Goal: Task Accomplishment & Management: Complete application form

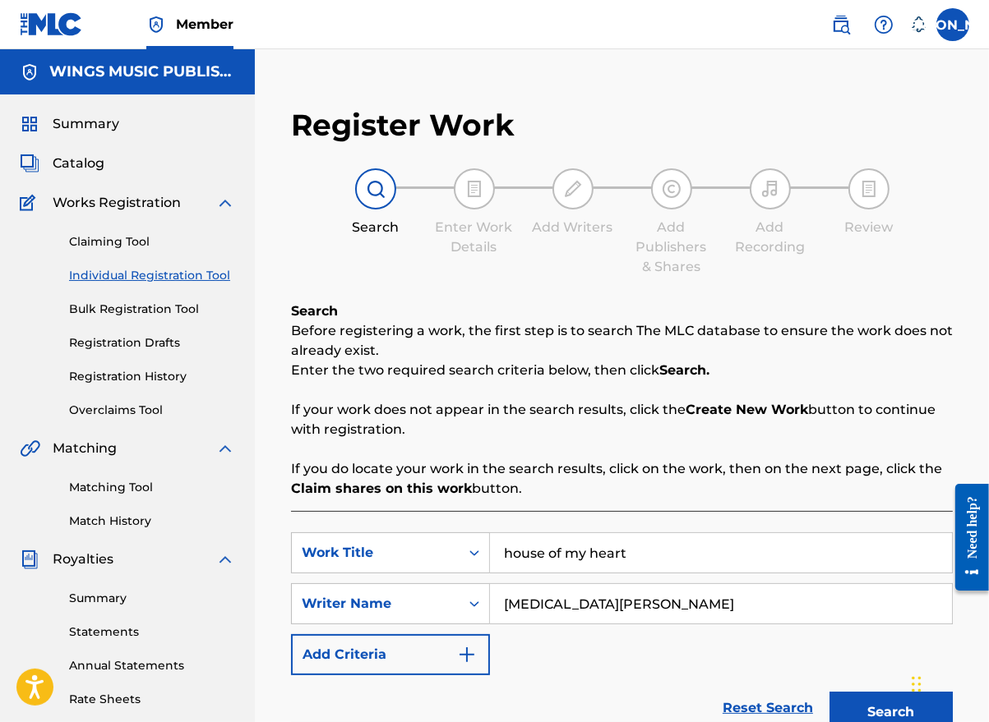
click at [70, 118] on span "Summary" at bounding box center [86, 124] width 67 height 20
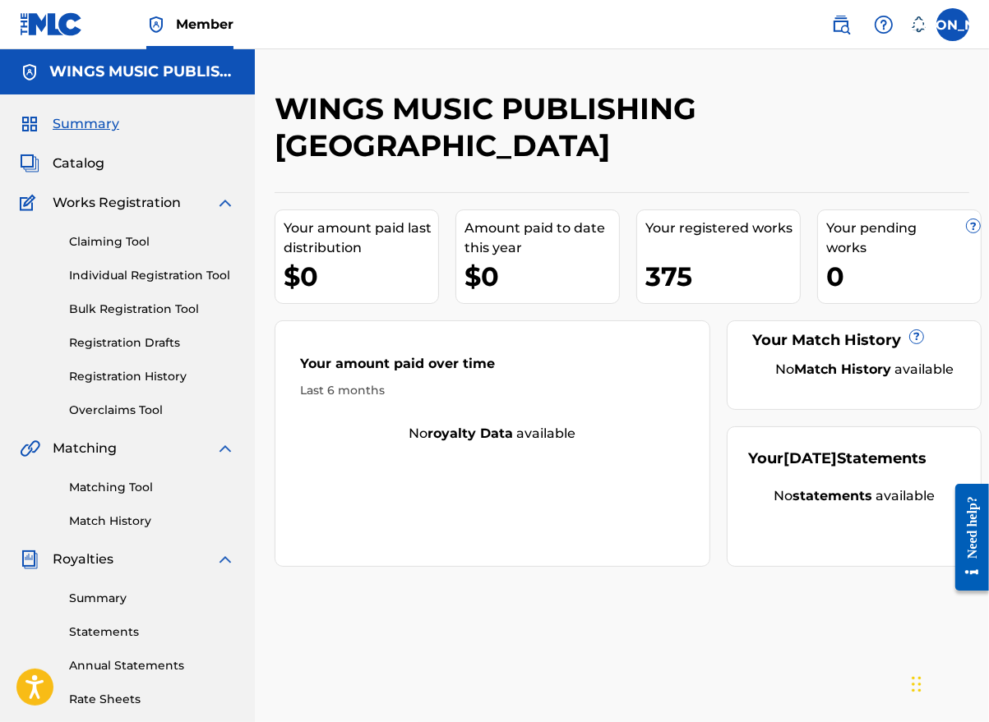
click at [116, 376] on link "Registration History" at bounding box center [152, 376] width 166 height 17
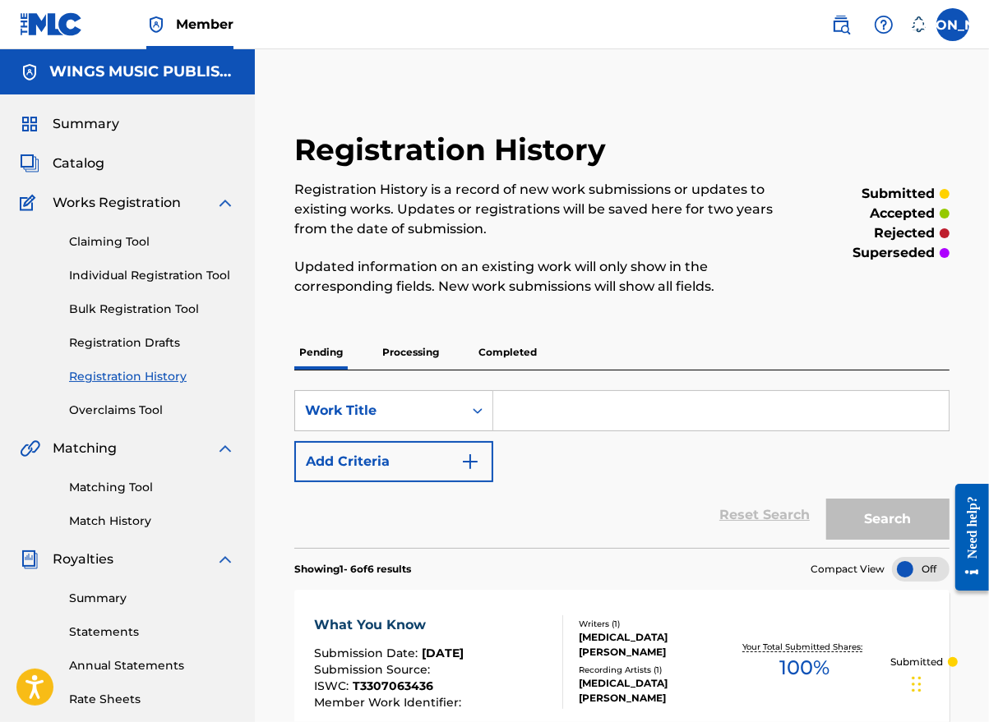
click at [409, 353] on p "Processing" at bounding box center [410, 352] width 67 height 35
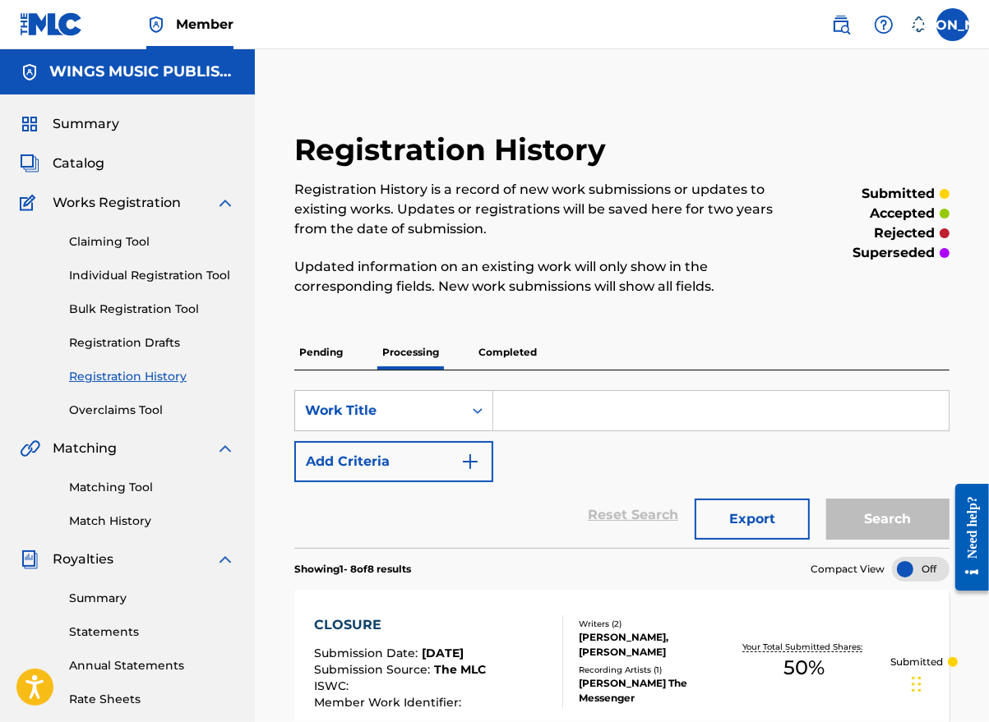
click at [498, 344] on p "Completed" at bounding box center [507, 352] width 68 height 35
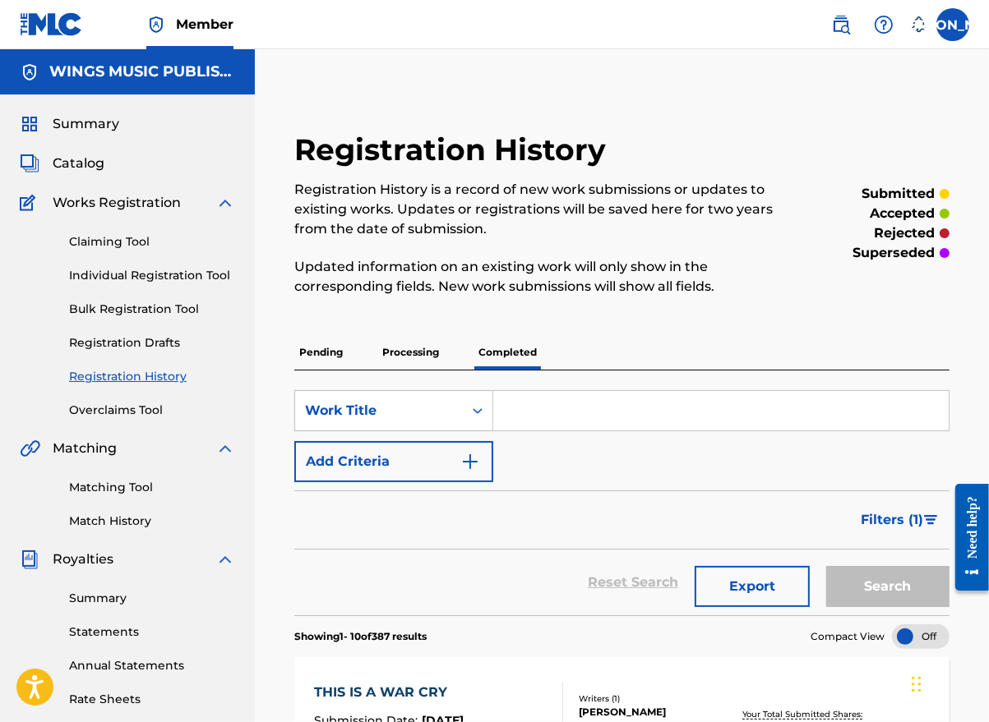
click at [114, 276] on link "Individual Registration Tool" at bounding box center [152, 275] width 166 height 17
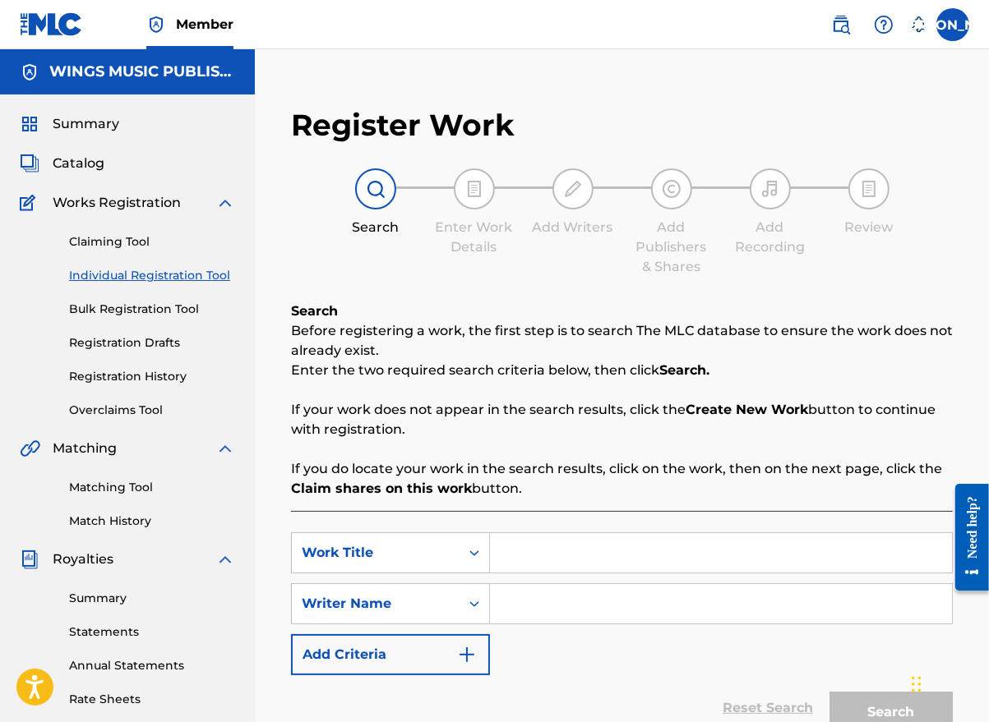
click at [925, 108] on div "Register Work Search Enter Work Details Add Writers Add Publishers & Shares Add…" at bounding box center [621, 452] width 694 height 724
click at [583, 548] on input "Search Form" at bounding box center [721, 552] width 462 height 39
type input "Personal"
click at [551, 600] on input "Search Form" at bounding box center [721, 603] width 462 height 39
type input "[PERSON_NAME]"
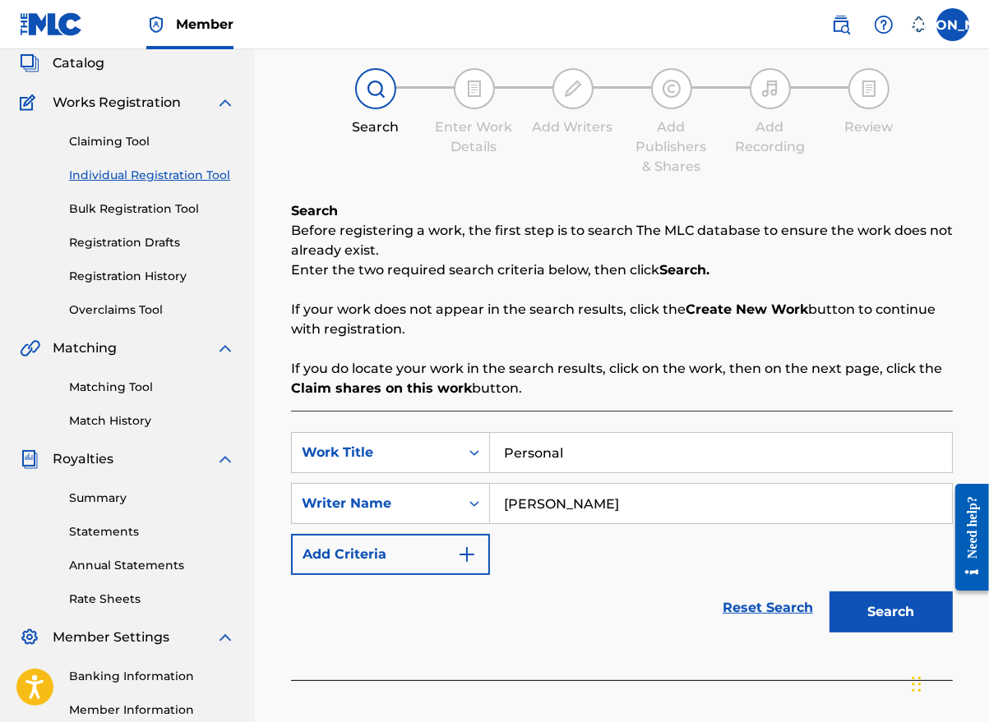
scroll to position [247, 0]
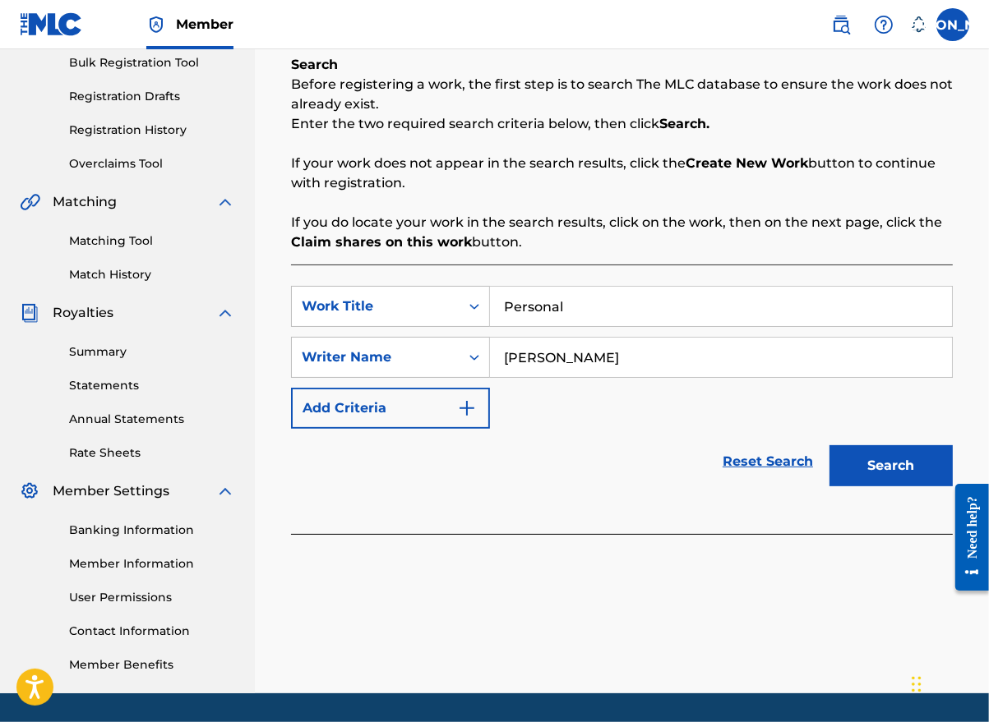
click at [870, 473] on button "Search" at bounding box center [890, 465] width 123 height 41
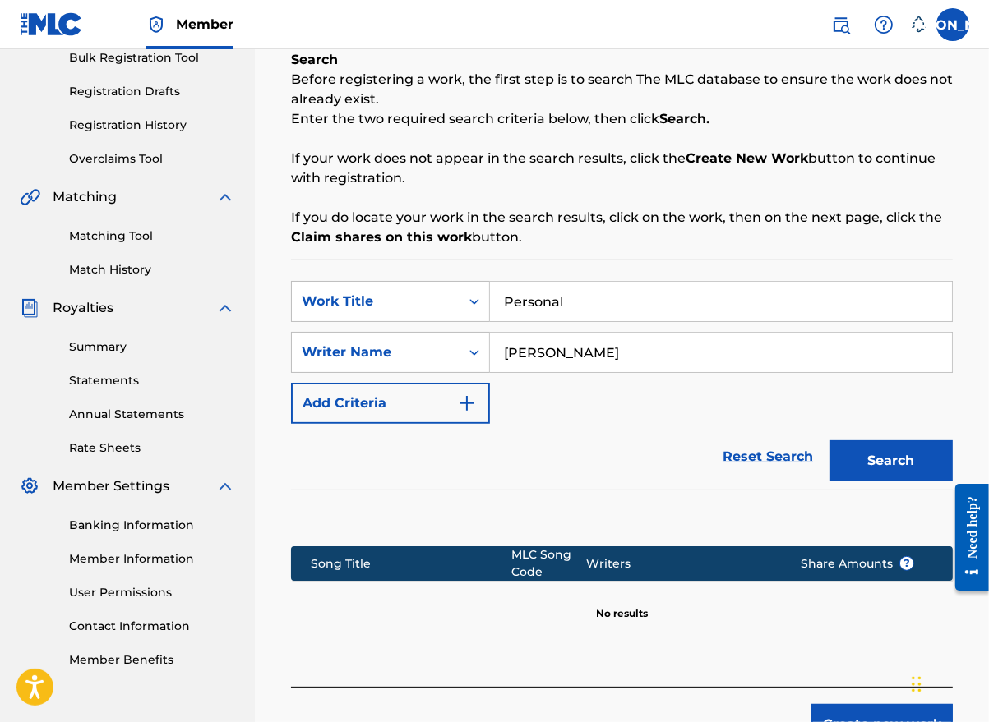
scroll to position [369, 0]
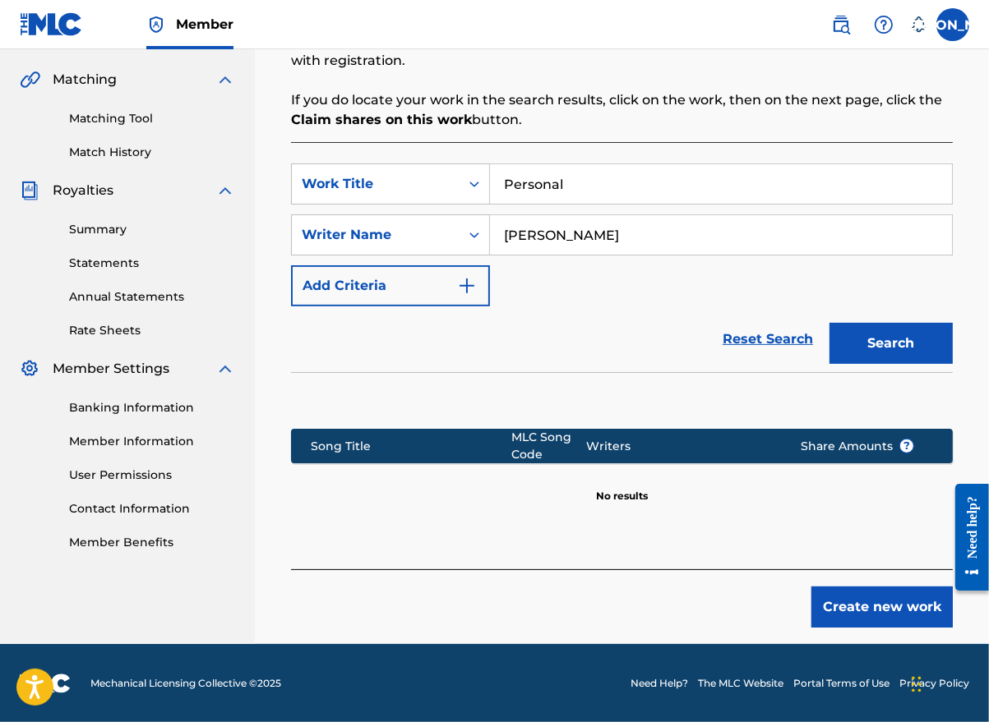
click at [845, 606] on button "Create new work" at bounding box center [881, 607] width 141 height 41
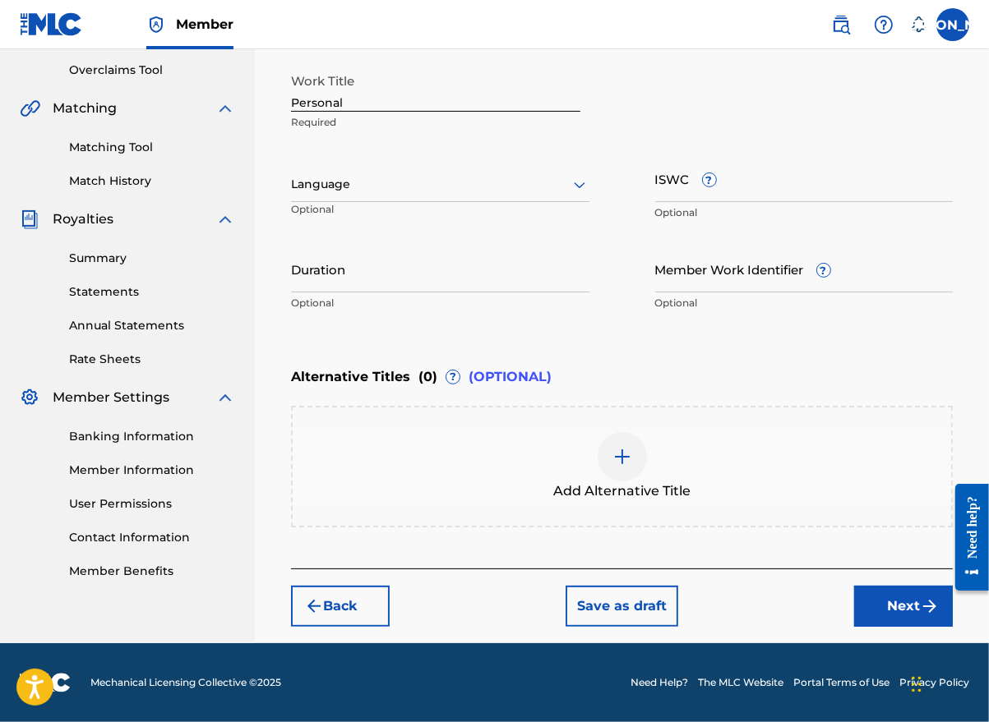
scroll to position [339, 0]
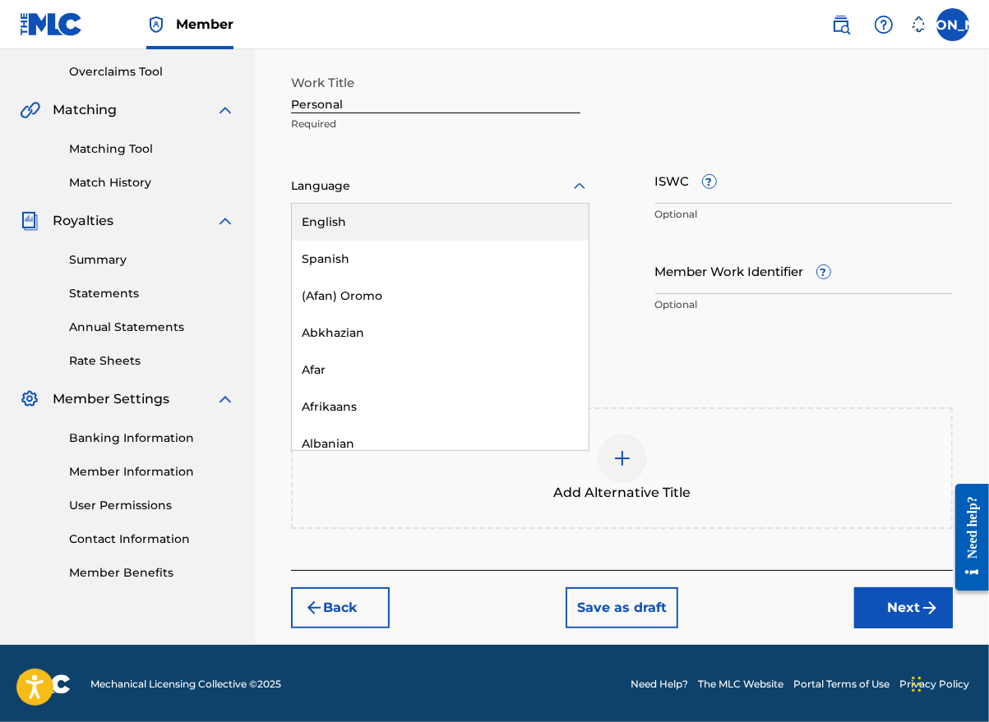
click at [385, 187] on div at bounding box center [440, 186] width 298 height 21
click at [377, 217] on div "English" at bounding box center [440, 222] width 297 height 37
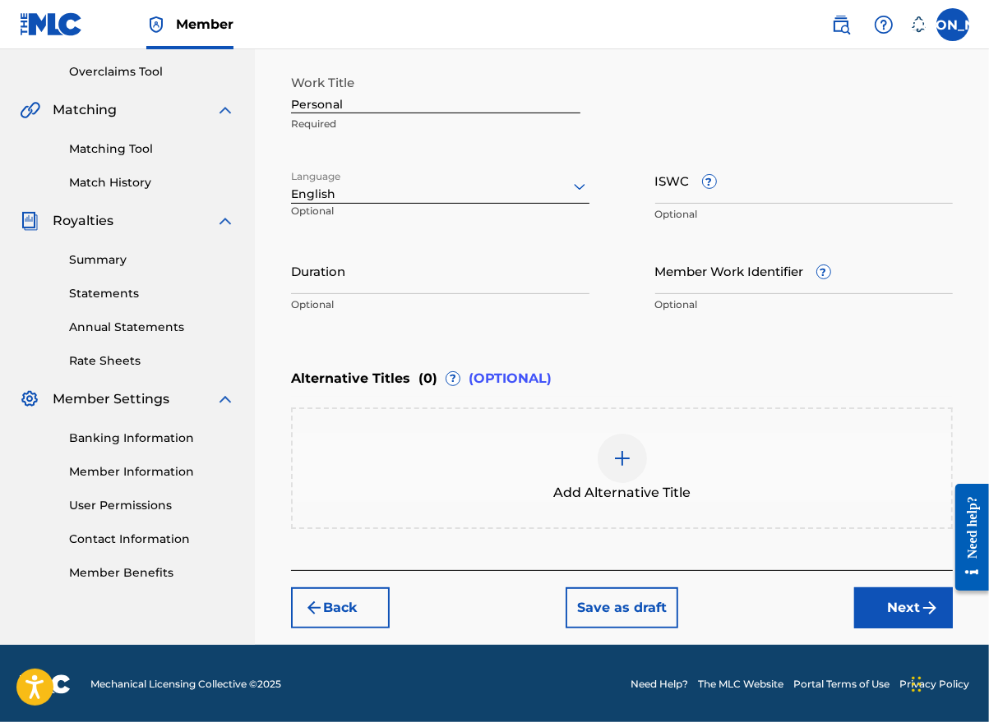
click at [380, 286] on input "Duration" at bounding box center [440, 270] width 298 height 47
type input "03:56"
click at [914, 611] on button "Next" at bounding box center [903, 608] width 99 height 41
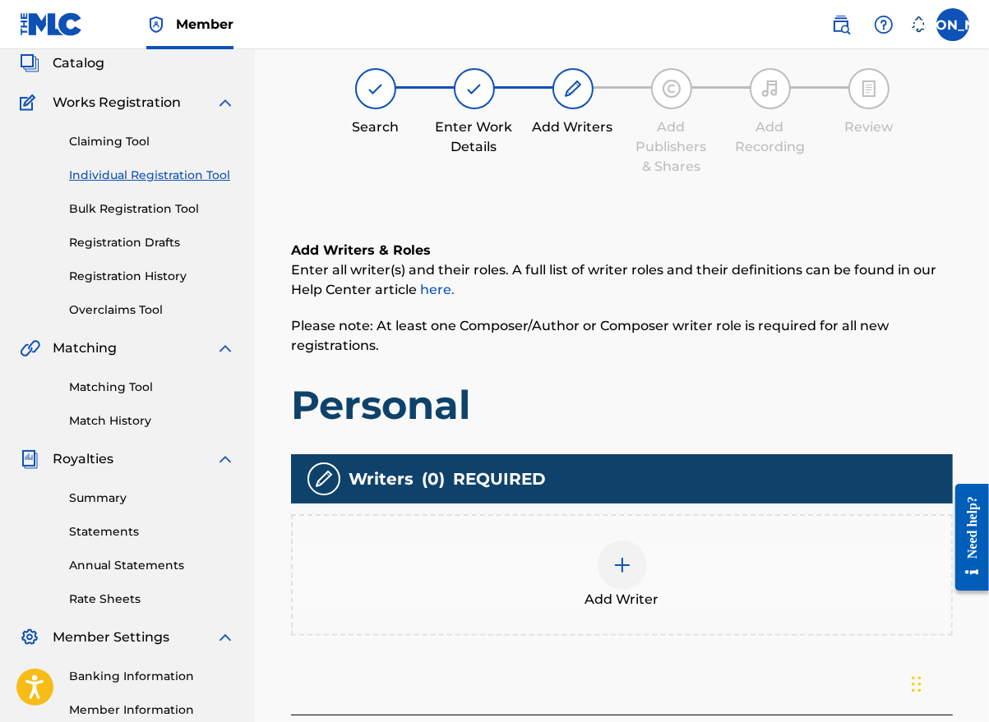
scroll to position [74, 0]
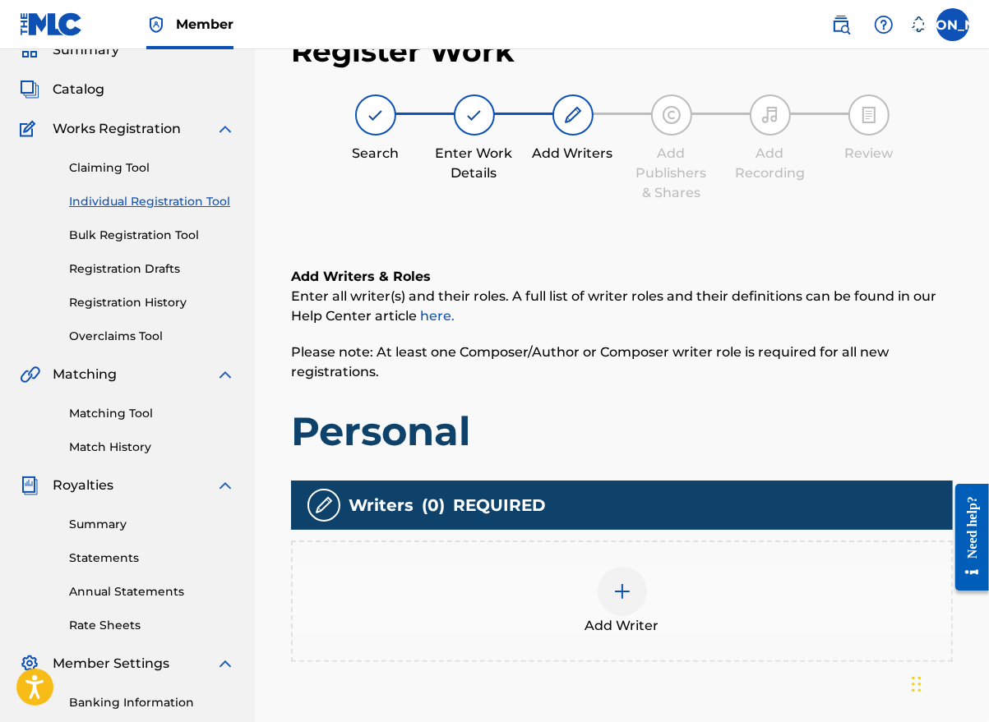
click at [628, 583] on img at bounding box center [622, 592] width 20 height 20
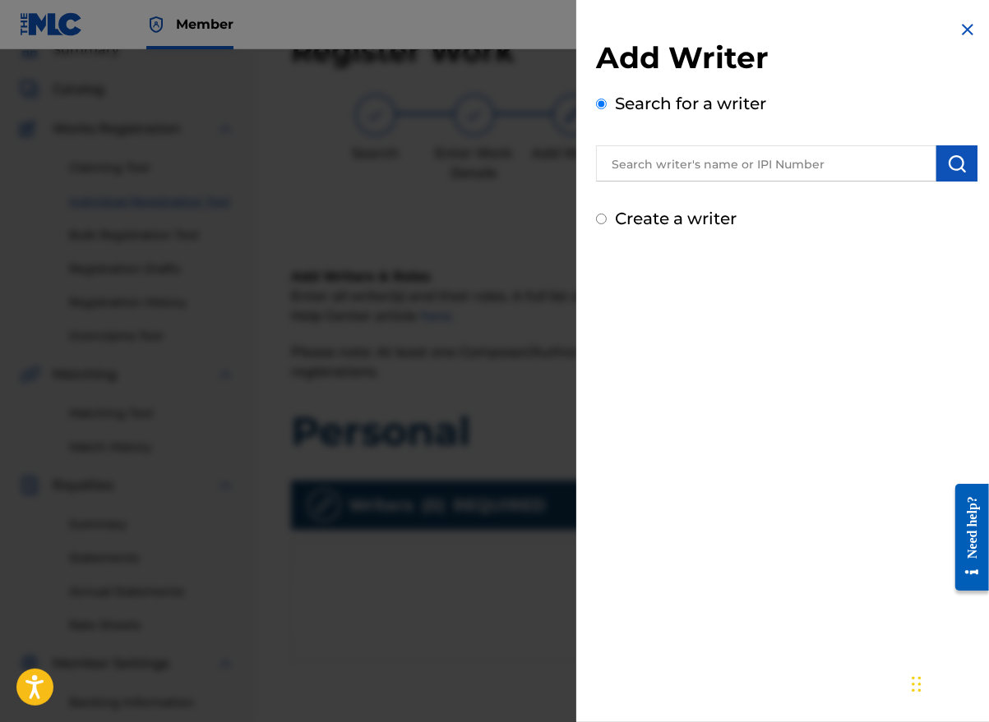
click at [657, 160] on input "text" at bounding box center [766, 163] width 340 height 36
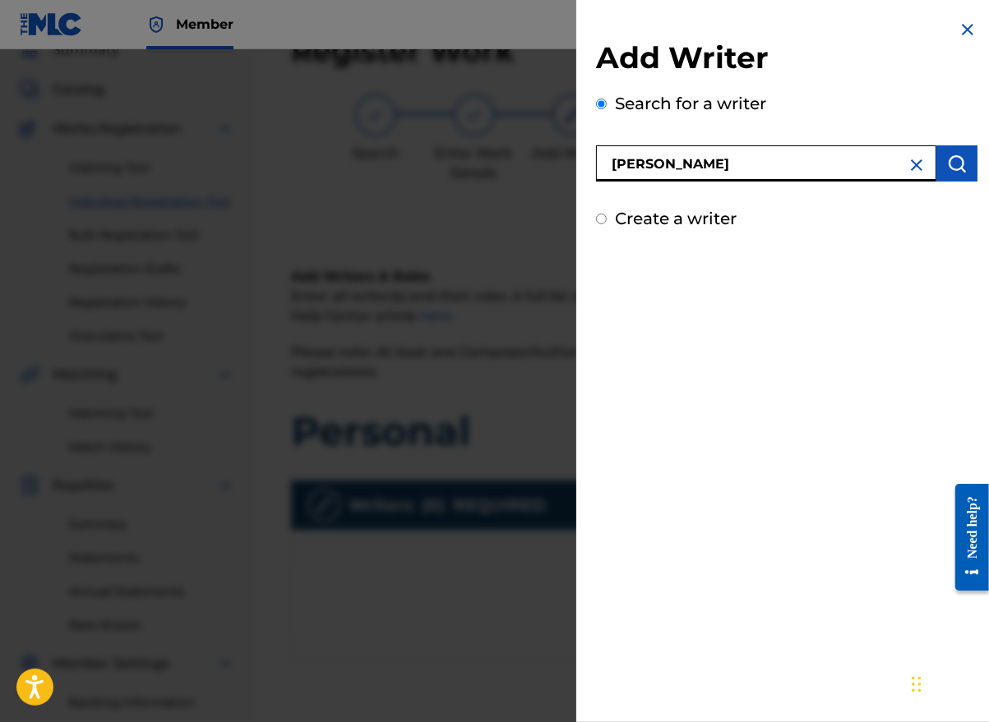
type input "[PERSON_NAME]"
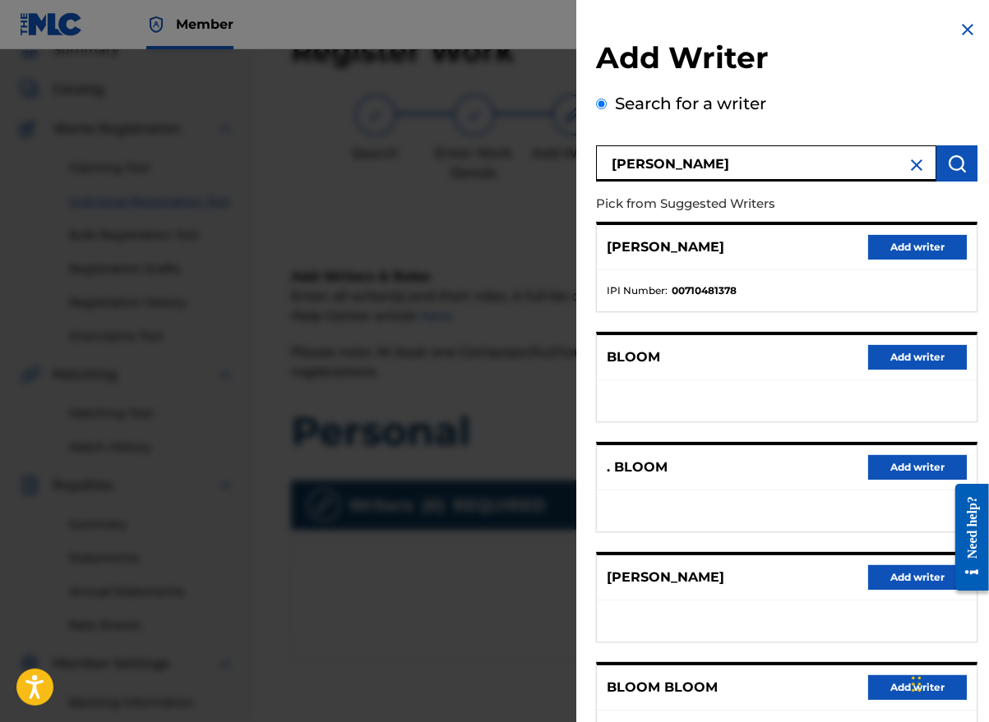
click at [910, 574] on button "Add writer" at bounding box center [917, 577] width 99 height 25
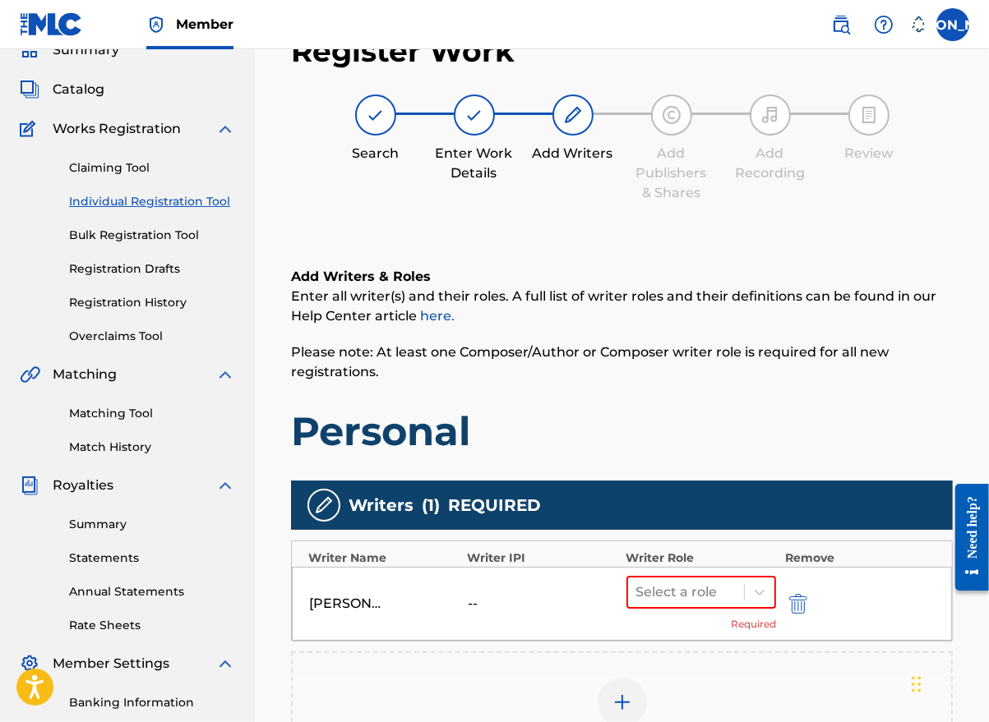
click at [759, 601] on div at bounding box center [760, 593] width 30 height 30
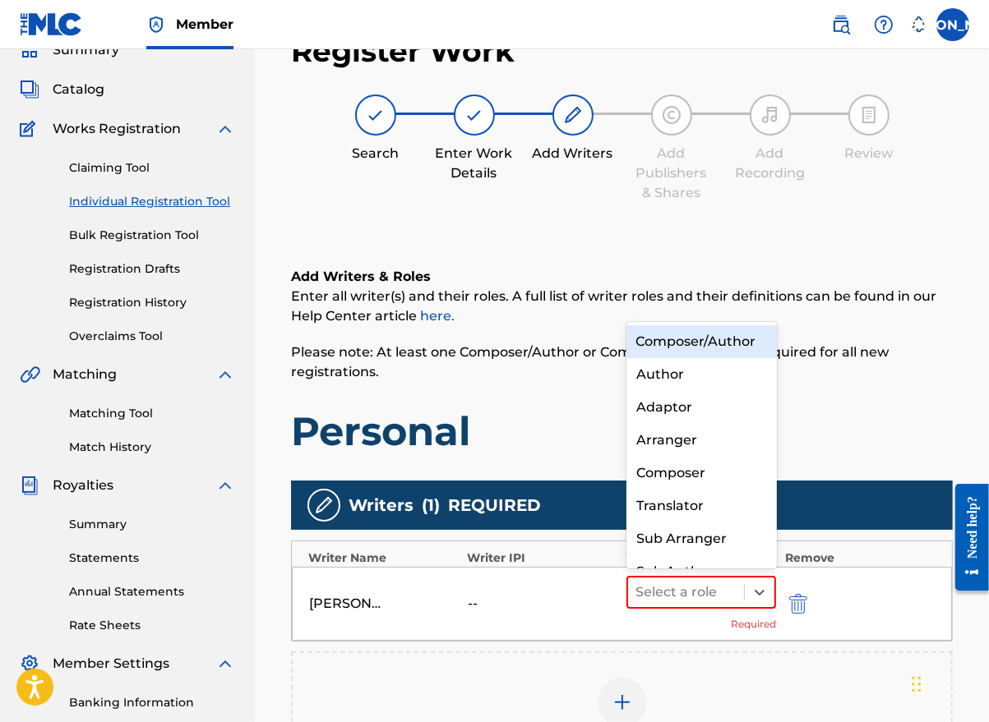
scroll to position [17, 0]
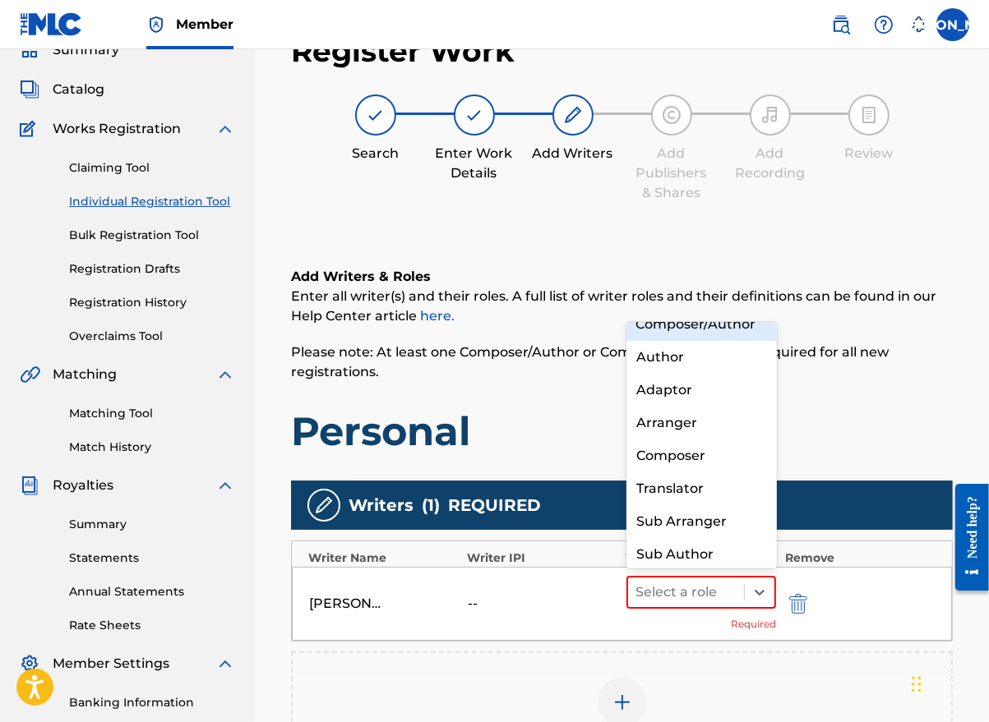
click at [703, 340] on div "Composer/Author" at bounding box center [701, 324] width 150 height 33
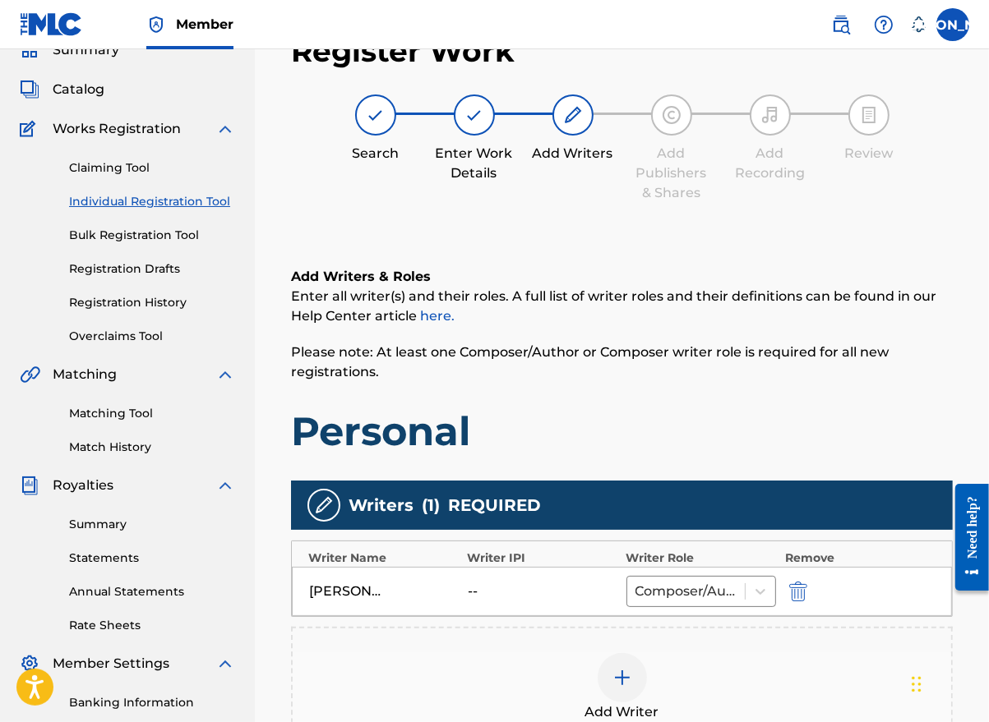
scroll to position [331, 0]
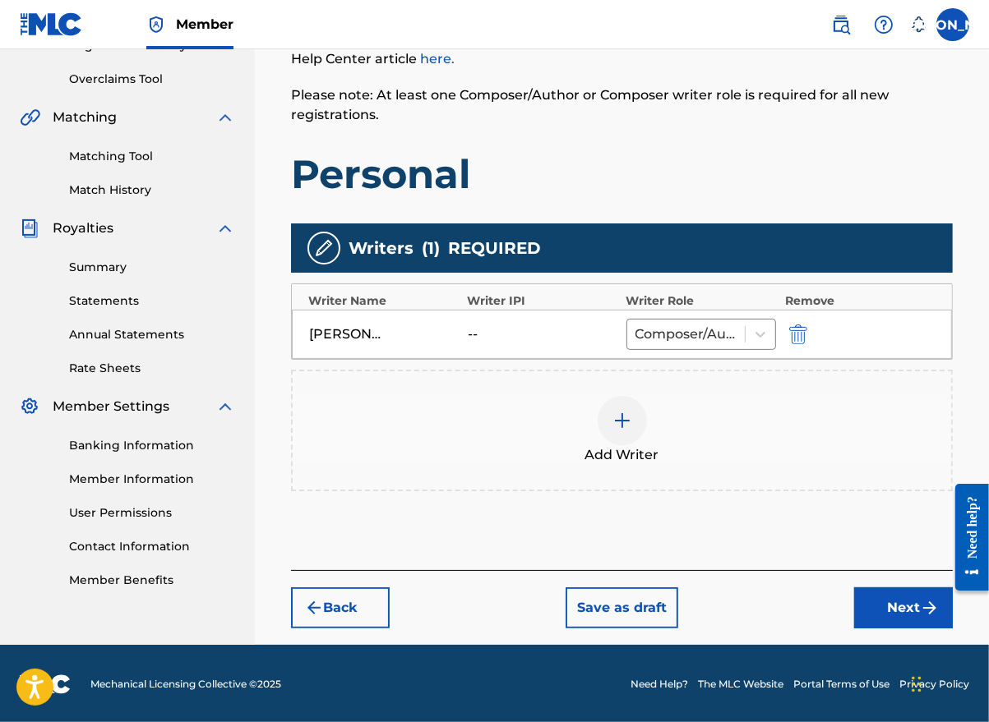
click at [920, 602] on img "submit" at bounding box center [930, 608] width 20 height 20
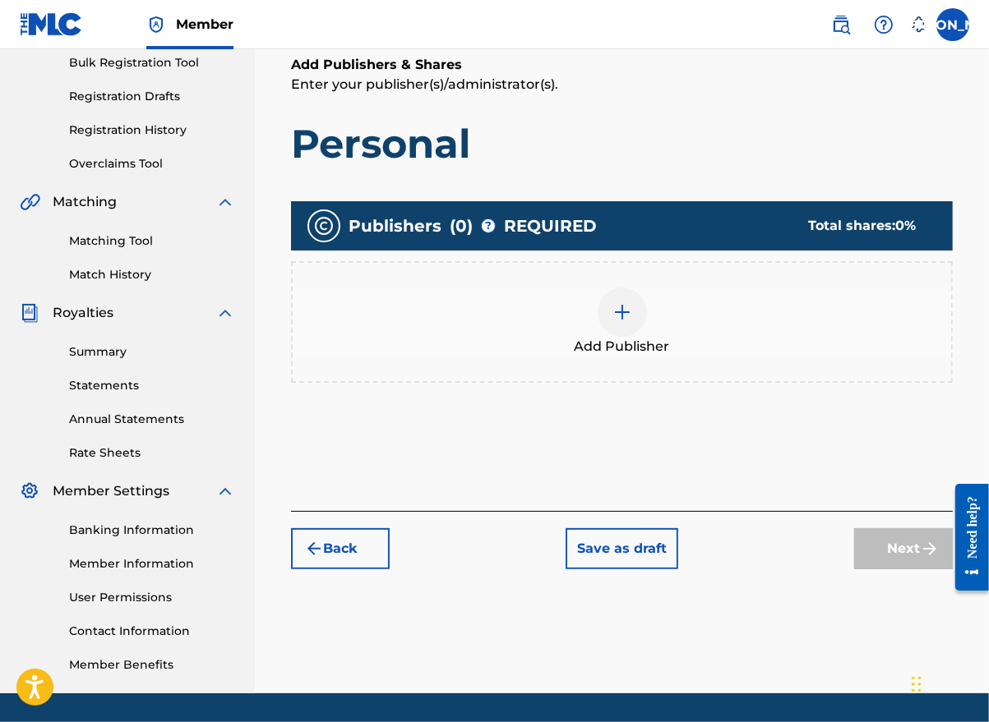
scroll to position [74, 0]
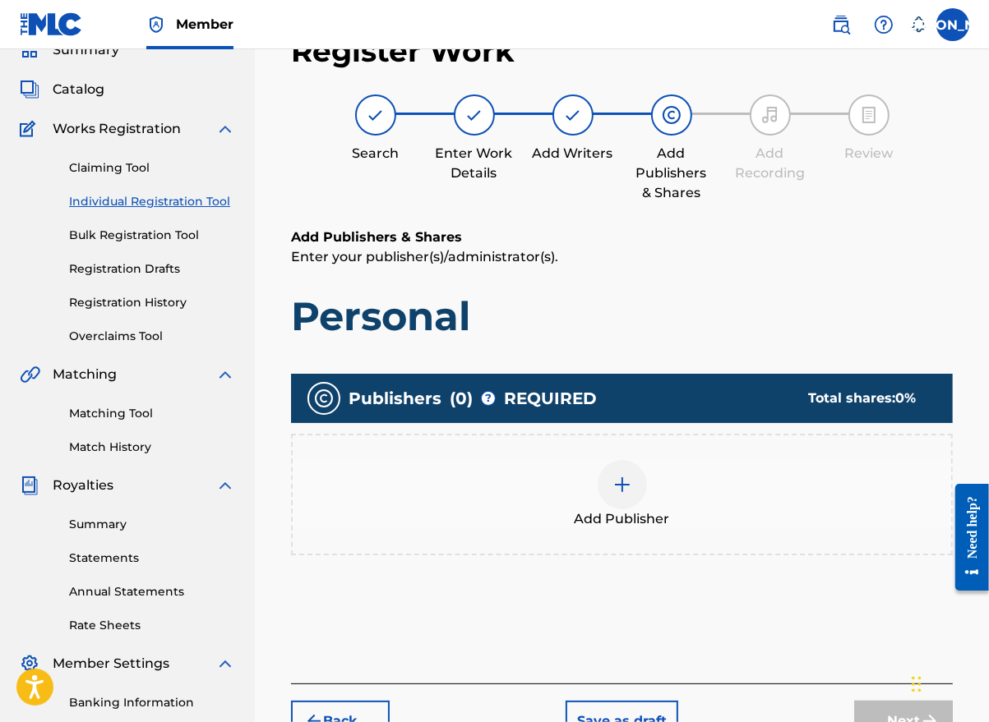
click at [626, 487] on img at bounding box center [622, 485] width 20 height 20
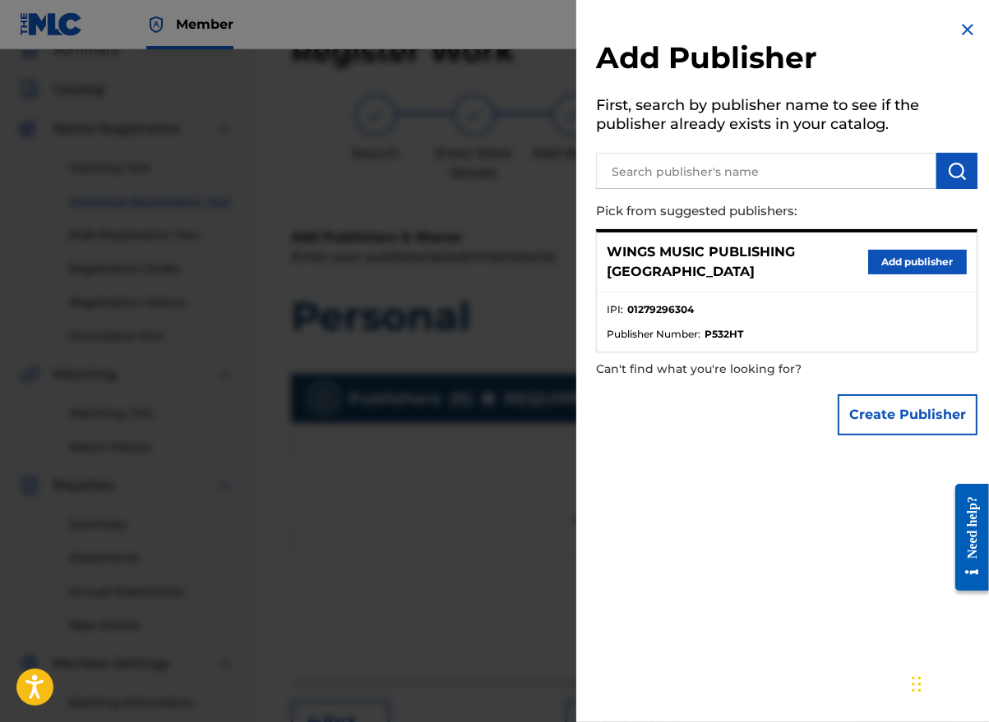
click at [928, 252] on button "Add publisher" at bounding box center [917, 262] width 99 height 25
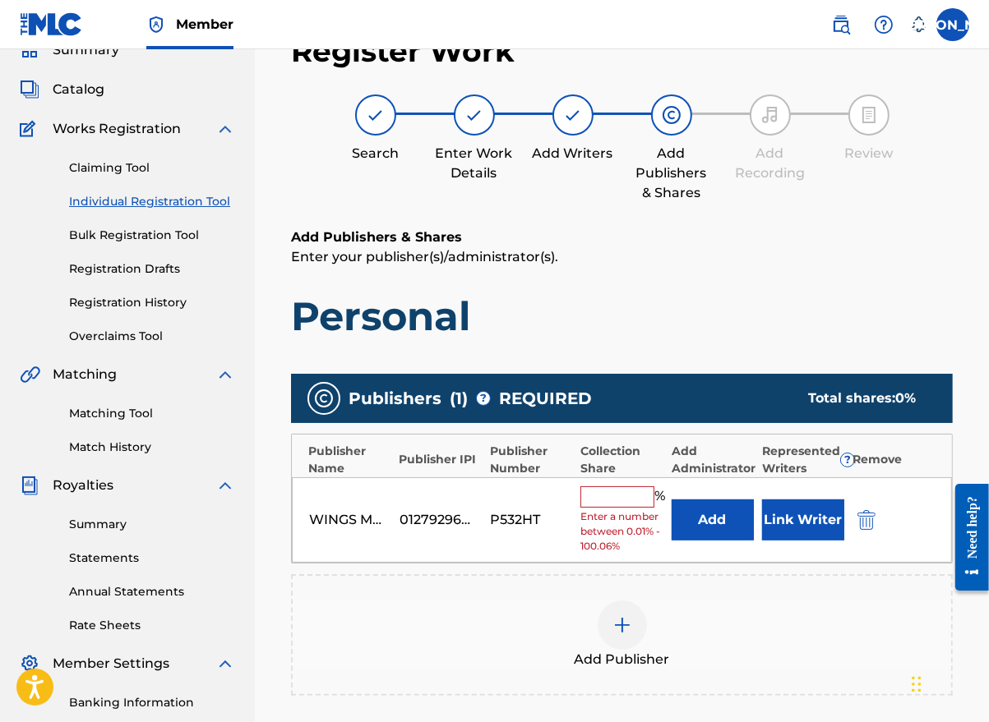
click at [603, 505] on input "text" at bounding box center [617, 497] width 74 height 21
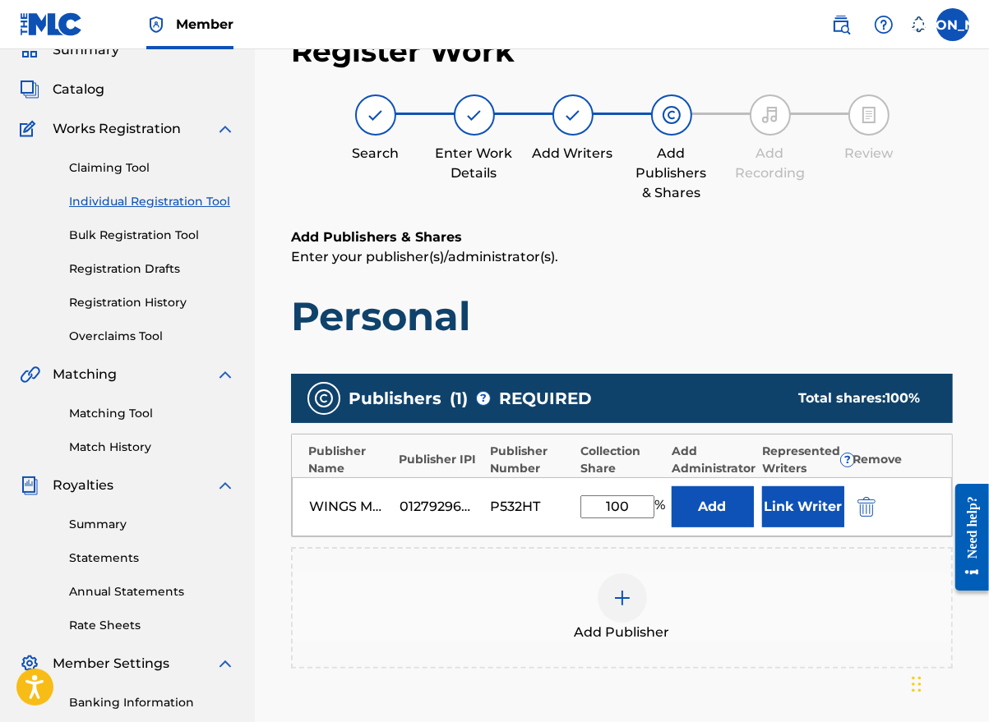
type input "100"
click at [796, 494] on button "Link Writer" at bounding box center [803, 507] width 82 height 41
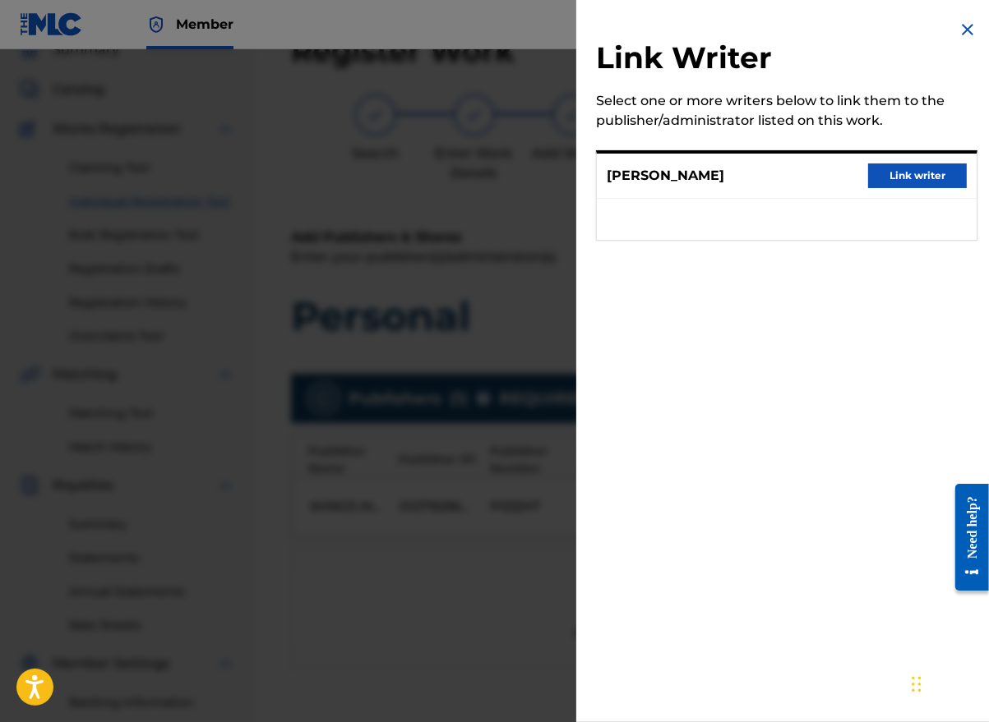
click at [921, 177] on button "Link writer" at bounding box center [917, 176] width 99 height 25
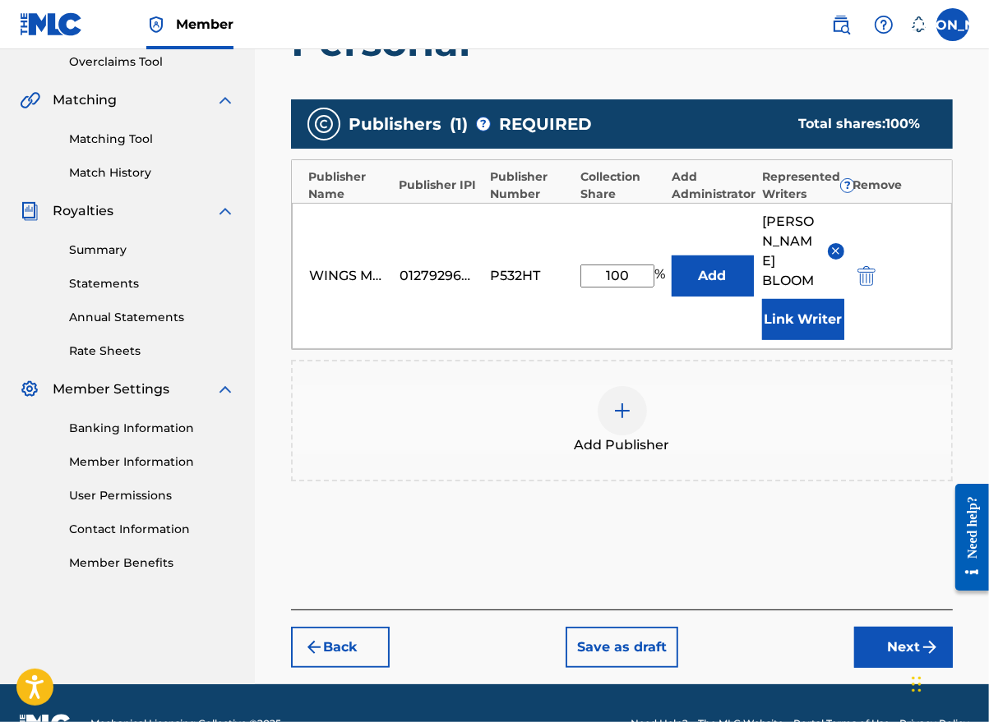
click at [915, 627] on button "Next" at bounding box center [903, 647] width 99 height 41
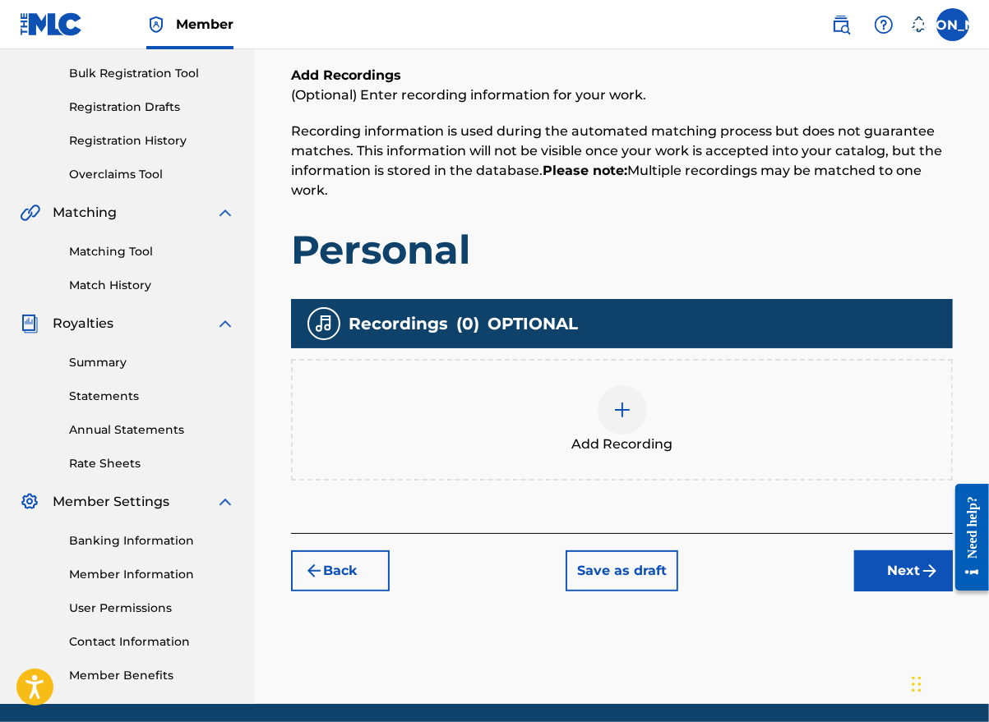
scroll to position [296, 0]
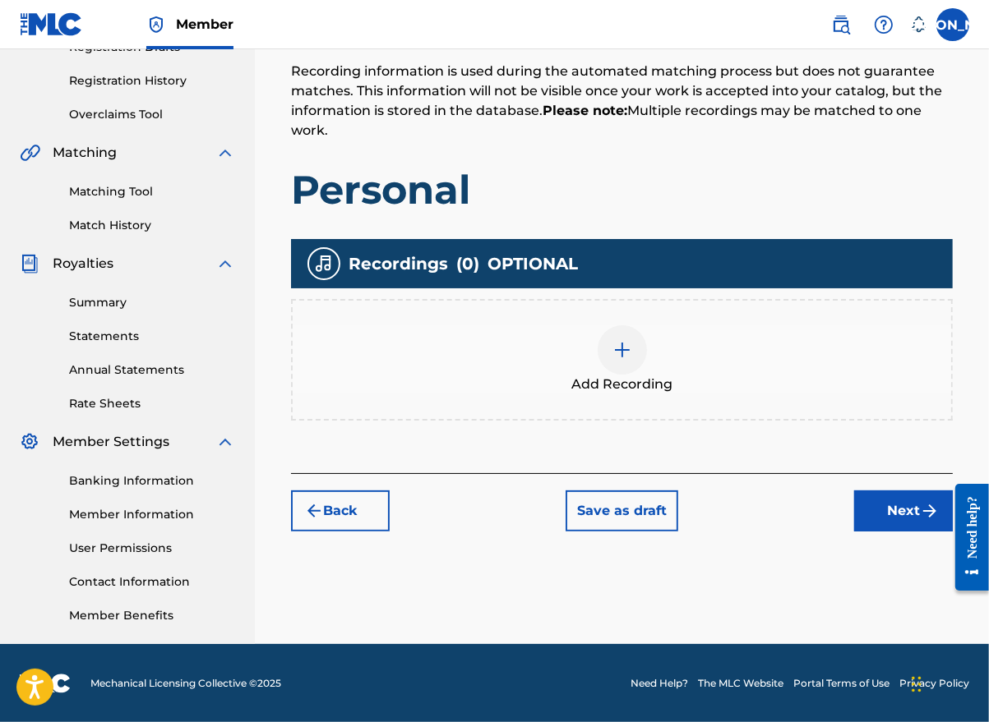
click at [616, 365] on div at bounding box center [621, 349] width 49 height 49
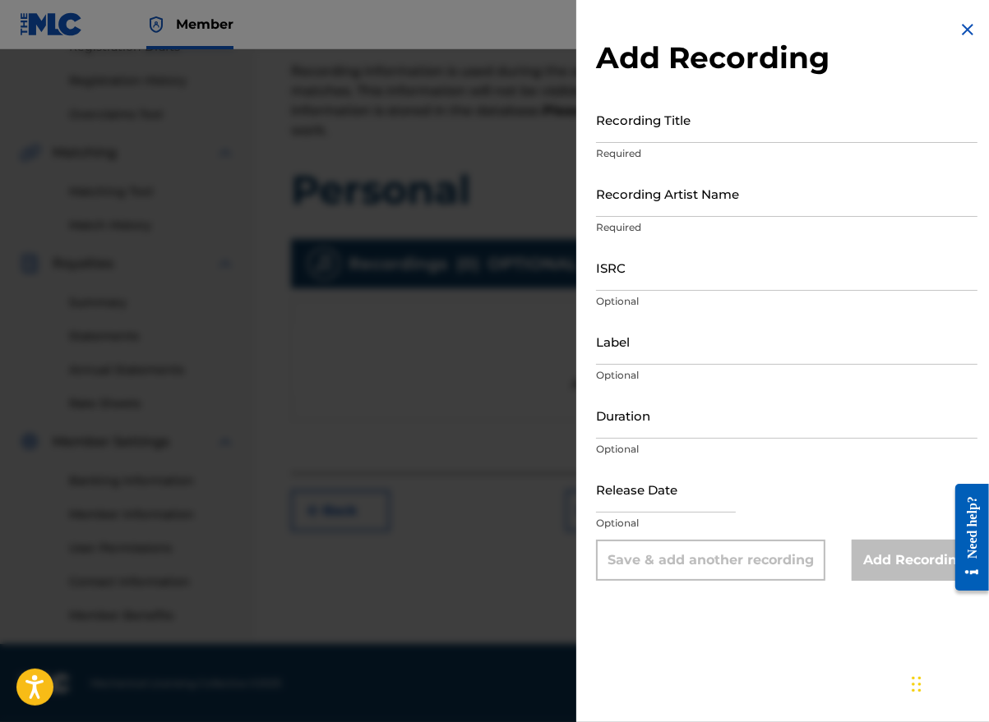
click at [664, 127] on input "Recording Title" at bounding box center [786, 119] width 381 height 47
type input "Personal"
click at [638, 201] on input "Recording Artist Name" at bounding box center [786, 193] width 381 height 47
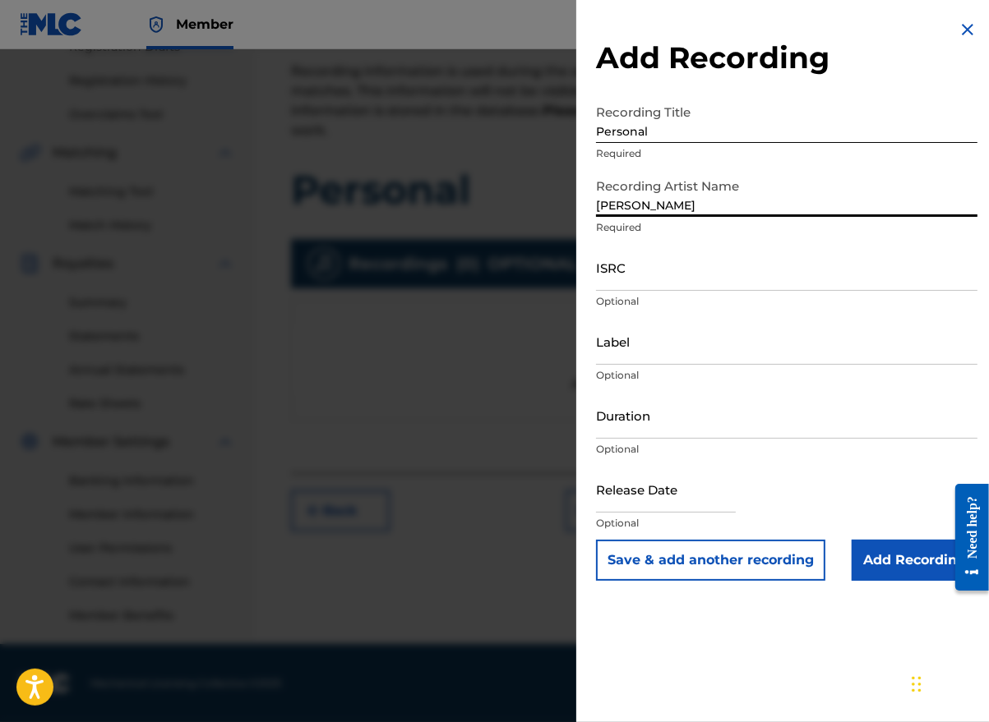
type input "[PERSON_NAME] the Messenger"
click at [616, 281] on input "ISRC" at bounding box center [786, 267] width 381 height 47
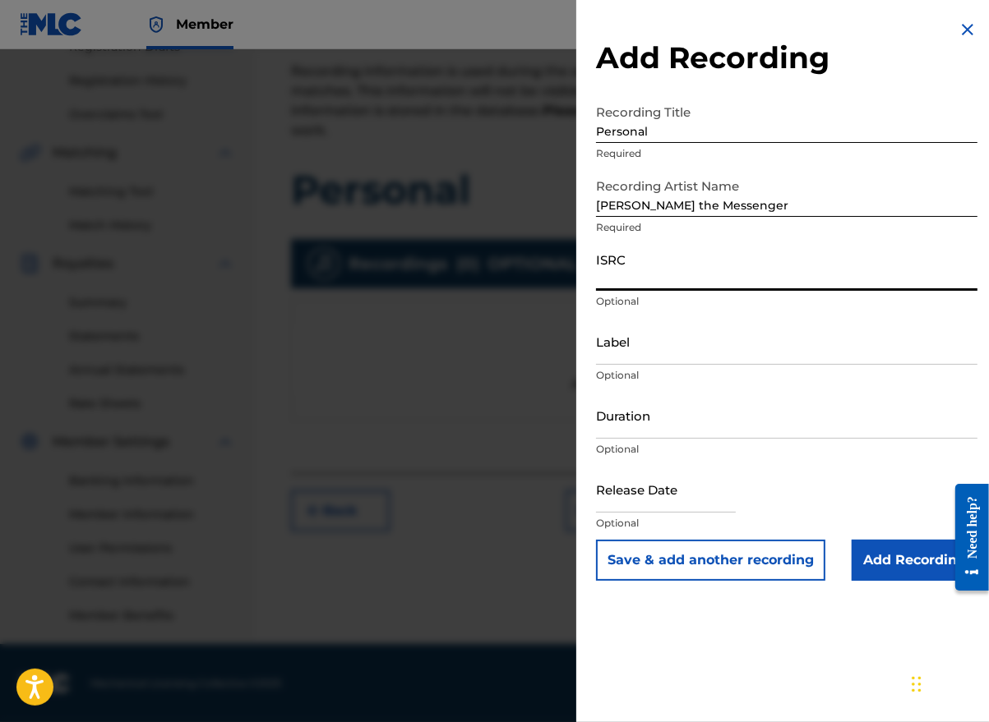
paste input "GBMA21999327"
type input "GBMA21999327"
click at [628, 354] on input "Label" at bounding box center [786, 341] width 381 height 47
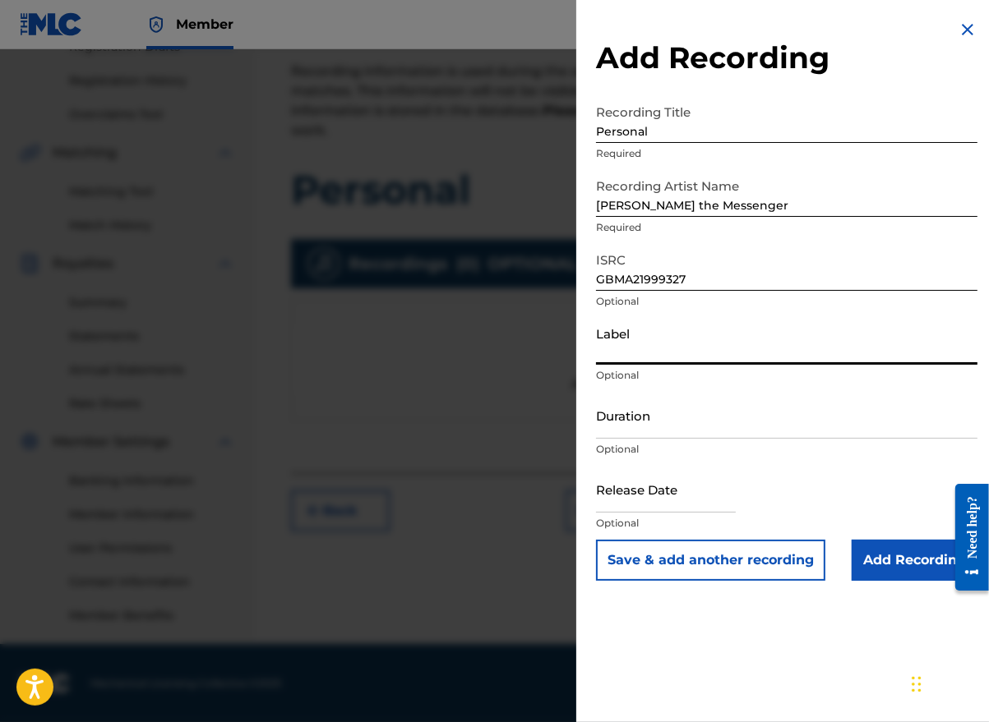
type input "MESSENGER GLOBAL"
click at [634, 427] on input "Duration" at bounding box center [786, 415] width 381 height 47
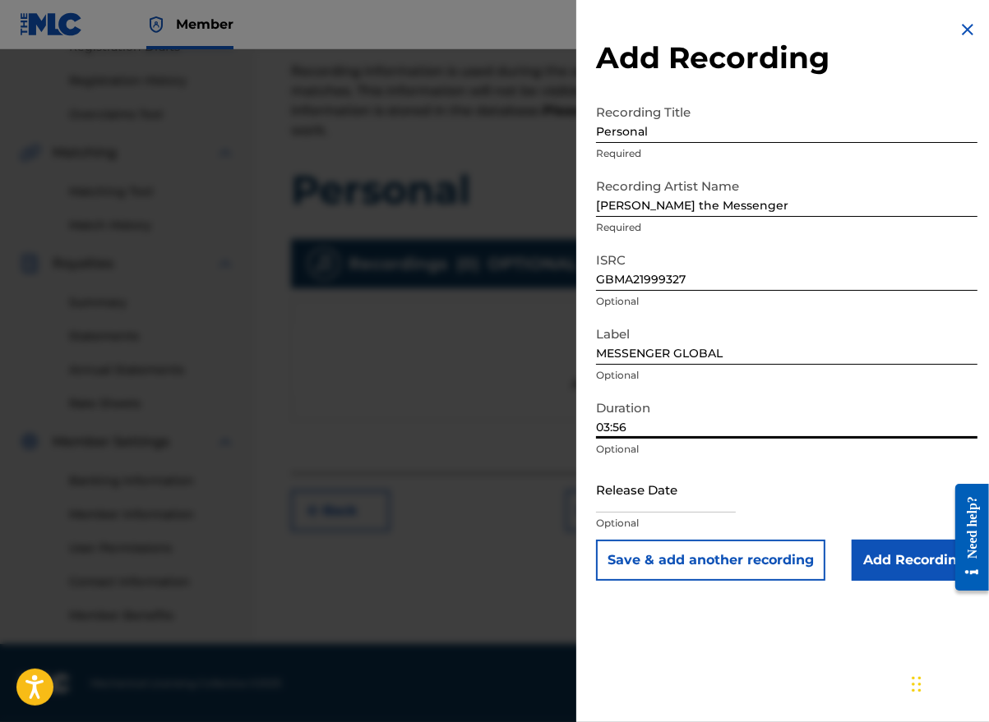
type input "03:56"
click at [671, 500] on input "text" at bounding box center [666, 489] width 140 height 47
select select "7"
select select "2025"
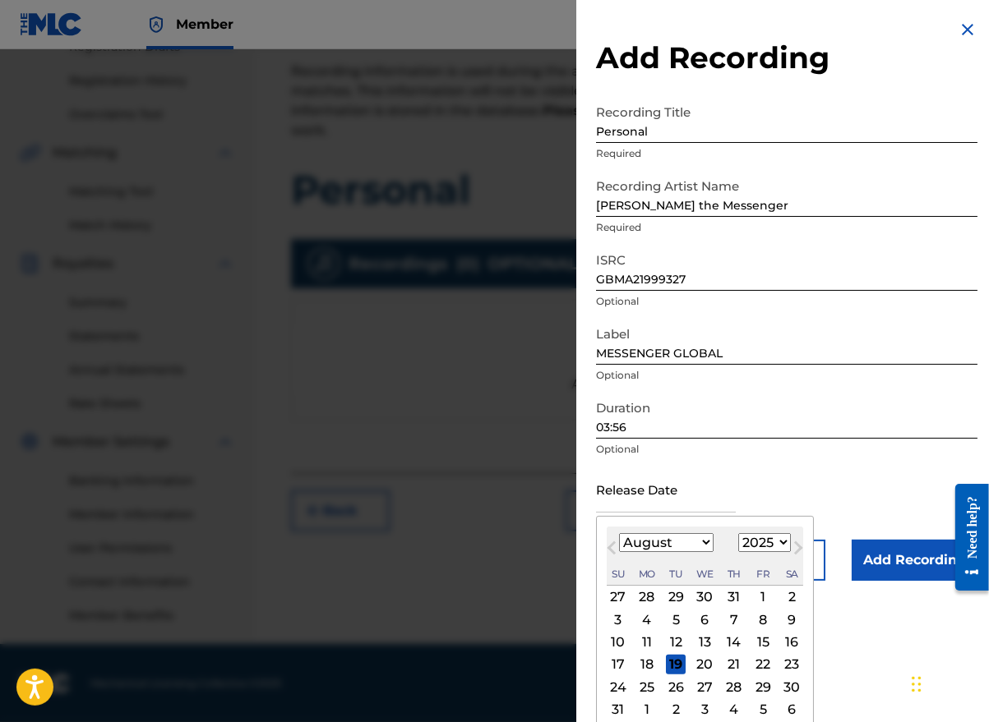
click at [631, 566] on div "Su Mo Tu We Th Fr Sa" at bounding box center [704, 574] width 196 height 22
click at [796, 545] on span "Next Month" at bounding box center [796, 550] width 0 height 25
select select "8"
click at [781, 542] on select "1900 1901 1902 1903 1904 1905 1906 1907 1908 1909 1910 1911 1912 1913 1914 1915…" at bounding box center [764, 542] width 53 height 19
select select "2019"
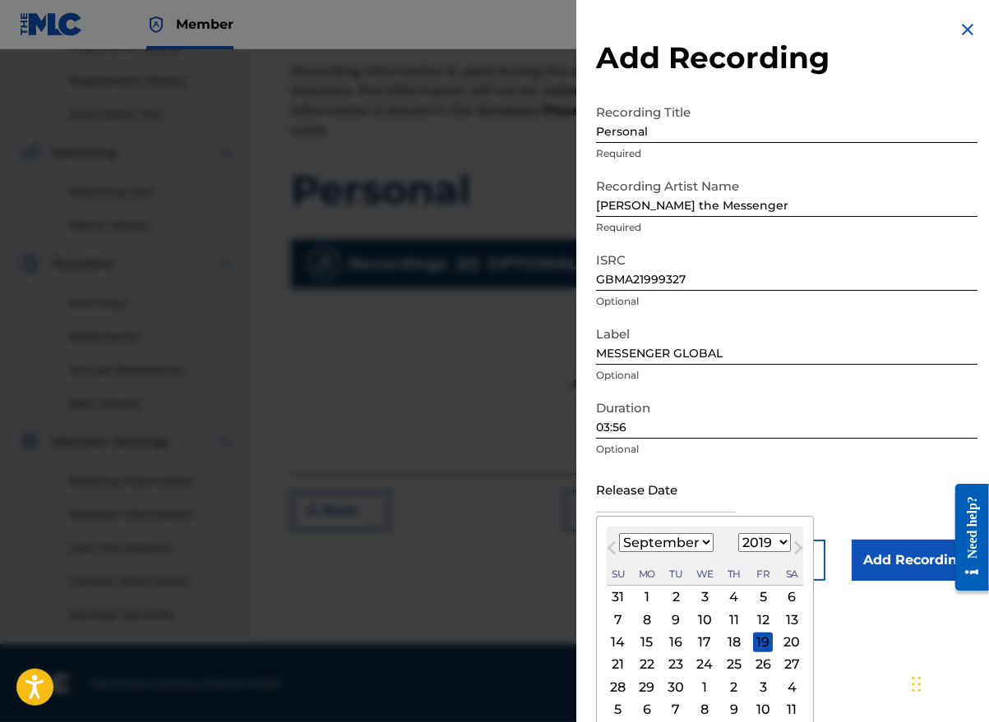
click at [738, 533] on select "1900 1901 1902 1903 1904 1905 1906 1907 1908 1909 1910 1911 1912 1913 1914 1915…" at bounding box center [764, 542] width 53 height 19
click at [694, 542] on select "January February March April May June July August September October November De…" at bounding box center [666, 542] width 95 height 19
select select "7"
click at [619, 533] on select "January February March April May June July August September October November De…" at bounding box center [666, 542] width 95 height 19
click at [754, 593] on div "2" at bounding box center [763, 598] width 20 height 20
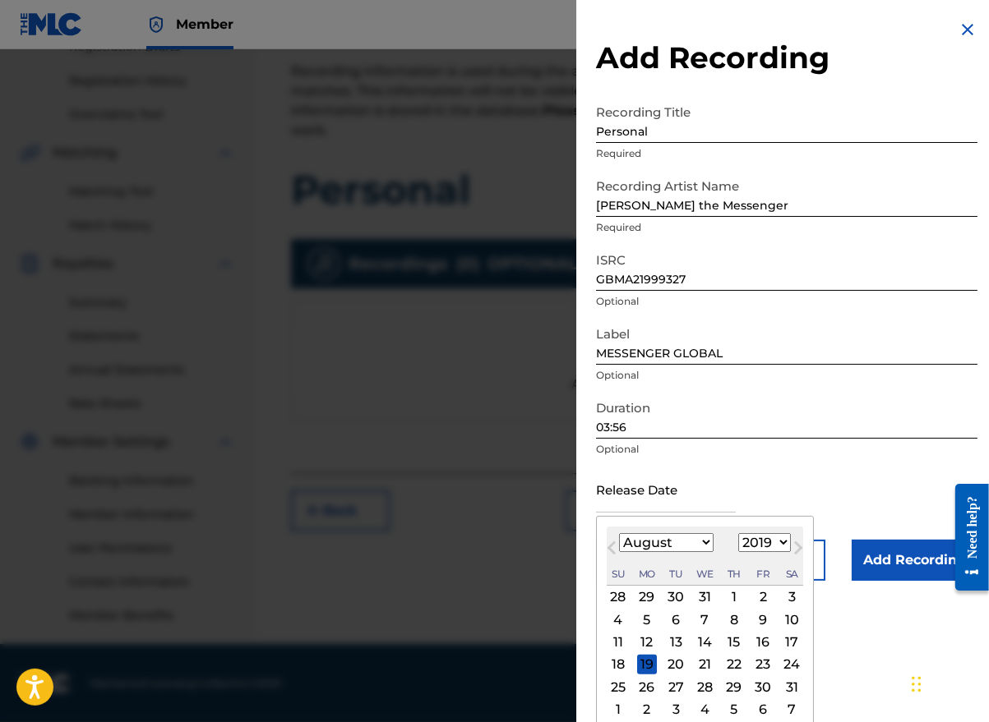
type input "[DATE]"
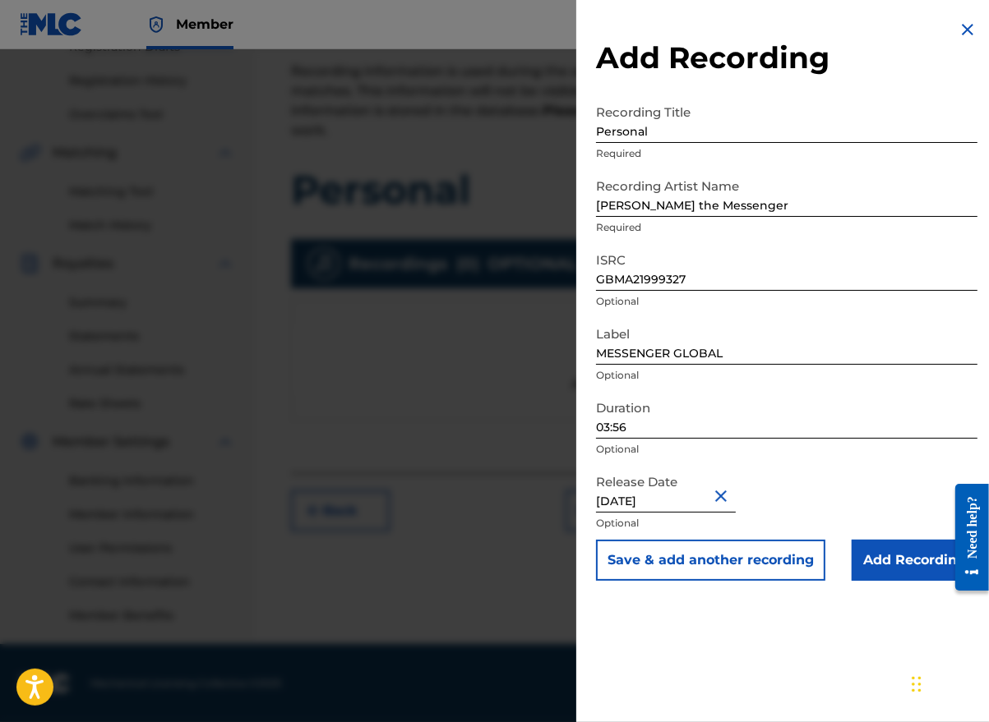
click at [876, 566] on input "Add Recording" at bounding box center [914, 560] width 126 height 41
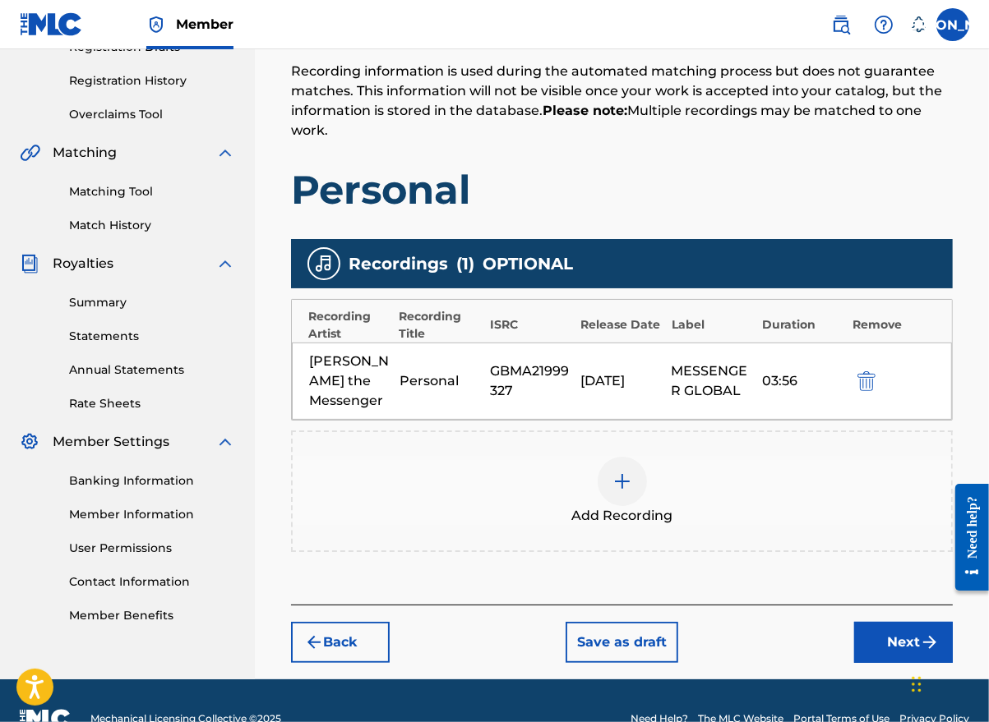
click at [874, 622] on button "Next" at bounding box center [903, 642] width 99 height 41
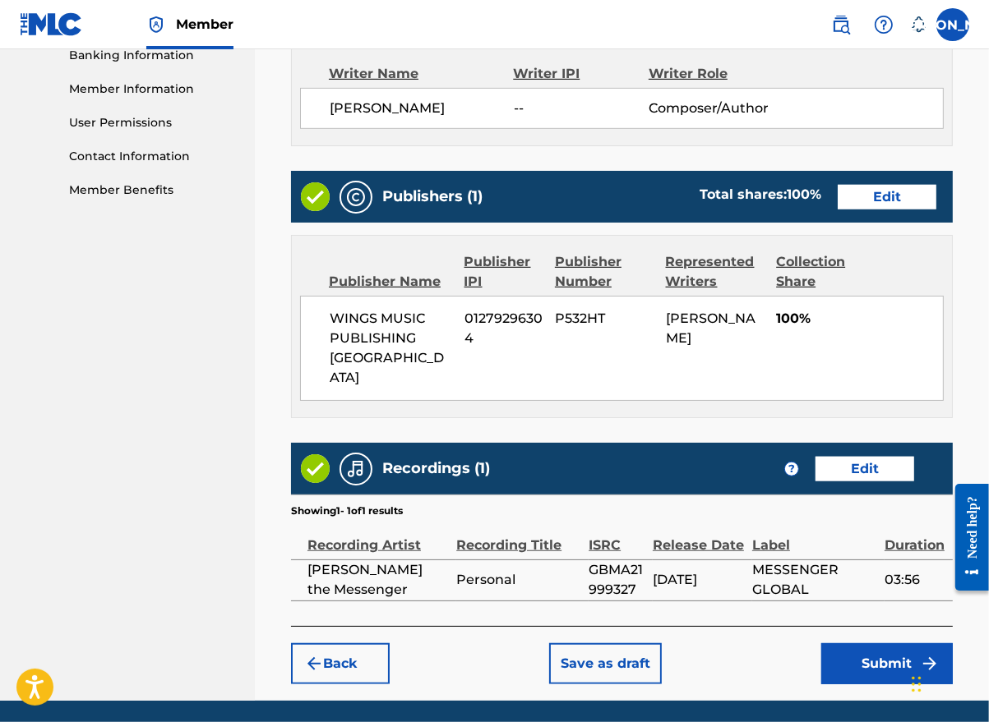
scroll to position [737, 0]
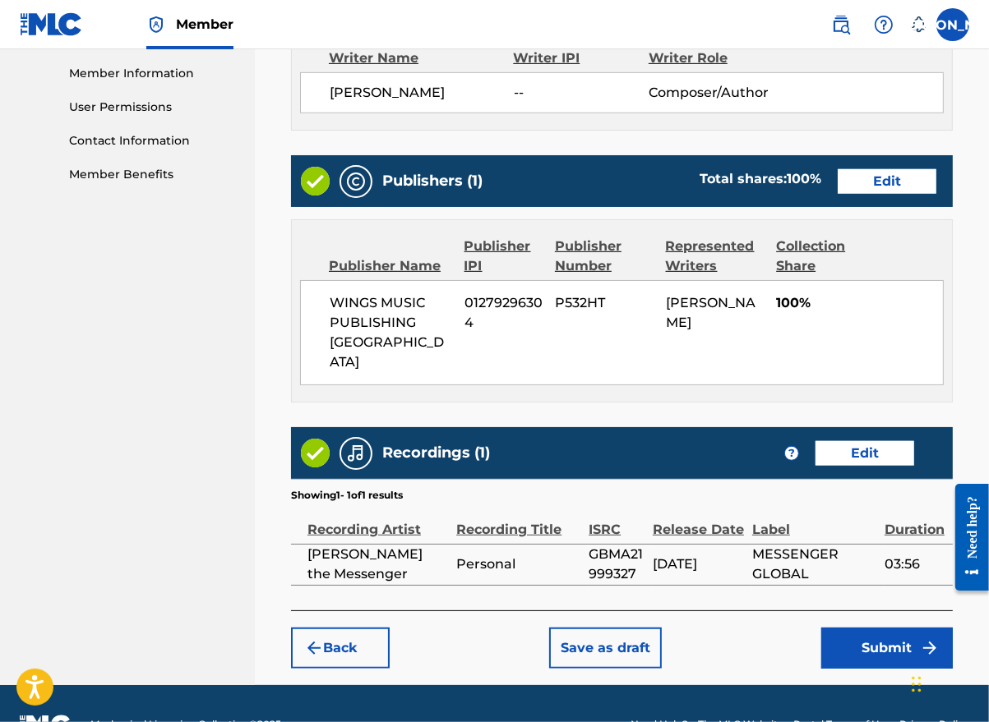
click at [869, 628] on button "Submit" at bounding box center [886, 648] width 131 height 41
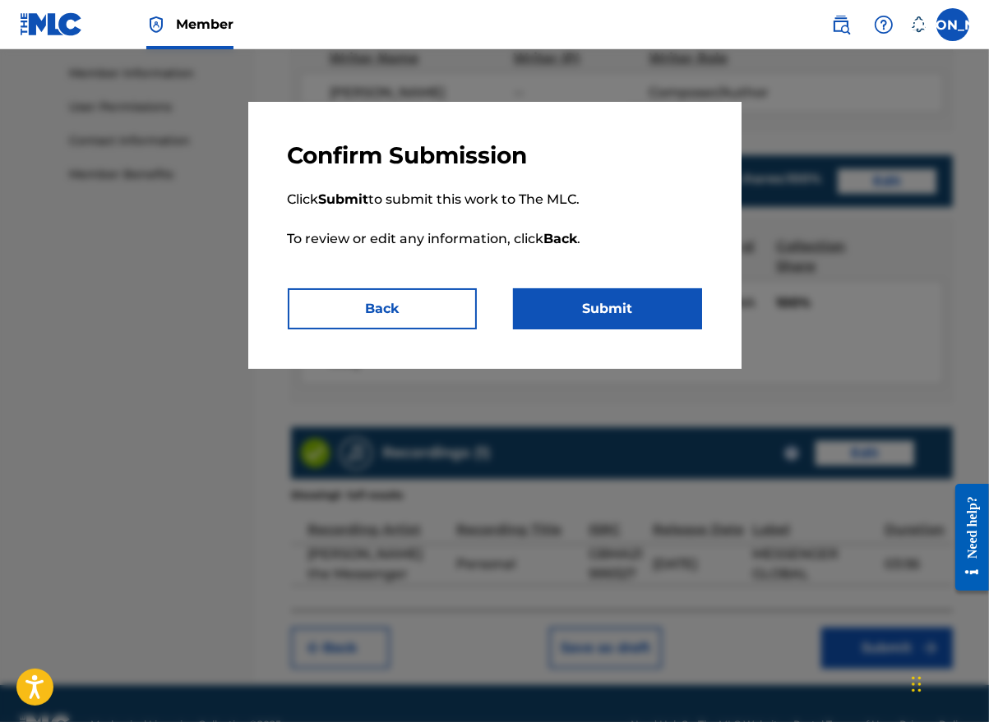
click at [615, 321] on button "Submit" at bounding box center [607, 308] width 189 height 41
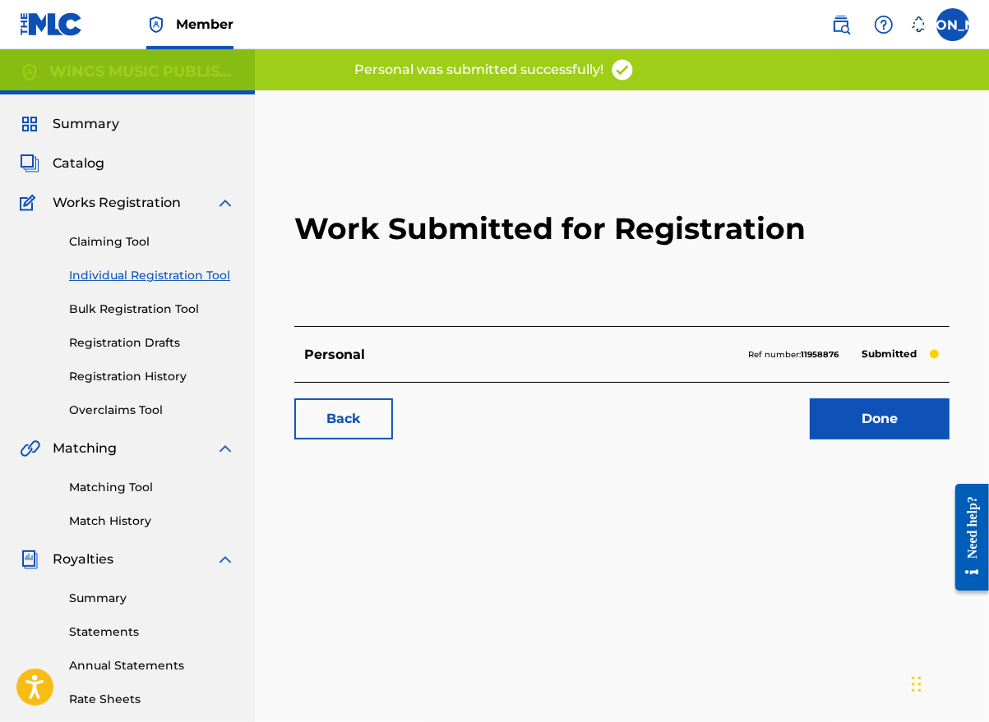
click at [879, 423] on link "Done" at bounding box center [879, 419] width 140 height 41
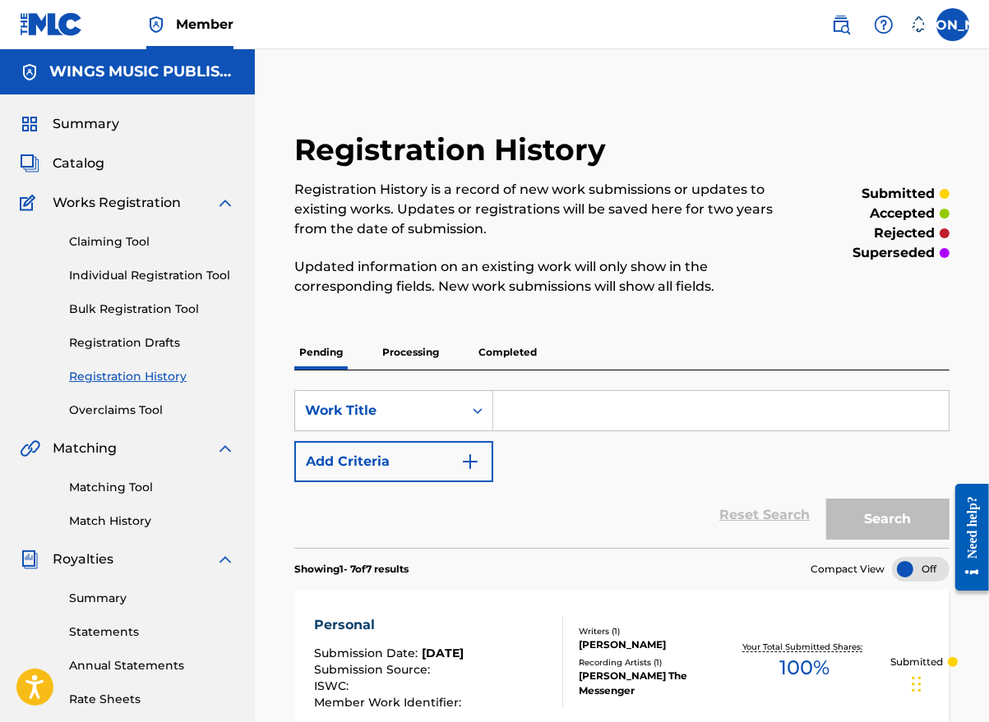
click at [114, 272] on link "Individual Registration Tool" at bounding box center [152, 275] width 166 height 17
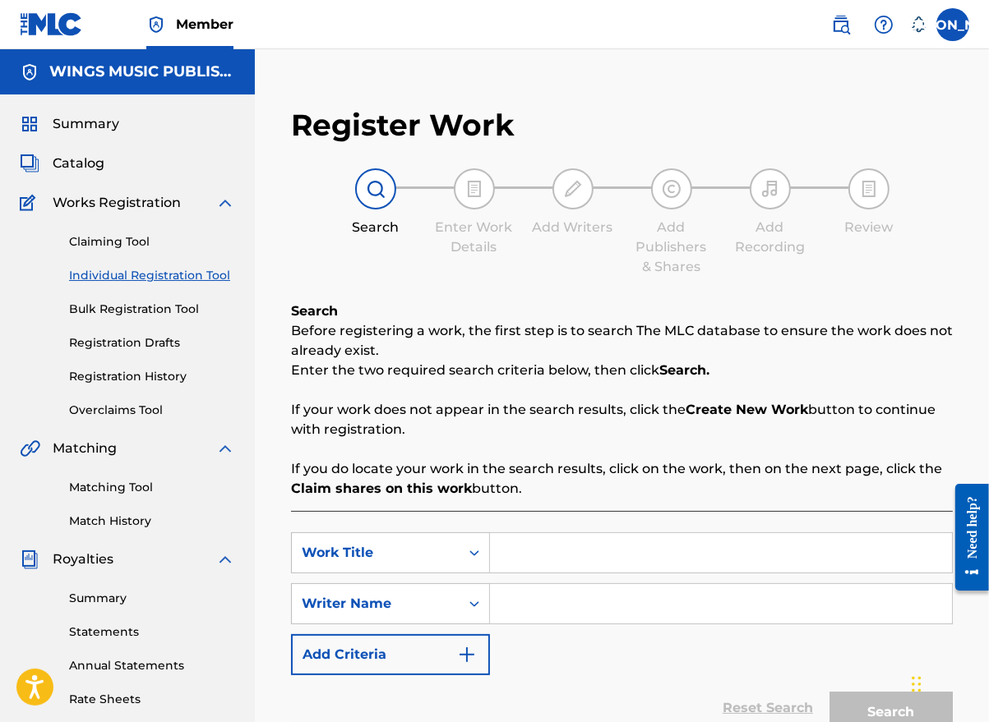
click at [531, 553] on input "Search Form" at bounding box center [721, 552] width 462 height 39
type input "Distance"
click at [533, 666] on div "SearchWithCriteria840e35d9-5149-4180-a444-c4292a68e78e Work Title Distance Sear…" at bounding box center [622, 604] width 662 height 143
click at [520, 609] on input "Search Form" at bounding box center [721, 603] width 462 height 39
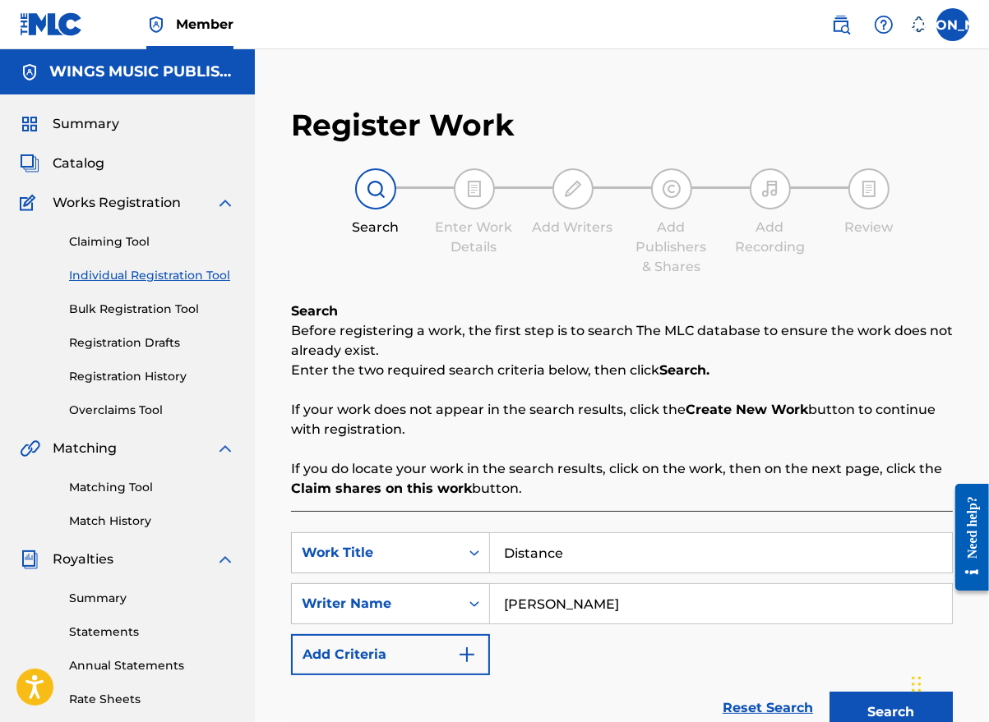
type input "[PERSON_NAME]"
click at [829, 692] on button "Search" at bounding box center [890, 712] width 123 height 41
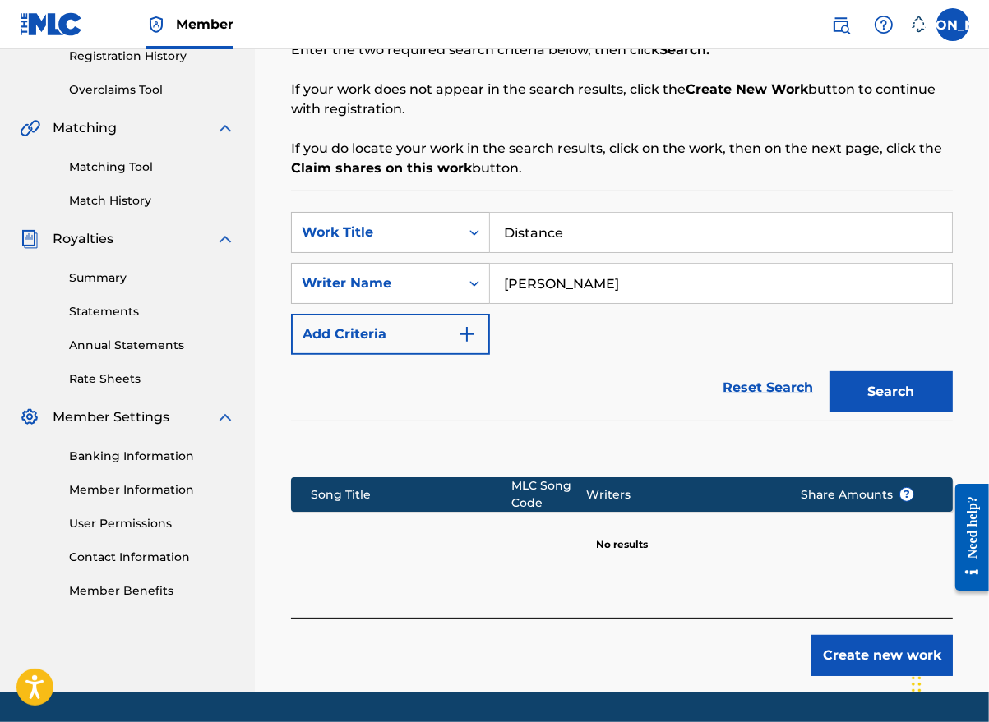
scroll to position [329, 0]
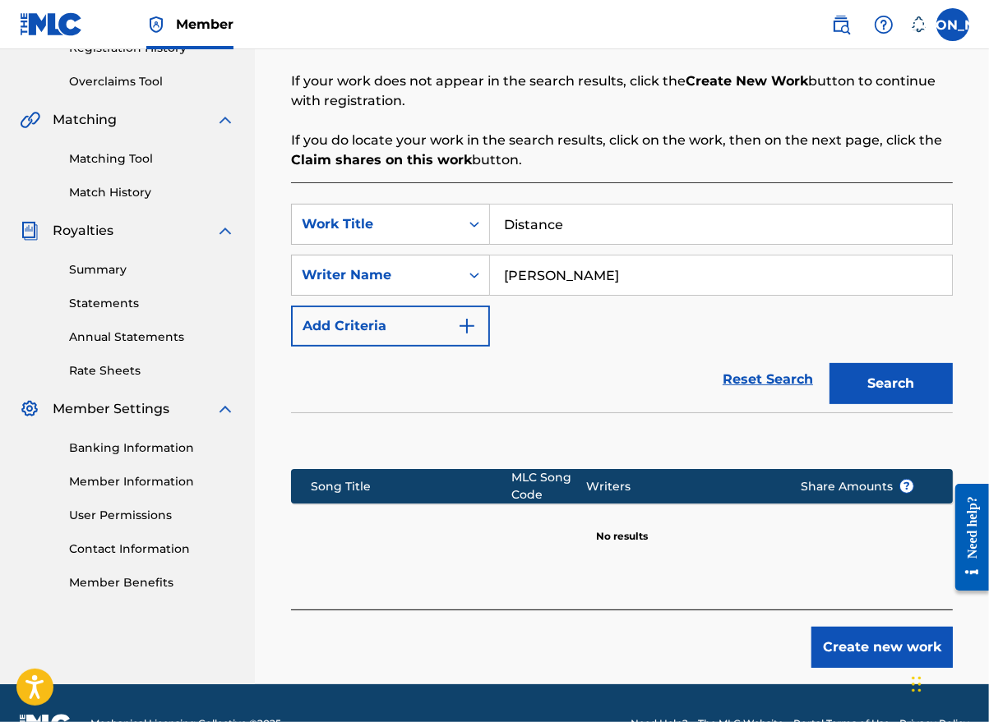
click at [871, 652] on button "Create new work" at bounding box center [881, 647] width 141 height 41
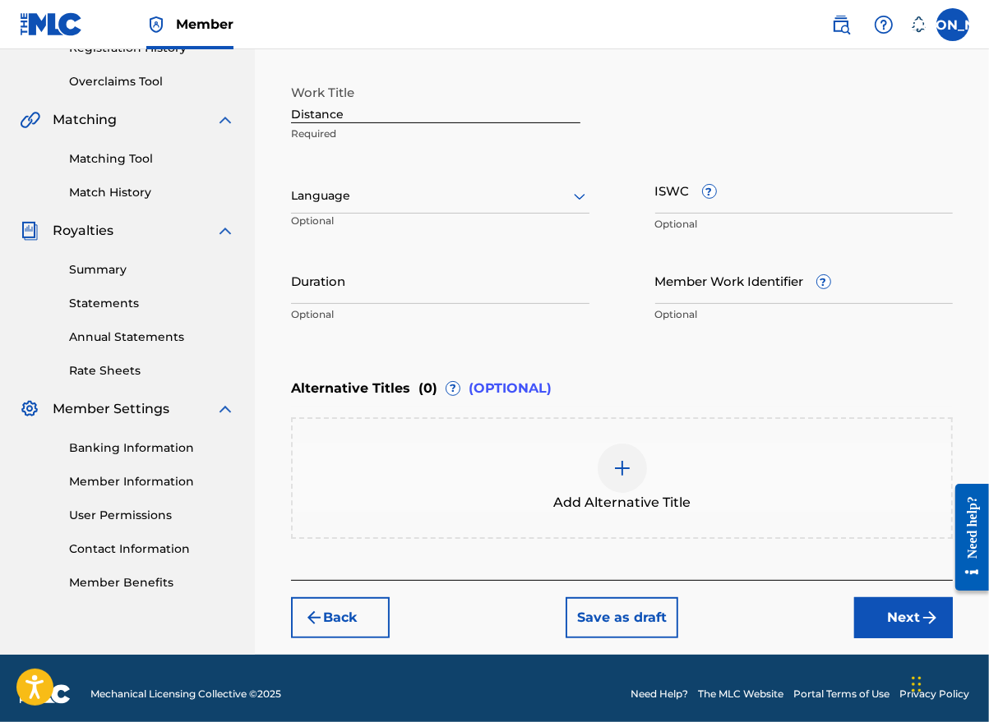
click at [399, 190] on div at bounding box center [440, 196] width 298 height 21
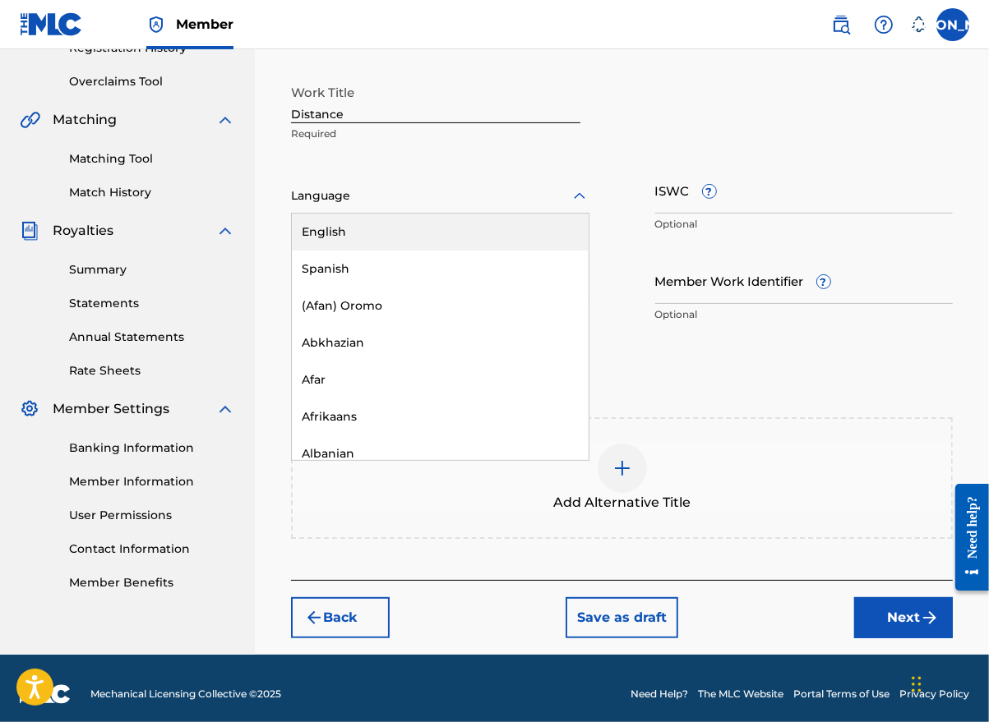
click at [375, 242] on div "English" at bounding box center [440, 232] width 297 height 37
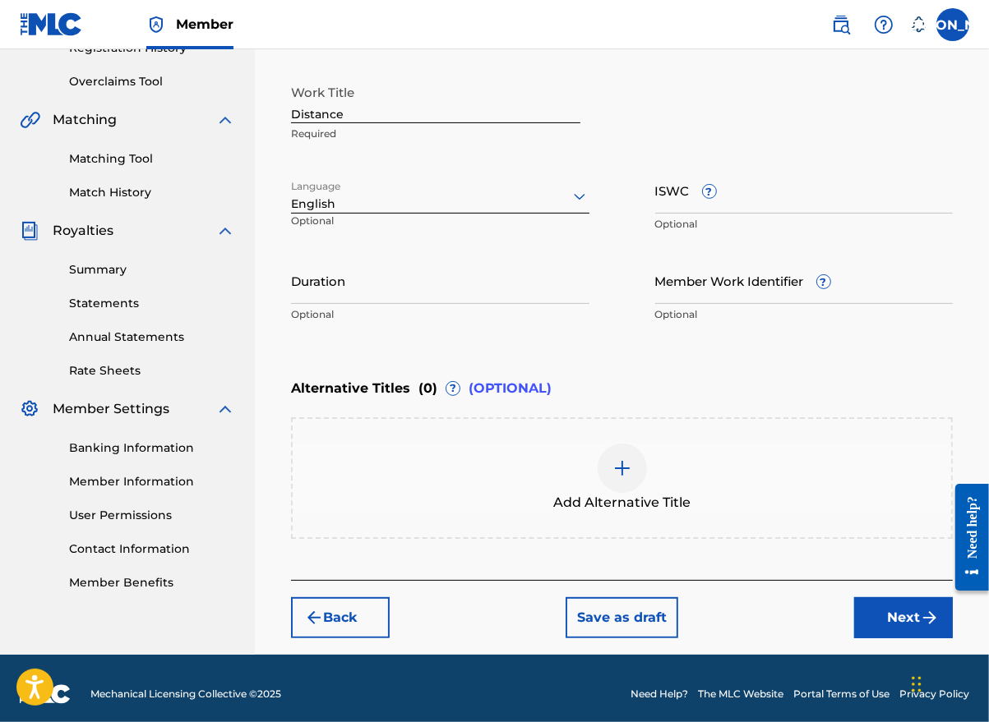
click at [431, 293] on input "Duration" at bounding box center [440, 280] width 298 height 47
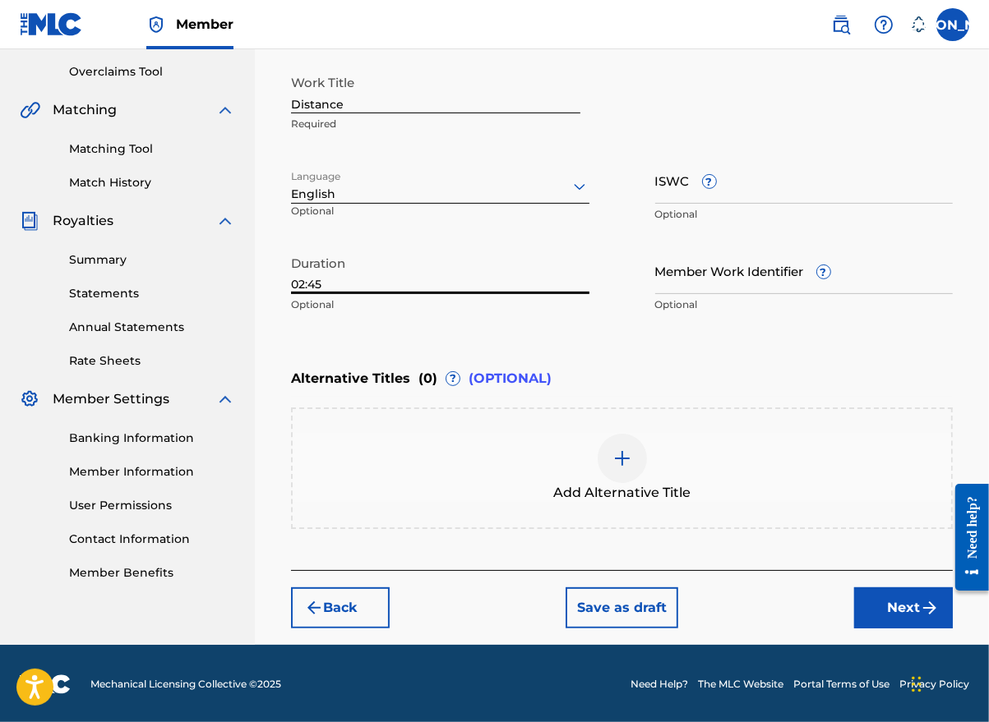
type input "02:45"
click at [901, 604] on button "Next" at bounding box center [903, 608] width 99 height 41
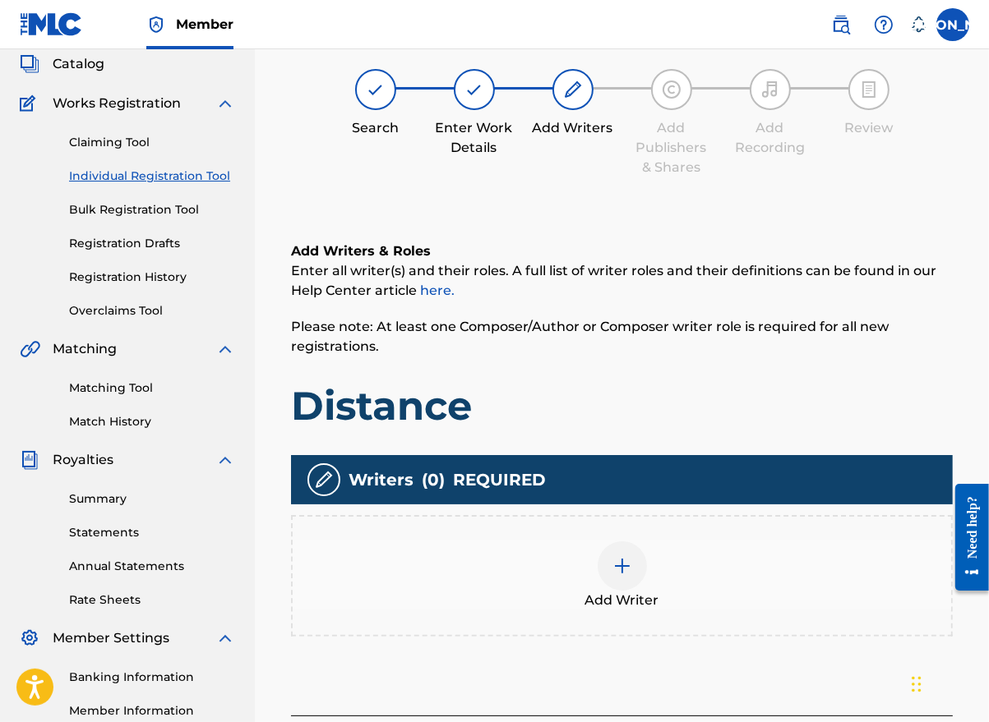
scroll to position [74, 0]
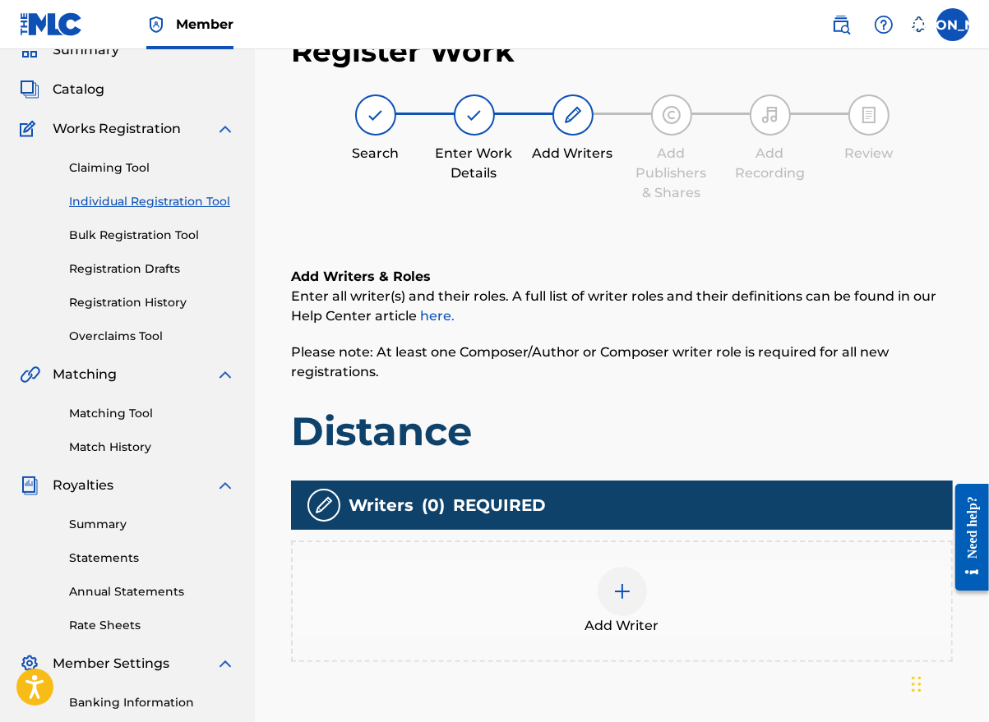
click at [627, 601] on div at bounding box center [621, 591] width 49 height 49
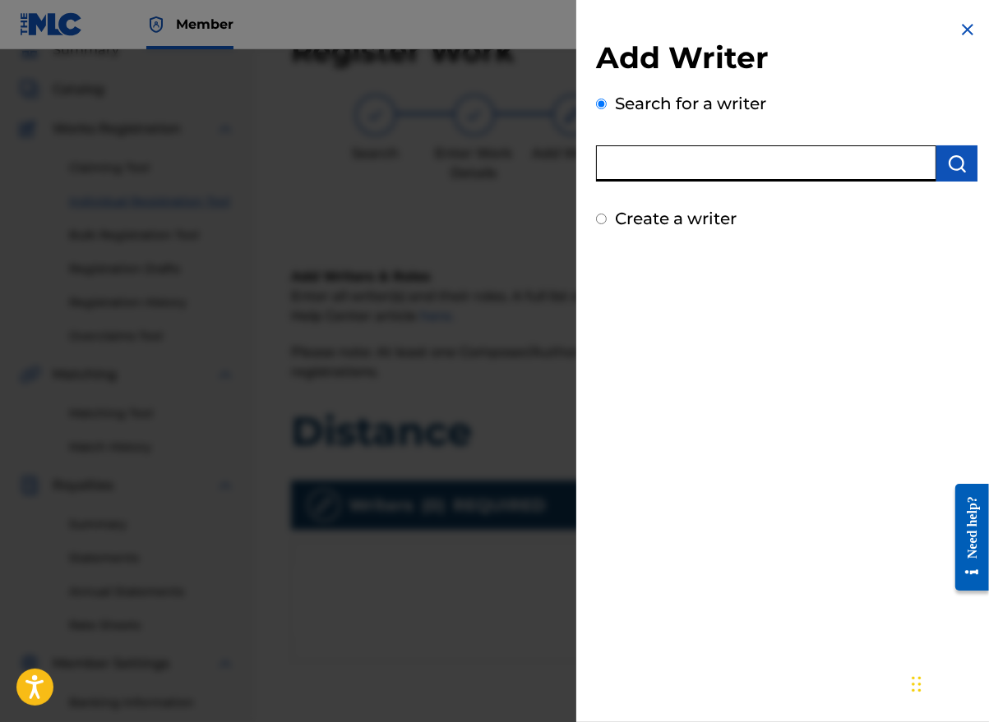
click at [731, 168] on input "text" at bounding box center [766, 163] width 340 height 36
type input "[PERSON_NAME]"
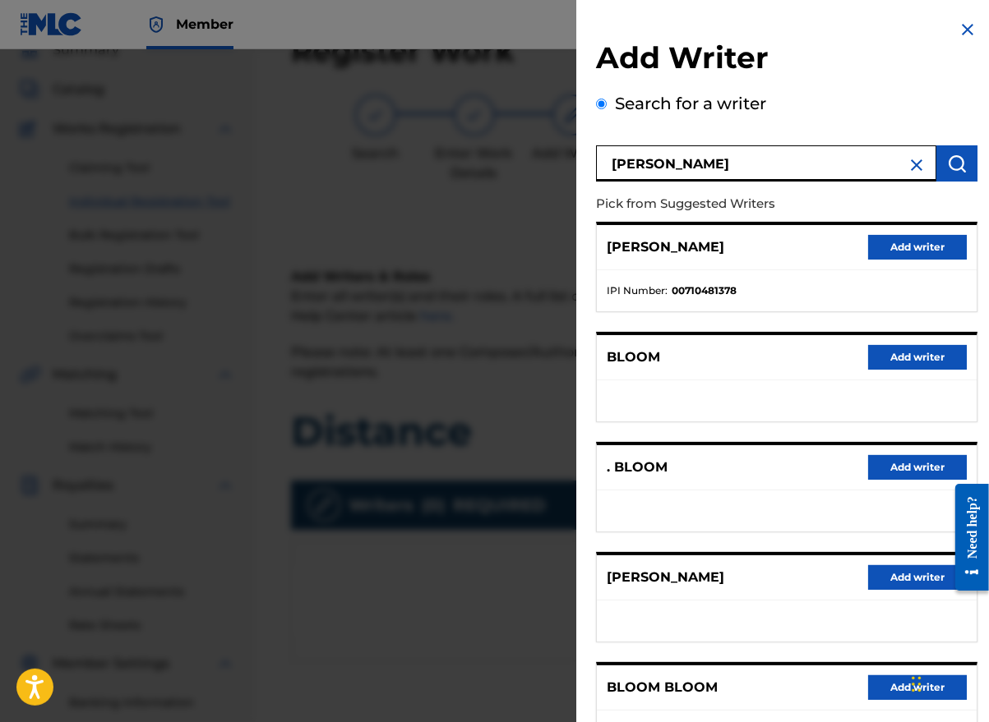
click at [904, 583] on button "Add writer" at bounding box center [917, 577] width 99 height 25
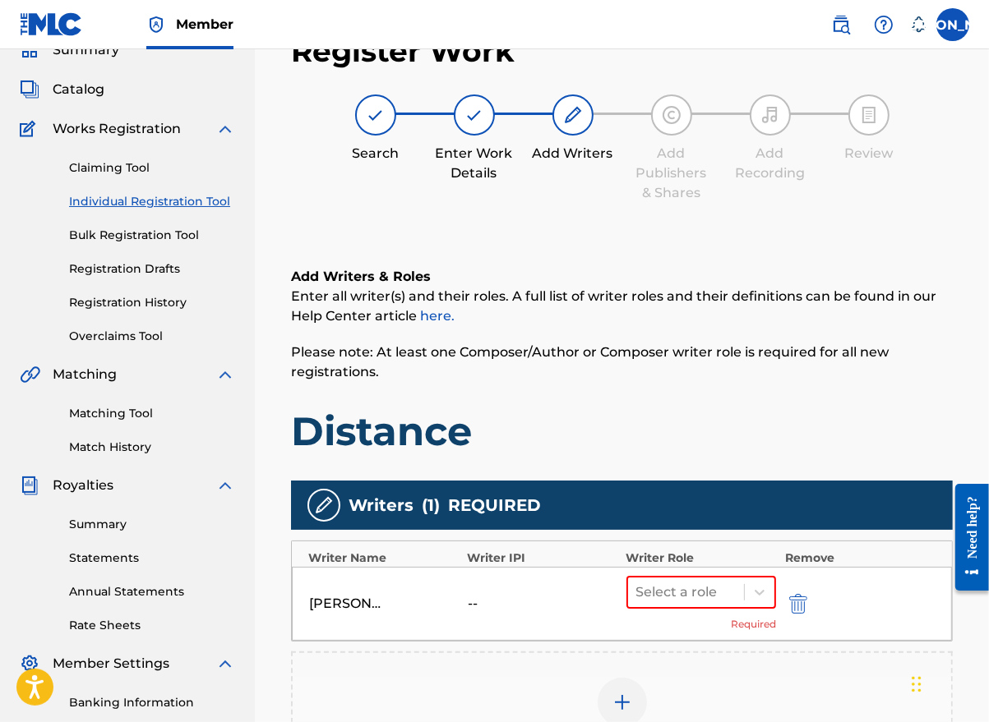
click at [755, 589] on icon at bounding box center [759, 592] width 16 height 16
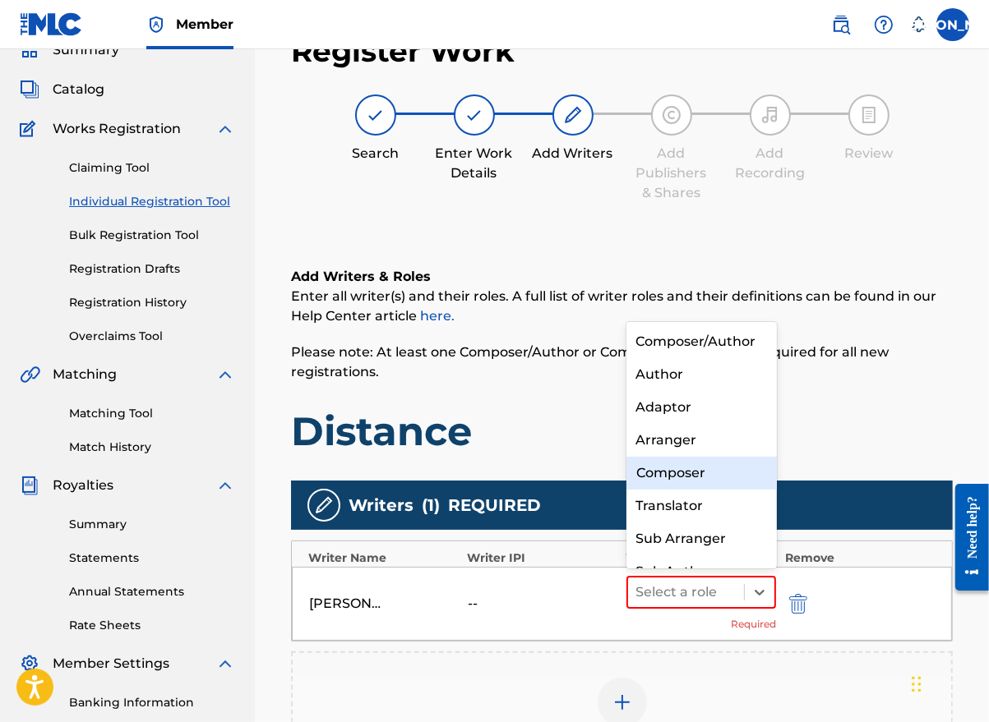
scroll to position [17, 0]
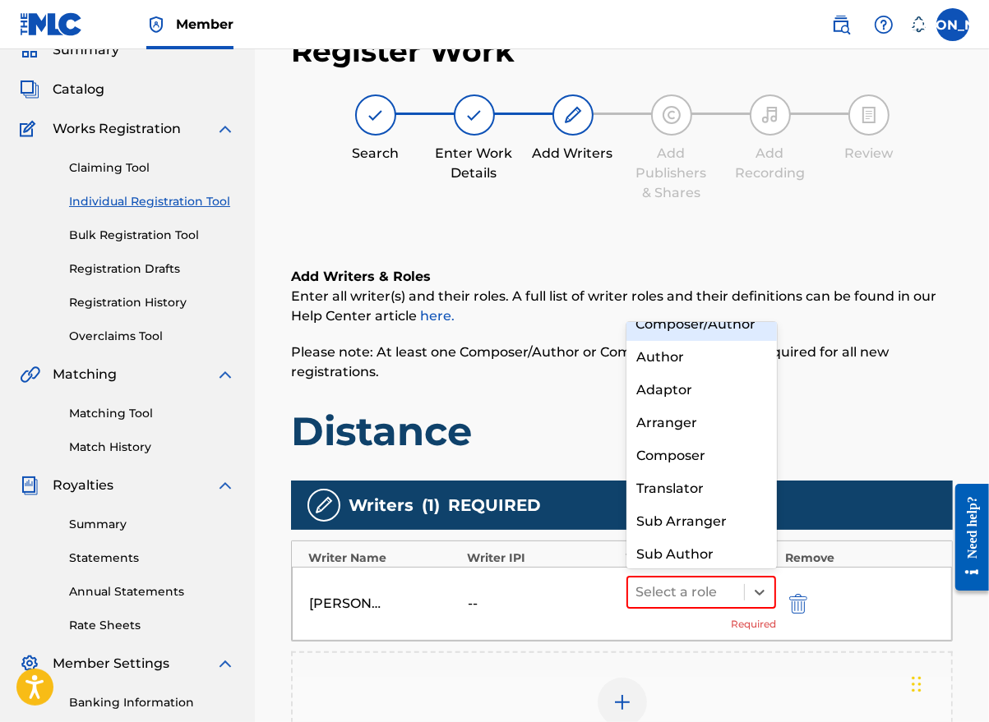
click at [725, 339] on div "Composer/Author" at bounding box center [701, 324] width 150 height 33
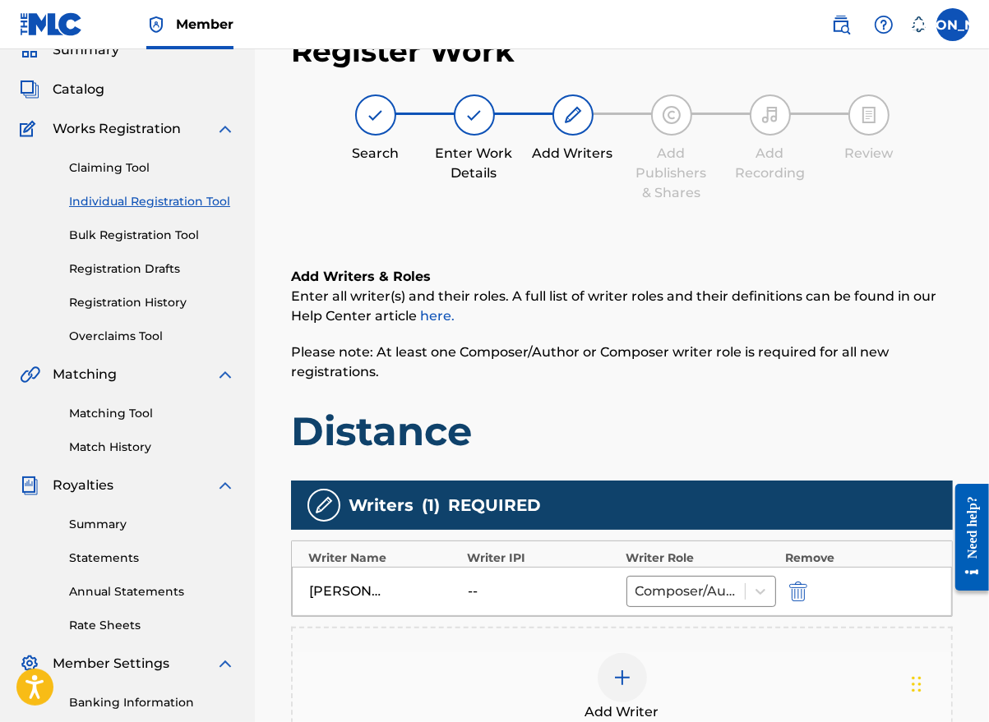
scroll to position [331, 0]
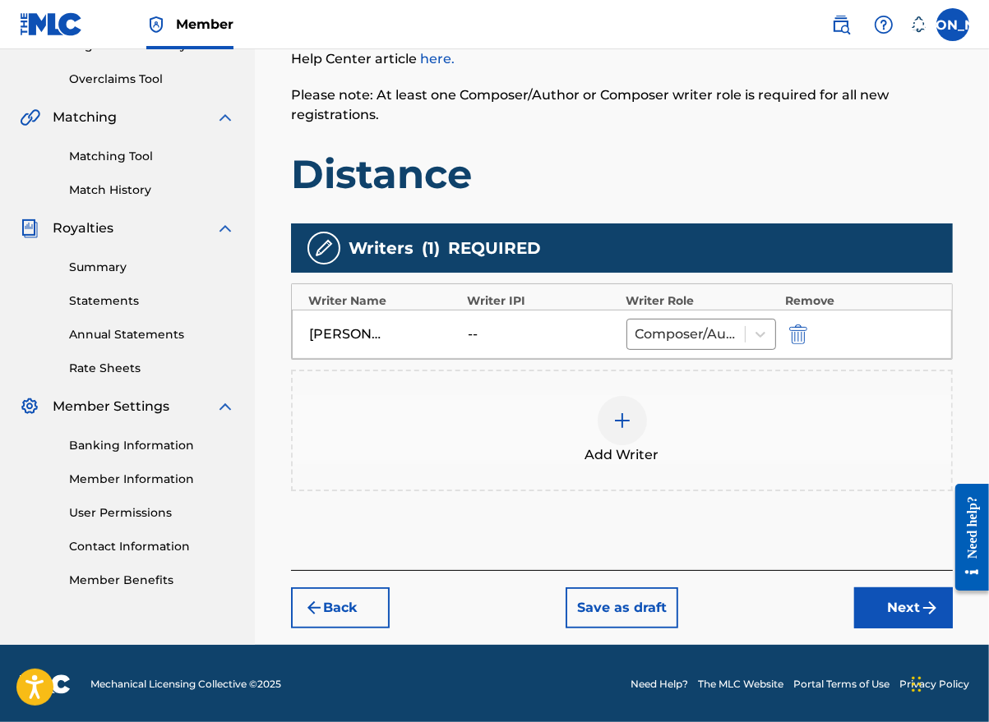
click at [896, 606] on button "Next" at bounding box center [903, 608] width 99 height 41
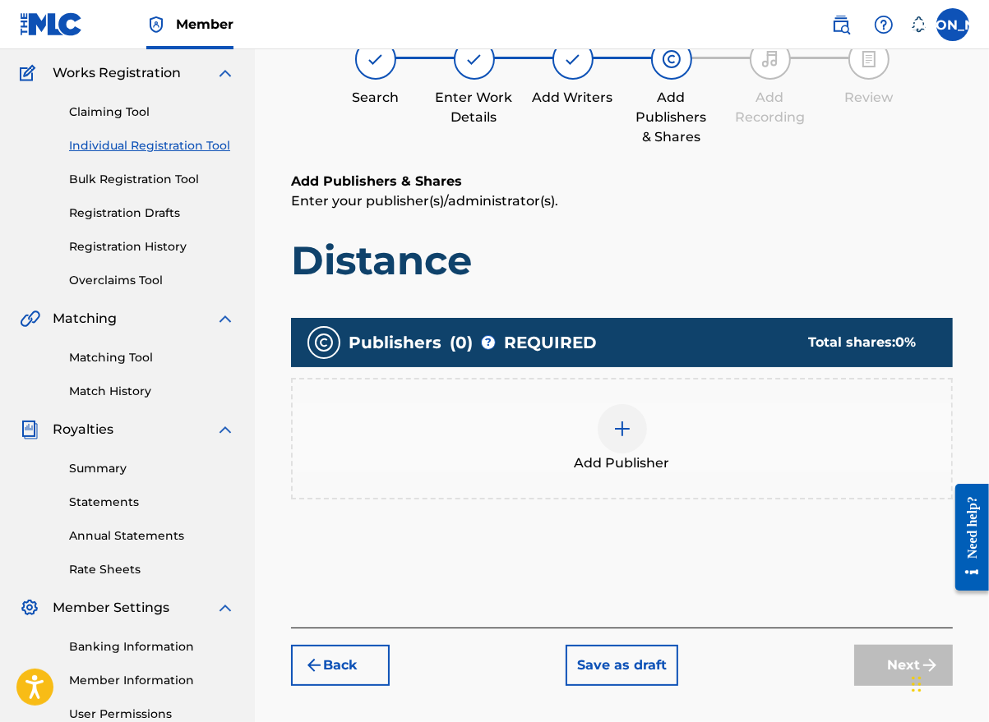
scroll to position [74, 0]
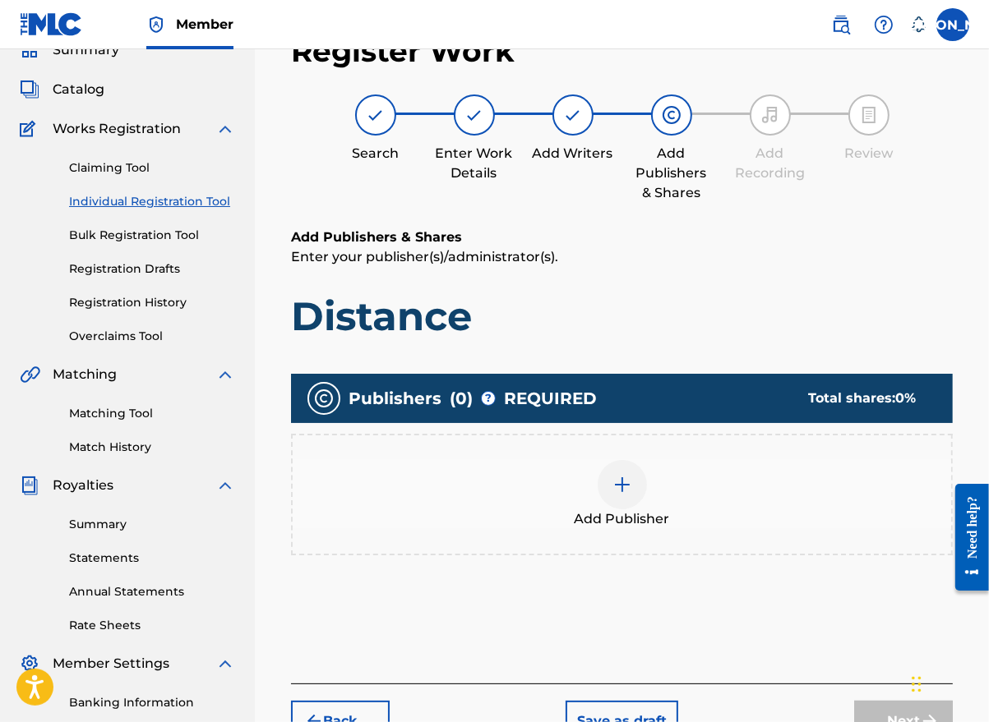
click at [621, 491] on img at bounding box center [622, 485] width 20 height 20
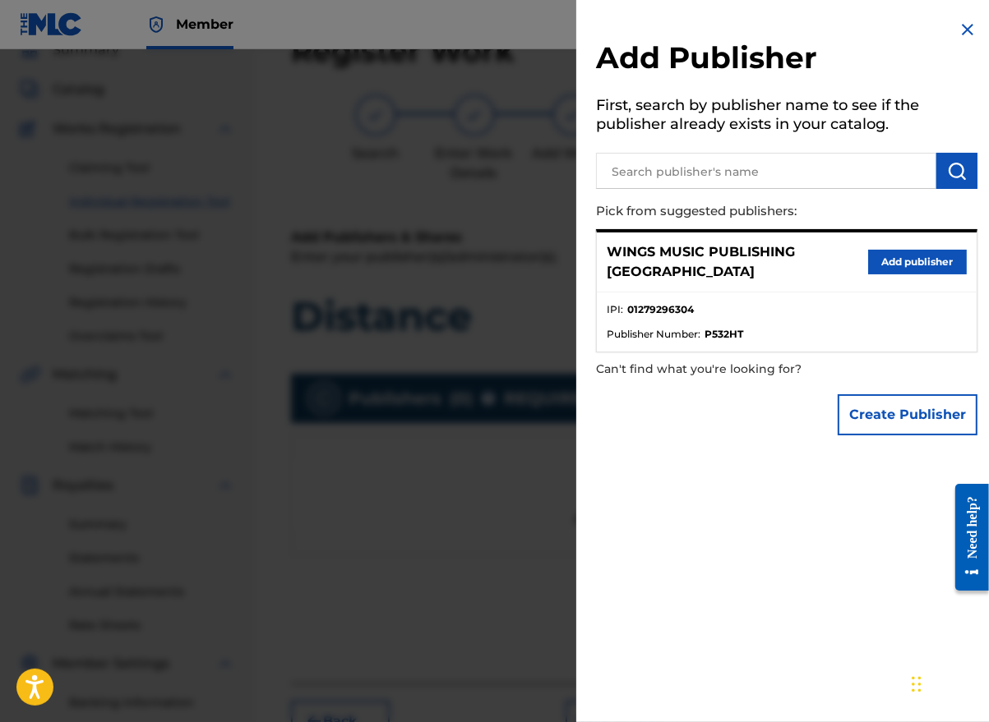
click at [937, 256] on button "Add publisher" at bounding box center [917, 262] width 99 height 25
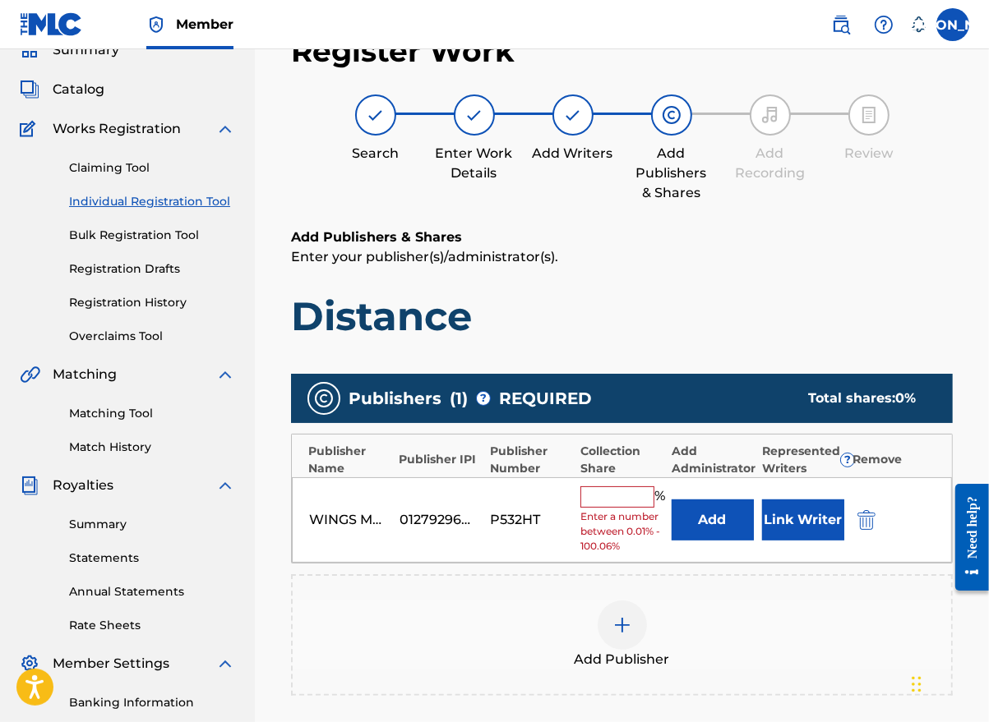
click at [617, 499] on input "text" at bounding box center [617, 497] width 74 height 21
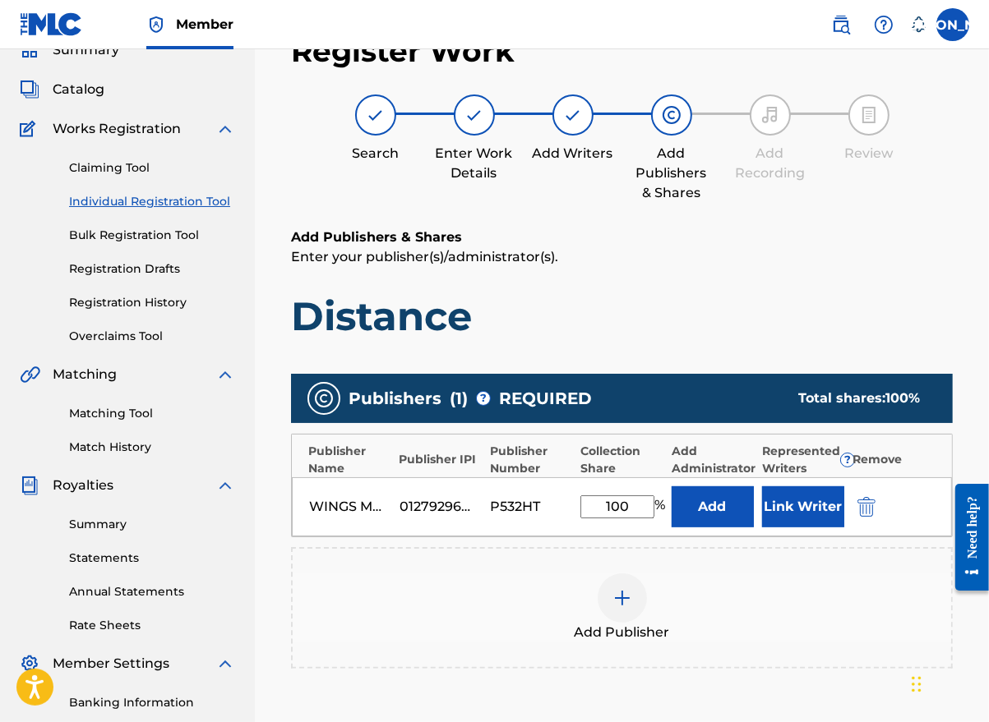
type input "100"
click at [777, 508] on button "Link Writer" at bounding box center [803, 507] width 82 height 41
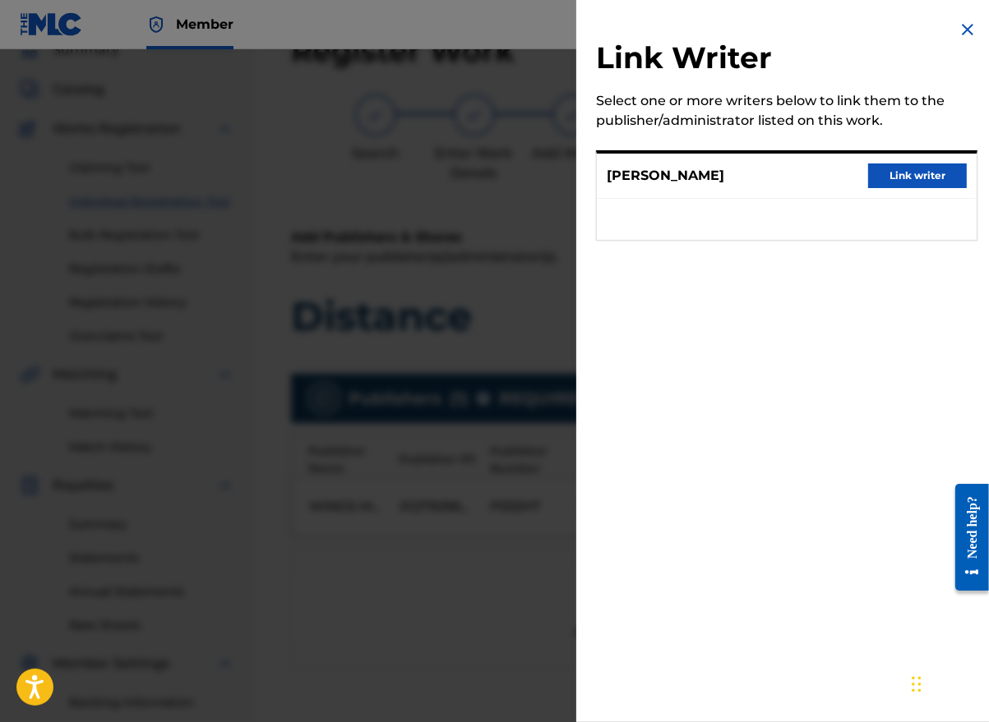
click at [917, 173] on button "Link writer" at bounding box center [917, 176] width 99 height 25
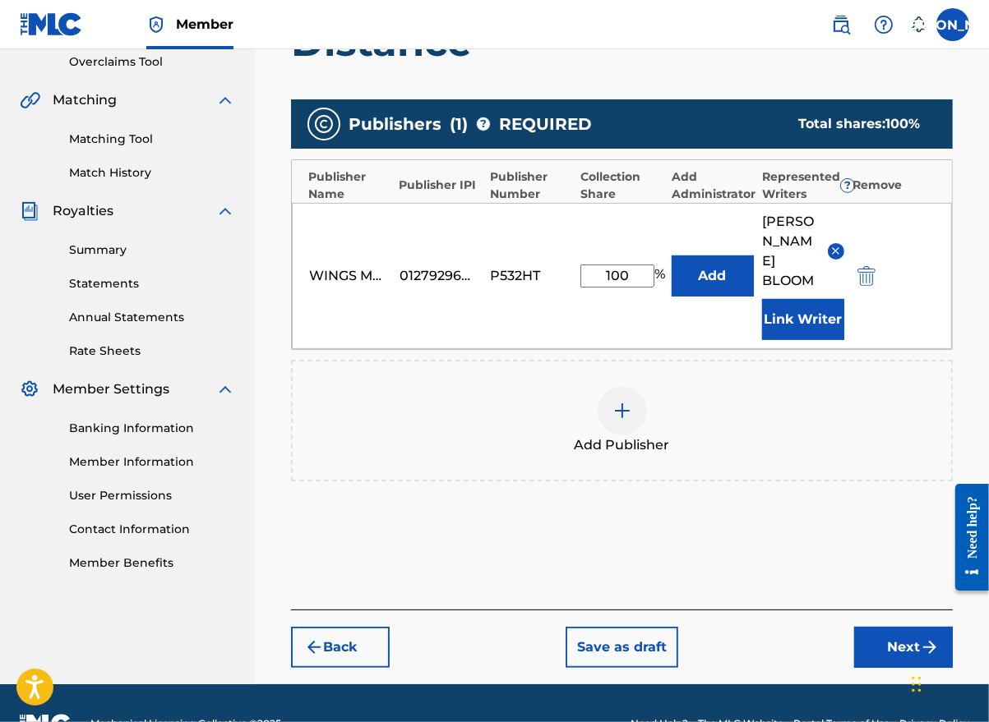
click at [897, 627] on button "Next" at bounding box center [903, 647] width 99 height 41
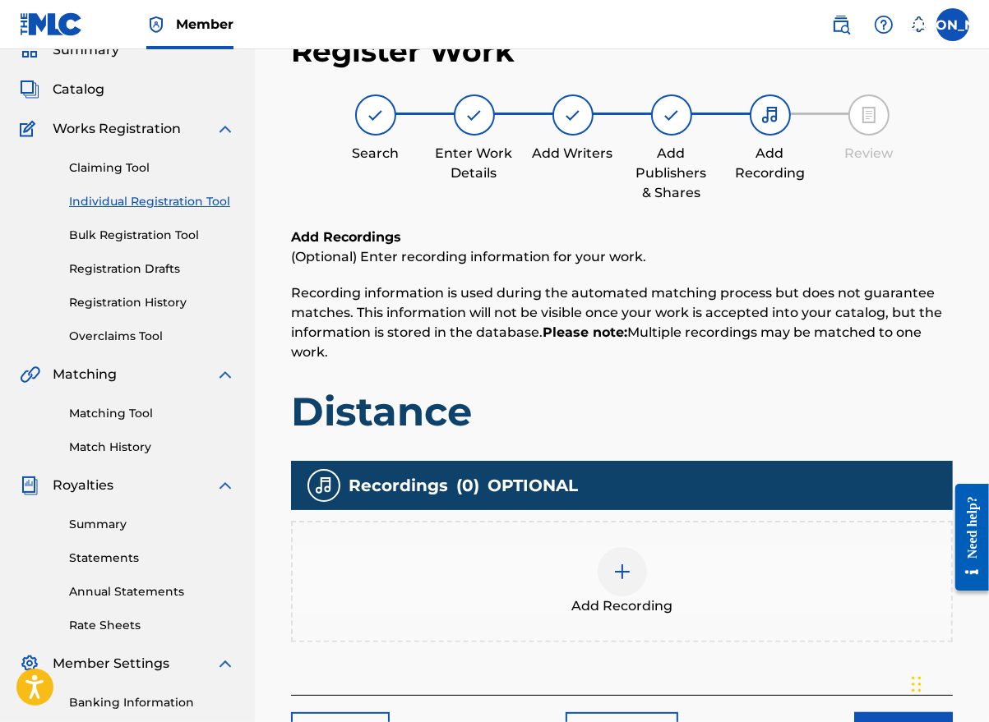
click at [628, 568] on img at bounding box center [622, 572] width 20 height 20
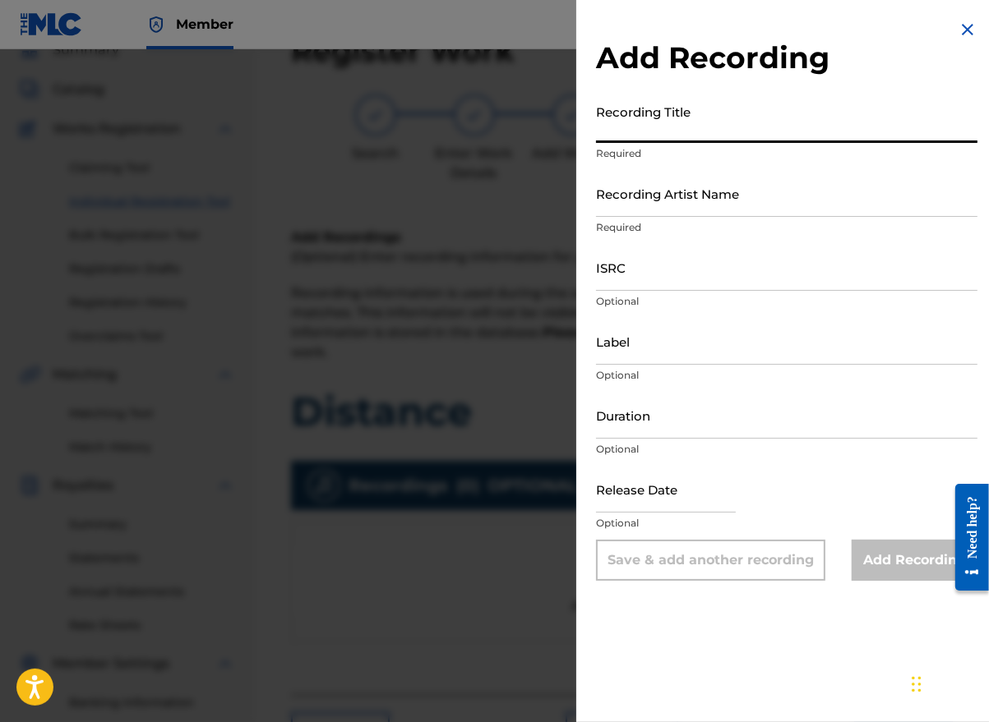
click at [663, 133] on input "Recording Title" at bounding box center [786, 119] width 381 height 47
type input "Distance"
click at [671, 208] on input "Recording Artist Name" at bounding box center [786, 193] width 381 height 47
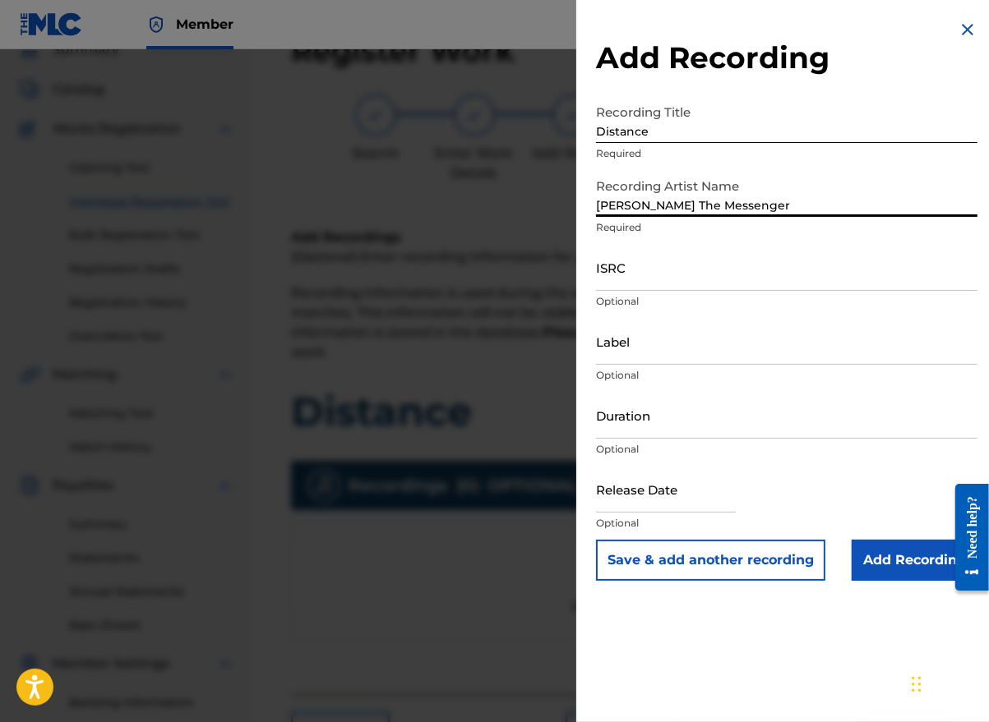
type input "[PERSON_NAME] The Messenger"
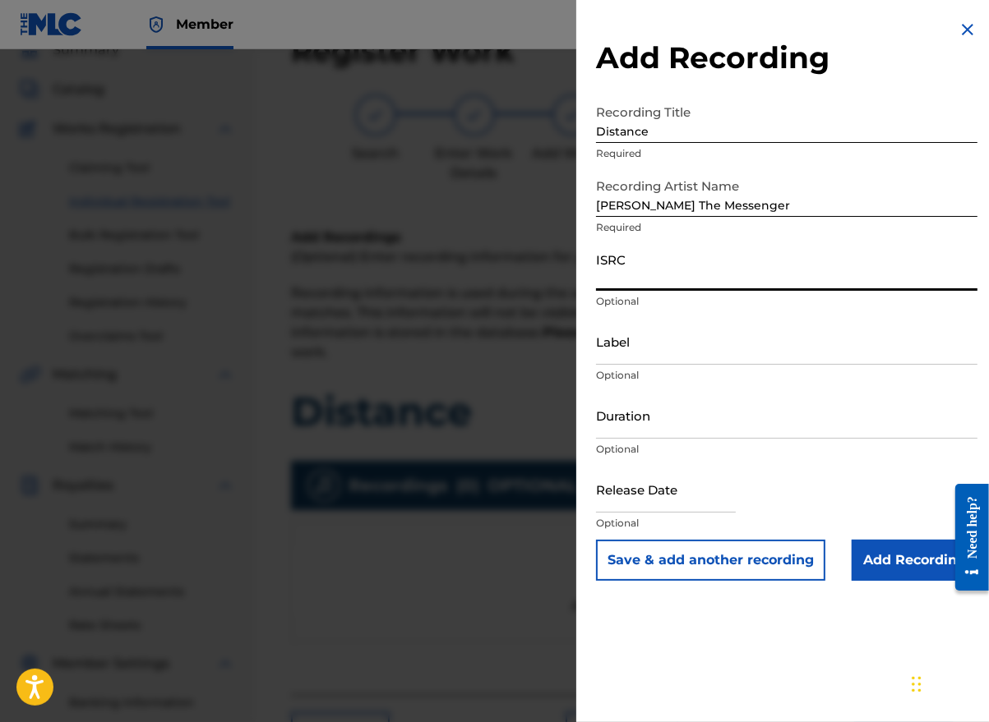
click at [633, 284] on input "ISRC" at bounding box center [786, 267] width 381 height 47
paste input "GBLFP1915836"
type input "GBLFP1915836"
click at [649, 349] on input "Label" at bounding box center [786, 341] width 381 height 47
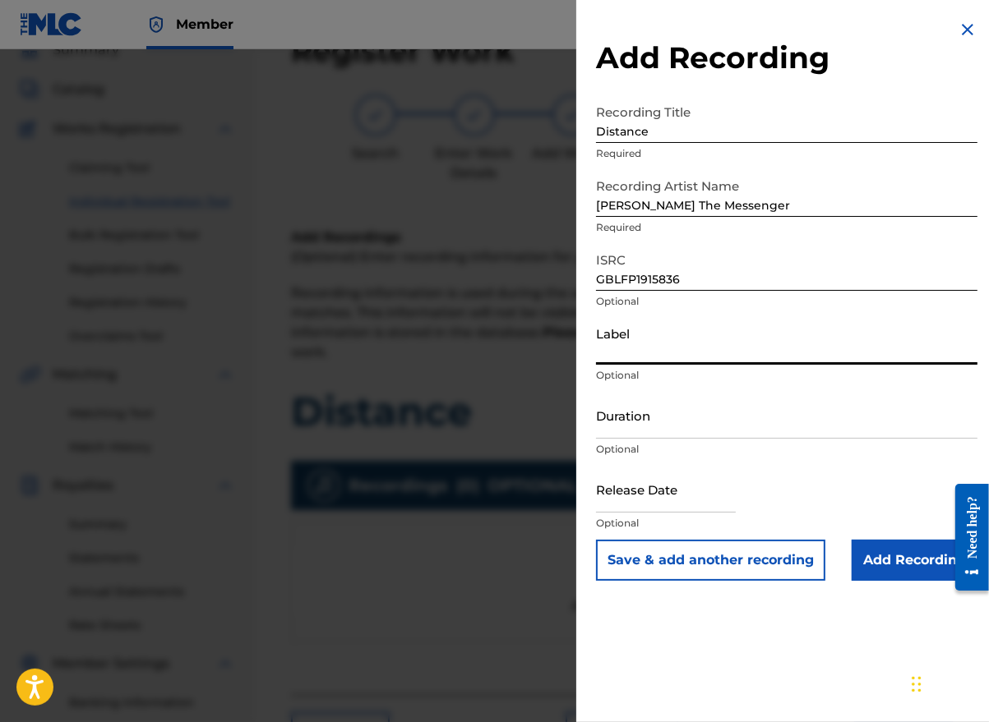
type input "MESSENGER GLOBAL"
click at [680, 439] on div "Duration Optional" at bounding box center [786, 429] width 381 height 74
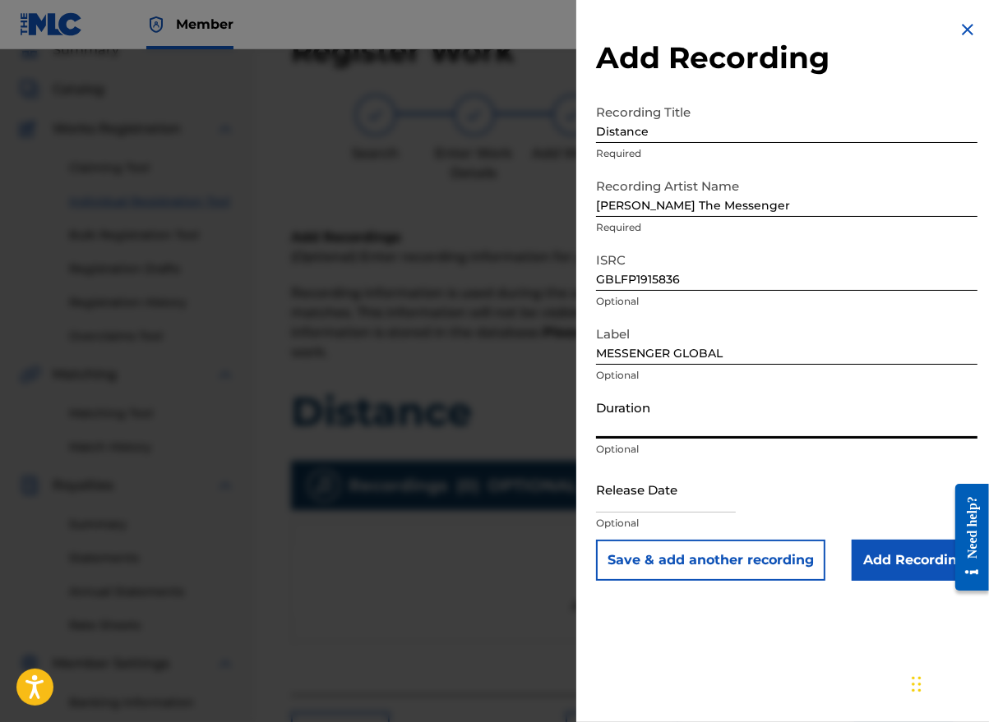
click at [680, 436] on input "Duration" at bounding box center [786, 415] width 381 height 47
type input "02:45"
click at [674, 500] on input "text" at bounding box center [666, 489] width 140 height 47
select select "7"
select select "2025"
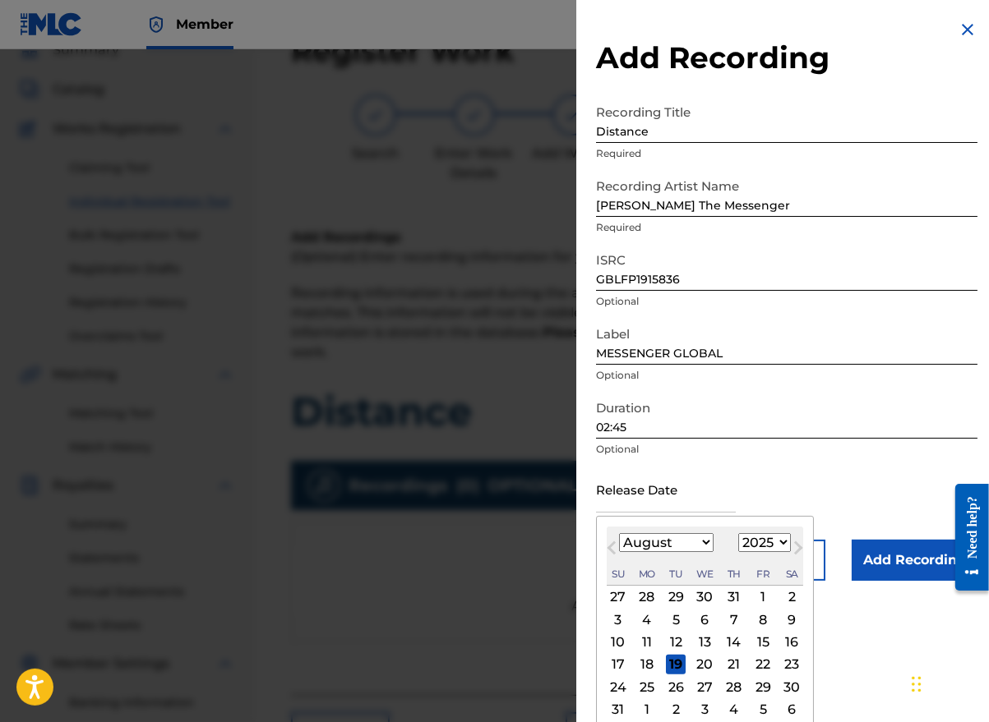
click at [621, 557] on button "Previous Month" at bounding box center [611, 551] width 26 height 26
click at [785, 546] on button "Next Month" at bounding box center [798, 551] width 26 height 26
select select "7"
click at [779, 545] on select "1900 1901 1902 1903 1904 1905 1906 1907 1908 1909 1910 1911 1912 1913 1914 1915…" at bounding box center [764, 542] width 53 height 19
select select "2019"
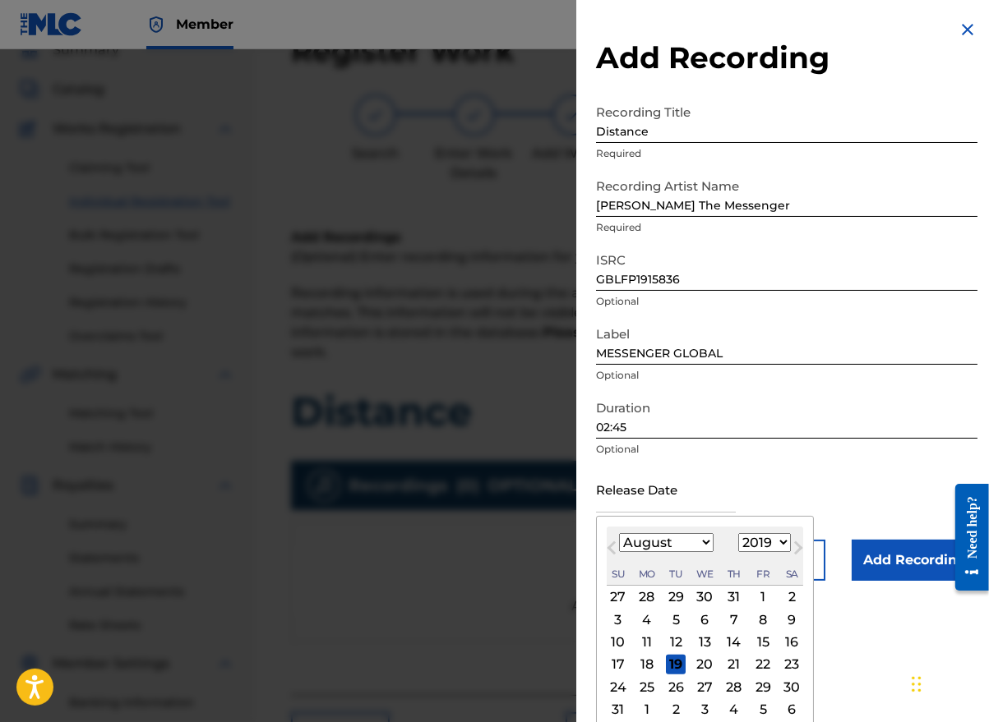
click at [738, 533] on select "1900 1901 1902 1903 1904 1905 1906 1907 1908 1909 1910 1911 1912 1913 1914 1915…" at bounding box center [764, 542] width 53 height 19
click at [760, 597] on div "2" at bounding box center [763, 598] width 20 height 20
type input "[DATE]"
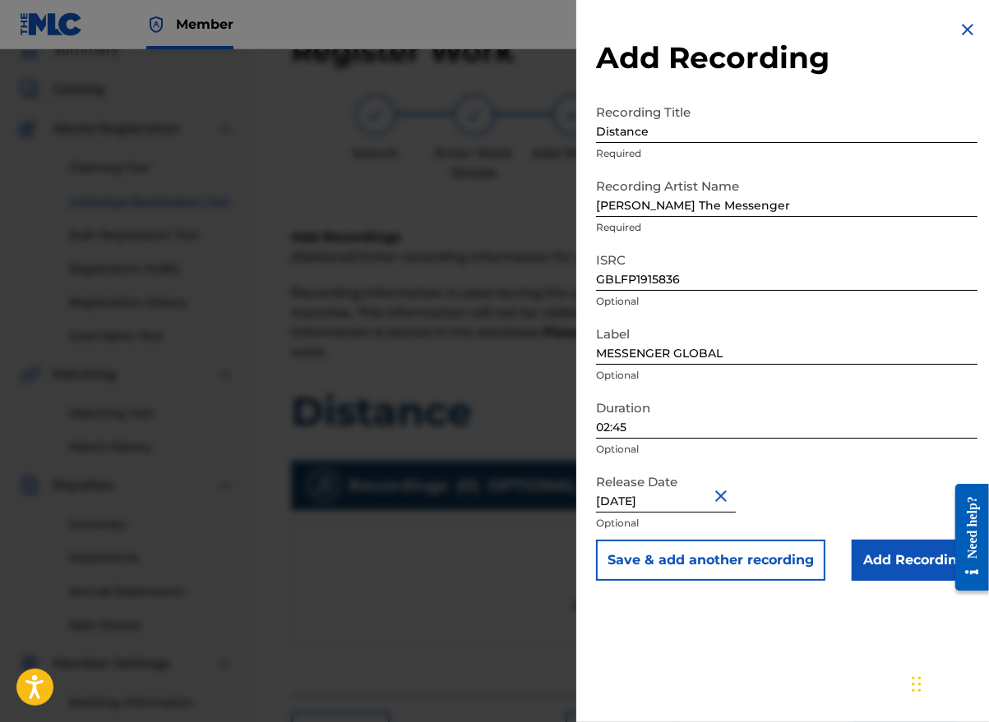
click at [898, 561] on input "Add Recording" at bounding box center [914, 560] width 126 height 41
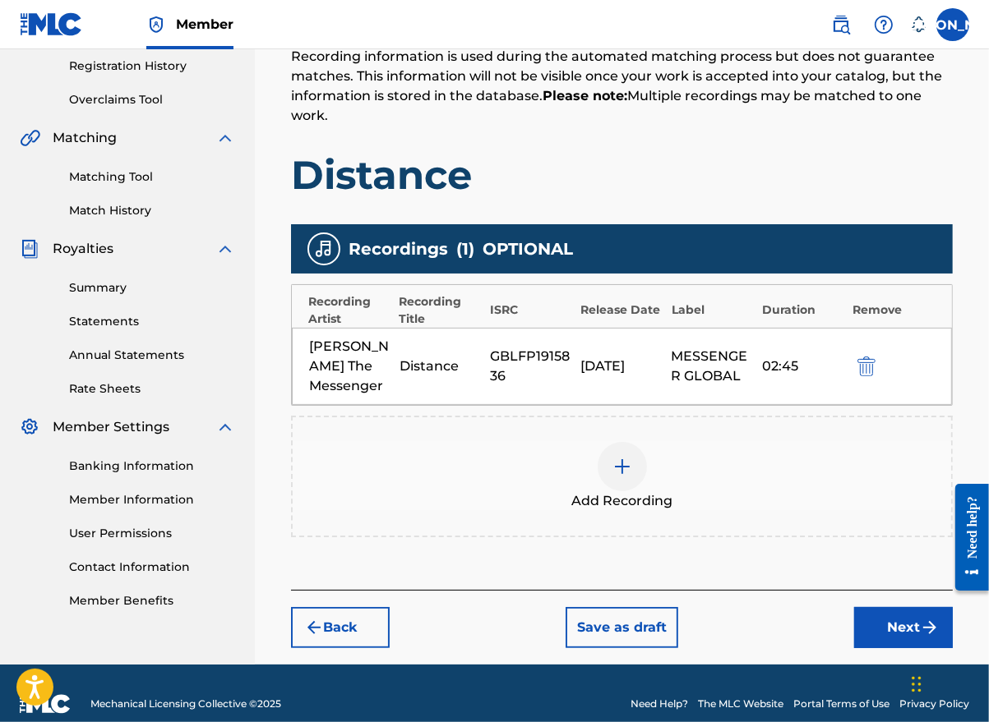
click at [907, 614] on button "Next" at bounding box center [903, 627] width 99 height 41
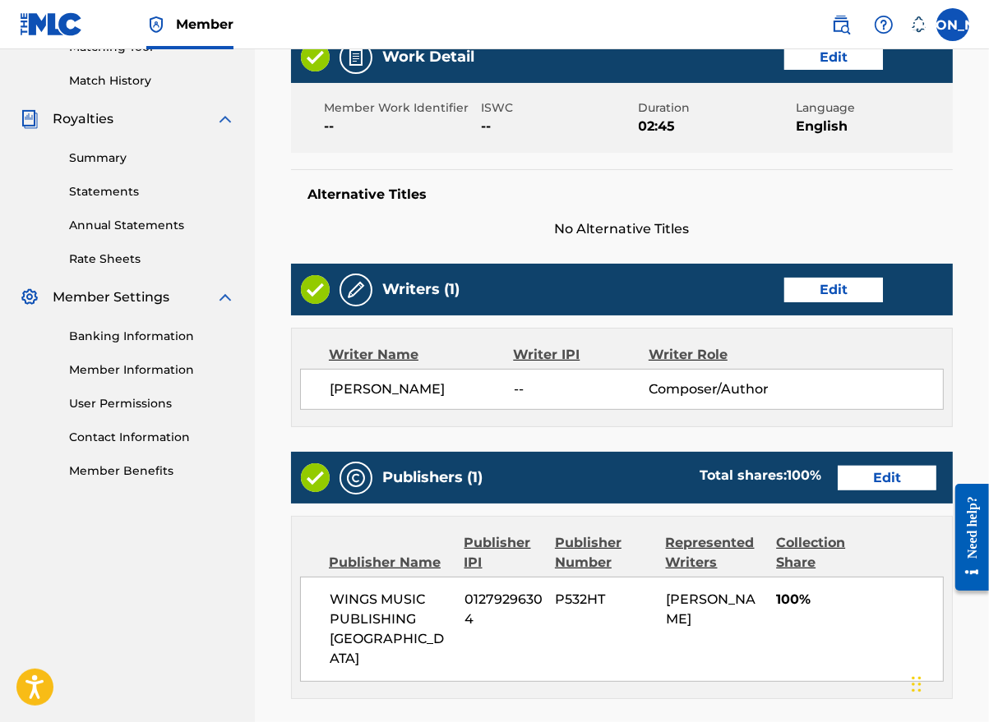
scroll to position [649, 0]
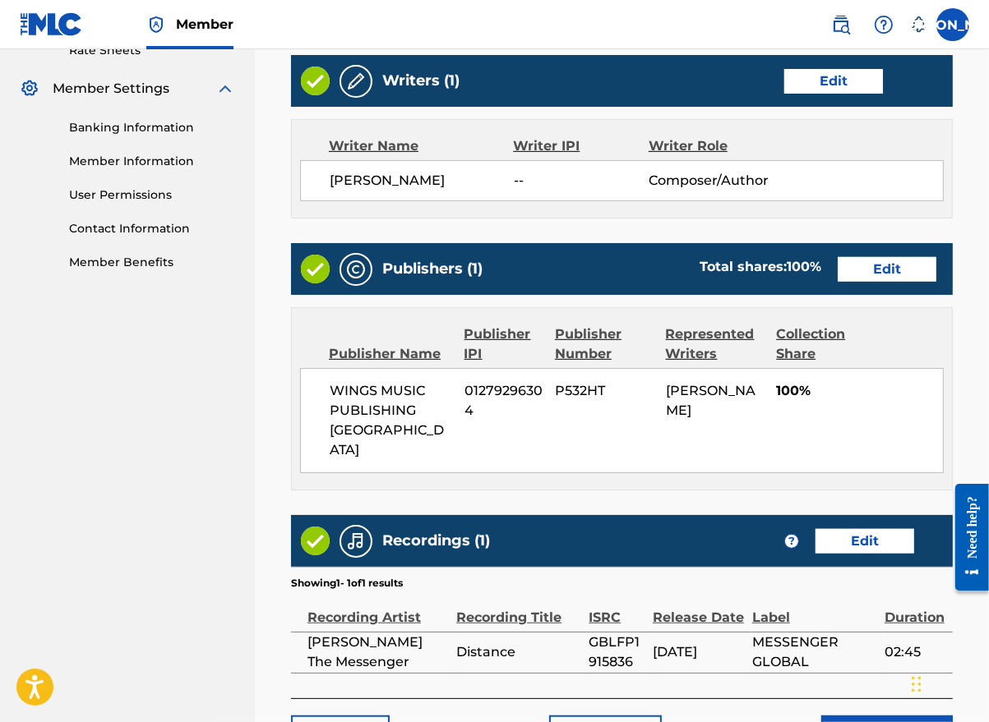
click at [876, 716] on button "Submit" at bounding box center [886, 736] width 131 height 41
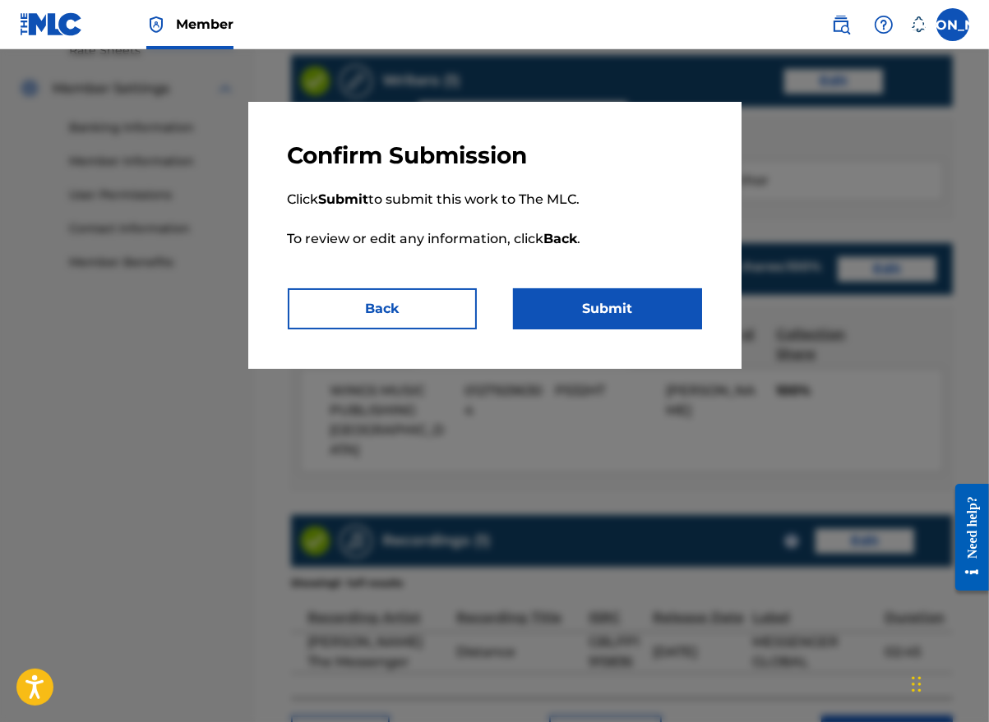
click at [634, 320] on button "Submit" at bounding box center [607, 308] width 189 height 41
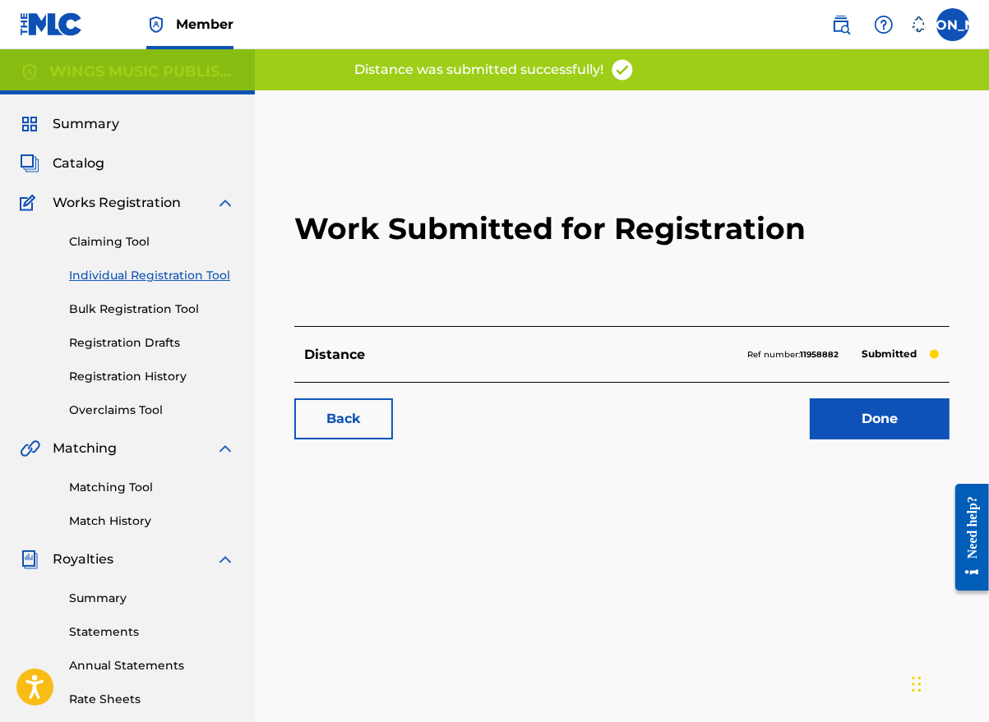
click at [869, 422] on link "Done" at bounding box center [879, 419] width 140 height 41
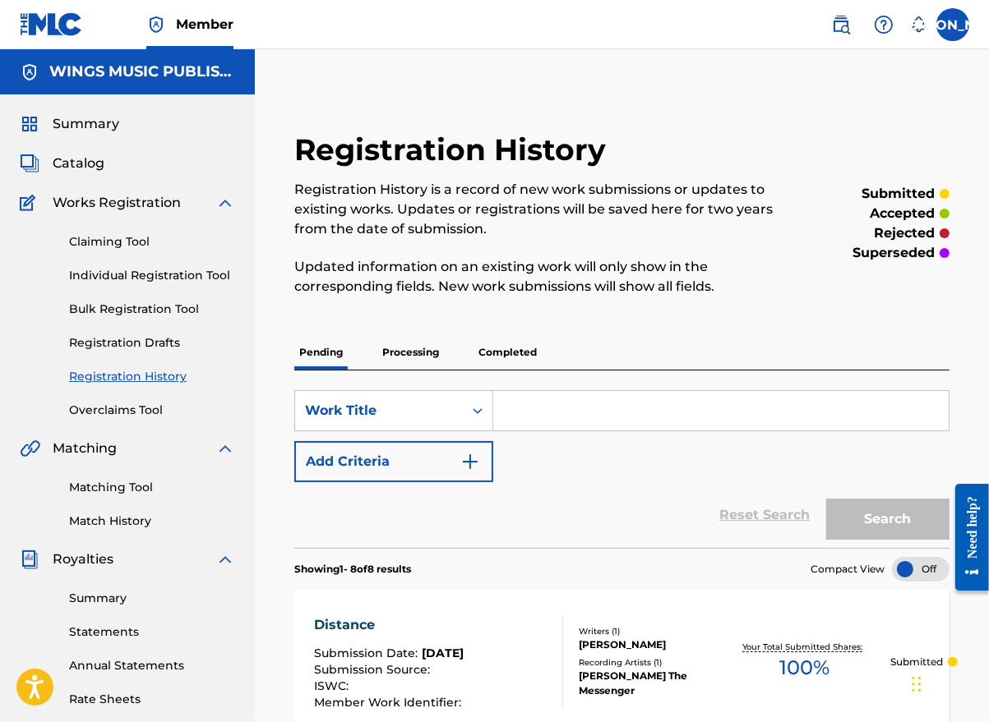
click at [115, 271] on link "Individual Registration Tool" at bounding box center [152, 275] width 166 height 17
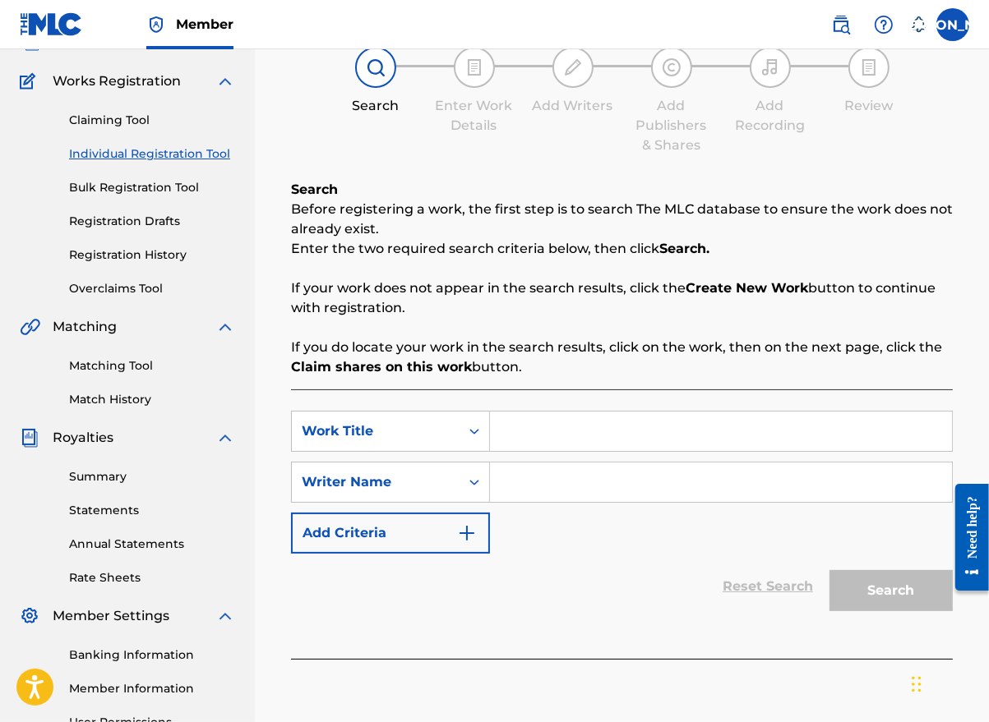
scroll to position [247, 0]
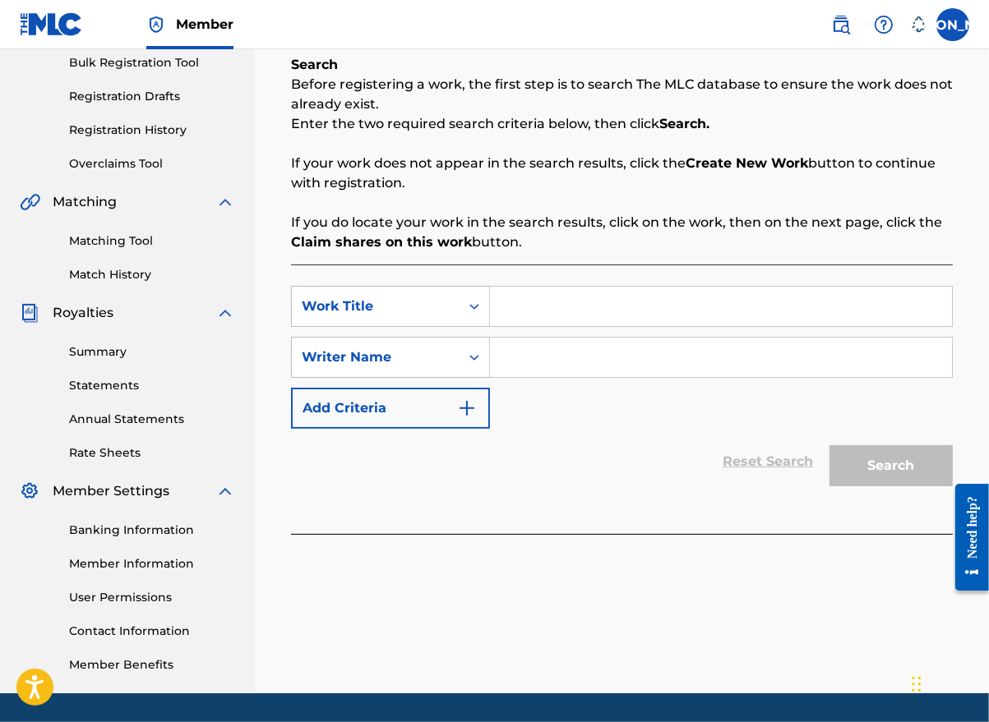
click at [518, 312] on input "Search Form" at bounding box center [721, 306] width 462 height 39
type input "Sinner's Song II"
click at [519, 340] on input "Search Form" at bounding box center [721, 357] width 462 height 39
type input "[PERSON_NAME]"
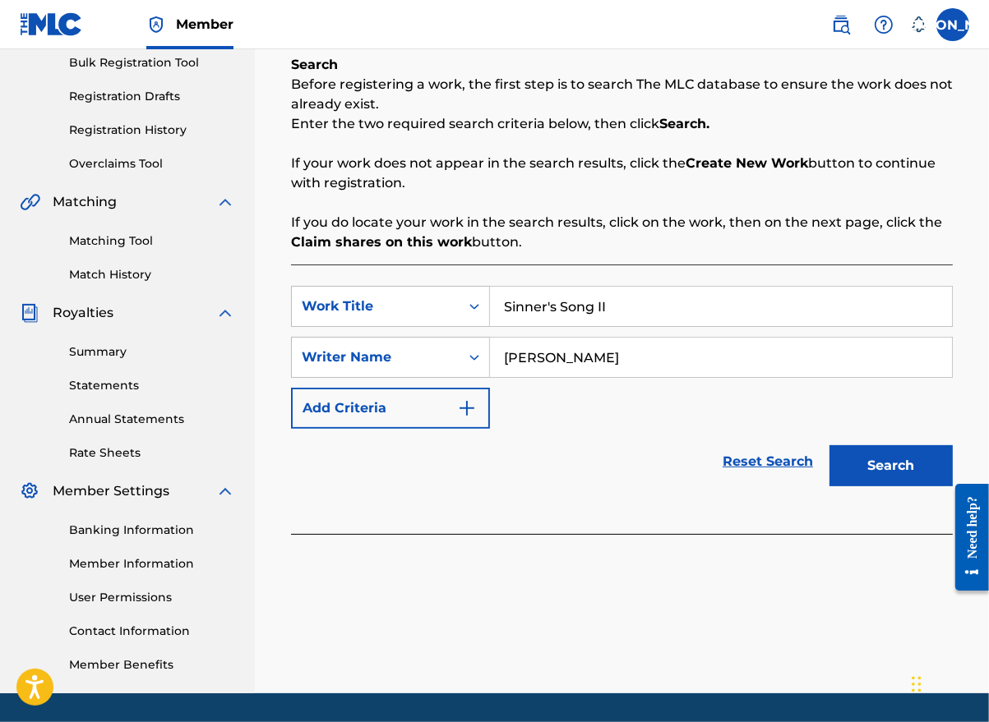
click at [893, 480] on button "Search" at bounding box center [890, 465] width 123 height 41
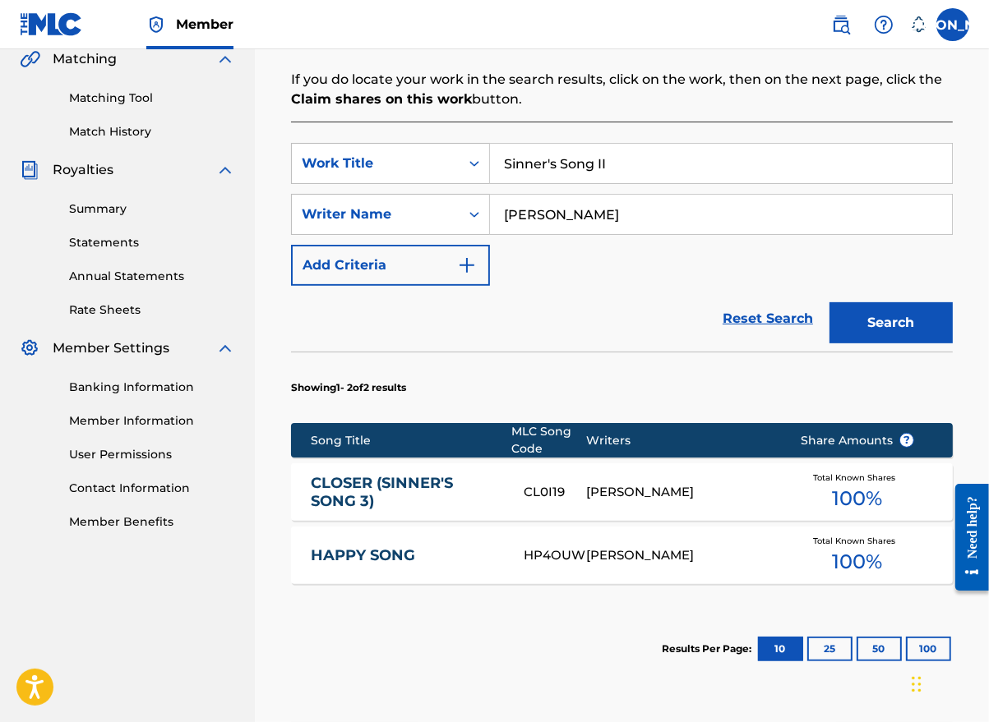
scroll to position [493, 0]
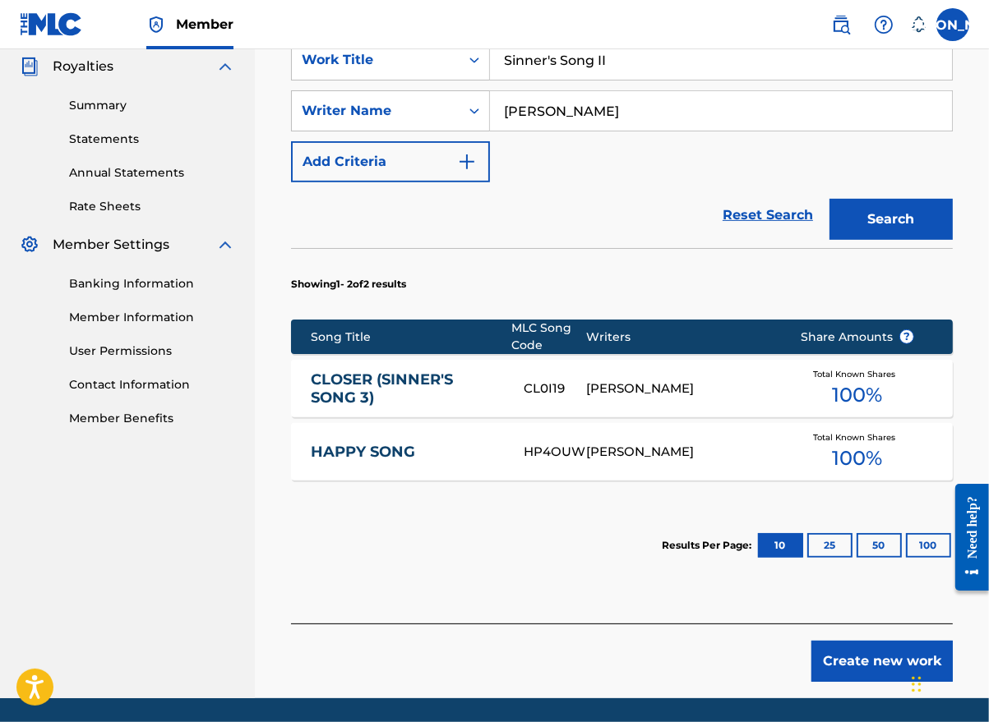
click at [865, 672] on button "Create new work" at bounding box center [881, 661] width 141 height 41
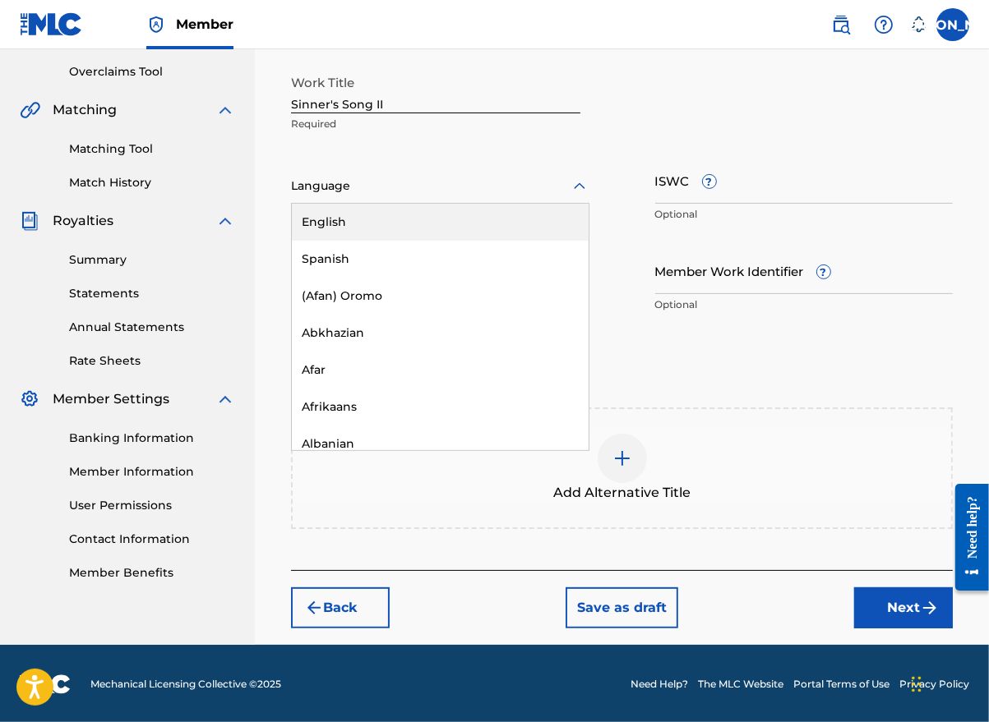
click at [398, 187] on div at bounding box center [440, 186] width 298 height 21
click at [386, 215] on div "English" at bounding box center [440, 222] width 297 height 37
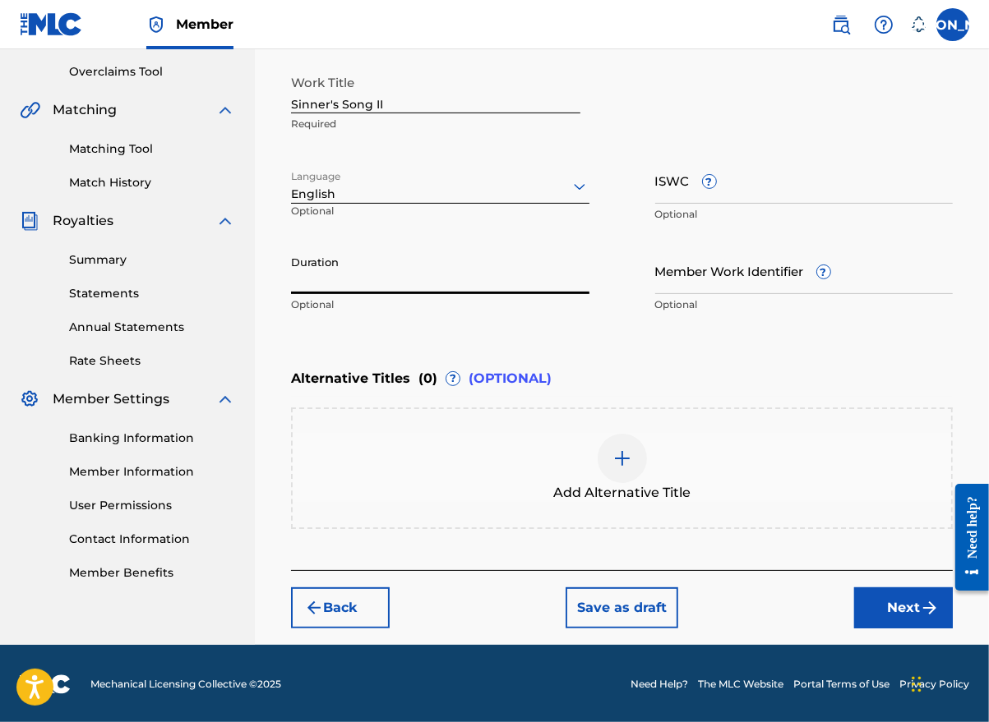
click at [425, 283] on input "Duration" at bounding box center [440, 270] width 298 height 47
type input "03:35"
click at [884, 609] on button "Next" at bounding box center [903, 608] width 99 height 41
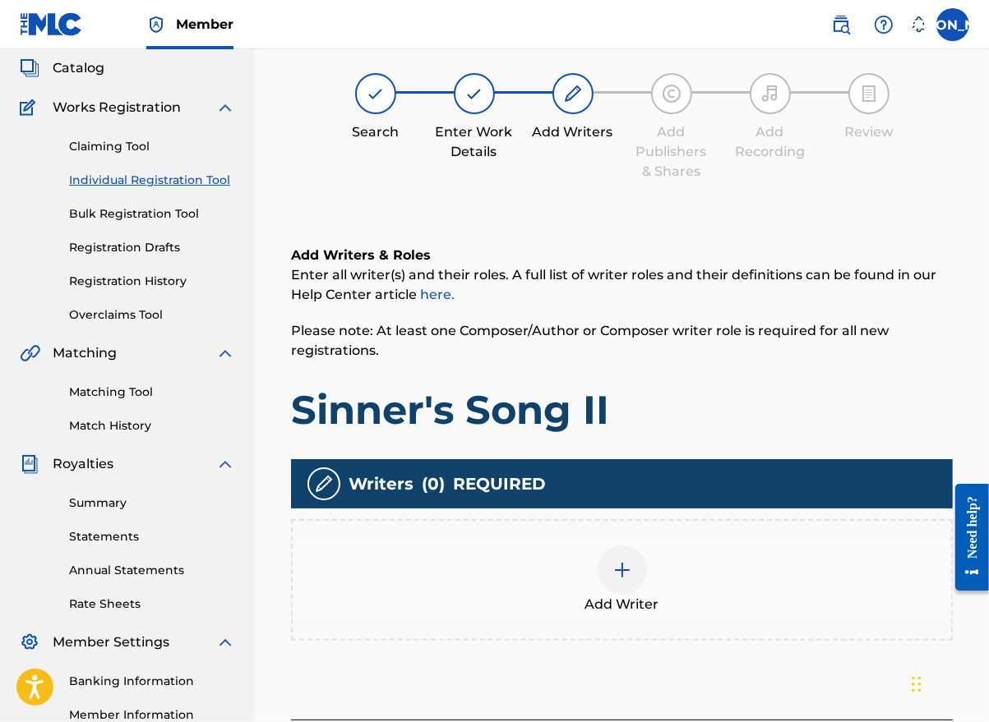
scroll to position [296, 0]
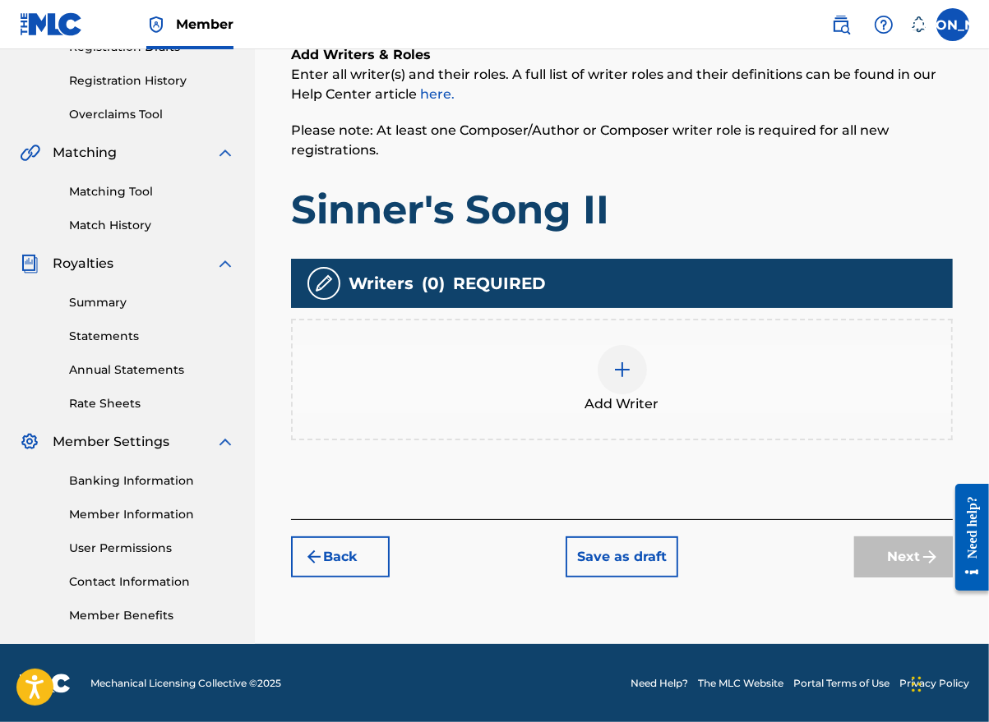
click at [630, 387] on div at bounding box center [621, 369] width 49 height 49
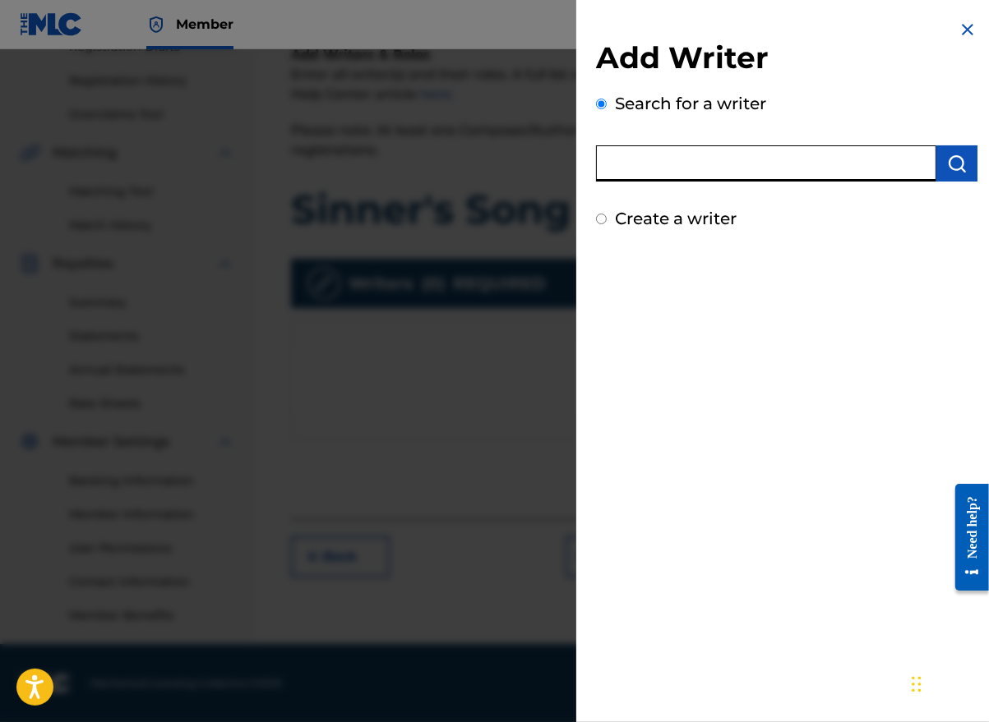
click at [664, 163] on input "text" at bounding box center [766, 163] width 340 height 36
type input "[PERSON_NAME]"
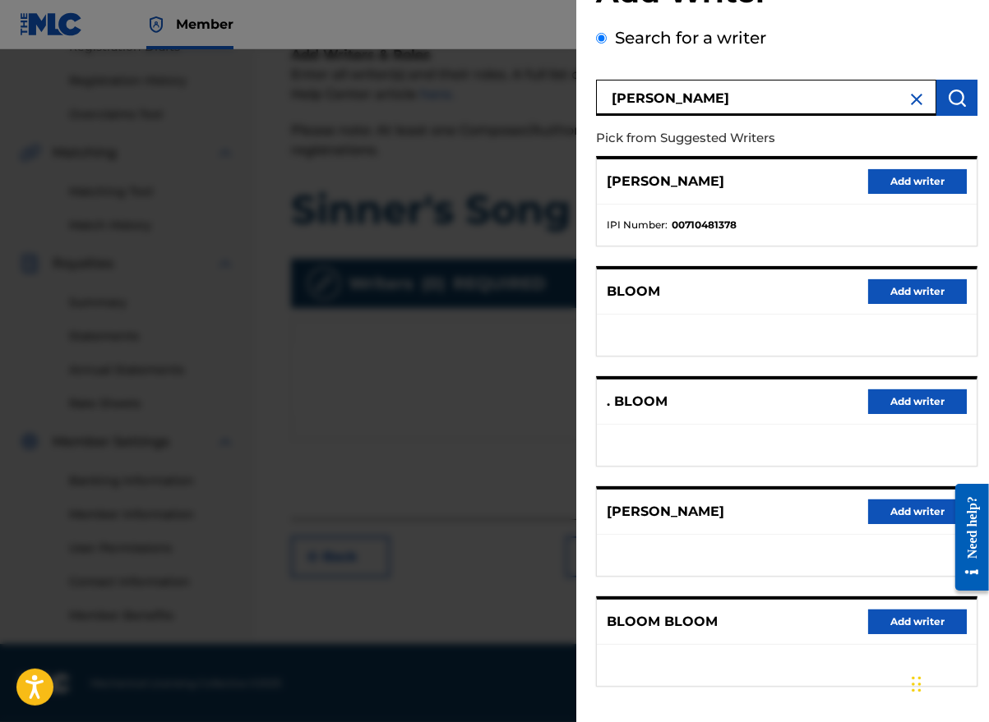
scroll to position [131, 0]
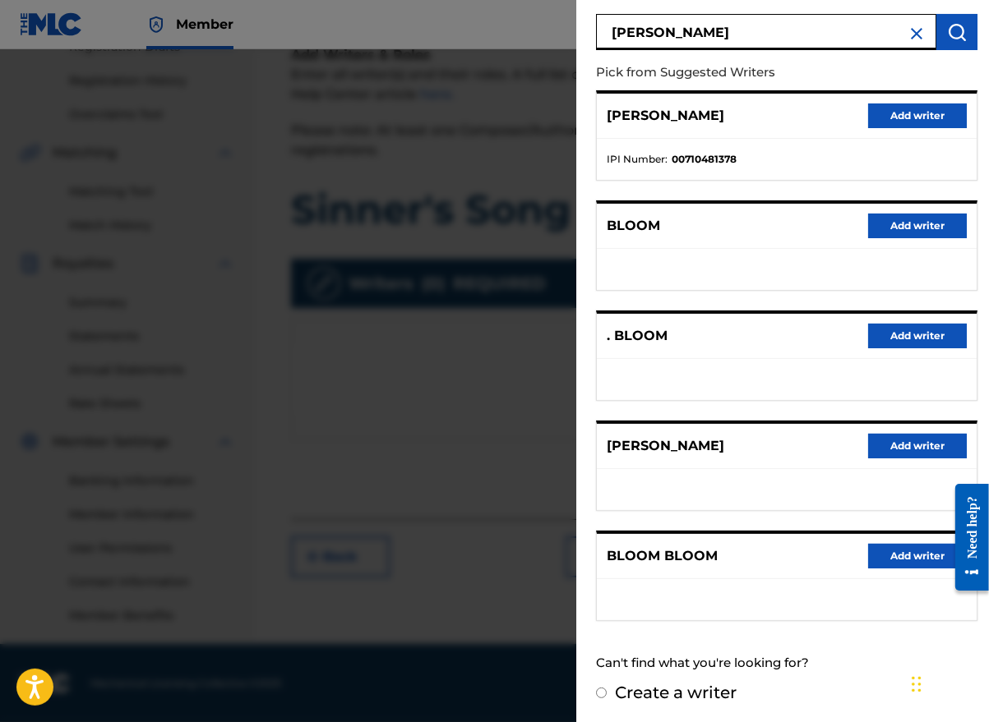
click at [907, 450] on button "Add writer" at bounding box center [917, 446] width 99 height 25
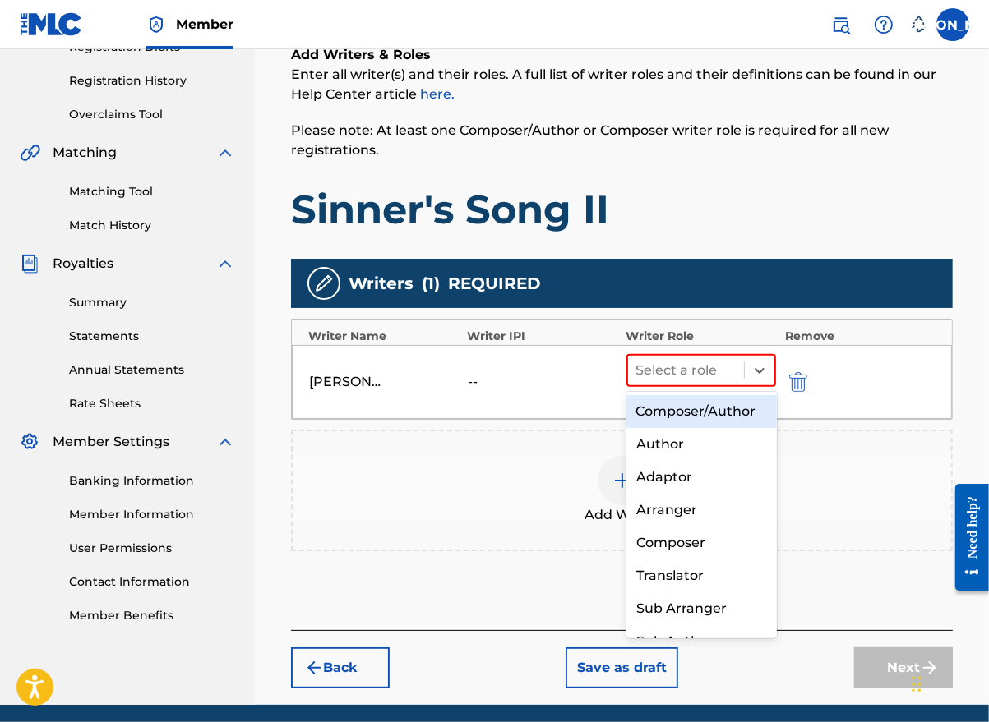
click at [749, 371] on div at bounding box center [760, 371] width 30 height 30
click at [722, 413] on div "Composer/Author" at bounding box center [701, 411] width 150 height 33
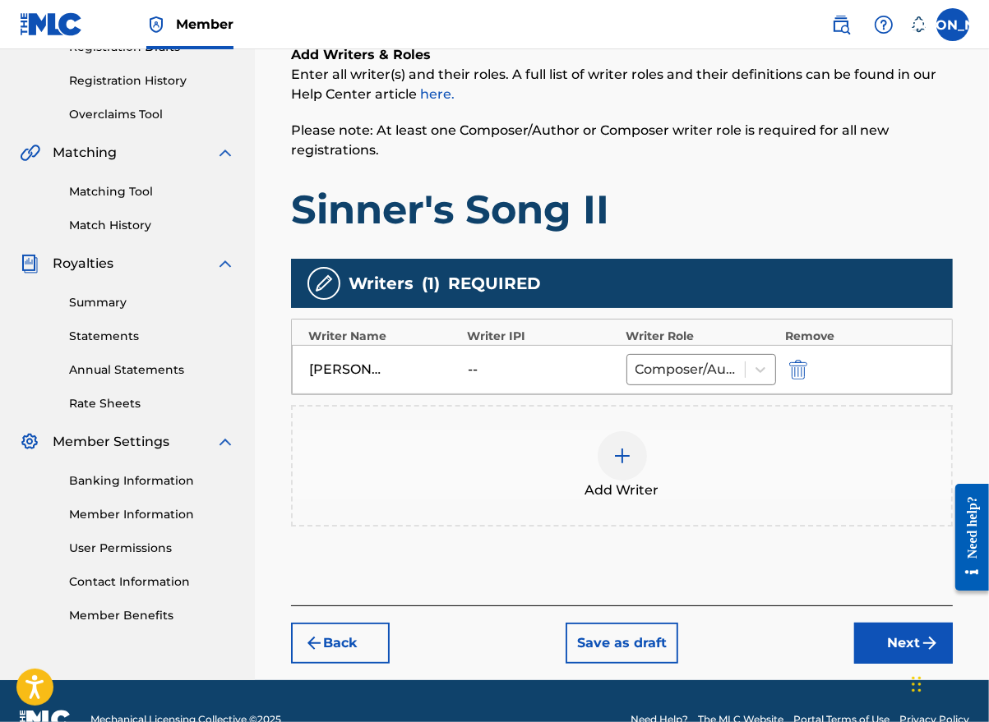
click at [878, 653] on button "Next" at bounding box center [903, 643] width 99 height 41
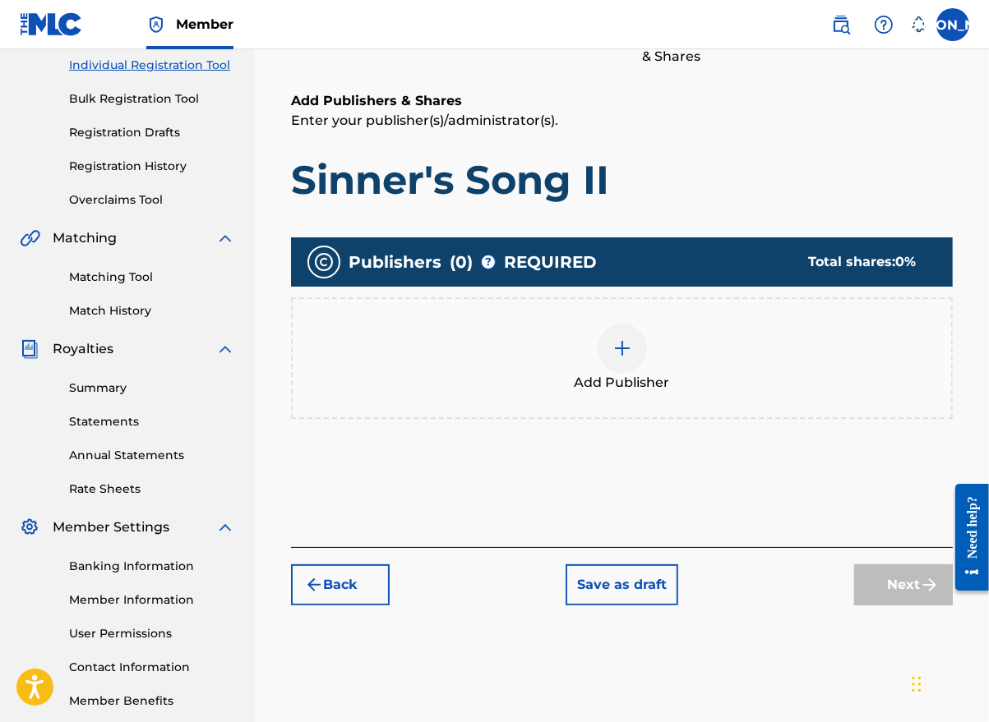
scroll to position [74, 0]
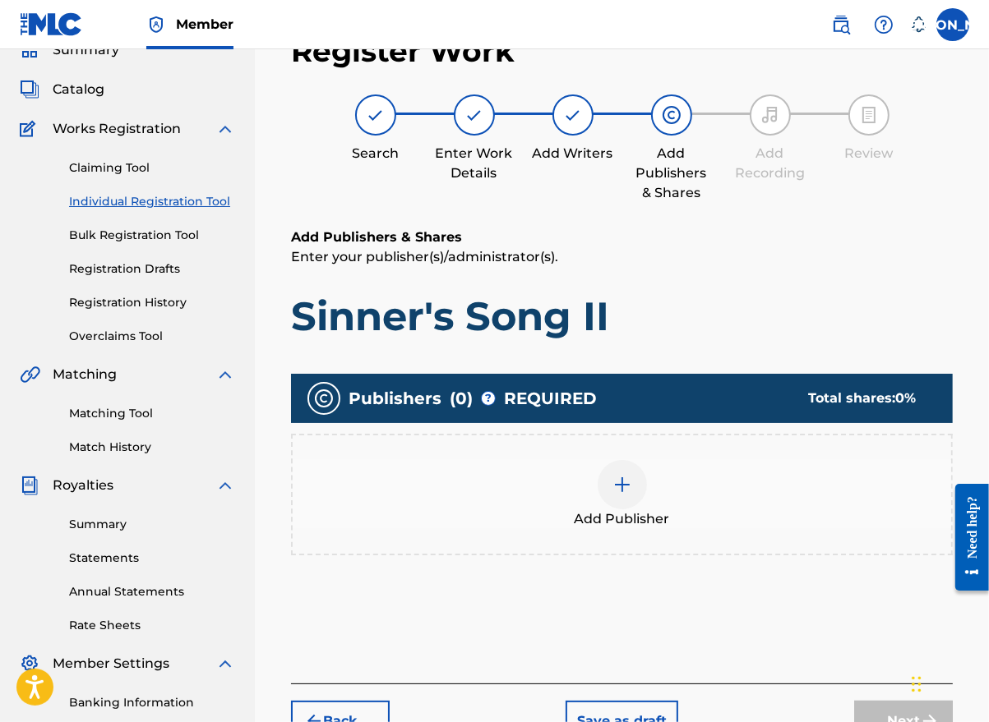
click at [630, 492] on img at bounding box center [622, 485] width 20 height 20
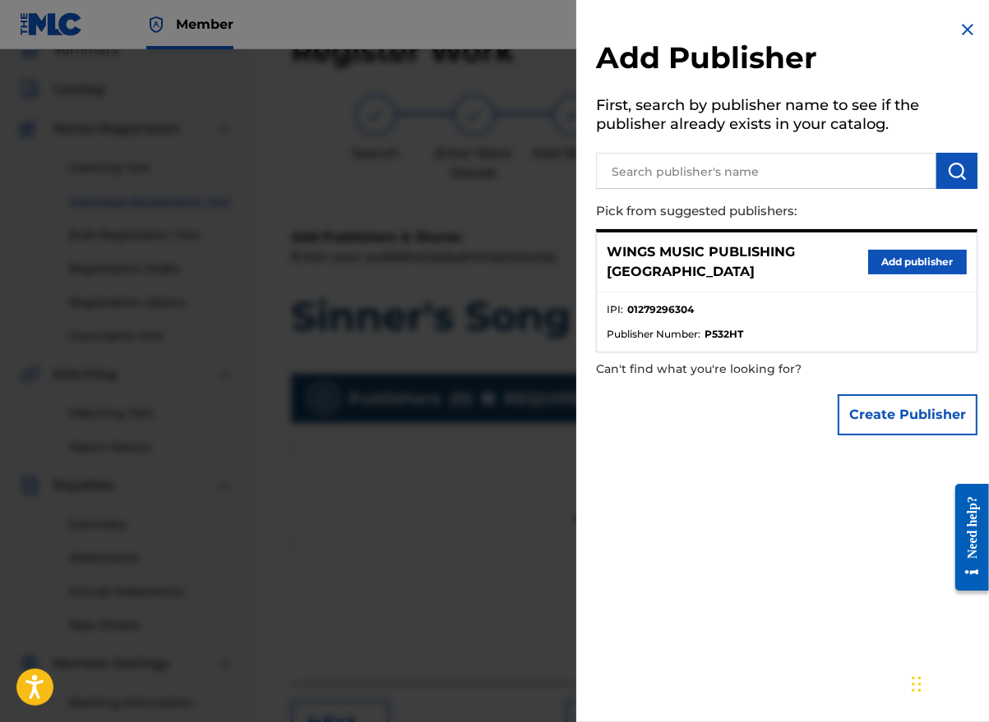
click at [922, 250] on button "Add publisher" at bounding box center [917, 262] width 99 height 25
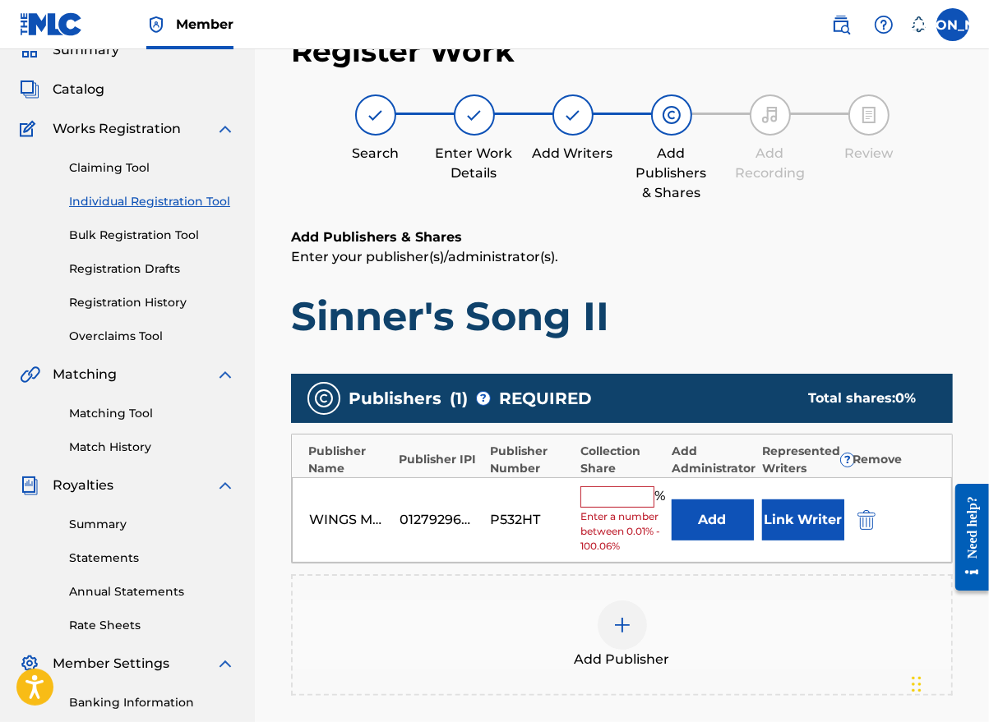
click at [621, 499] on input "text" at bounding box center [617, 497] width 74 height 21
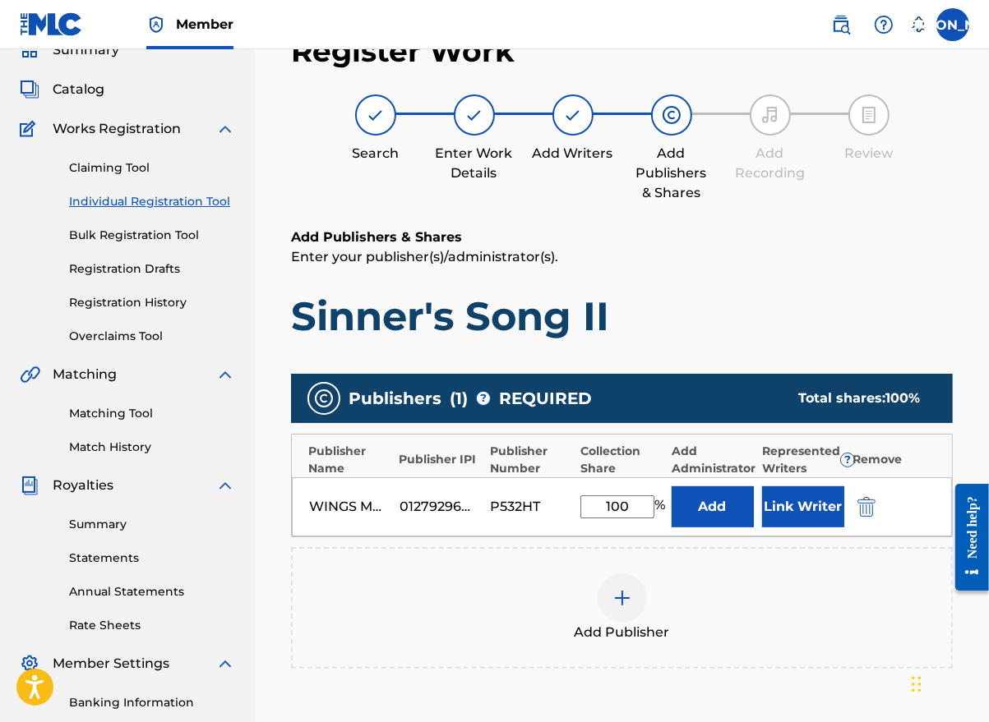
type input "100"
click at [823, 498] on button "Link Writer" at bounding box center [803, 507] width 82 height 41
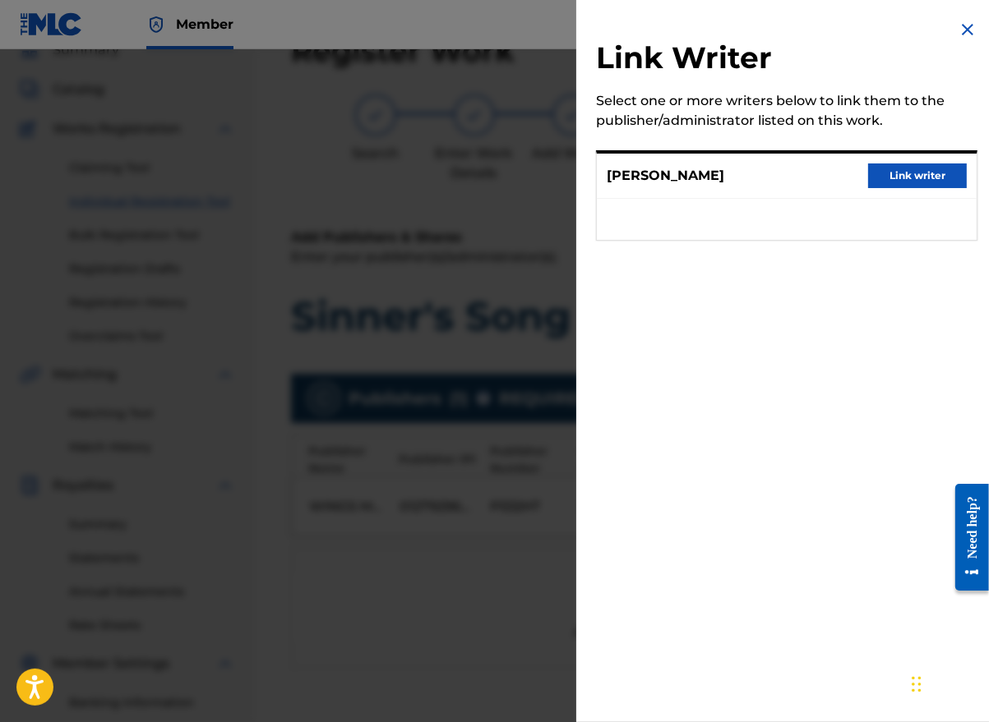
click at [884, 180] on button "Link writer" at bounding box center [917, 176] width 99 height 25
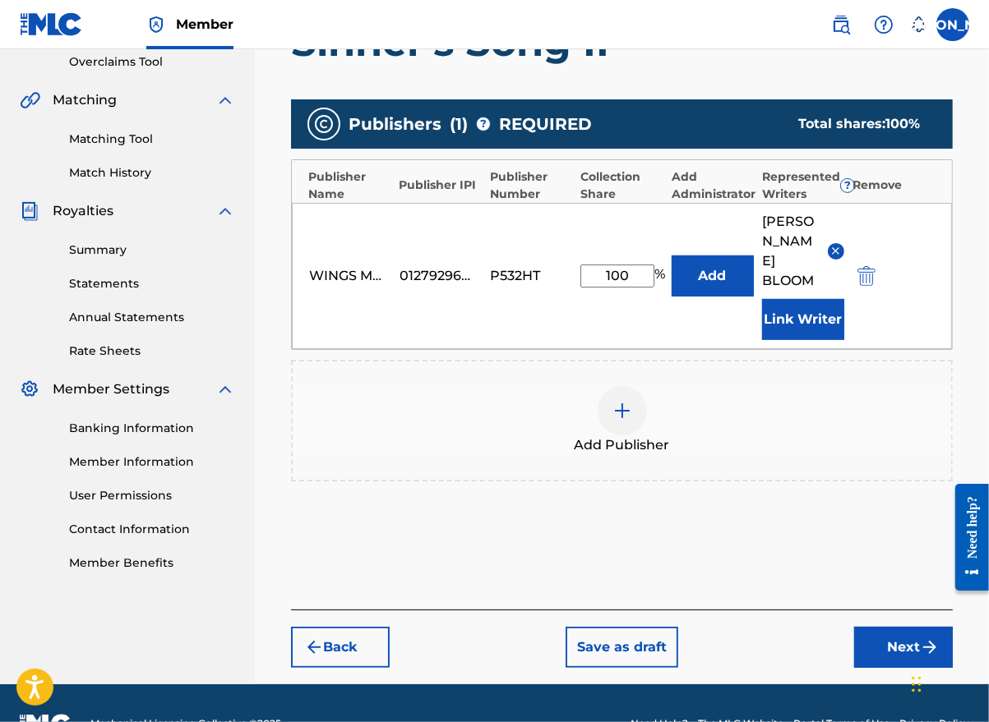
click at [894, 627] on button "Next" at bounding box center [903, 647] width 99 height 41
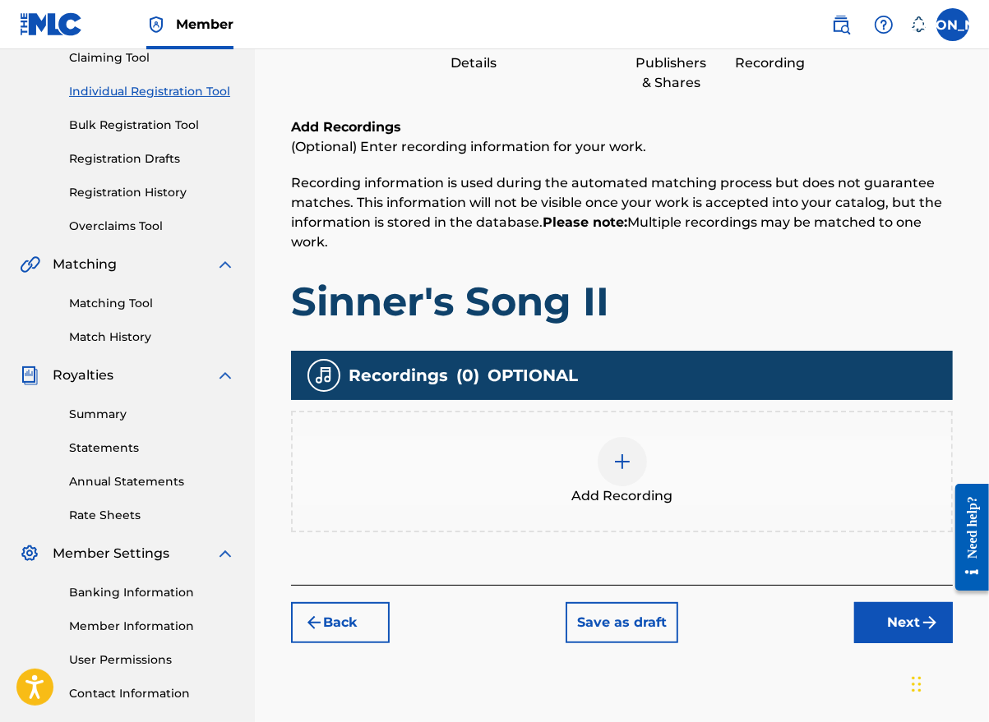
scroll to position [296, 0]
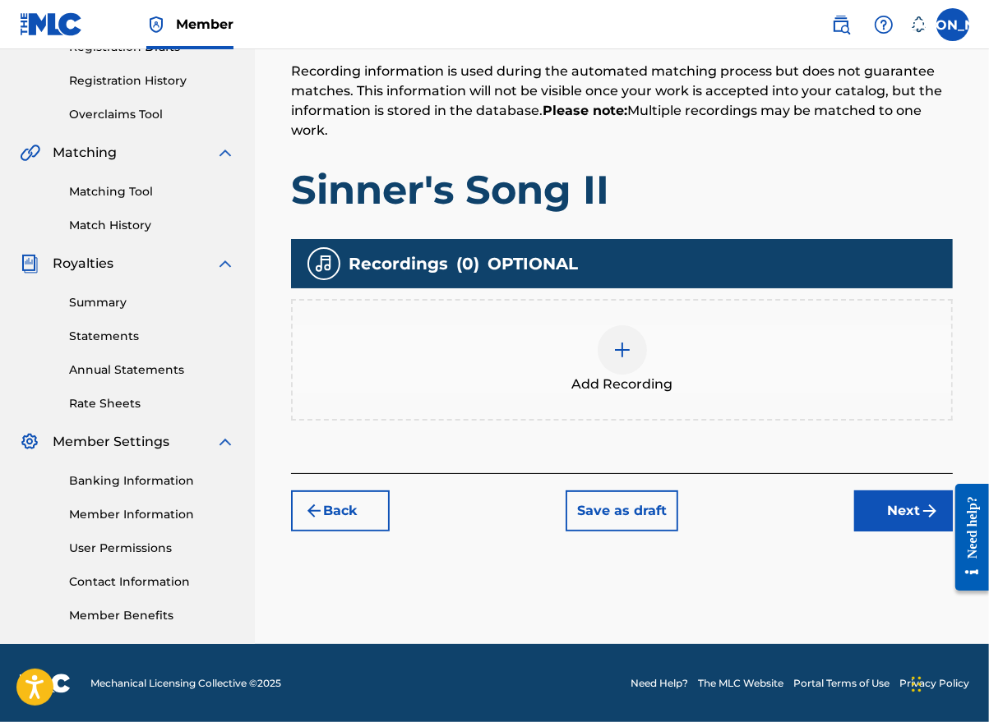
click at [621, 350] on img at bounding box center [622, 350] width 20 height 20
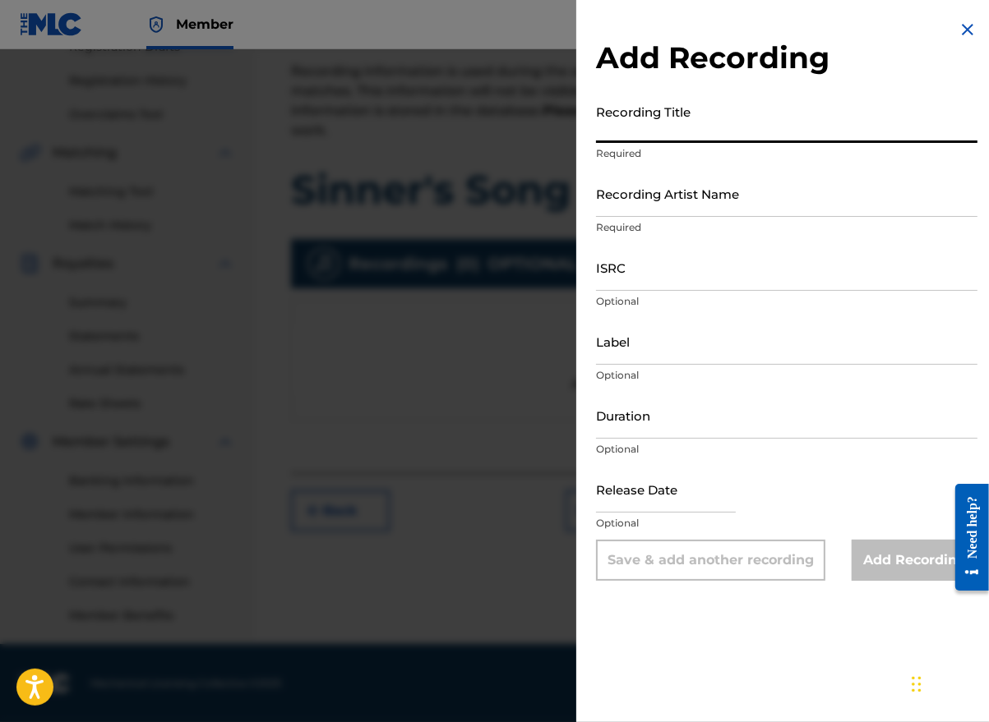
click at [685, 134] on input "Recording Title" at bounding box center [786, 119] width 381 height 47
type input "Sinner's Song II"
click at [650, 201] on input "Recording Artist Name" at bounding box center [786, 193] width 381 height 47
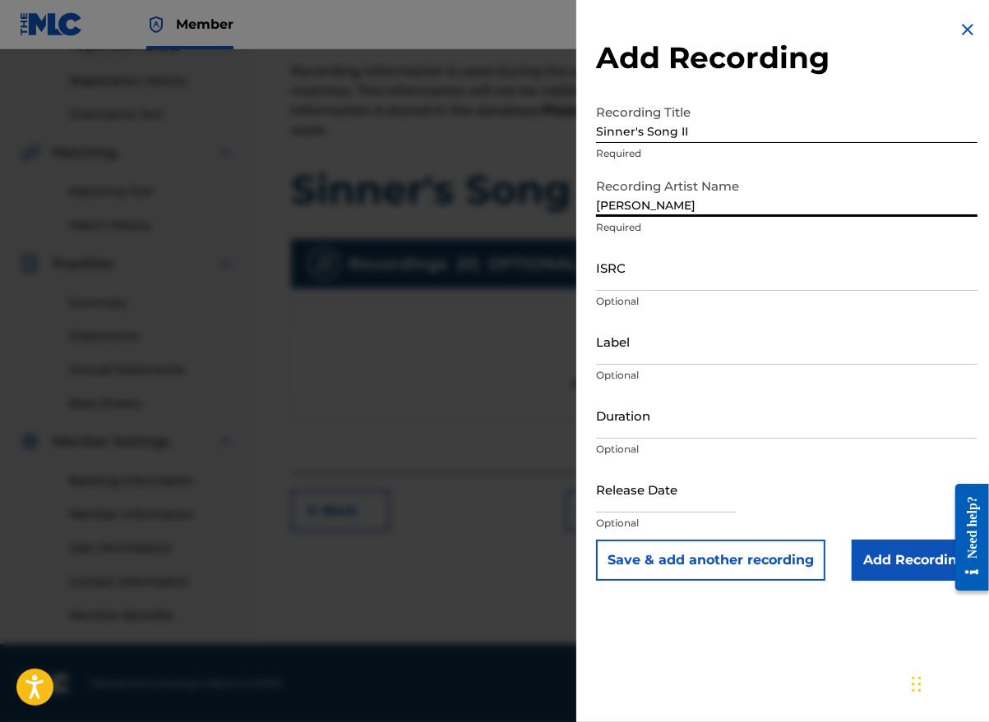
type input "[PERSON_NAME] the Messenger"
click at [617, 275] on input "ISRC" at bounding box center [786, 267] width 381 height 47
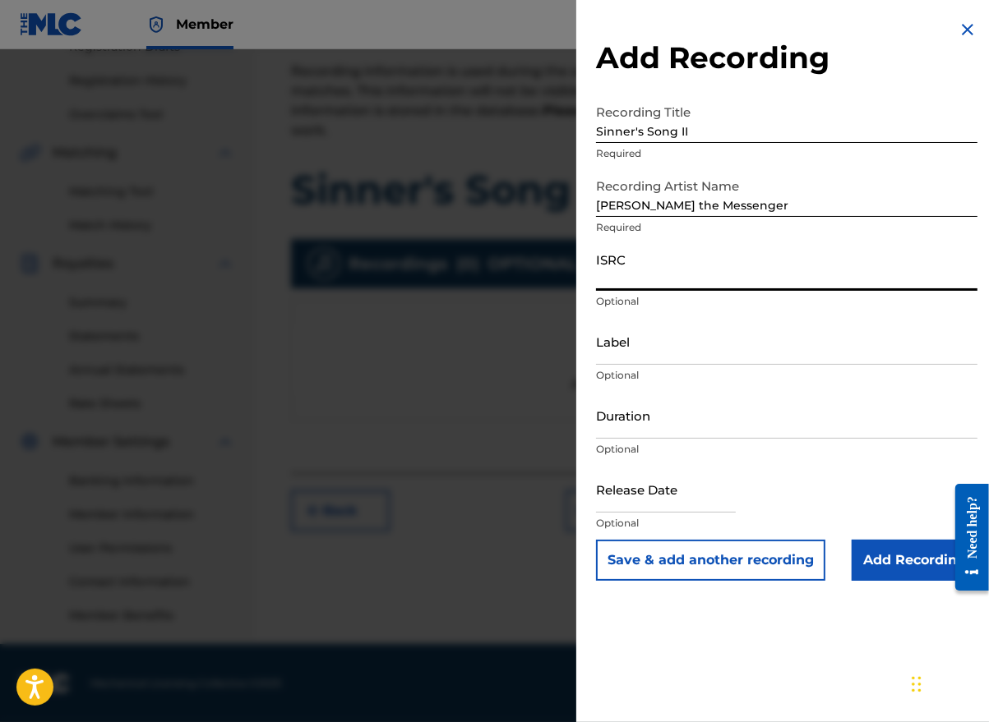
paste input "GBLFP1915838"
type input "GBLFP1915838"
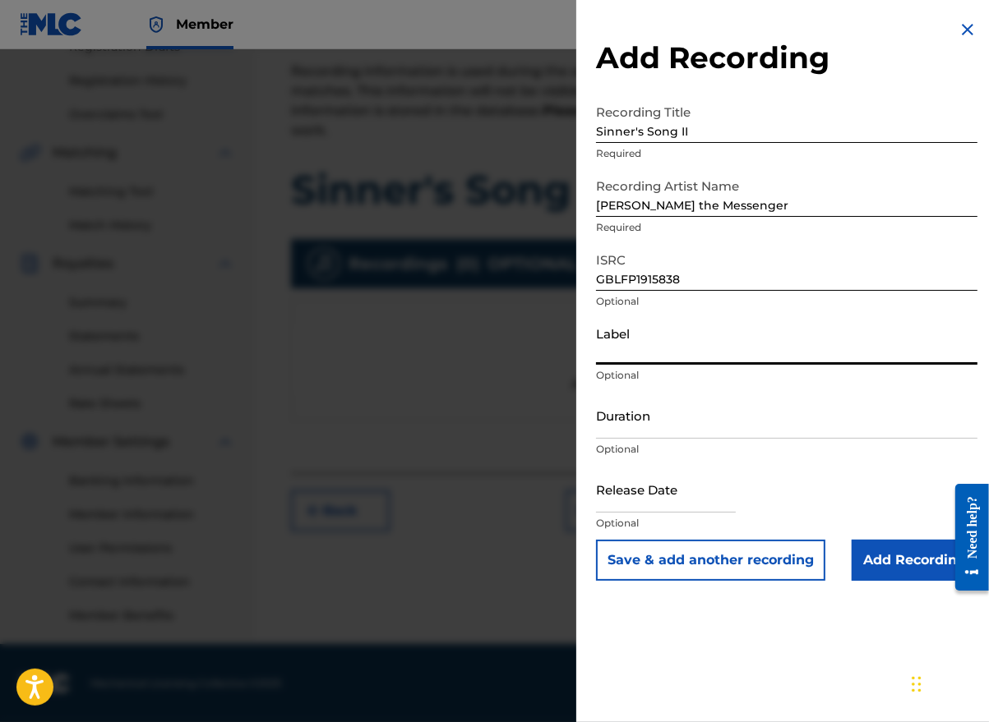
click at [632, 361] on input "Label" at bounding box center [786, 341] width 381 height 47
type input "MESSENGER GLOBAL"
click at [730, 426] on input "Duration" at bounding box center [786, 415] width 381 height 47
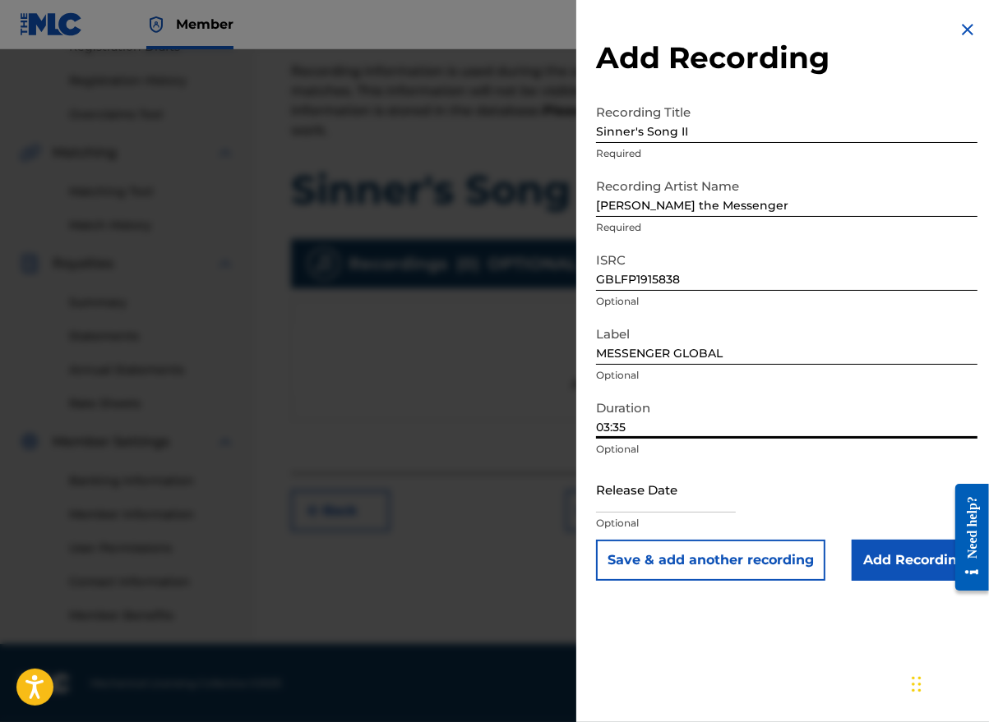
type input "03:35"
click at [694, 502] on input "text" at bounding box center [666, 489] width 140 height 47
select select "7"
select select "2025"
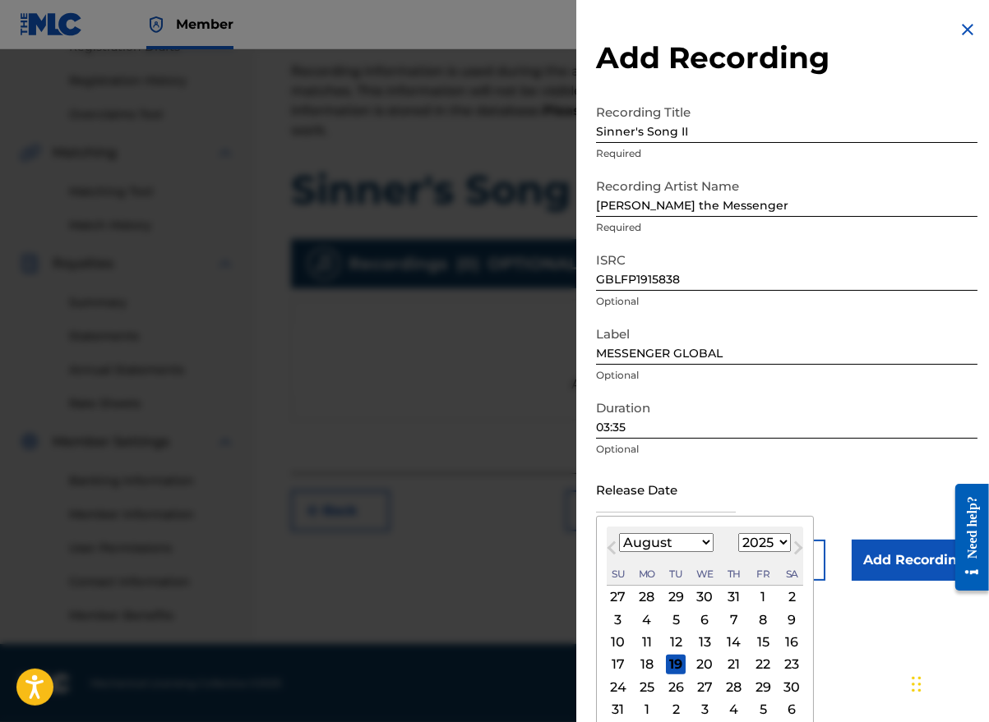
click at [609, 555] on button "Previous Month" at bounding box center [611, 551] width 26 height 26
click at [785, 547] on button "Next Month" at bounding box center [798, 551] width 26 height 26
select select "7"
click at [778, 545] on select "1900 1901 1902 1903 1904 1905 1906 1907 1908 1909 1910 1911 1912 1913 1914 1915…" at bounding box center [764, 542] width 53 height 19
select select "2019"
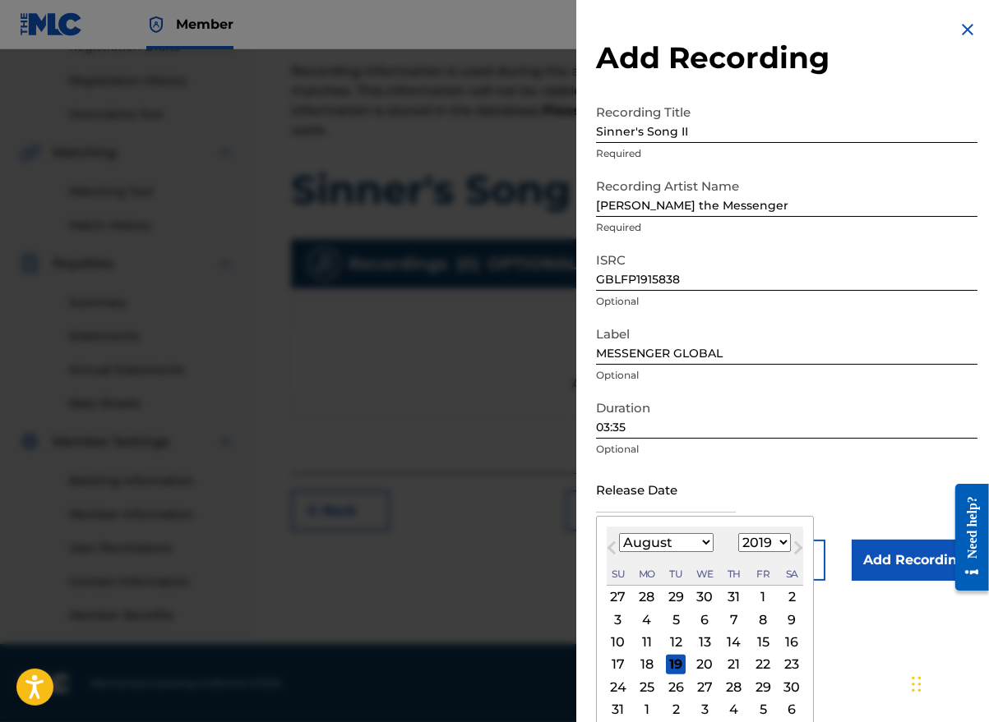
click at [738, 533] on select "1900 1901 1902 1903 1904 1905 1906 1907 1908 1909 1910 1911 1912 1913 1914 1915…" at bounding box center [764, 542] width 53 height 19
click at [756, 593] on div "2" at bounding box center [763, 598] width 20 height 20
type input "[DATE]"
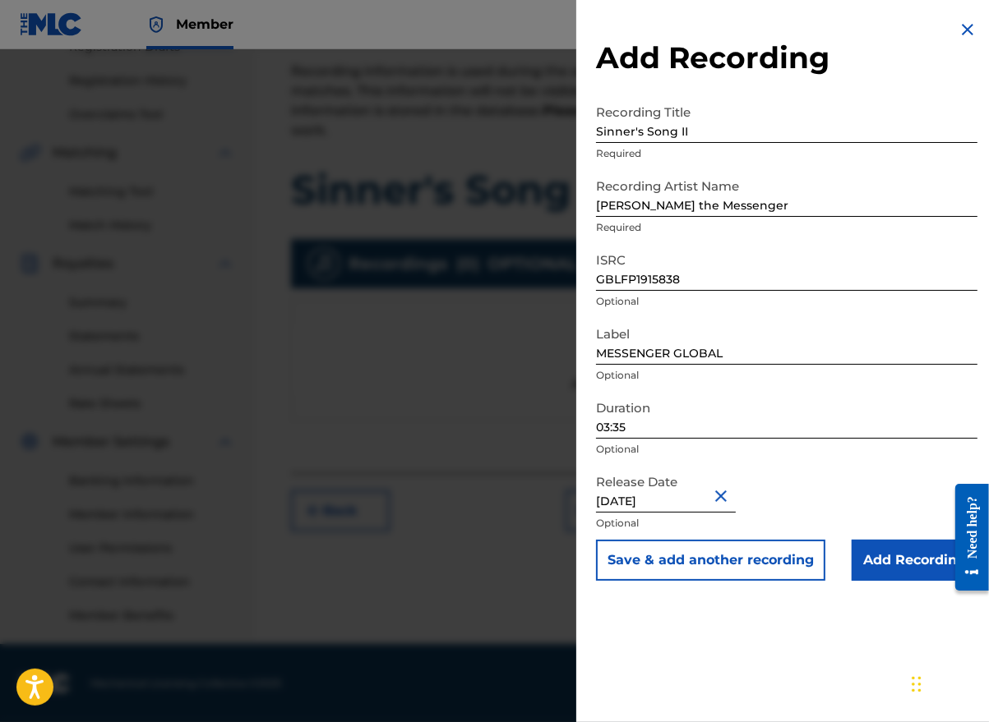
click at [888, 565] on input "Add Recording" at bounding box center [914, 560] width 126 height 41
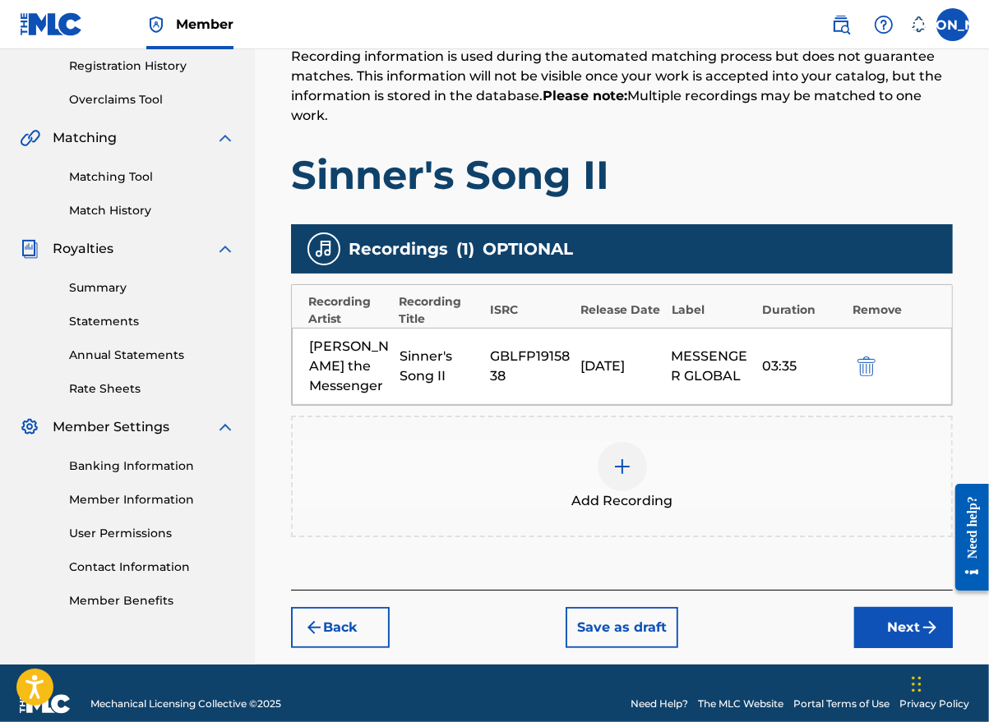
click at [889, 607] on button "Next" at bounding box center [903, 627] width 99 height 41
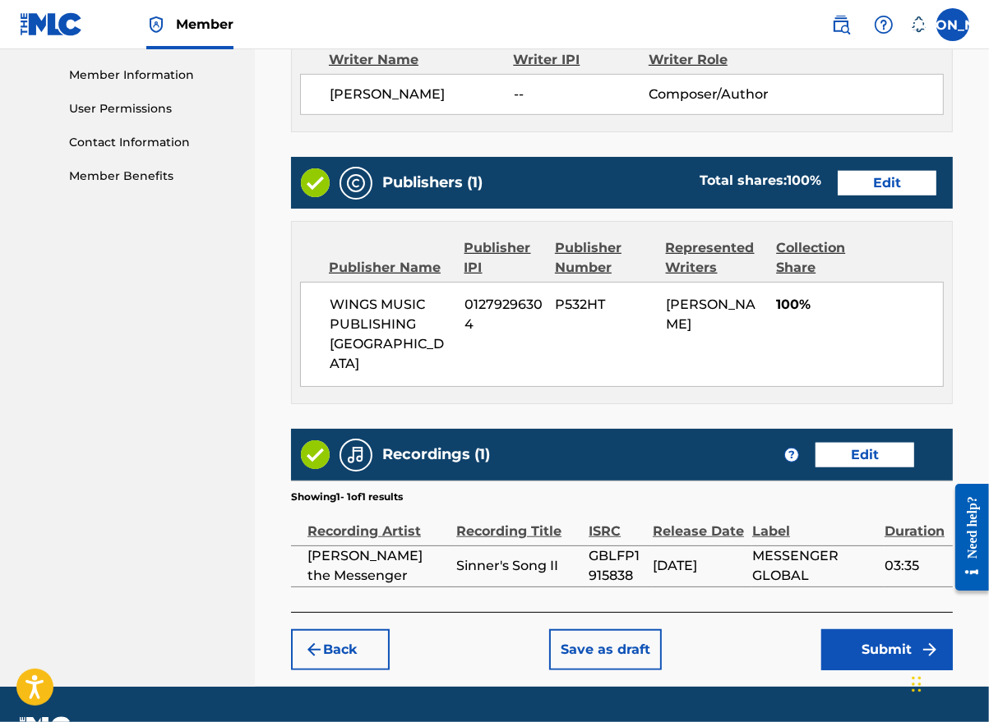
scroll to position [737, 0]
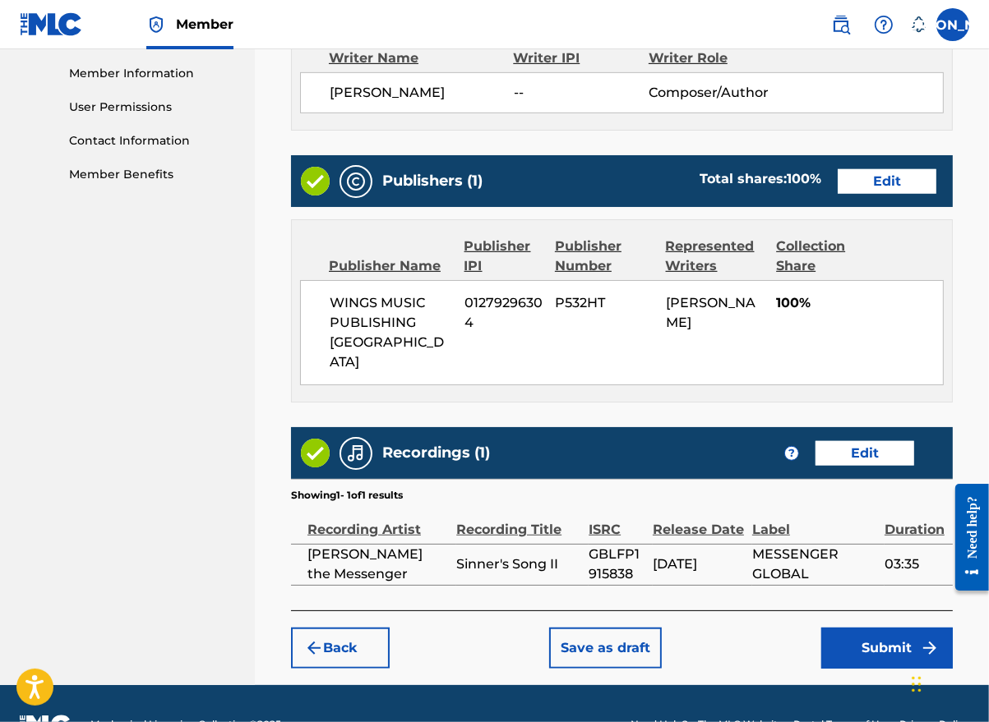
click at [870, 628] on button "Submit" at bounding box center [886, 648] width 131 height 41
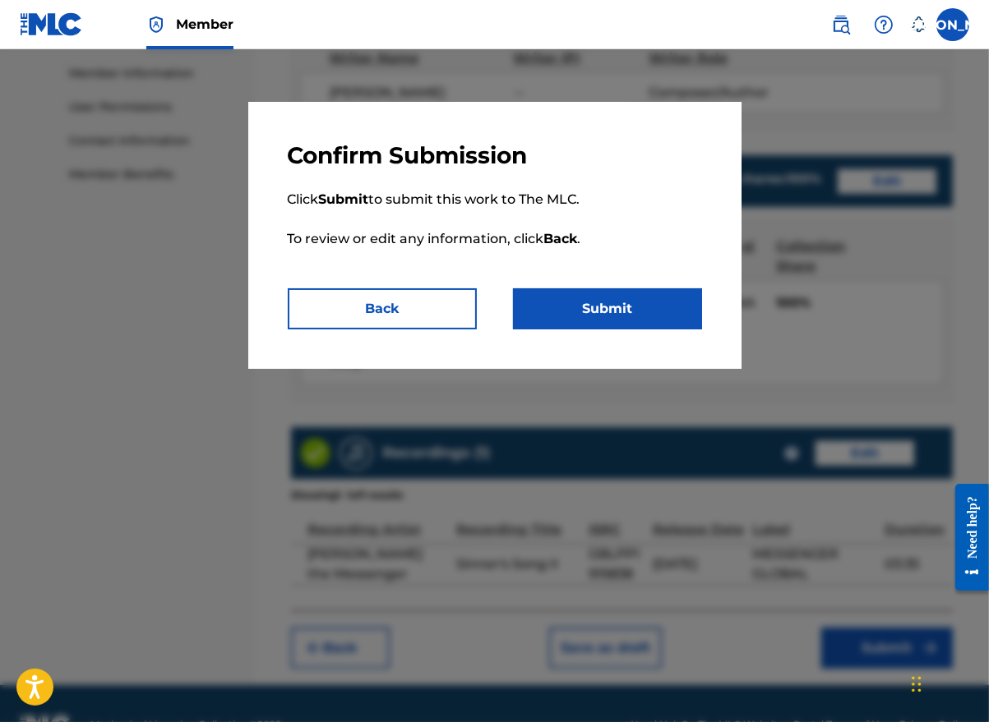
click at [621, 315] on button "Submit" at bounding box center [607, 308] width 189 height 41
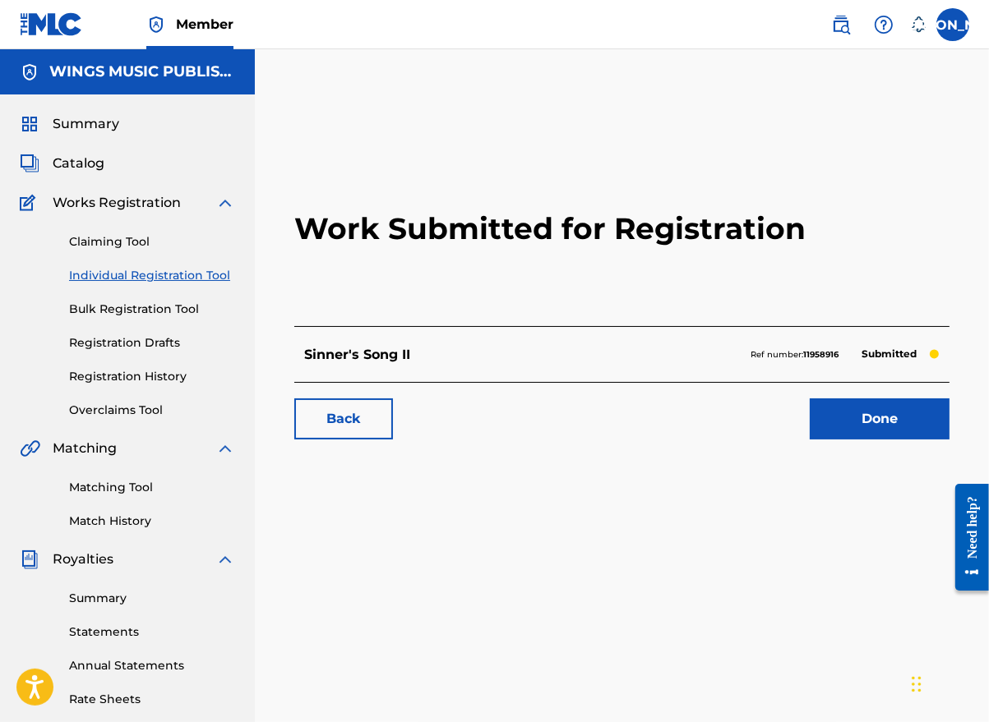
click at [885, 423] on link "Done" at bounding box center [879, 419] width 140 height 41
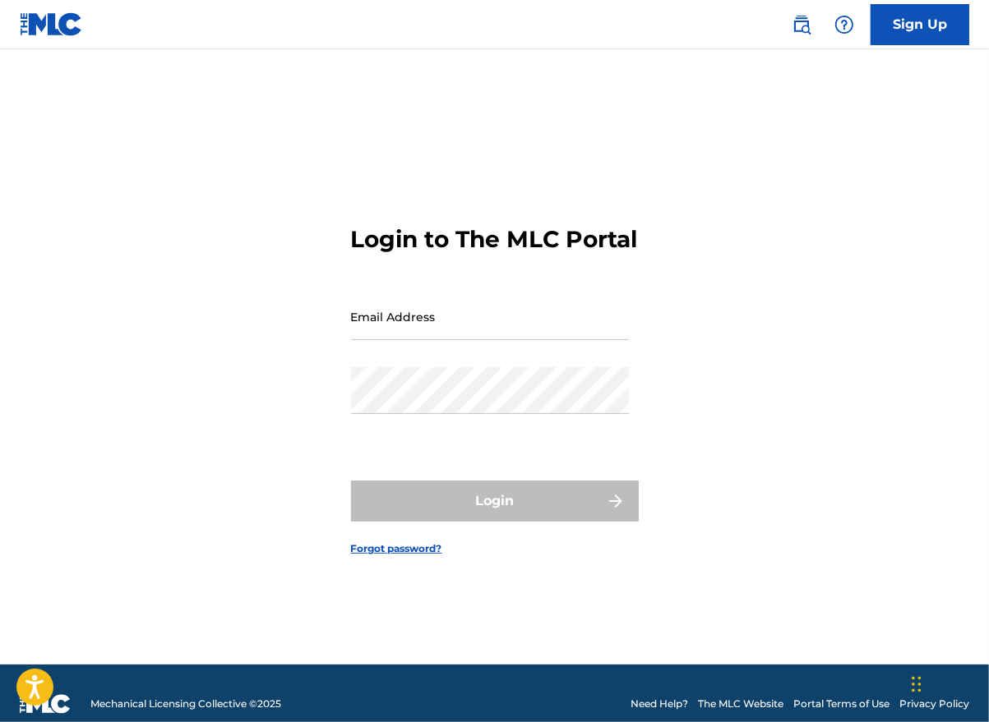
click at [915, 420] on div "Login to The MLC Portal Email Address Password Login Forgot password?" at bounding box center [494, 377] width 989 height 574
click at [519, 332] on input "Email Address" at bounding box center [490, 316] width 278 height 47
type input "[EMAIL_ADDRESS][DOMAIN_NAME]"
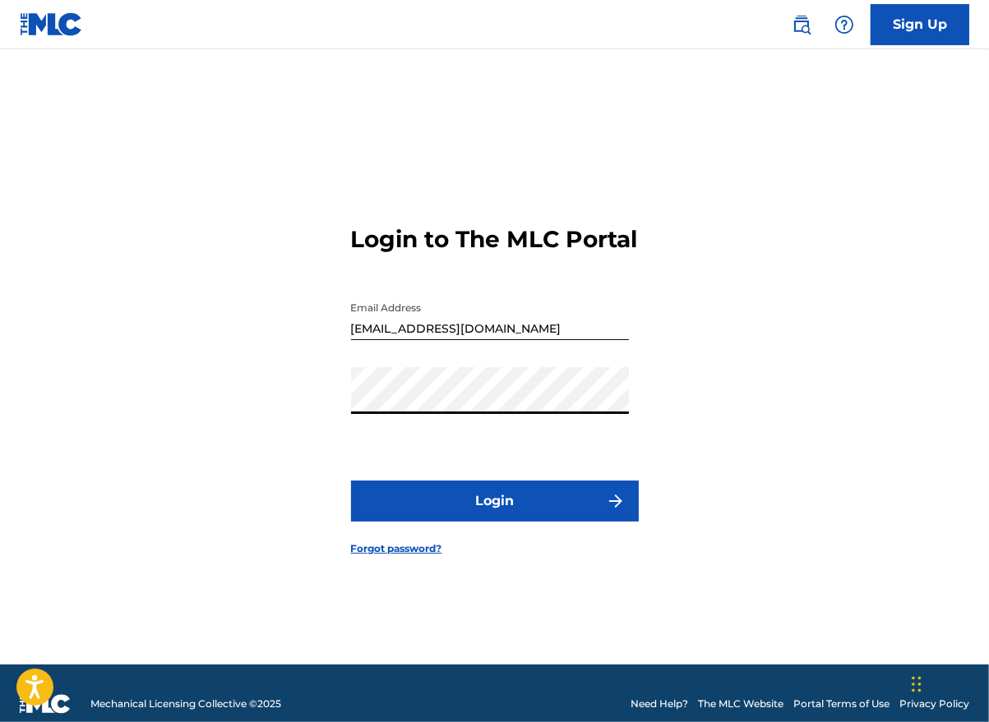
click at [546, 510] on button "Login" at bounding box center [495, 501] width 288 height 41
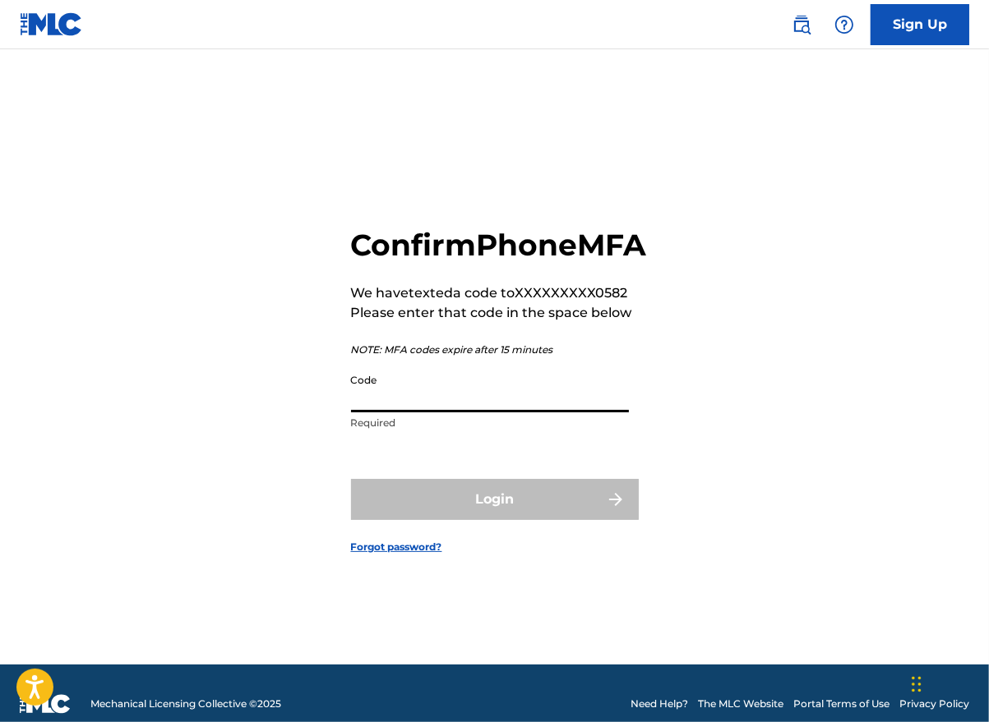
click at [480, 413] on input "Code" at bounding box center [490, 389] width 278 height 47
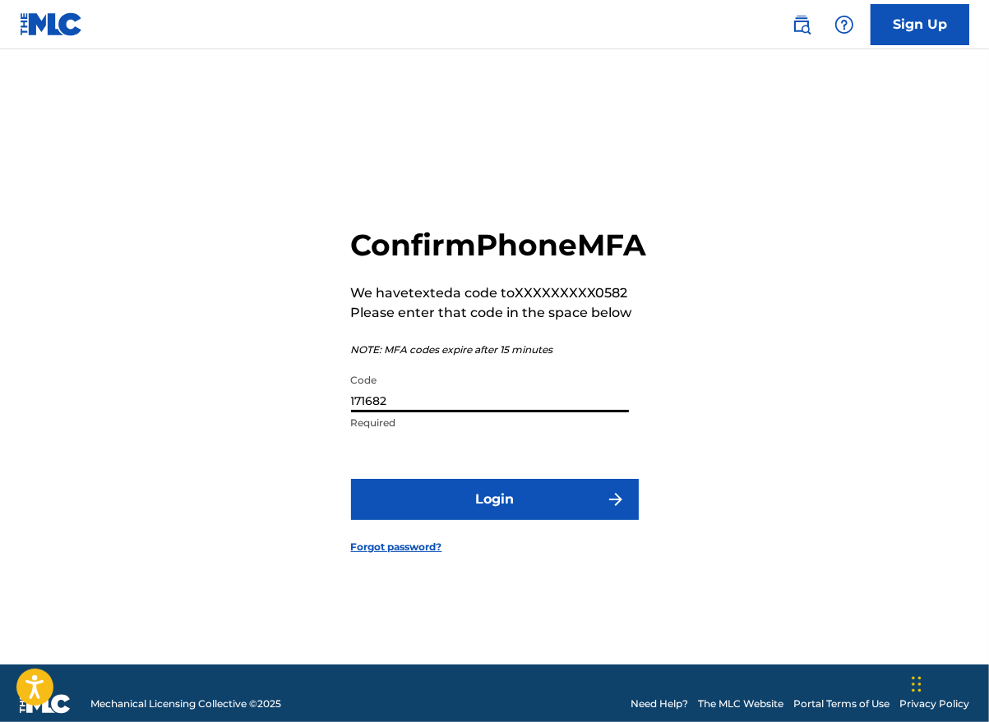
type input "171682"
click at [508, 520] on button "Login" at bounding box center [495, 499] width 288 height 41
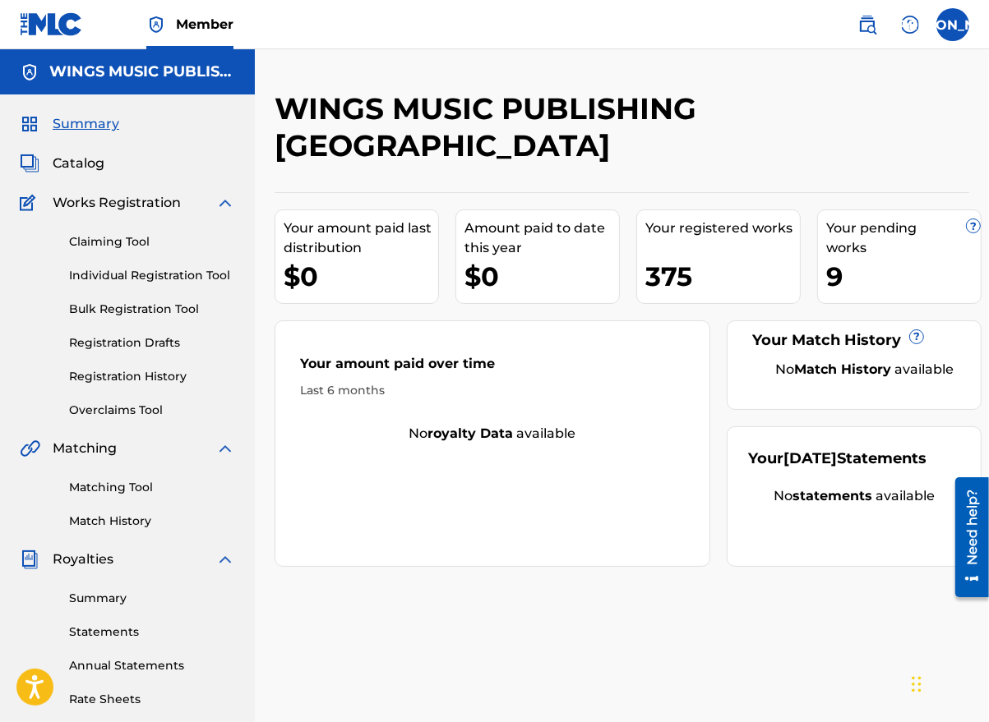
click at [141, 374] on link "Registration History" at bounding box center [152, 376] width 166 height 17
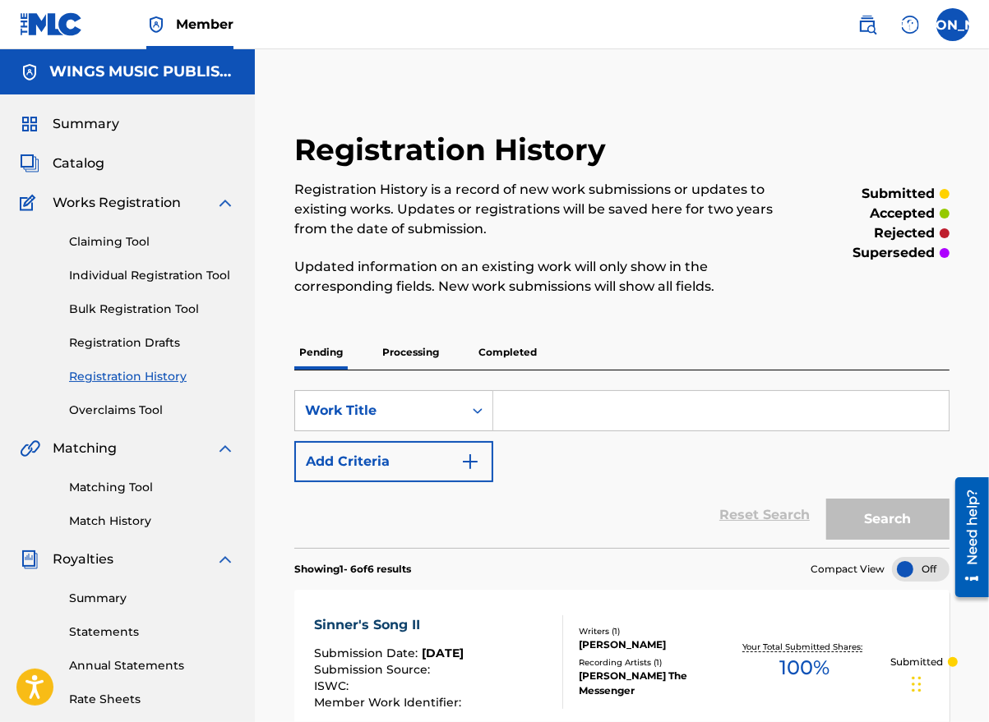
click at [398, 336] on p "Processing" at bounding box center [410, 352] width 67 height 35
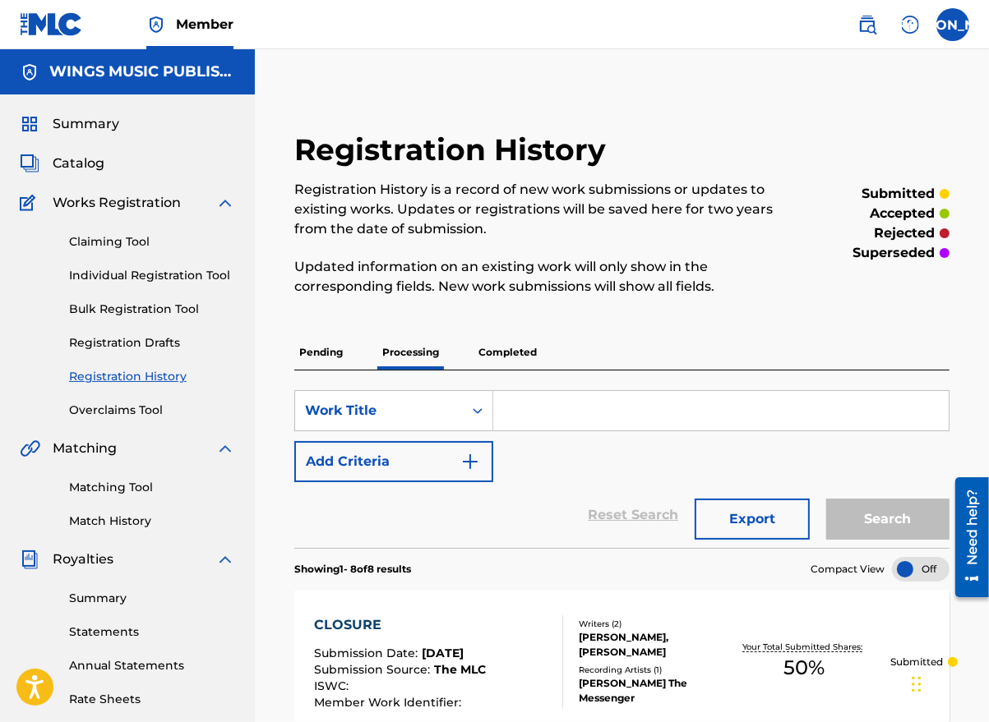
click at [533, 356] on p "Completed" at bounding box center [507, 352] width 68 height 35
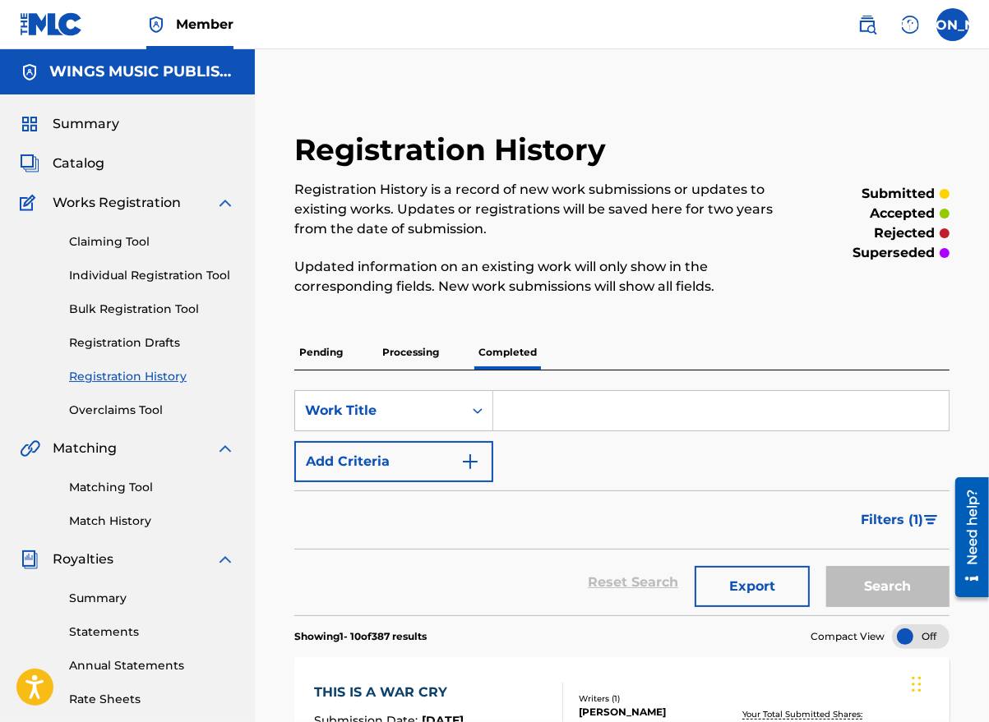
click at [321, 355] on p "Pending" at bounding box center [320, 352] width 53 height 35
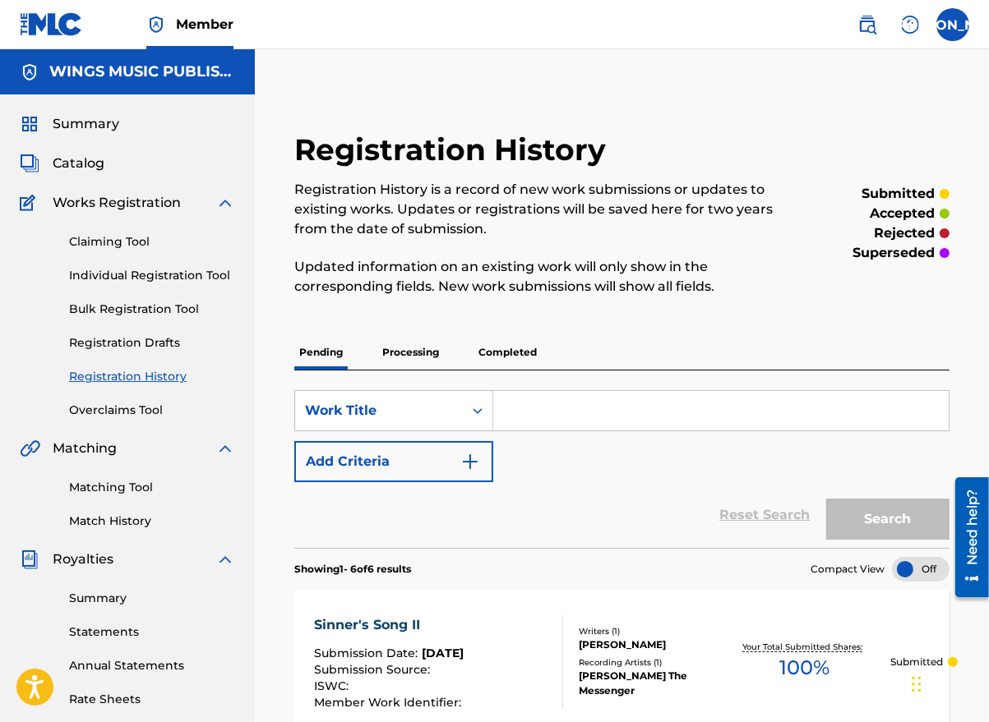
click at [126, 274] on link "Individual Registration Tool" at bounding box center [152, 275] width 166 height 17
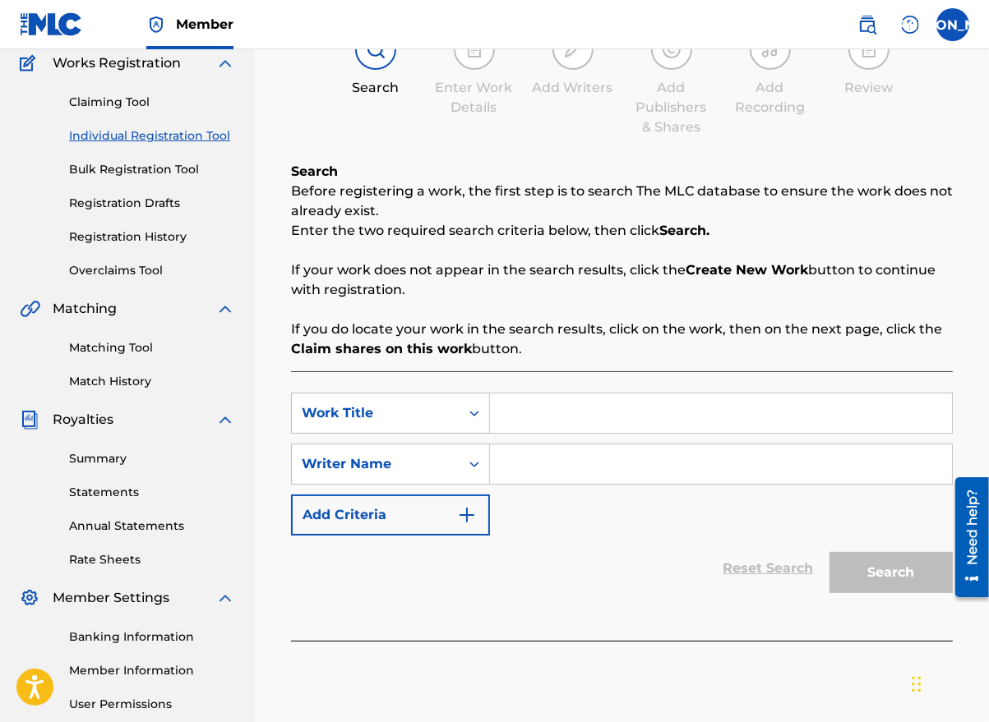
scroll to position [164, 0]
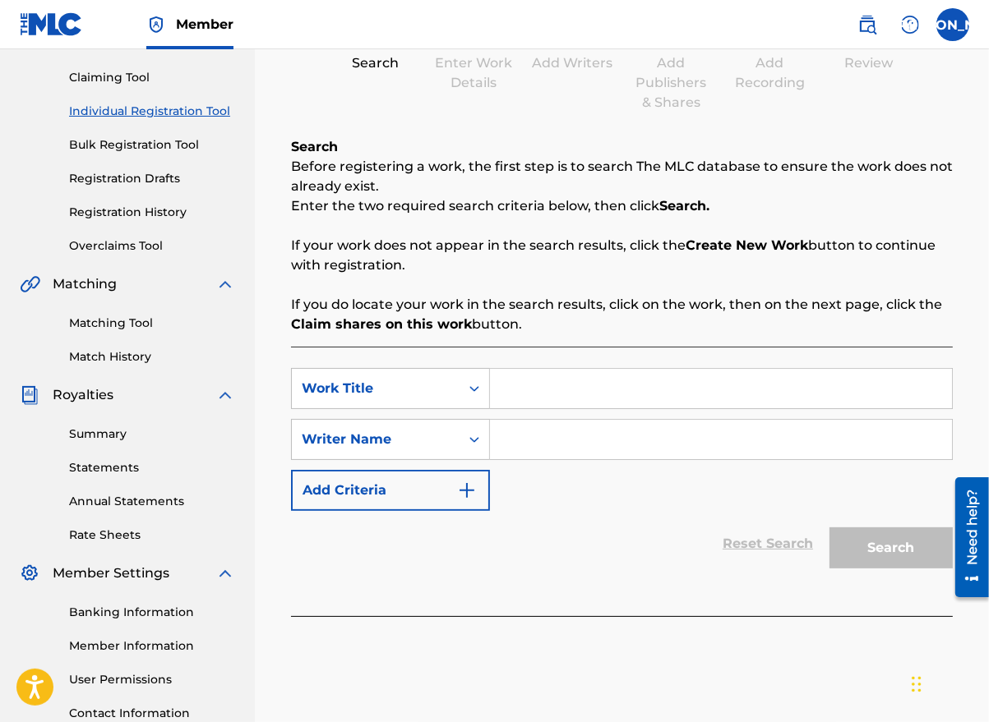
click at [551, 386] on input "Search Form" at bounding box center [721, 388] width 462 height 39
type input "Satisfied"
click at [536, 451] on input "Search Form" at bounding box center [721, 439] width 462 height 39
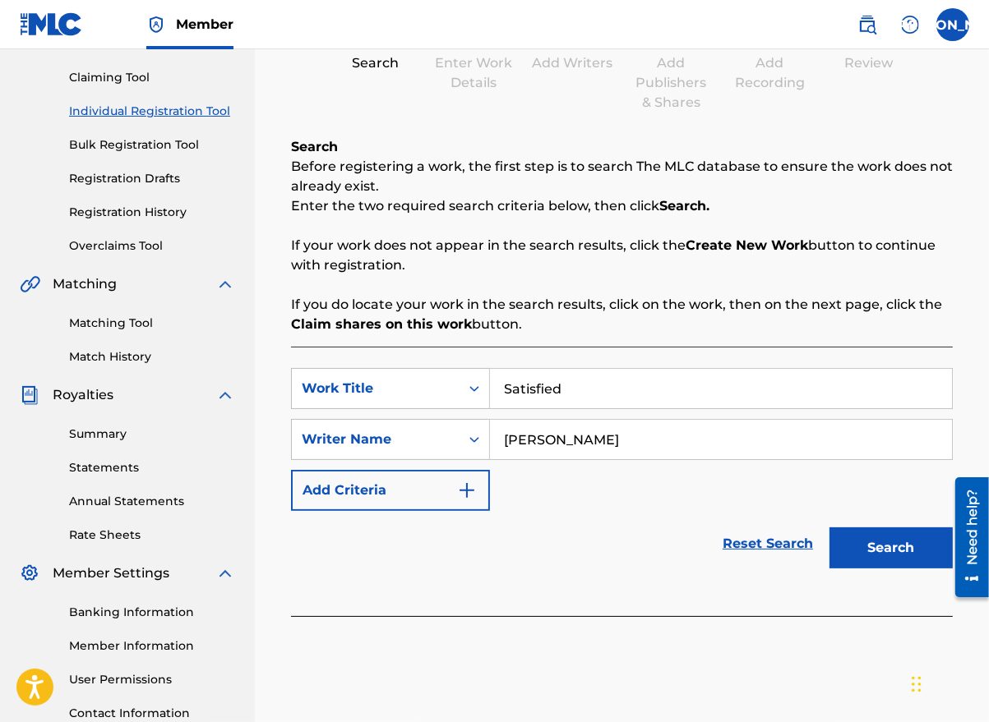
type input "[PERSON_NAME]"
click at [869, 538] on button "Search" at bounding box center [890, 548] width 123 height 41
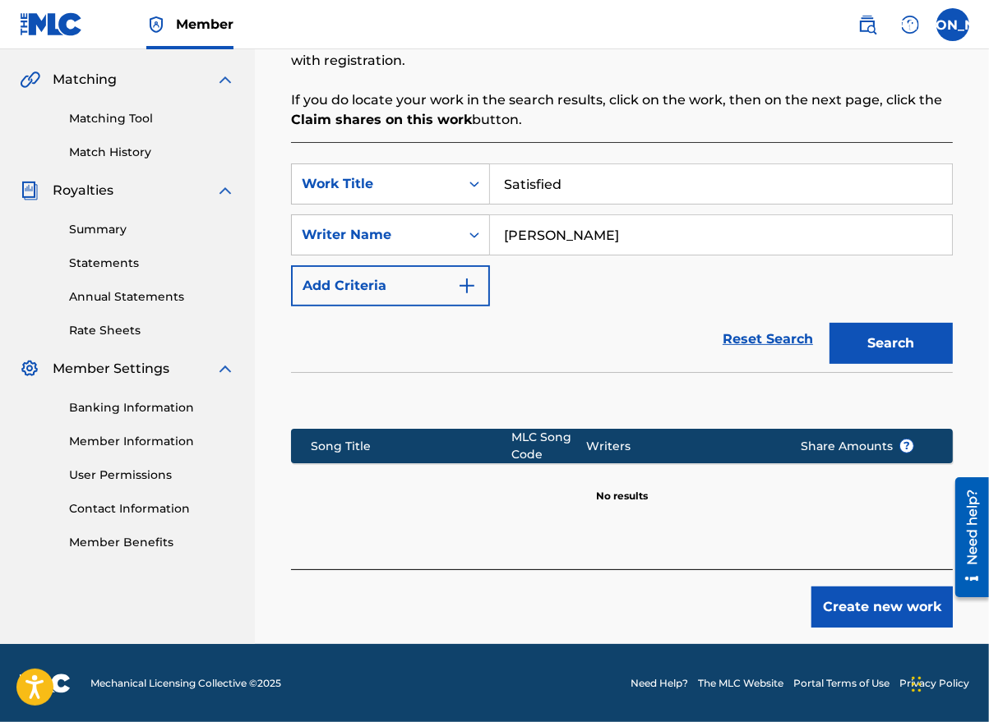
click at [855, 611] on button "Create new work" at bounding box center [881, 607] width 141 height 41
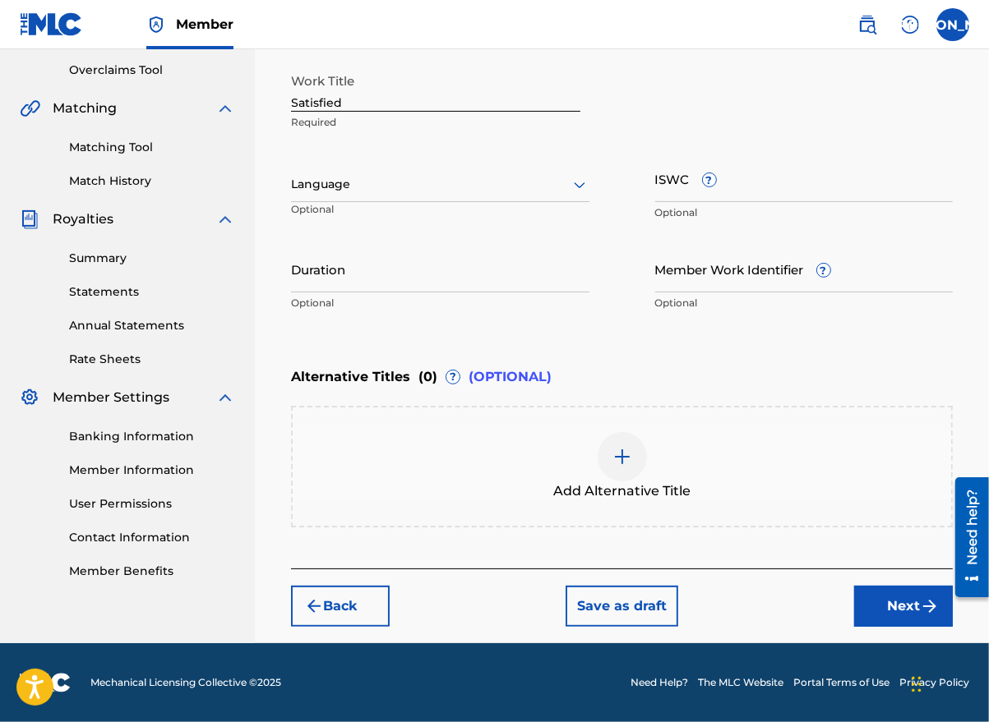
scroll to position [339, 0]
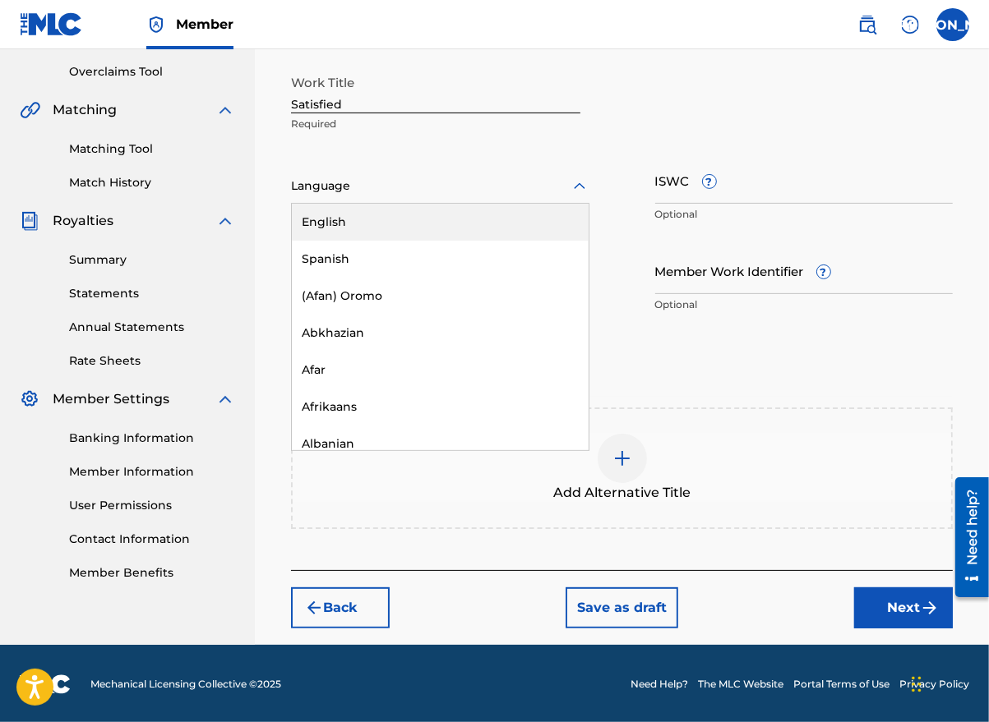
click at [370, 189] on div at bounding box center [440, 186] width 298 height 21
click at [369, 215] on div "English" at bounding box center [440, 222] width 297 height 37
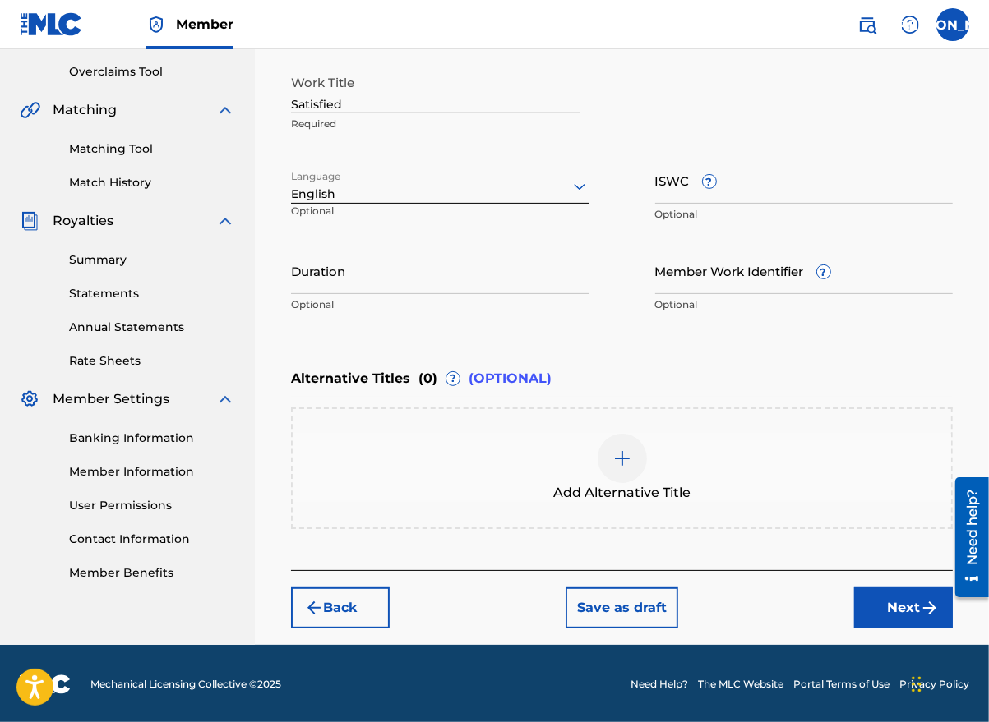
click at [344, 284] on input "Duration" at bounding box center [440, 270] width 298 height 47
type input "02:58"
click at [893, 602] on button "Next" at bounding box center [903, 608] width 99 height 41
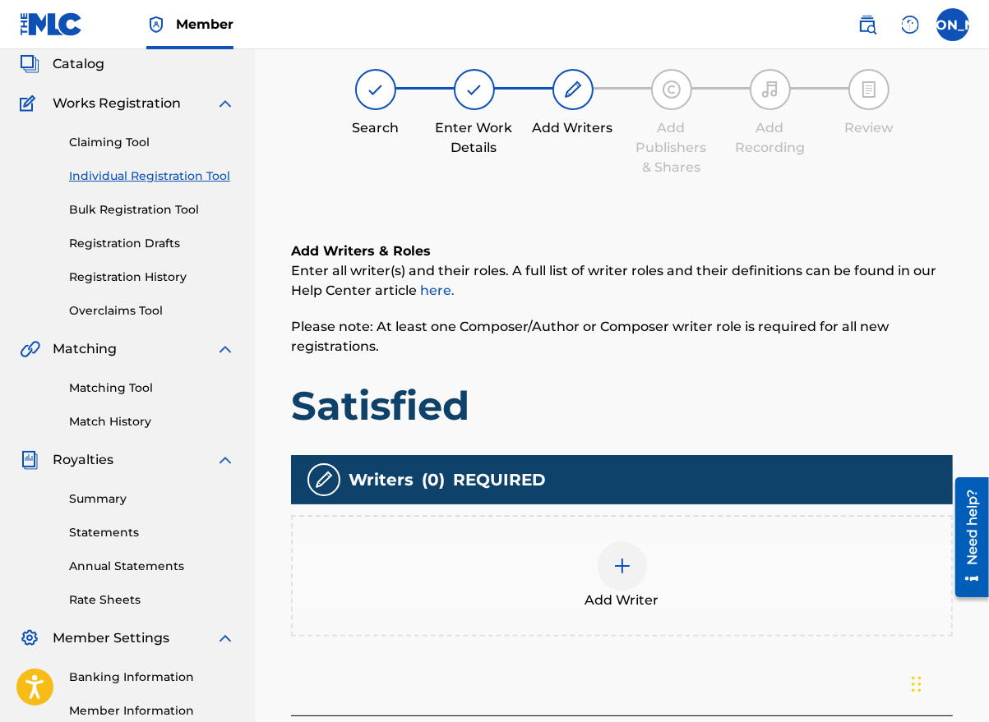
scroll to position [74, 0]
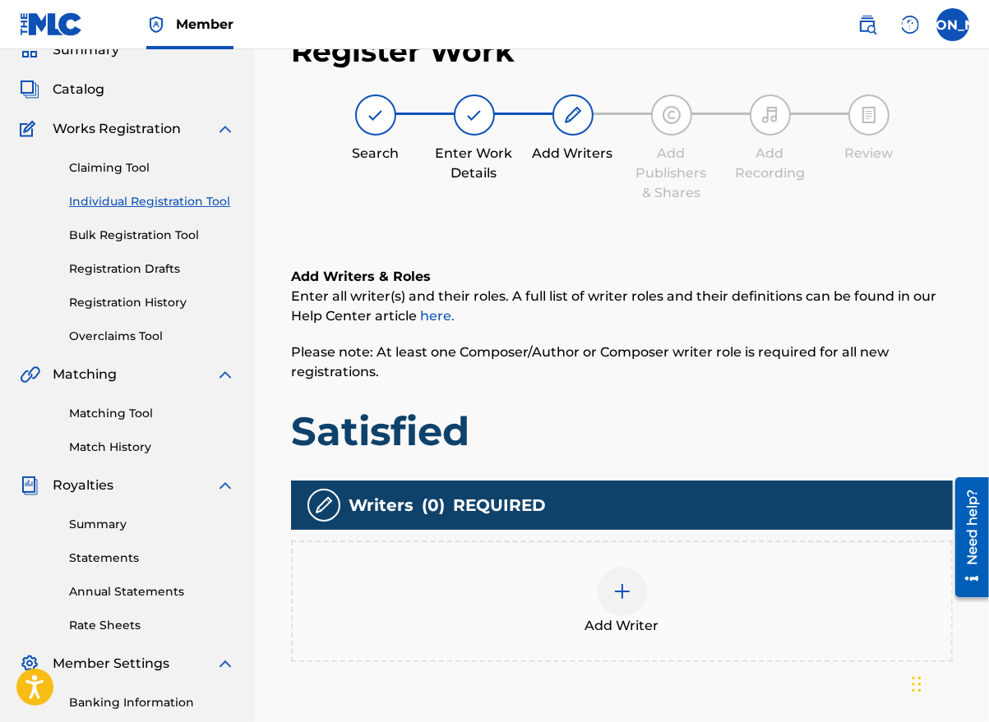
click at [621, 584] on img at bounding box center [622, 592] width 20 height 20
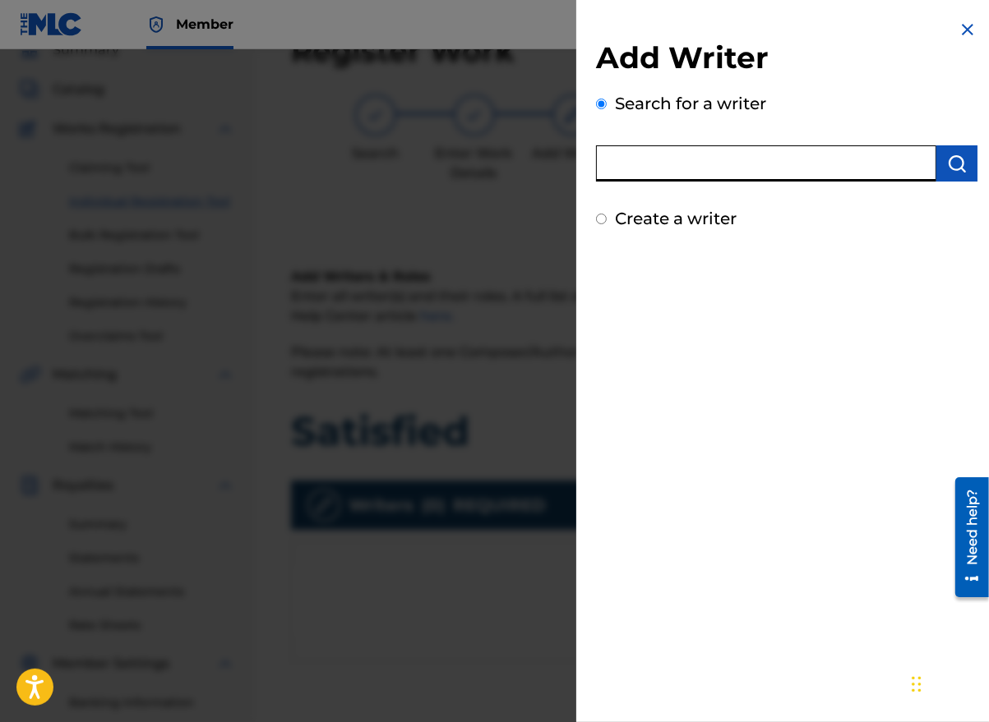
click at [639, 164] on input "text" at bounding box center [766, 163] width 340 height 36
type input "[PERSON_NAME]"
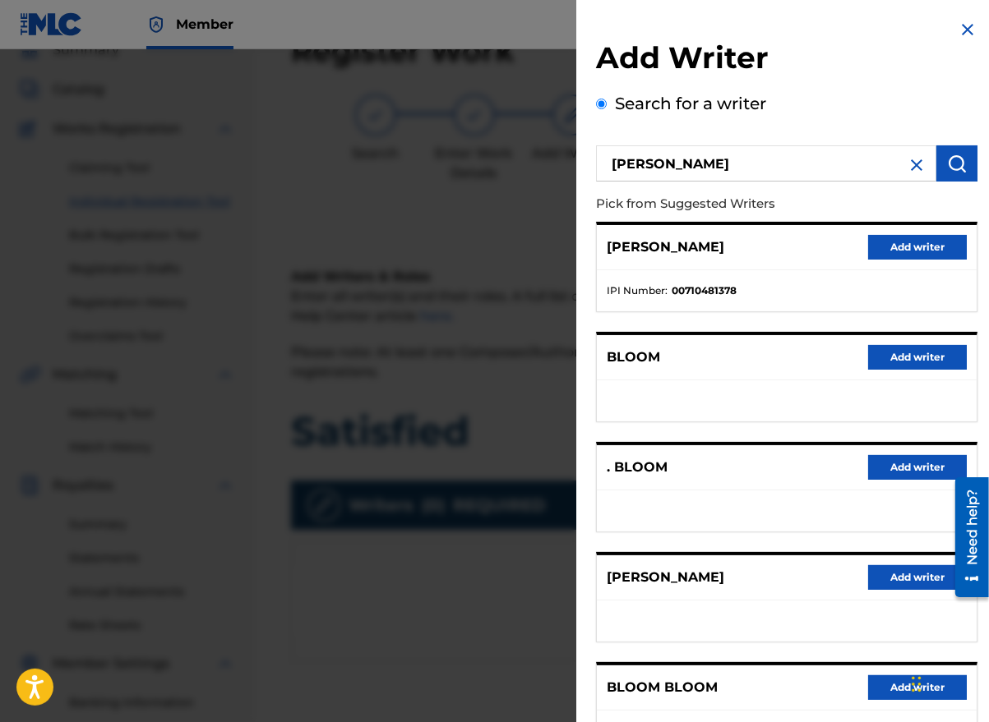
click at [911, 565] on button "Add writer" at bounding box center [917, 577] width 99 height 25
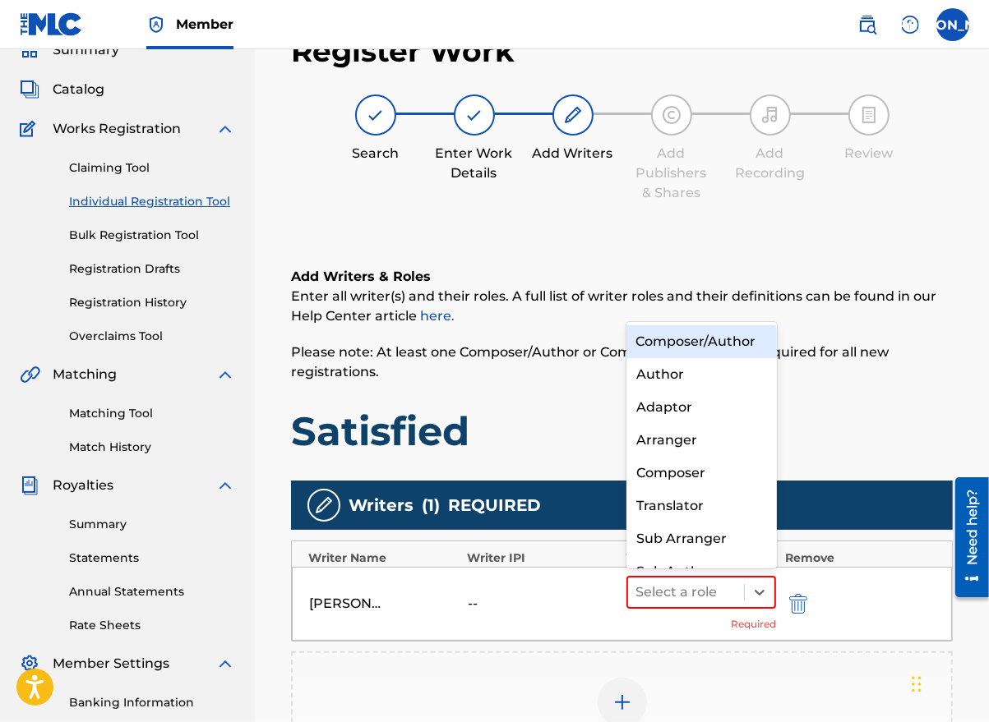
click at [763, 584] on icon at bounding box center [759, 592] width 16 height 16
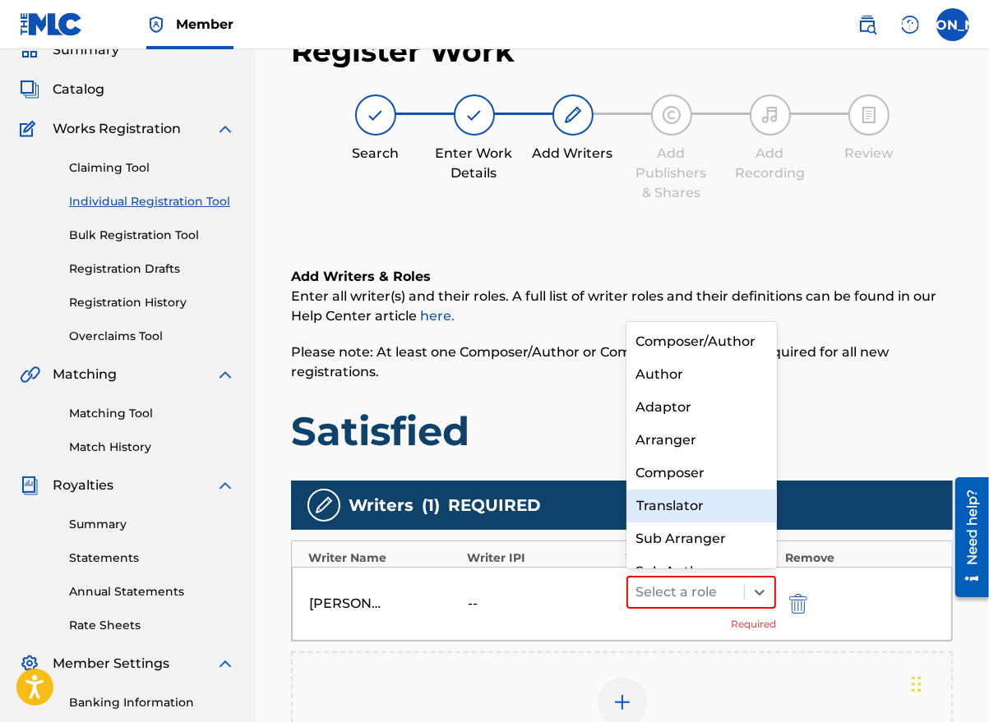
scroll to position [17, 0]
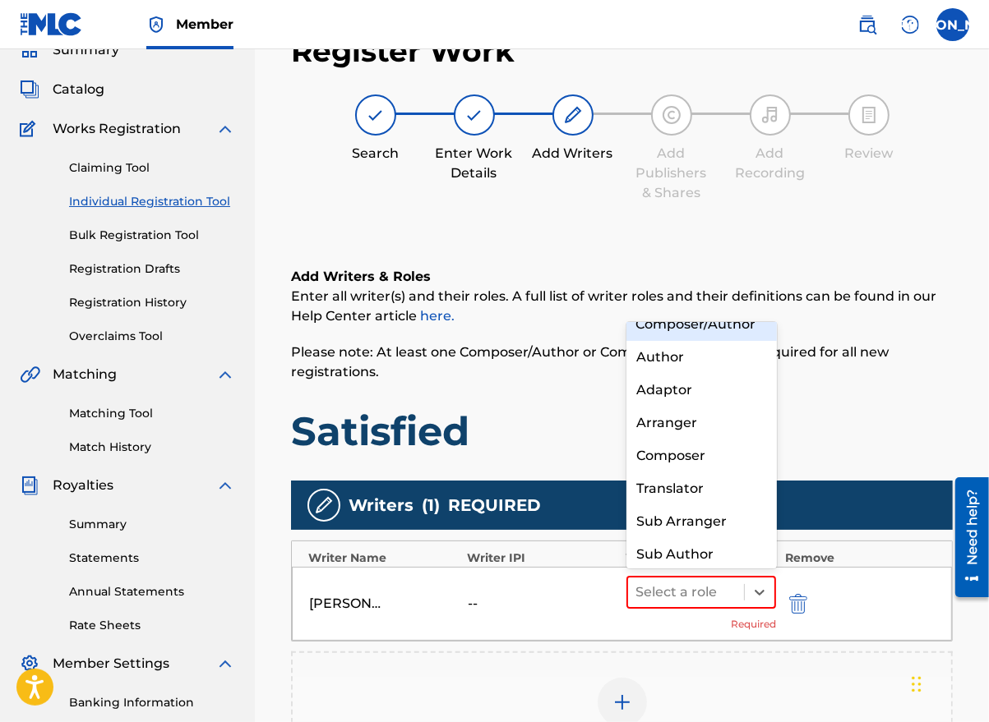
click at [700, 341] on div "Composer/Author" at bounding box center [701, 324] width 150 height 33
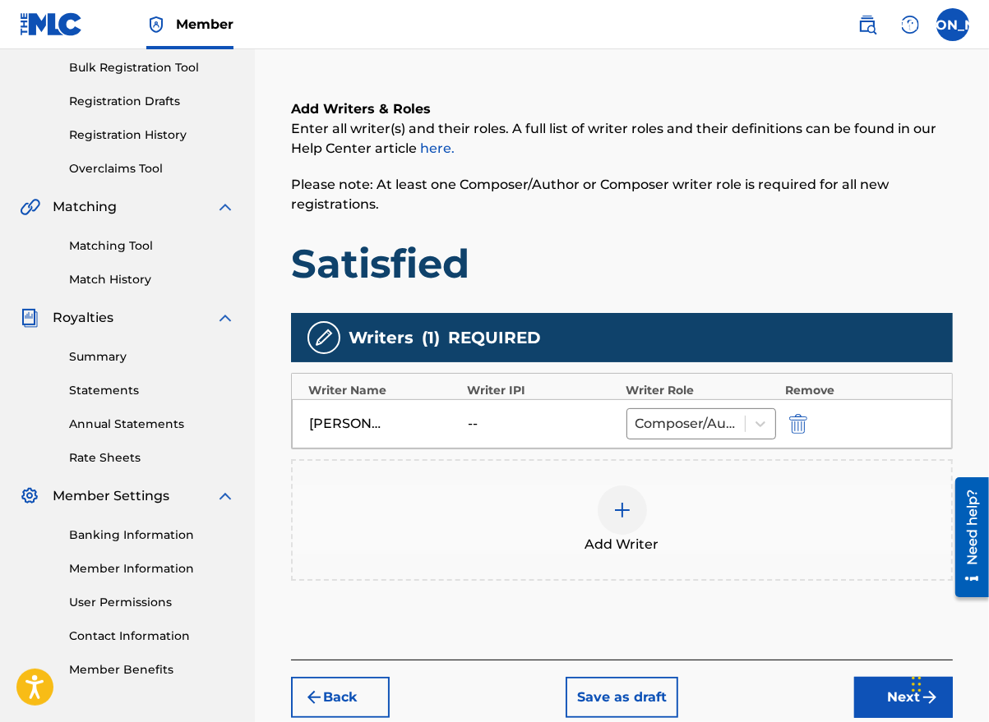
scroll to position [331, 0]
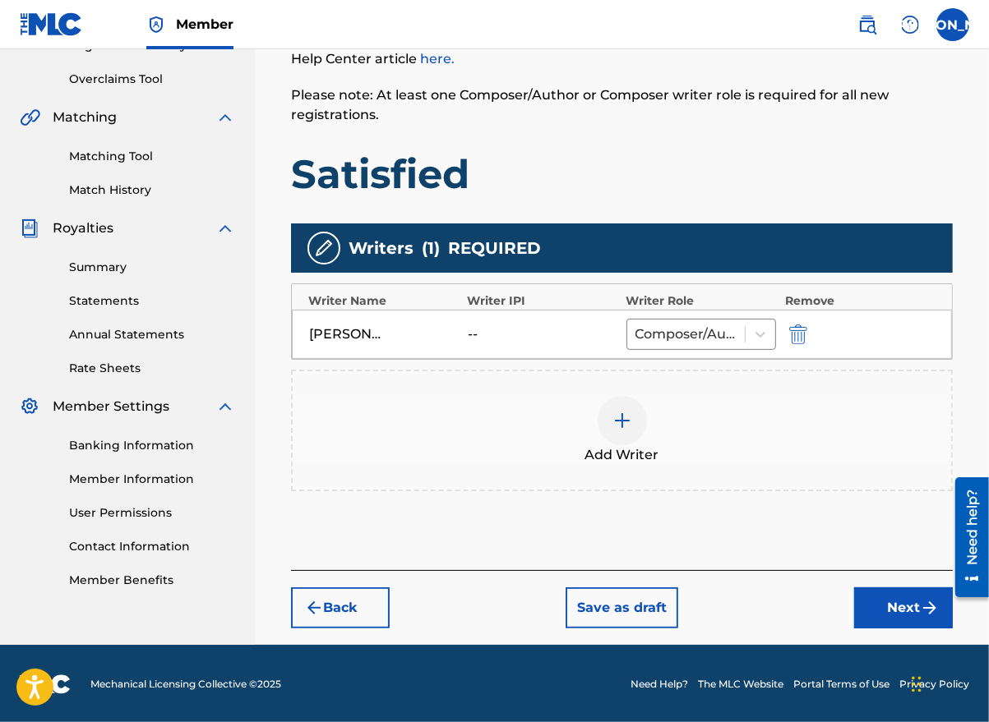
click at [879, 611] on button "Next" at bounding box center [903, 608] width 99 height 41
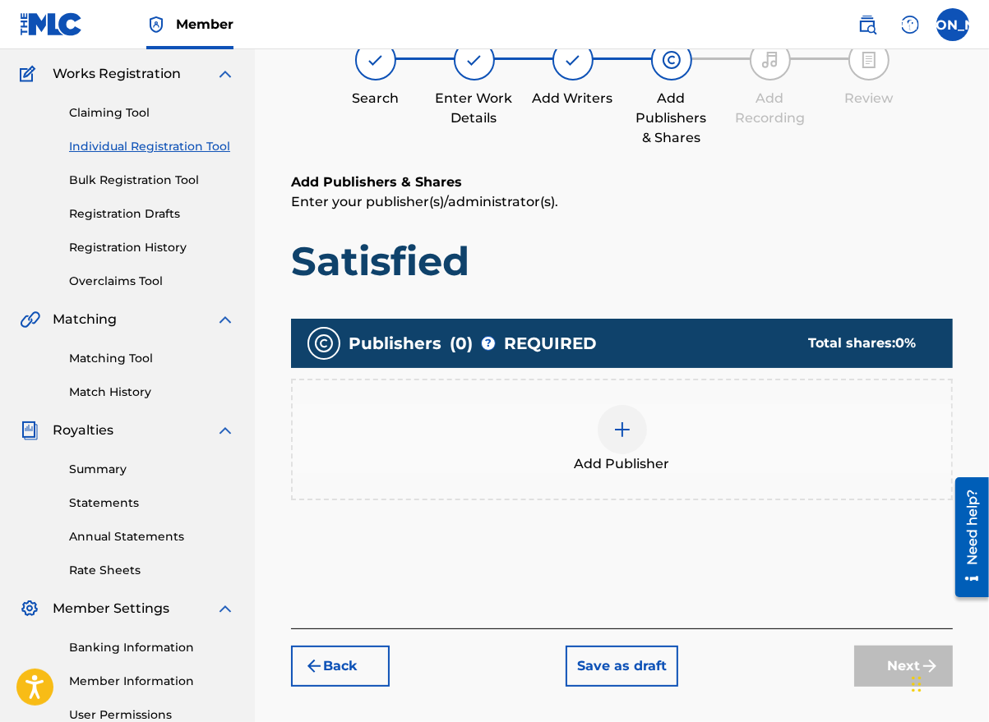
scroll to position [74, 0]
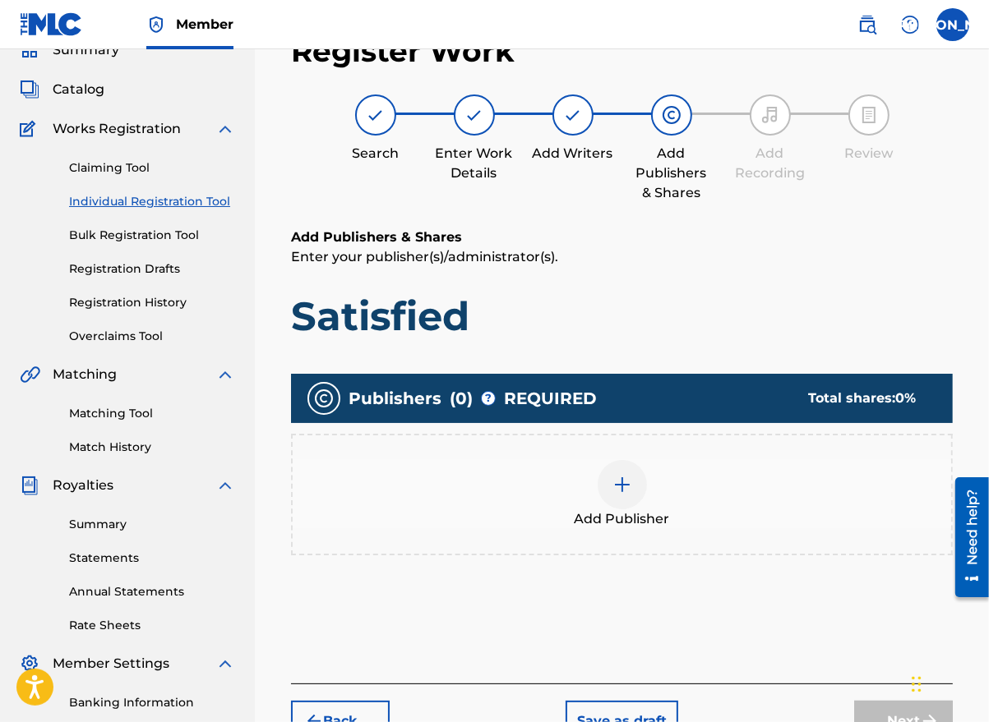
click at [634, 507] on div "Add Publisher" at bounding box center [622, 494] width 658 height 69
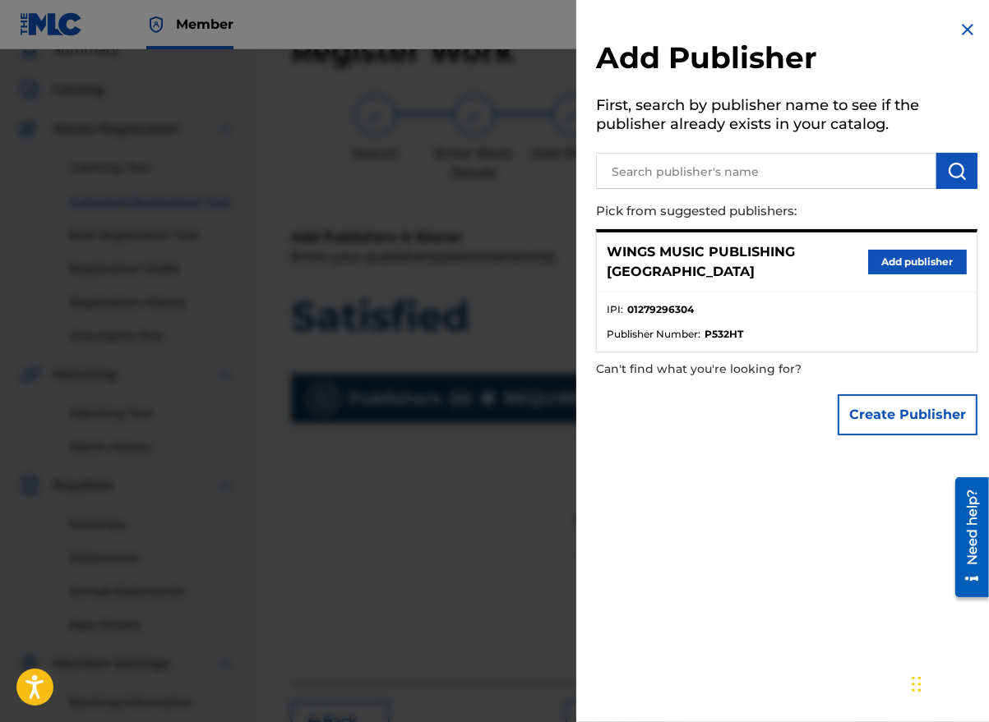
click at [914, 256] on button "Add publisher" at bounding box center [917, 262] width 99 height 25
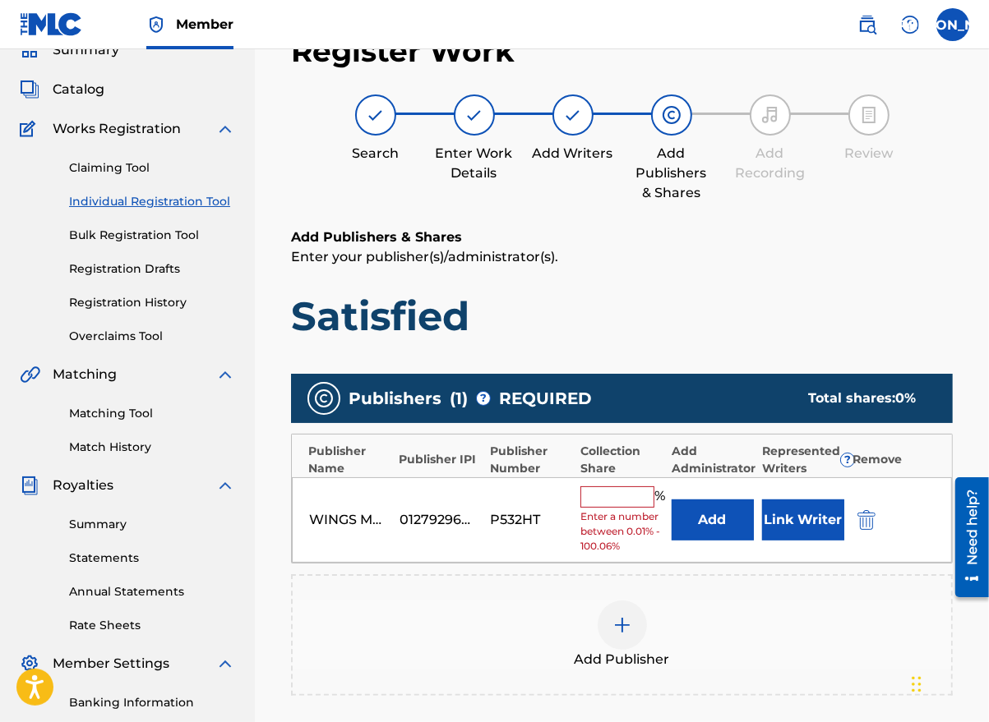
click at [625, 500] on input "text" at bounding box center [617, 497] width 74 height 21
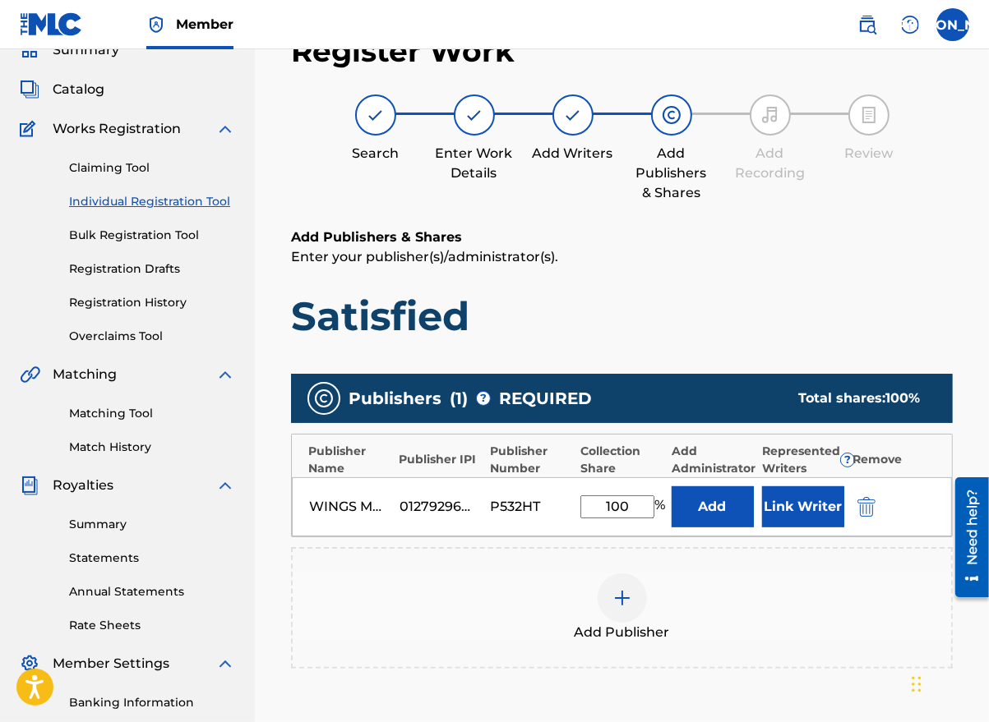
type input "100"
click at [796, 507] on button "Link Writer" at bounding box center [803, 507] width 82 height 41
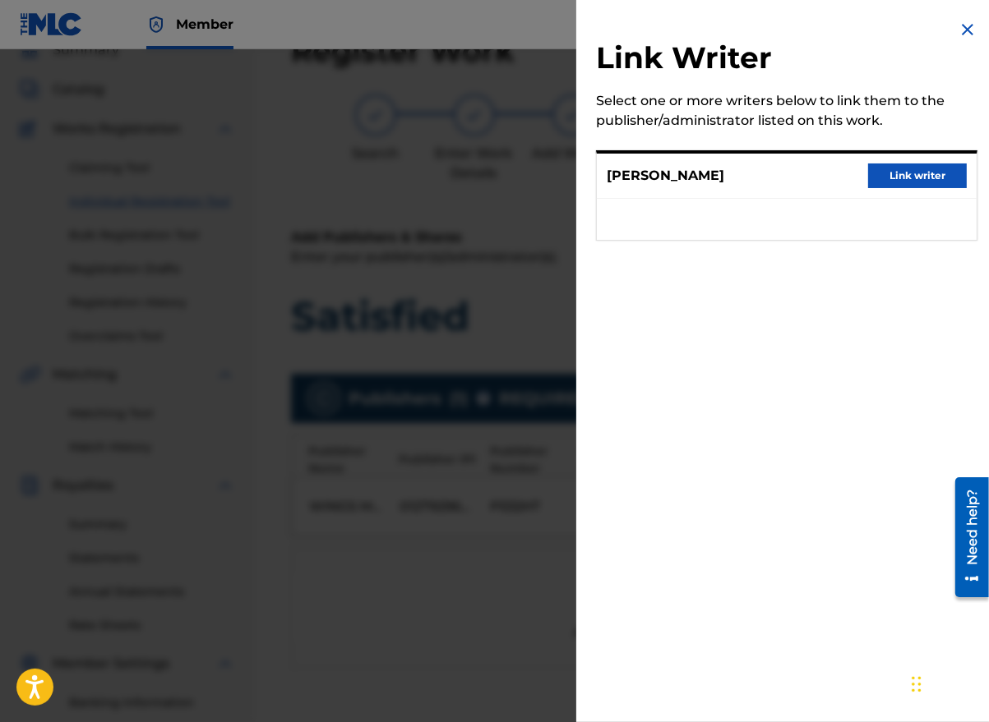
click at [904, 176] on button "Link writer" at bounding box center [917, 176] width 99 height 25
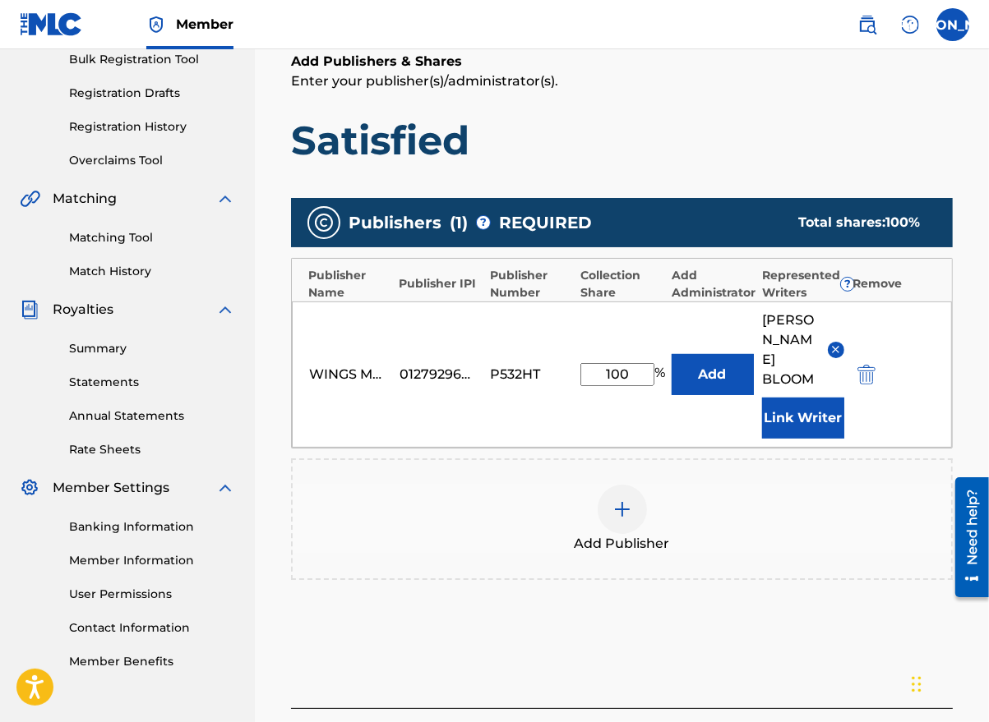
scroll to position [348, 0]
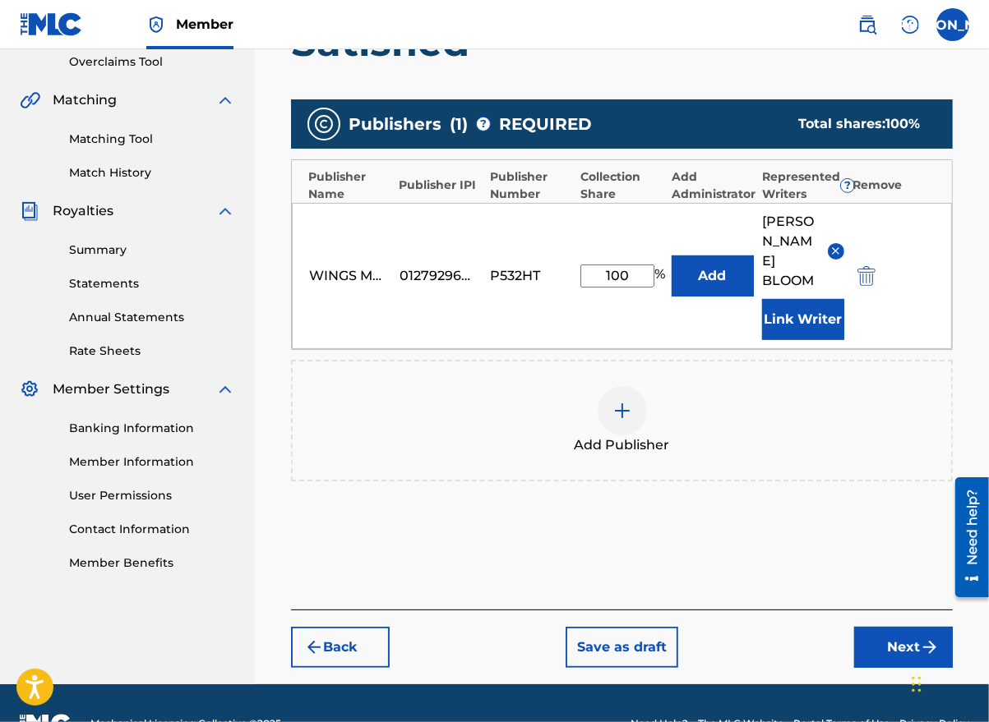
click at [881, 627] on button "Next" at bounding box center [903, 647] width 99 height 41
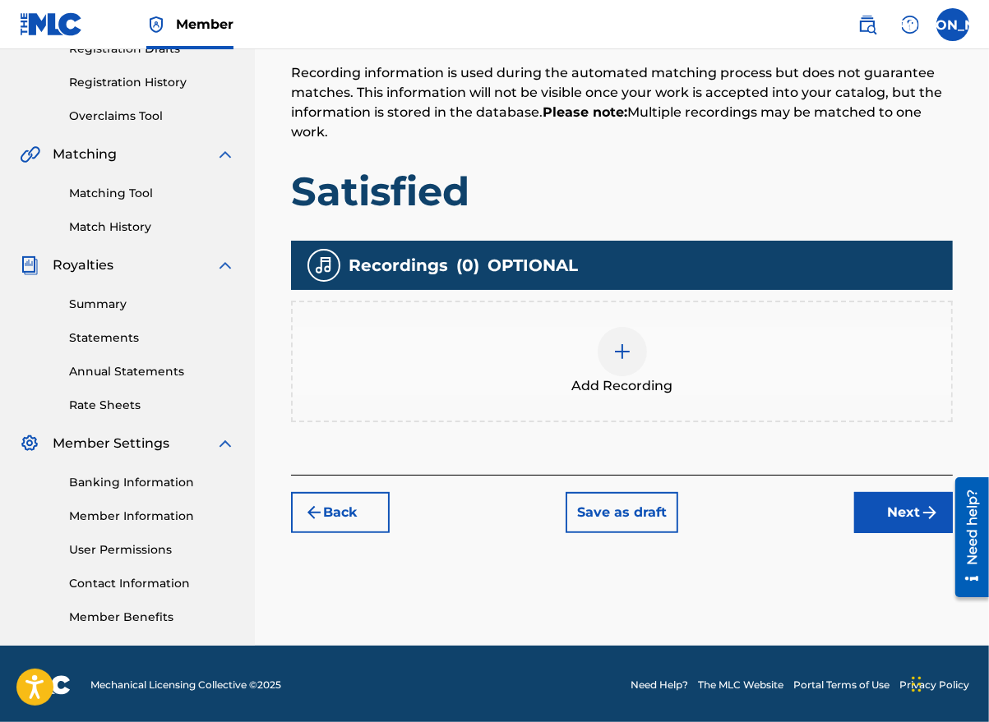
scroll to position [296, 0]
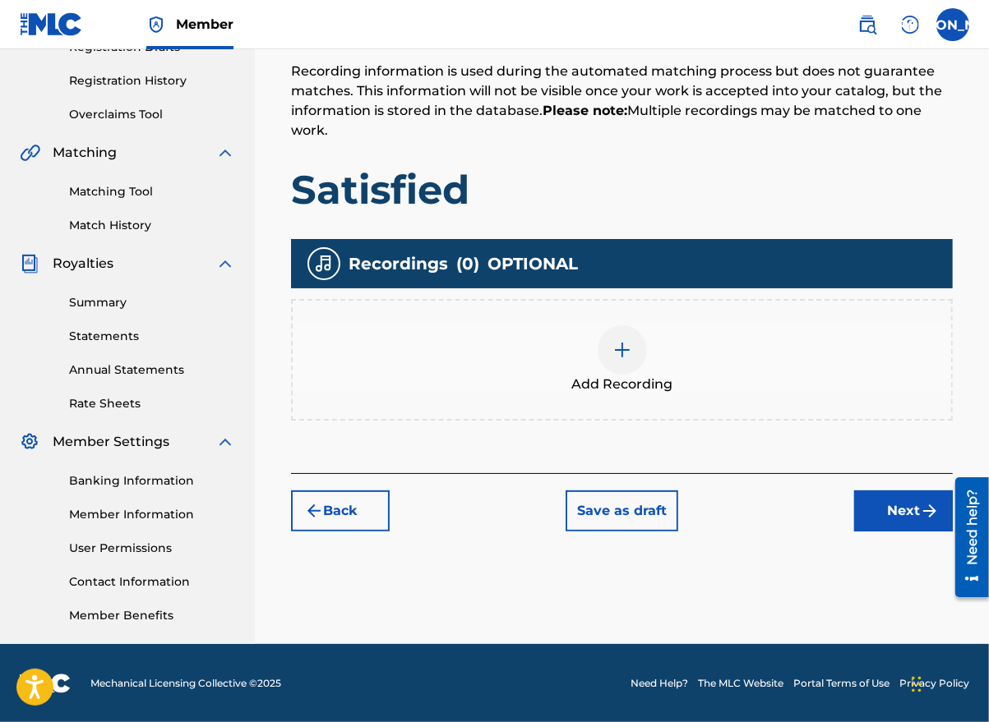
click at [620, 358] on div at bounding box center [621, 349] width 49 height 49
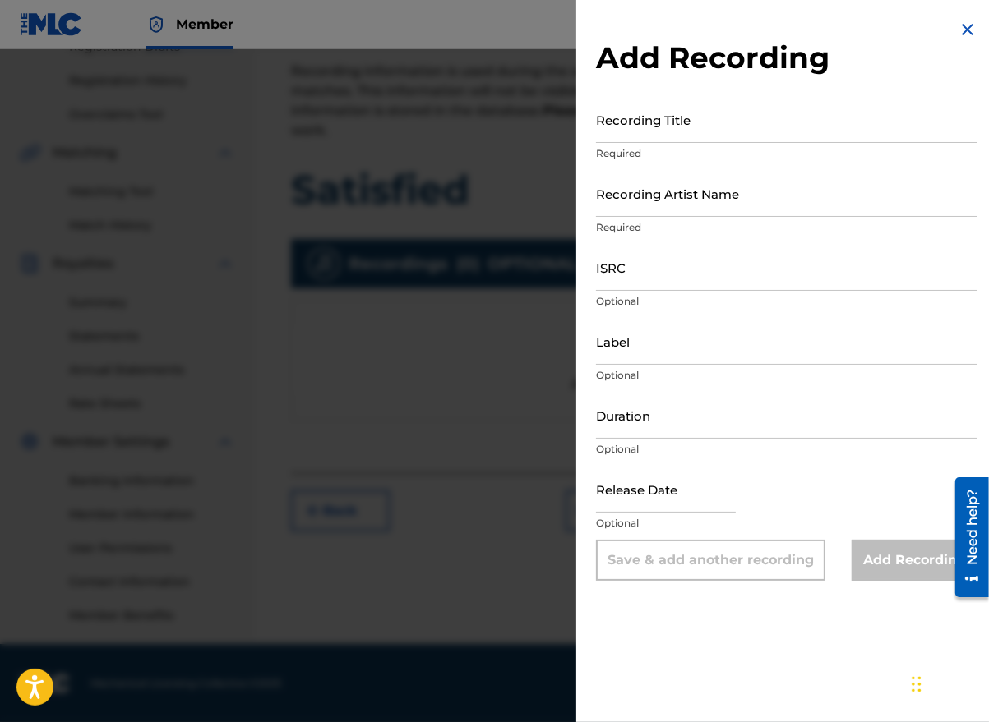
click at [656, 131] on input "Recording Title" at bounding box center [786, 119] width 381 height 47
type input "Satisfied"
click at [676, 205] on input "Recording Artist Name" at bounding box center [786, 193] width 381 height 47
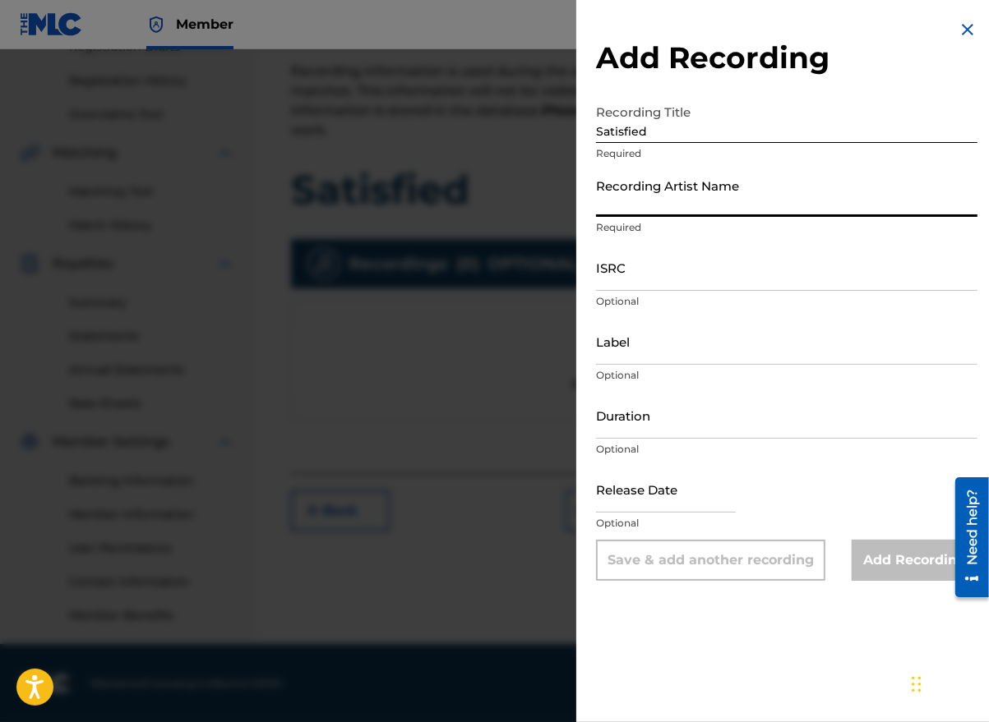
type input "[PERSON_NAME] the Messenger"
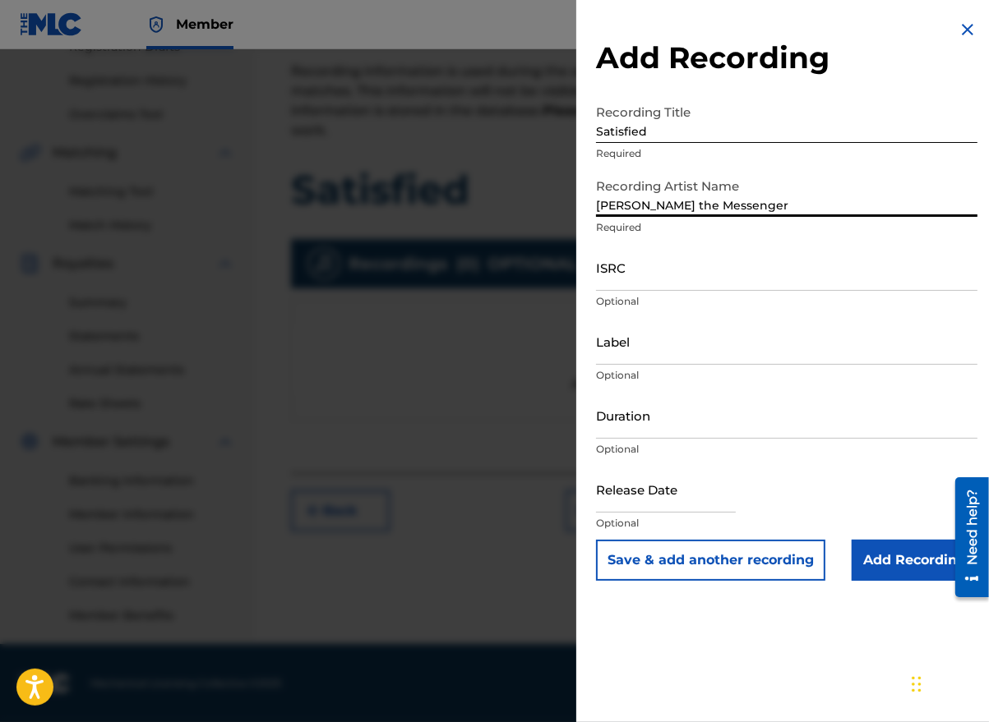
click at [665, 287] on input "ISRC" at bounding box center [786, 267] width 381 height 47
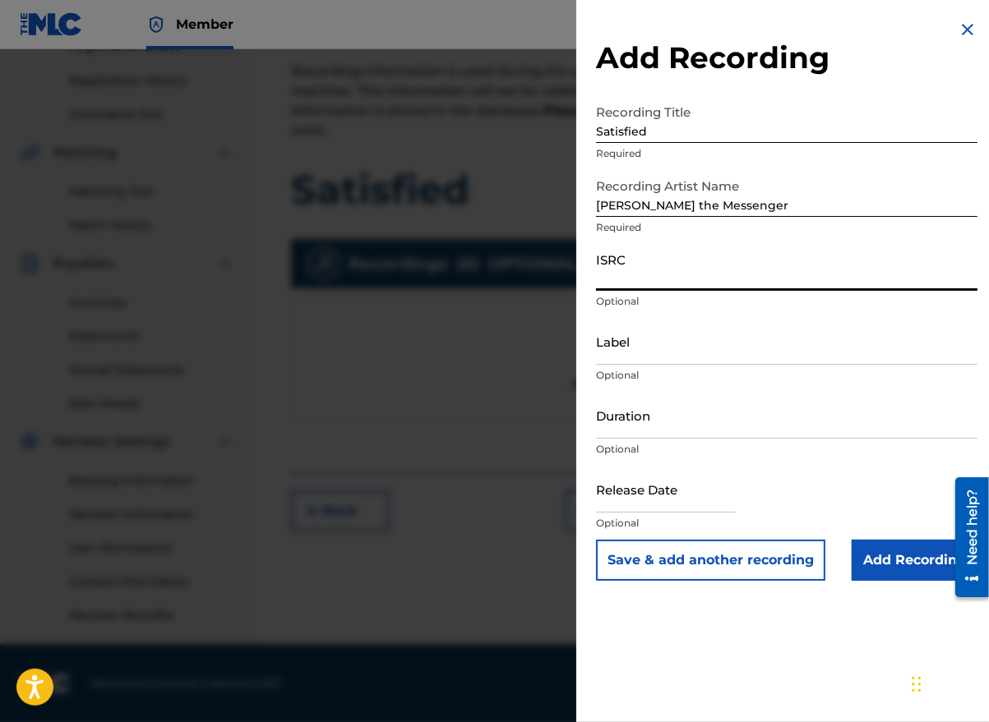
paste input "GBLFP1915869"
type input "GBLFP1915869"
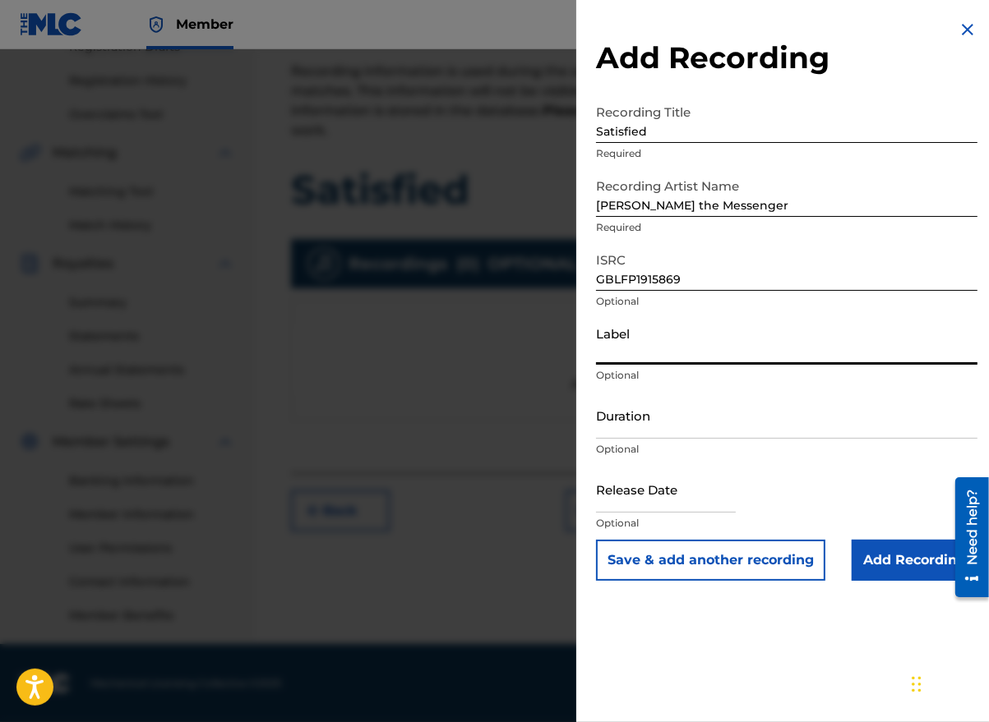
click at [641, 357] on input "Label" at bounding box center [786, 341] width 381 height 47
type input "MESSENGER GLOBAL"
click at [686, 431] on input "Duration" at bounding box center [786, 415] width 381 height 47
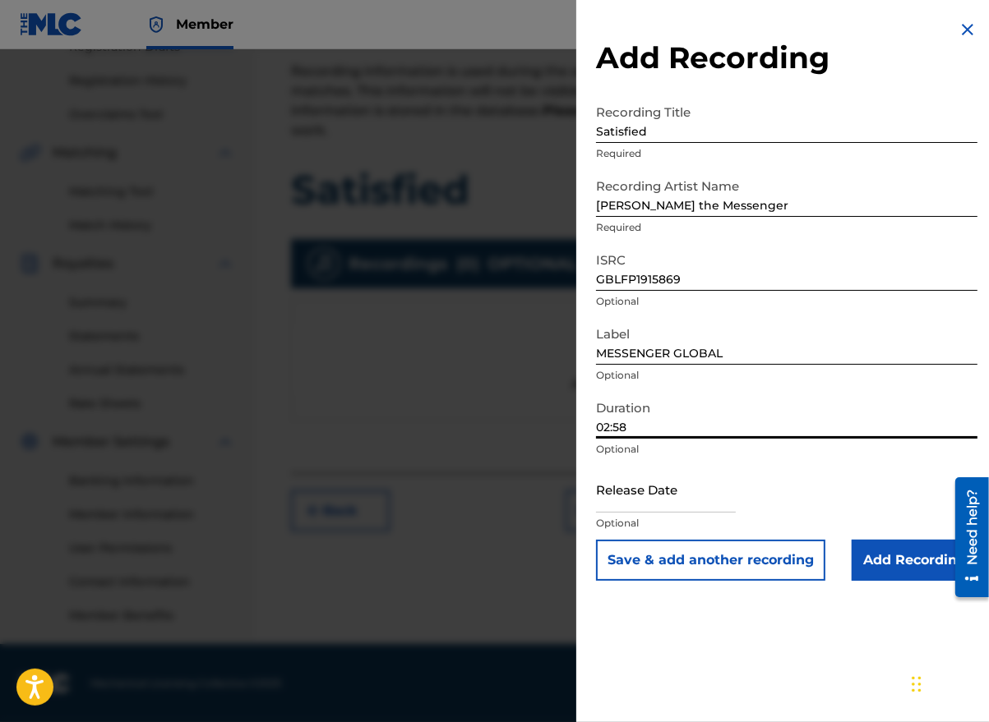
type input "02:58"
click at [712, 499] on input "text" at bounding box center [666, 489] width 140 height 47
select select "7"
select select "2025"
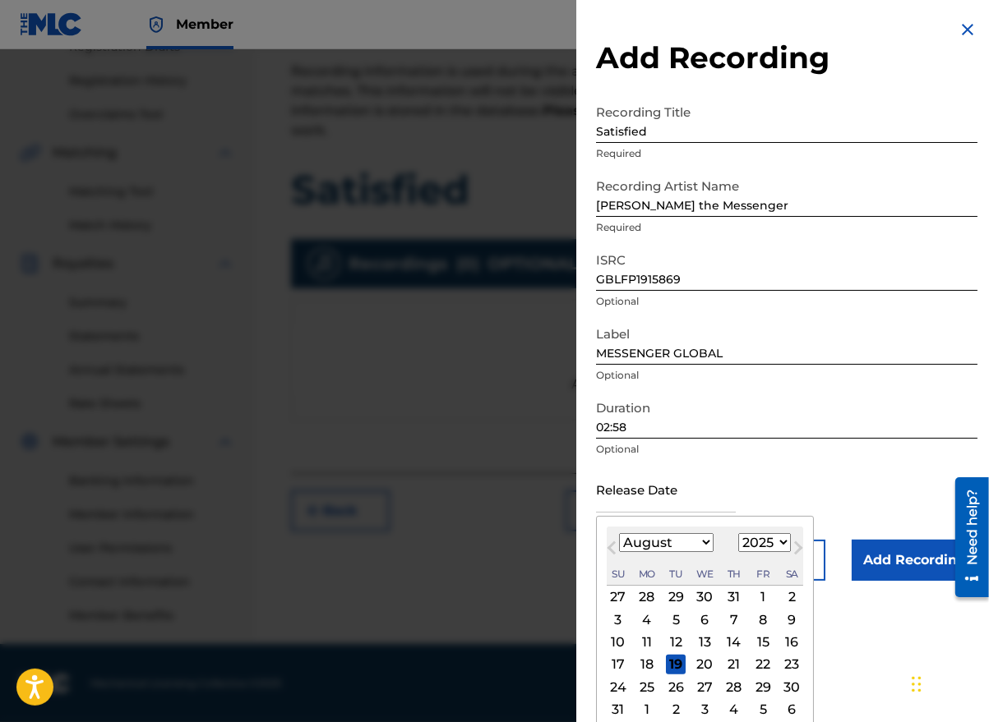
click at [617, 560] on button "Previous Month" at bounding box center [611, 551] width 26 height 26
click at [786, 546] on button "Next Month" at bounding box center [798, 551] width 26 height 26
click at [785, 543] on button "Next Month" at bounding box center [798, 551] width 26 height 26
select select "8"
click at [759, 541] on select "1900 1901 1902 1903 1904 1905 1906 1907 1908 1909 1910 1911 1912 1913 1914 1915…" at bounding box center [764, 542] width 53 height 19
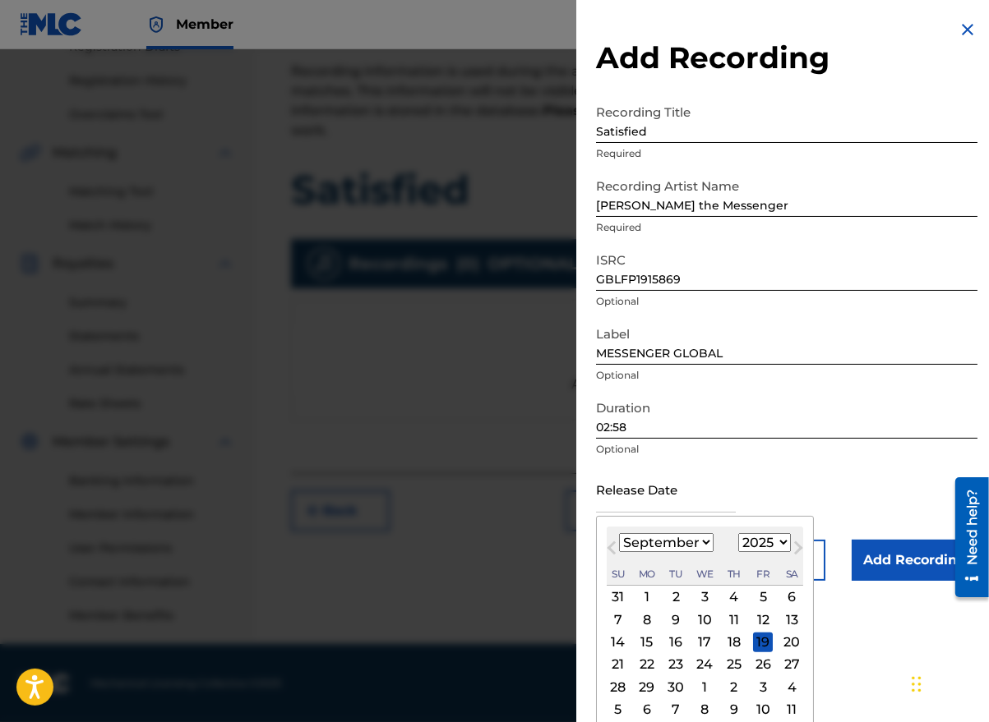
select select "2019"
click at [738, 533] on select "1900 1901 1902 1903 1904 1905 1906 1907 1908 1909 1910 1911 1912 1913 1914 1915…" at bounding box center [764, 542] width 53 height 19
click at [696, 537] on select "January February March April May June July August September October November De…" at bounding box center [666, 542] width 95 height 19
select select "7"
click at [619, 533] on select "January February March April May June July August September October November De…" at bounding box center [666, 542] width 95 height 19
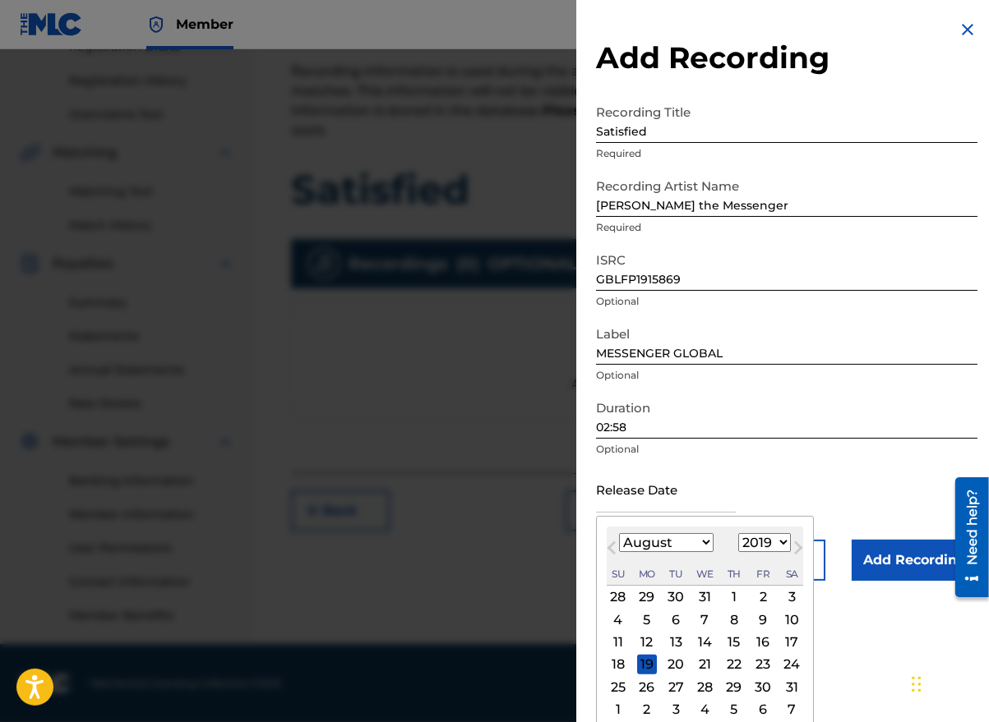
click at [753, 590] on div "2" at bounding box center [763, 598] width 20 height 20
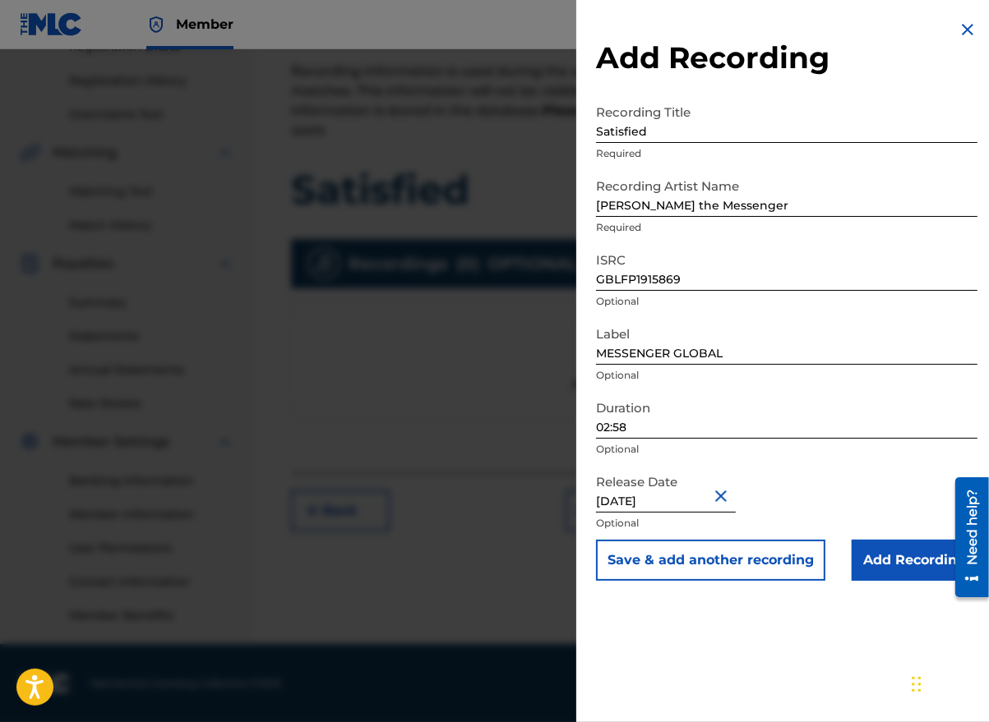
type input "[DATE]"
click at [888, 556] on input "Add Recording" at bounding box center [914, 560] width 126 height 41
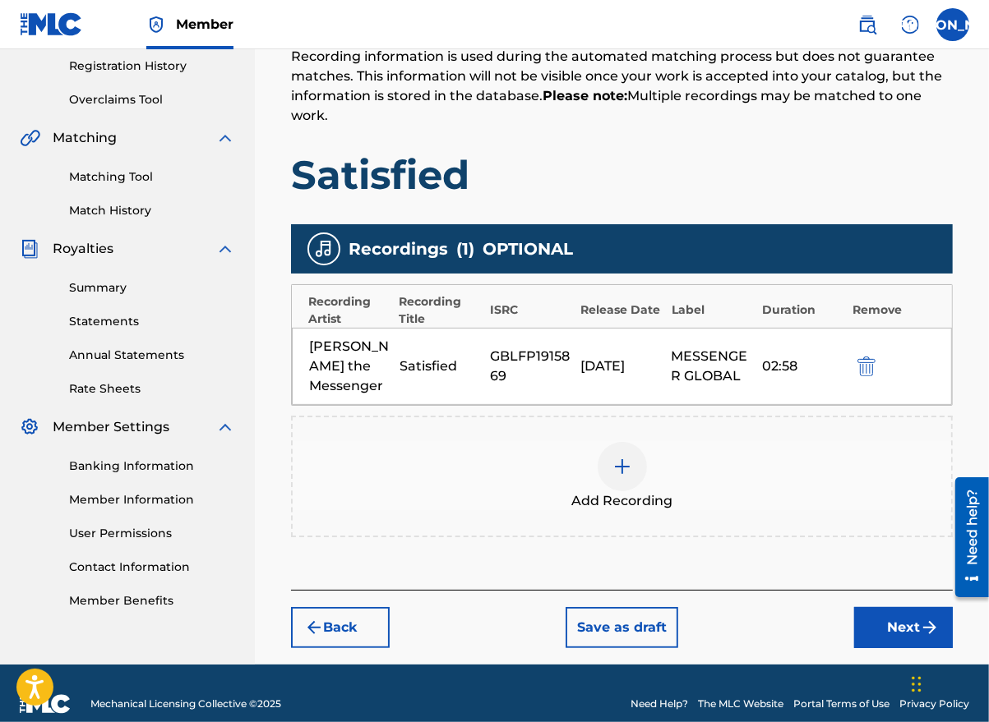
click at [877, 607] on button "Next" at bounding box center [903, 627] width 99 height 41
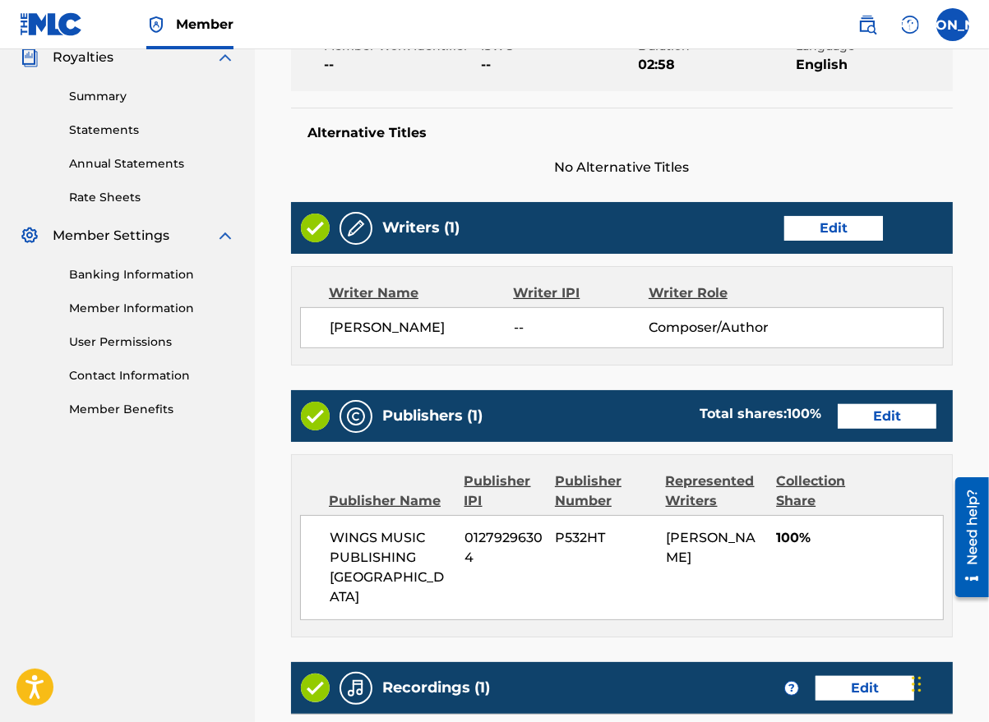
scroll to position [737, 0]
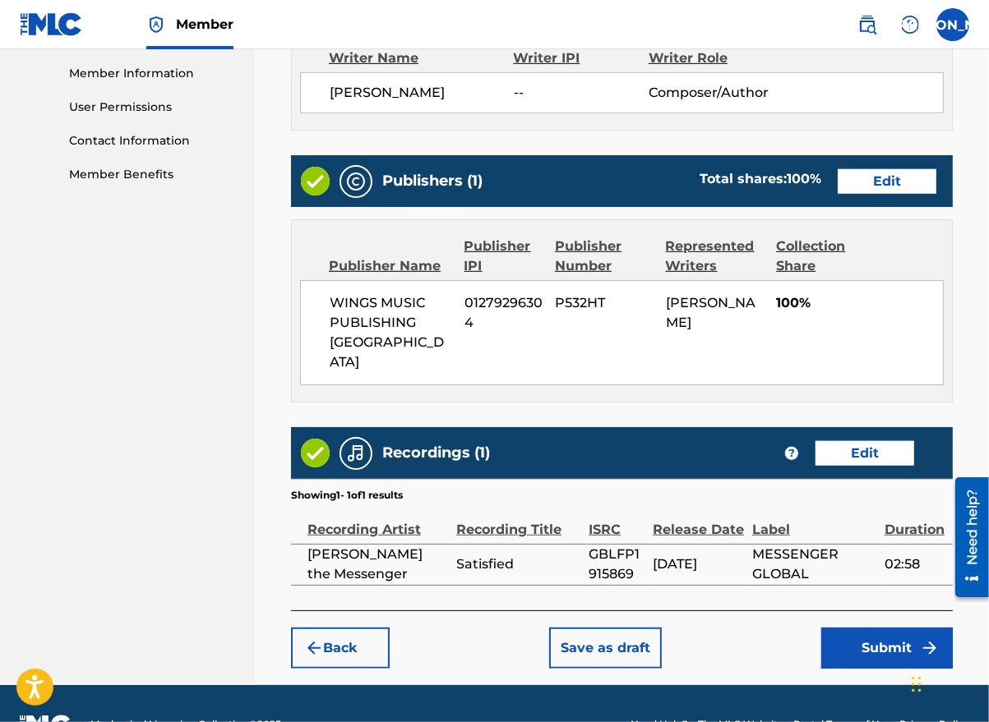
click at [885, 628] on button "Submit" at bounding box center [886, 648] width 131 height 41
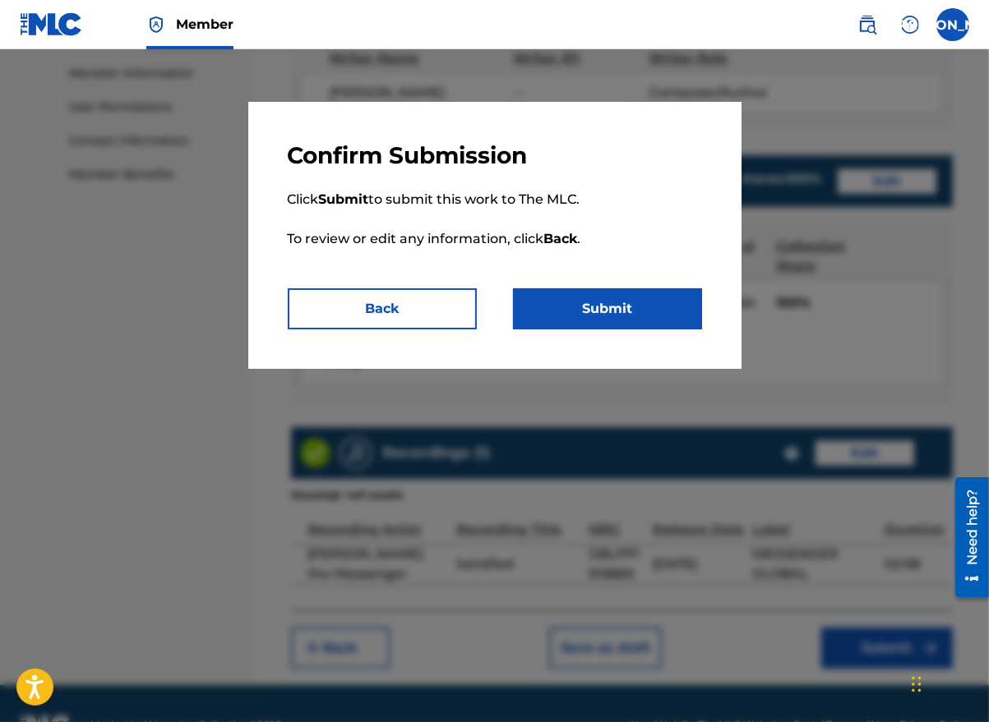
click at [597, 307] on button "Submit" at bounding box center [607, 308] width 189 height 41
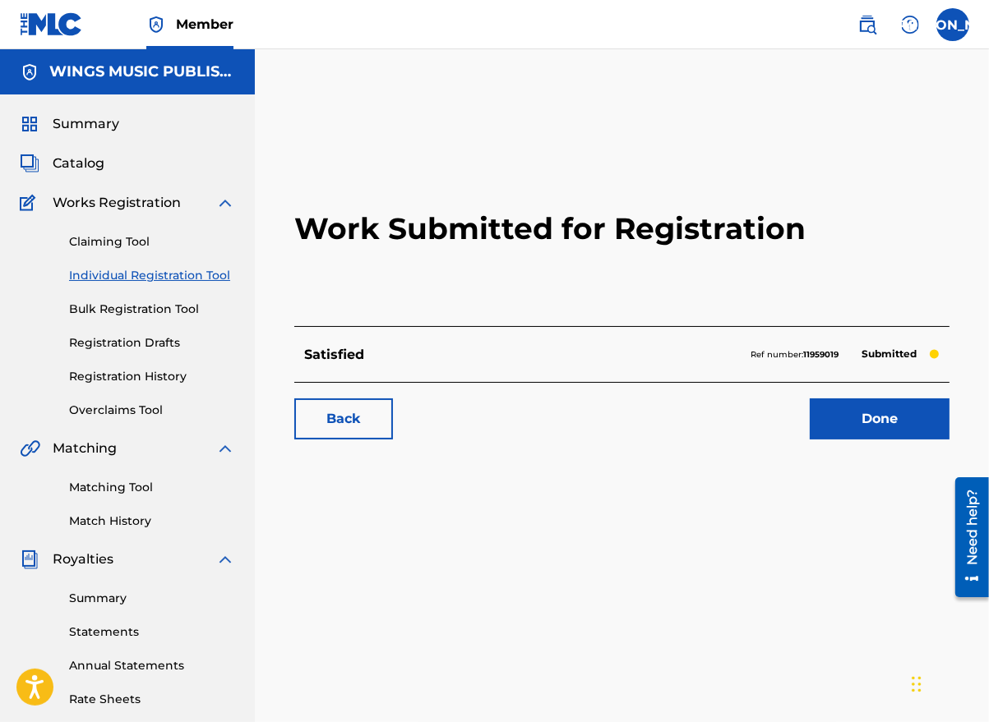
click at [853, 423] on link "Done" at bounding box center [879, 419] width 140 height 41
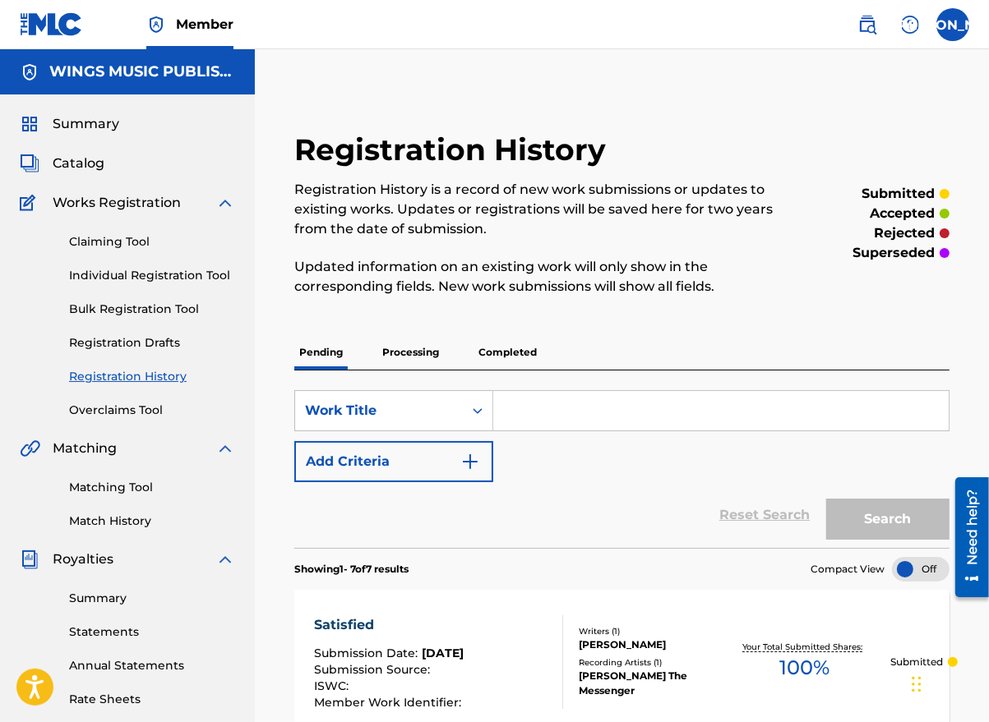
click at [121, 270] on link "Individual Registration Tool" at bounding box center [152, 275] width 166 height 17
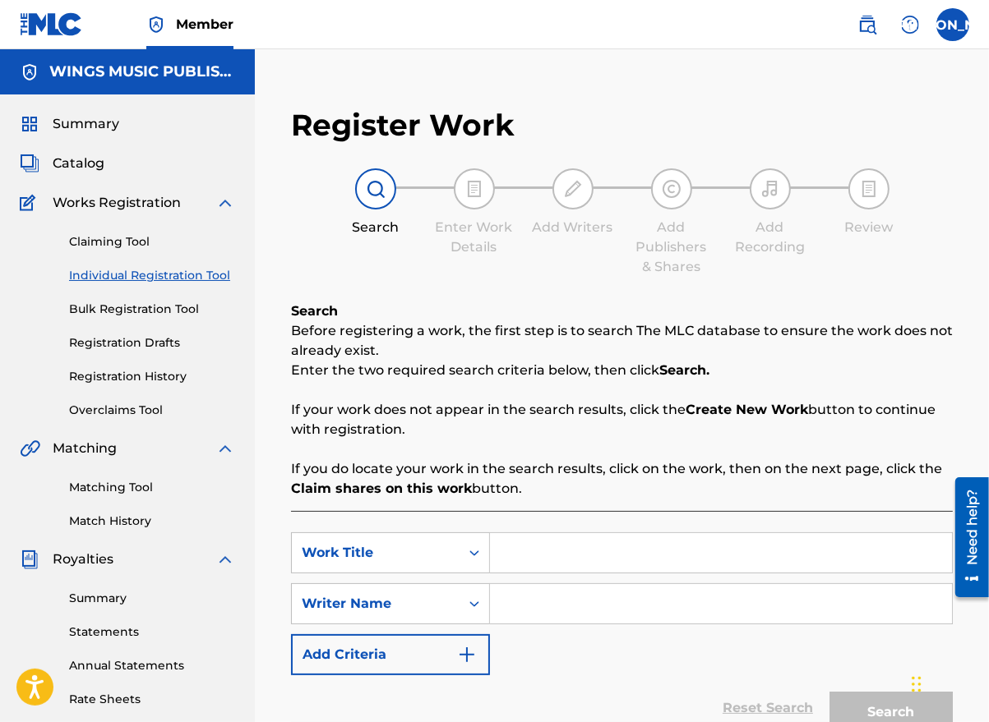
click at [565, 537] on input "Search Form" at bounding box center [721, 552] width 462 height 39
type input "Trust"
click at [503, 620] on input "Search Form" at bounding box center [721, 603] width 462 height 39
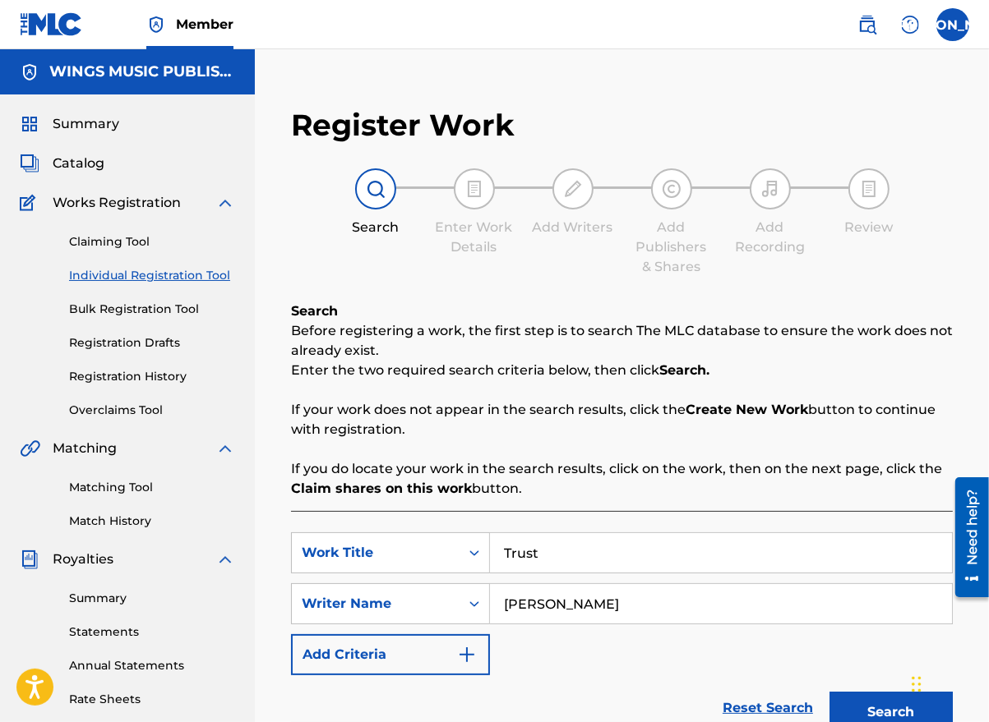
type input "[PERSON_NAME]"
click at [829, 692] on button "Search" at bounding box center [890, 712] width 123 height 41
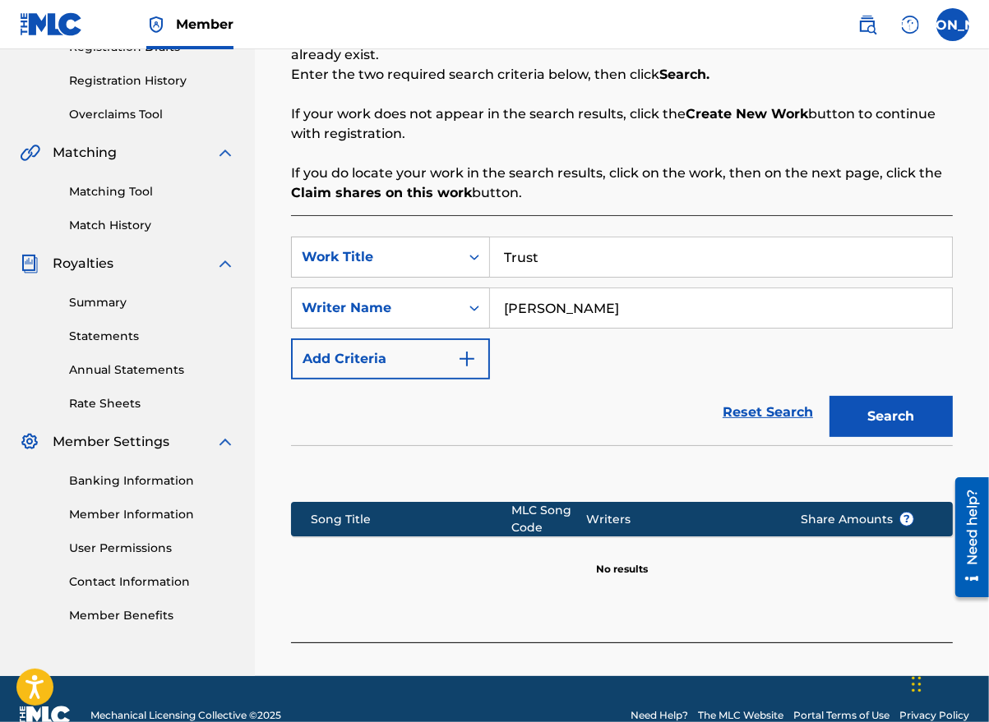
click at [736, 415] on link "Reset Search" at bounding box center [767, 412] width 107 height 36
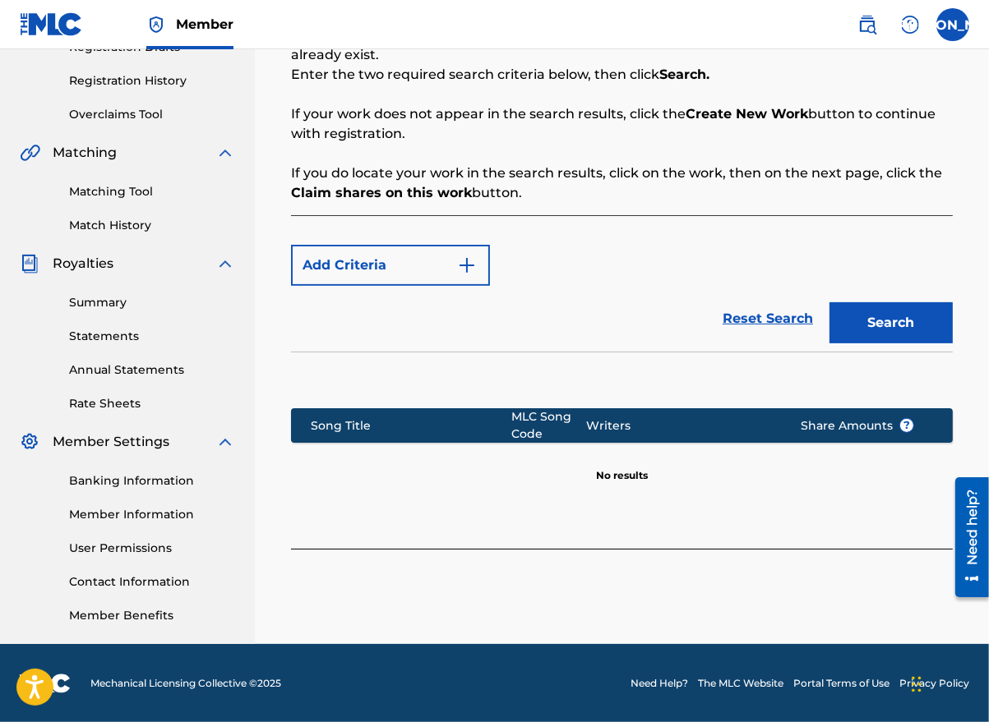
click at [110, 84] on link "Registration History" at bounding box center [152, 80] width 166 height 17
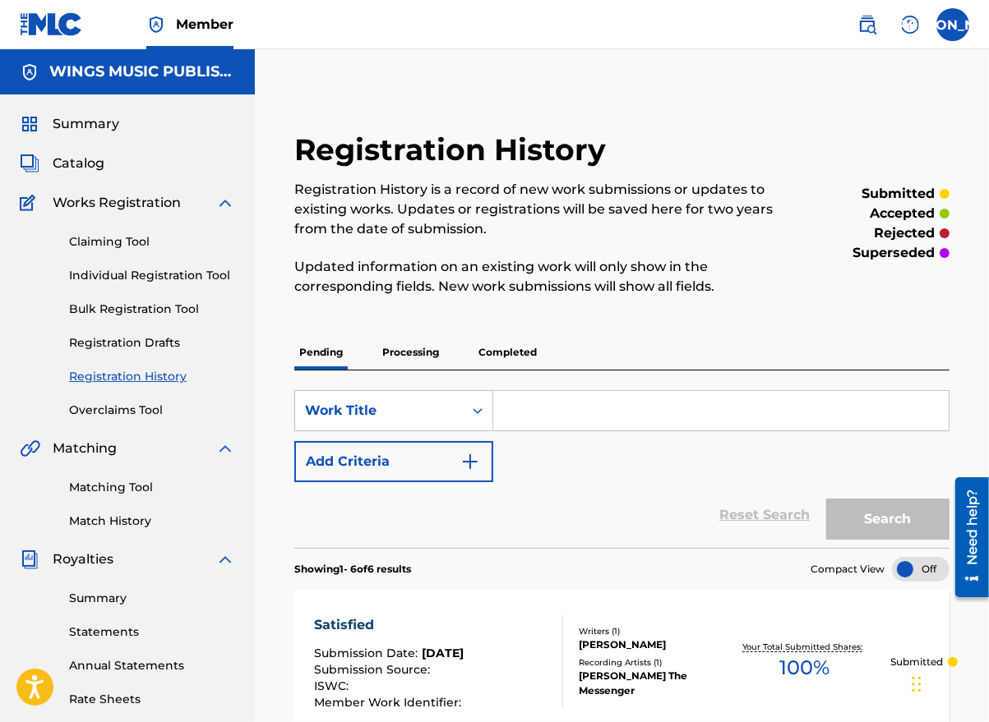
click at [134, 272] on link "Individual Registration Tool" at bounding box center [152, 275] width 166 height 17
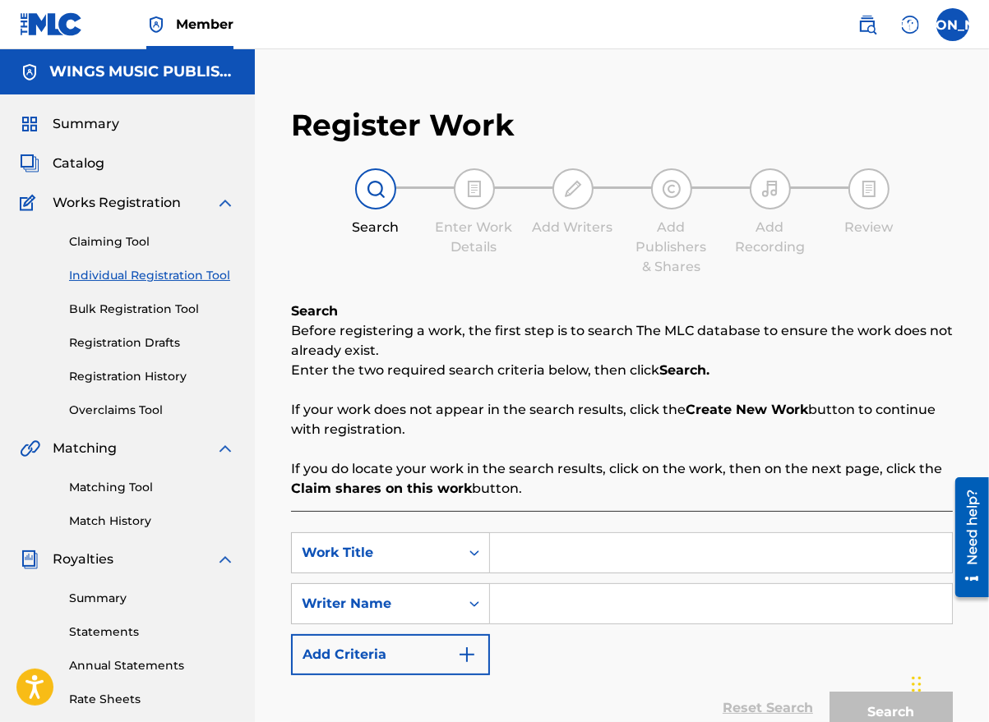
click at [519, 547] on input "Search Form" at bounding box center [721, 552] width 462 height 39
type input "Trust"
click at [536, 620] on input "Search Form" at bounding box center [721, 603] width 462 height 39
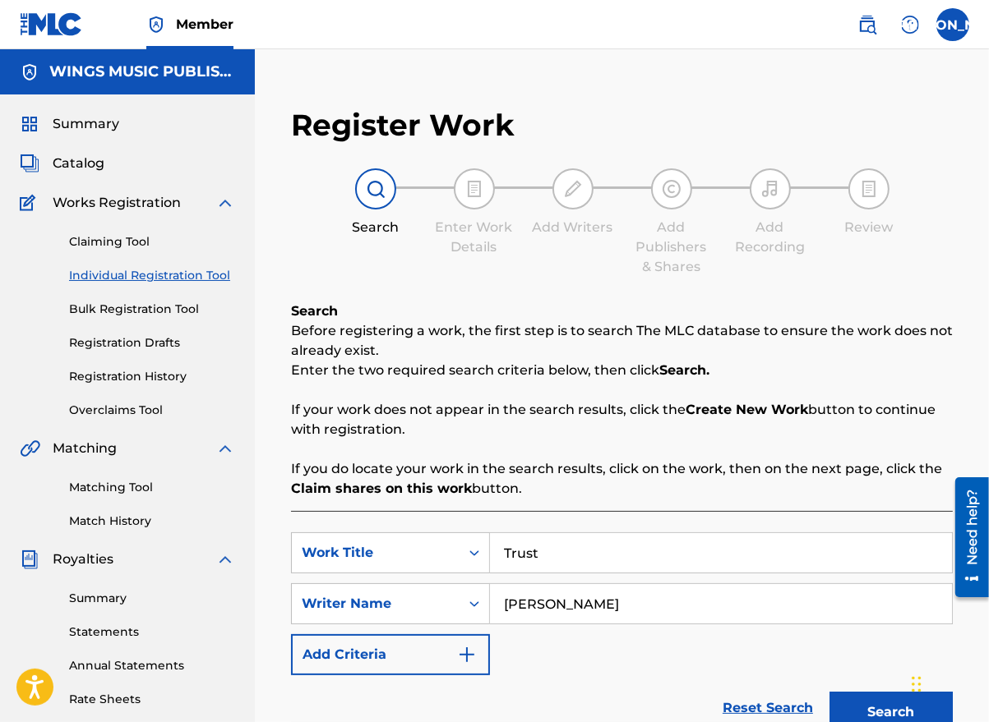
type input "[PERSON_NAME]"
click at [530, 657] on div "SearchWithCriteria432f6bd2-09a4-4dd0-bb5e-0996773c7dbb Work Title Trust SearchW…" at bounding box center [622, 604] width 662 height 143
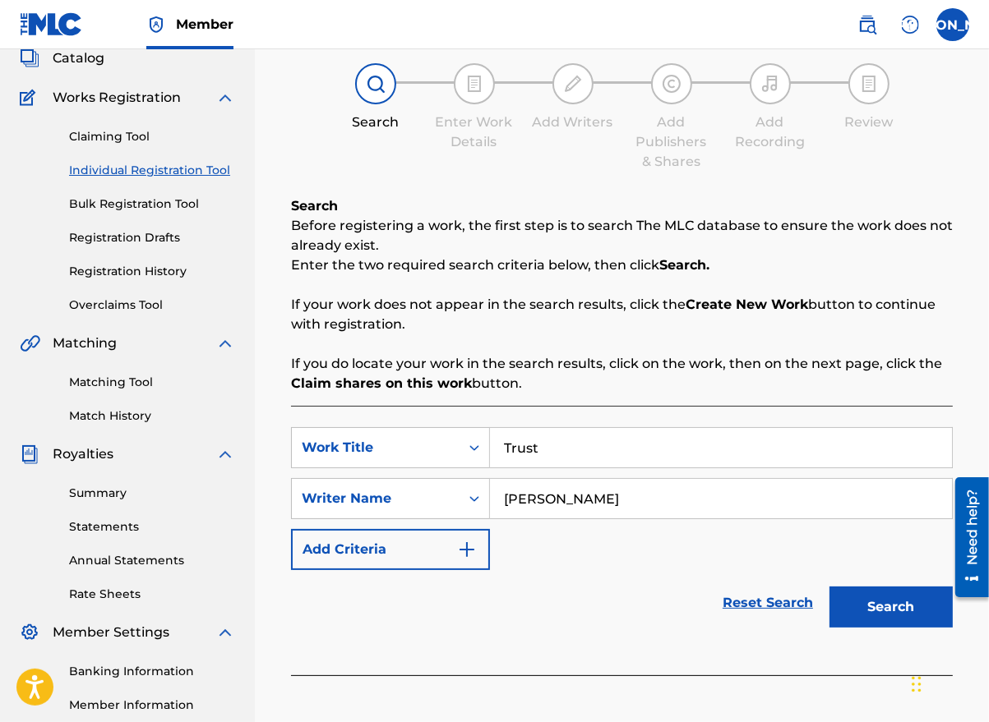
scroll to position [247, 0]
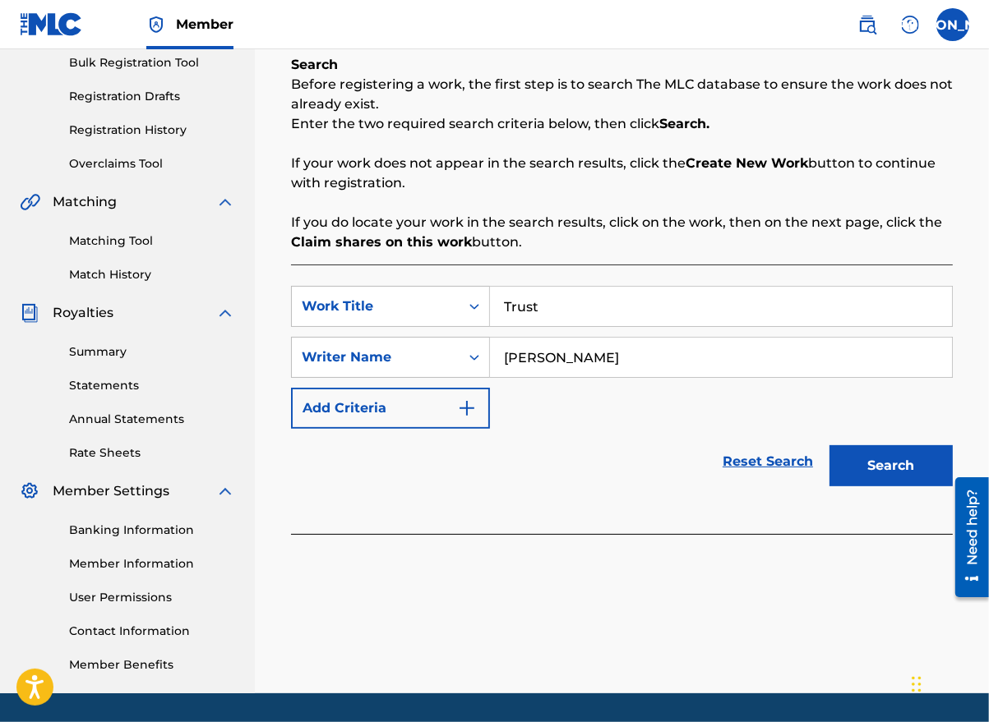
click at [879, 469] on button "Search" at bounding box center [890, 465] width 123 height 41
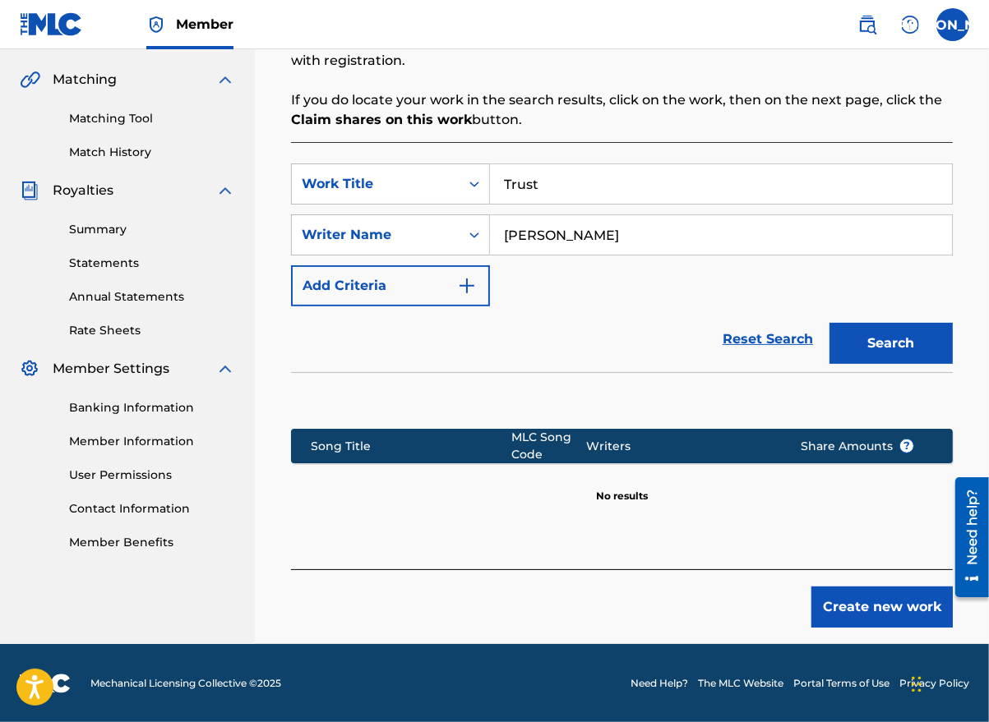
click at [845, 607] on button "Create new work" at bounding box center [881, 607] width 141 height 41
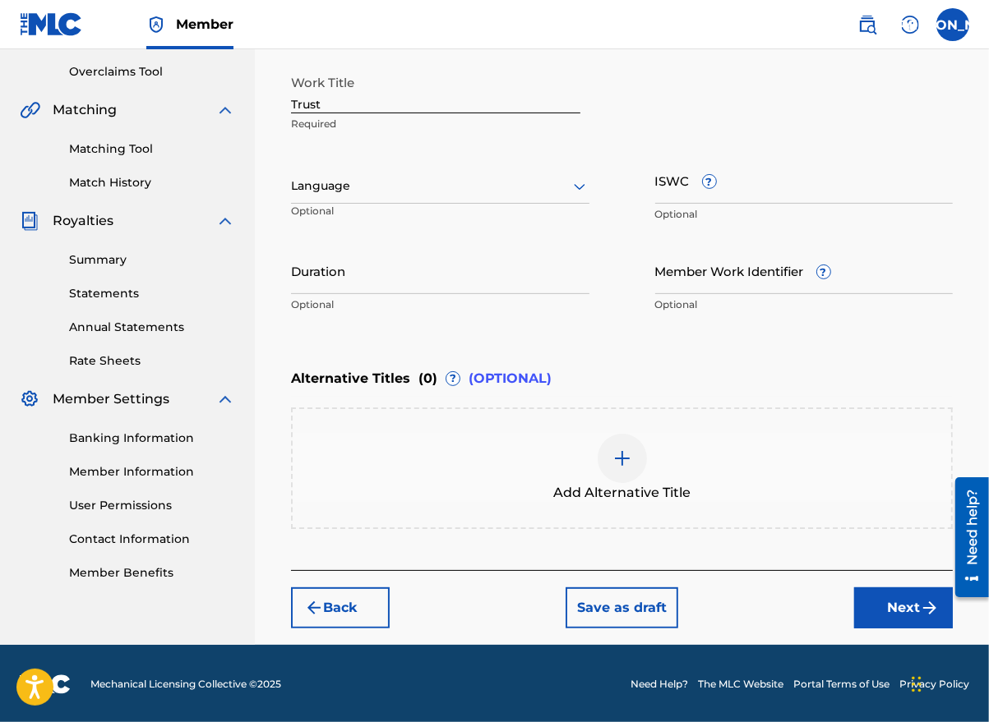
click at [408, 202] on div "Language" at bounding box center [440, 186] width 298 height 35
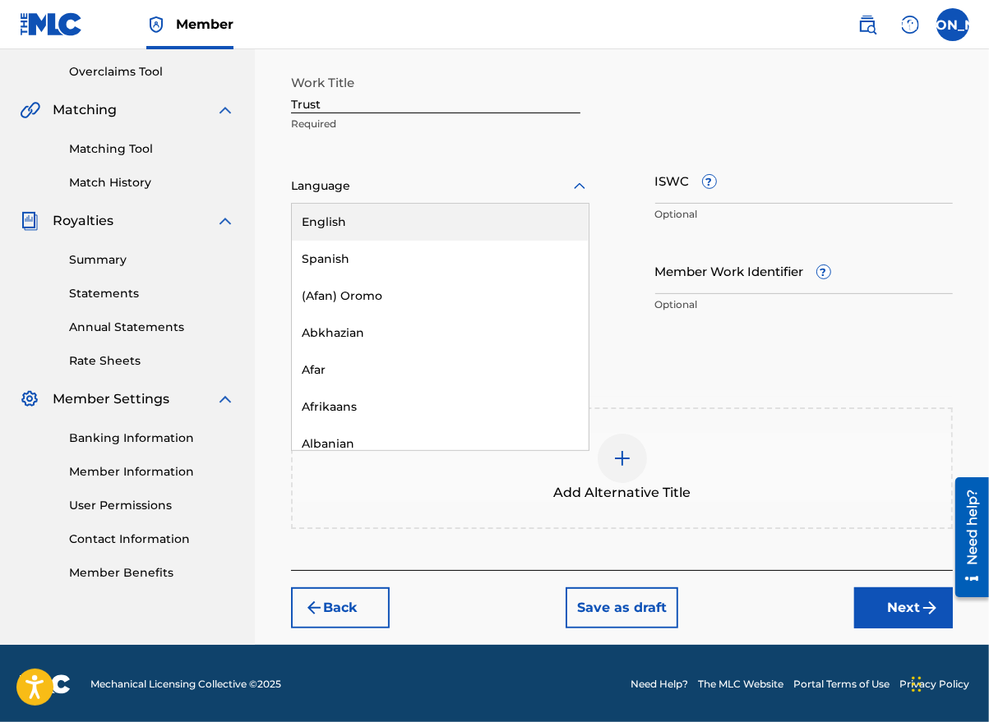
click at [395, 220] on div "English" at bounding box center [440, 222] width 297 height 37
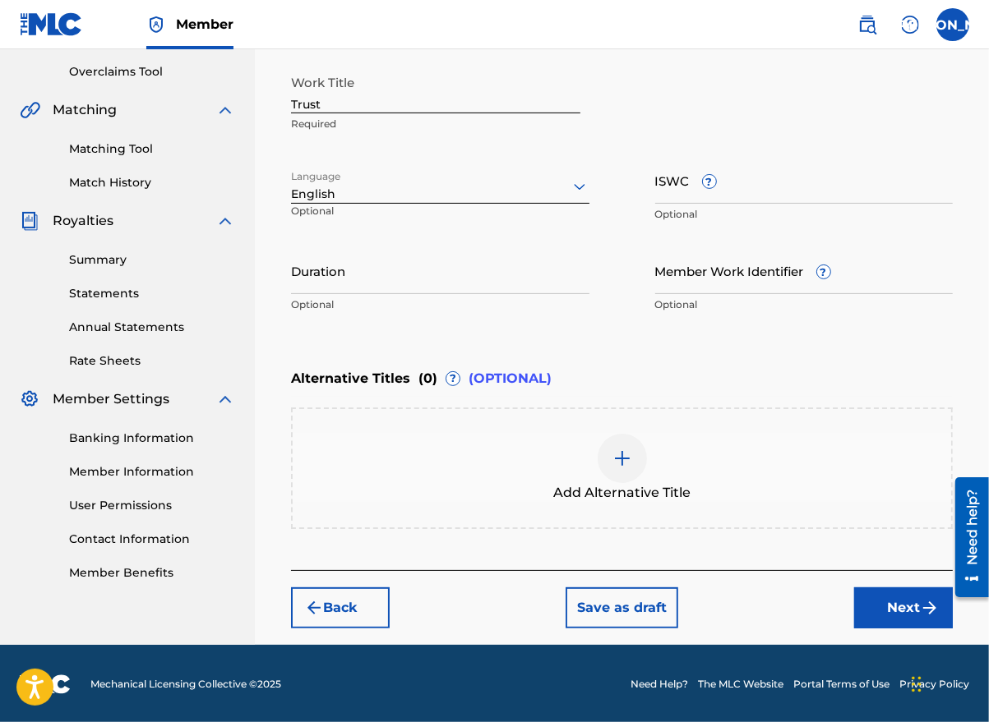
click at [374, 283] on input "Duration" at bounding box center [440, 270] width 298 height 47
type input "04:40"
click at [888, 611] on button "Next" at bounding box center [903, 608] width 99 height 41
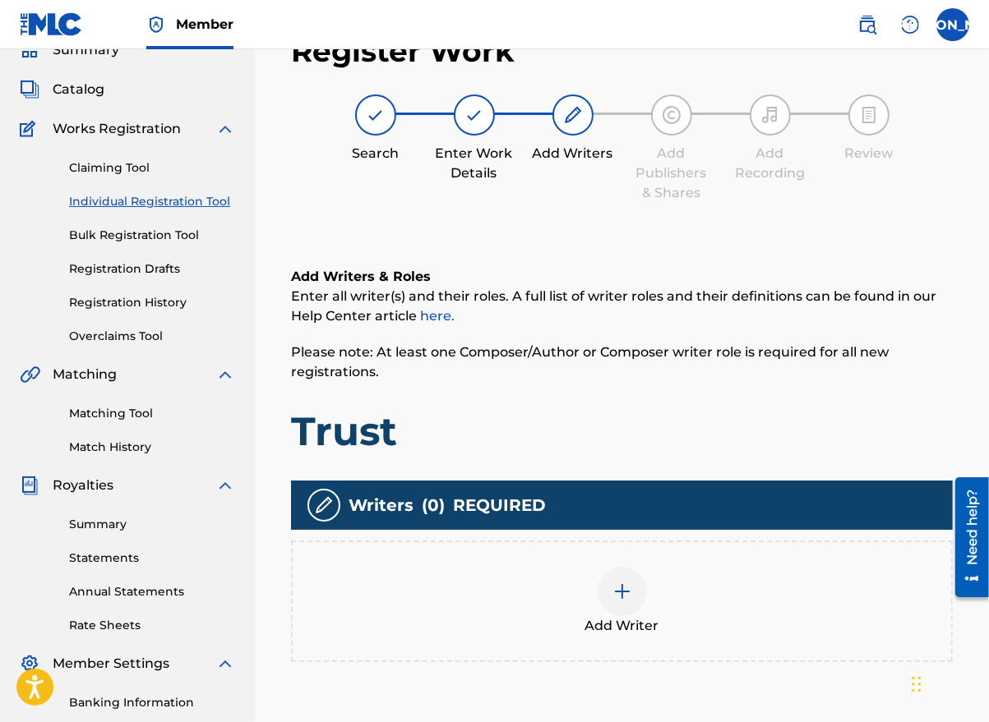
scroll to position [238, 0]
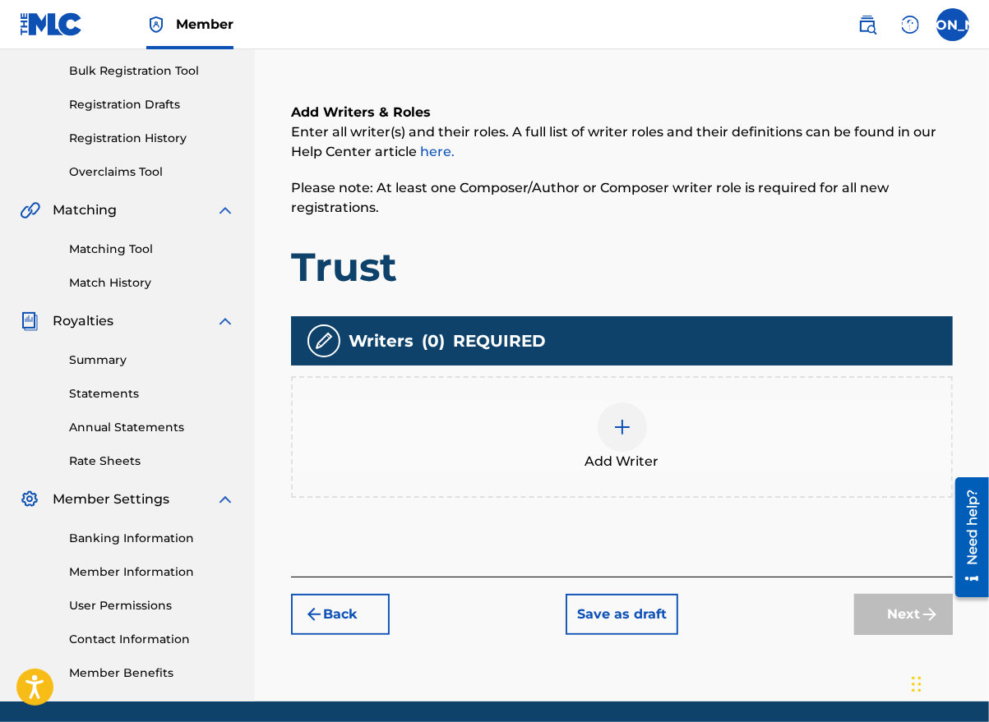
click at [625, 443] on div at bounding box center [621, 427] width 49 height 49
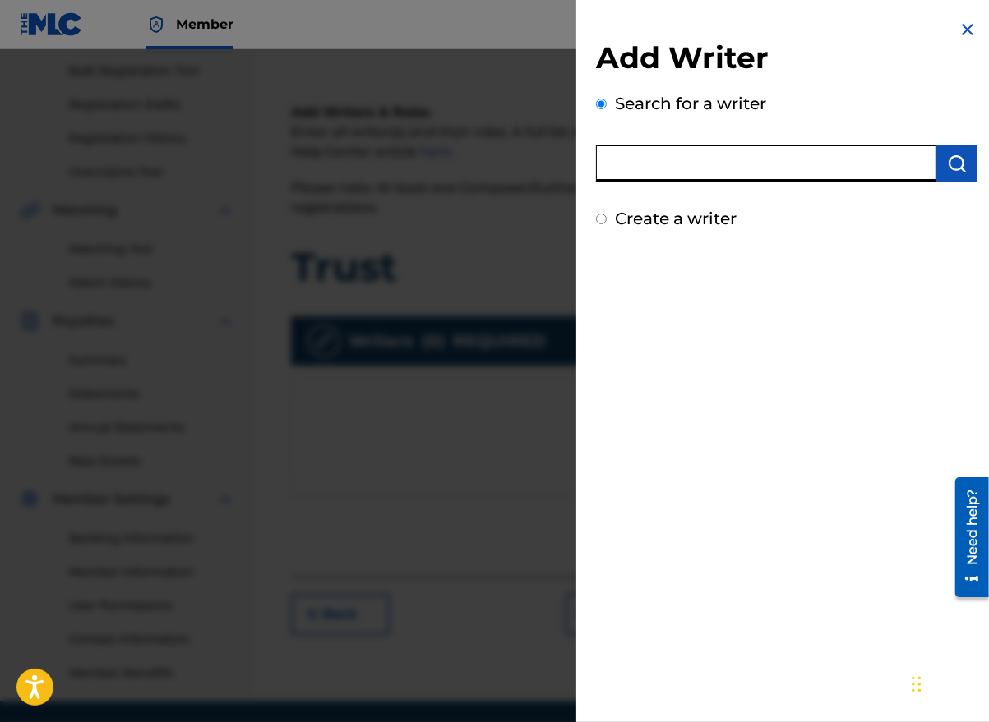
click at [624, 157] on input "text" at bounding box center [766, 163] width 340 height 36
type input "[PERSON_NAME]"
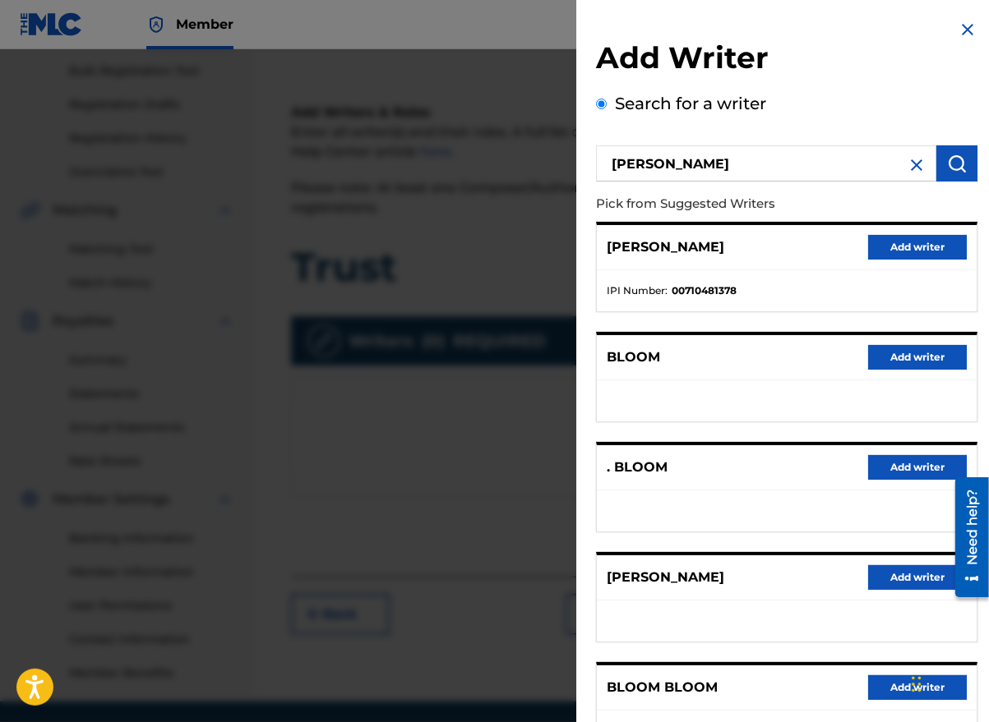
click at [897, 573] on button "Add writer" at bounding box center [917, 577] width 99 height 25
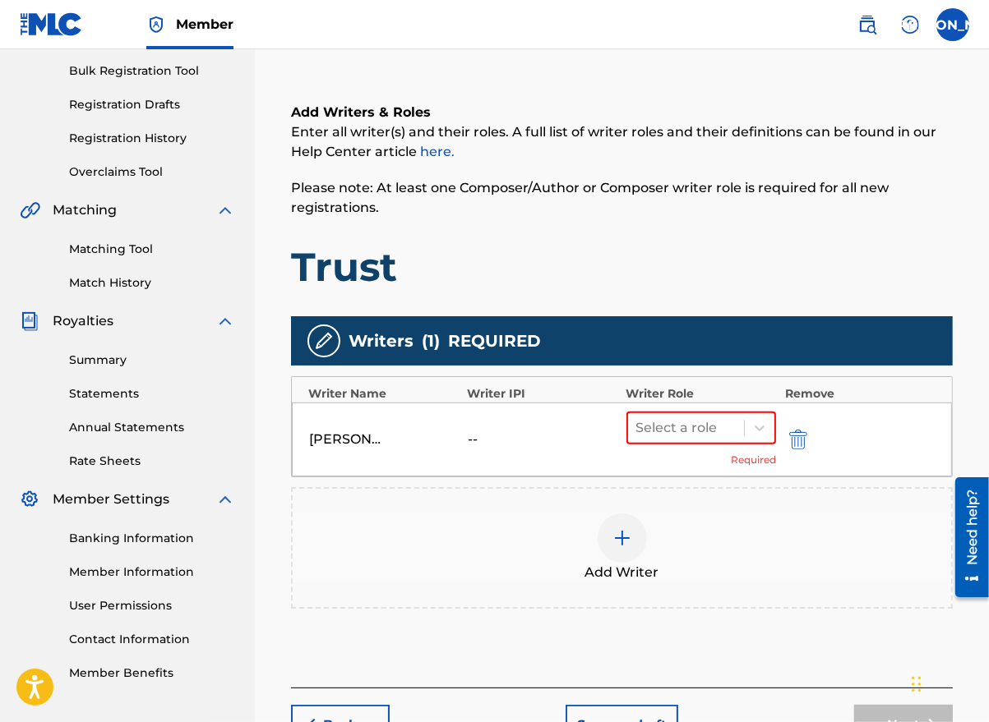
click at [772, 430] on div at bounding box center [760, 428] width 30 height 30
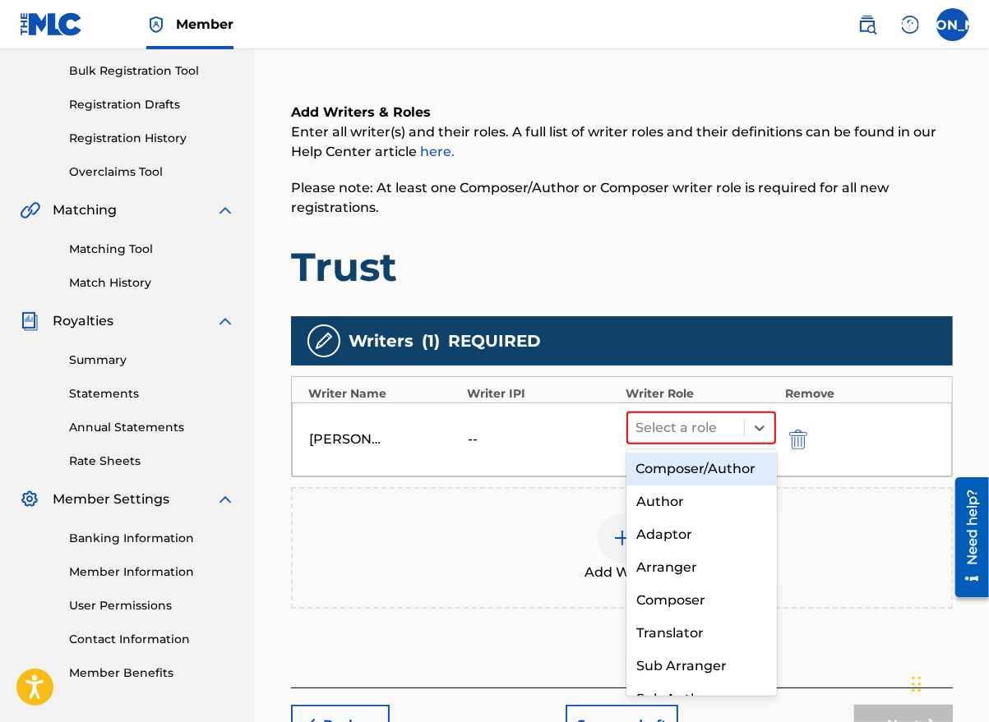
click at [702, 482] on div "Composer/Author" at bounding box center [701, 469] width 150 height 33
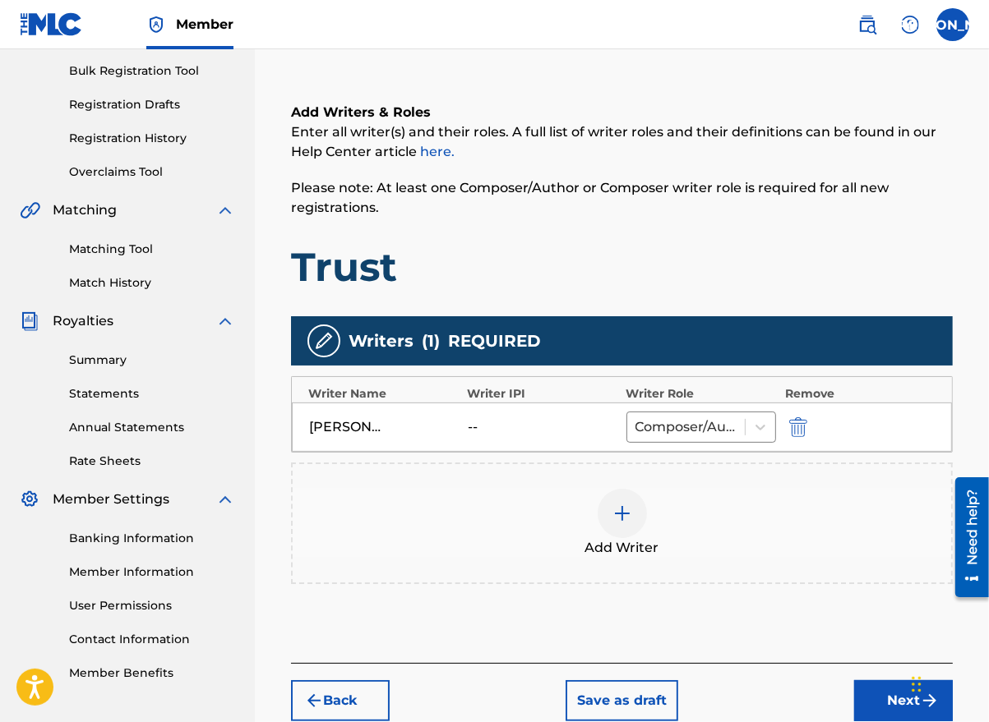
click at [883, 703] on button "Next" at bounding box center [903, 700] width 99 height 41
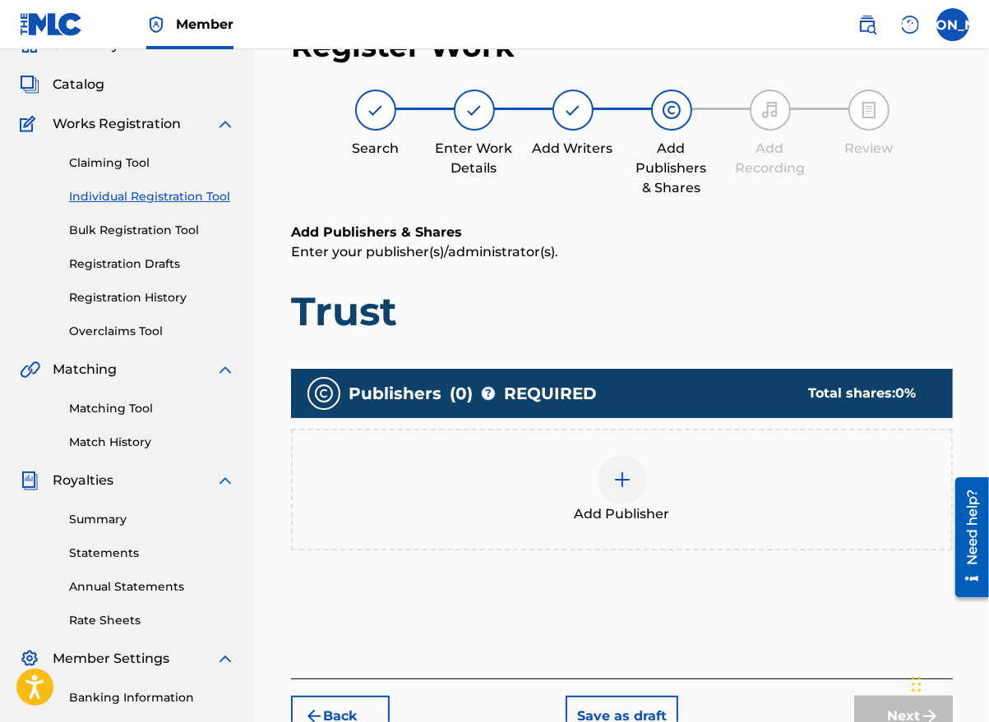
scroll to position [74, 0]
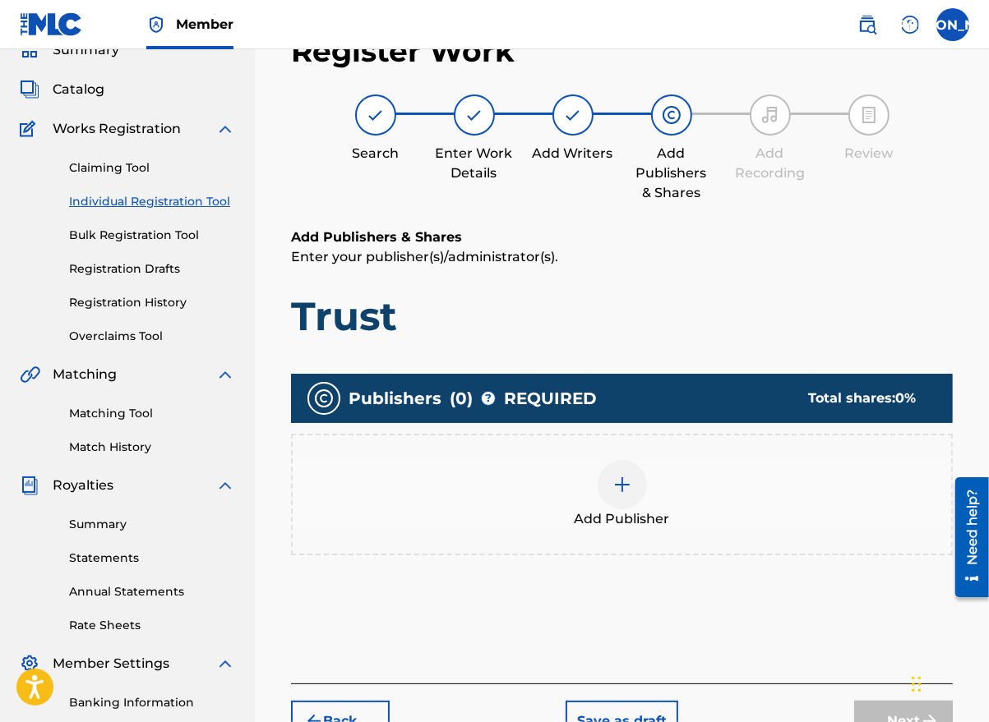
click at [630, 496] on div at bounding box center [621, 484] width 49 height 49
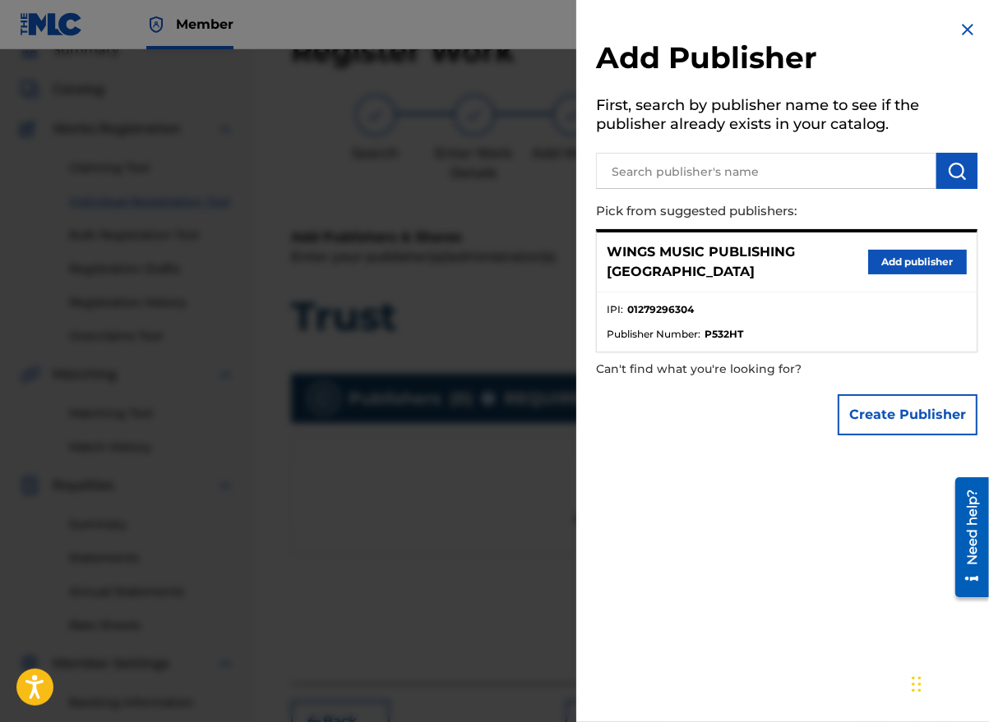
click at [934, 252] on button "Add publisher" at bounding box center [917, 262] width 99 height 25
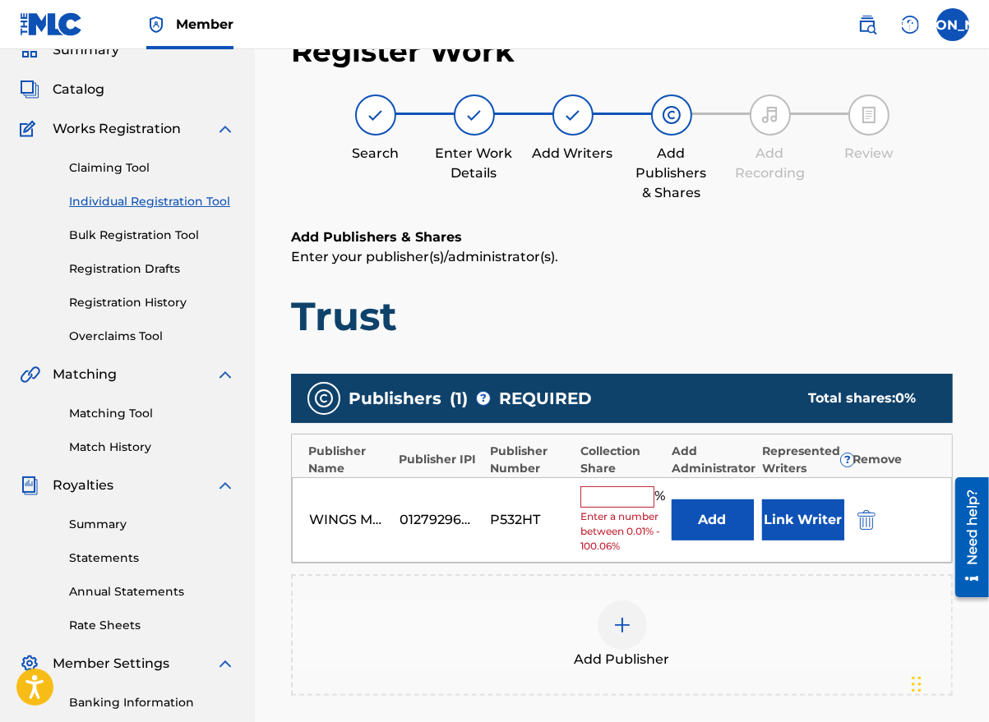
click at [603, 505] on input "text" at bounding box center [617, 497] width 74 height 21
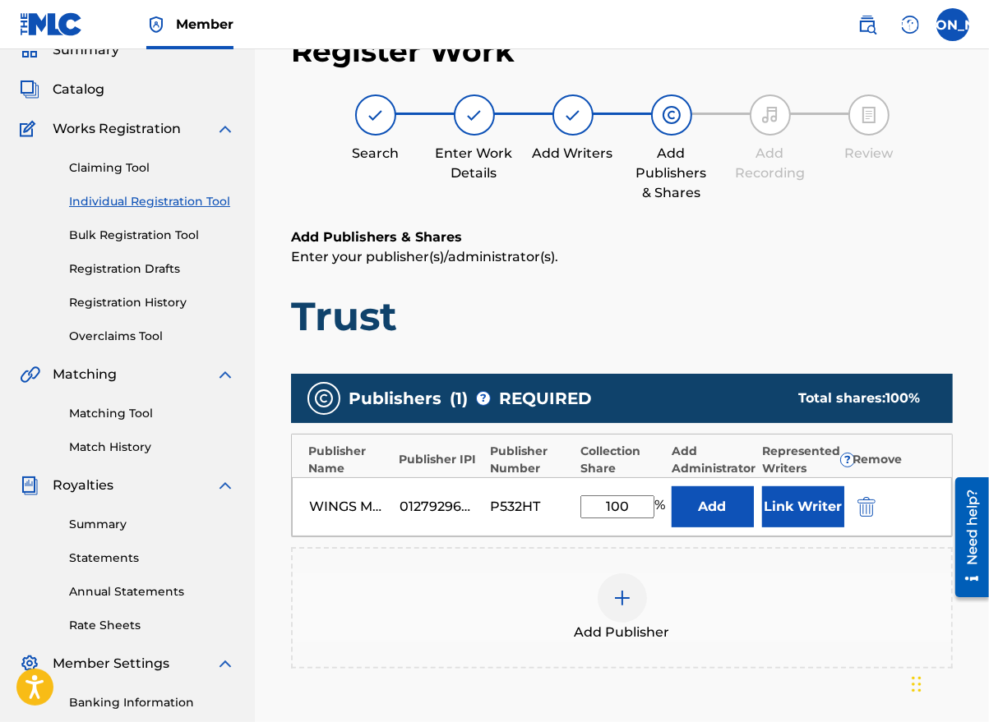
type input "100"
click at [806, 515] on button "Link Writer" at bounding box center [803, 507] width 82 height 41
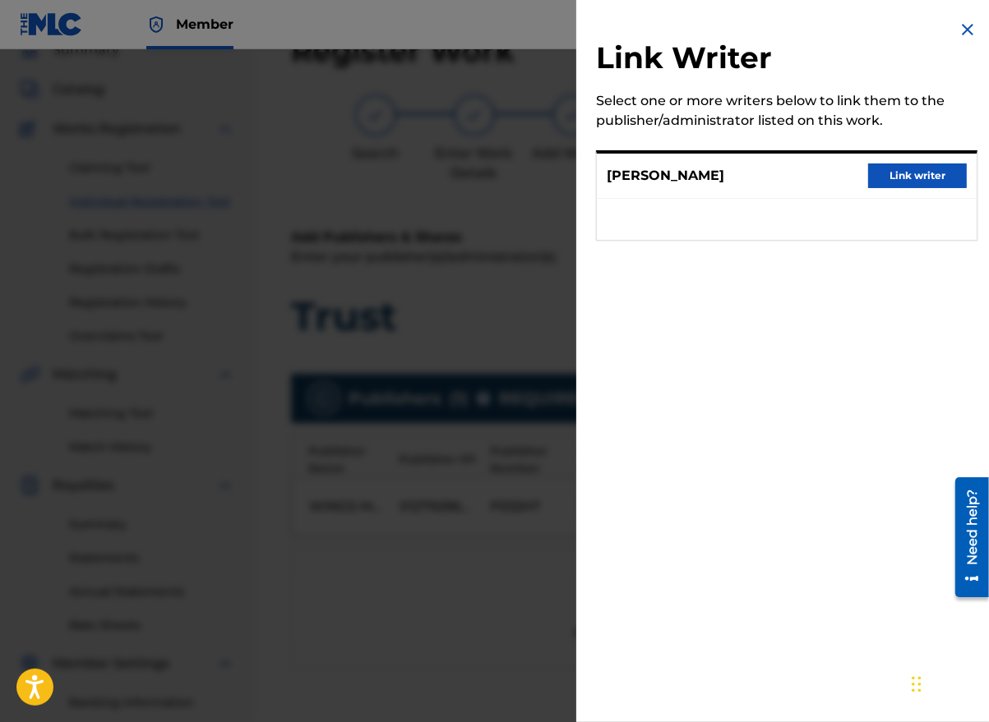
click at [883, 167] on button "Link writer" at bounding box center [917, 176] width 99 height 25
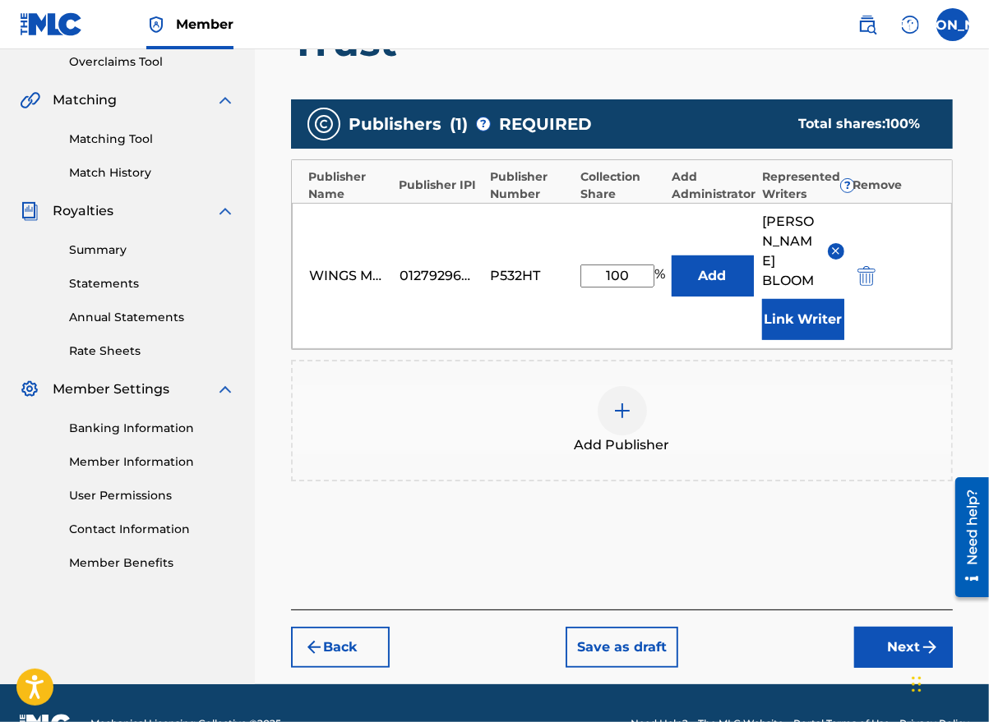
click at [896, 627] on button "Next" at bounding box center [903, 647] width 99 height 41
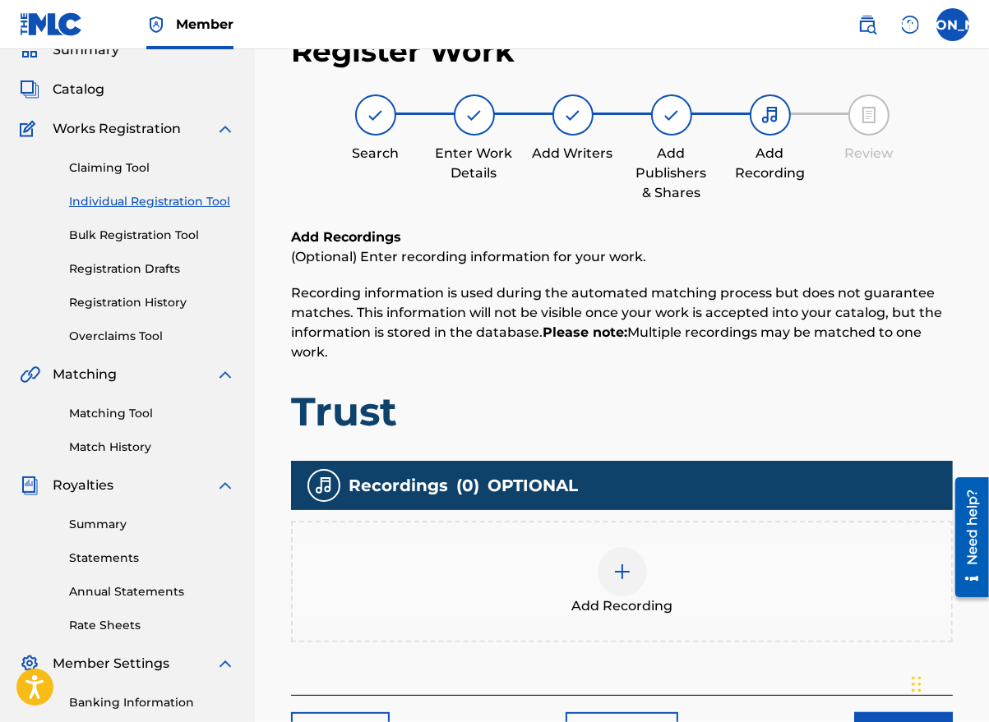
click at [641, 586] on div "Add Recording" at bounding box center [622, 581] width 658 height 69
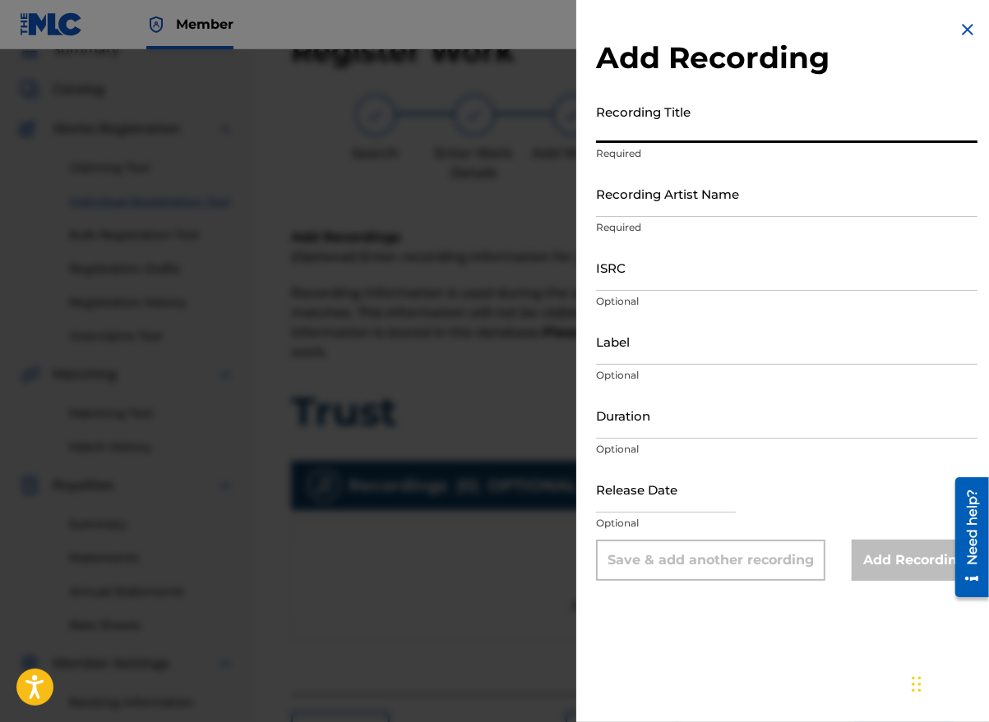
click at [651, 134] on input "Recording Title" at bounding box center [786, 119] width 381 height 47
type input "Trust"
click at [634, 199] on input "Recording Artist Name" at bounding box center [786, 193] width 381 height 47
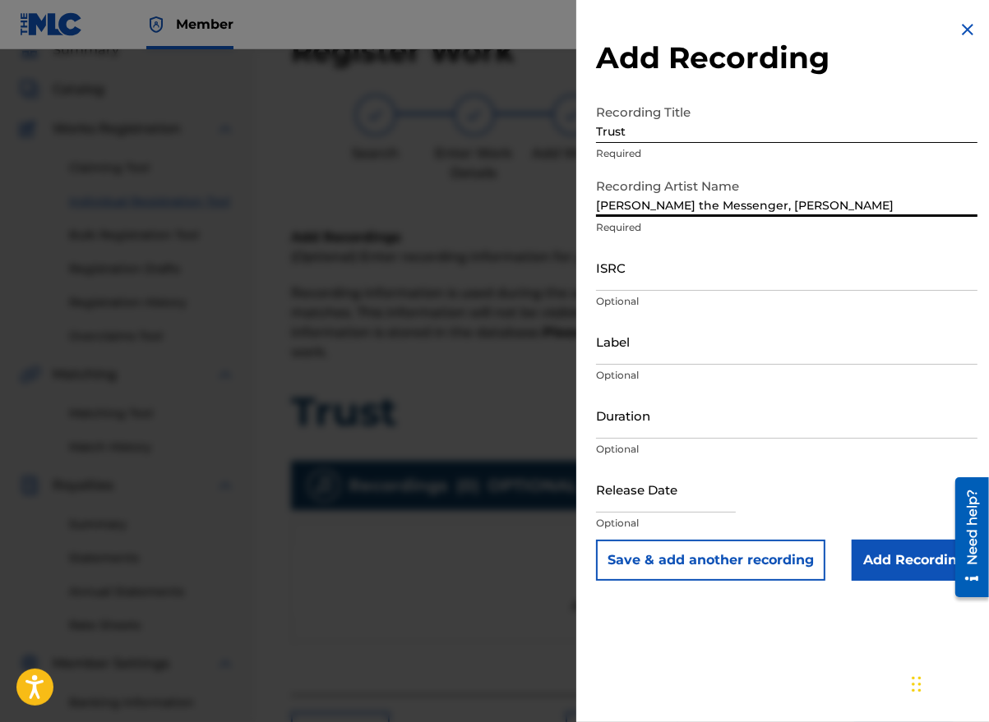
type input "[PERSON_NAME] the Messenger, [PERSON_NAME]"
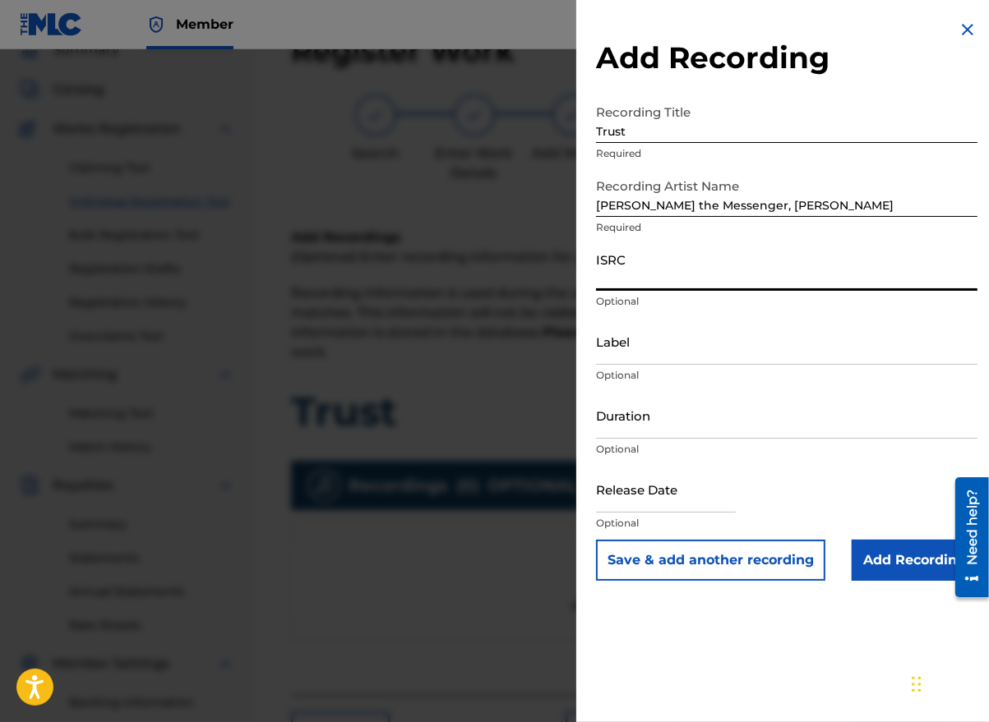
click at [624, 284] on input "ISRC" at bounding box center [786, 267] width 381 height 47
paste input "GBLFP1915844"
type input "GBLFP1915844"
click at [654, 352] on input "Label" at bounding box center [786, 341] width 381 height 47
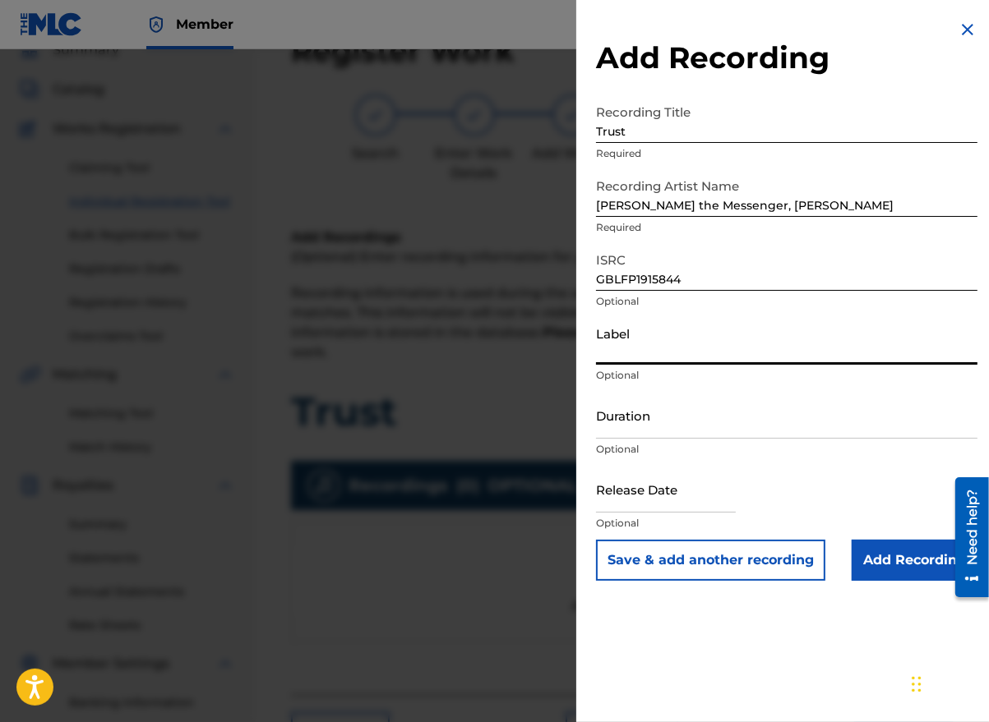
type input "MESSENGER GLOBAL"
click at [690, 436] on input "Duration" at bounding box center [786, 415] width 381 height 47
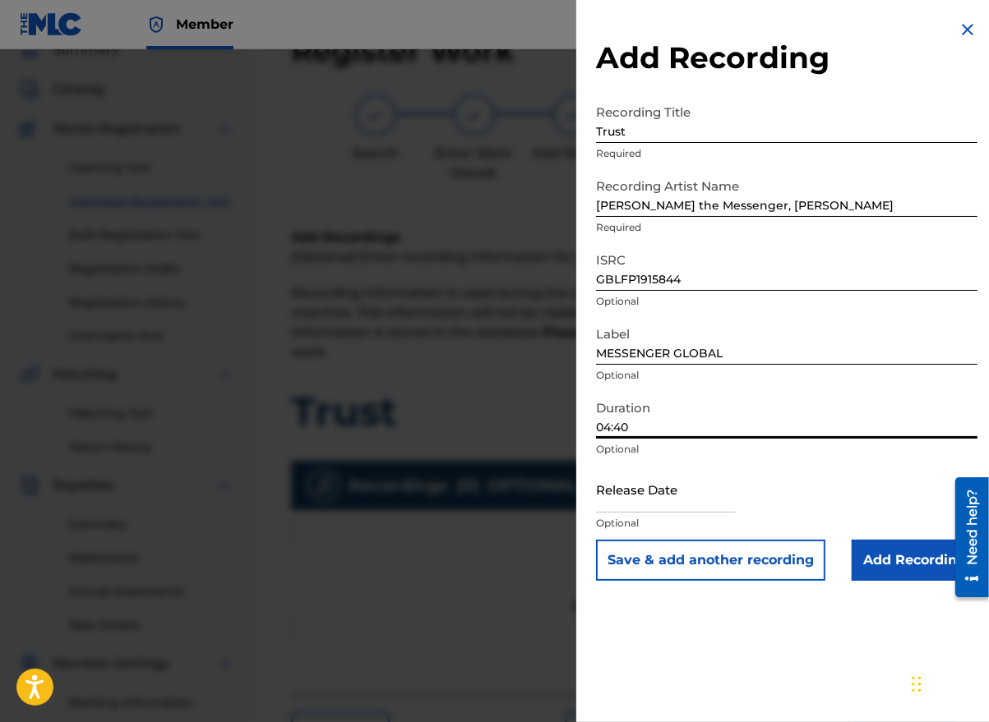
type input "04:40"
click at [733, 506] on input "text" at bounding box center [666, 489] width 140 height 47
select select "7"
select select "2025"
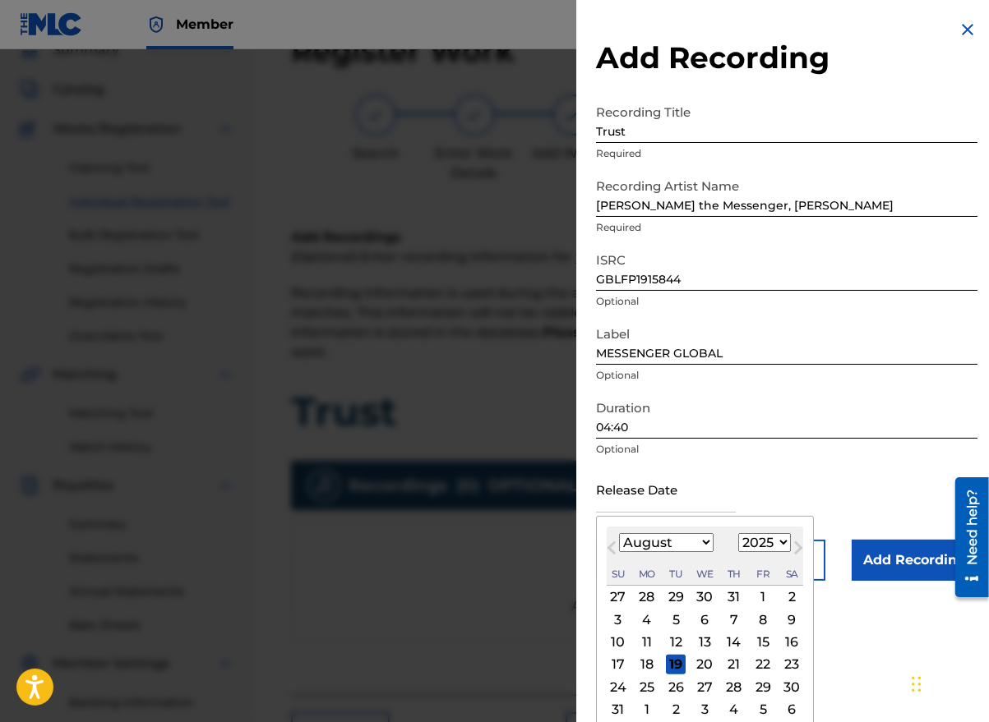
click at [618, 562] on button "Previous Month" at bounding box center [611, 551] width 26 height 26
click at [785, 545] on button "Next Month" at bounding box center [798, 551] width 26 height 26
select select "7"
click at [778, 542] on select "1900 1901 1902 1903 1904 1905 1906 1907 1908 1909 1910 1911 1912 1913 1914 1915…" at bounding box center [764, 542] width 53 height 19
select select "2019"
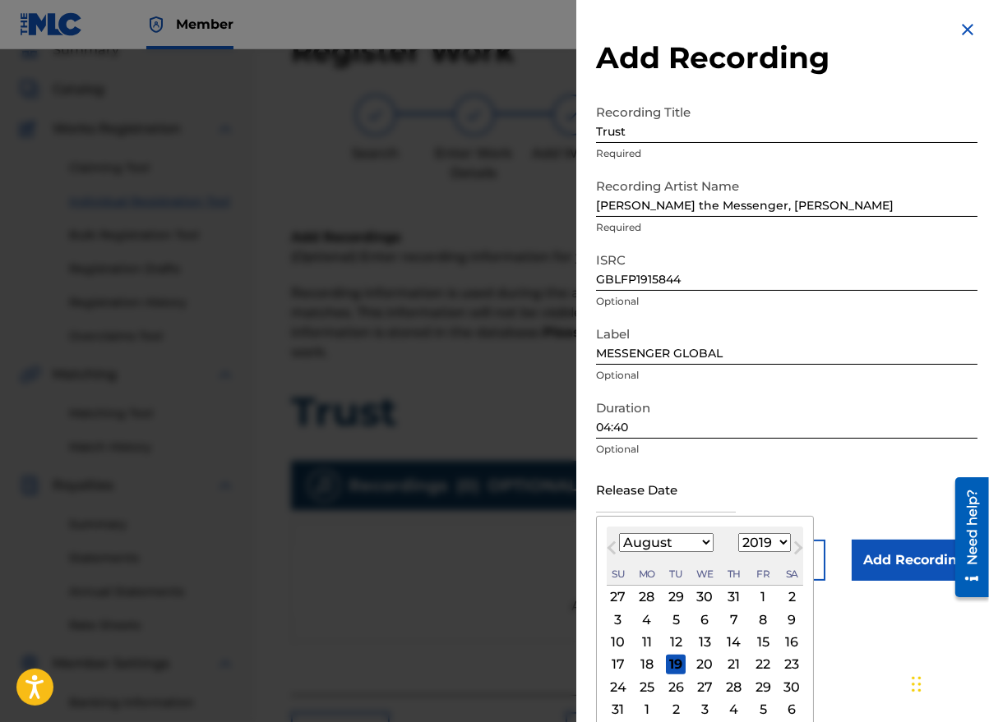
click at [738, 533] on select "1900 1901 1902 1903 1904 1905 1906 1907 1908 1909 1910 1911 1912 1913 1914 1915…" at bounding box center [764, 542] width 53 height 19
click at [757, 594] on div "2" at bounding box center [763, 598] width 20 height 20
type input "[DATE]"
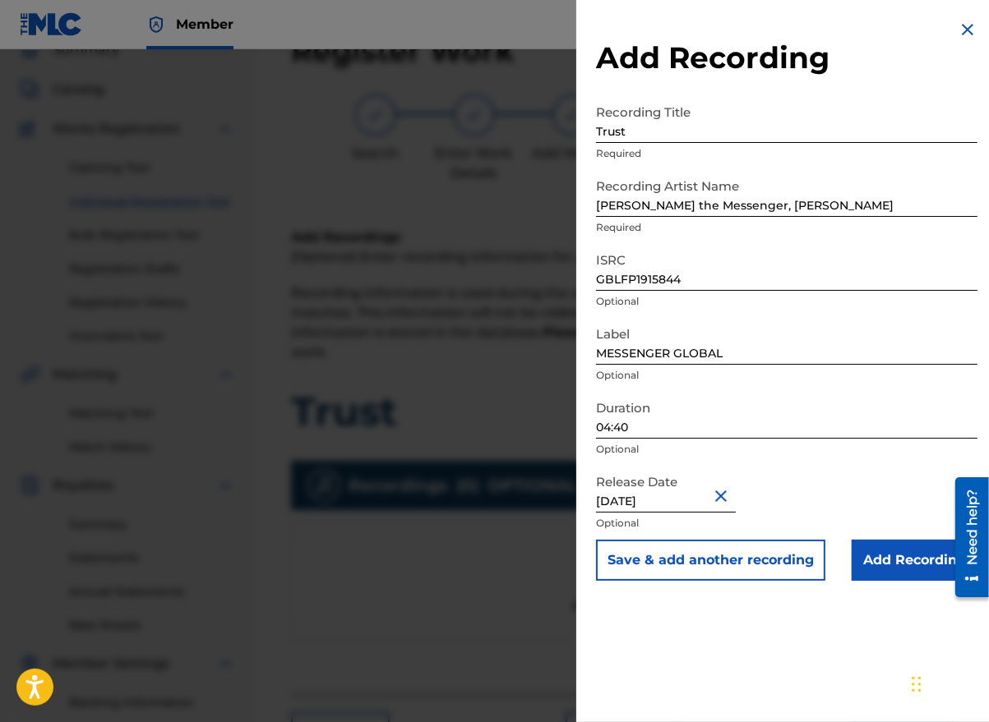
click at [901, 560] on input "Add Recording" at bounding box center [914, 560] width 126 height 41
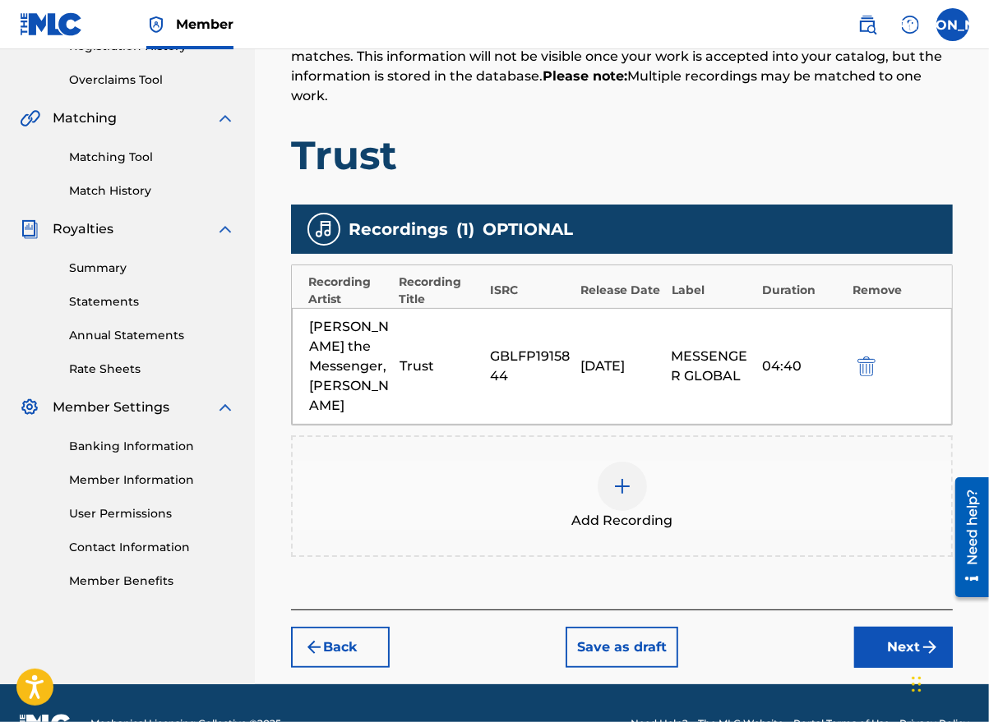
click at [924, 638] on img "submit" at bounding box center [930, 648] width 20 height 20
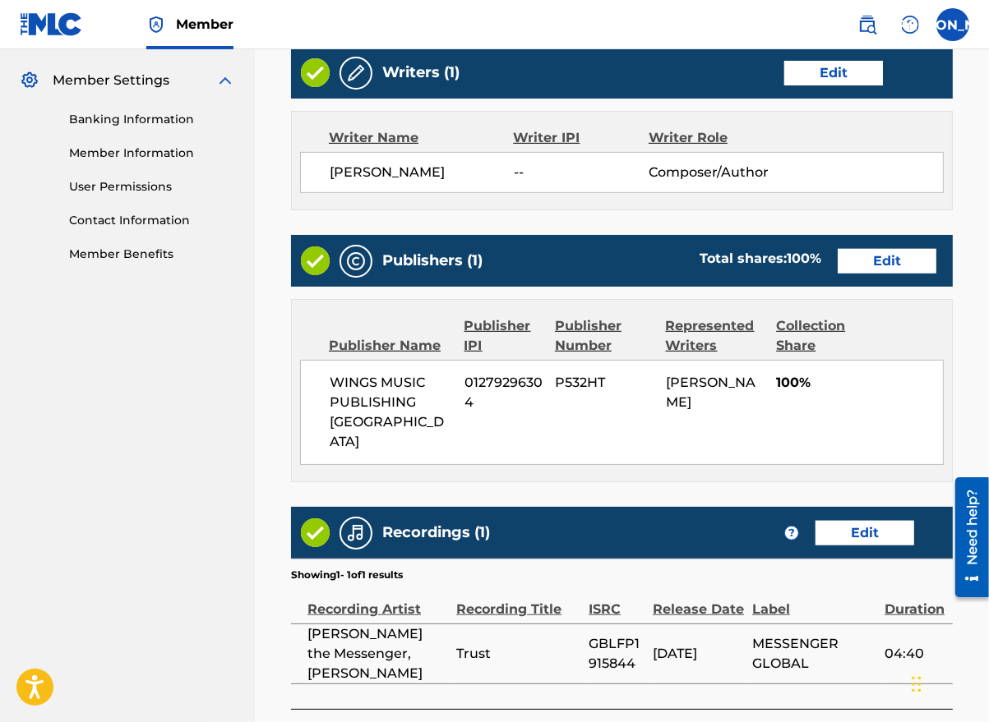
scroll to position [737, 0]
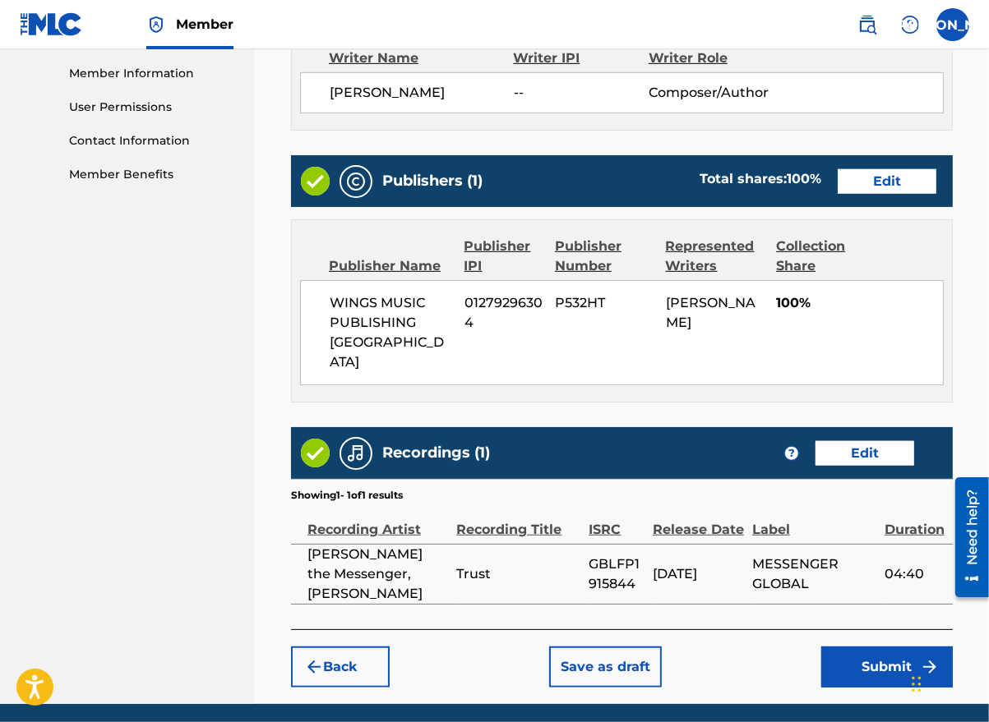
click at [879, 647] on button "Submit" at bounding box center [886, 667] width 131 height 41
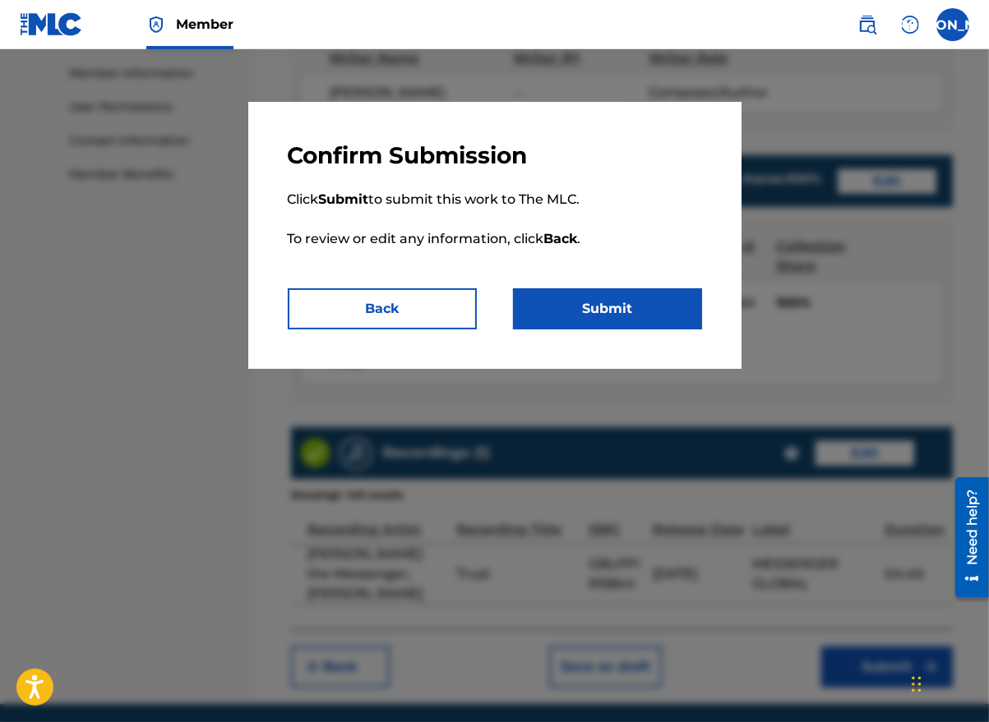
click at [641, 307] on button "Submit" at bounding box center [607, 308] width 189 height 41
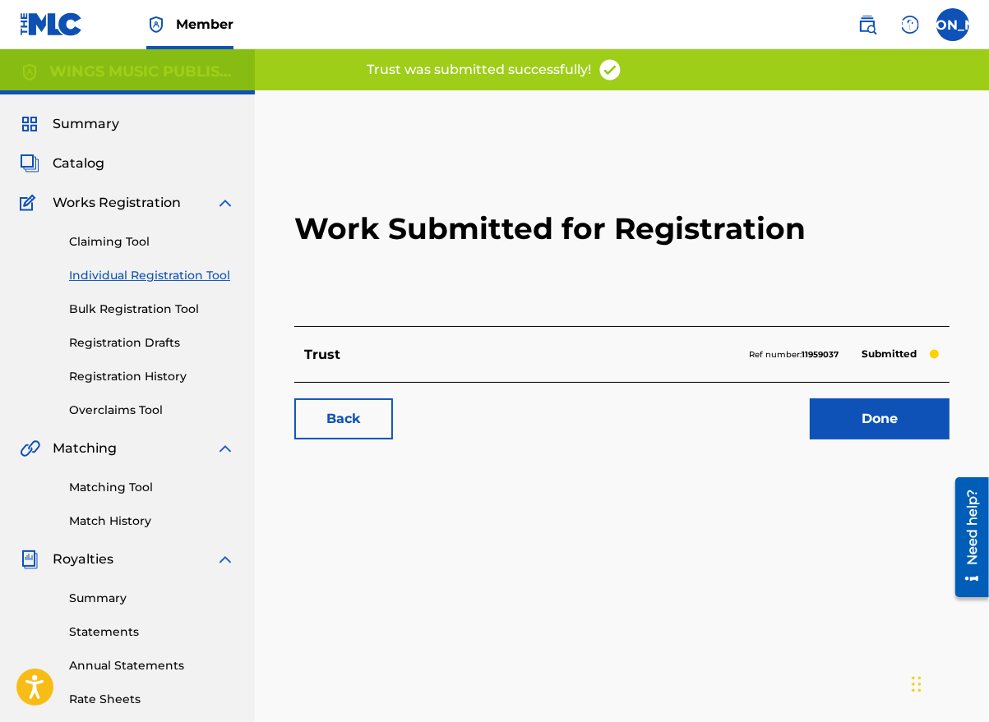
click at [920, 420] on link "Done" at bounding box center [879, 419] width 140 height 41
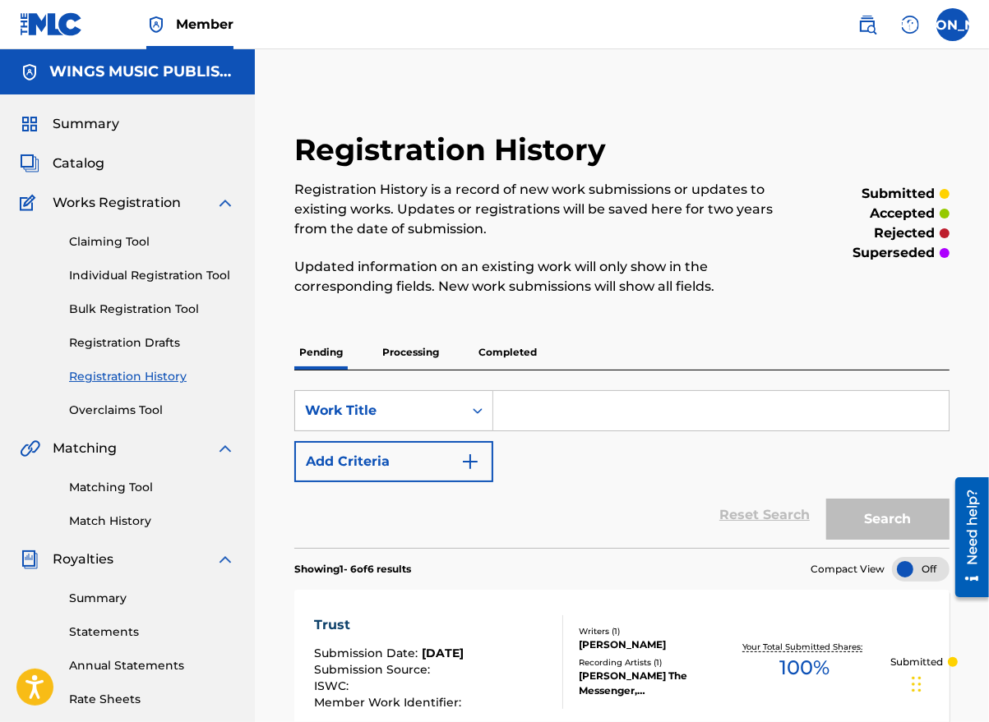
click at [114, 282] on link "Individual Registration Tool" at bounding box center [152, 275] width 166 height 17
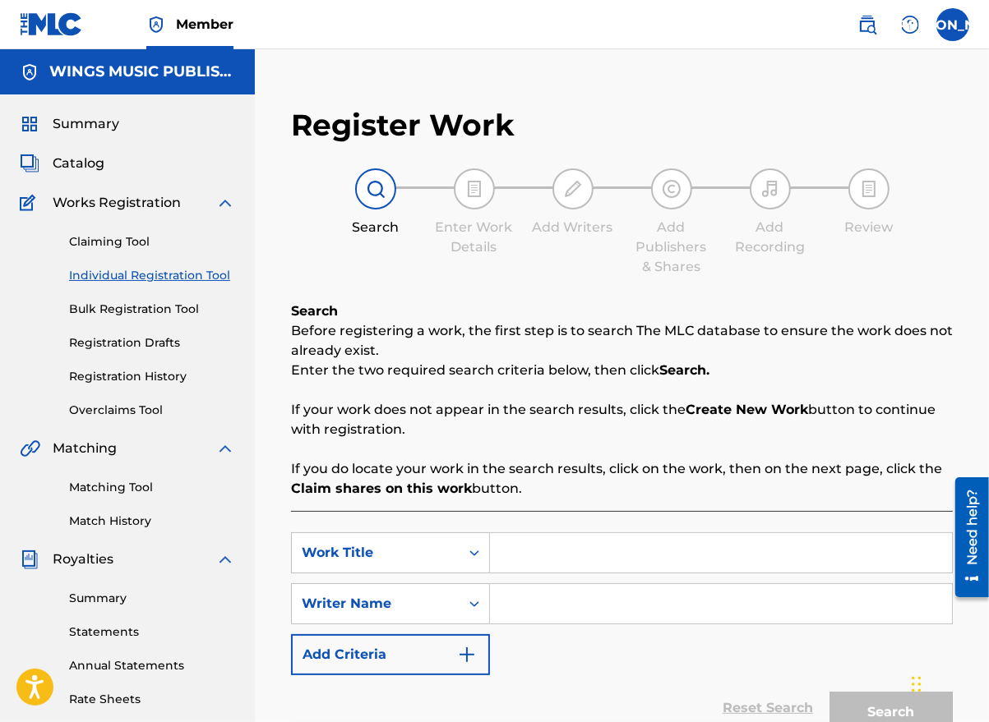
click at [568, 555] on input "Search Form" at bounding box center [721, 552] width 462 height 39
type input "Represent"
click at [546, 604] on input "Search Form" at bounding box center [721, 603] width 462 height 39
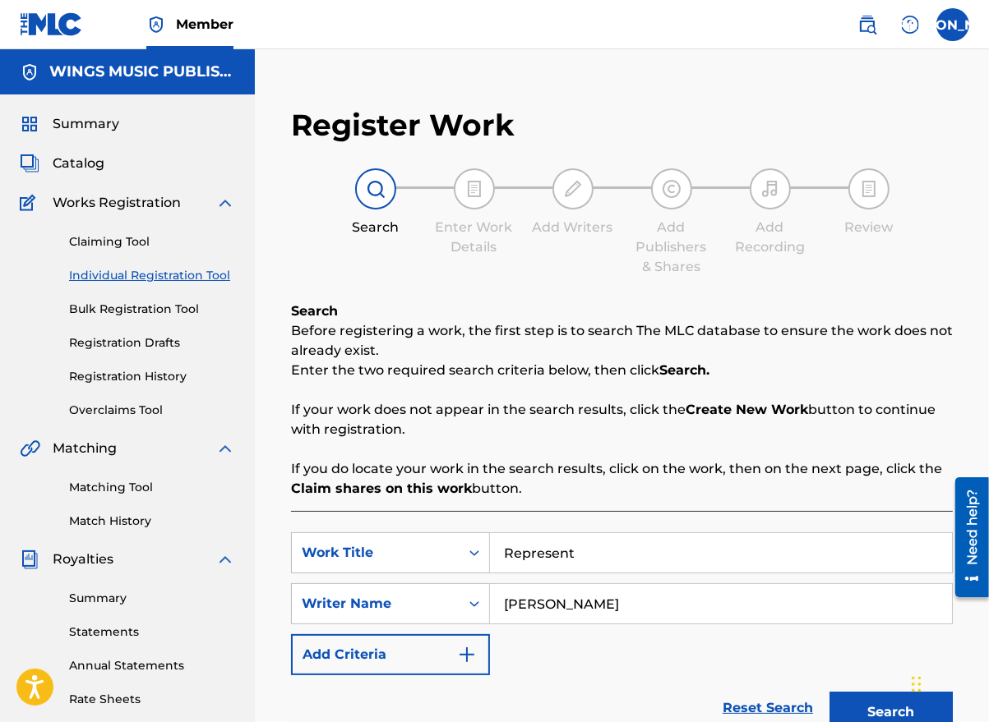
type input "[PERSON_NAME]"
click at [527, 663] on div "SearchWithCriteria432f6bd2-09a4-4dd0-bb5e-0996773c7dbb Work Title Represent Sea…" at bounding box center [622, 604] width 662 height 143
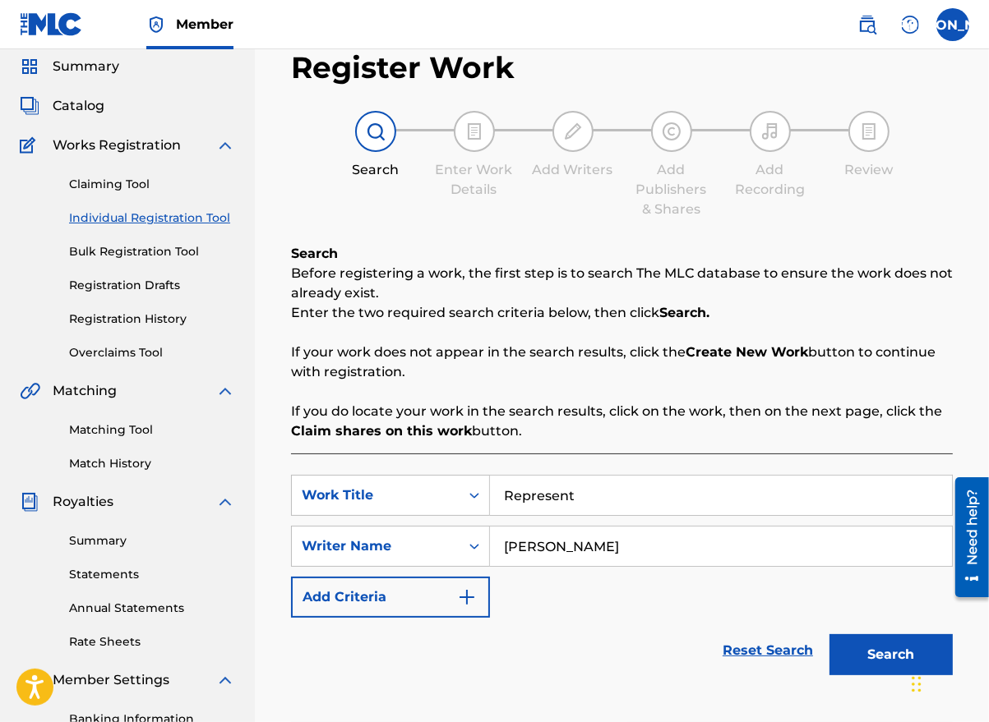
scroll to position [82, 0]
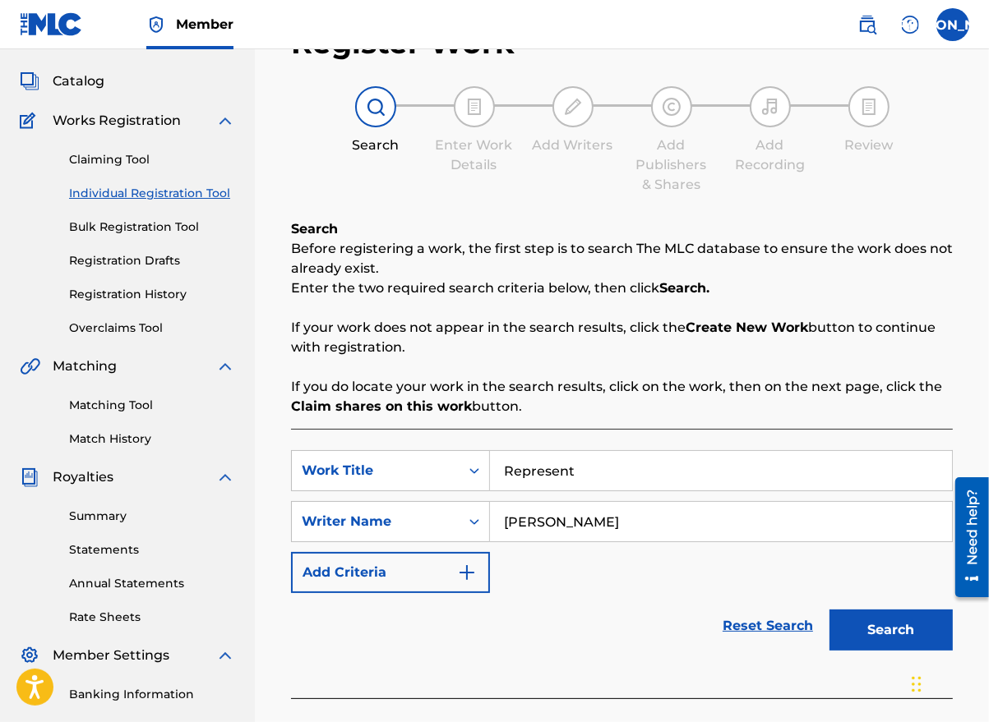
click at [878, 640] on button "Search" at bounding box center [890, 630] width 123 height 41
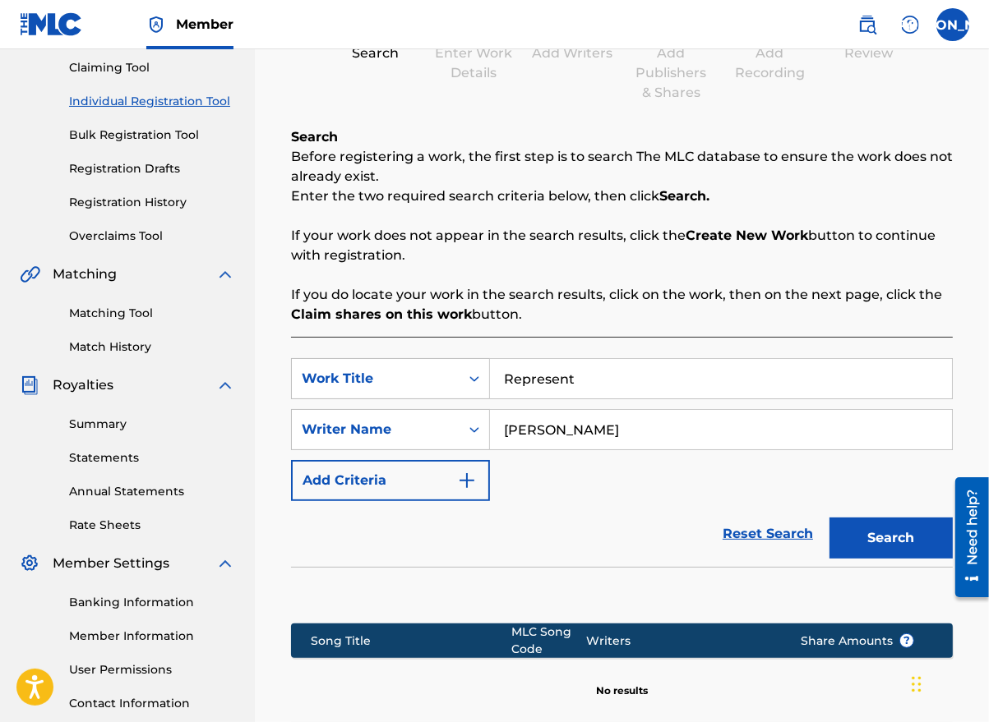
scroll to position [369, 0]
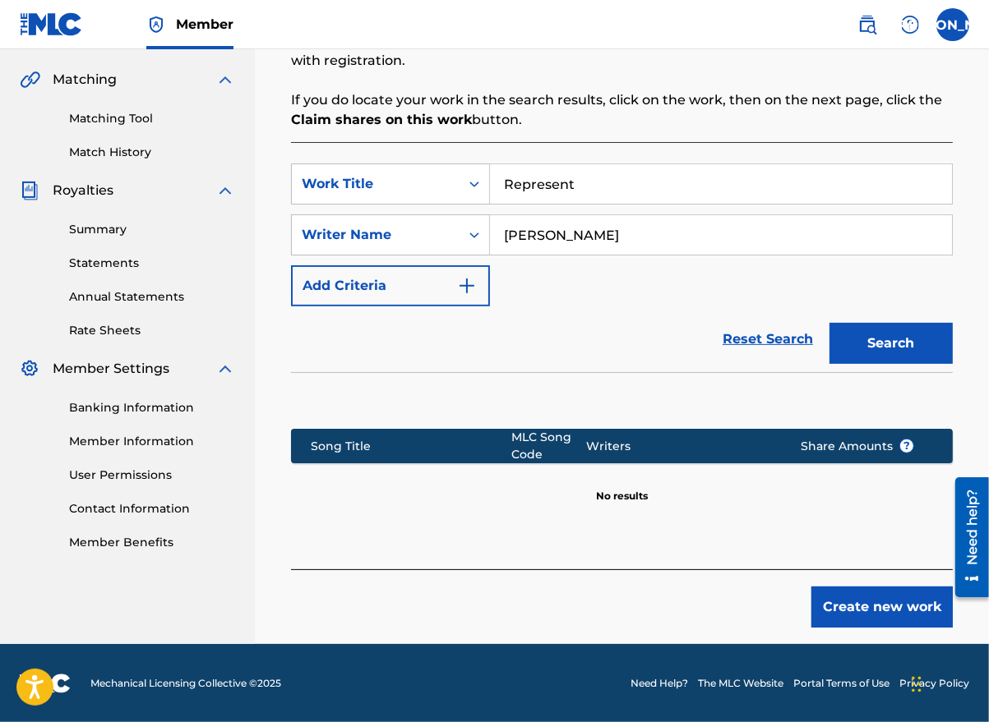
click at [862, 611] on button "Create new work" at bounding box center [881, 607] width 141 height 41
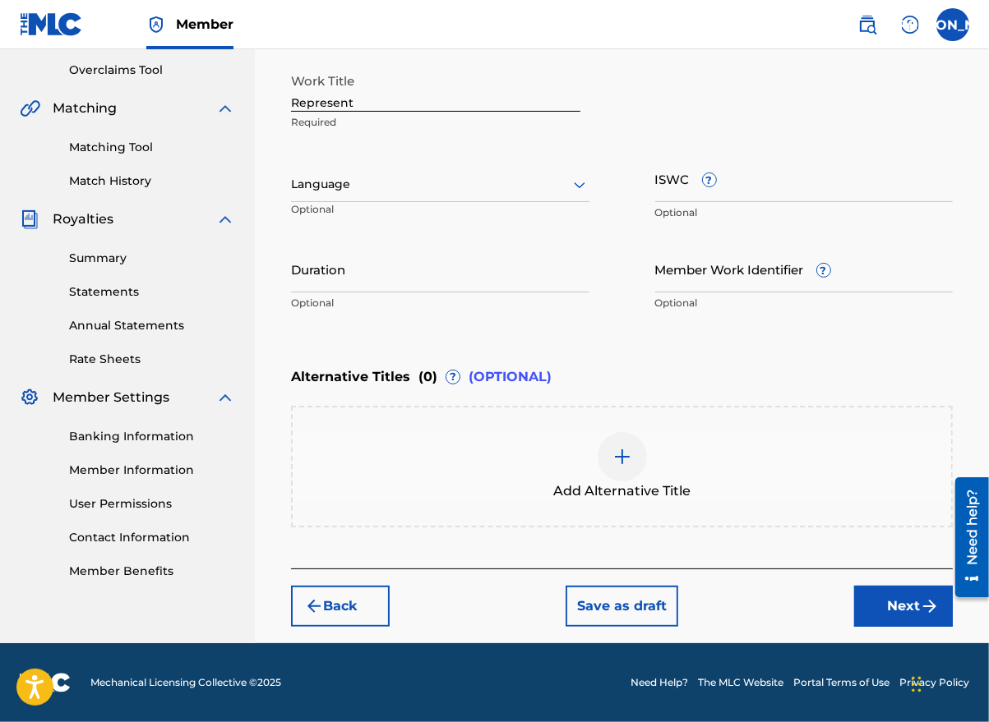
scroll to position [339, 0]
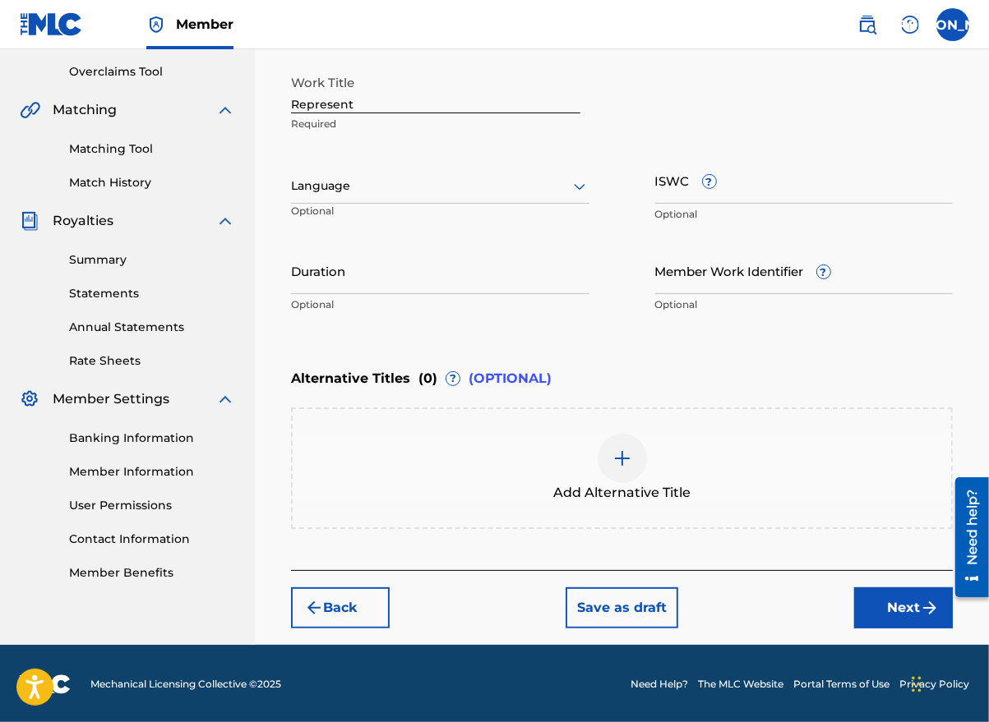
click at [321, 190] on div at bounding box center [440, 186] width 298 height 21
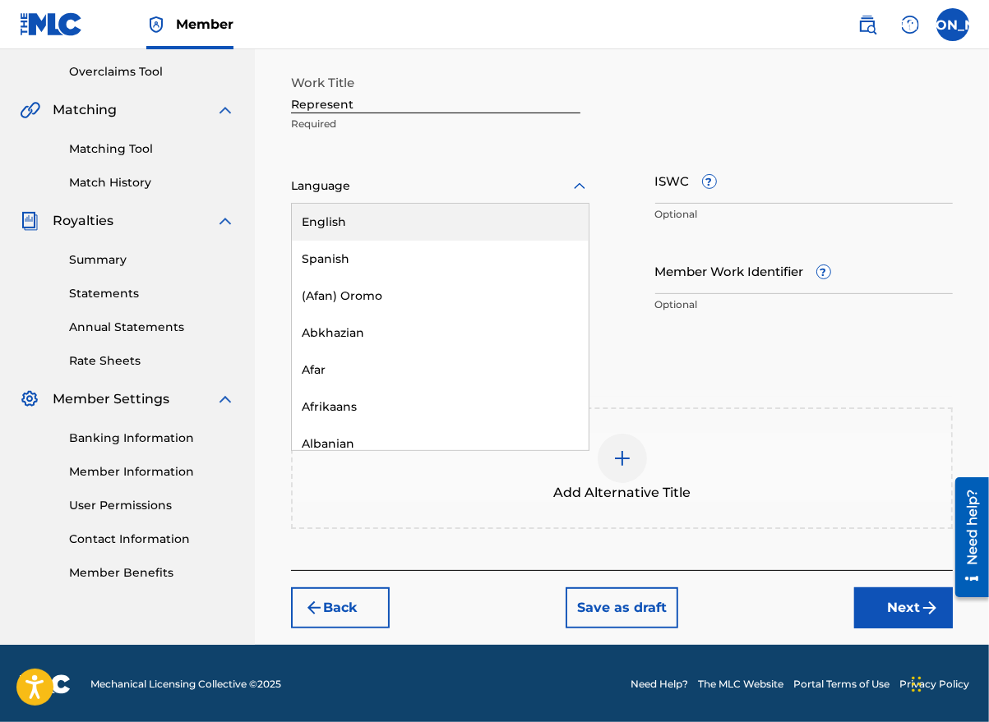
click at [335, 216] on div "English" at bounding box center [440, 222] width 297 height 37
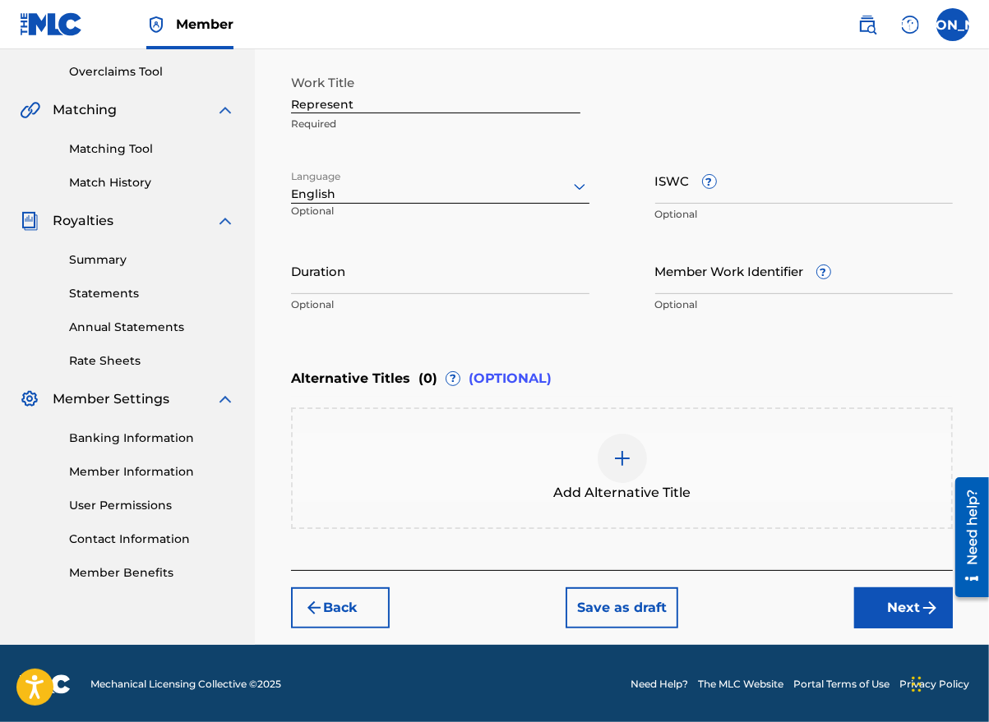
click at [360, 280] on input "Duration" at bounding box center [440, 270] width 298 height 47
type input "03:18"
click at [888, 606] on button "Next" at bounding box center [903, 608] width 99 height 41
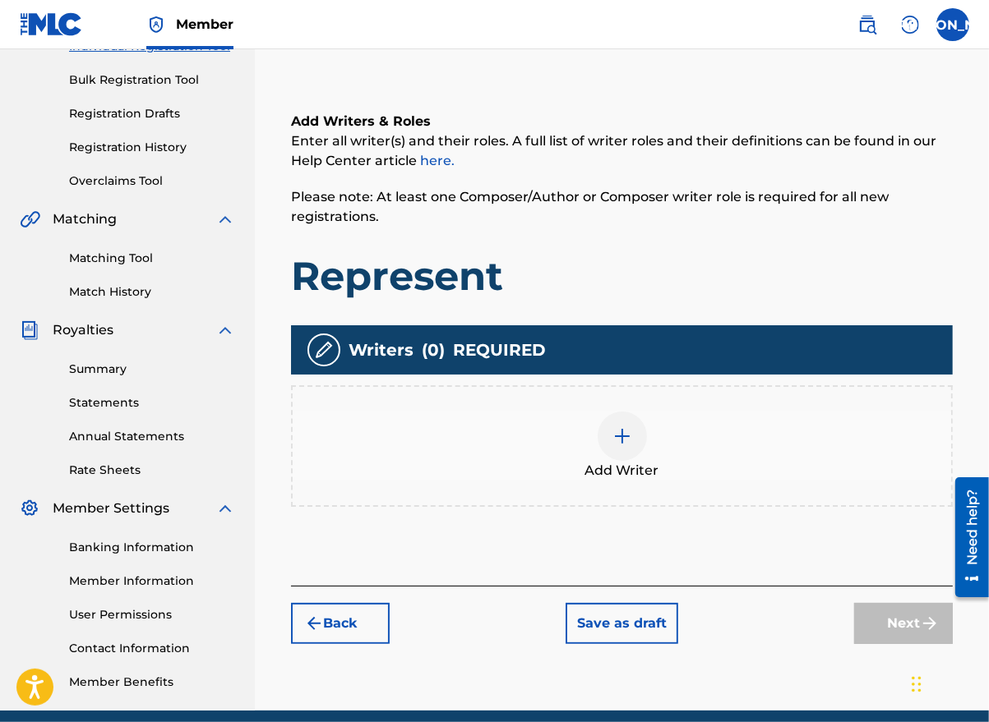
scroll to position [74, 0]
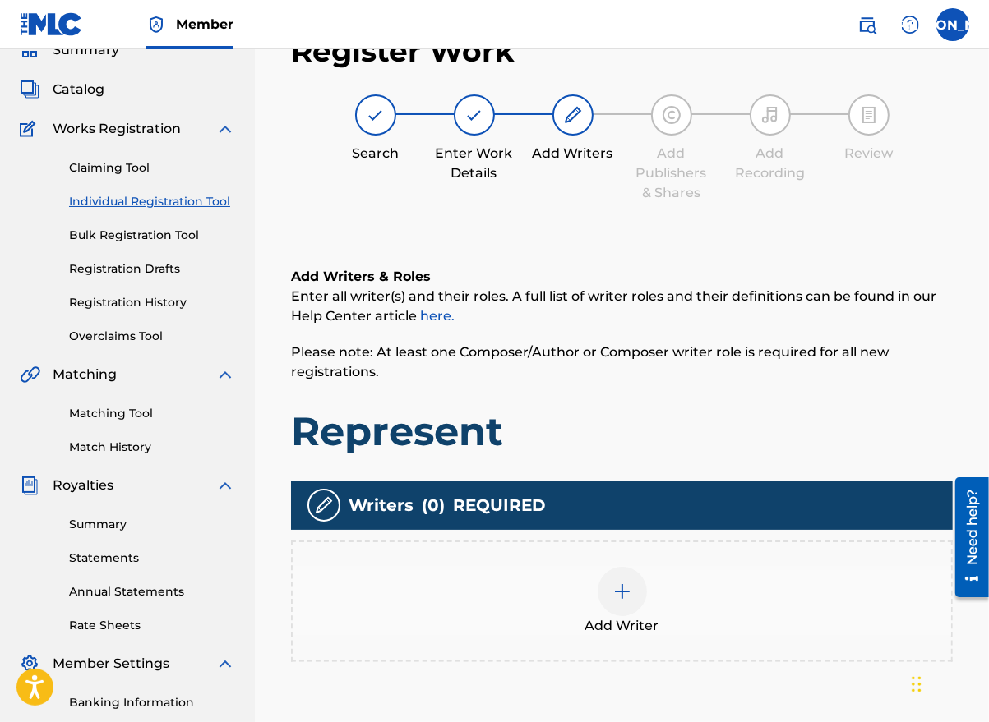
click at [611, 593] on div at bounding box center [621, 591] width 49 height 49
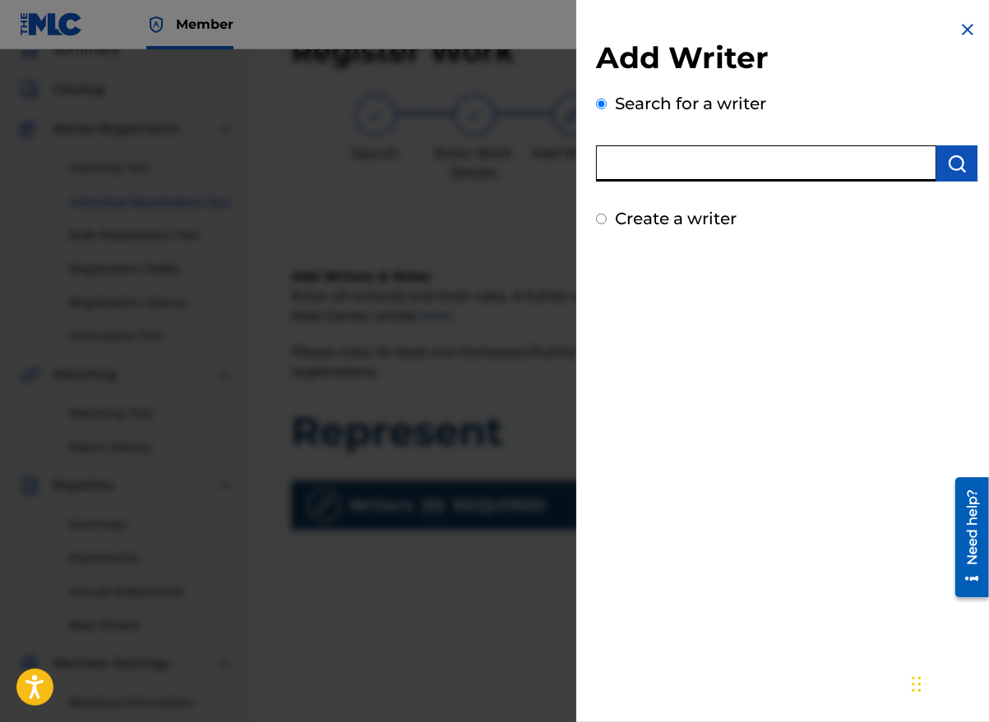
click at [699, 160] on input "text" at bounding box center [766, 163] width 340 height 36
type input "[PERSON_NAME]"
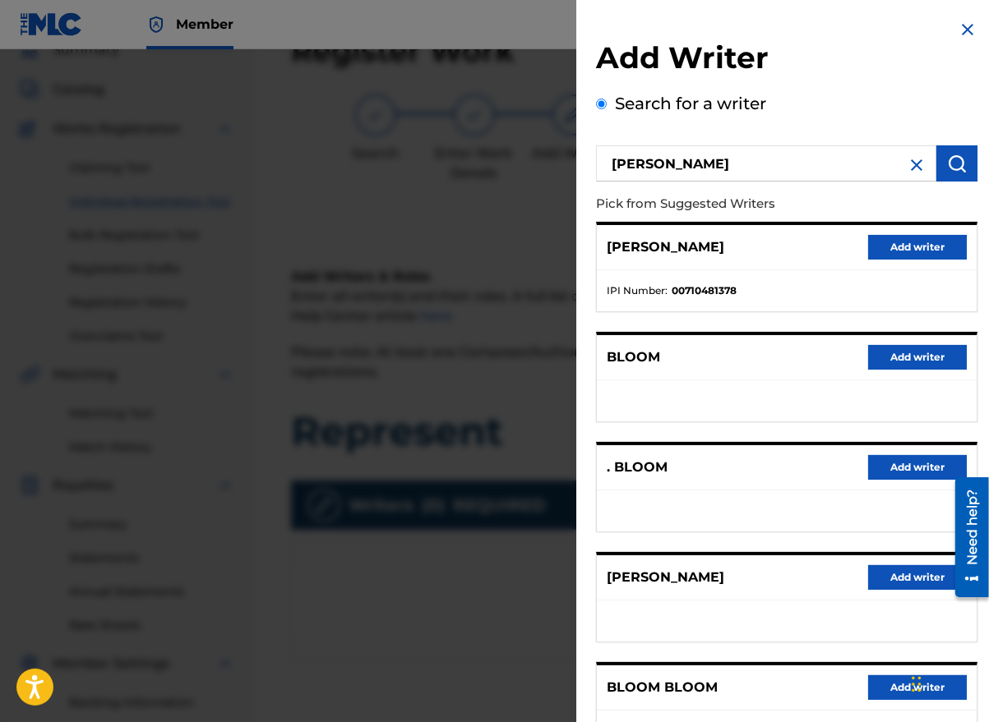
click at [907, 571] on button "Add writer" at bounding box center [917, 577] width 99 height 25
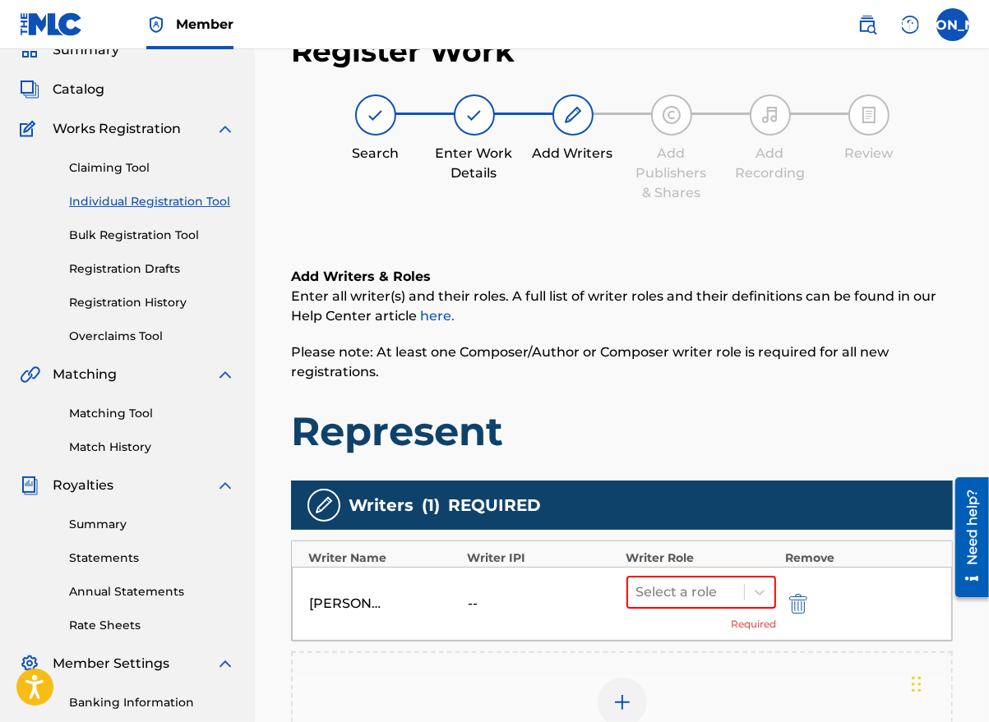
scroll to position [321, 0]
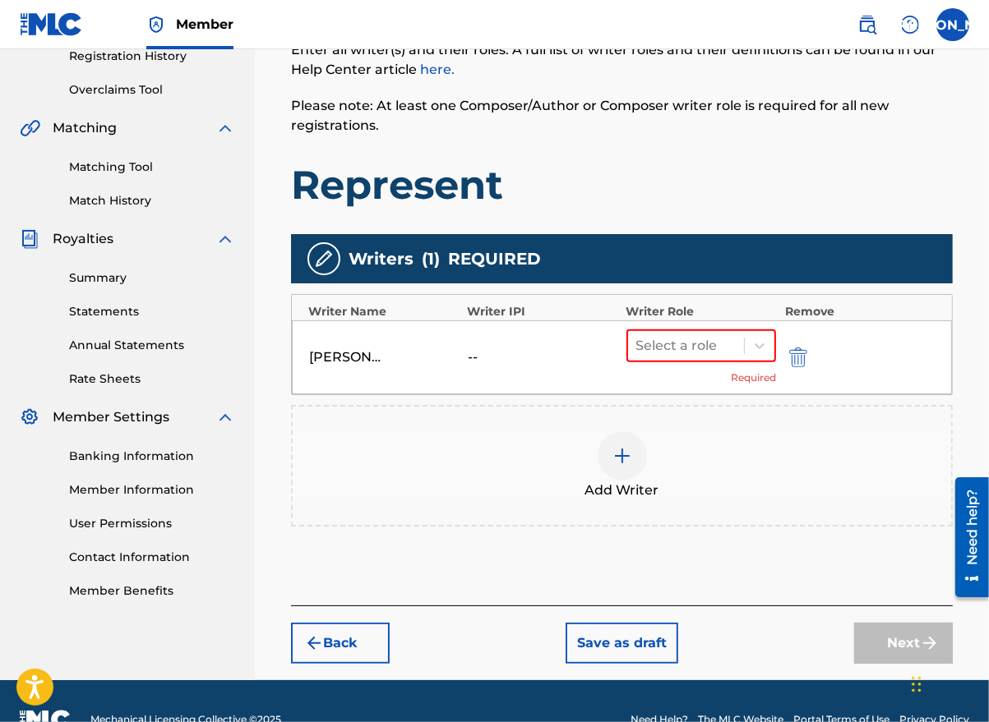
click at [760, 344] on icon at bounding box center [759, 346] width 16 height 16
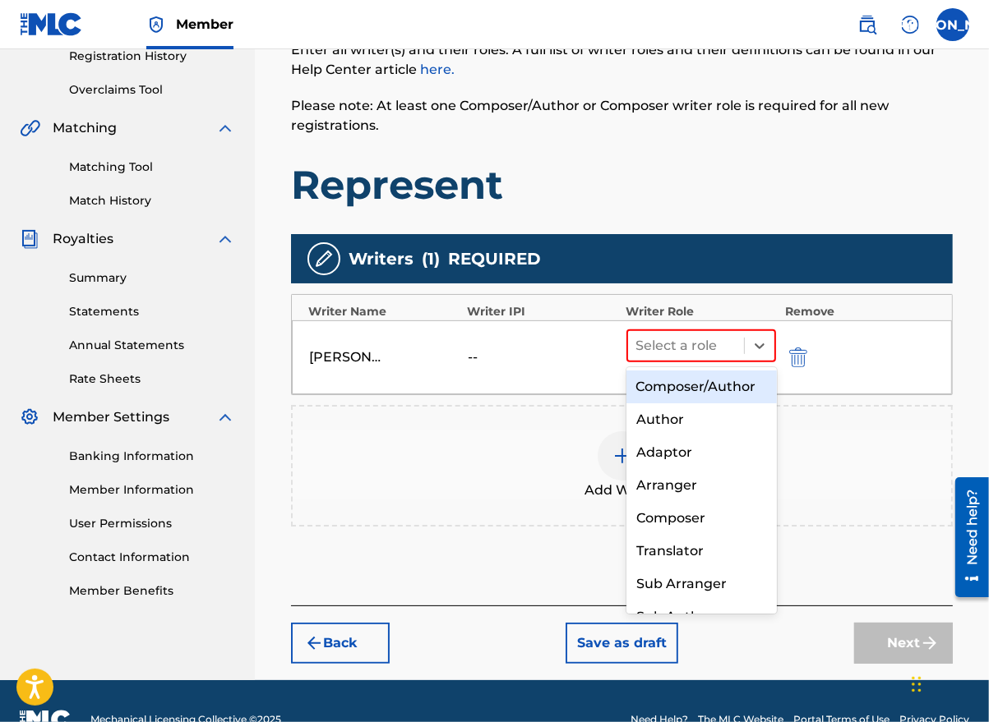
click at [714, 397] on div "Composer/Author" at bounding box center [701, 387] width 150 height 33
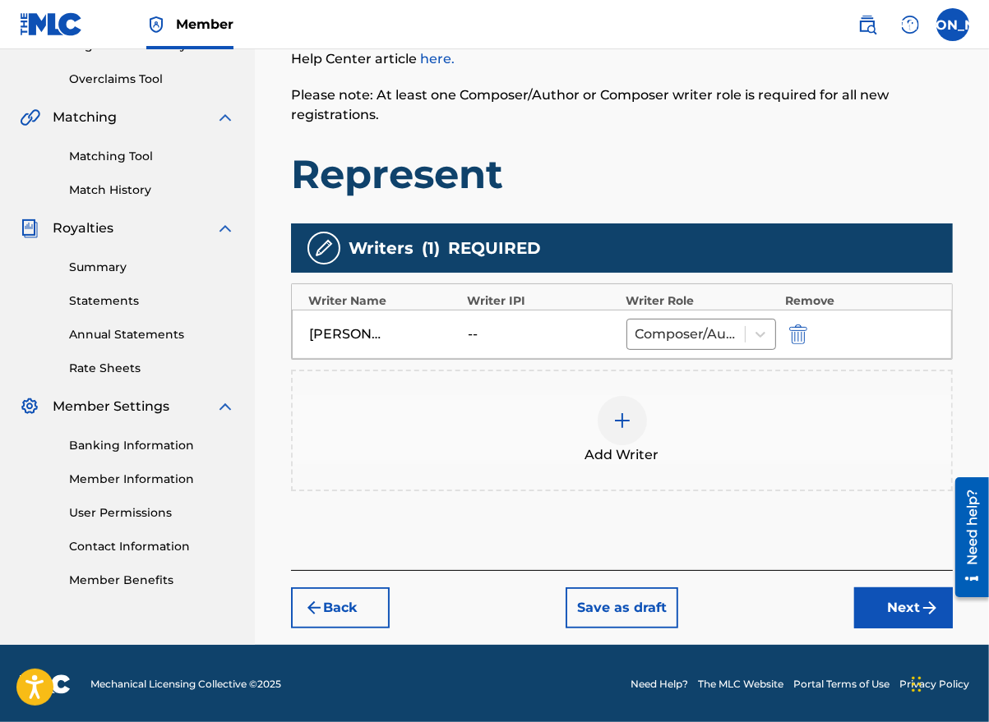
click at [911, 611] on button "Next" at bounding box center [903, 608] width 99 height 41
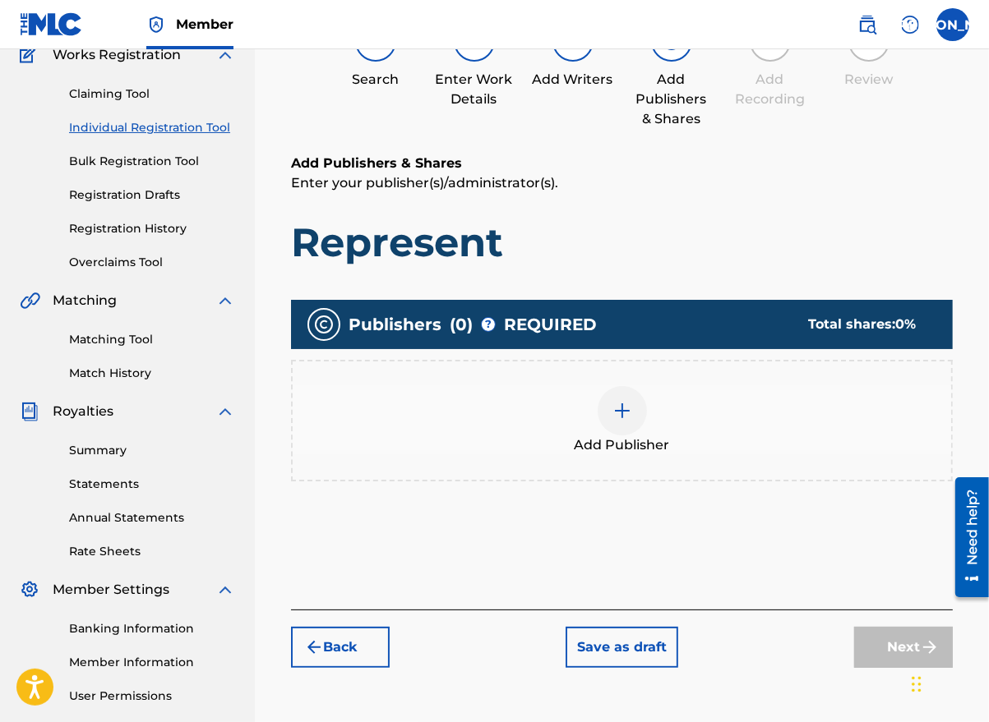
scroll to position [74, 0]
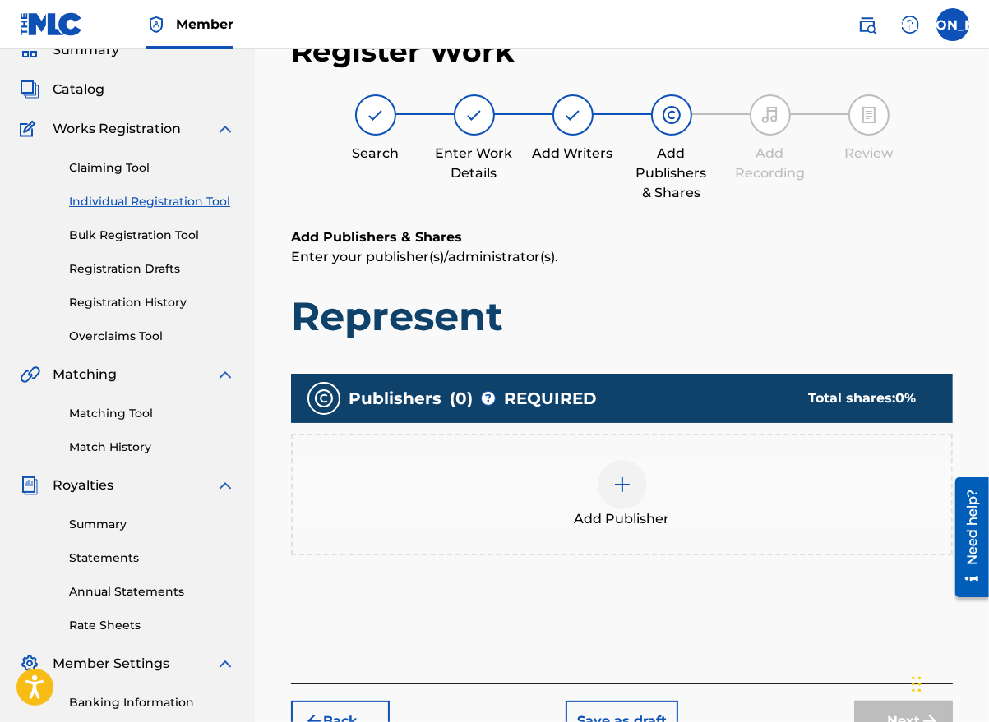
click at [607, 507] on div "Add Publisher" at bounding box center [622, 494] width 658 height 69
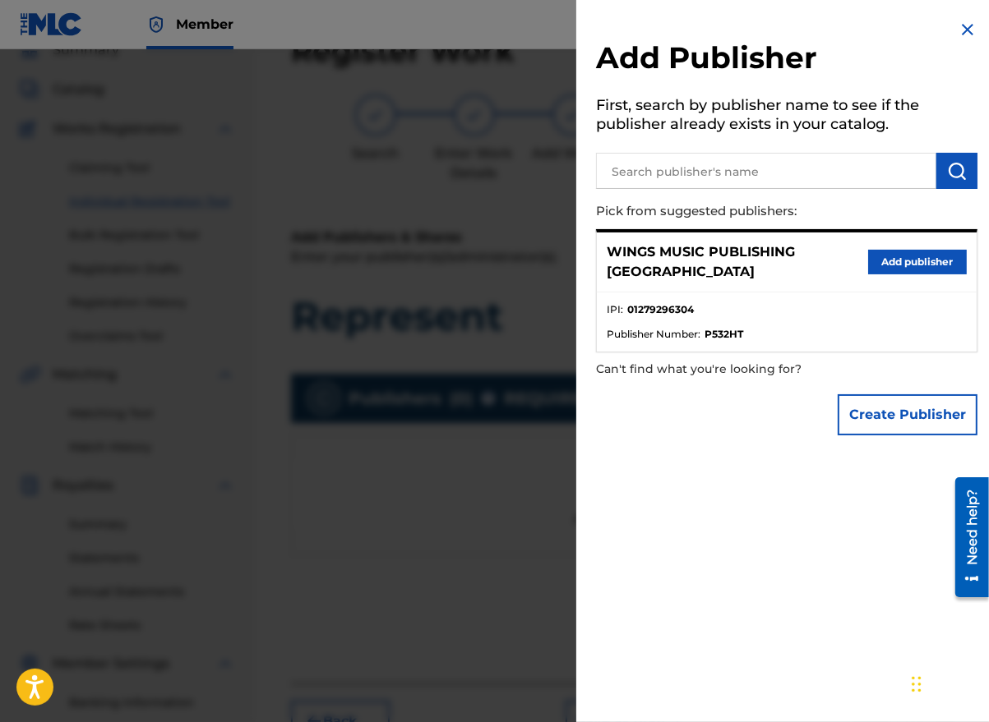
click at [920, 259] on button "Add publisher" at bounding box center [917, 262] width 99 height 25
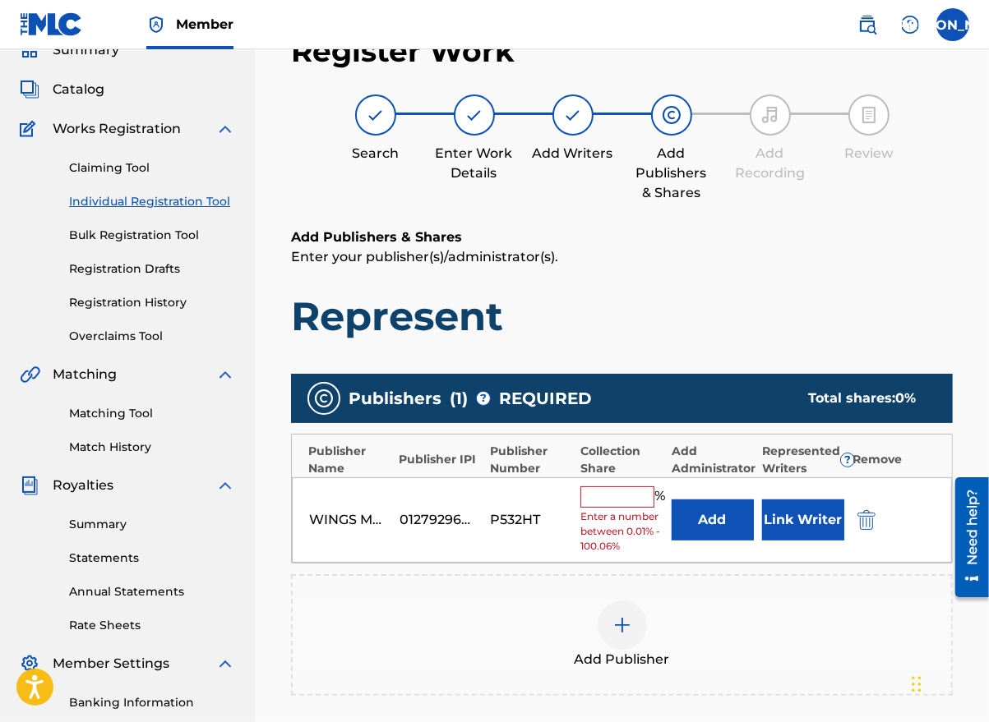
click at [592, 493] on input "text" at bounding box center [617, 497] width 74 height 21
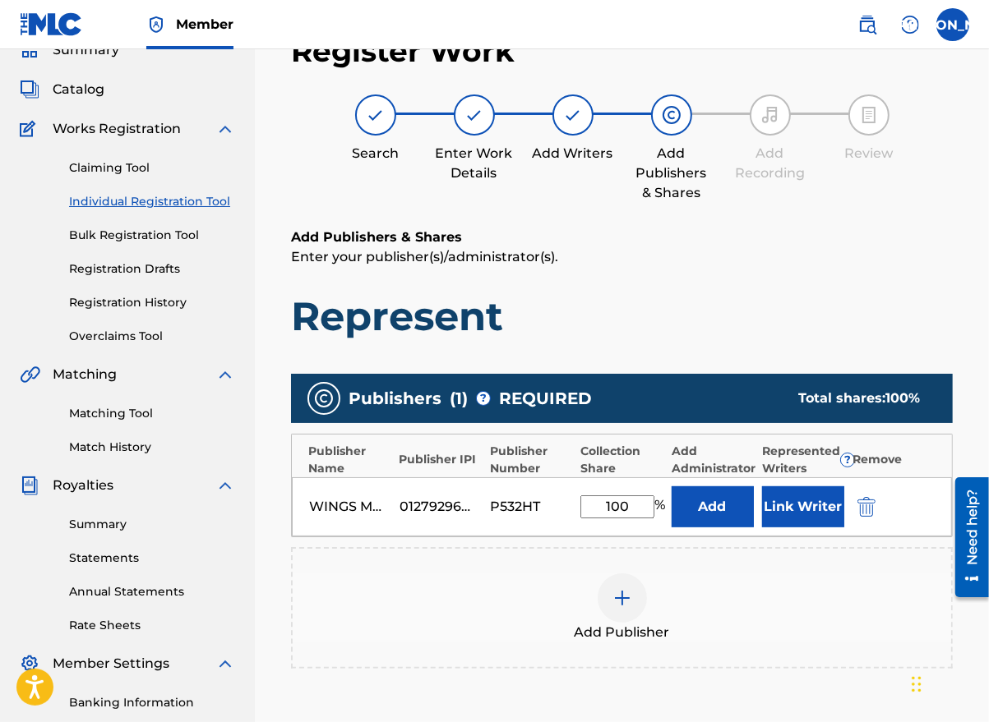
type input "100"
click at [796, 498] on button "Link Writer" at bounding box center [803, 507] width 82 height 41
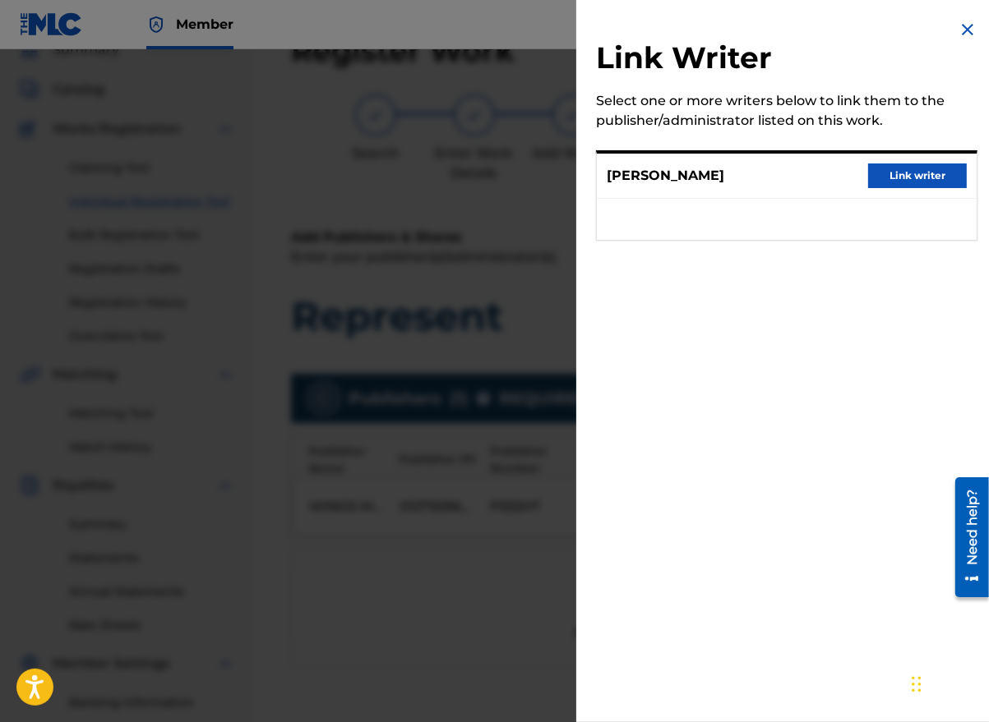
click at [904, 176] on button "Link writer" at bounding box center [917, 176] width 99 height 25
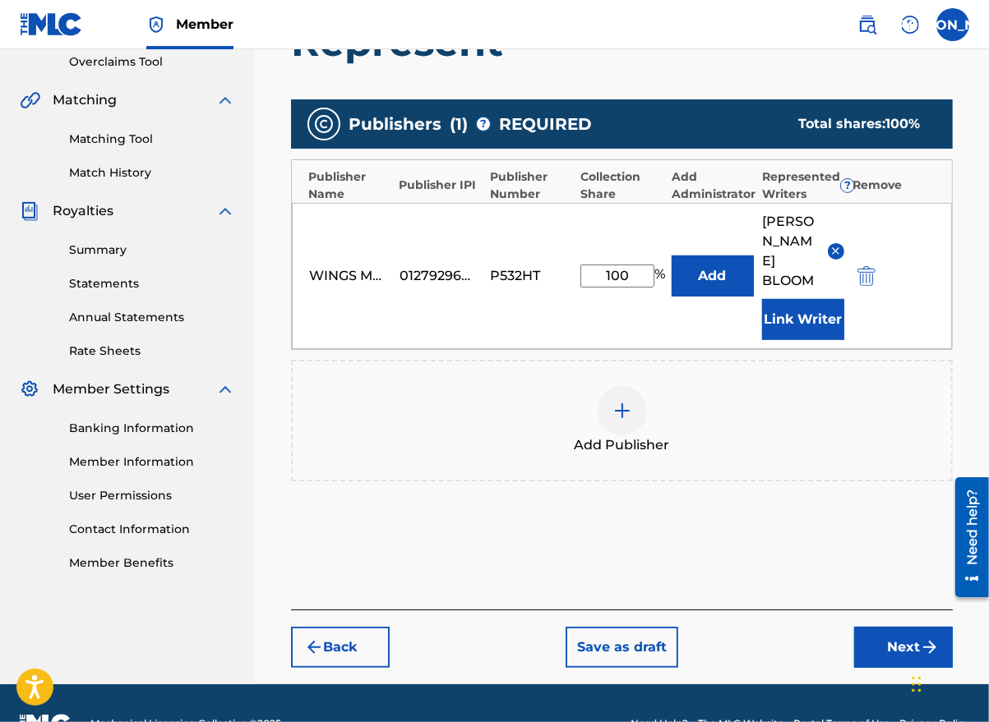
click at [890, 627] on button "Next" at bounding box center [903, 647] width 99 height 41
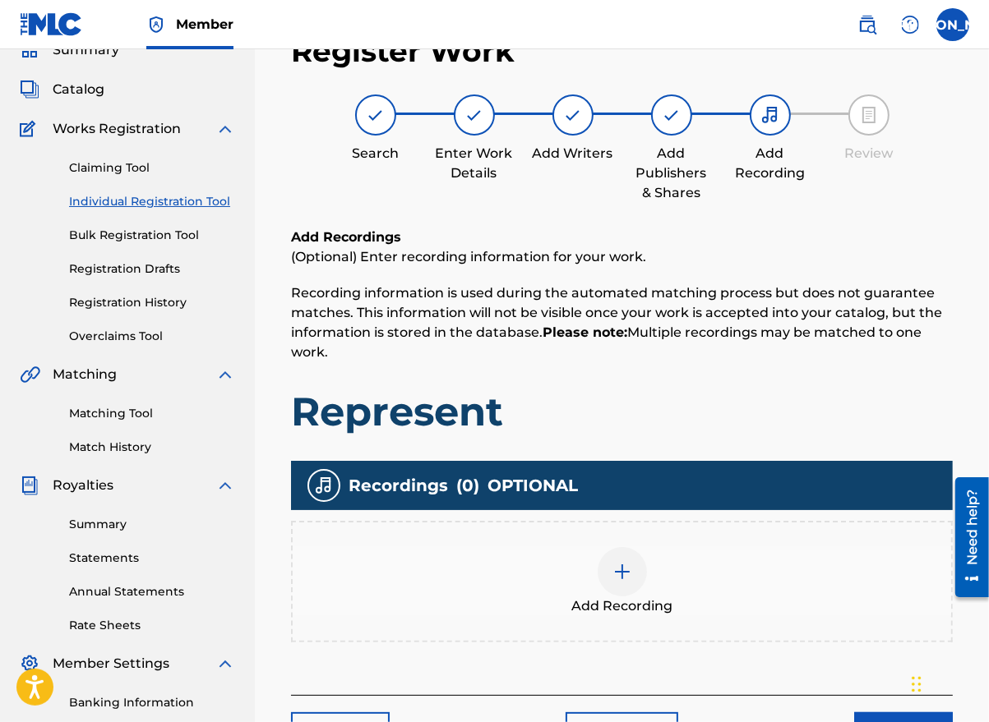
click at [618, 580] on img at bounding box center [622, 572] width 20 height 20
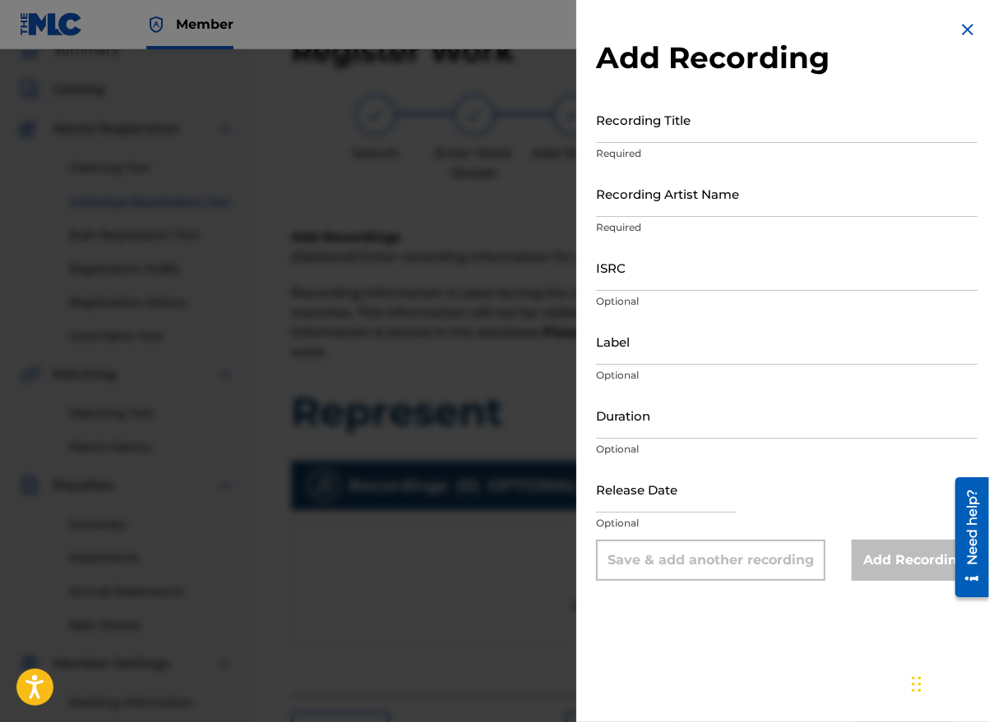
click at [697, 127] on input "Recording Title" at bounding box center [786, 119] width 381 height 47
type input "Represent"
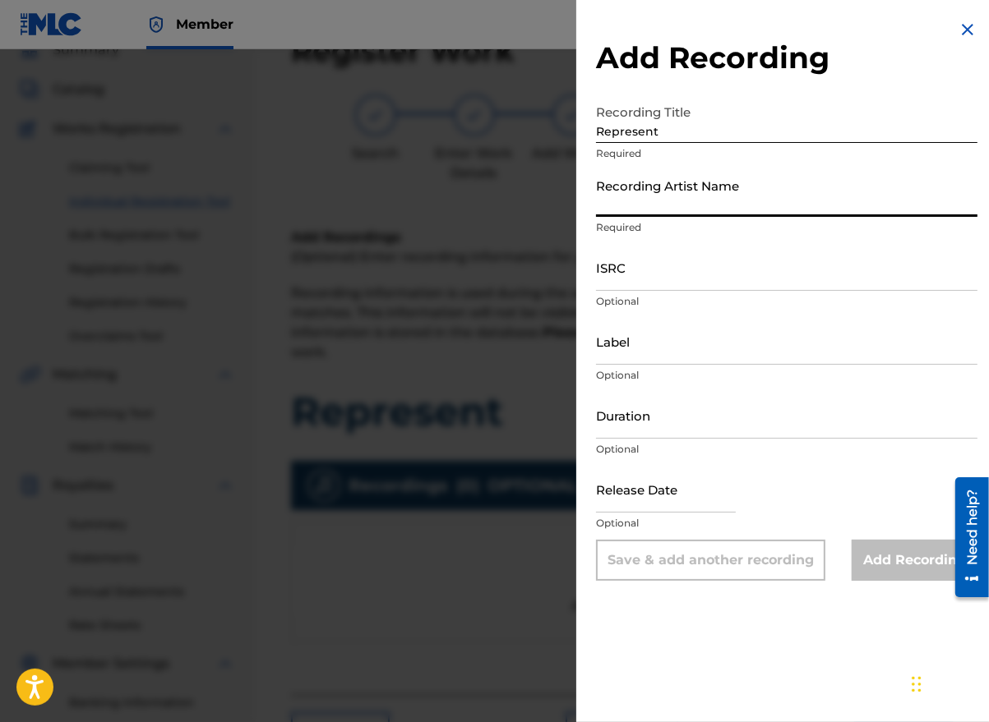
click at [668, 201] on input "Recording Artist Name" at bounding box center [786, 193] width 381 height 47
type input "[PERSON_NAME] the Messenger"
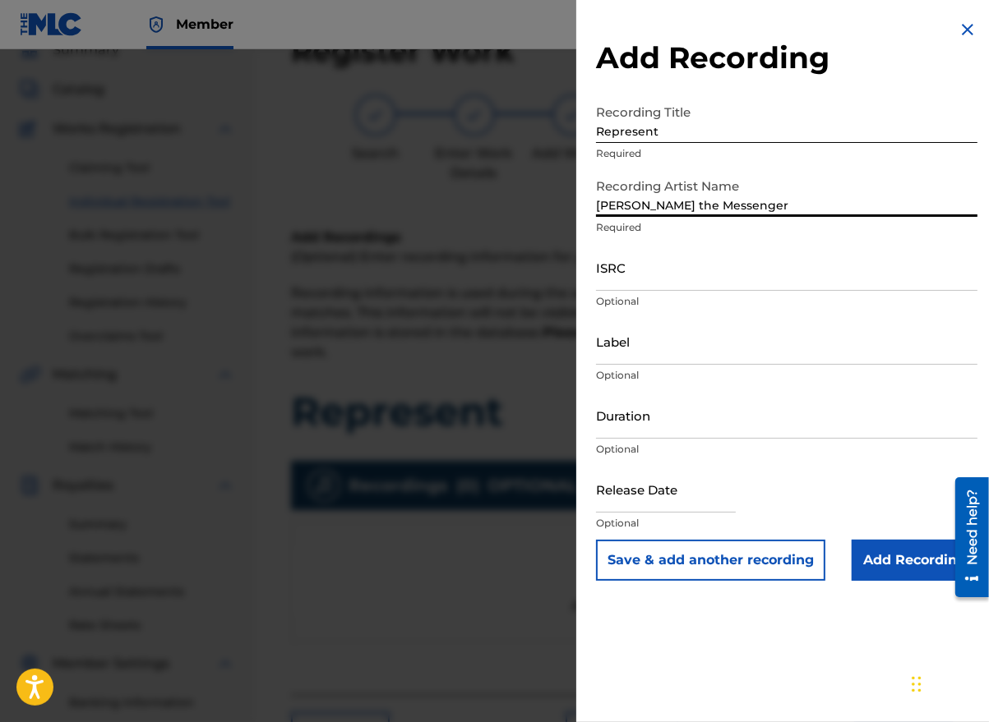
click at [627, 288] on input "ISRC" at bounding box center [786, 267] width 381 height 47
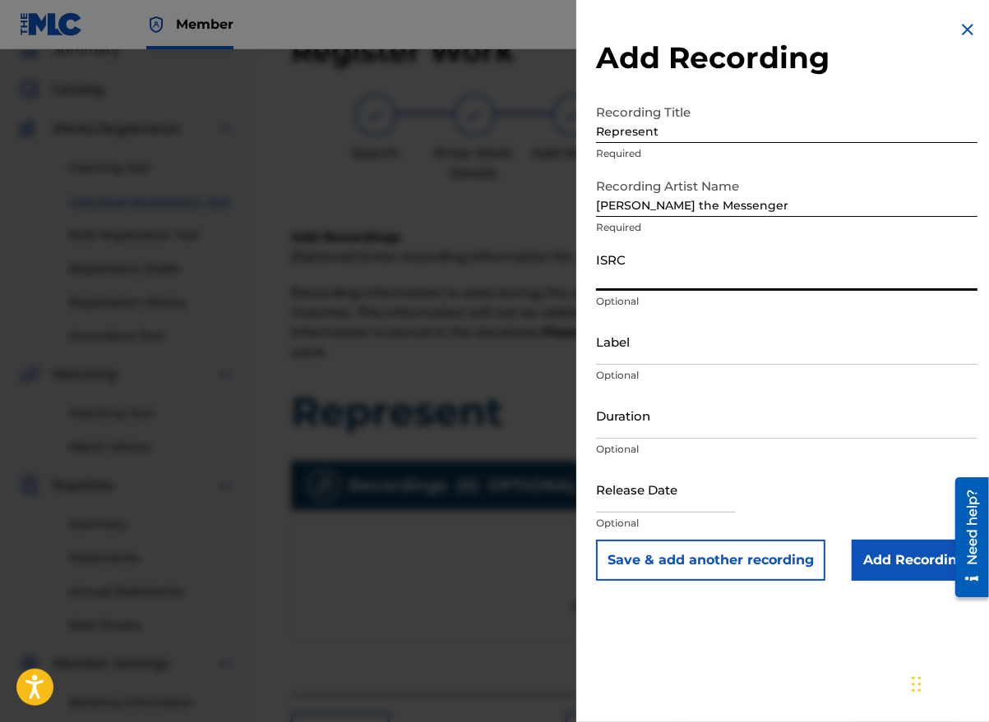
paste input "GBLFP1915847"
type input "GBLFP1915847"
click at [671, 355] on input "Label" at bounding box center [786, 341] width 381 height 47
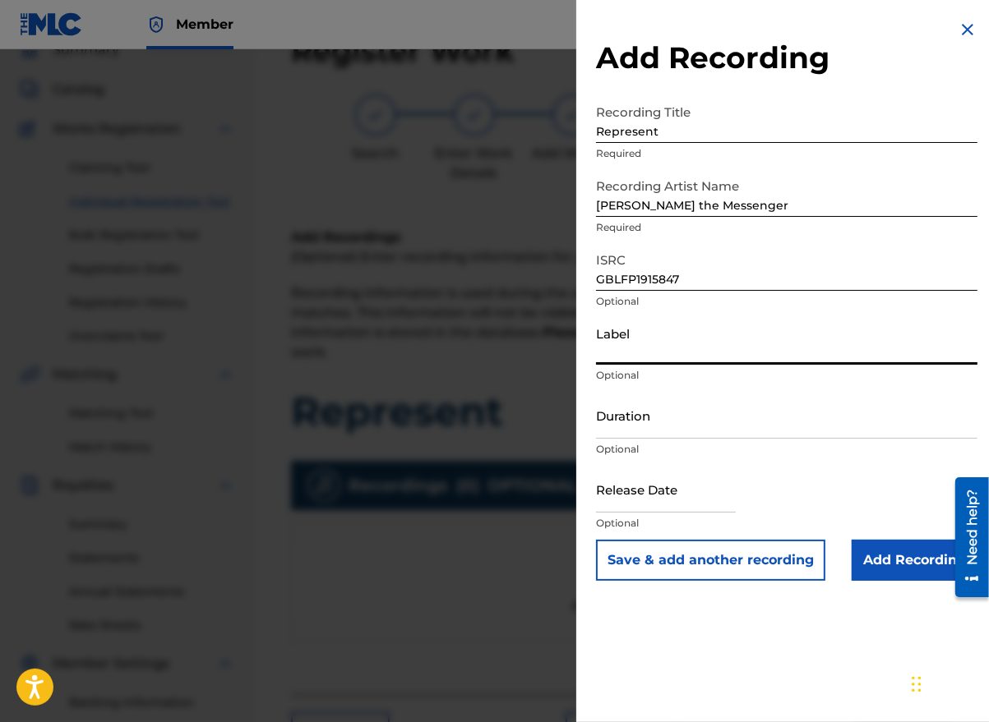
type input "MESSENGER GLOBAL"
click at [726, 437] on input "Duration" at bounding box center [786, 415] width 381 height 47
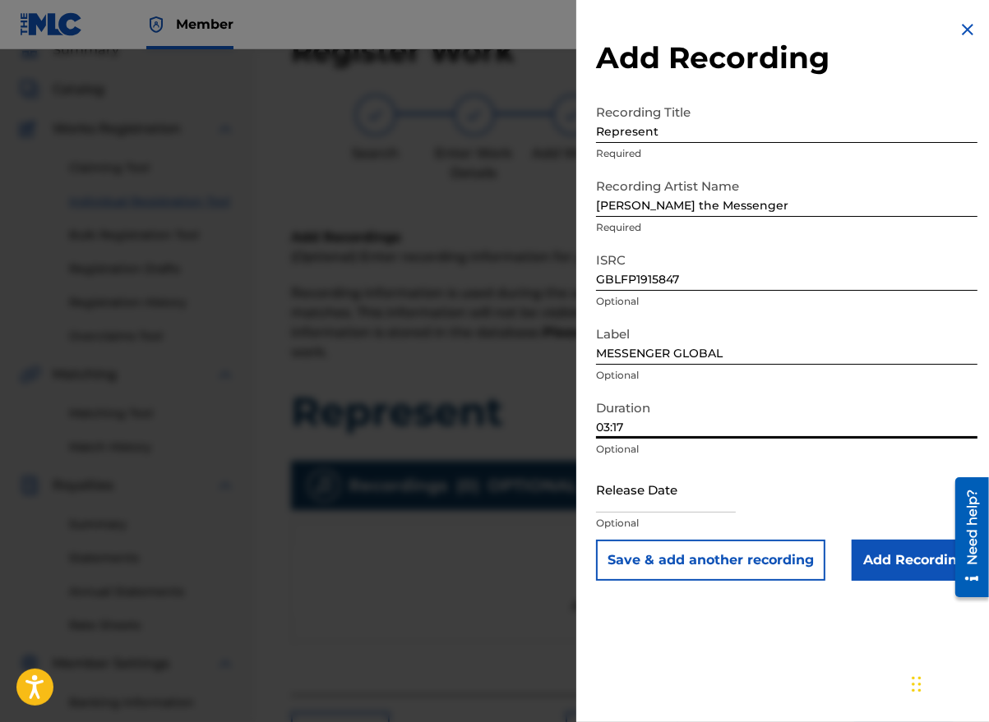
type input "03:17"
click at [702, 506] on input "text" at bounding box center [666, 489] width 140 height 47
select select "7"
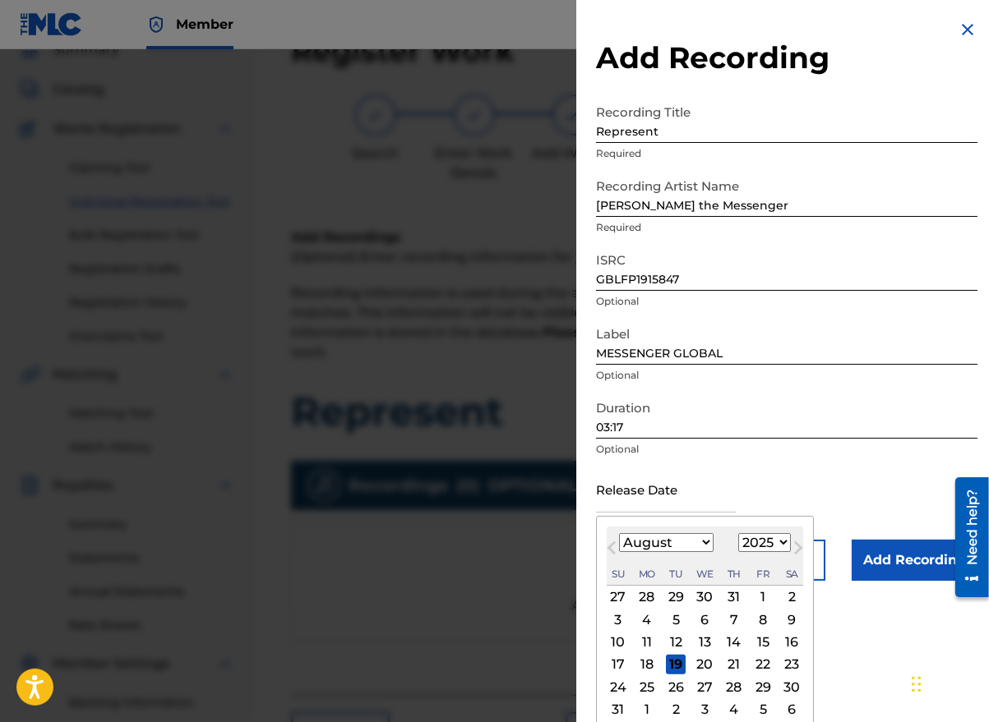
click at [631, 556] on div "August [DATE] February March April May June July August September October Novem…" at bounding box center [704, 556] width 196 height 59
click at [779, 539] on select "1900 1901 1902 1903 1904 1905 1906 1907 1908 1909 1910 1911 1912 1913 1914 1915…" at bounding box center [764, 542] width 53 height 19
select select "2019"
click at [738, 533] on select "1900 1901 1902 1903 1904 1905 1906 1907 1908 1909 1910 1911 1912 1913 1914 1915…" at bounding box center [764, 542] width 53 height 19
click at [759, 597] on div "2" at bounding box center [763, 598] width 20 height 20
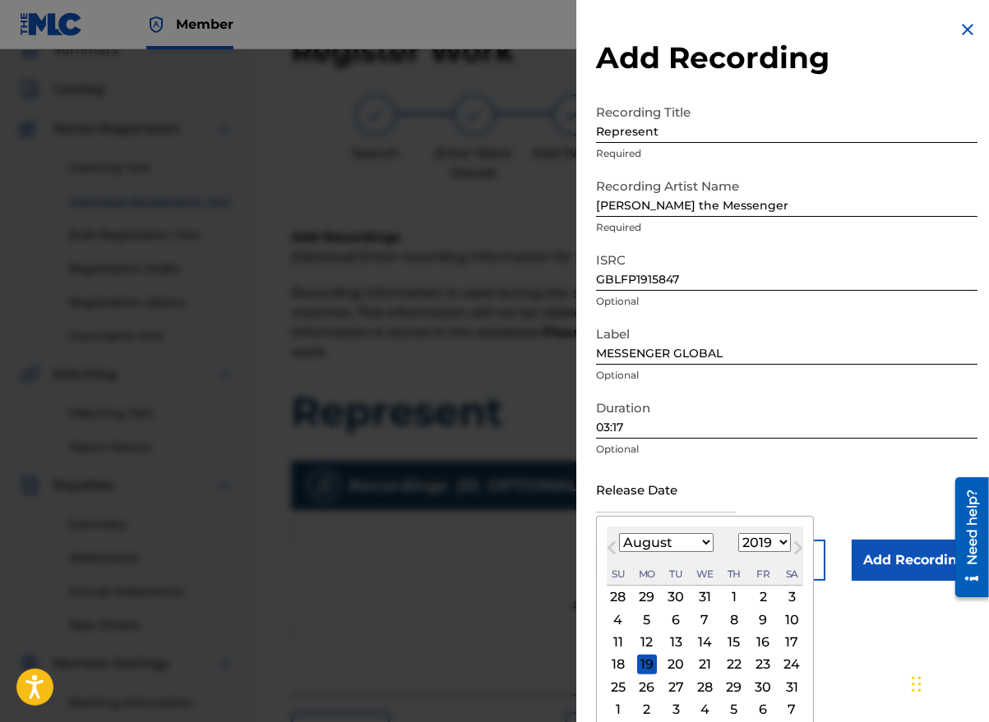
type input "[DATE]"
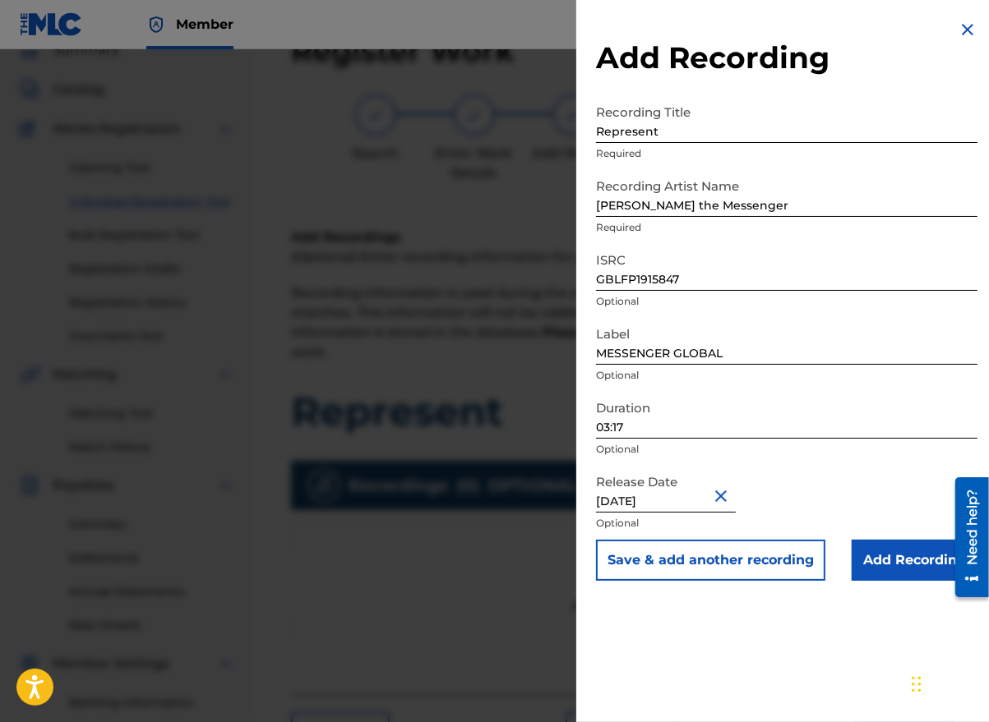
click at [901, 558] on input "Add Recording" at bounding box center [914, 560] width 126 height 41
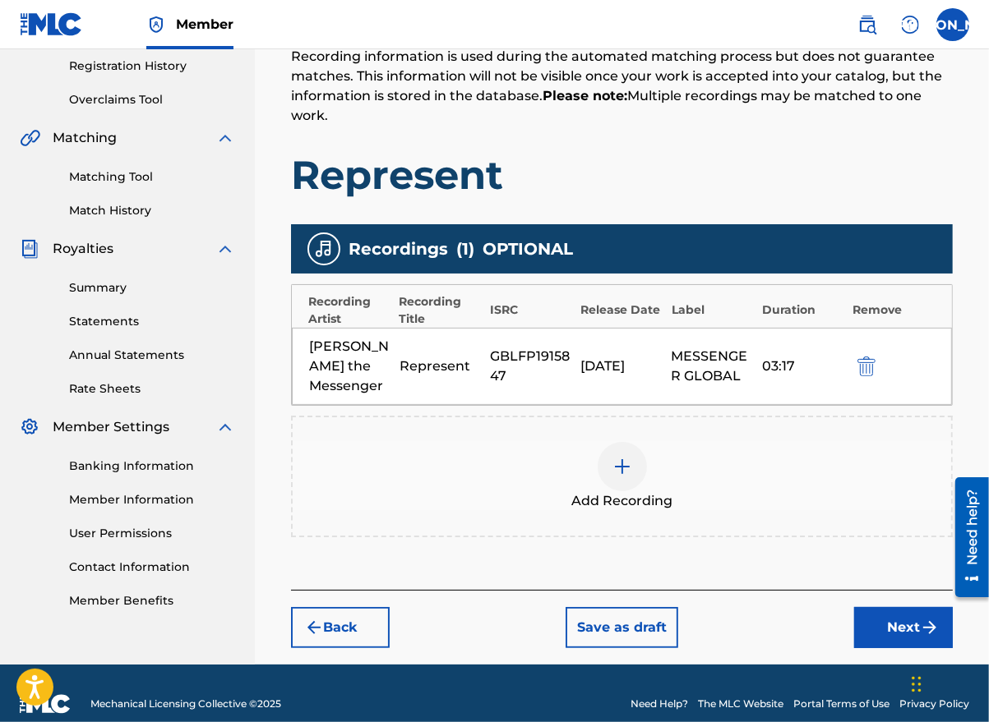
click at [915, 612] on button "Next" at bounding box center [903, 627] width 99 height 41
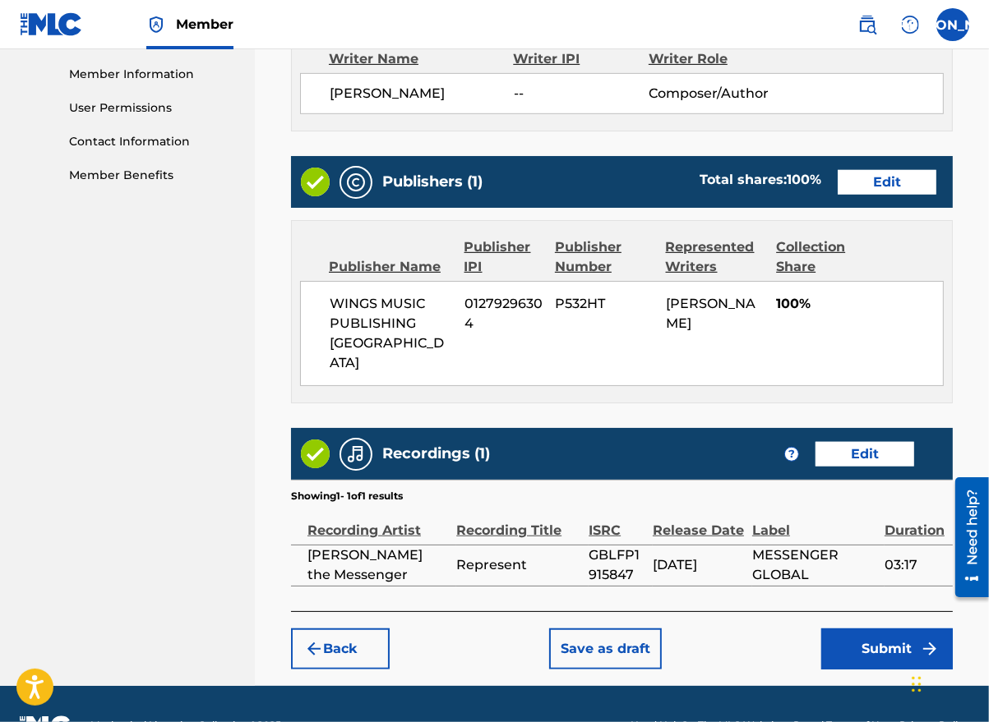
scroll to position [737, 0]
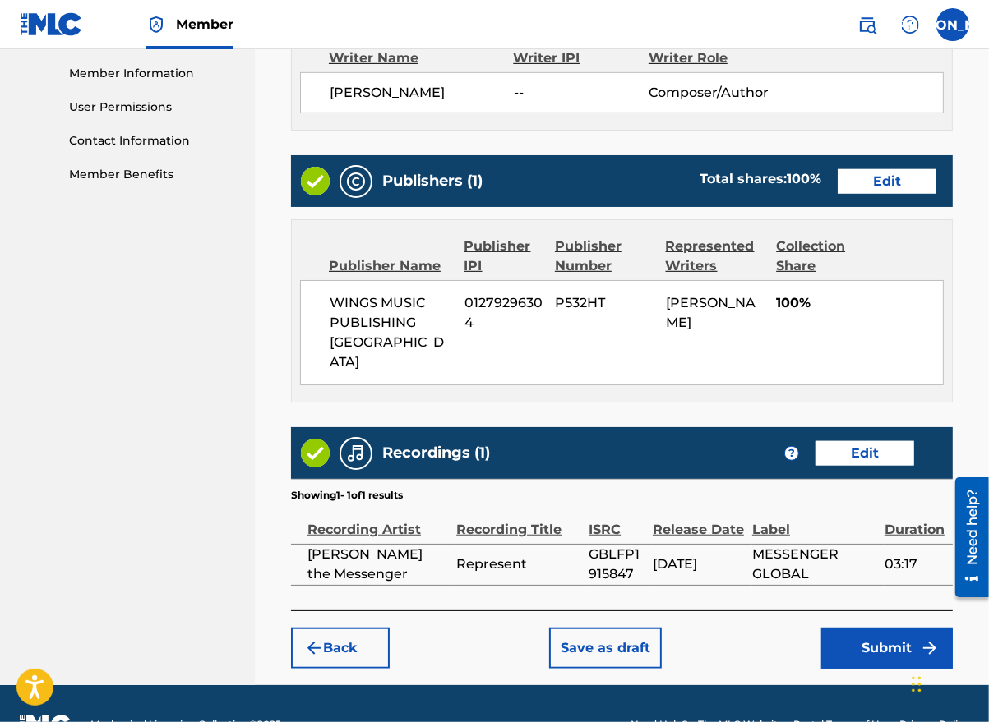
click at [888, 628] on button "Submit" at bounding box center [886, 648] width 131 height 41
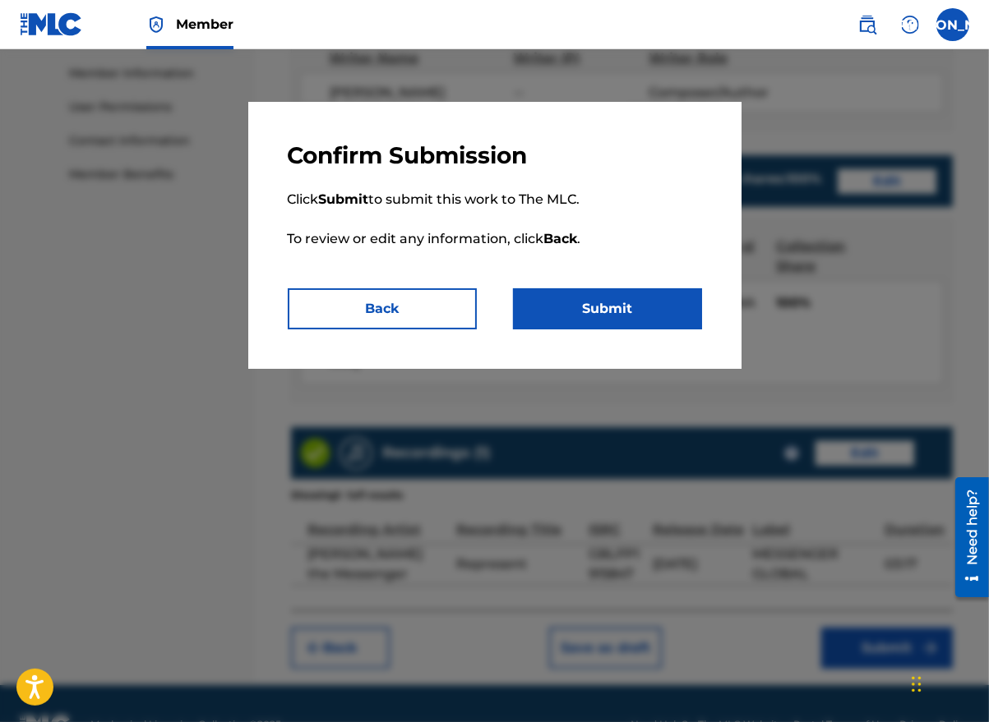
click at [615, 302] on button "Submit" at bounding box center [607, 308] width 189 height 41
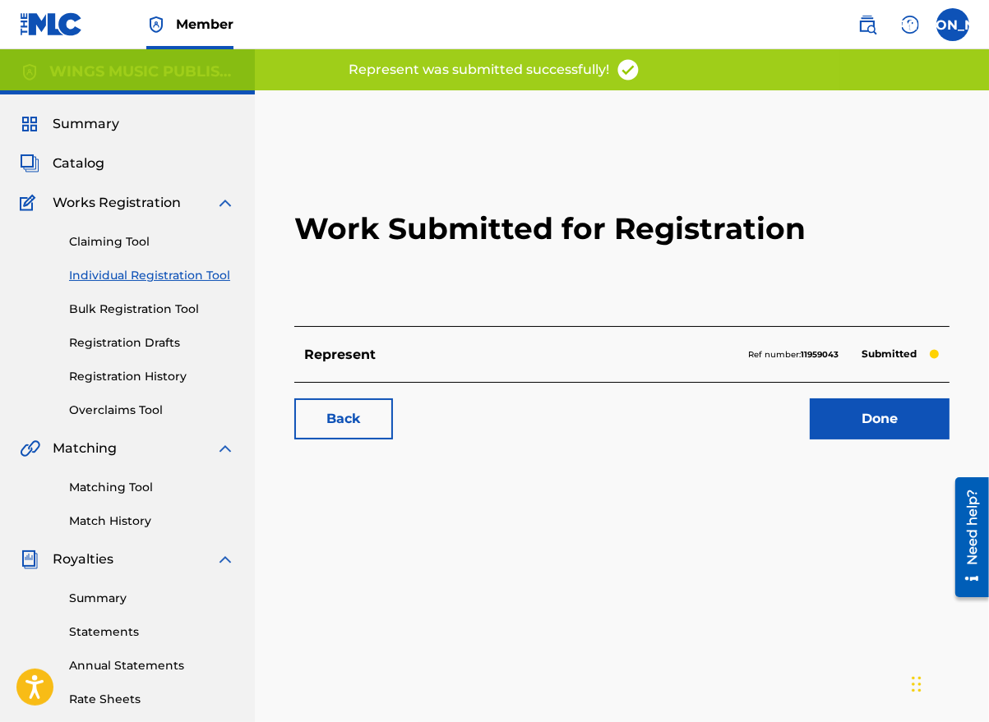
click at [856, 415] on link "Done" at bounding box center [879, 419] width 140 height 41
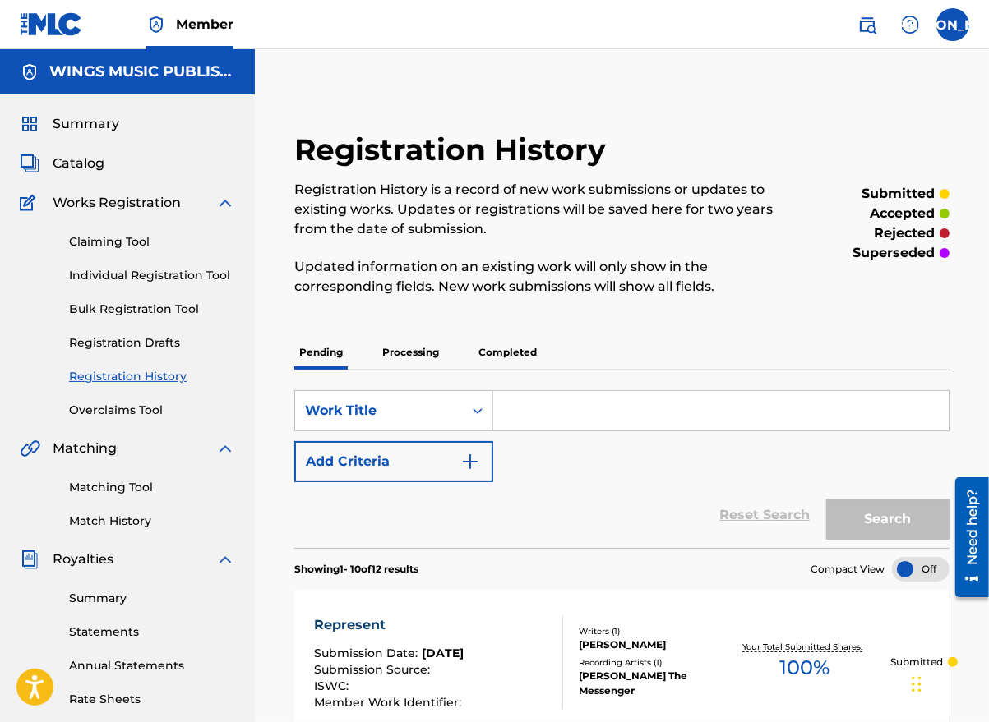
click at [99, 279] on link "Individual Registration Tool" at bounding box center [152, 275] width 166 height 17
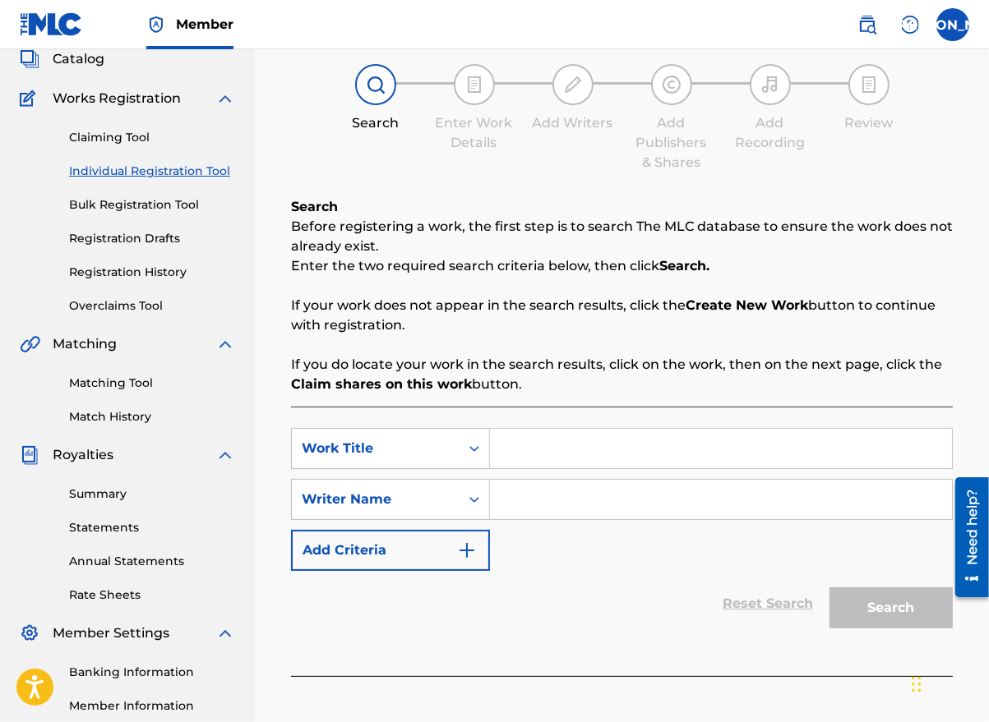
scroll to position [164, 0]
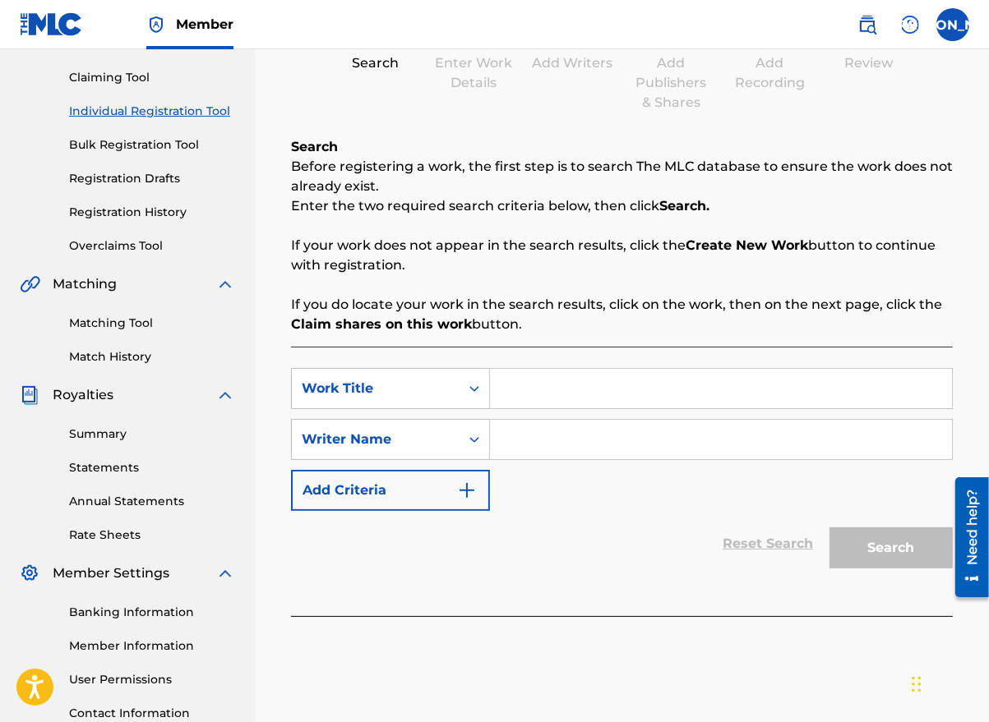
click at [528, 406] on input "Search Form" at bounding box center [721, 388] width 462 height 39
type input "Grateful"
click at [523, 525] on div "Reset Search Search" at bounding box center [622, 544] width 662 height 66
click at [537, 451] on input "Search Form" at bounding box center [721, 439] width 462 height 39
type input "[PERSON_NAME]"
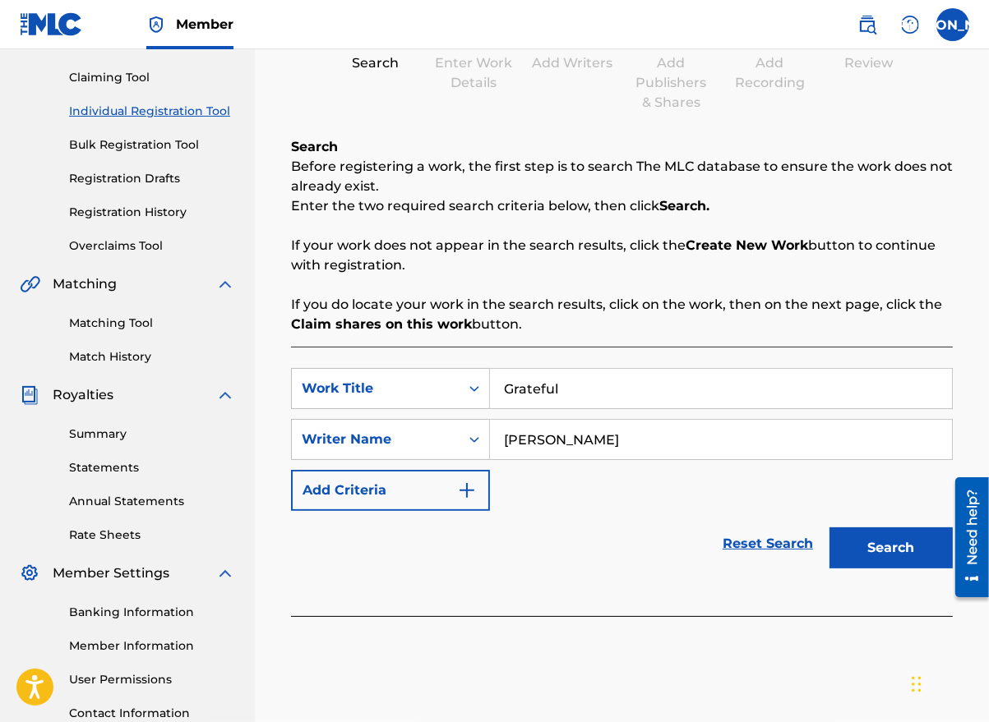
click at [903, 541] on button "Search" at bounding box center [890, 548] width 123 height 41
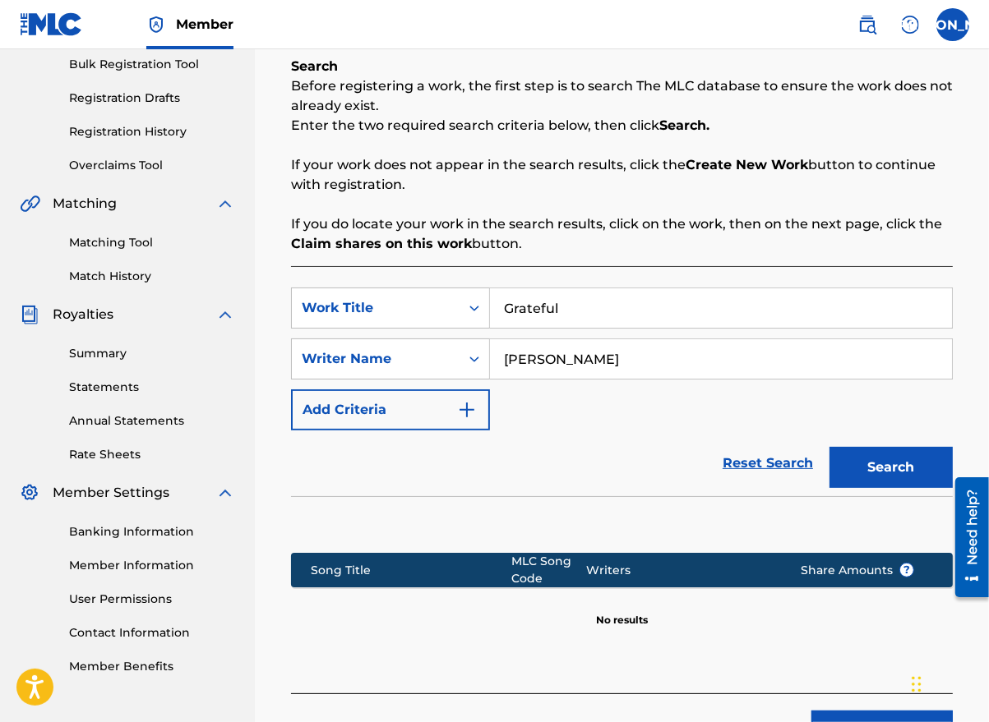
scroll to position [369, 0]
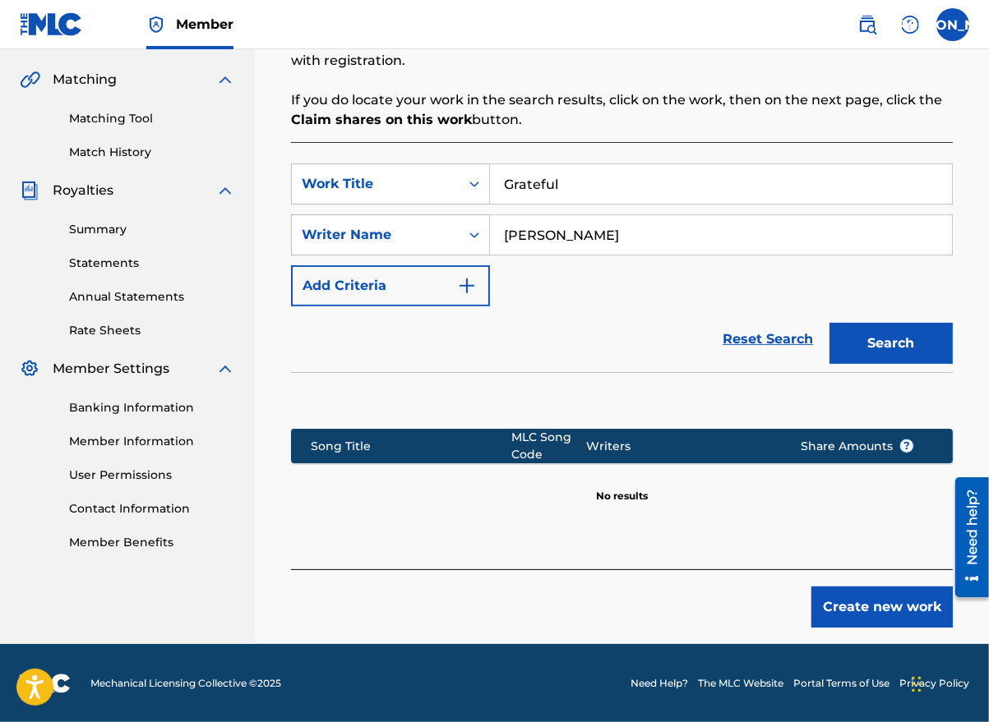
click at [862, 603] on button "Create new work" at bounding box center [881, 607] width 141 height 41
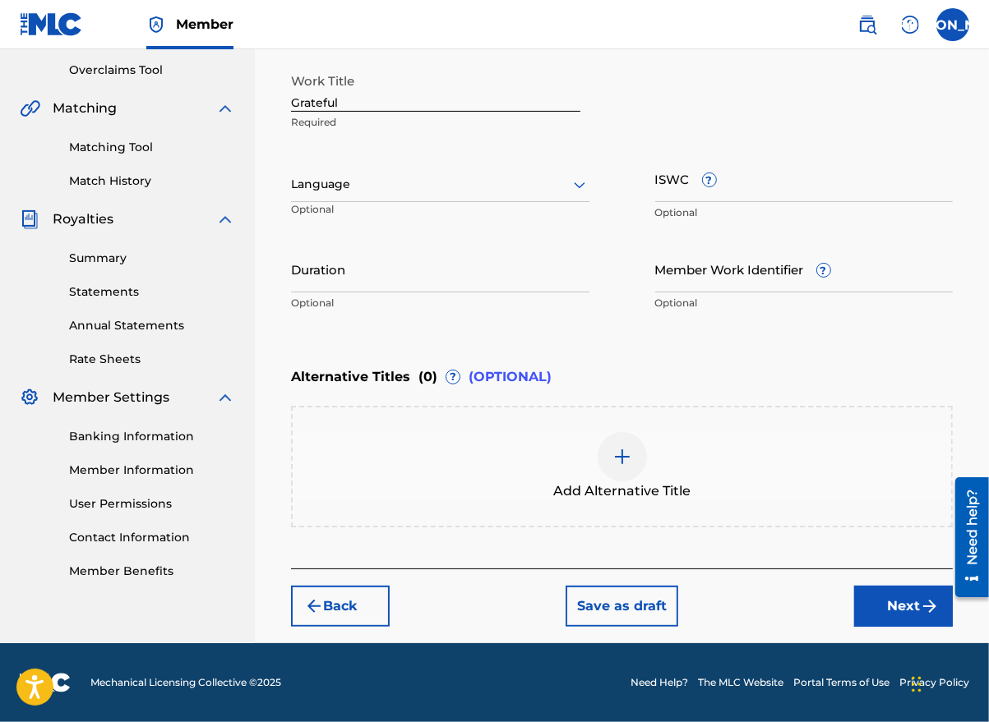
scroll to position [339, 0]
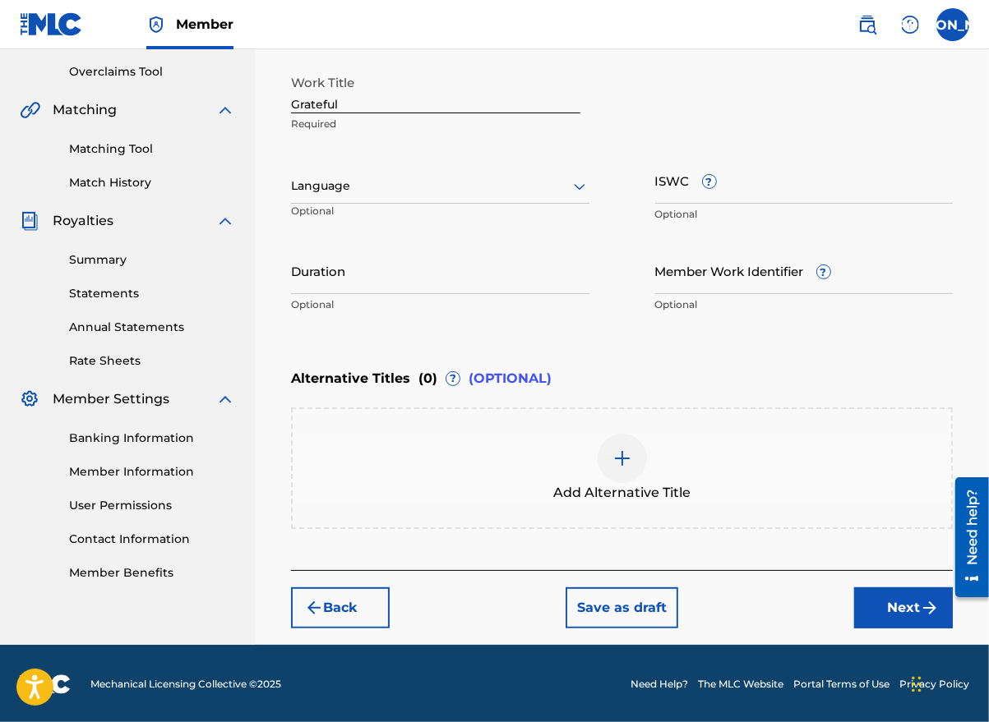
click at [417, 192] on div at bounding box center [440, 186] width 298 height 21
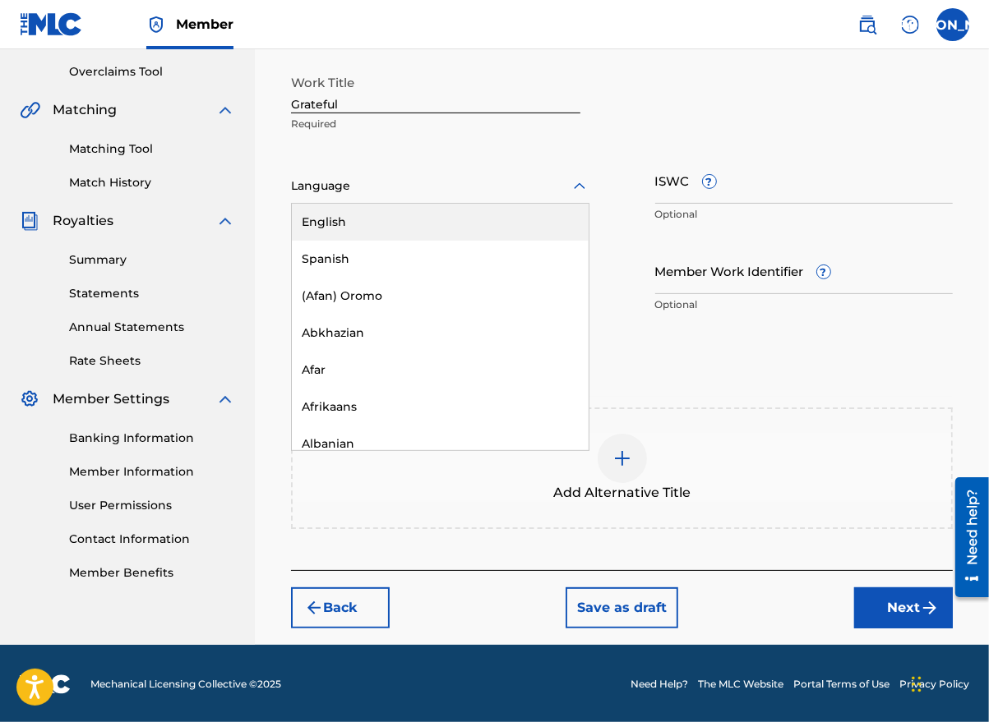
click at [422, 218] on div "English" at bounding box center [440, 222] width 297 height 37
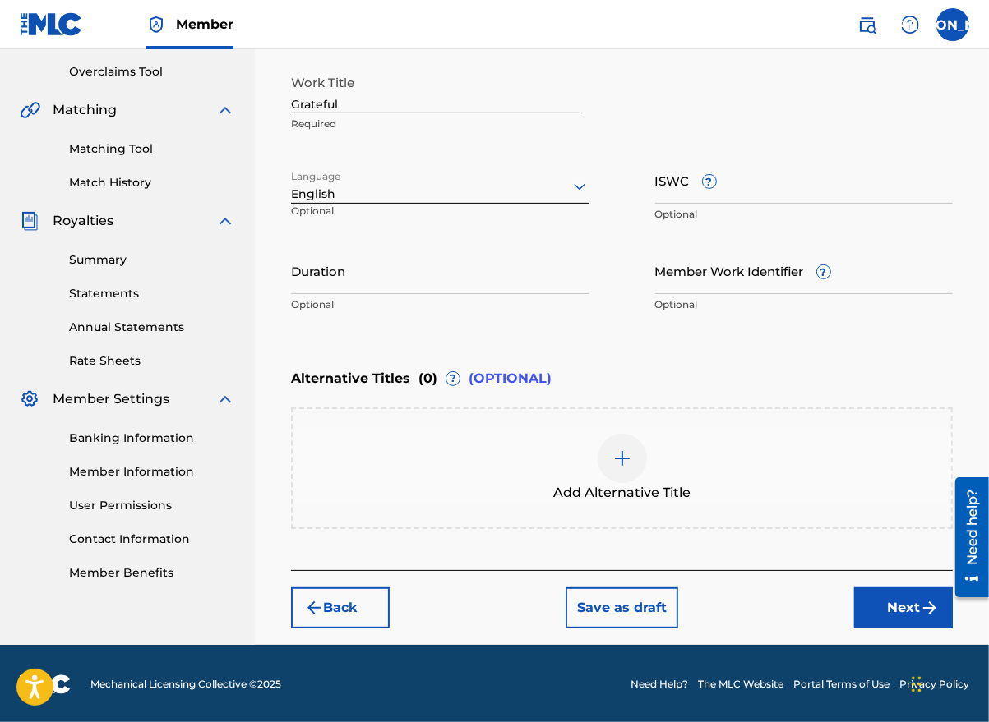
click at [376, 282] on input "Duration" at bounding box center [440, 270] width 298 height 47
type input "03:56"
click at [884, 597] on button "Next" at bounding box center [903, 608] width 99 height 41
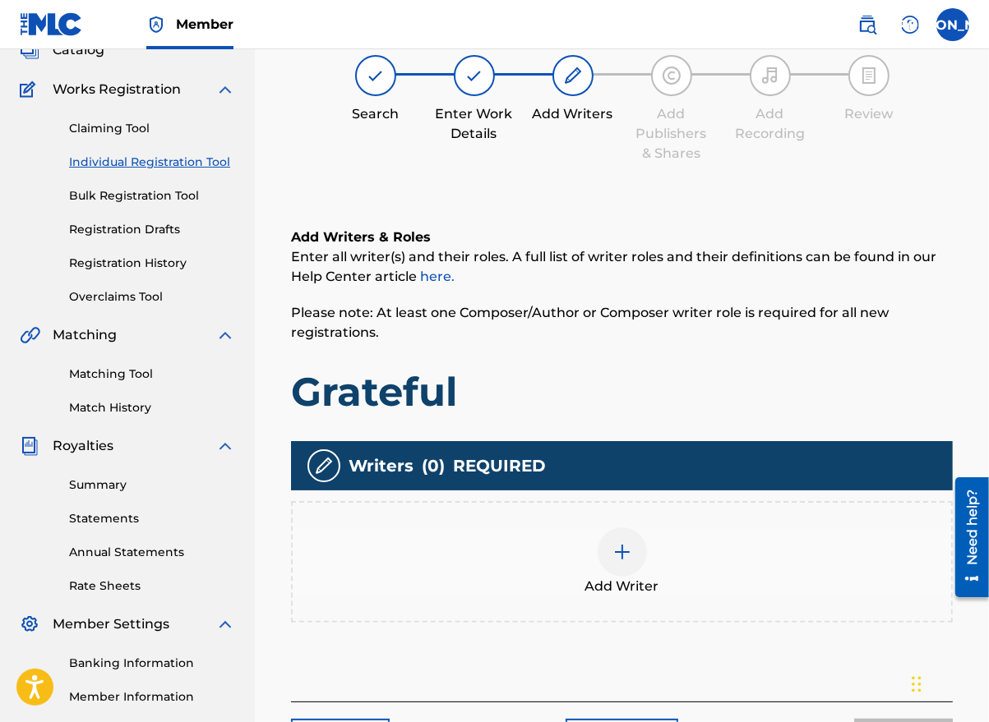
scroll to position [74, 0]
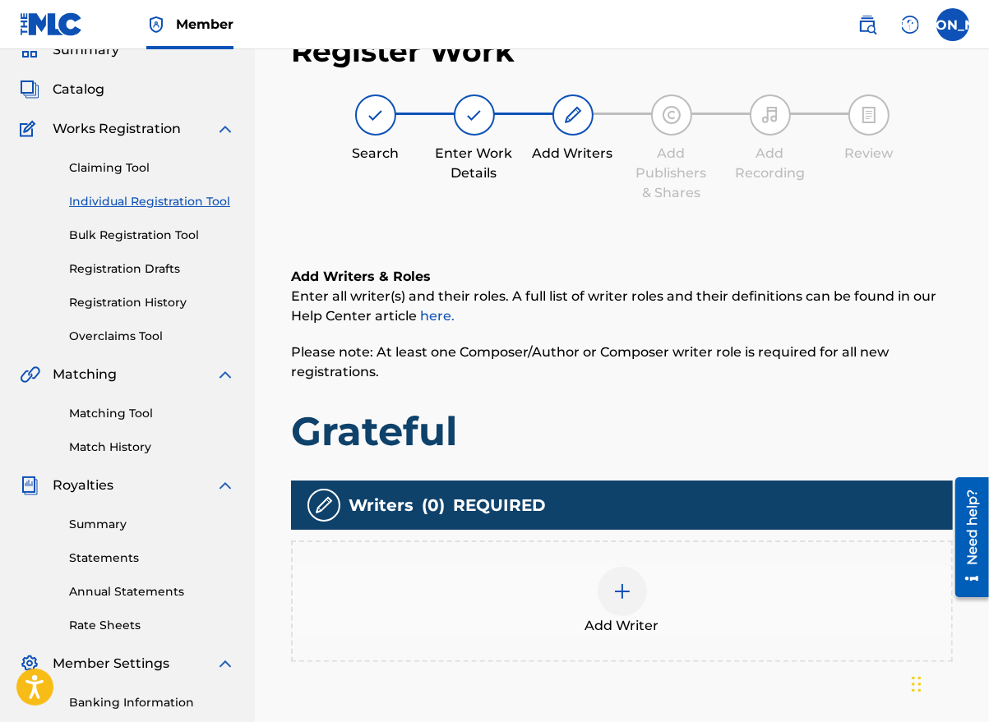
click at [633, 592] on div at bounding box center [621, 591] width 49 height 49
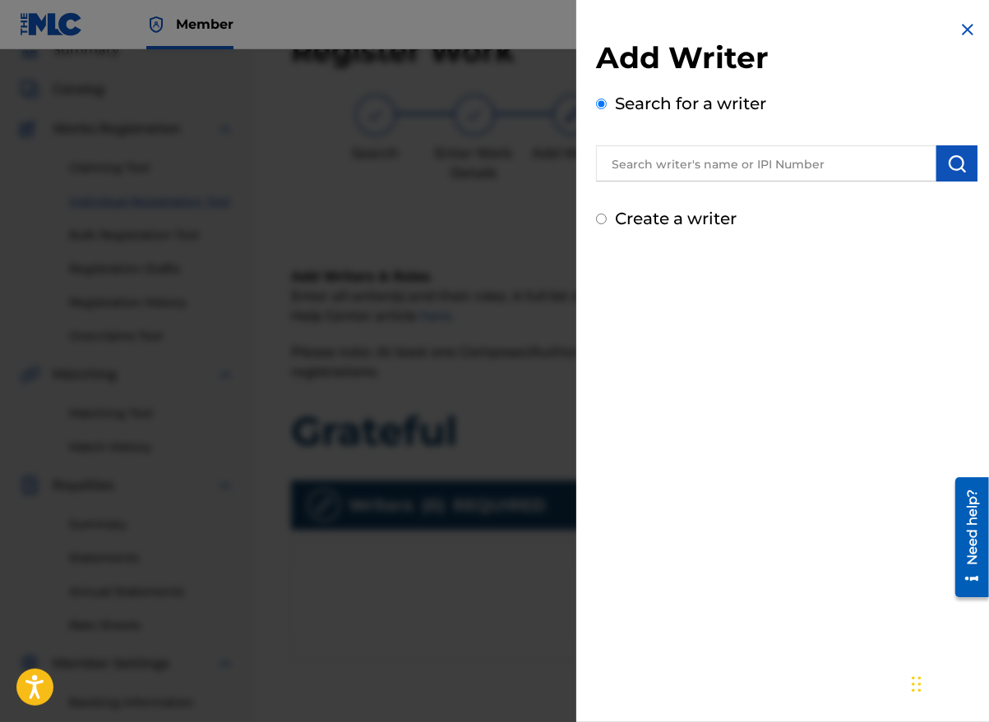
click at [722, 152] on input "text" at bounding box center [766, 163] width 340 height 36
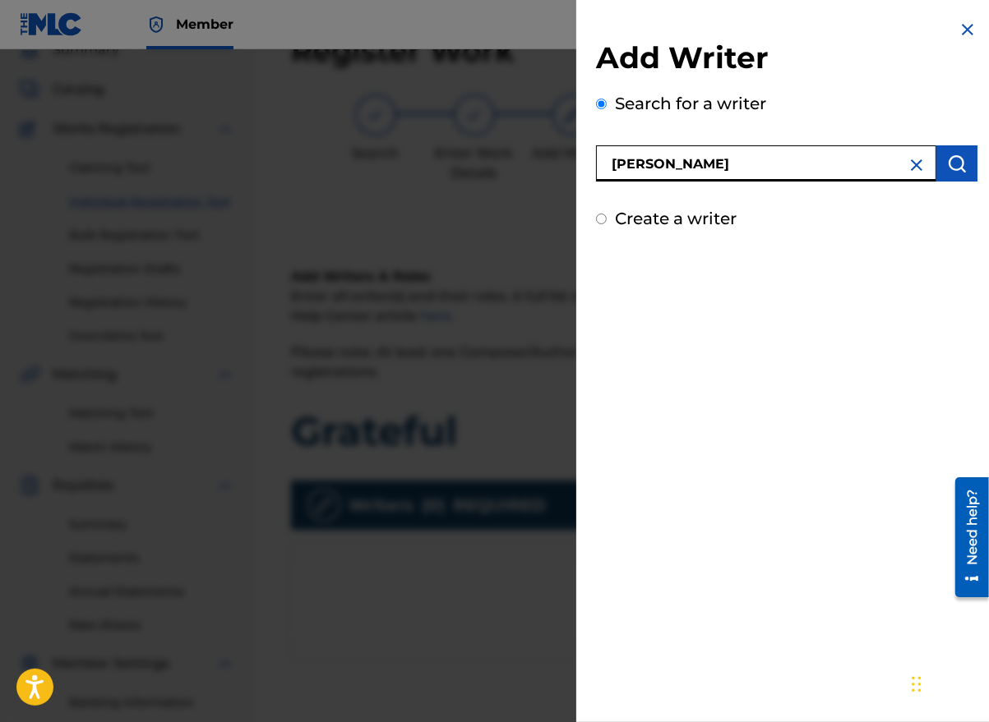
type input "[PERSON_NAME]"
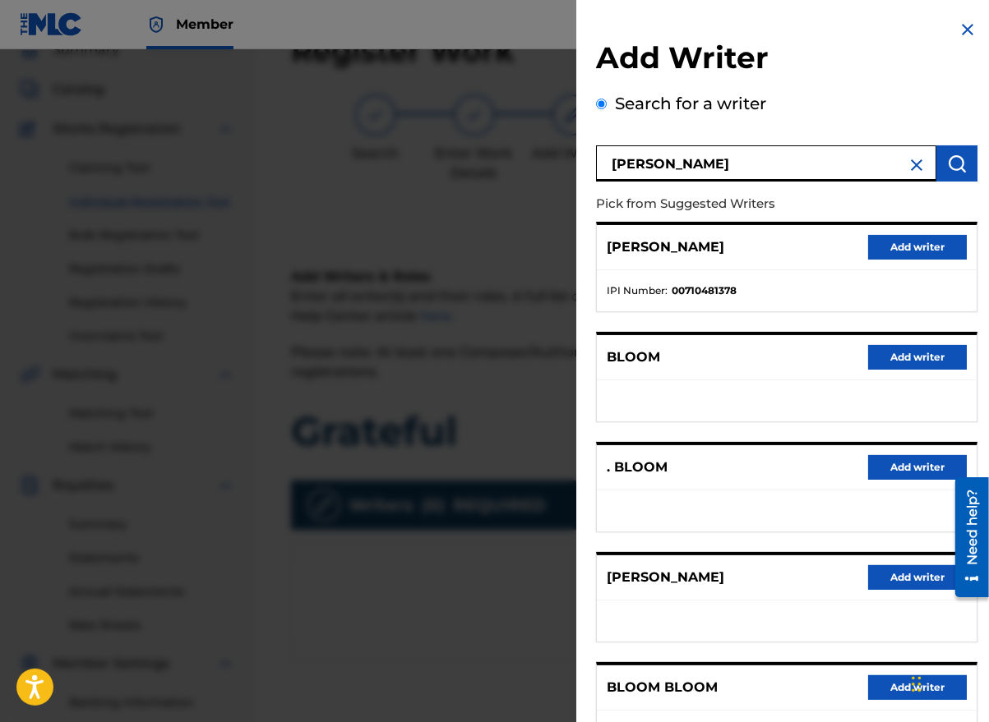
click at [900, 571] on button "Add writer" at bounding box center [917, 577] width 99 height 25
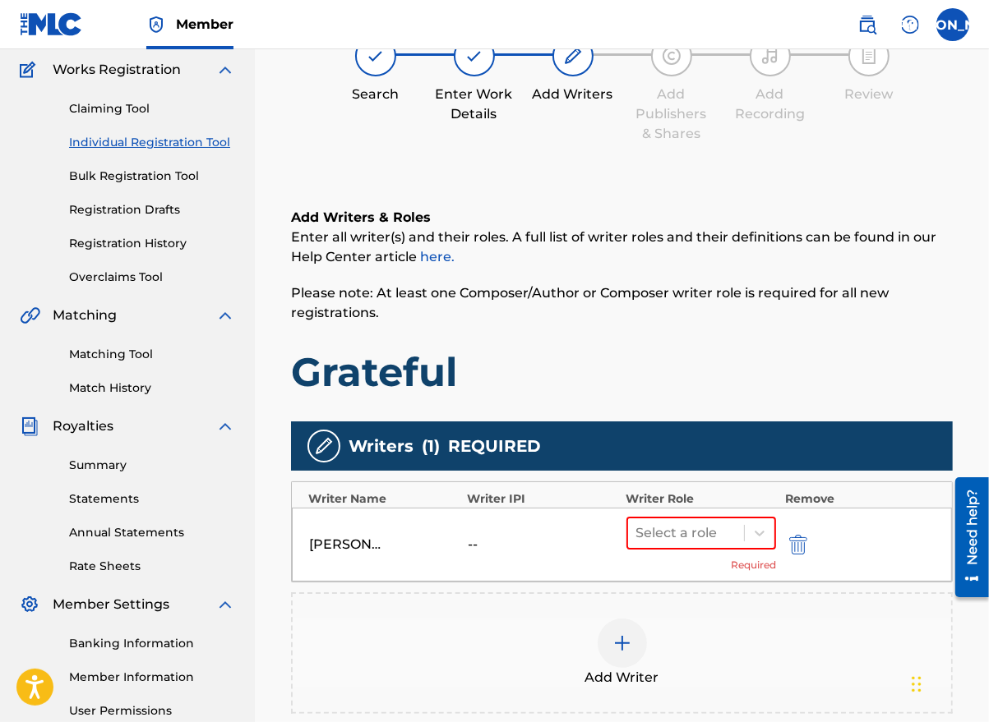
scroll to position [238, 0]
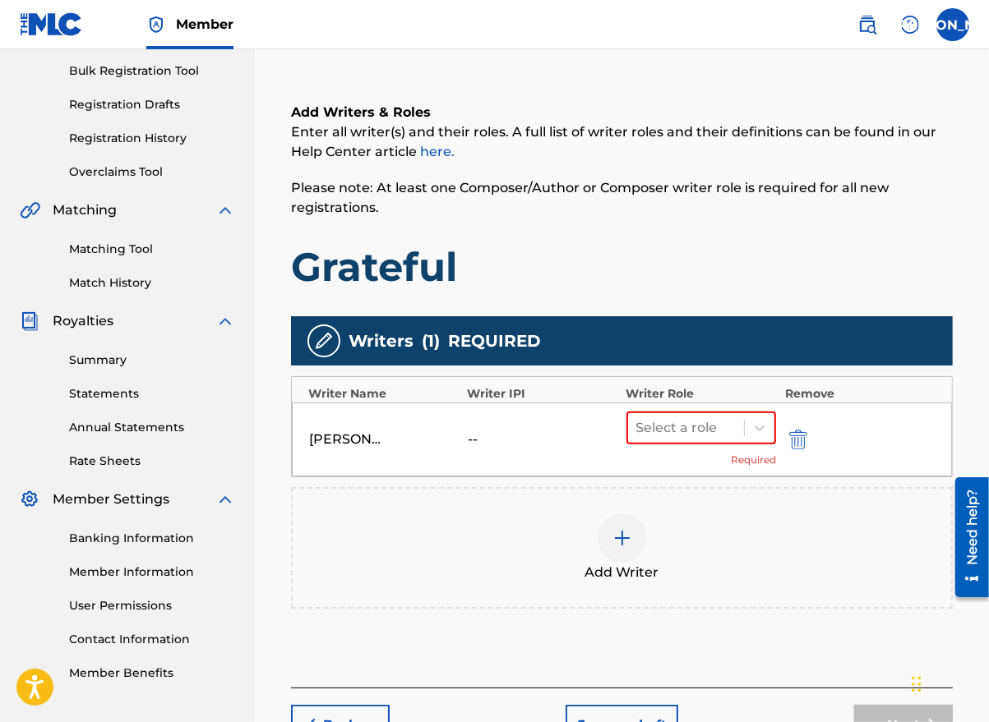
click at [768, 431] on icon at bounding box center [759, 428] width 16 height 16
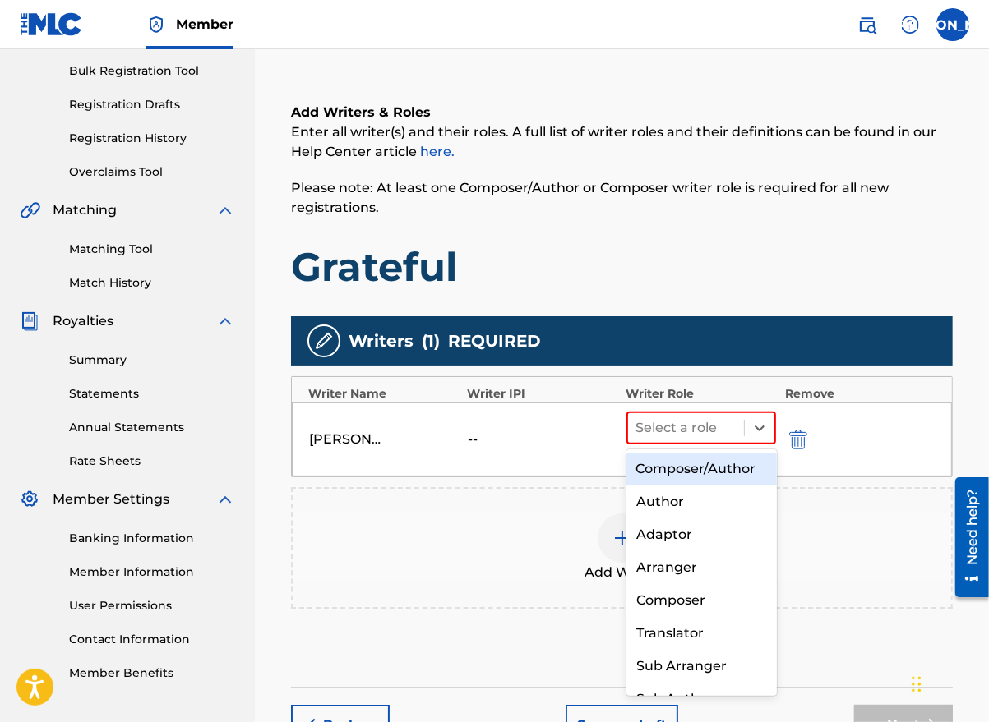
click at [713, 473] on div "Composer/Author" at bounding box center [701, 469] width 150 height 33
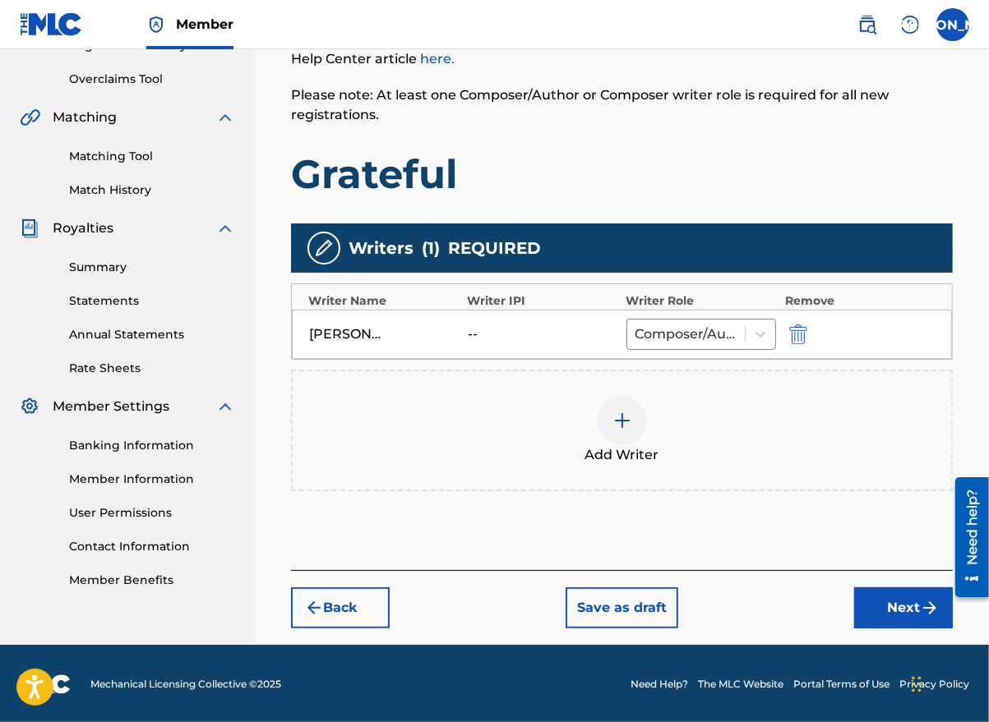
click at [894, 602] on button "Next" at bounding box center [903, 608] width 99 height 41
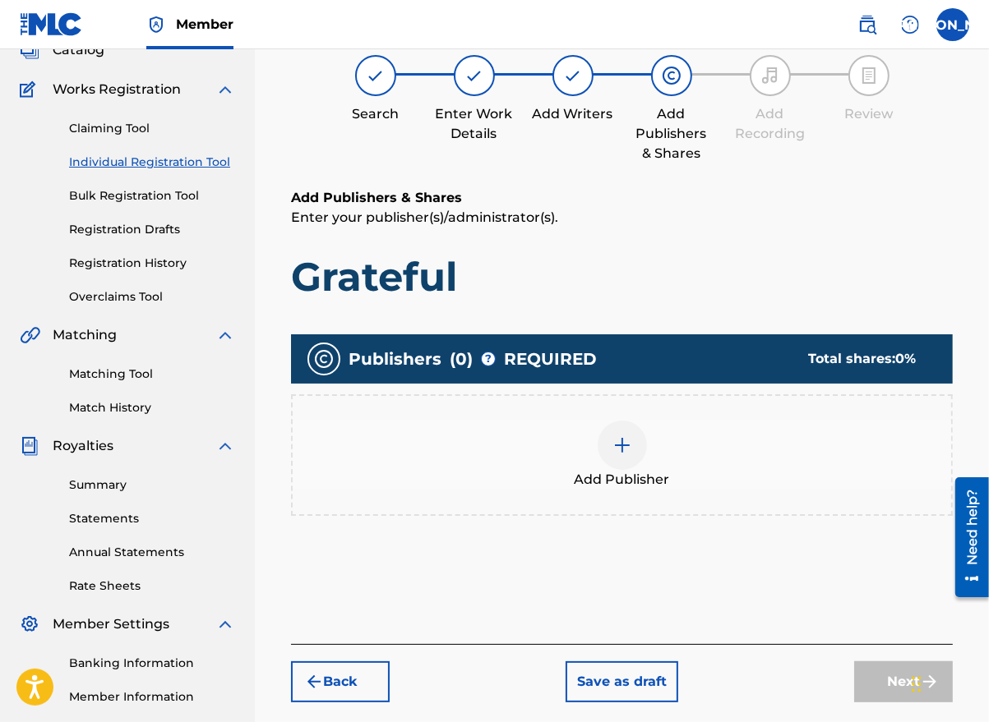
scroll to position [74, 0]
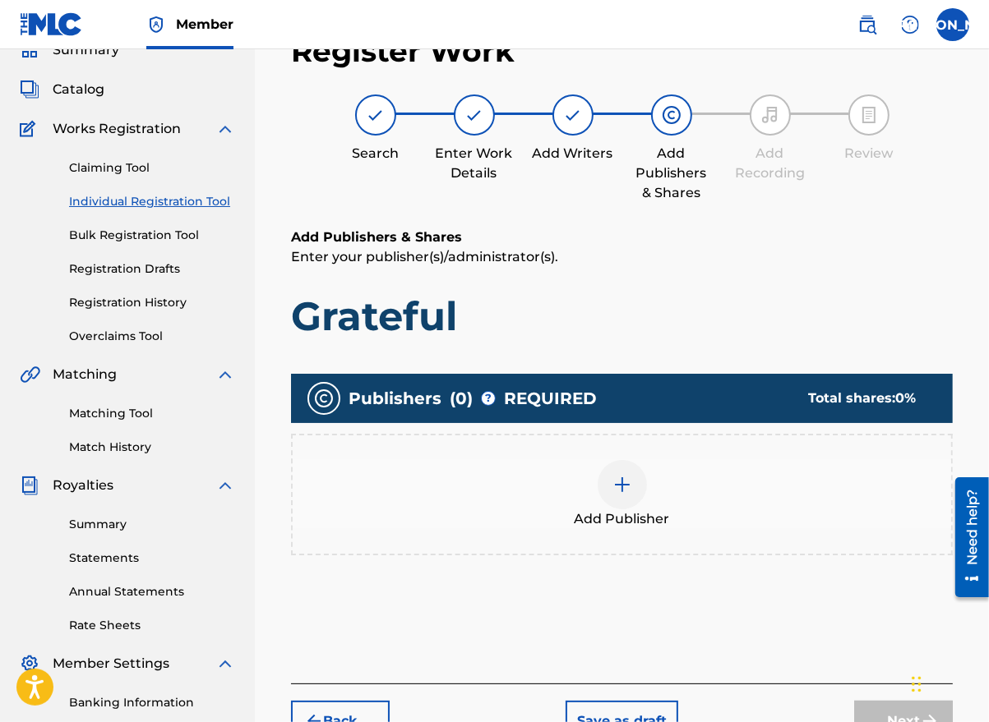
click at [608, 500] on div at bounding box center [621, 484] width 49 height 49
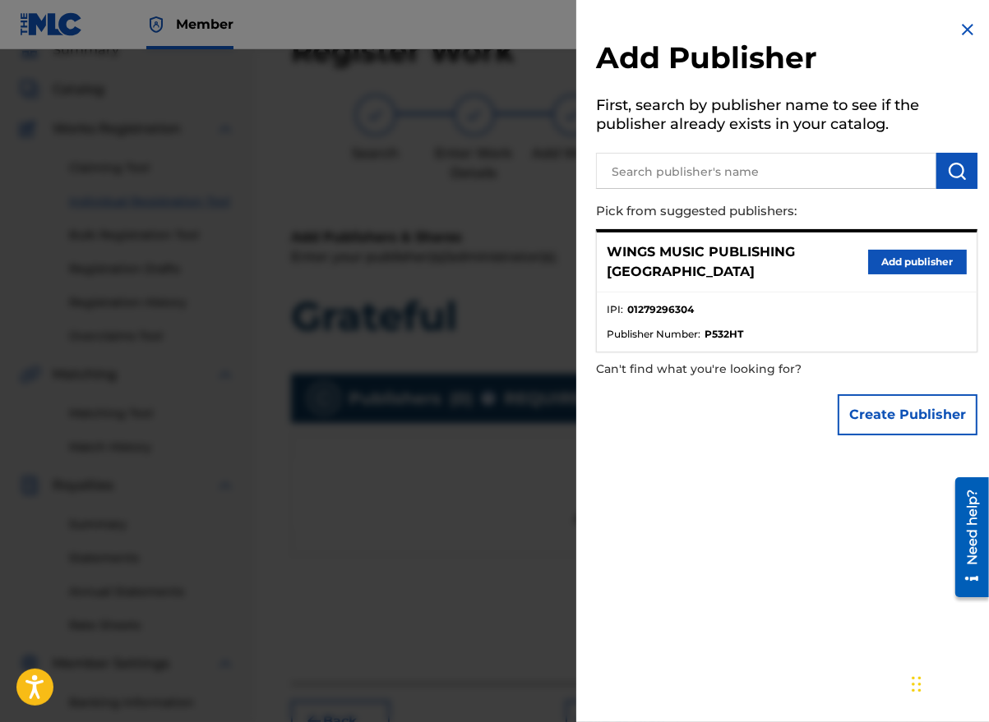
click at [901, 256] on button "Add publisher" at bounding box center [917, 262] width 99 height 25
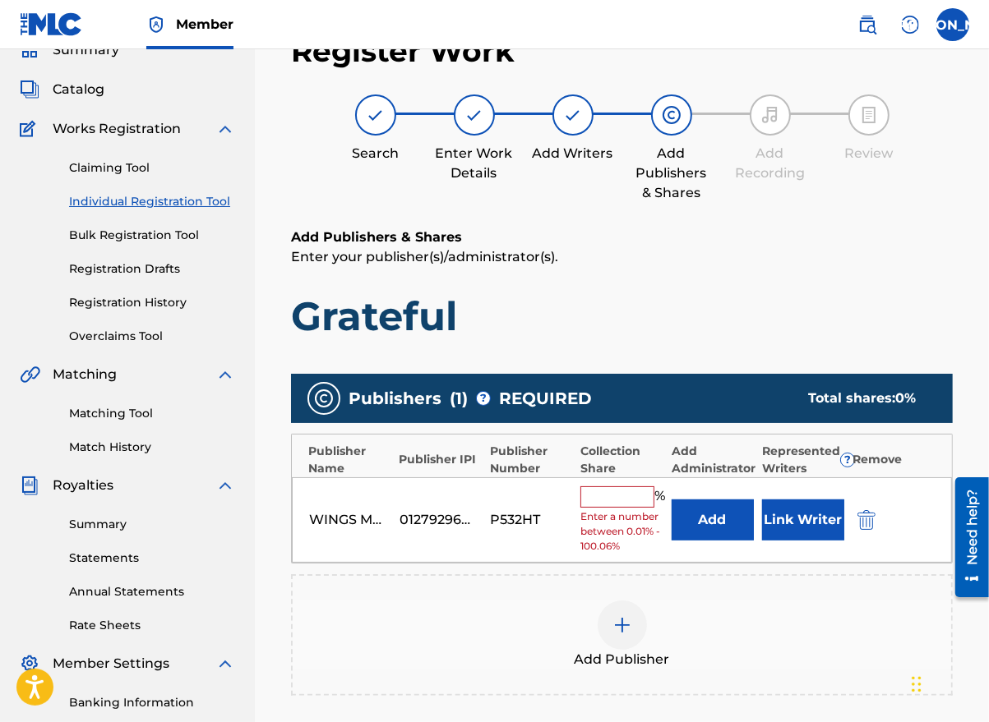
click at [611, 496] on input "text" at bounding box center [617, 497] width 74 height 21
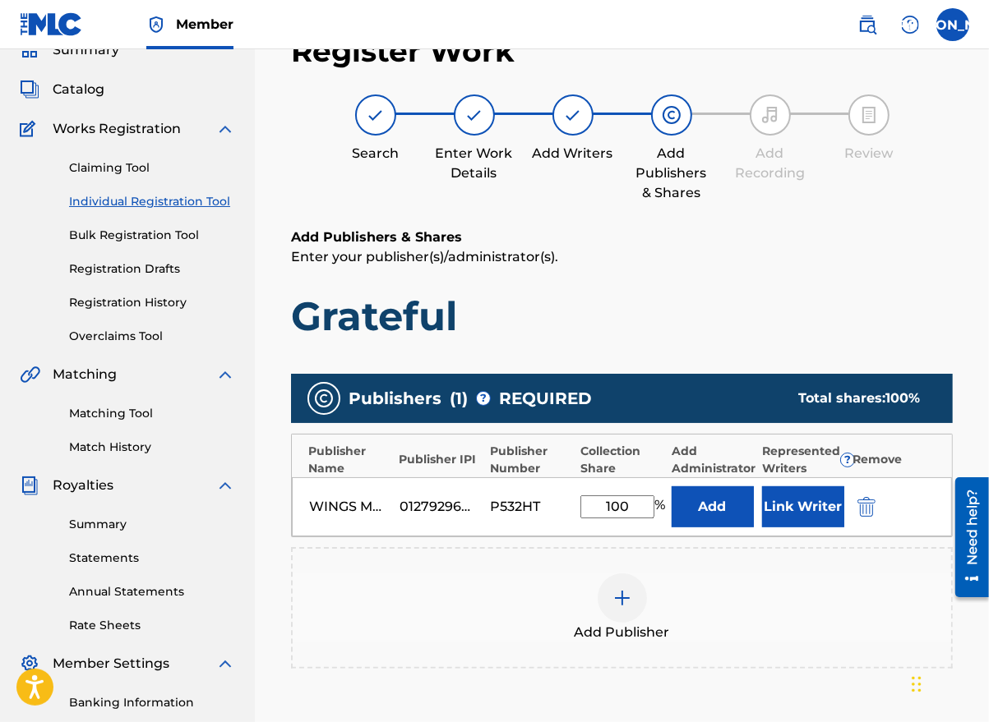
type input "100"
click at [808, 502] on button "Link Writer" at bounding box center [803, 507] width 82 height 41
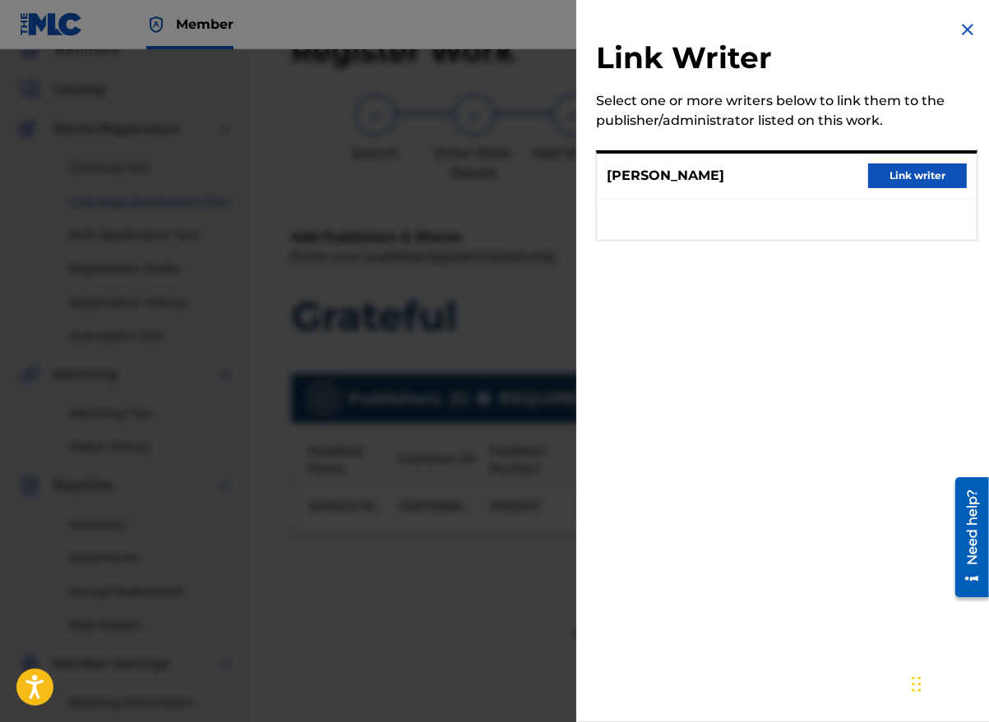
click at [928, 177] on button "Link writer" at bounding box center [917, 176] width 99 height 25
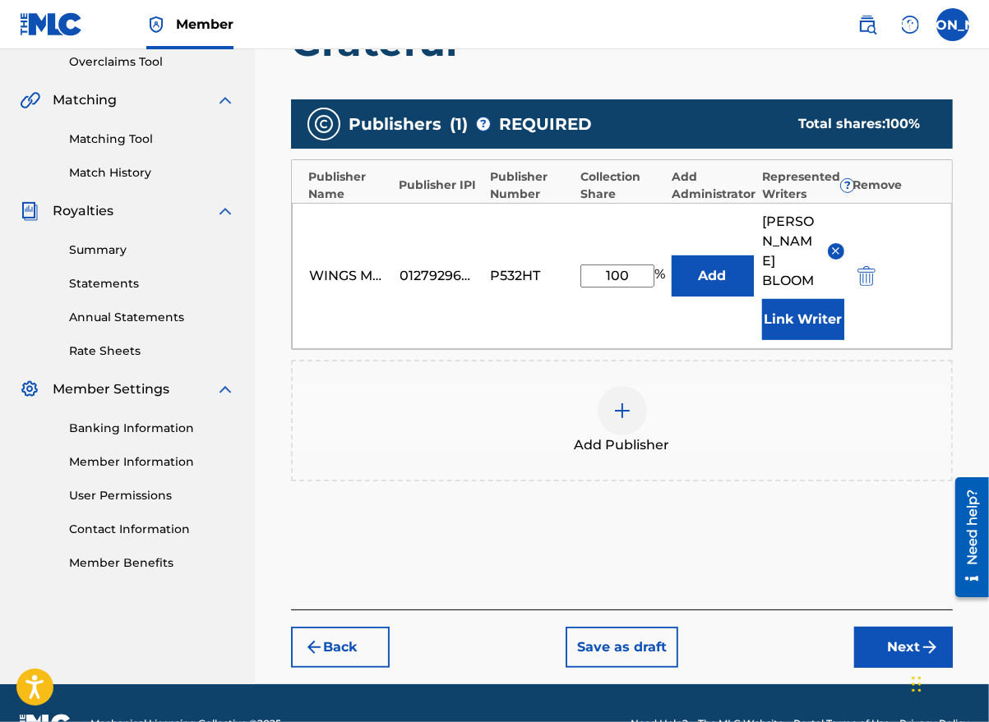
click at [891, 627] on button "Next" at bounding box center [903, 647] width 99 height 41
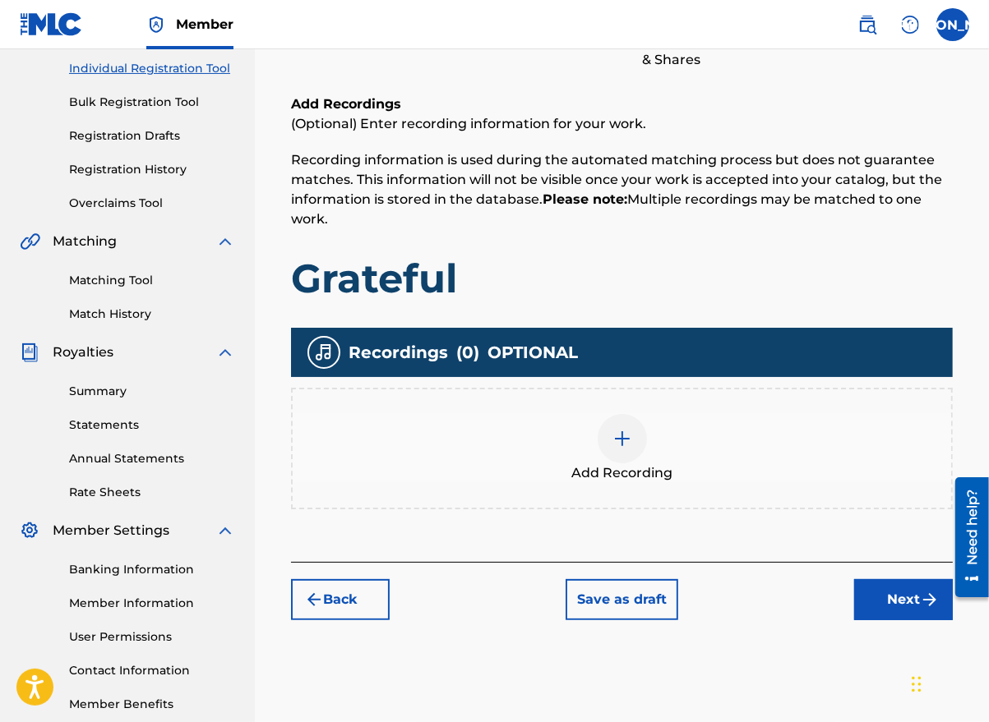
scroll to position [296, 0]
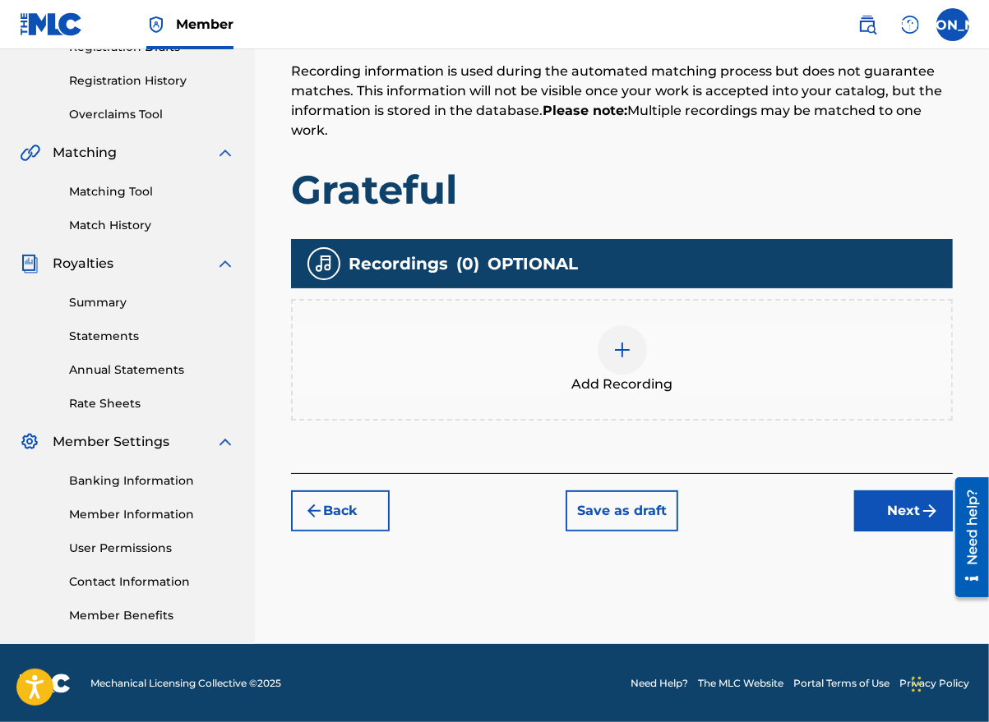
click at [616, 351] on img at bounding box center [622, 350] width 20 height 20
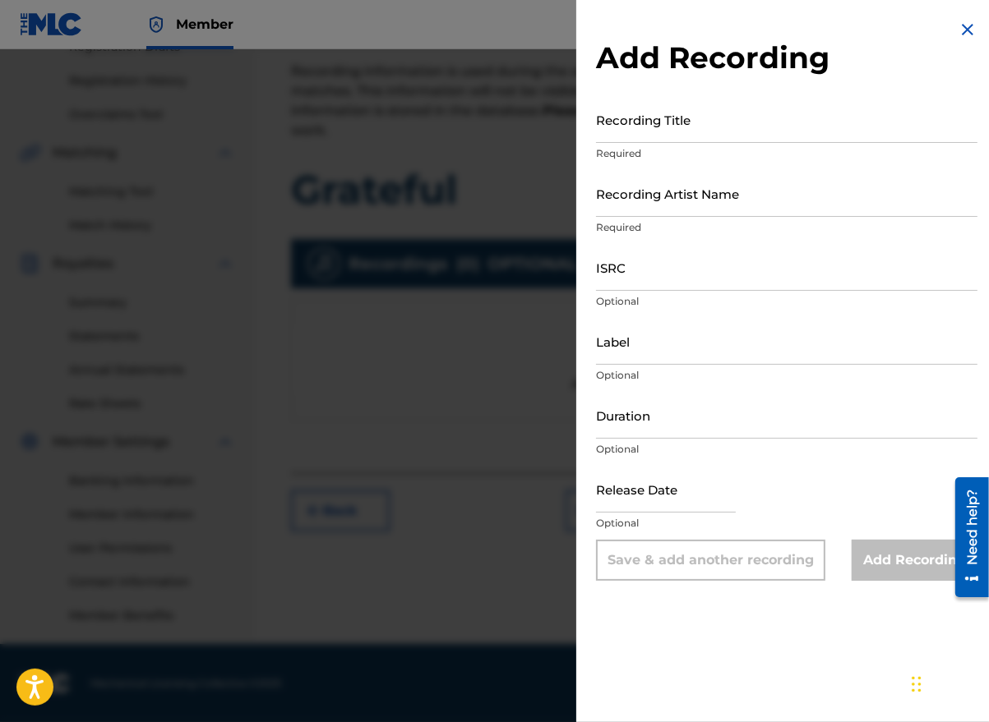
click at [688, 130] on input "Recording Title" at bounding box center [786, 119] width 381 height 47
type input "Grateful"
click at [621, 211] on input "Recording Artist Name" at bounding box center [786, 193] width 381 height 47
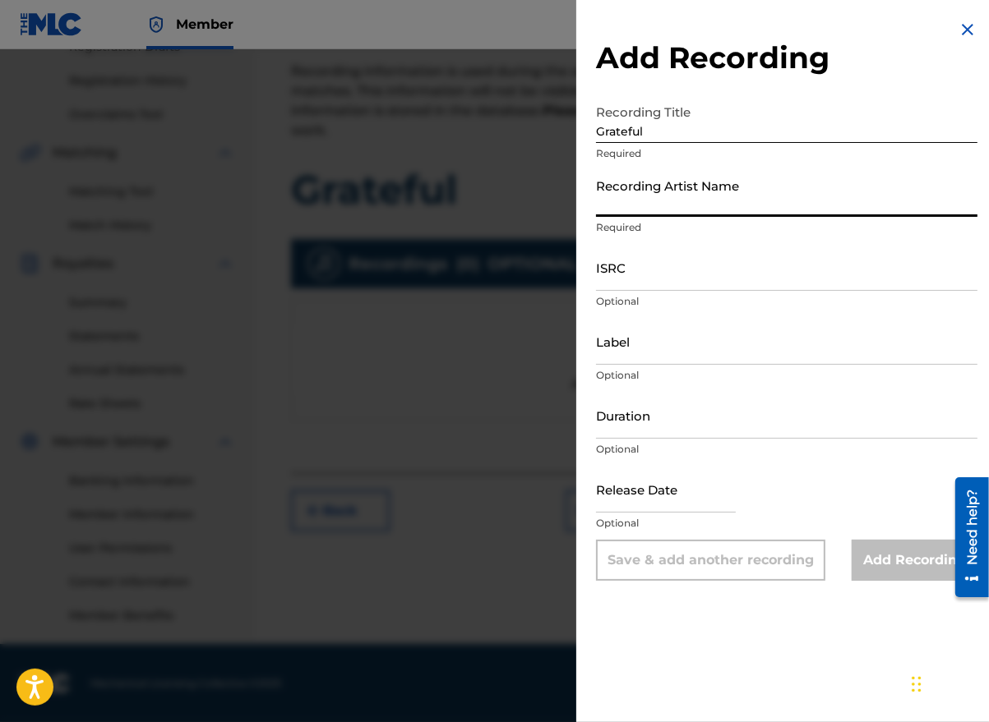
type input "[PERSON_NAME] the Messenger"
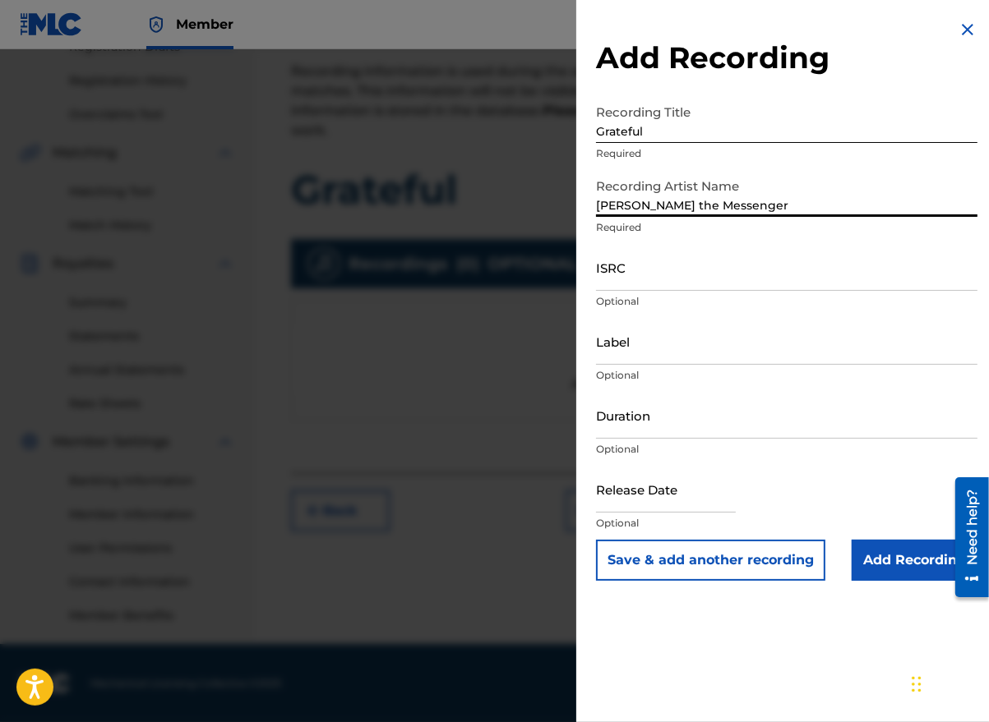
click at [621, 278] on input "ISRC" at bounding box center [786, 267] width 381 height 47
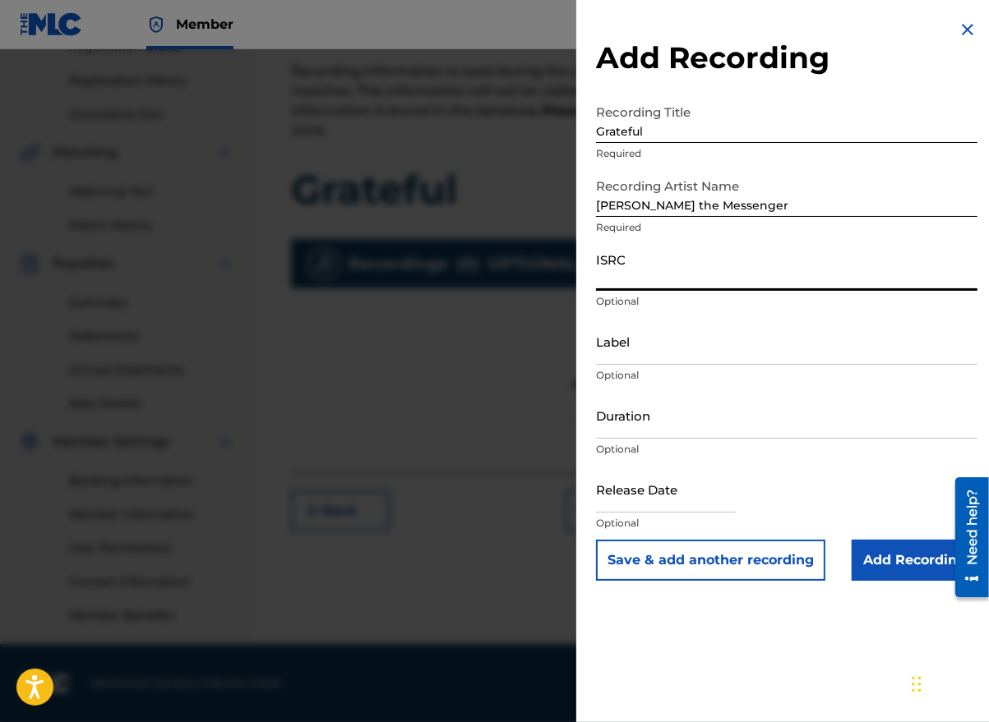
paste input "GBLFP1915871"
type input "GBLFP1915871"
click at [646, 350] on input "Label" at bounding box center [786, 341] width 381 height 47
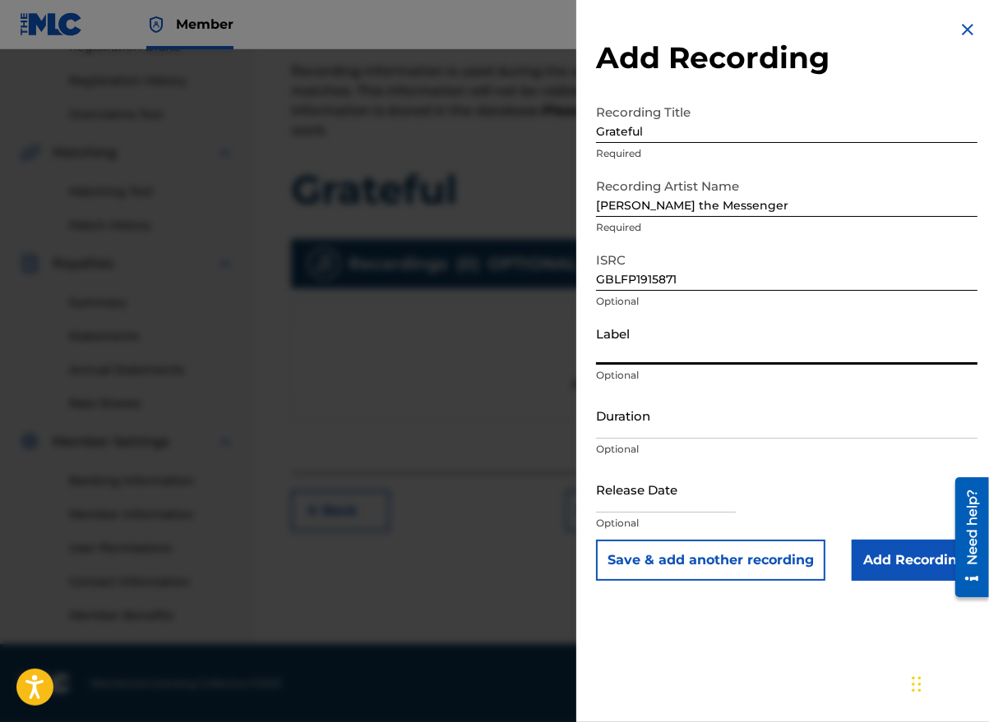
type input "MESSENGER GLOBAL"
click at [684, 425] on input "Duration" at bounding box center [786, 415] width 381 height 47
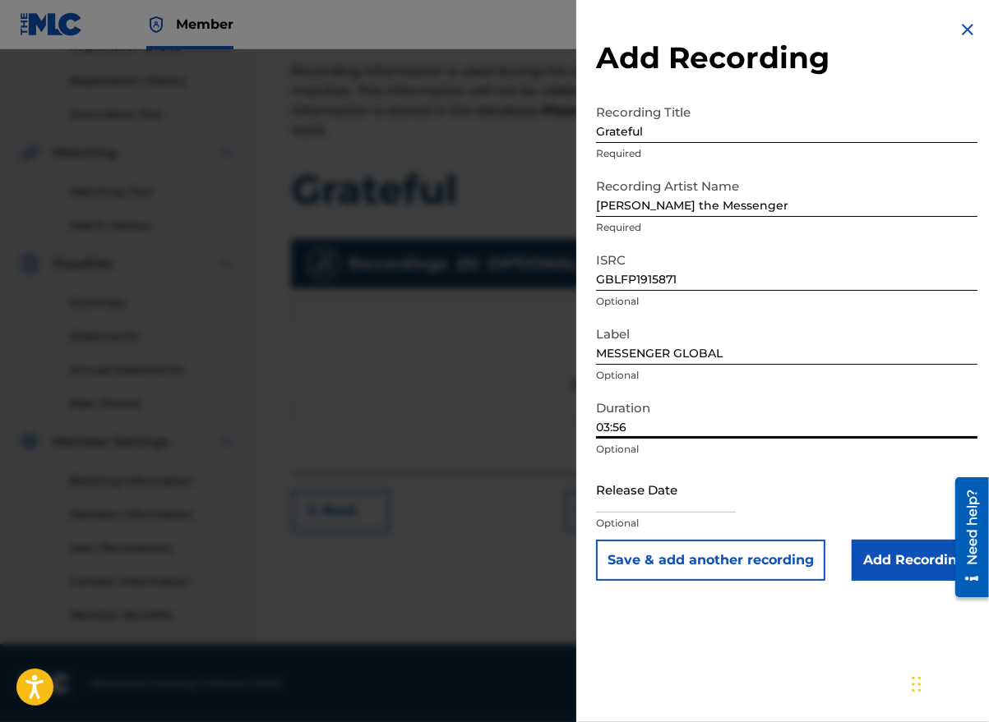
type input "03:56"
click at [685, 496] on input "text" at bounding box center [666, 489] width 140 height 47
select select "7"
select select "2025"
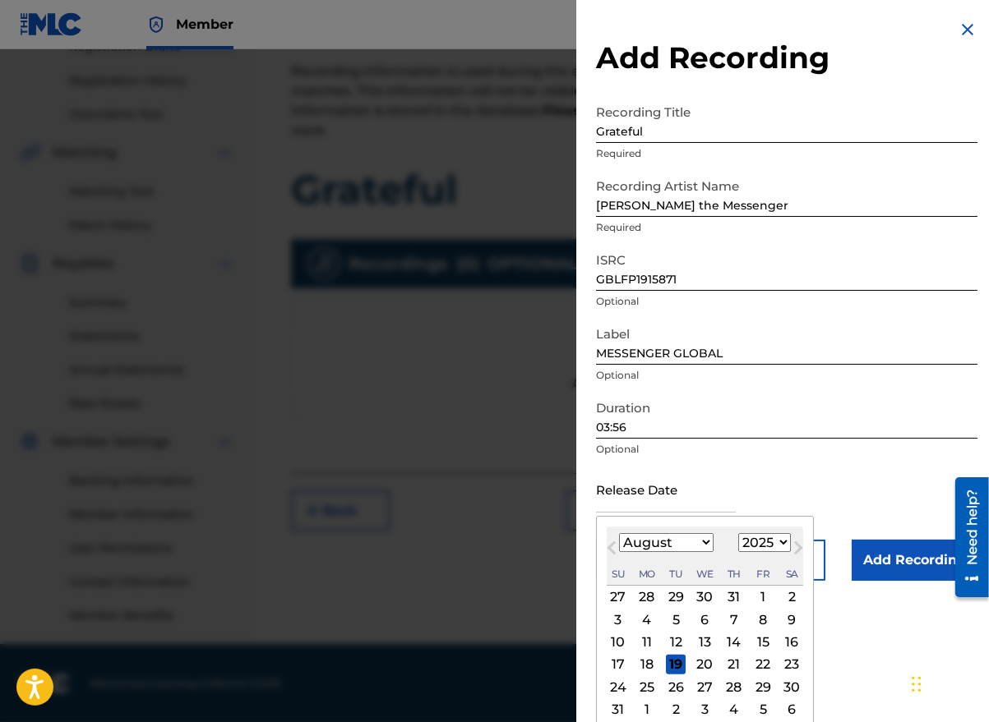
click at [608, 559] on button "Previous Month" at bounding box center [611, 551] width 26 height 26
select select "6"
click at [778, 546] on select "1900 1901 1902 1903 1904 1905 1906 1907 1908 1909 1910 1911 1912 1913 1914 1915…" at bounding box center [764, 542] width 53 height 19
select select "2019"
click at [738, 533] on select "1900 1901 1902 1903 1904 1905 1906 1907 1908 1909 1910 1911 1912 1913 1914 1915…" at bounding box center [764, 542] width 53 height 19
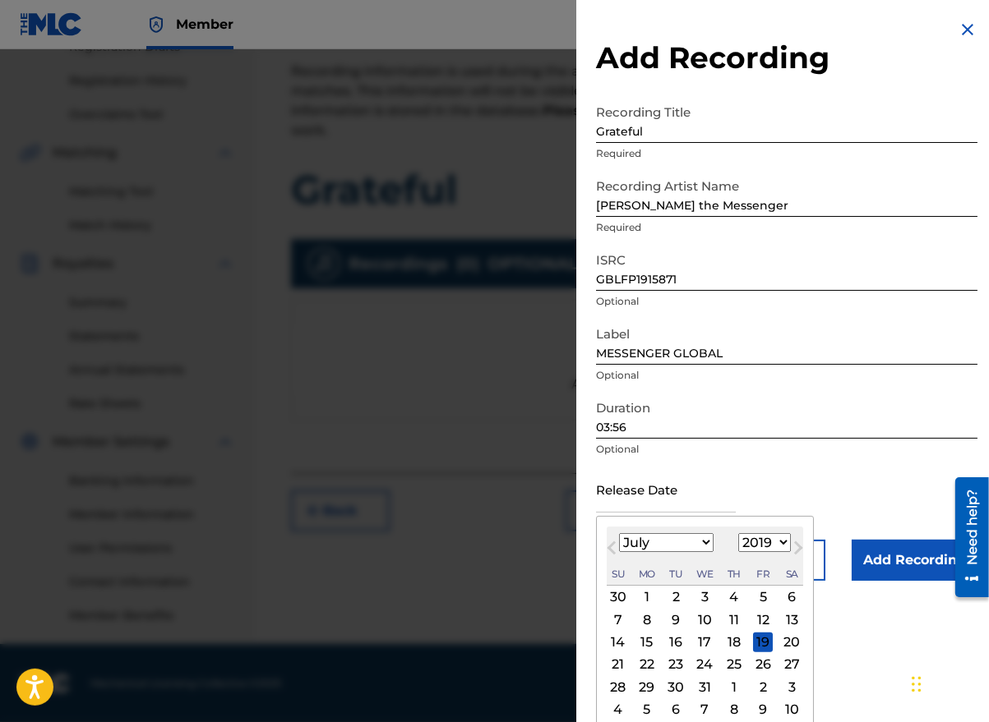
click at [697, 551] on select "January February March April May June July August September October November De…" at bounding box center [666, 542] width 95 height 19
select select "7"
click at [619, 533] on select "January February March April May June July August September October November De…" at bounding box center [666, 542] width 95 height 19
click at [754, 598] on div "2" at bounding box center [763, 598] width 20 height 20
type input "[DATE]"
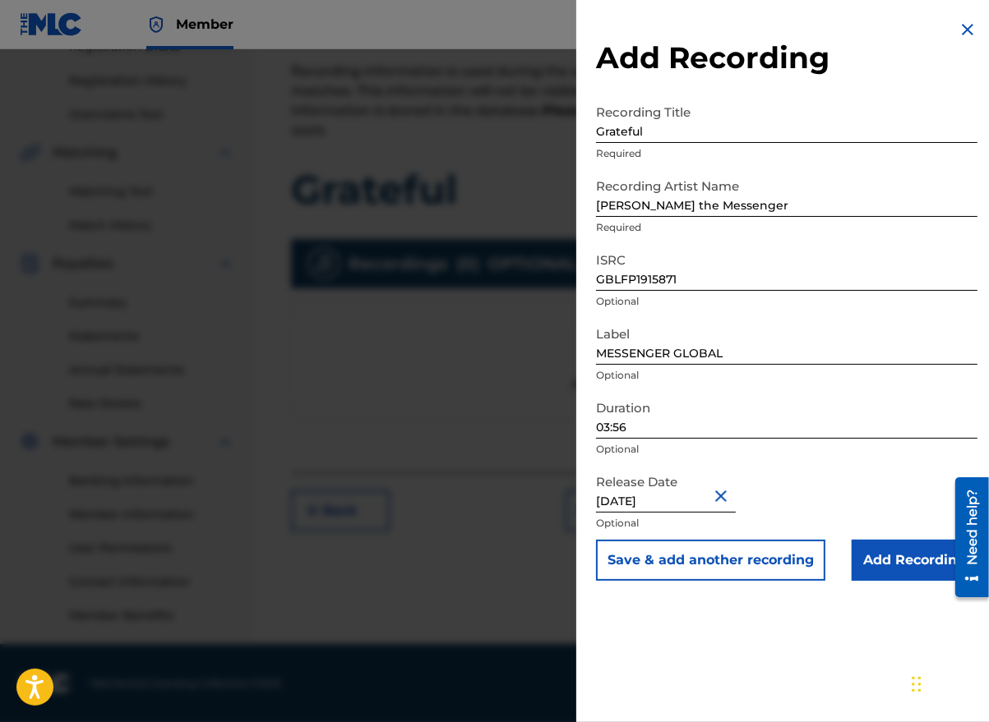
click at [888, 559] on input "Add Recording" at bounding box center [914, 560] width 126 height 41
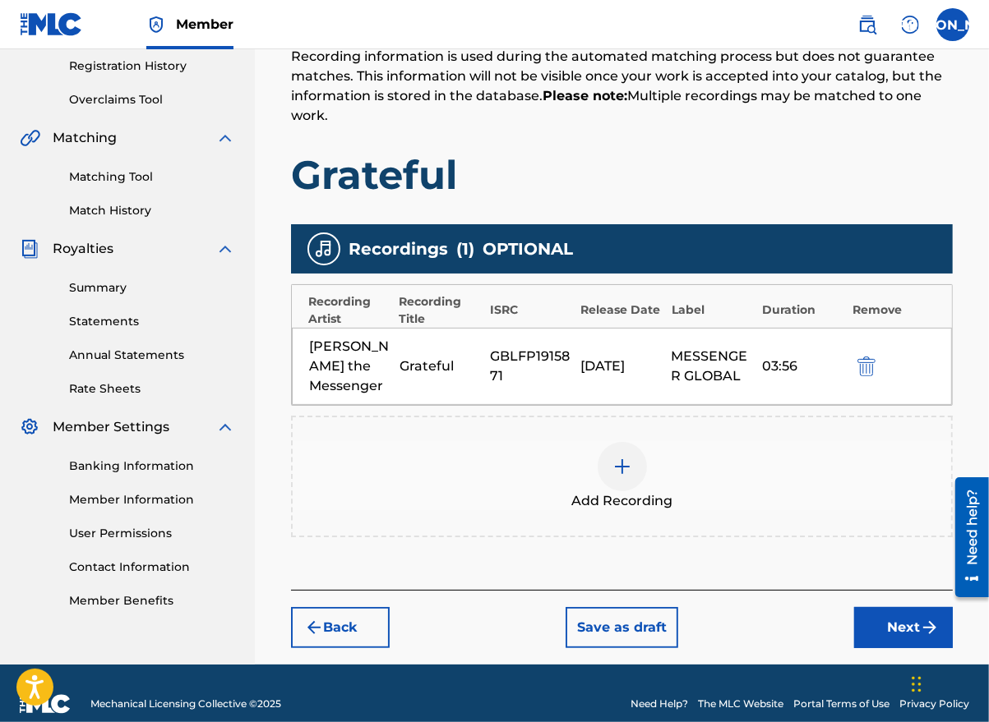
click at [894, 607] on button "Next" at bounding box center [903, 627] width 99 height 41
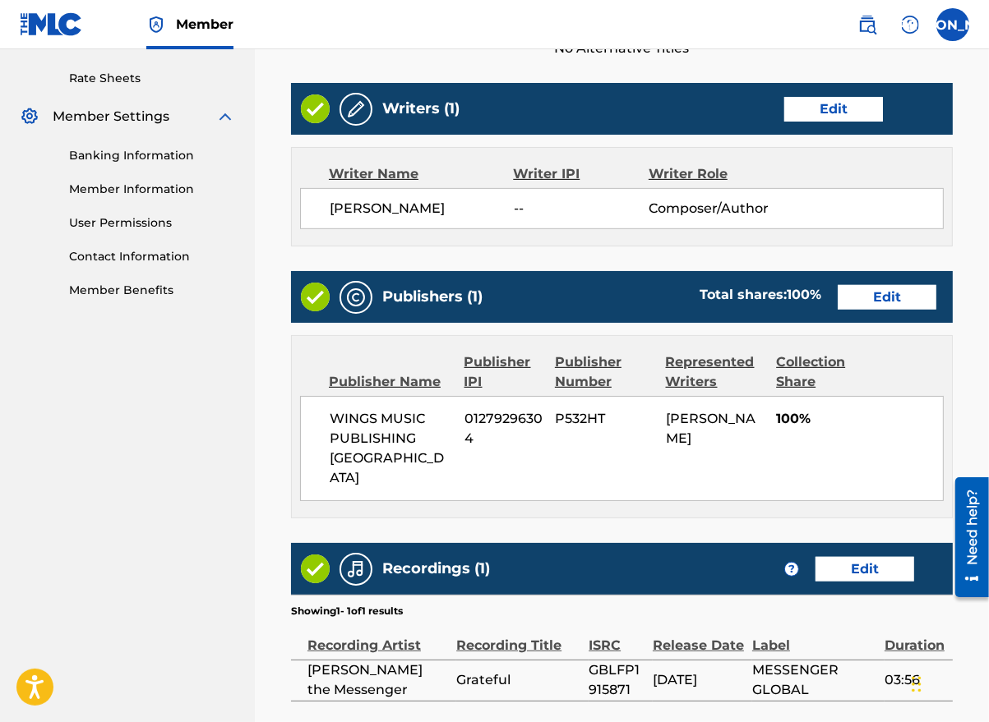
scroll to position [737, 0]
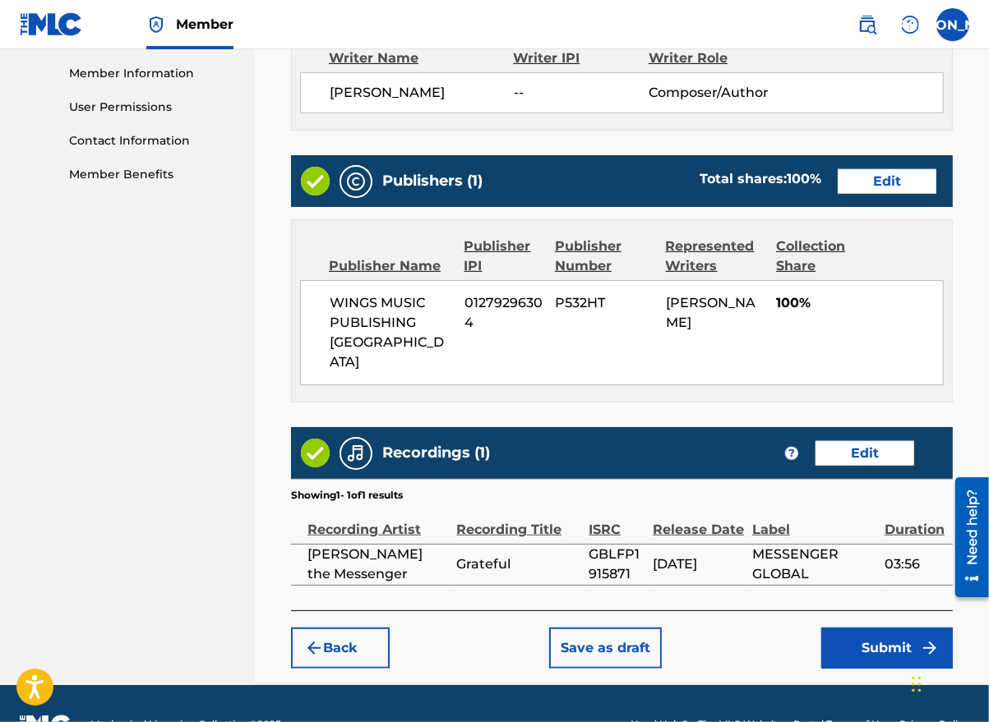
click at [880, 628] on button "Submit" at bounding box center [886, 648] width 131 height 41
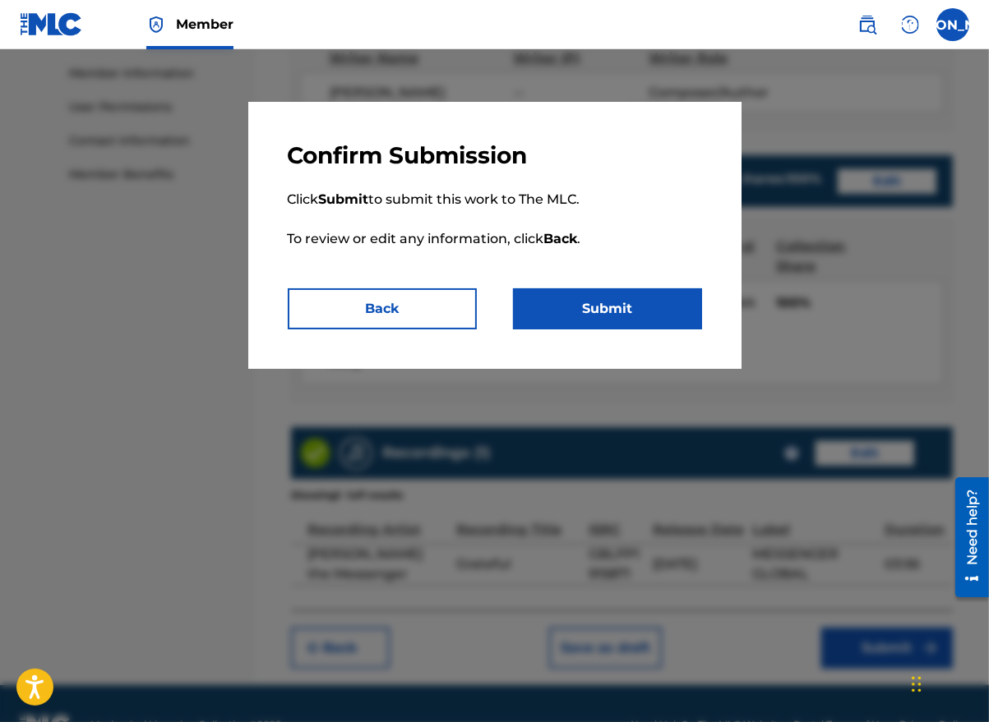
click at [628, 311] on button "Submit" at bounding box center [607, 308] width 189 height 41
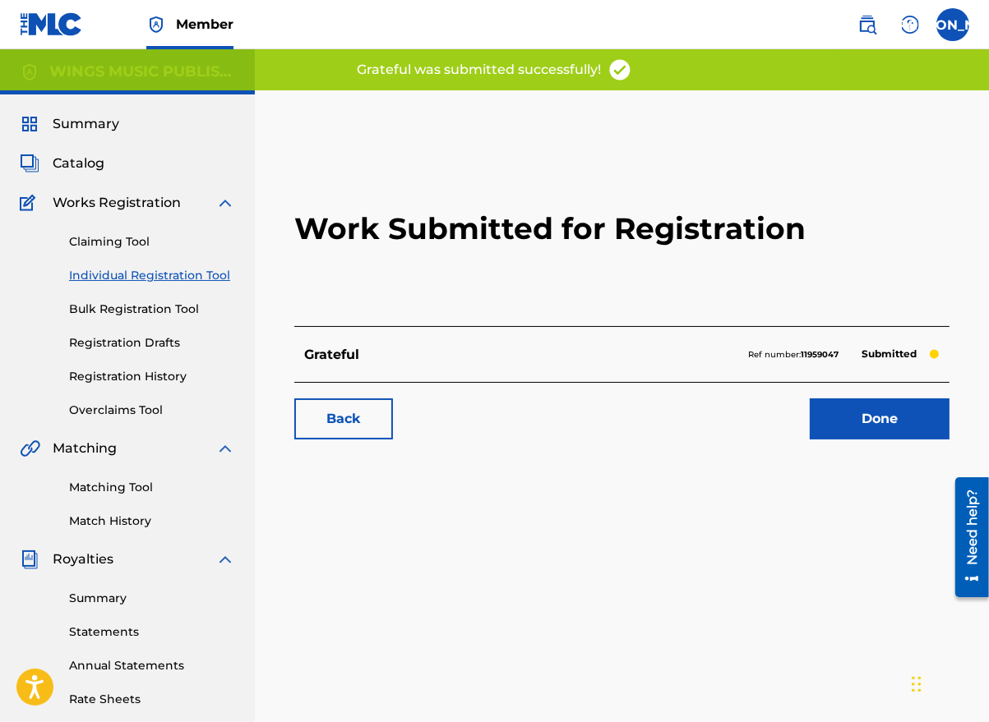
click at [878, 425] on link "Done" at bounding box center [879, 419] width 140 height 41
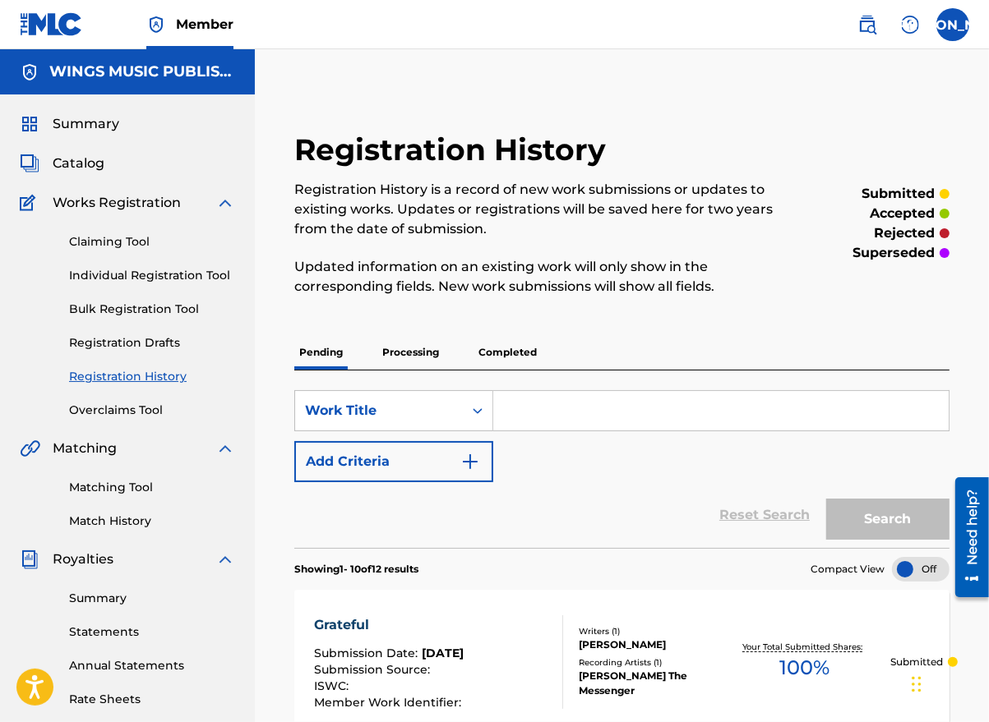
click at [128, 269] on link "Individual Registration Tool" at bounding box center [152, 275] width 166 height 17
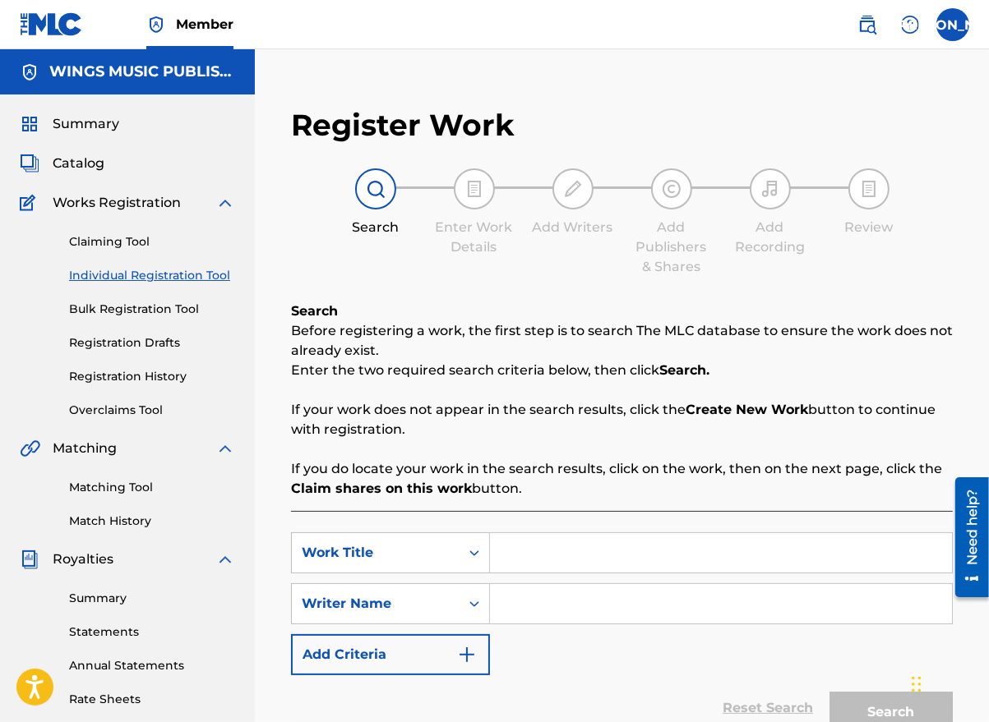
click at [536, 551] on input "Search Form" at bounding box center [721, 552] width 462 height 39
type input "Part time love"
click at [539, 606] on input "Search Form" at bounding box center [721, 603] width 462 height 39
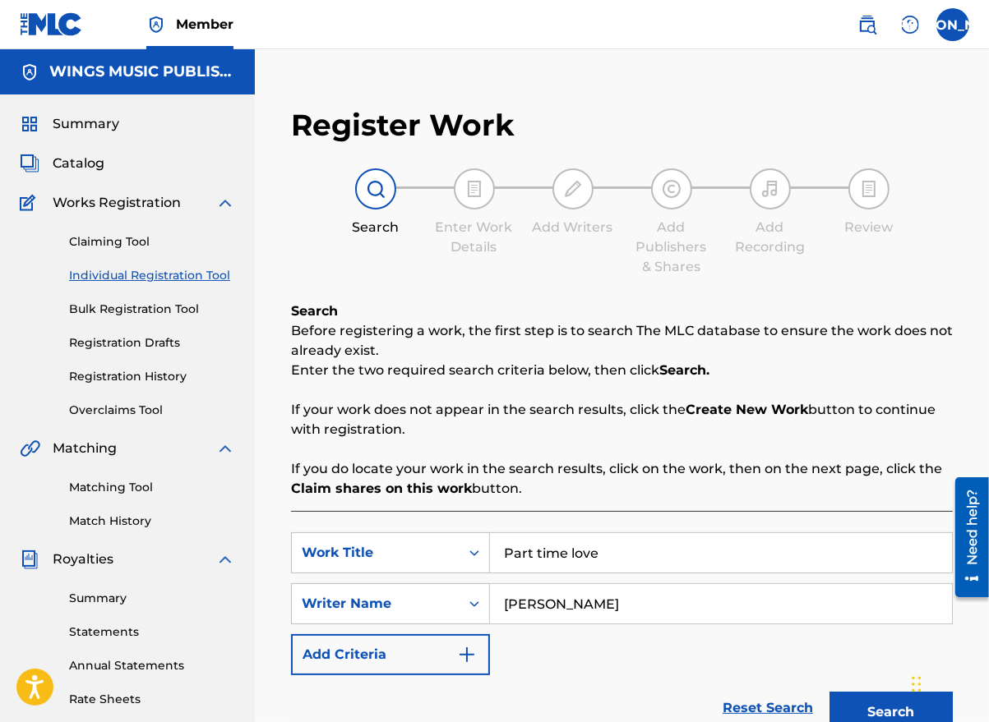
type input "[PERSON_NAME]"
click at [513, 654] on div "SearchWithCriteria432f6bd2-09a4-4dd0-bb5e-0996773c7dbb Work Title [DEMOGRAPHIC_…" at bounding box center [622, 604] width 662 height 143
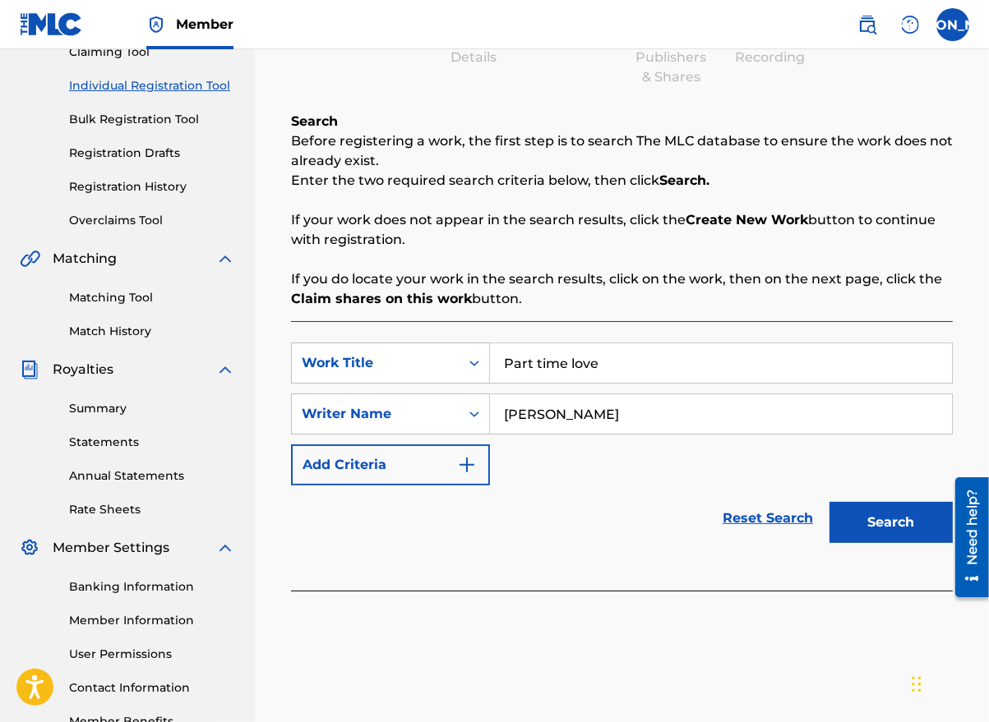
scroll to position [247, 0]
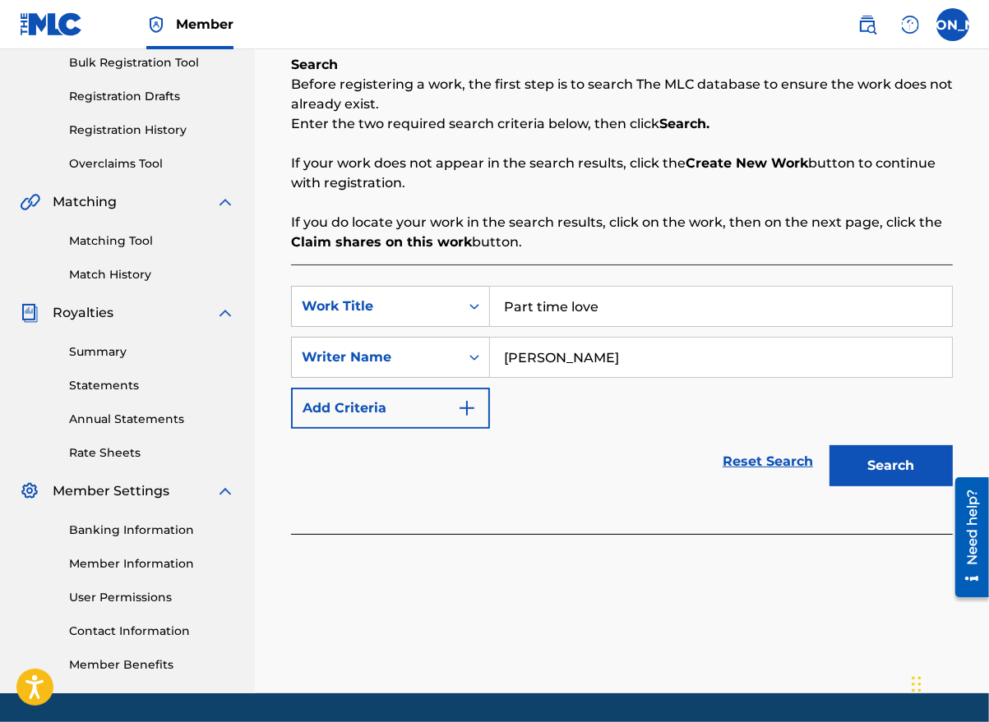
click at [882, 470] on button "Search" at bounding box center [890, 465] width 123 height 41
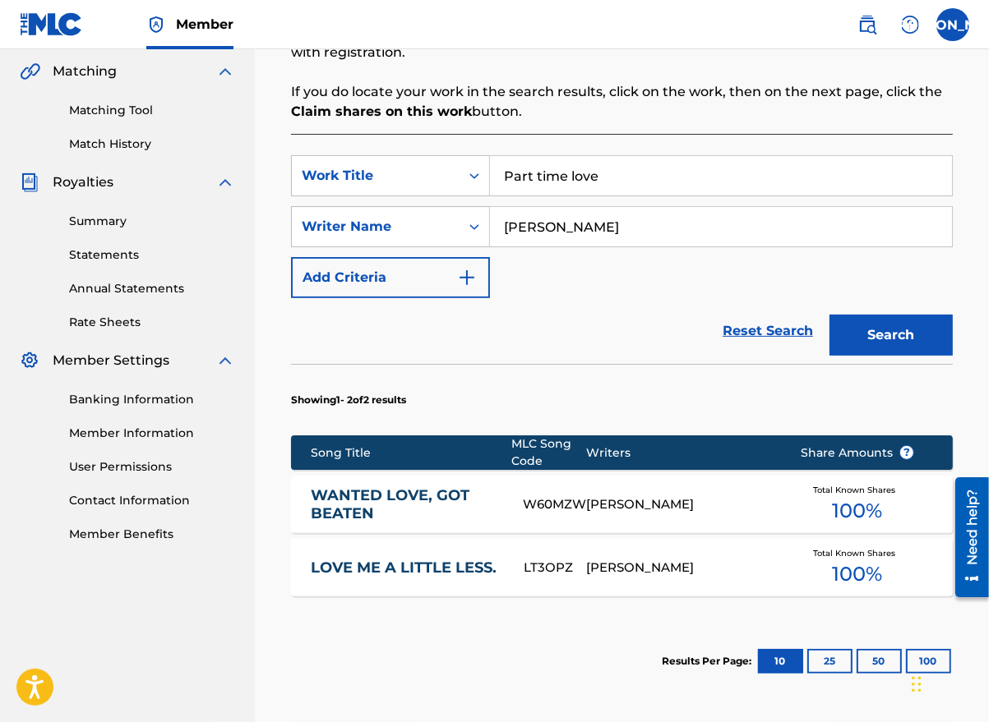
scroll to position [493, 0]
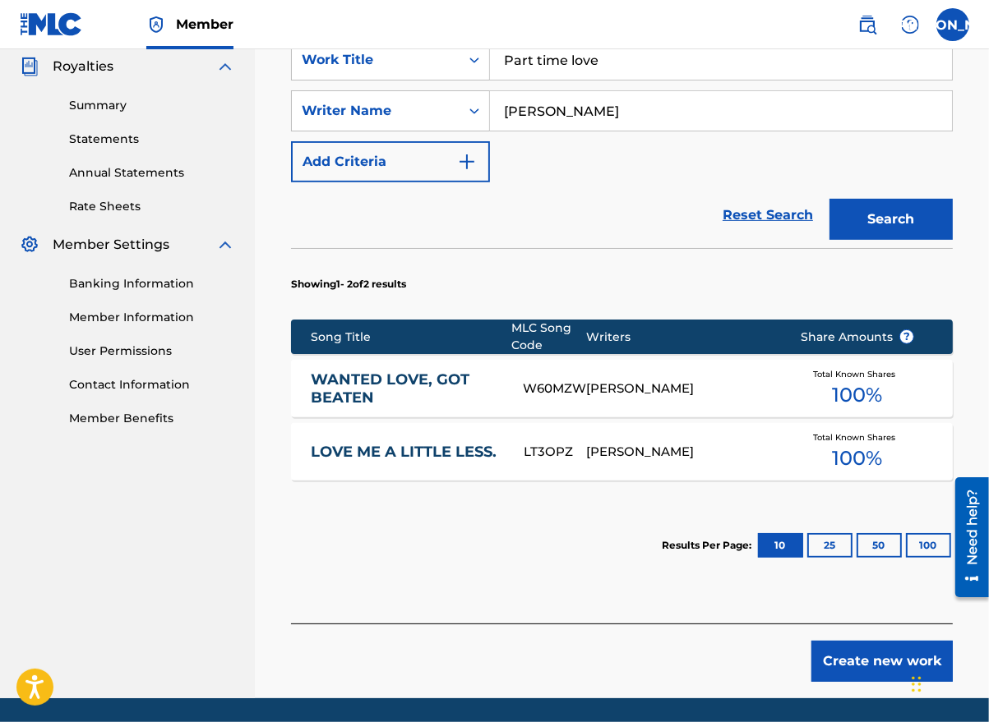
click at [850, 662] on button "Create new work" at bounding box center [881, 661] width 141 height 41
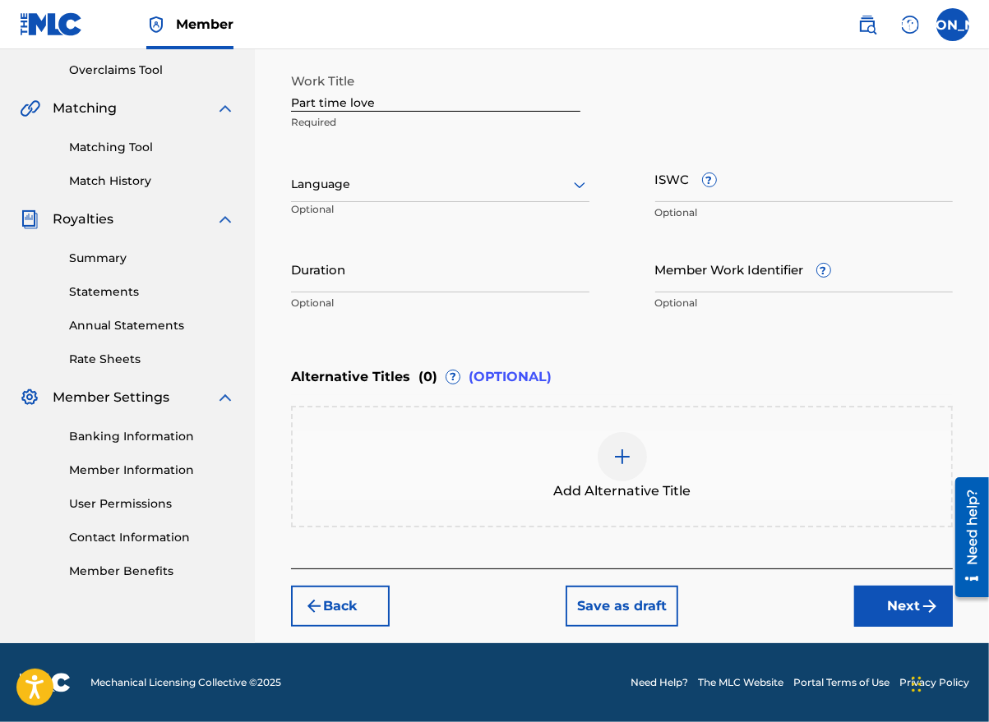
scroll to position [339, 0]
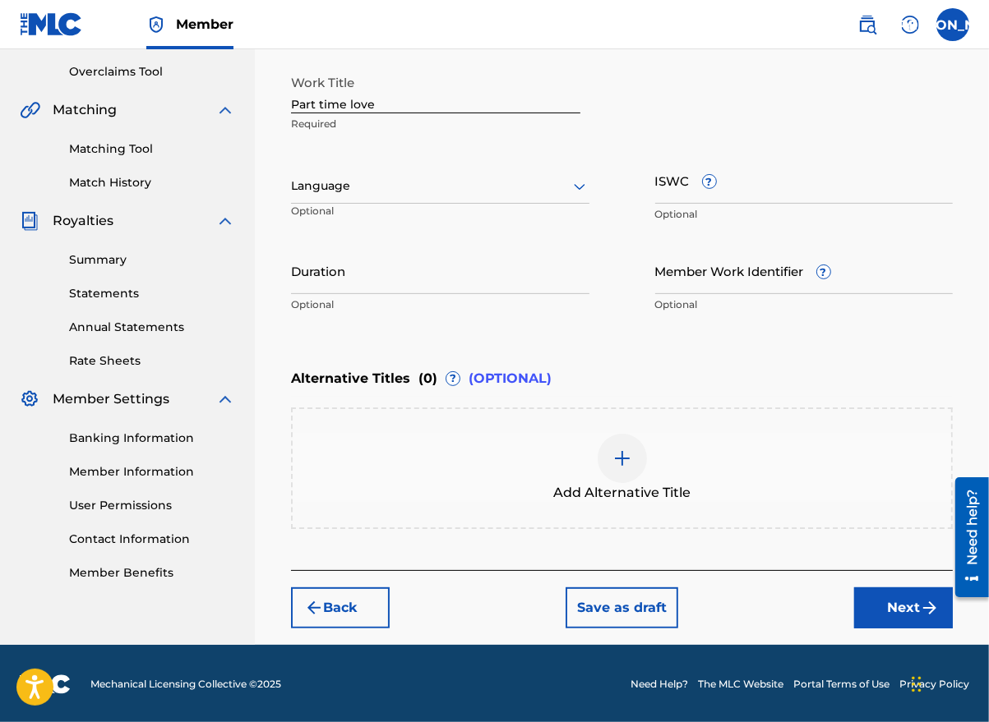
click at [358, 191] on div at bounding box center [440, 186] width 298 height 21
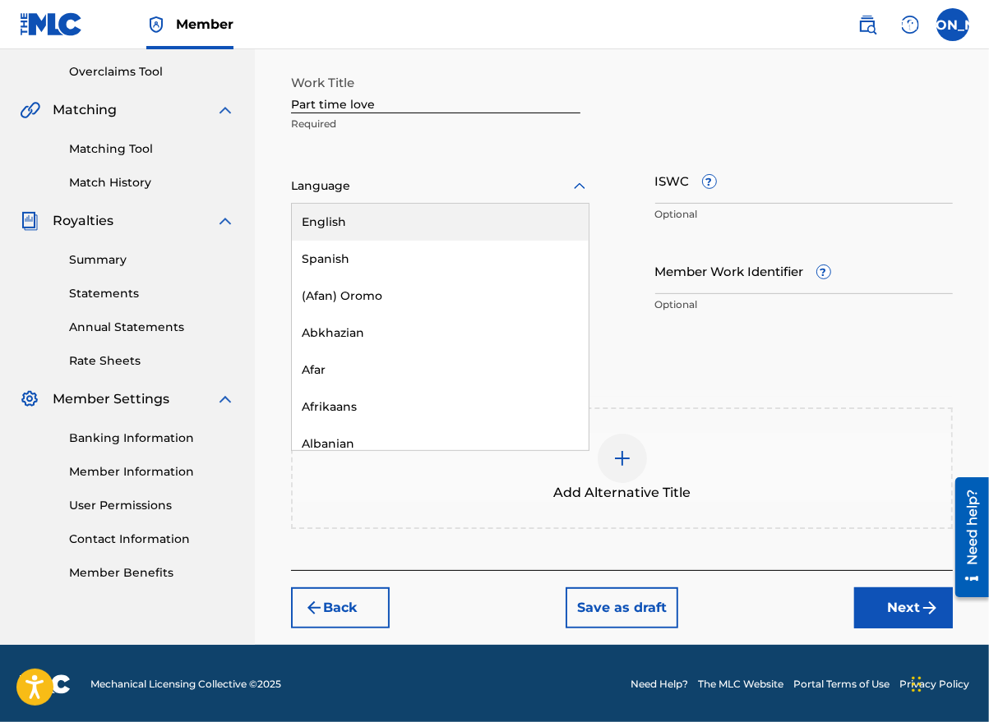
click at [362, 212] on div "English" at bounding box center [440, 222] width 297 height 37
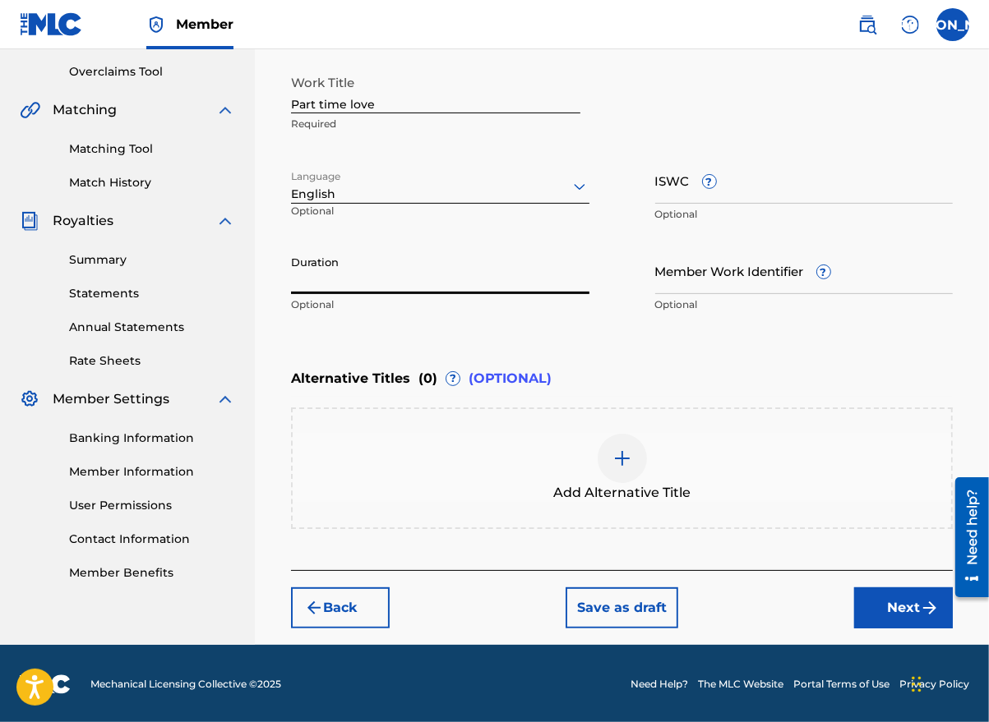
click at [399, 288] on input "Duration" at bounding box center [440, 270] width 298 height 47
type input "02:46"
click at [892, 612] on button "Next" at bounding box center [903, 608] width 99 height 41
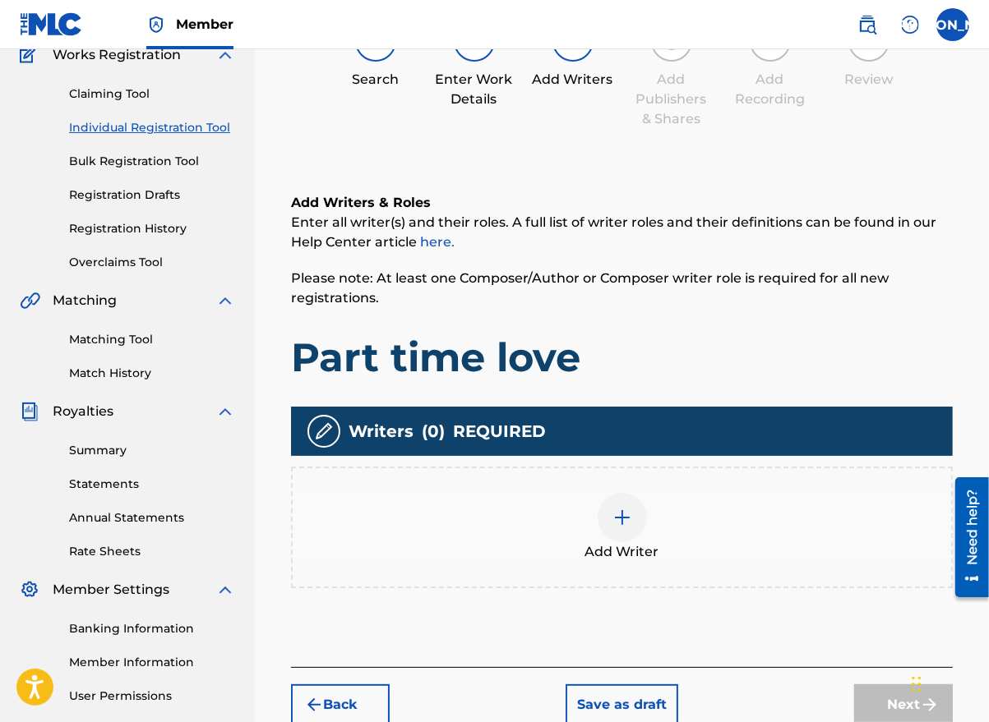
scroll to position [74, 0]
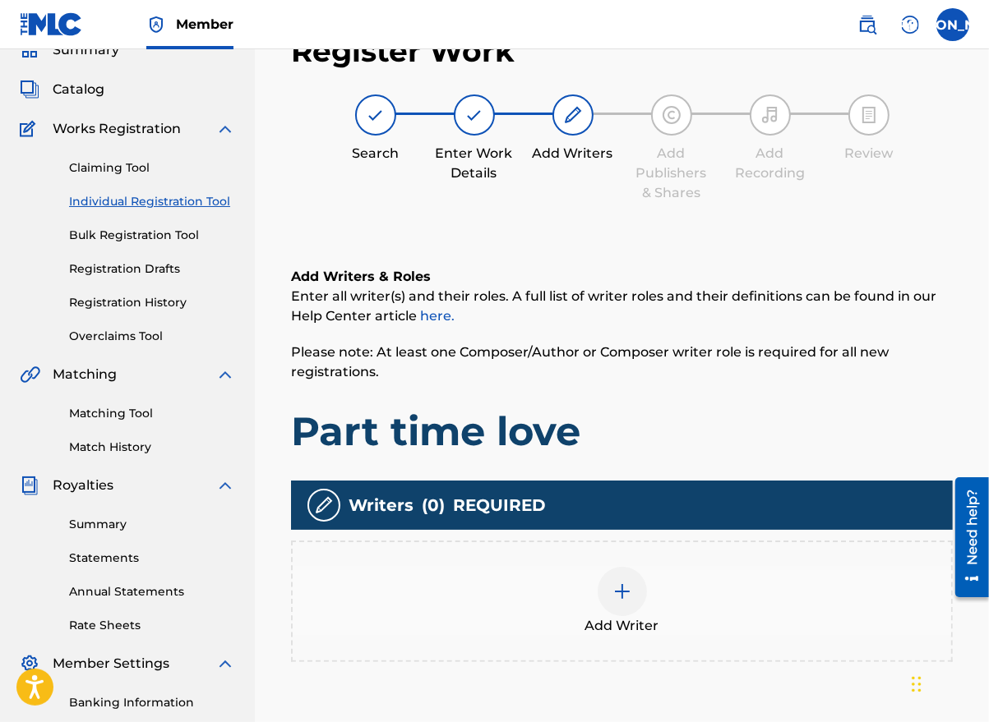
click at [606, 593] on div at bounding box center [621, 591] width 49 height 49
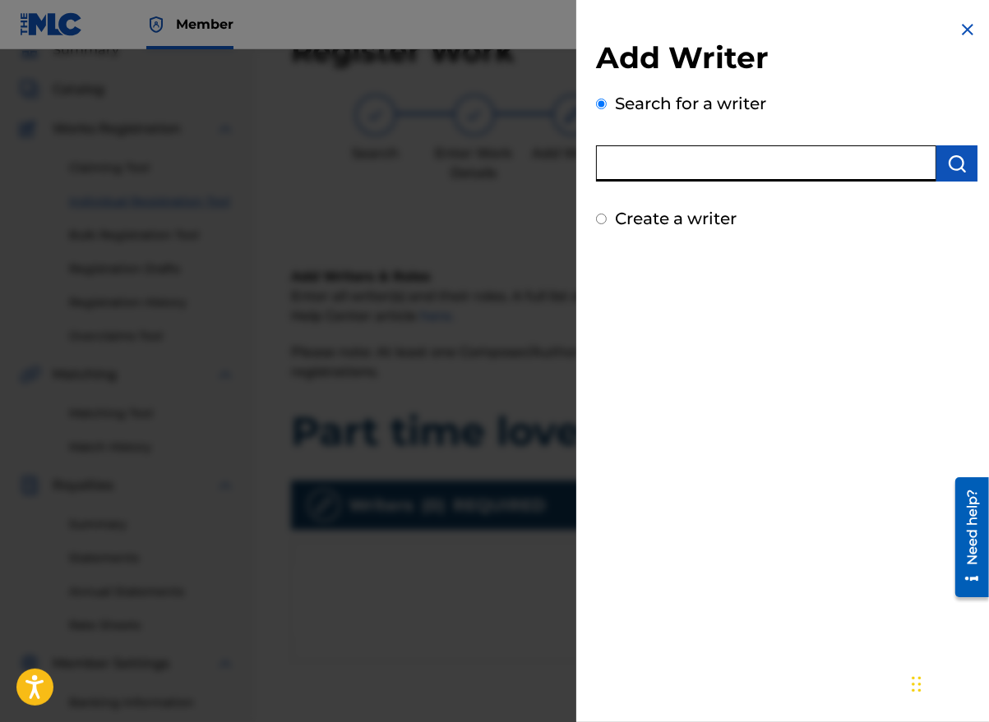
click at [655, 163] on input "text" at bounding box center [766, 163] width 340 height 36
type input "[PERSON_NAME]"
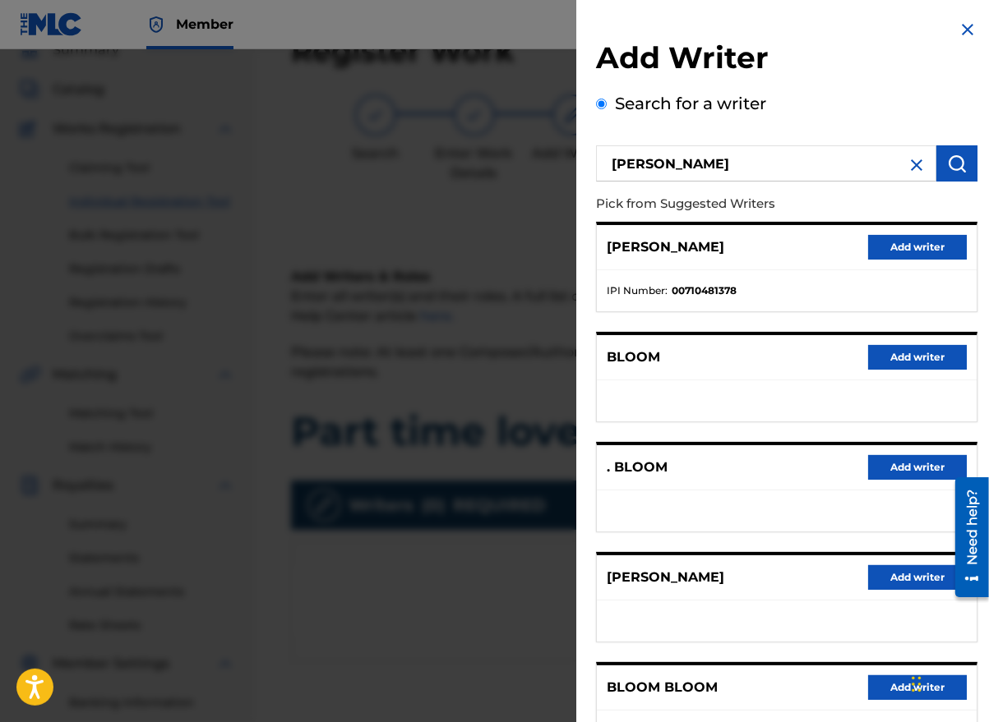
click at [914, 574] on button "Add writer" at bounding box center [917, 577] width 99 height 25
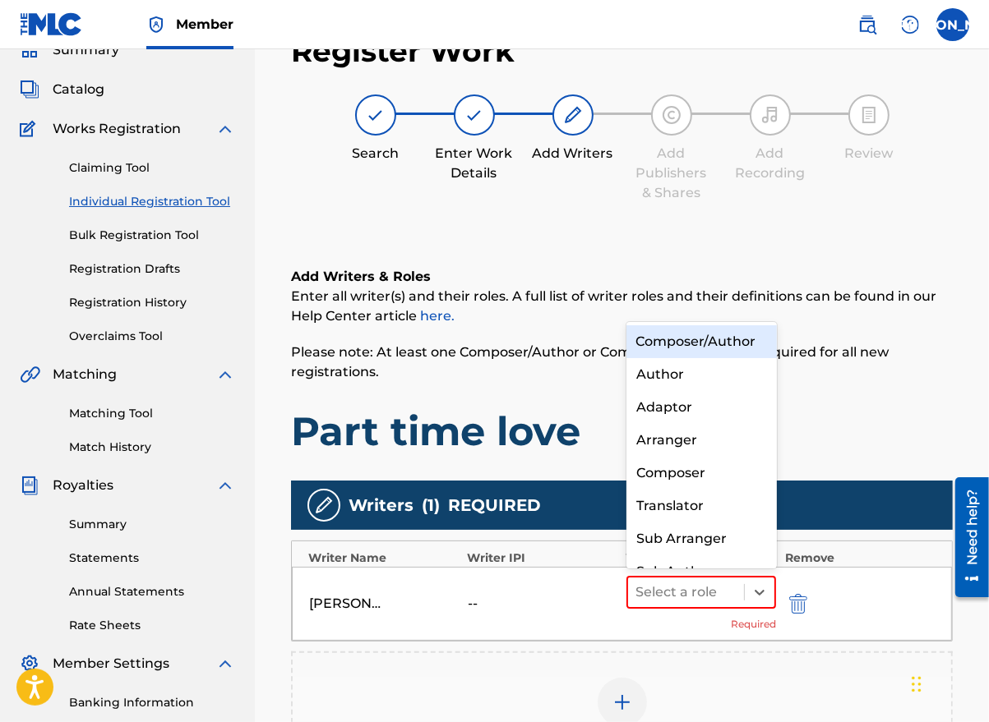
click at [754, 591] on icon at bounding box center [759, 592] width 16 height 16
click at [720, 358] on div "Composer/Author" at bounding box center [701, 341] width 150 height 33
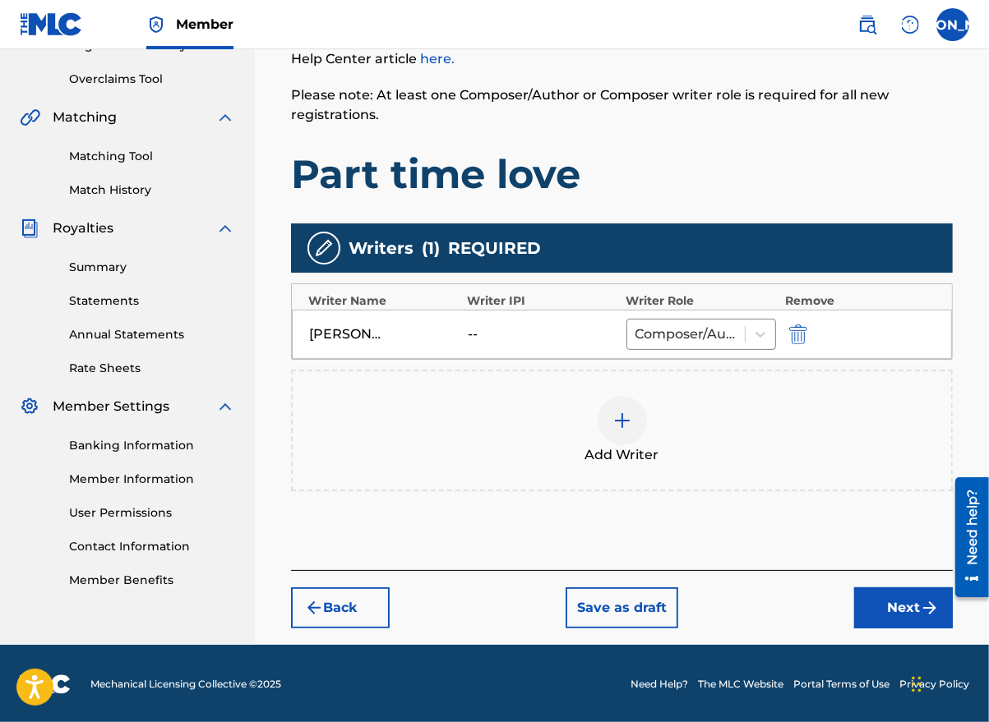
click at [888, 606] on button "Next" at bounding box center [903, 608] width 99 height 41
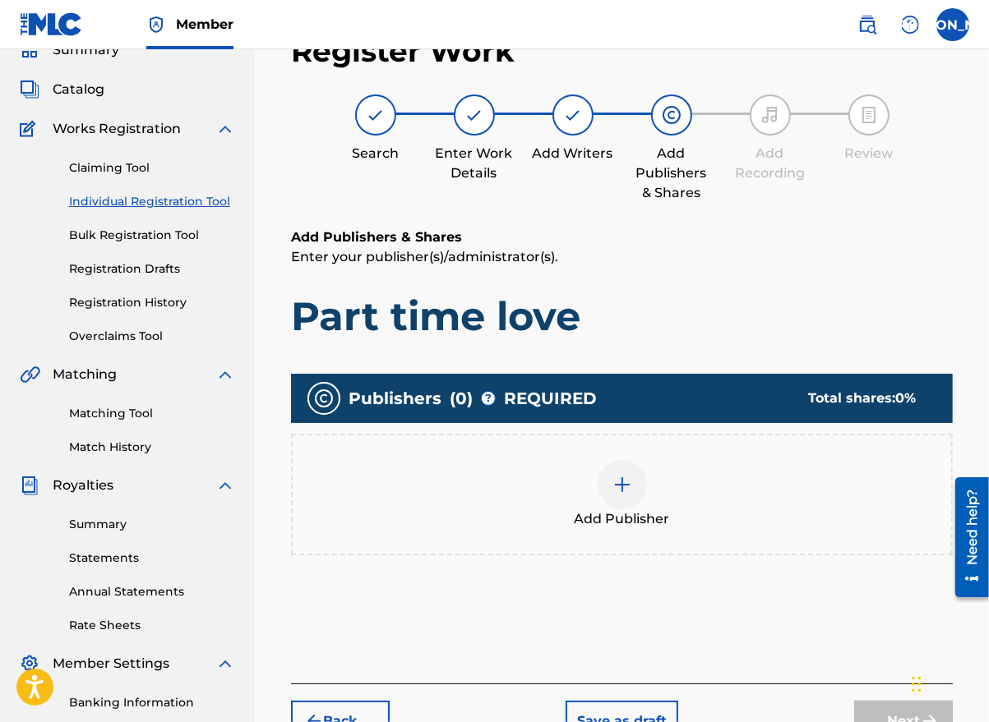
click at [620, 515] on span "Add Publisher" at bounding box center [621, 520] width 95 height 20
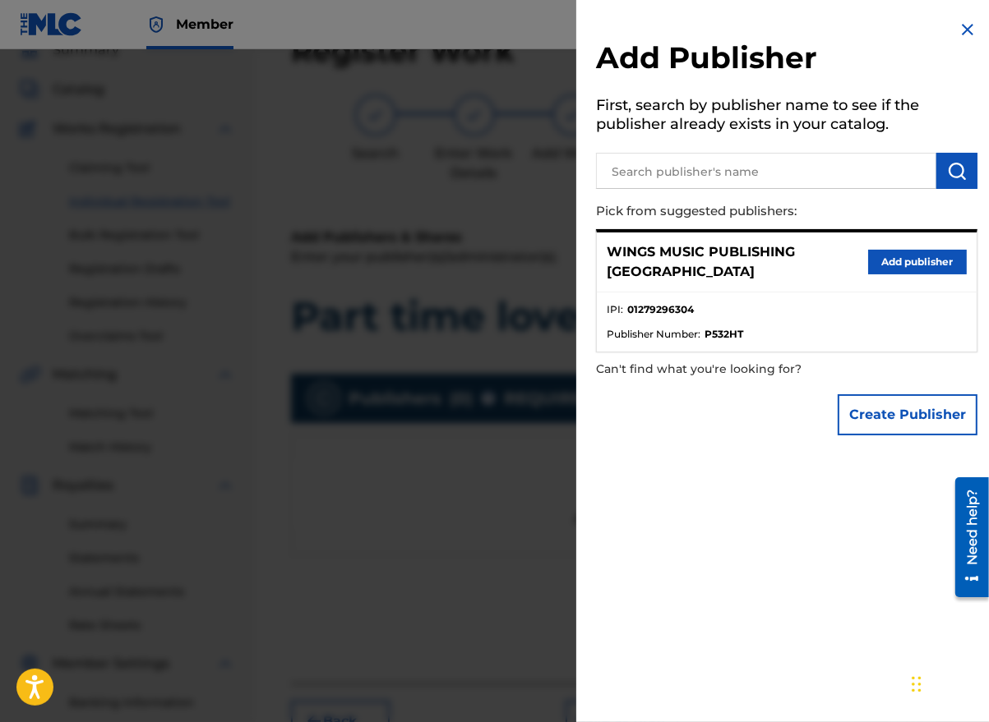
click at [906, 258] on button "Add publisher" at bounding box center [917, 262] width 99 height 25
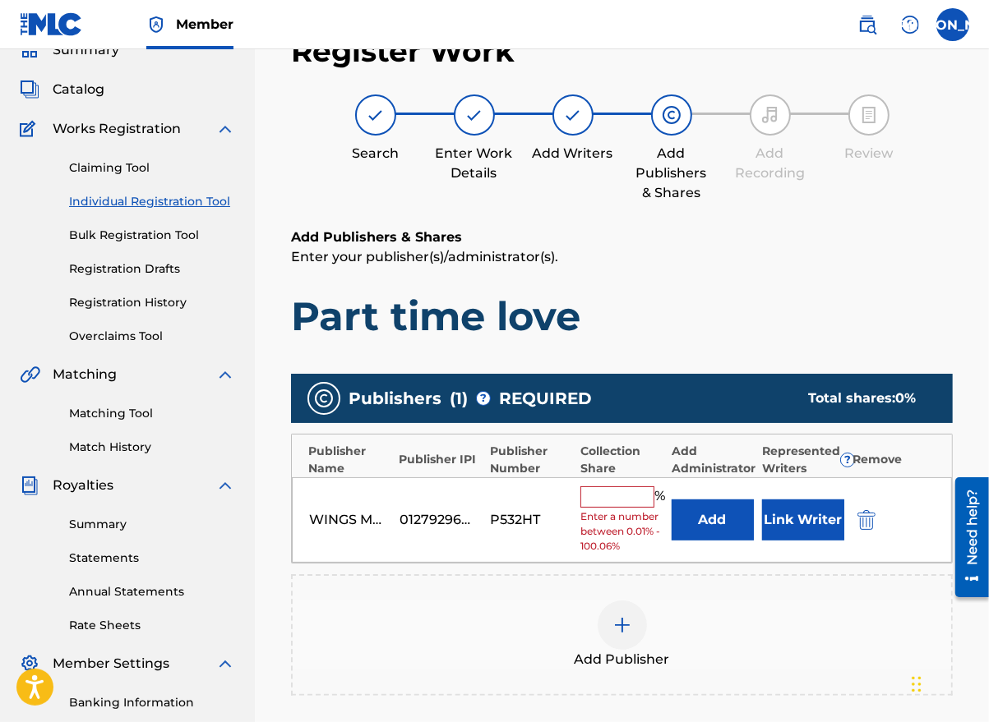
click at [593, 492] on input "text" at bounding box center [617, 497] width 74 height 21
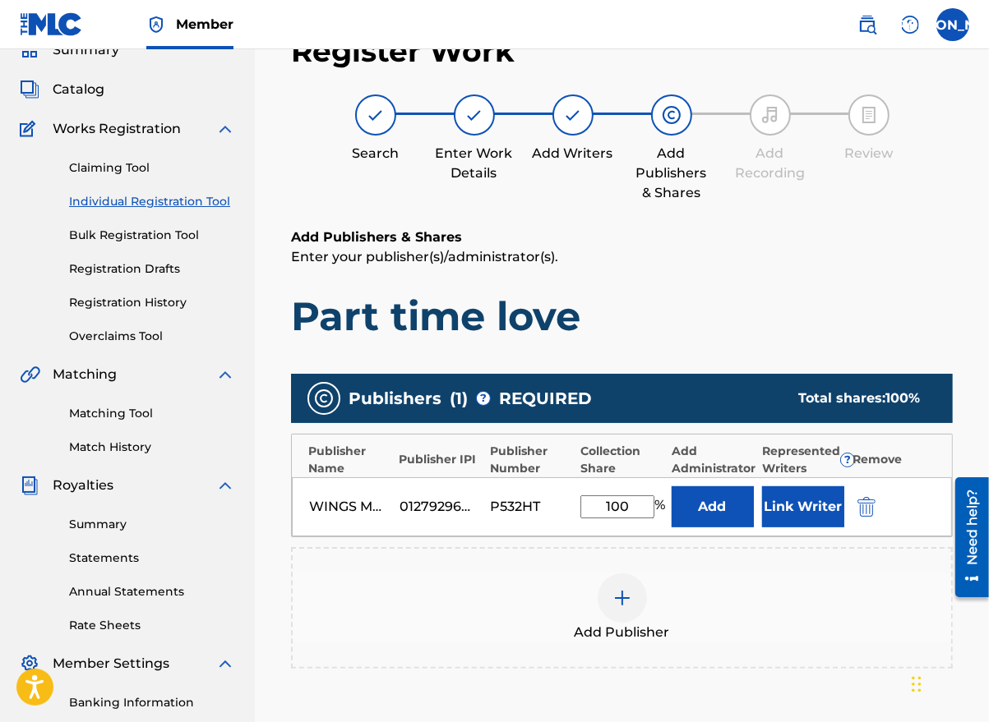
type input "100"
click at [814, 495] on button "Link Writer" at bounding box center [803, 507] width 82 height 41
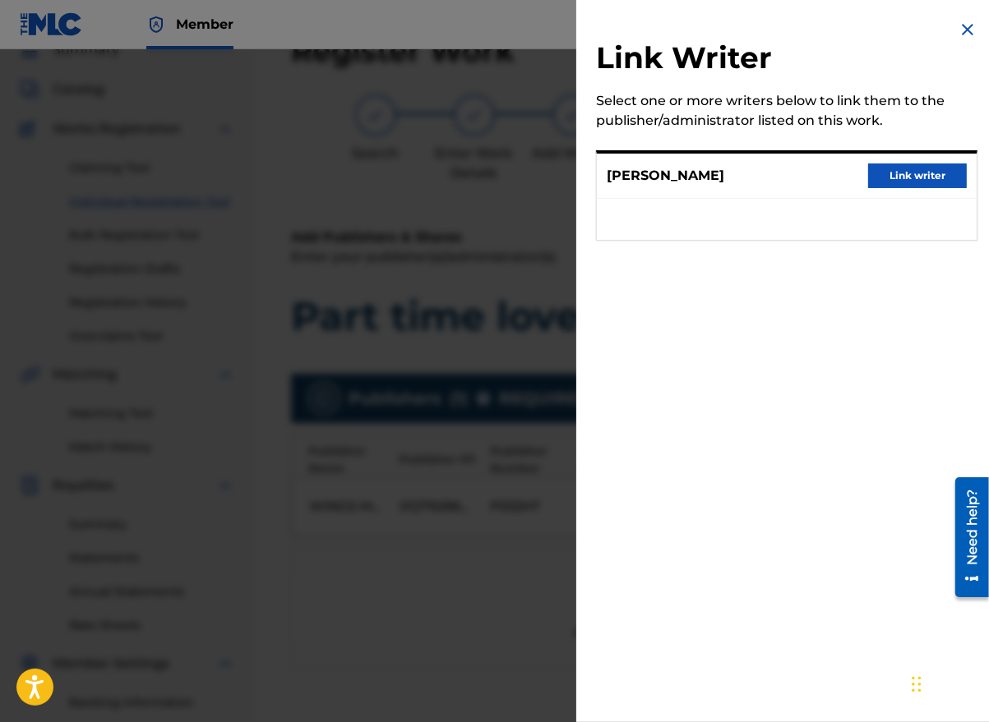
click at [921, 170] on button "Link writer" at bounding box center [917, 176] width 99 height 25
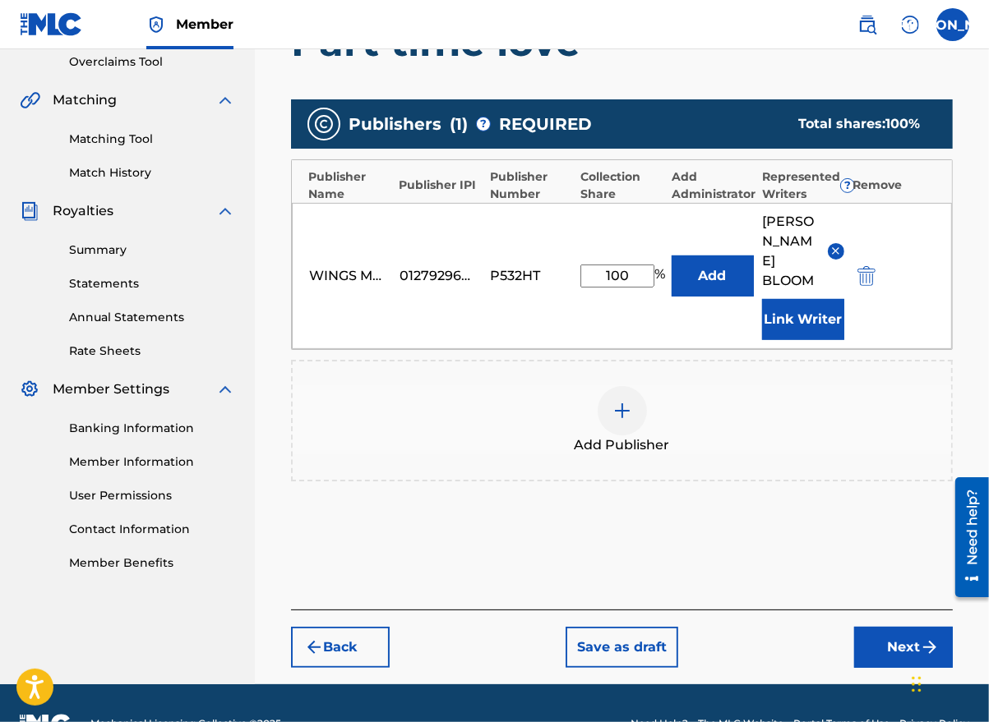
click at [888, 627] on button "Next" at bounding box center [903, 647] width 99 height 41
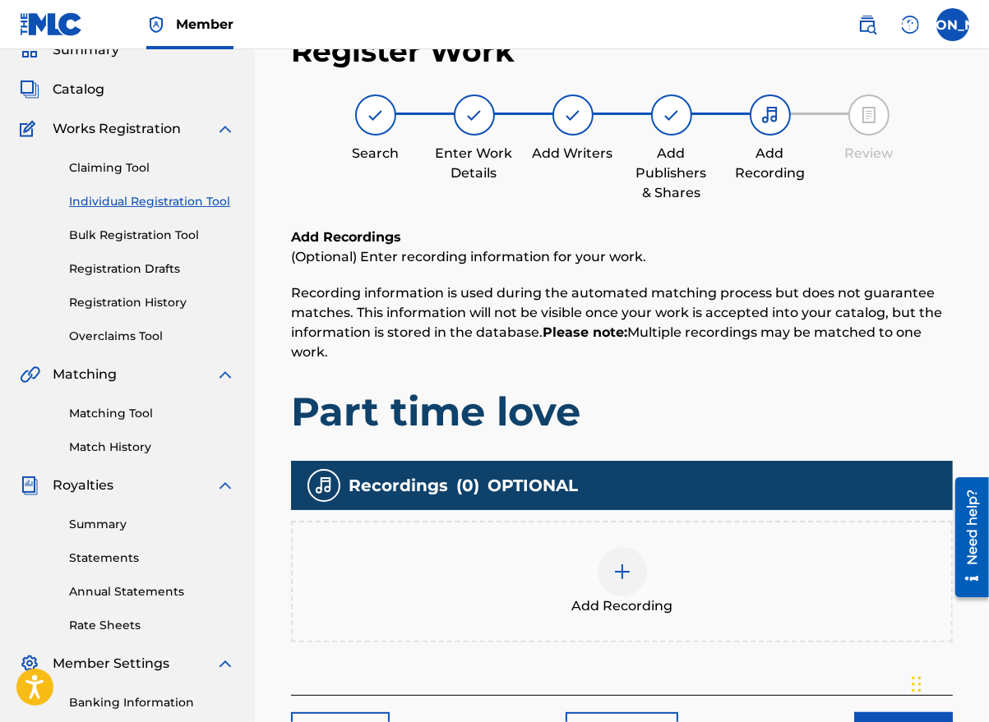
click at [622, 581] on div at bounding box center [621, 571] width 49 height 49
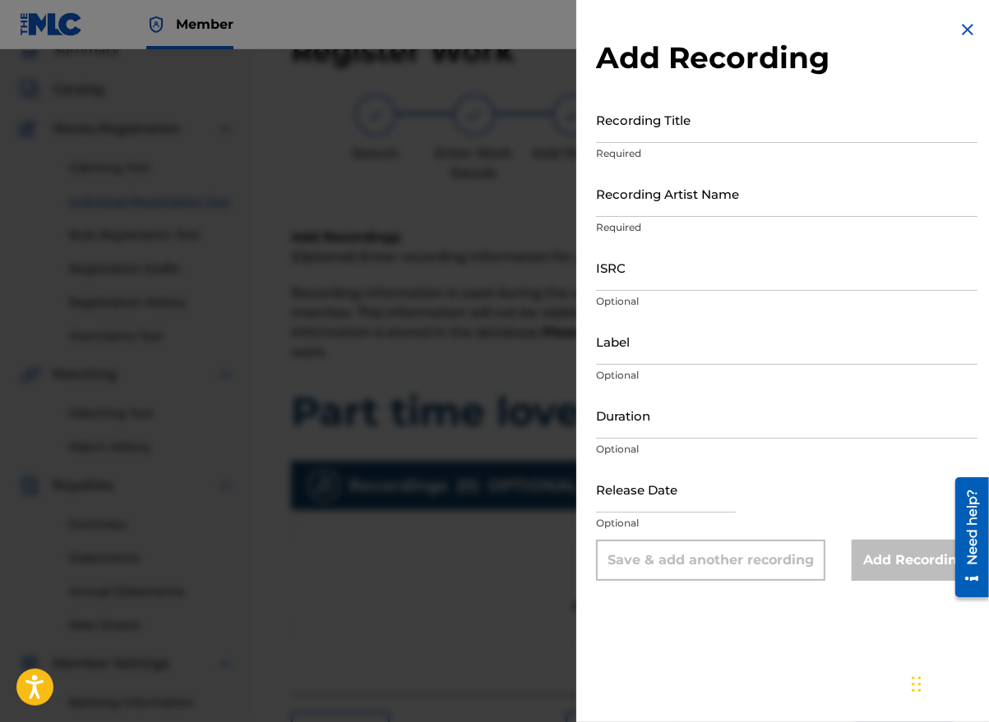
click at [675, 136] on input "Recording Title" at bounding box center [786, 119] width 381 height 47
type input "Part Time Love"
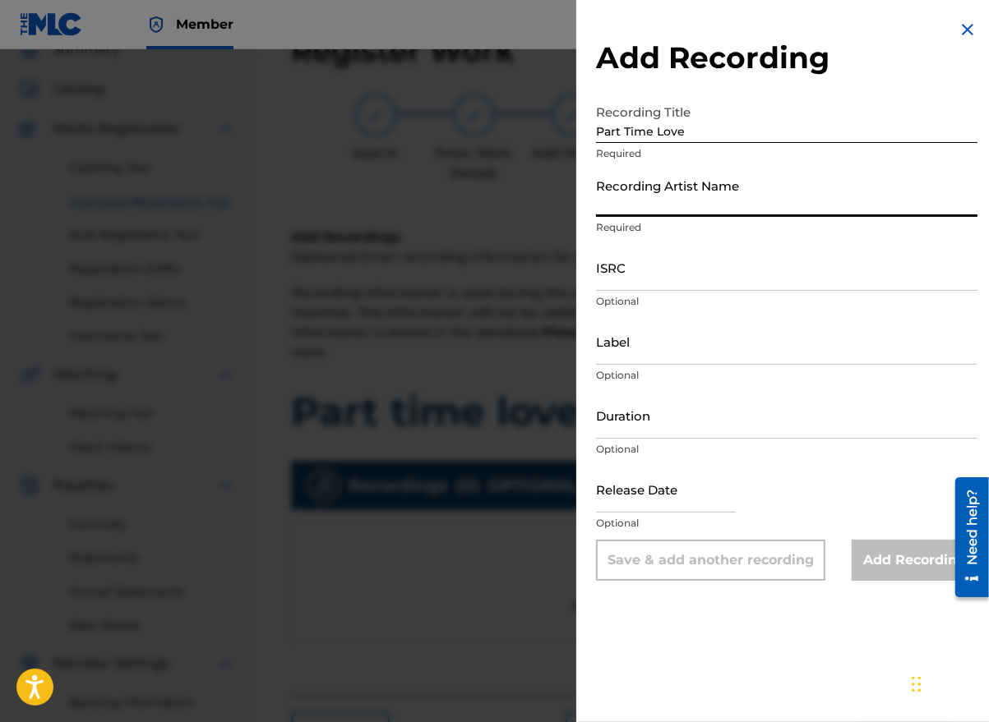
click at [651, 204] on input "Recording Artist Name" at bounding box center [786, 193] width 381 height 47
type input "[PERSON_NAME] the Messenger"
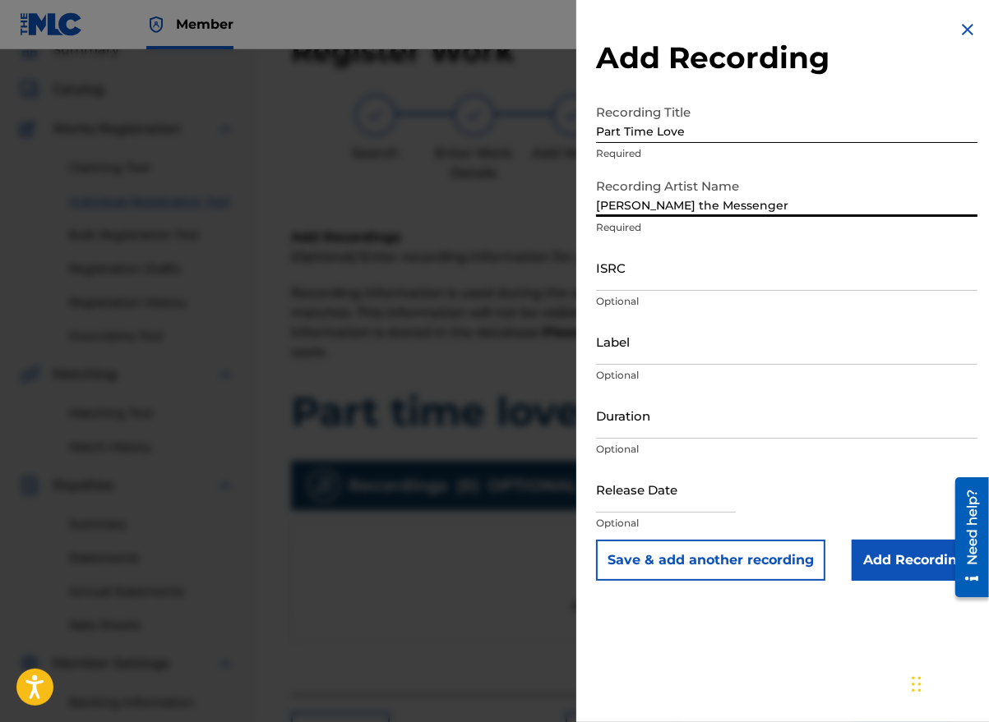
click at [621, 285] on input "ISRC" at bounding box center [786, 267] width 381 height 47
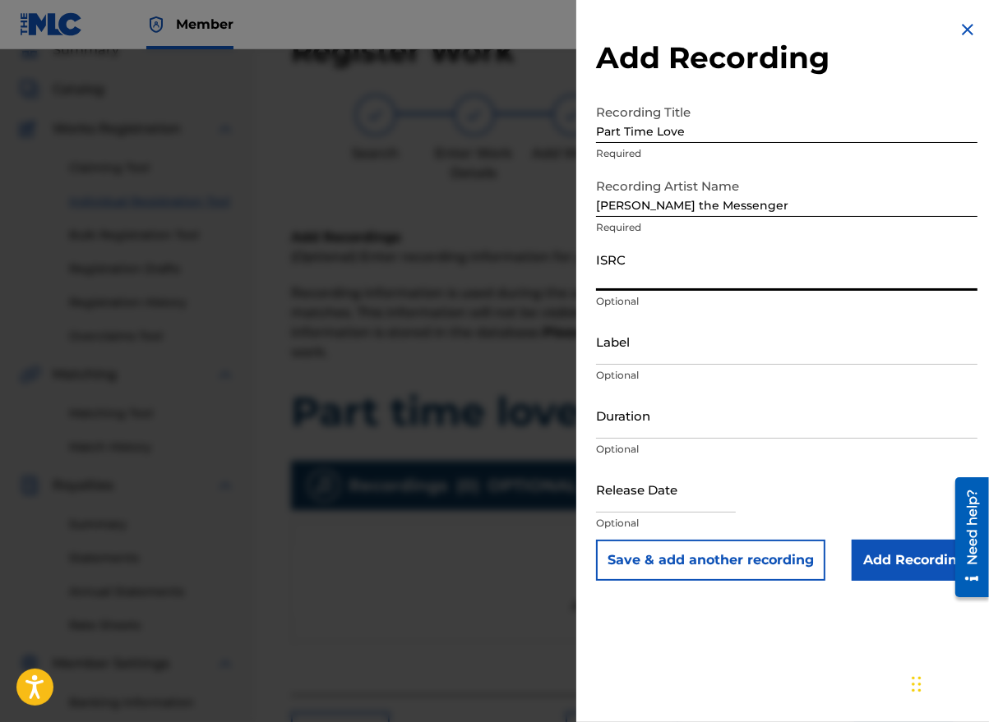
paste input "GBMA21846510"
type input "GBMA21846510"
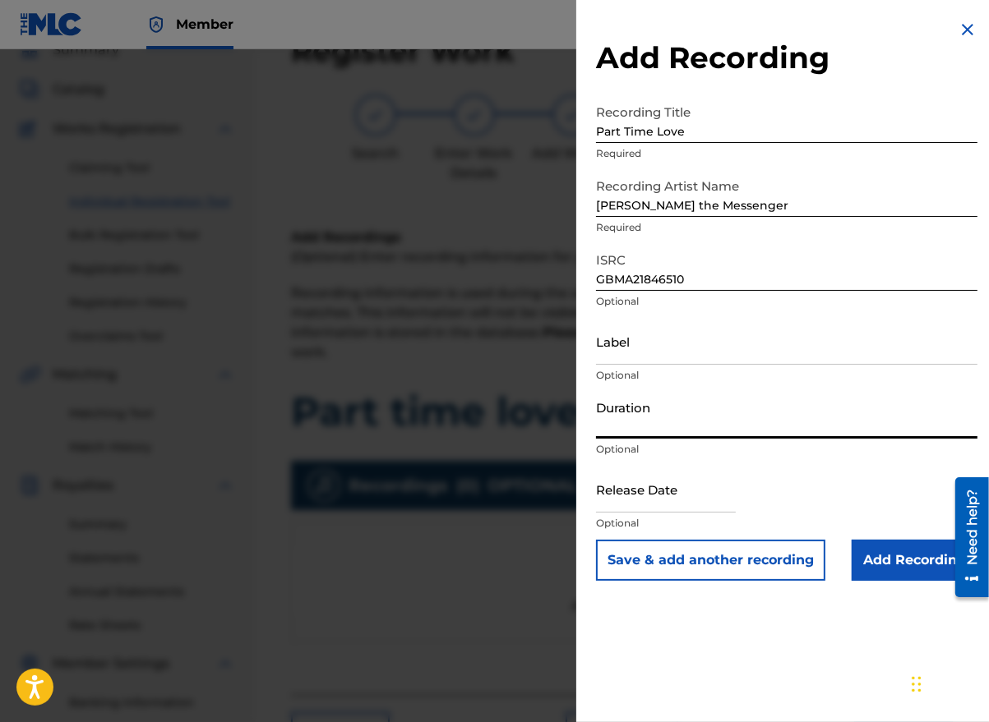
click at [671, 434] on input "Duration" at bounding box center [786, 415] width 381 height 47
type input "02:46"
click at [724, 508] on input "text" at bounding box center [666, 489] width 140 height 47
select select "7"
select select "2025"
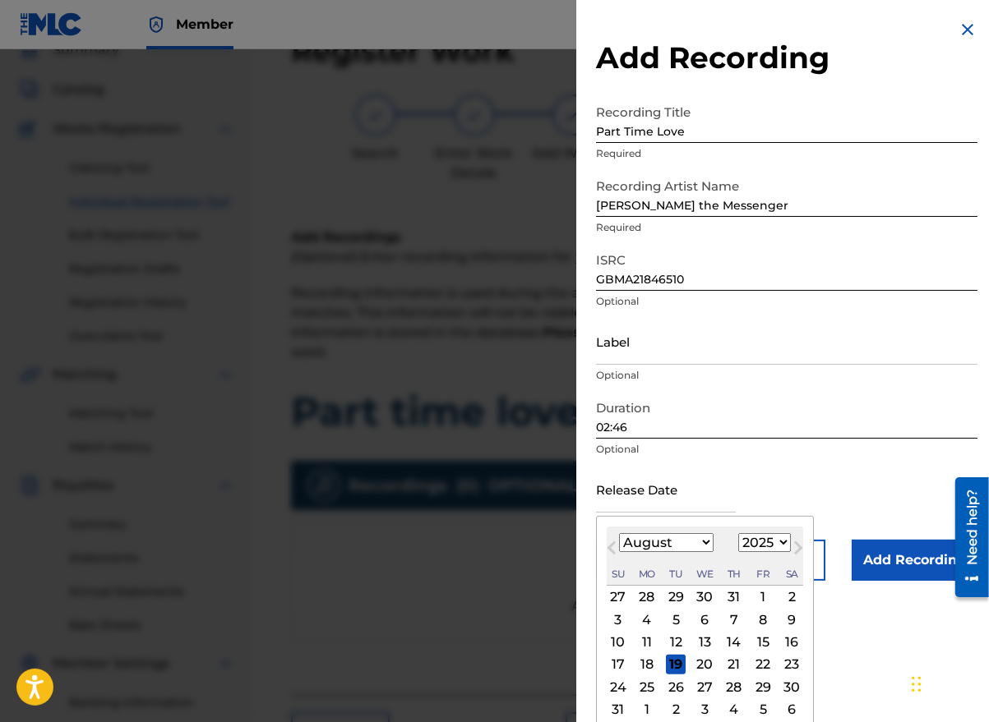
click at [625, 558] on div "August [DATE] February March April May June July August September October Novem…" at bounding box center [704, 556] width 196 height 59
click at [785, 546] on button "Next Month" at bounding box center [798, 551] width 26 height 26
select select "8"
click at [781, 542] on select "1900 1901 1902 1903 1904 1905 1906 1907 1908 1909 1910 1911 1912 1913 1914 1915…" at bounding box center [764, 542] width 53 height 19
select select "2018"
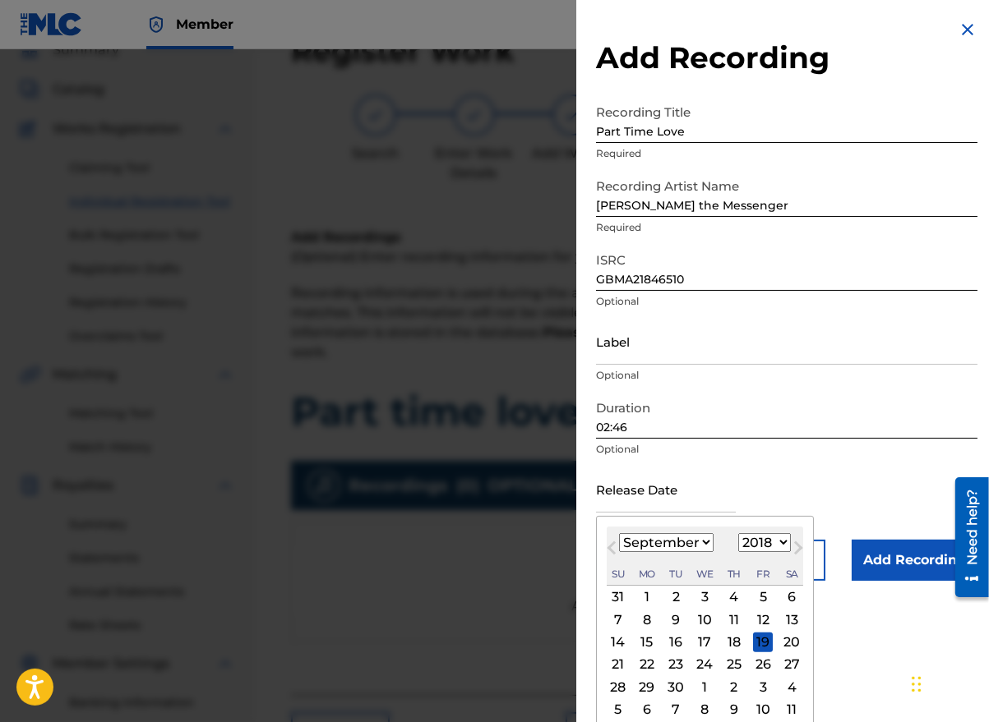
click at [738, 533] on select "1900 1901 1902 1903 1904 1905 1906 1907 1908 1909 1910 1911 1912 1913 1914 1915…" at bounding box center [764, 542] width 53 height 19
click at [651, 542] on select "January February March April May June July August September October November De…" at bounding box center [666, 542] width 95 height 19
select select "10"
click at [619, 533] on select "January February March April May June July August September October November De…" at bounding box center [666, 542] width 95 height 19
click at [726, 619] on div "8" at bounding box center [734, 620] width 20 height 20
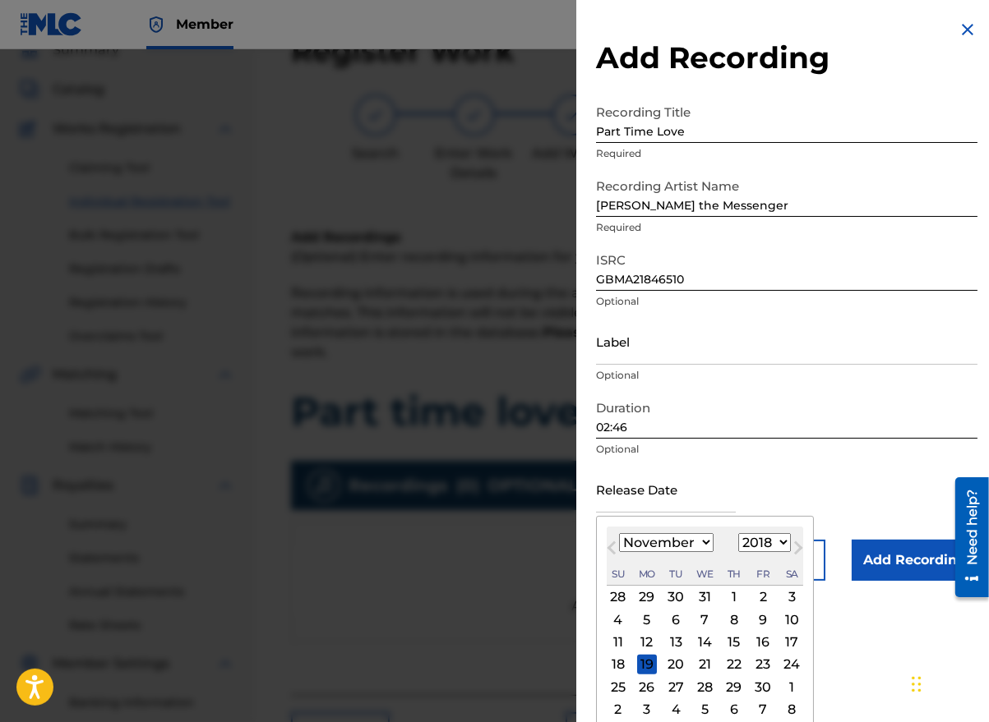
type input "[DATE]"
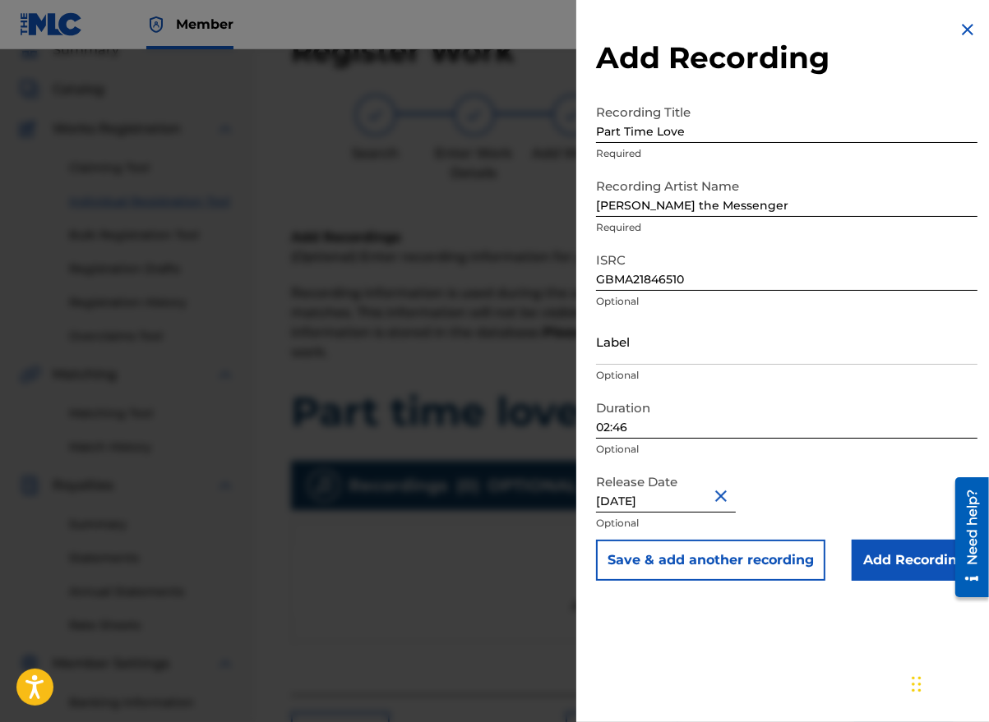
click at [887, 565] on input "Add Recording" at bounding box center [914, 560] width 126 height 41
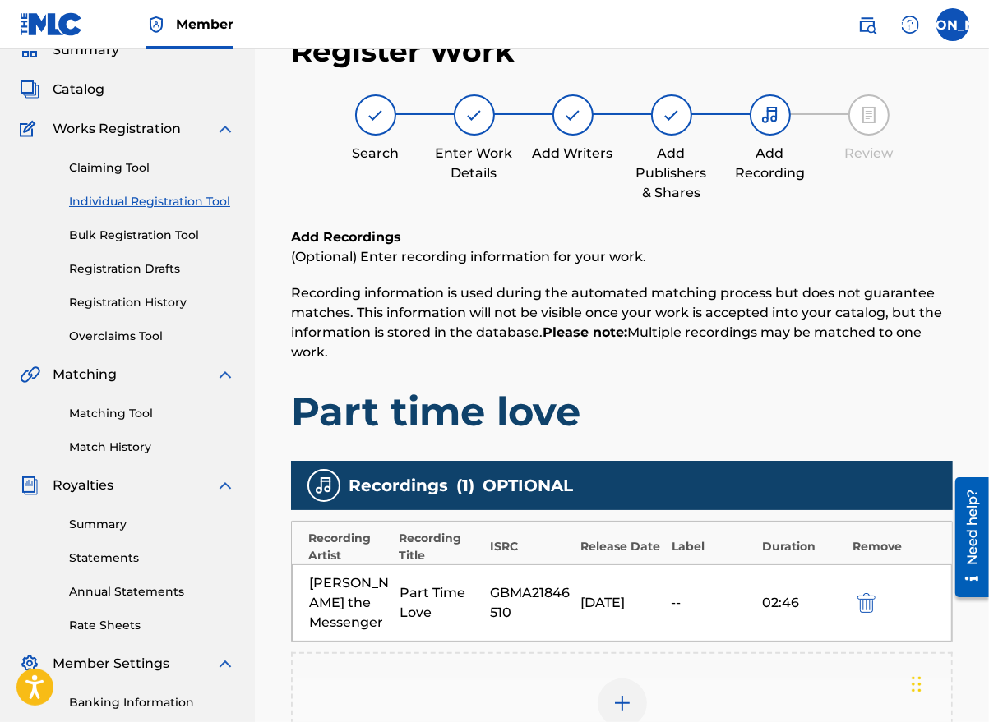
scroll to position [311, 0]
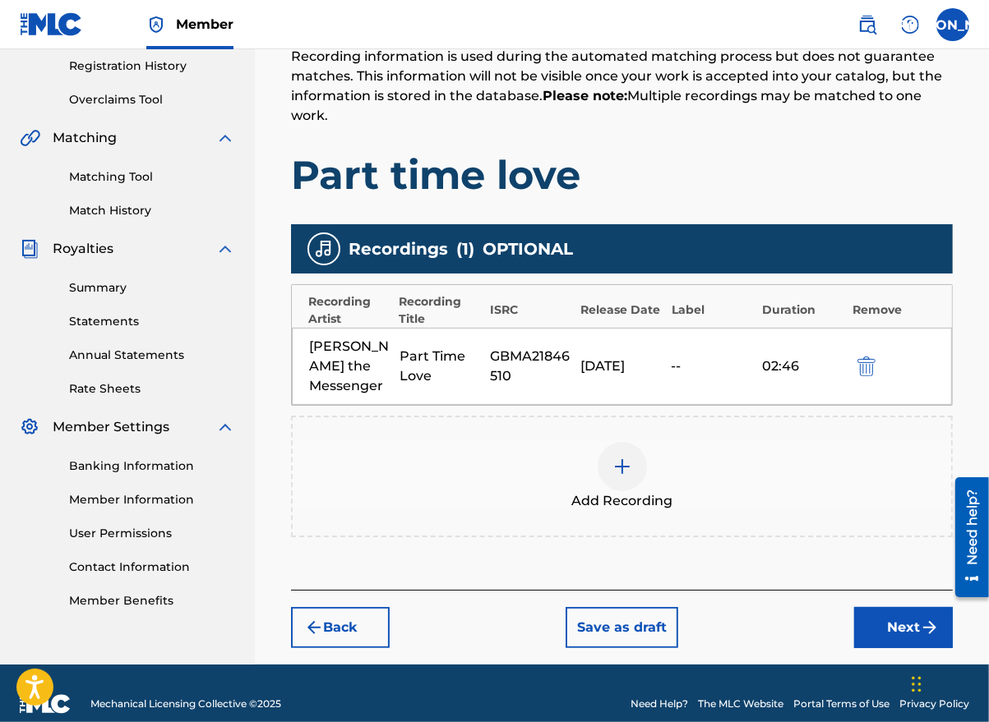
click at [900, 610] on button "Next" at bounding box center [903, 627] width 99 height 41
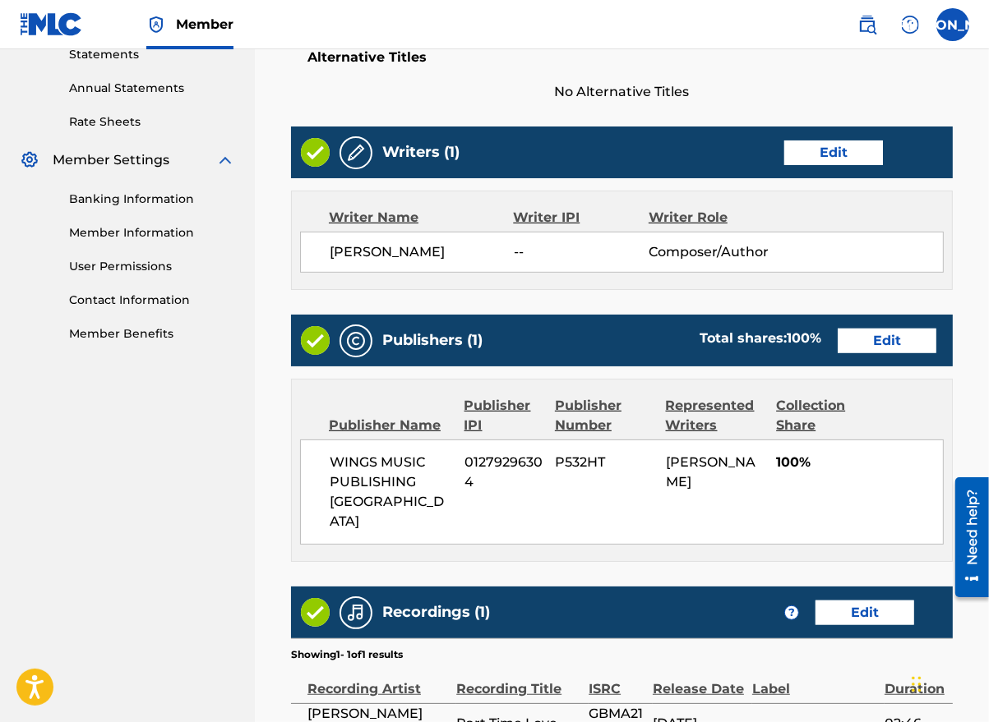
scroll to position [737, 0]
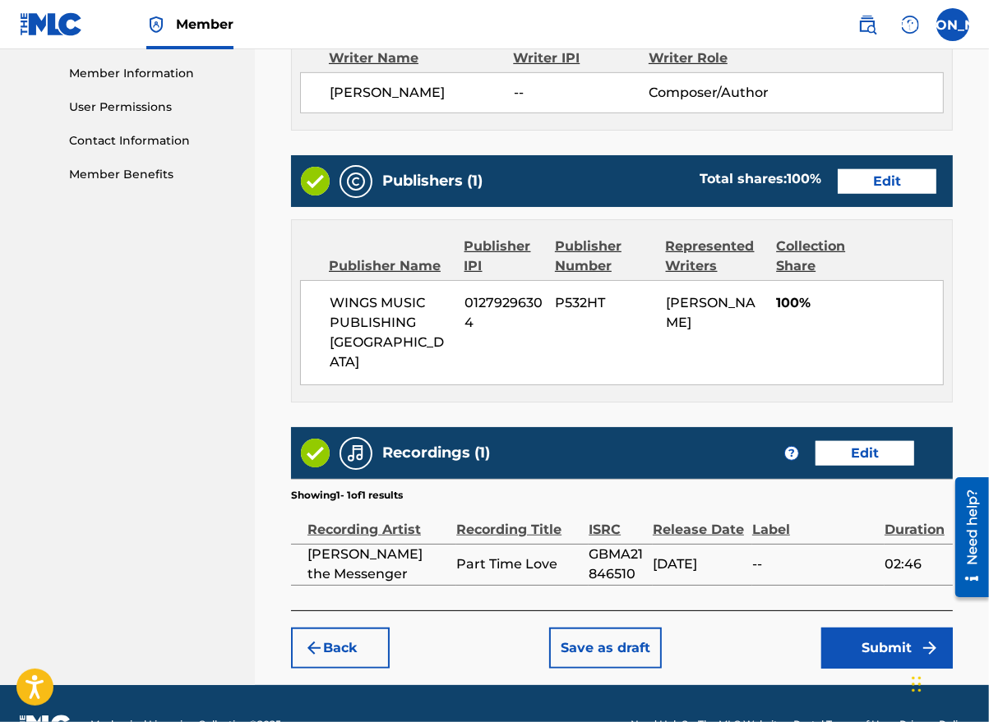
click at [852, 628] on button "Submit" at bounding box center [886, 648] width 131 height 41
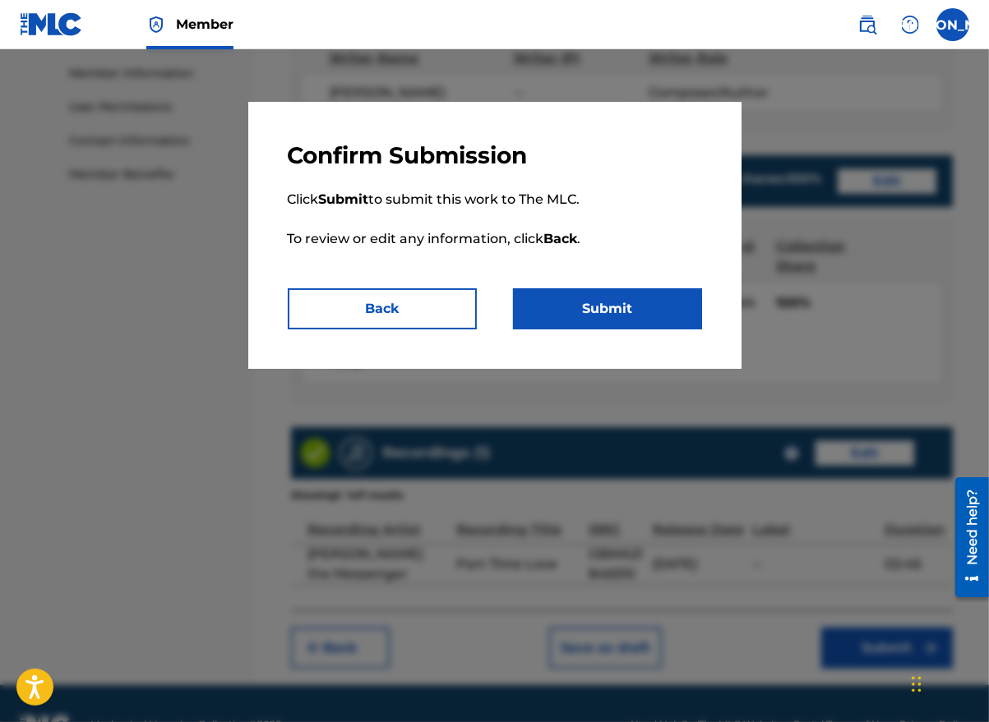
click at [615, 309] on button "Submit" at bounding box center [607, 308] width 189 height 41
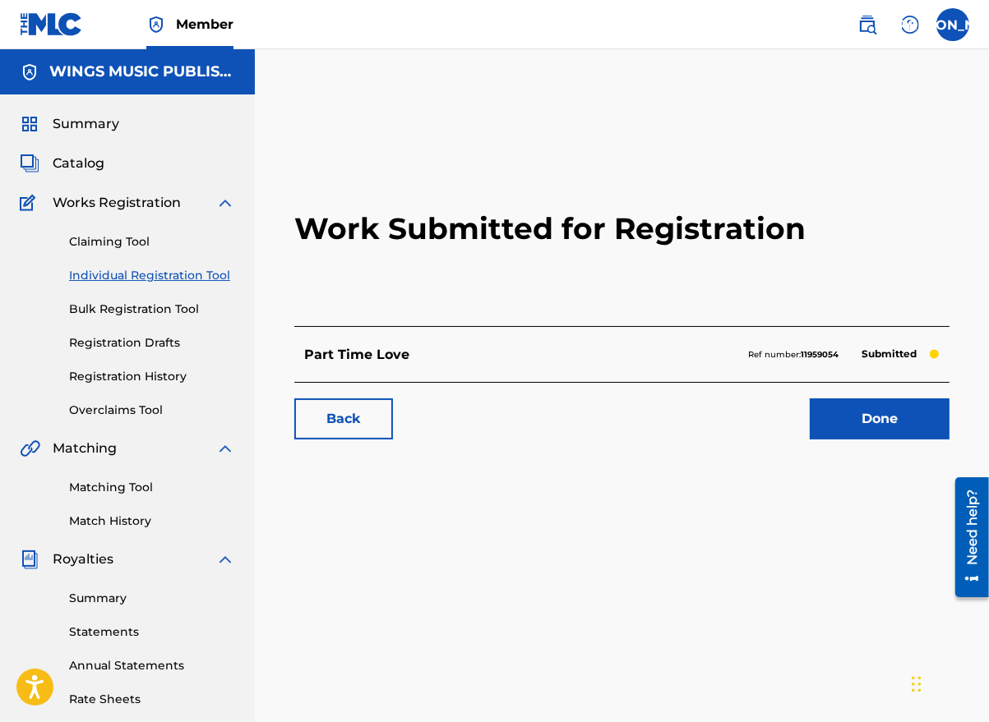
click at [878, 427] on link "Done" at bounding box center [879, 419] width 140 height 41
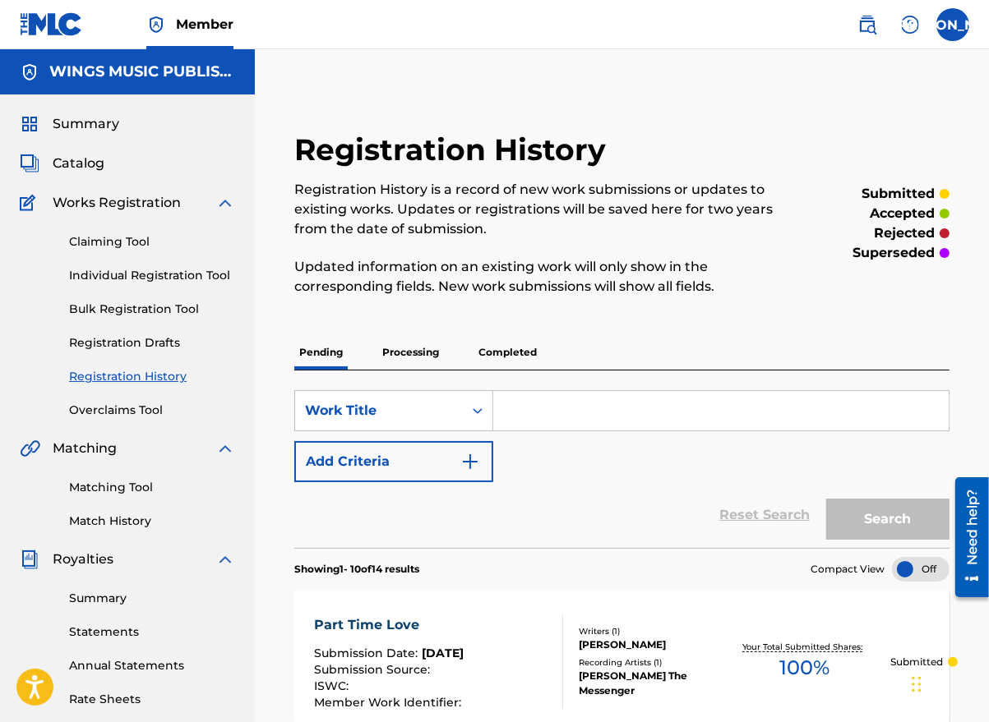
click at [131, 267] on link "Individual Registration Tool" at bounding box center [152, 275] width 166 height 17
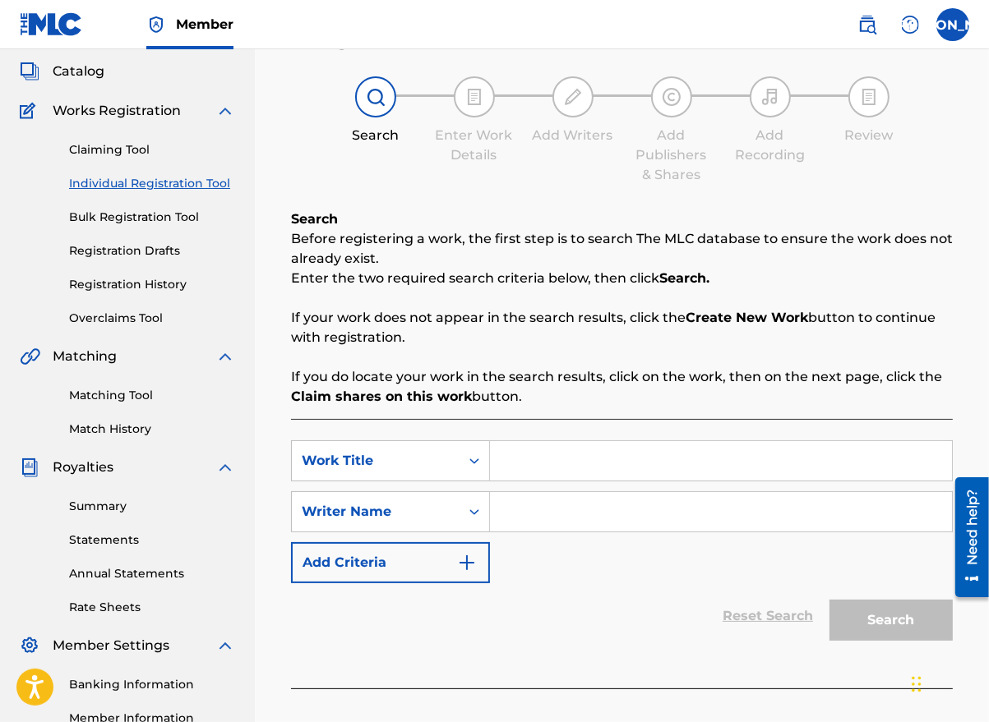
scroll to position [164, 0]
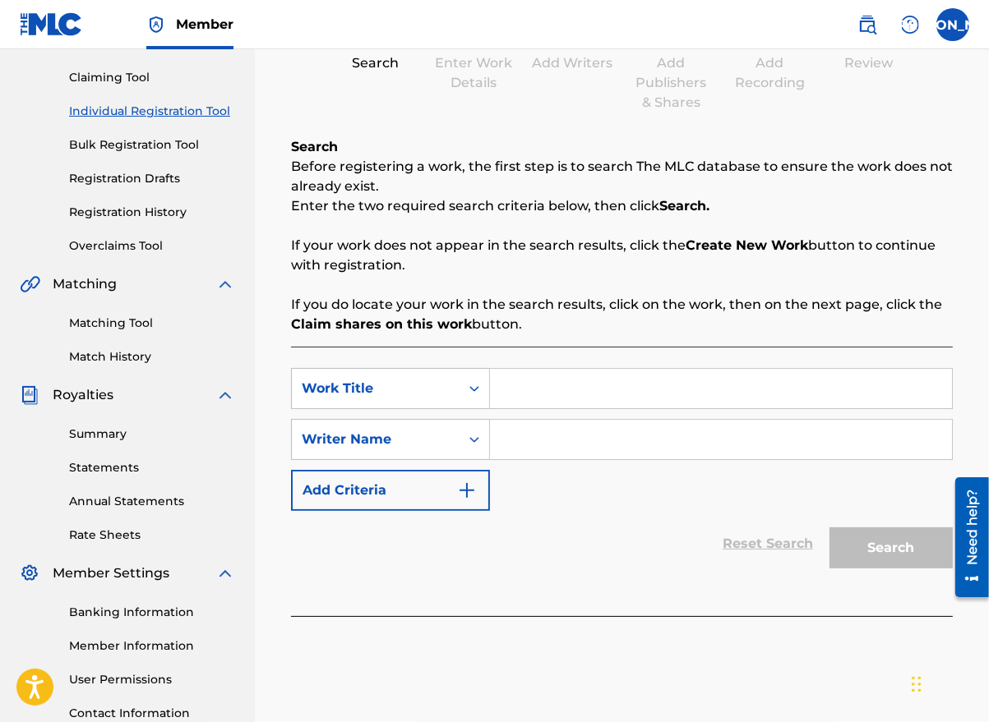
click at [528, 391] on input "Search Form" at bounding box center [721, 388] width 462 height 39
type input "ready for you"
click at [567, 450] on input "Search Form" at bounding box center [721, 439] width 462 height 39
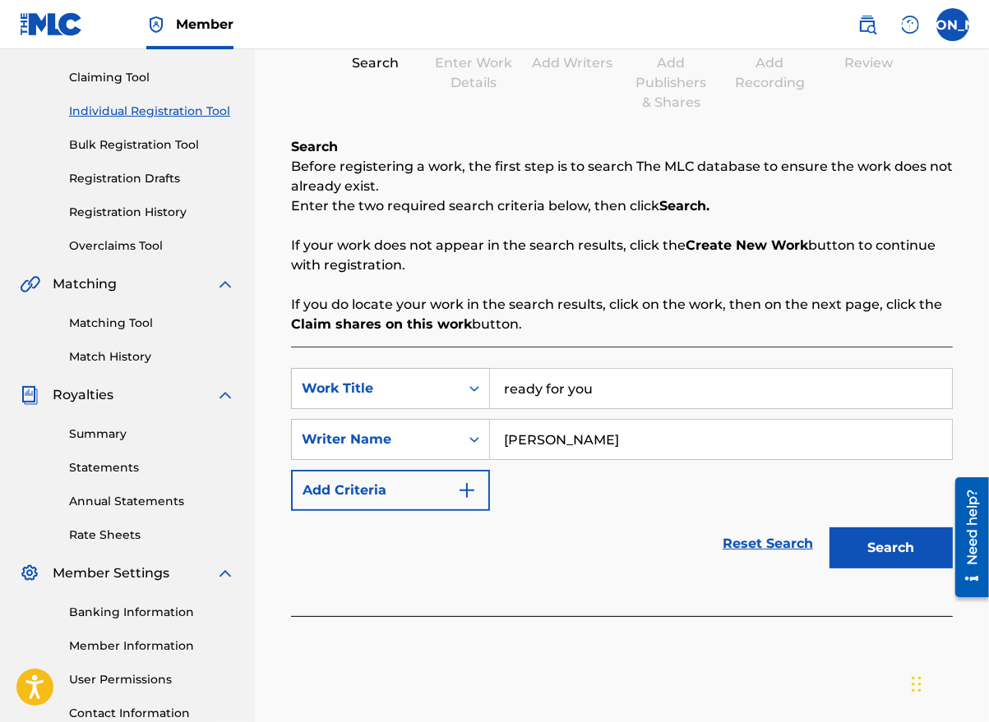
type input "[PERSON_NAME]"
click at [902, 550] on button "Search" at bounding box center [890, 548] width 123 height 41
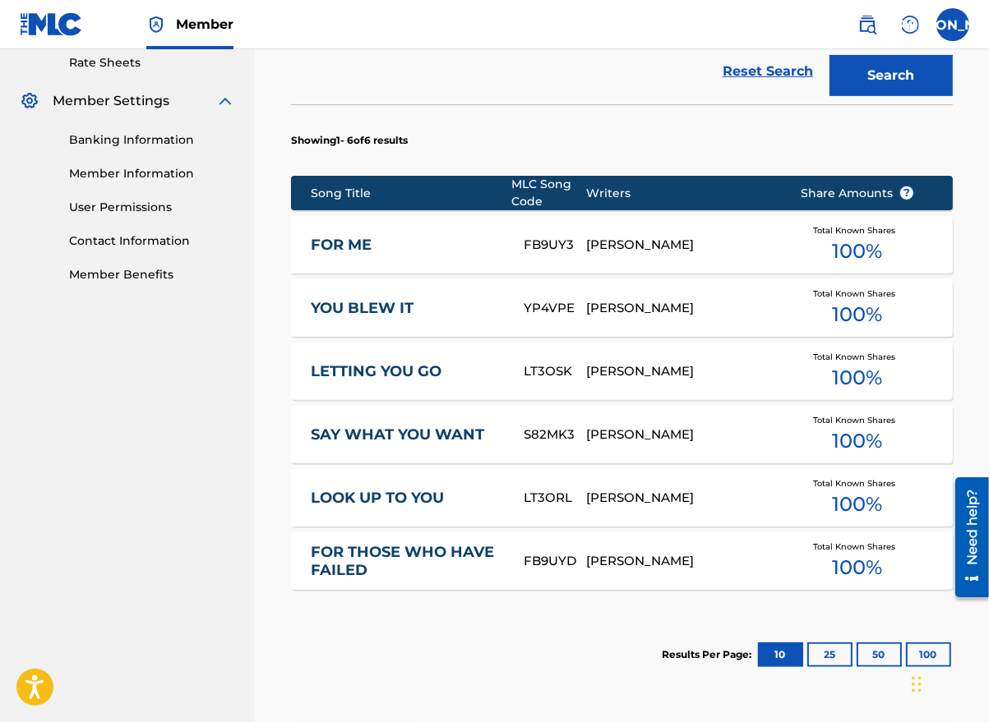
scroll to position [740, 0]
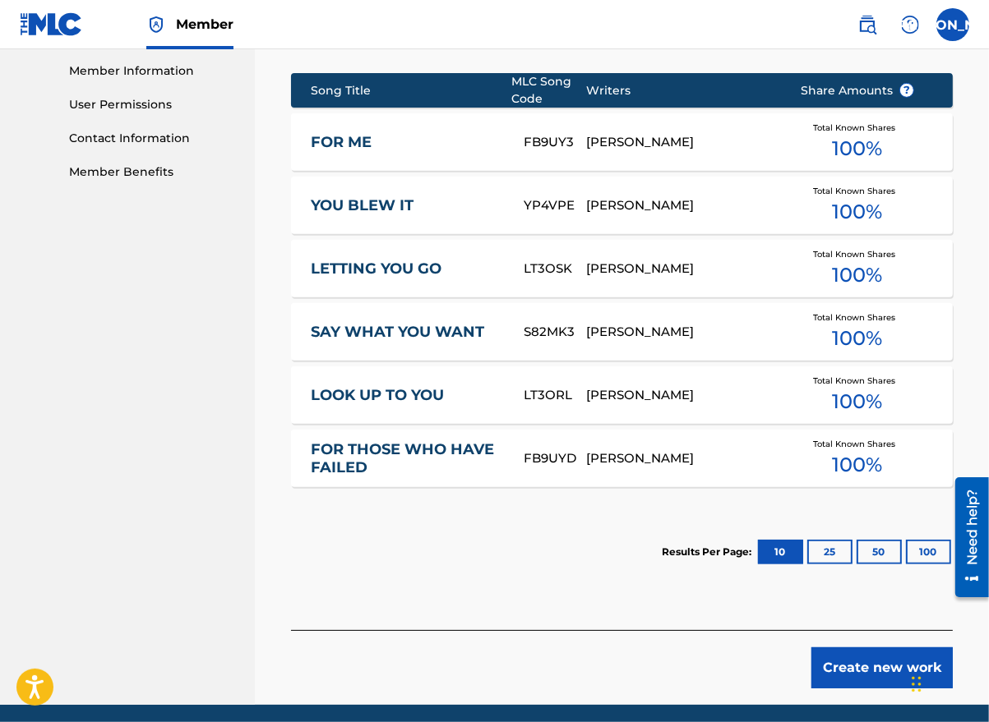
click at [867, 666] on button "Create new work" at bounding box center [881, 668] width 141 height 41
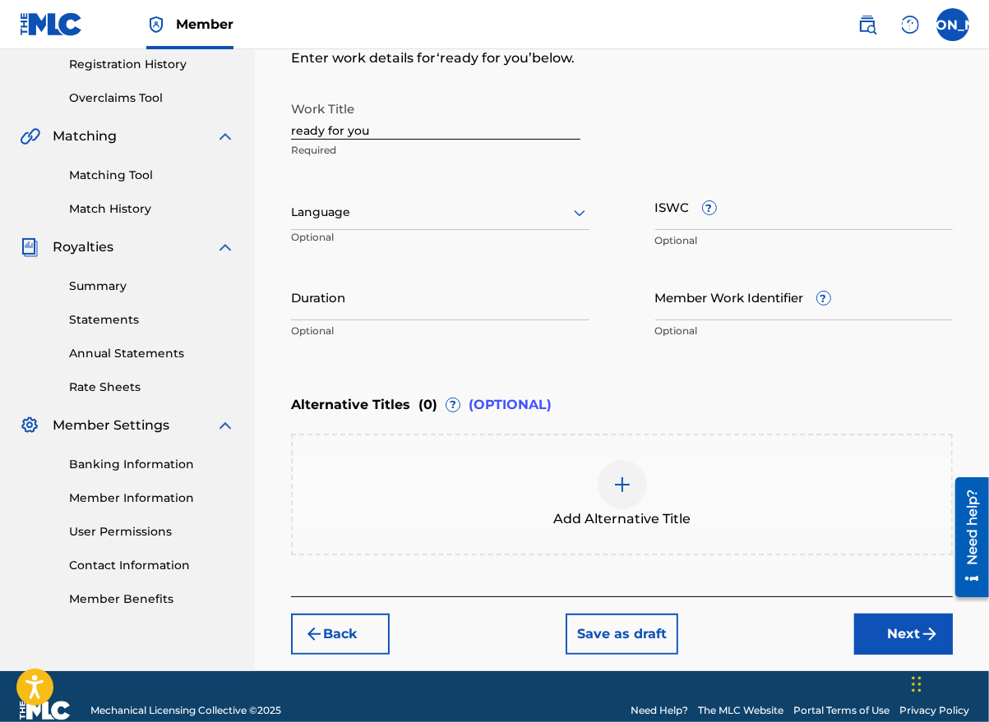
scroll to position [339, 0]
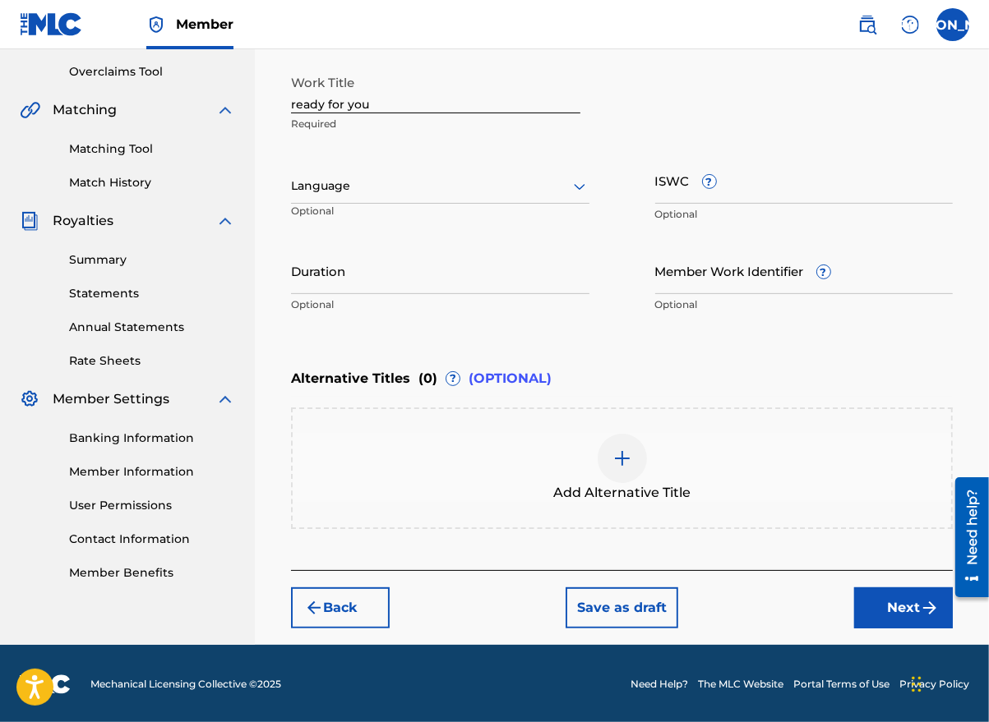
click at [419, 274] on input "Duration" at bounding box center [440, 270] width 298 height 47
type input "03:24"
click at [901, 607] on button "Next" at bounding box center [903, 608] width 99 height 41
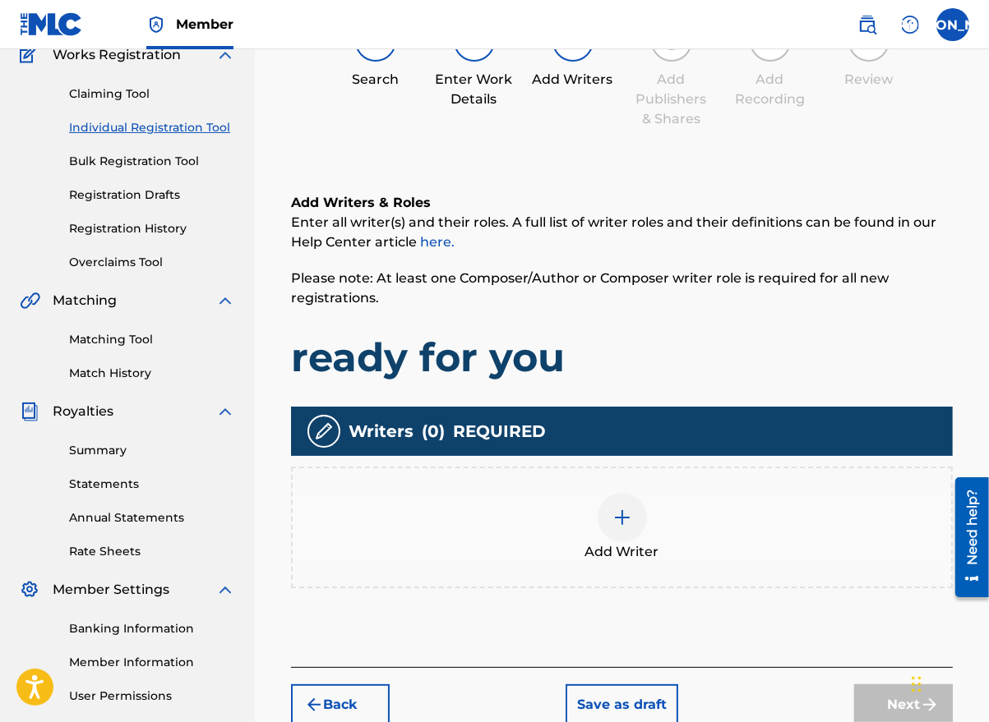
scroll to position [74, 0]
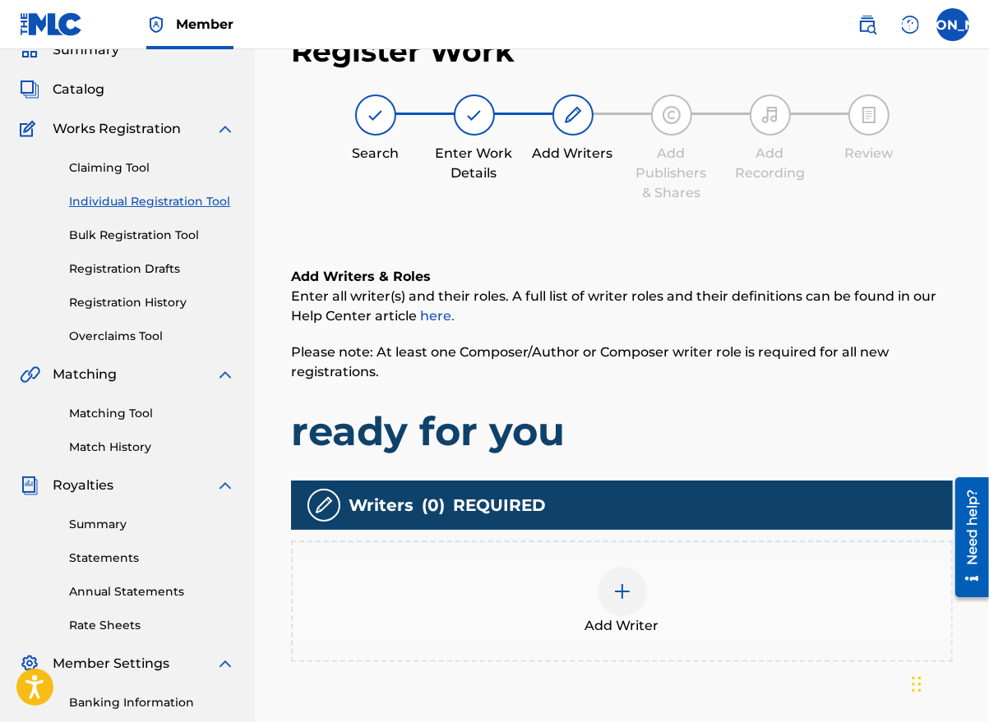
click at [623, 582] on img at bounding box center [622, 592] width 20 height 20
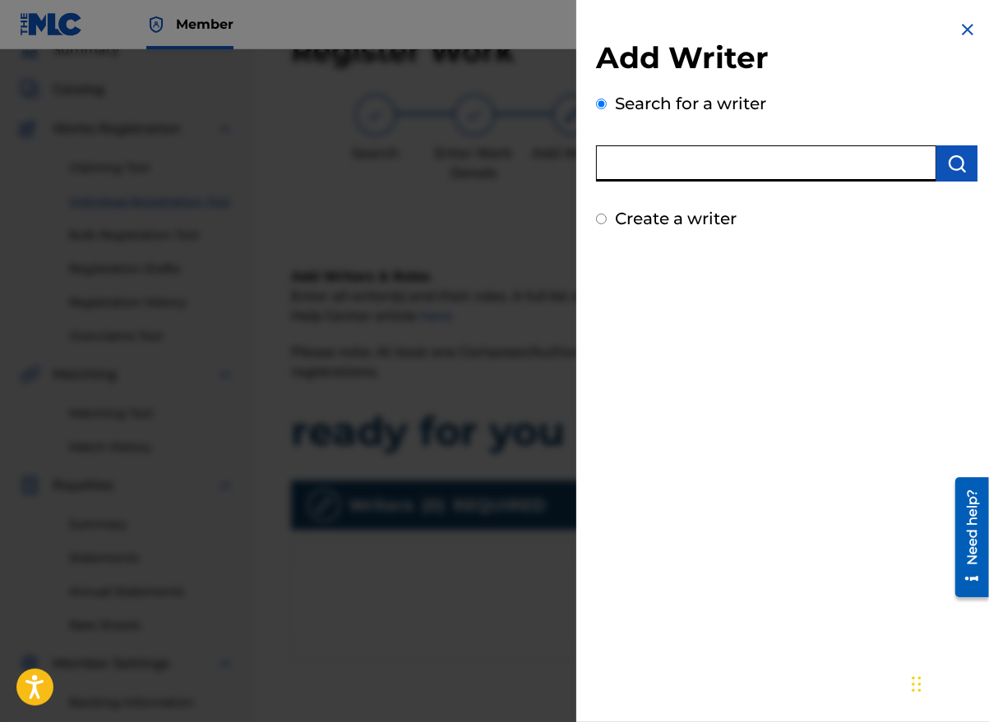
click at [681, 173] on input "text" at bounding box center [766, 163] width 340 height 36
type input "[PERSON_NAME]"
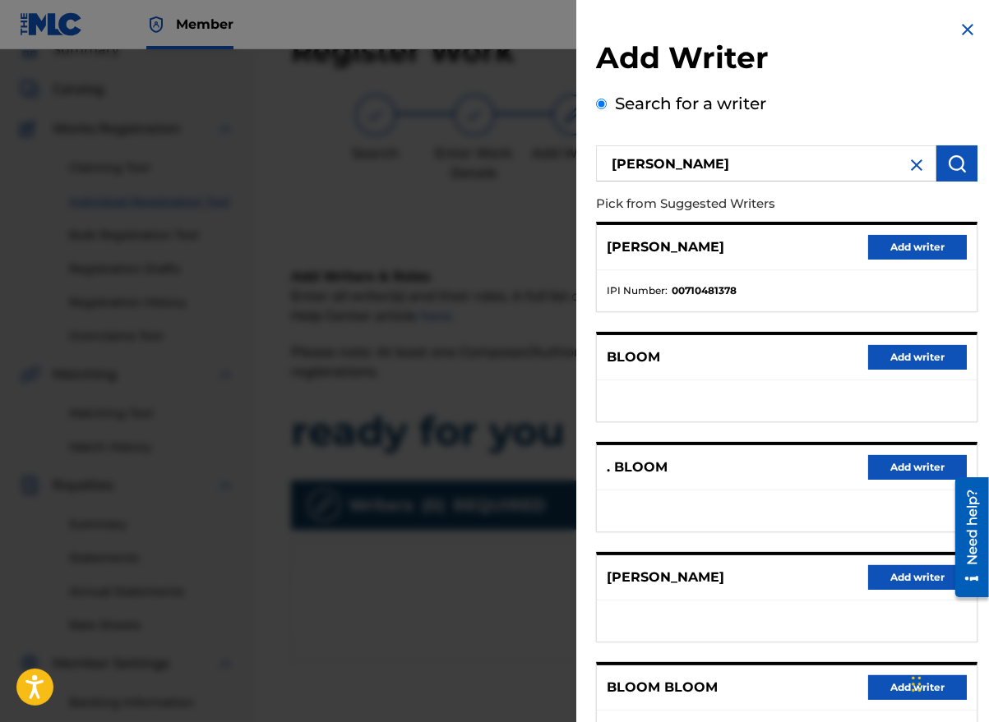
click at [915, 581] on button "Add writer" at bounding box center [917, 577] width 99 height 25
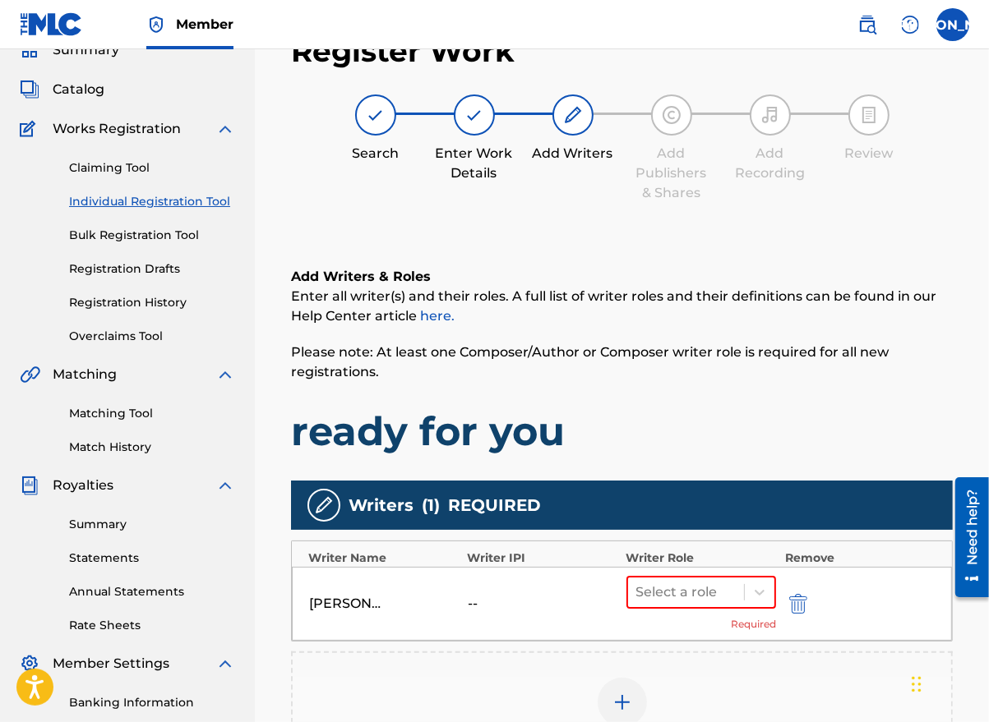
click at [759, 591] on icon at bounding box center [759, 593] width 10 height 6
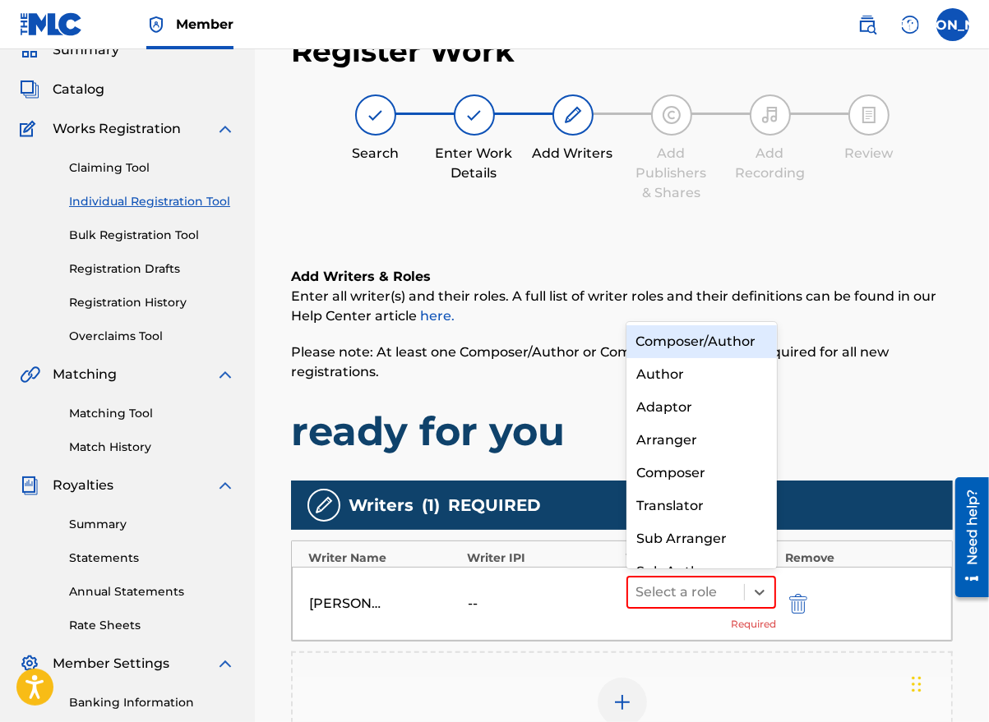
scroll to position [17, 0]
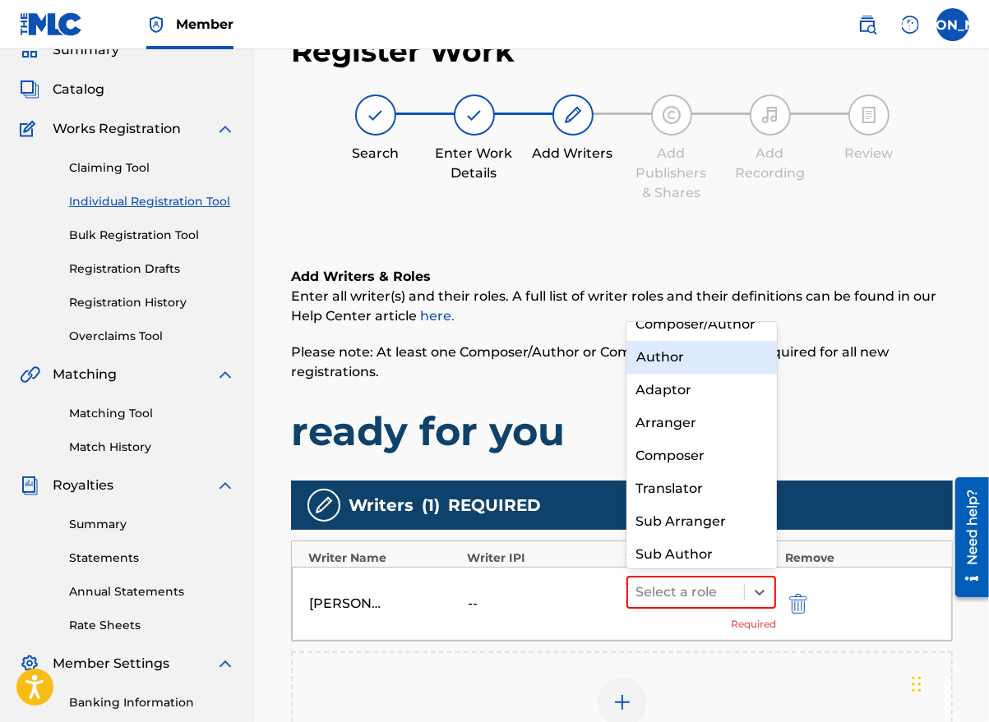
click at [707, 341] on div "Composer/Author" at bounding box center [701, 324] width 150 height 33
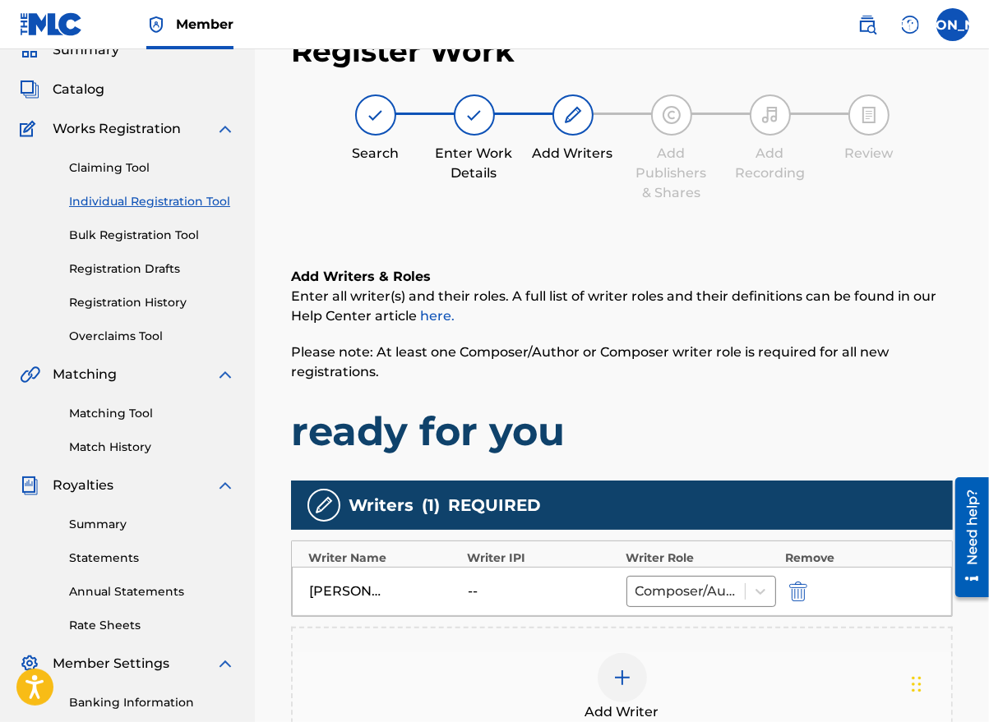
scroll to position [331, 0]
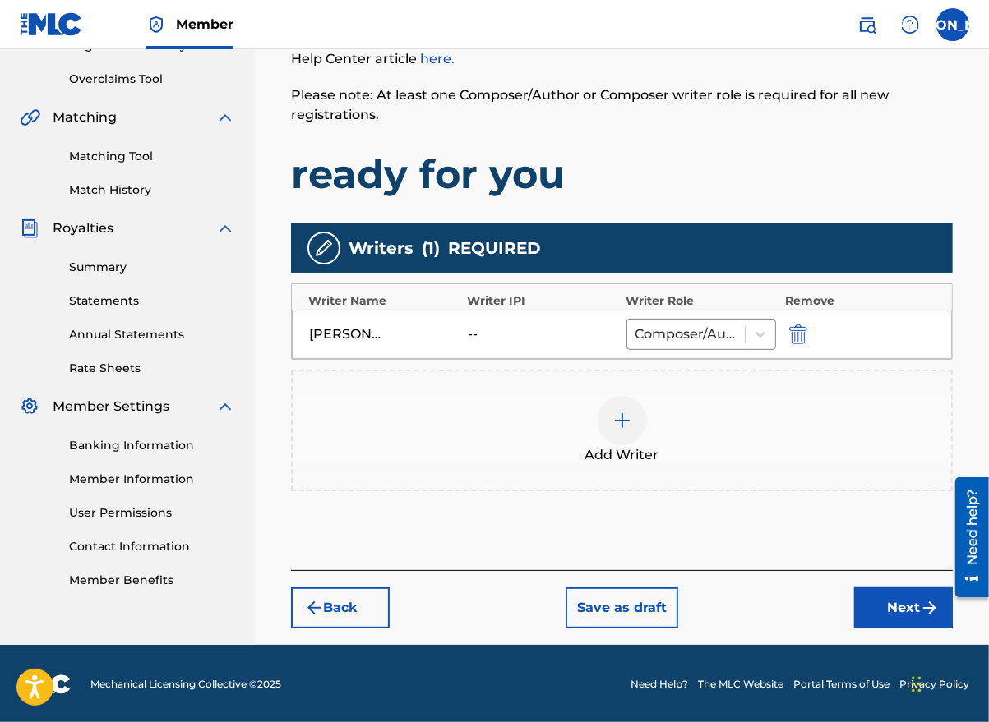
click at [912, 594] on button "Next" at bounding box center [903, 608] width 99 height 41
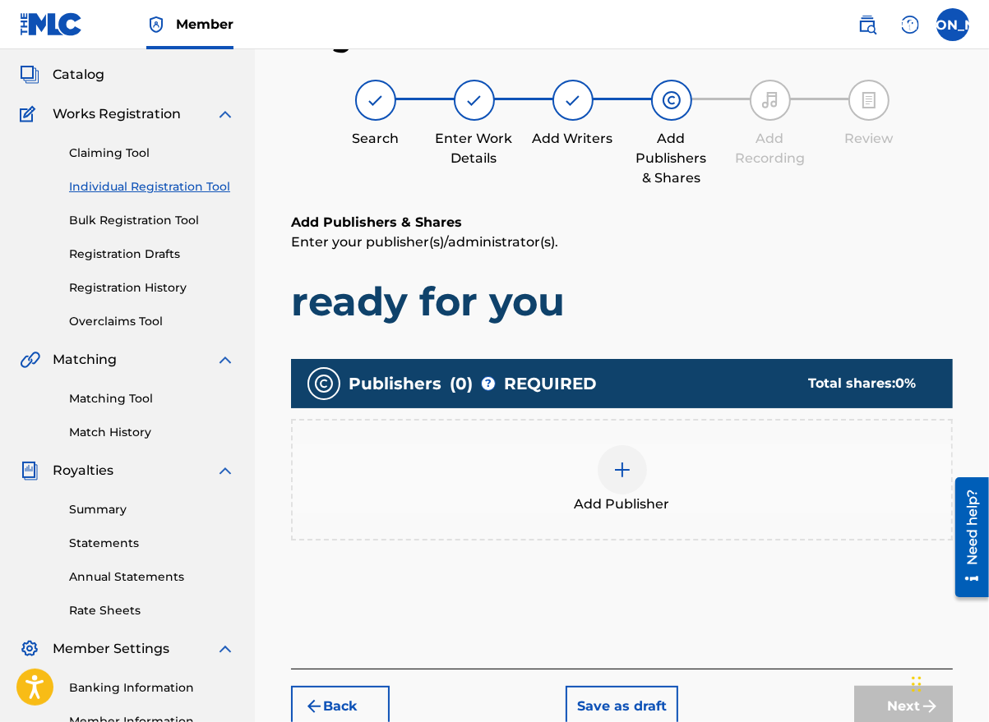
scroll to position [74, 0]
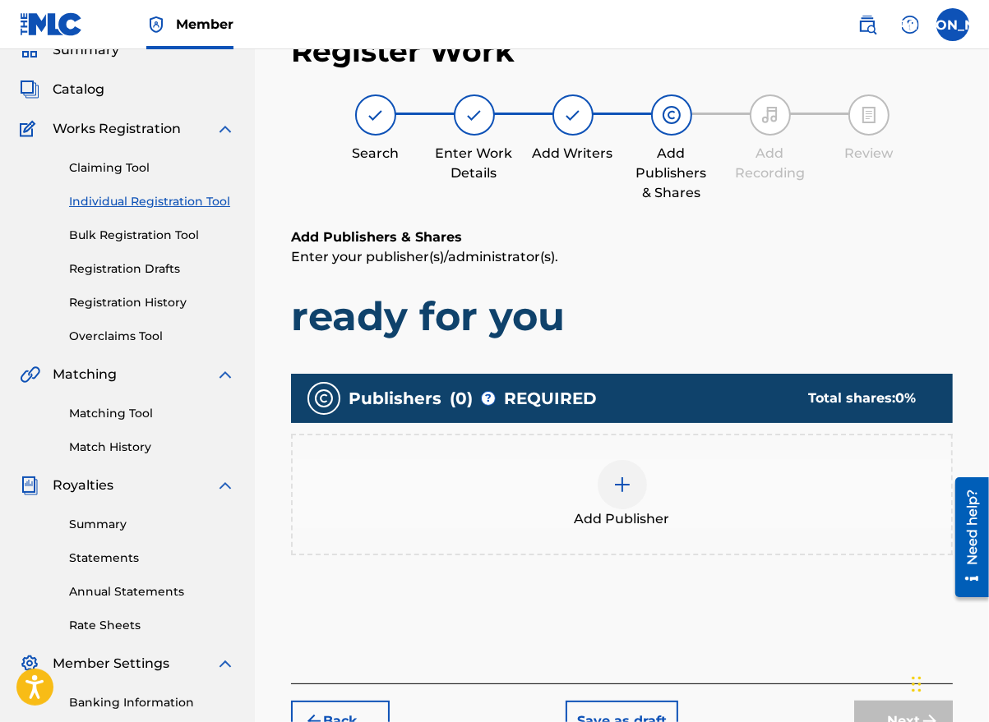
click at [618, 489] on img at bounding box center [622, 485] width 20 height 20
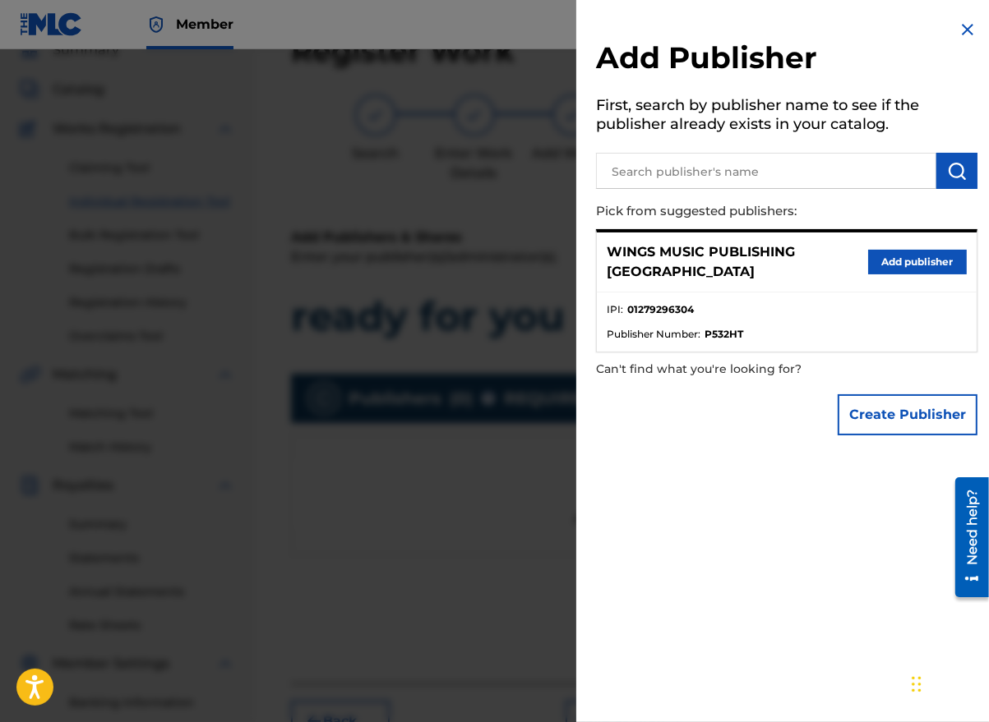
click at [934, 254] on button "Add publisher" at bounding box center [917, 262] width 99 height 25
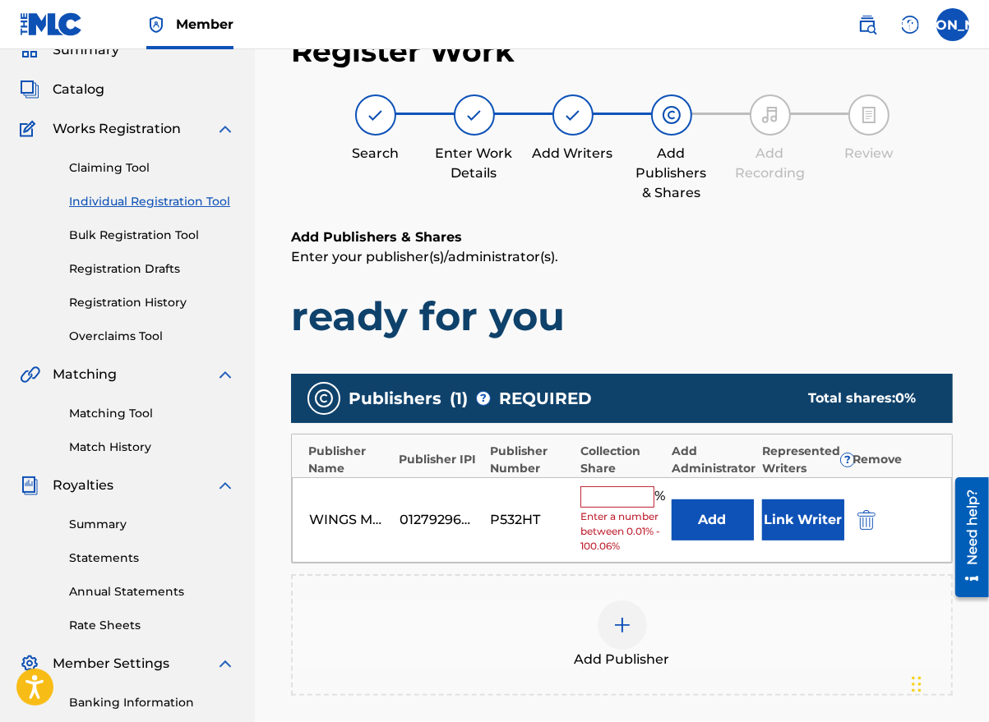
click at [599, 496] on input "text" at bounding box center [617, 497] width 74 height 21
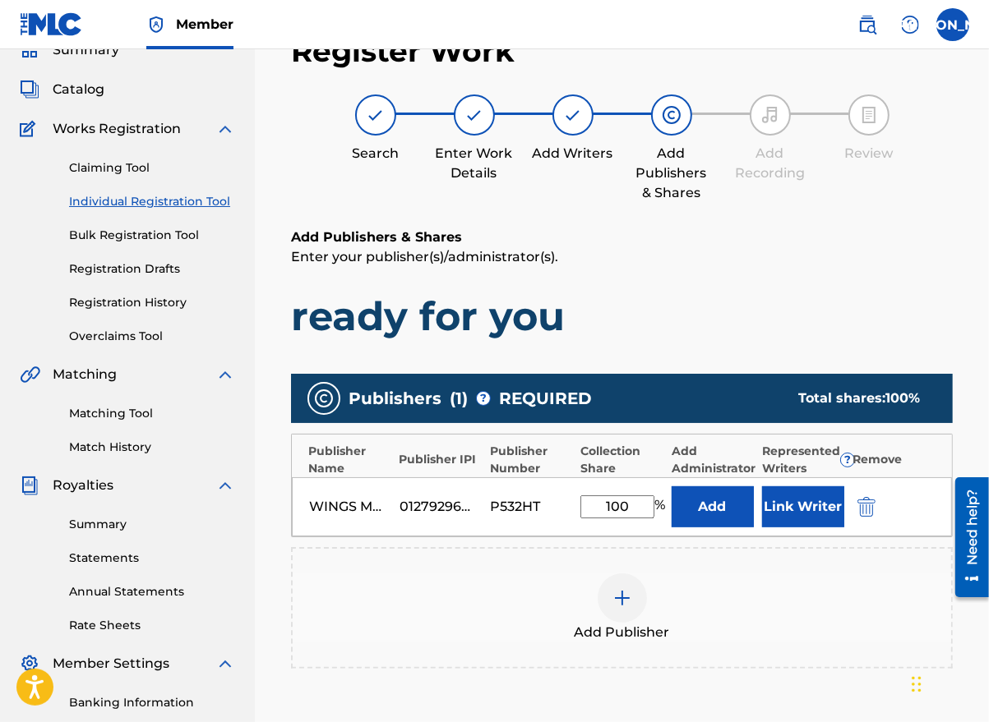
type input "100"
click at [810, 496] on button "Link Writer" at bounding box center [803, 507] width 82 height 41
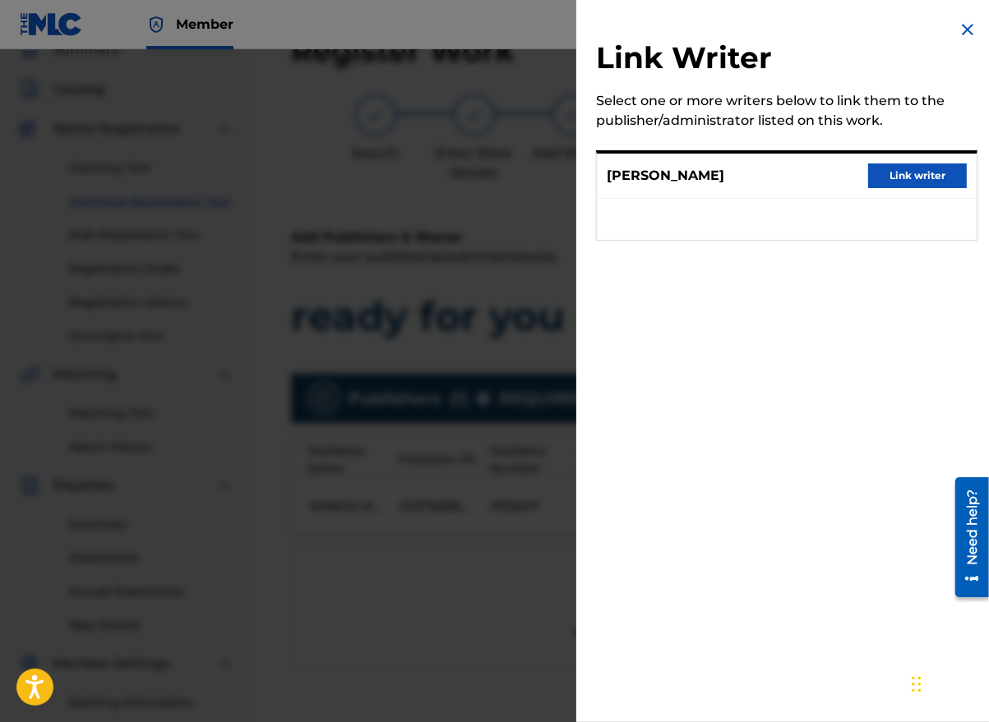
click at [920, 178] on button "Link writer" at bounding box center [917, 176] width 99 height 25
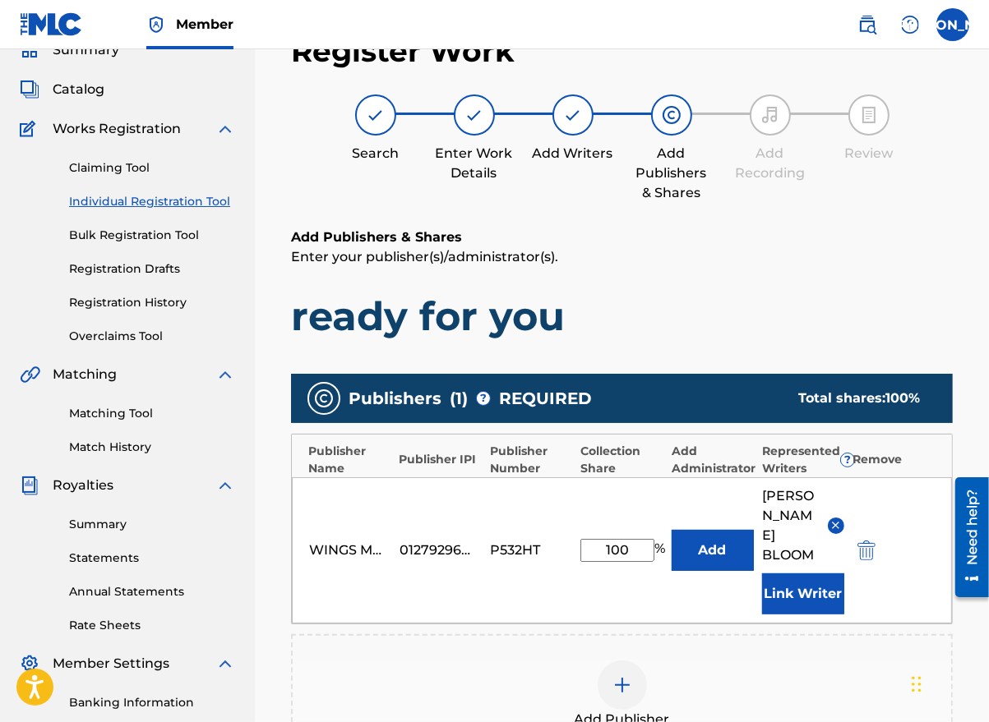
scroll to position [348, 0]
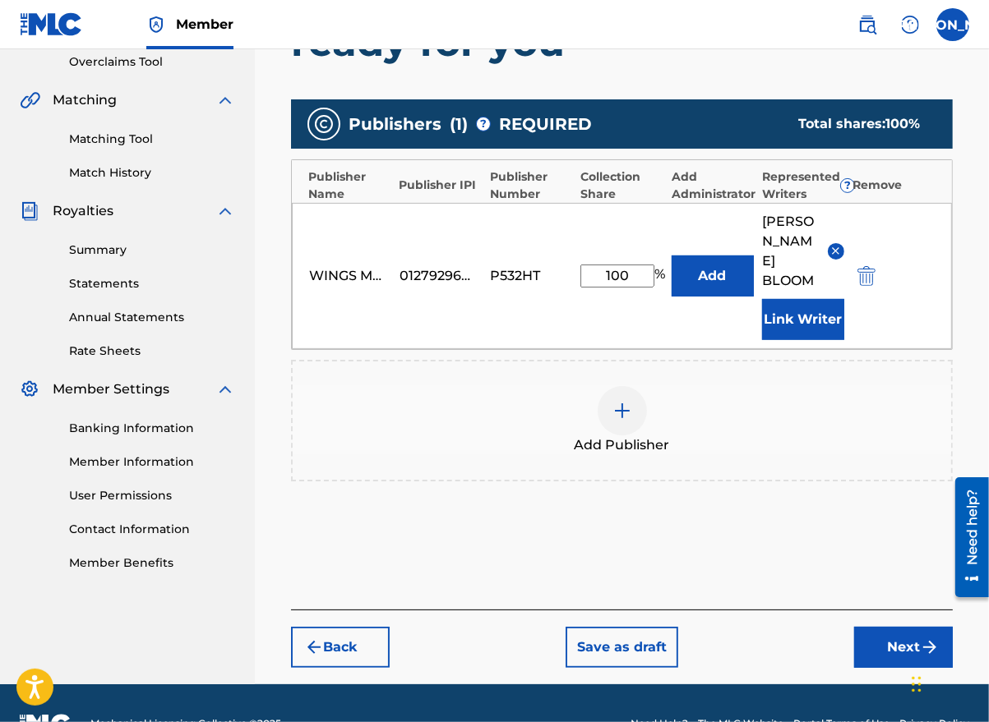
click at [903, 627] on button "Next" at bounding box center [903, 647] width 99 height 41
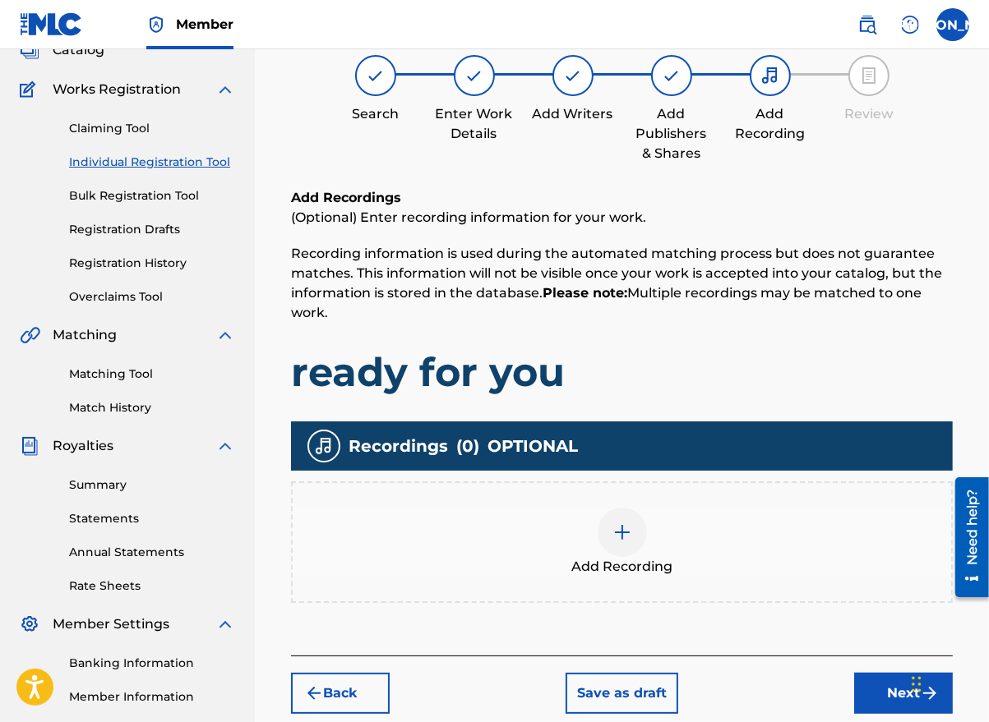
scroll to position [74, 0]
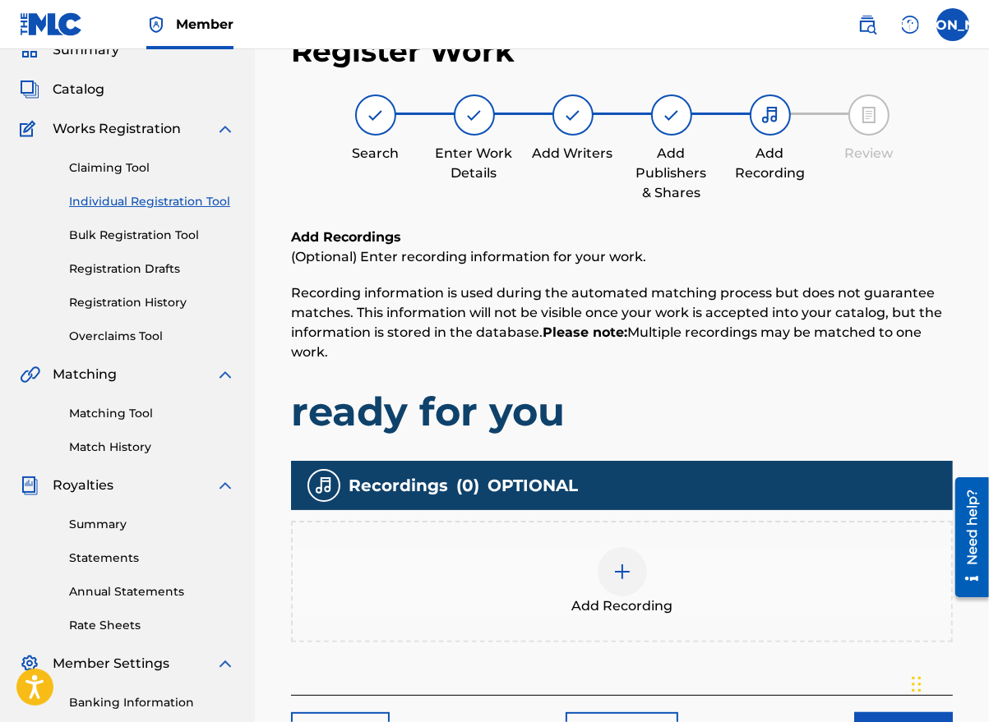
click at [607, 569] on div at bounding box center [621, 571] width 49 height 49
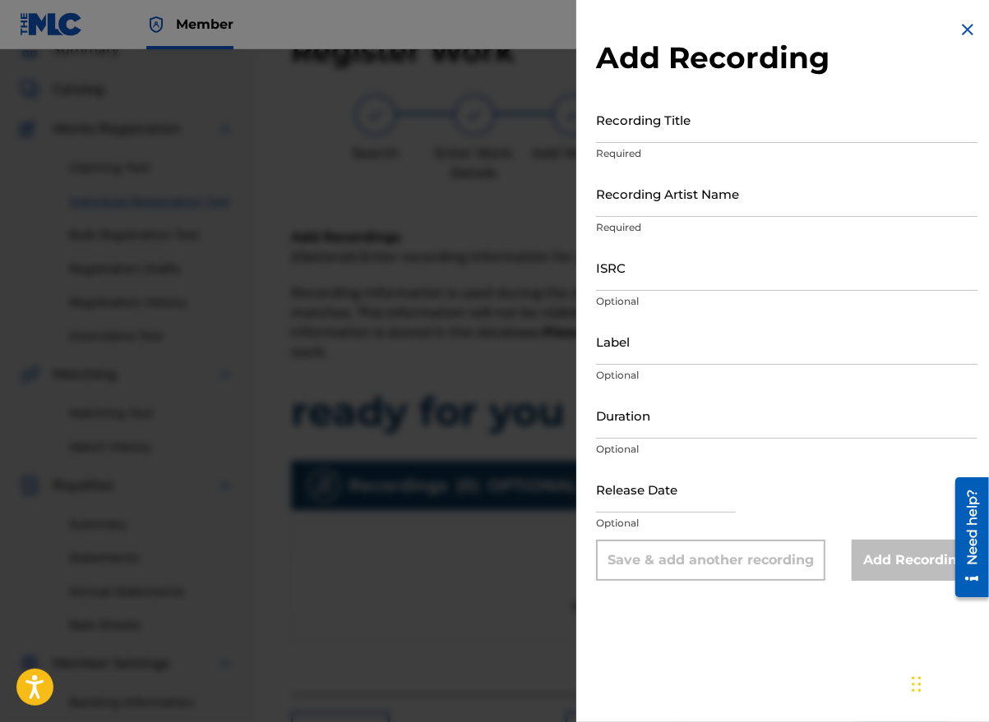
click at [689, 130] on input "Recording Title" at bounding box center [786, 119] width 381 height 47
type input "Ready For You"
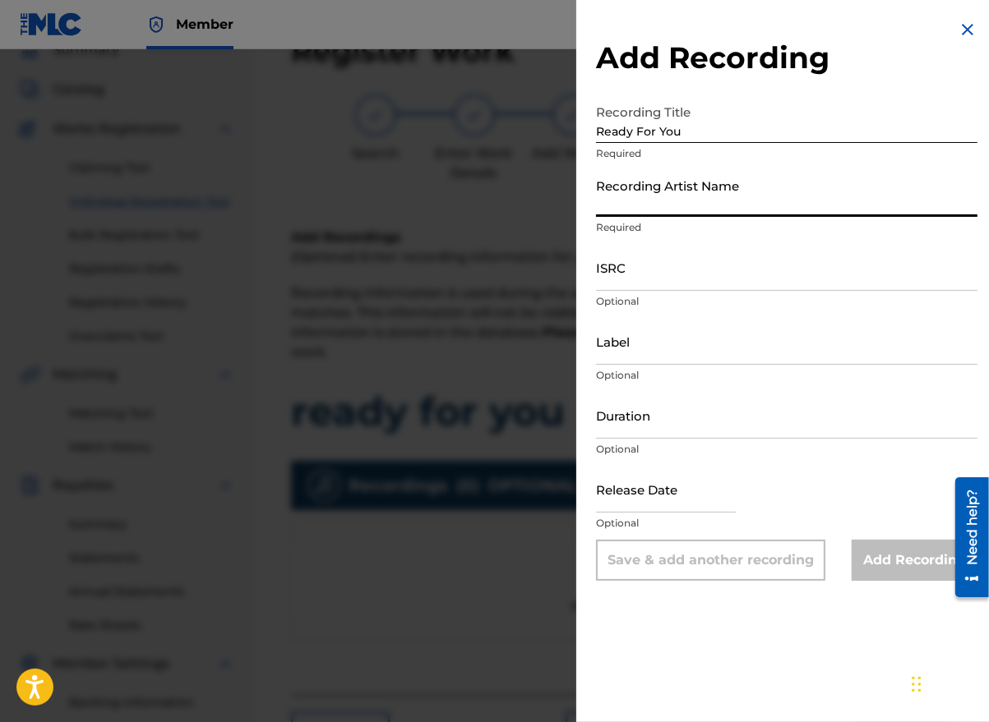
click at [667, 201] on input "Recording Artist Name" at bounding box center [786, 193] width 381 height 47
type input "[PERSON_NAME] the Messenger"
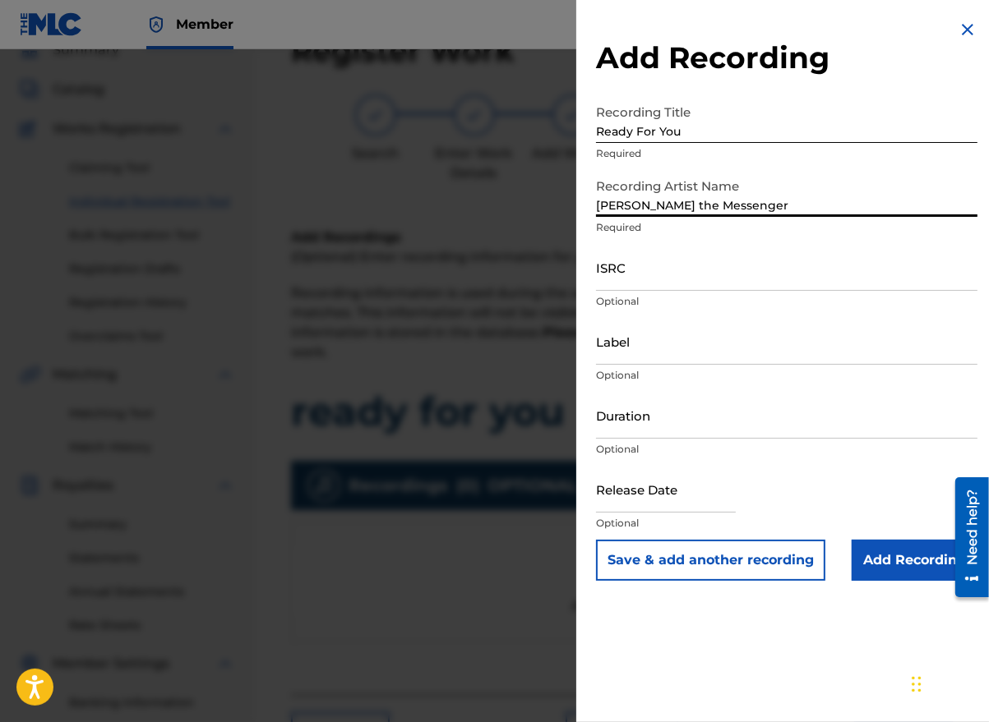
click at [676, 279] on input "ISRC" at bounding box center [786, 267] width 381 height 47
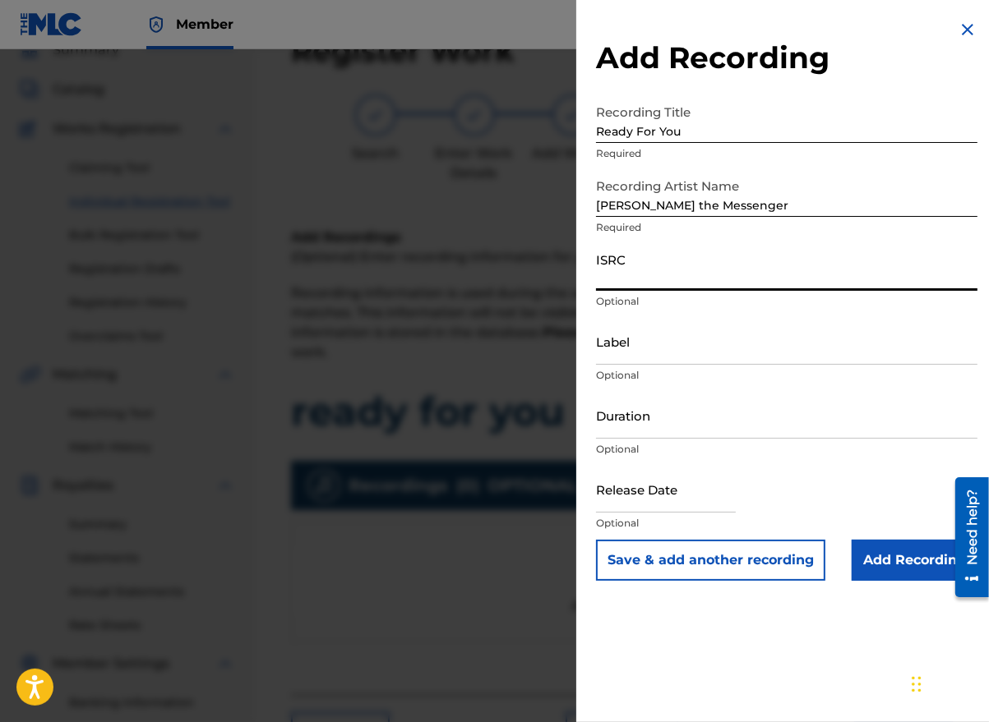
paste input "GBMA21842002"
type input "GBMA21842002"
click at [689, 430] on input "Duration" at bounding box center [786, 415] width 381 height 47
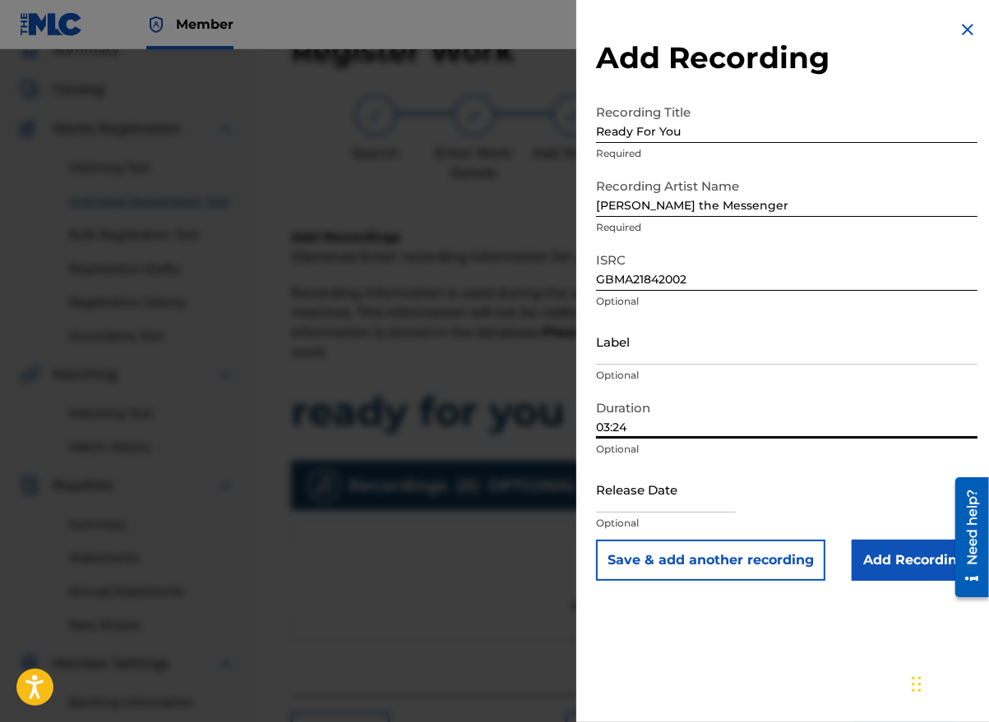
type input "03:24"
click at [702, 505] on input "text" at bounding box center [666, 489] width 140 height 47
select select "7"
select select "2025"
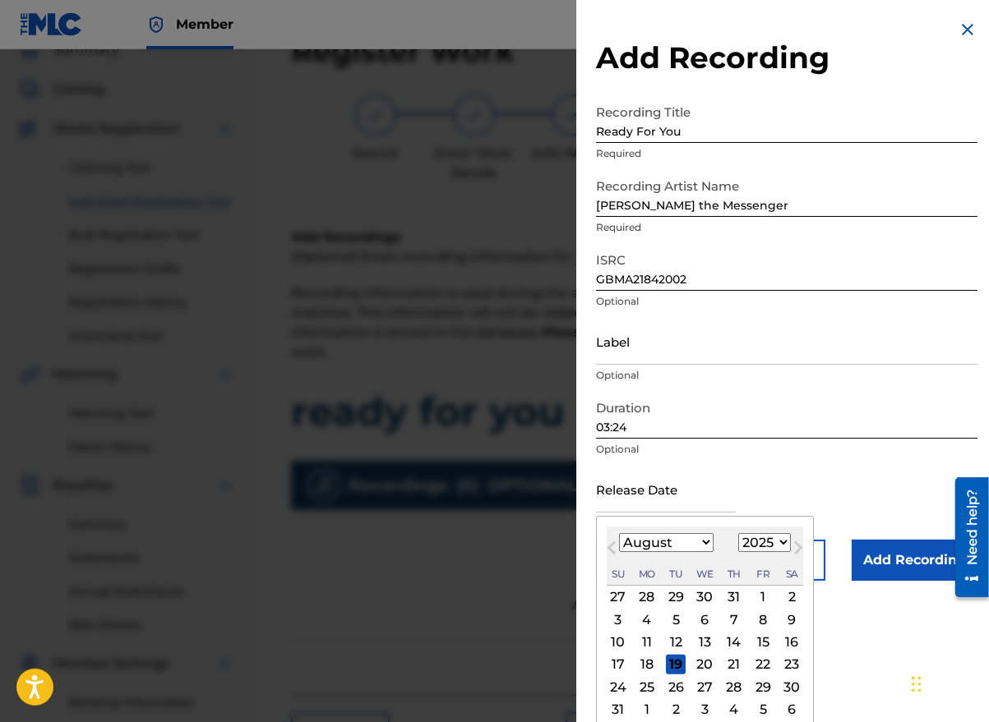
drag, startPoint x: 624, startPoint y: 561, endPoint x: 647, endPoint y: 566, distance: 23.5
click at [624, 562] on div "Previous Month Next Month August [DATE] February March April May June July Augu…" at bounding box center [705, 635] width 218 height 238
click at [796, 546] on span "Next Month" at bounding box center [796, 550] width 0 height 25
click at [787, 544] on button "Next Month" at bounding box center [798, 551] width 26 height 26
select select "9"
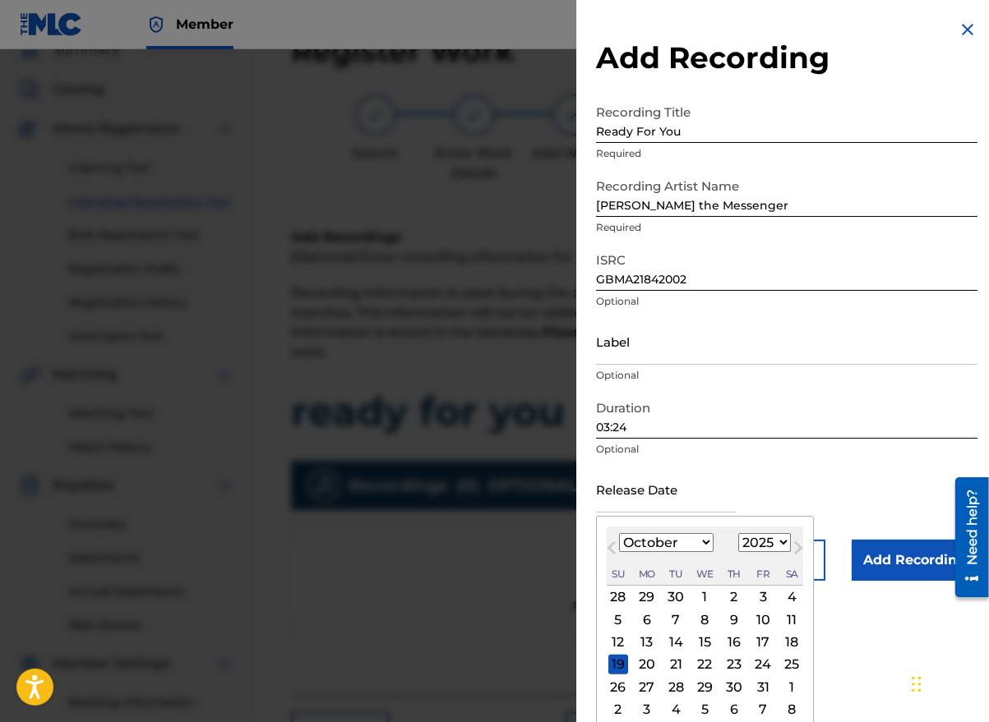
click at [763, 541] on select "1900 1901 1902 1903 1904 1905 1906 1907 1908 1909 1910 1911 1912 1913 1914 1915…" at bounding box center [764, 542] width 53 height 19
select select "2018"
click at [738, 533] on select "1900 1901 1902 1903 1904 1905 1906 1907 1908 1909 1910 1911 1912 1913 1914 1915…" at bounding box center [764, 542] width 53 height 19
click at [697, 545] on select "January February March April May June July August September October November De…" at bounding box center [666, 542] width 95 height 19
select select "10"
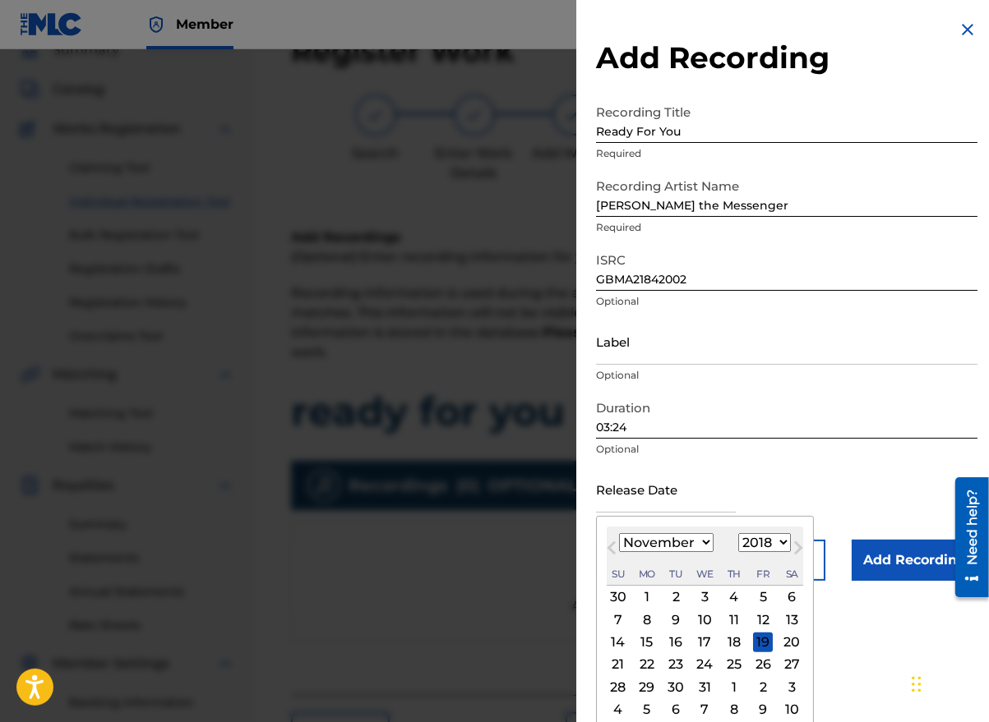
click at [619, 533] on select "January February March April May June July August September October November De…" at bounding box center [666, 542] width 95 height 19
click at [757, 596] on div "2" at bounding box center [763, 598] width 20 height 20
type input "[DATE]"
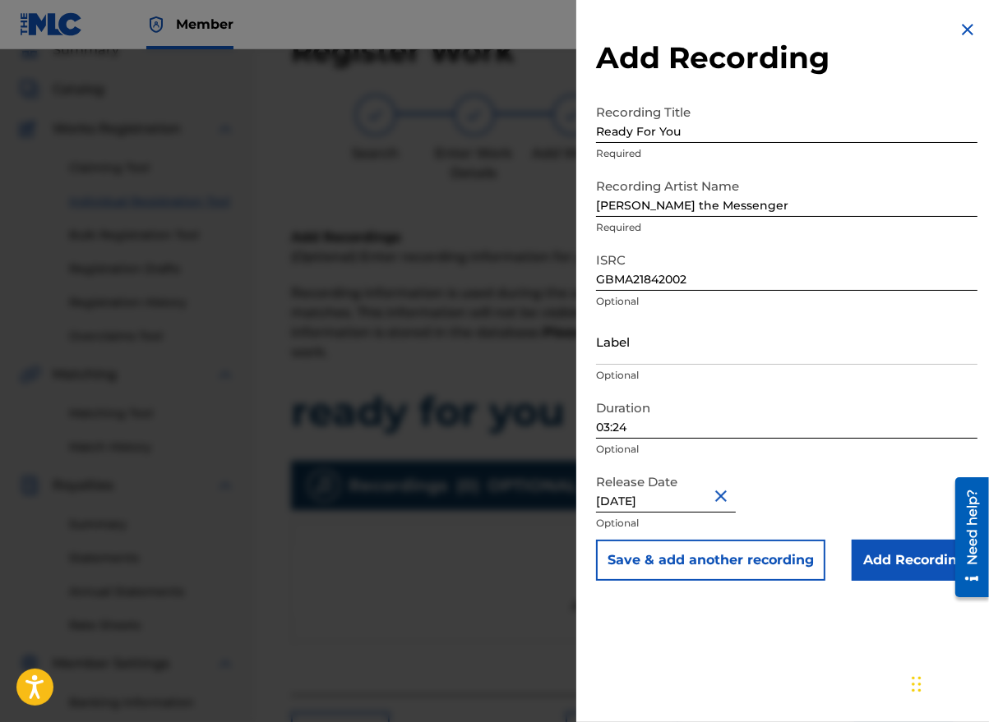
click at [891, 567] on input "Add Recording" at bounding box center [914, 560] width 126 height 41
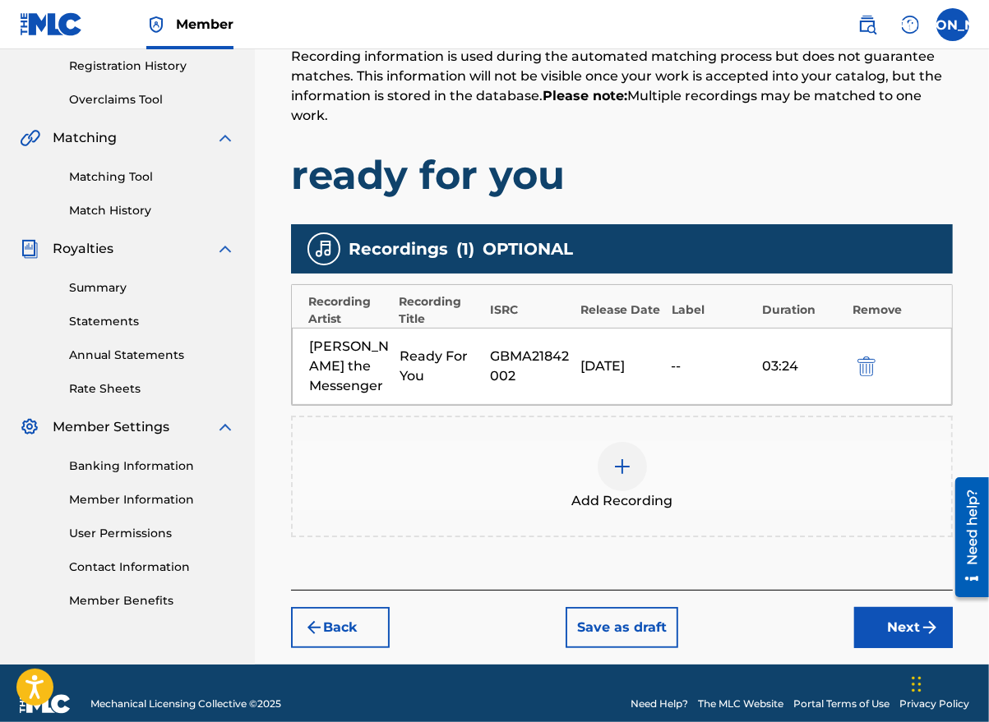
click at [899, 609] on button "Next" at bounding box center [903, 627] width 99 height 41
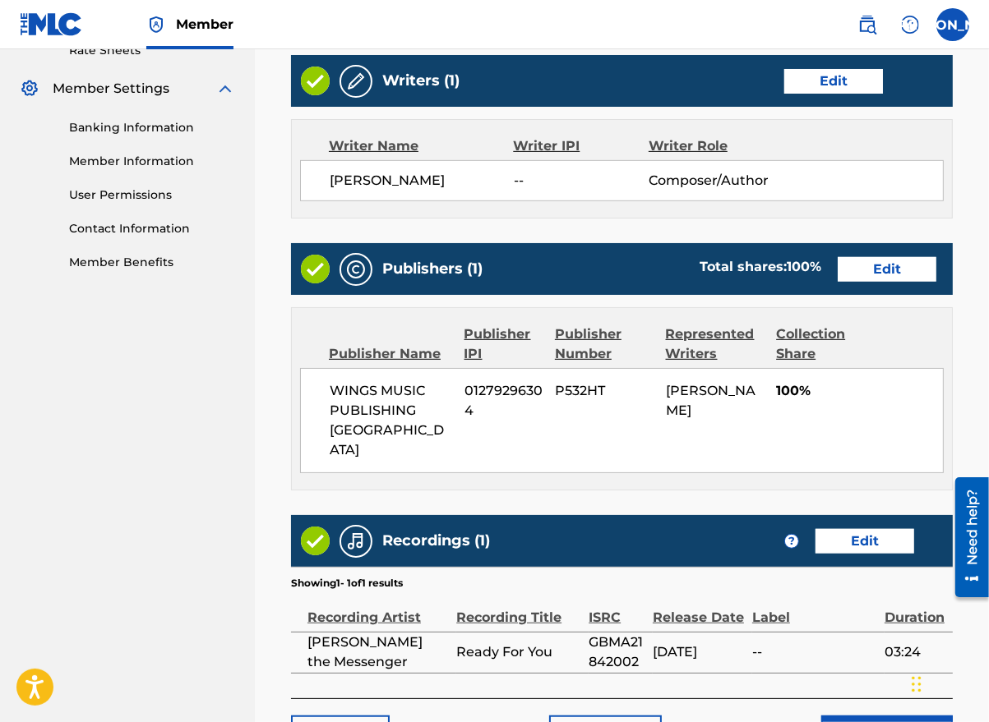
scroll to position [737, 0]
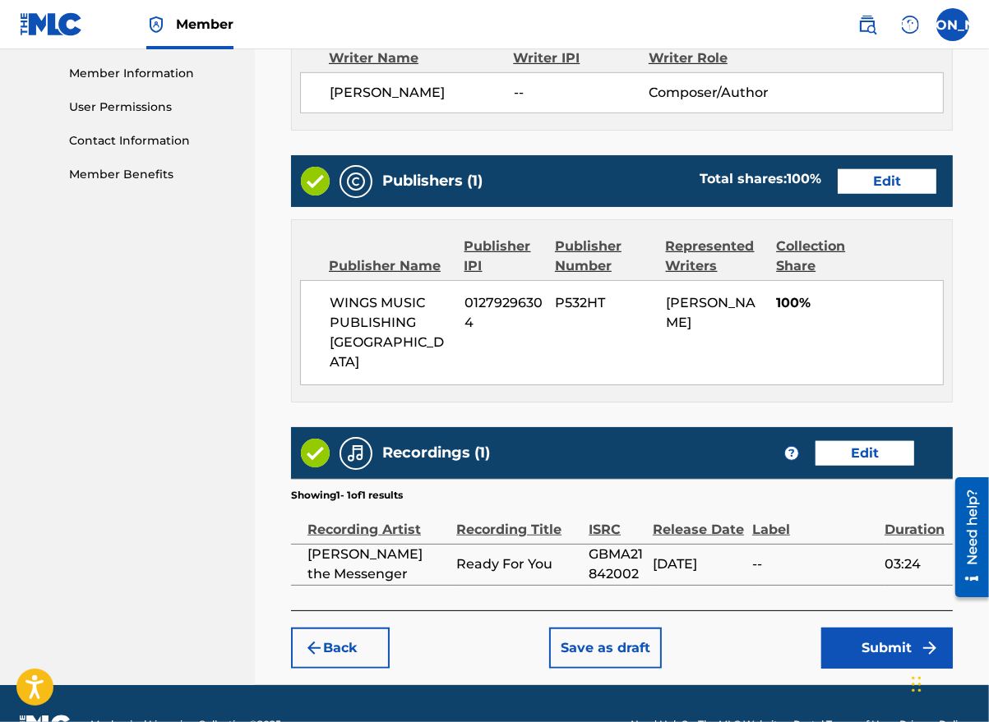
click at [883, 628] on button "Submit" at bounding box center [886, 648] width 131 height 41
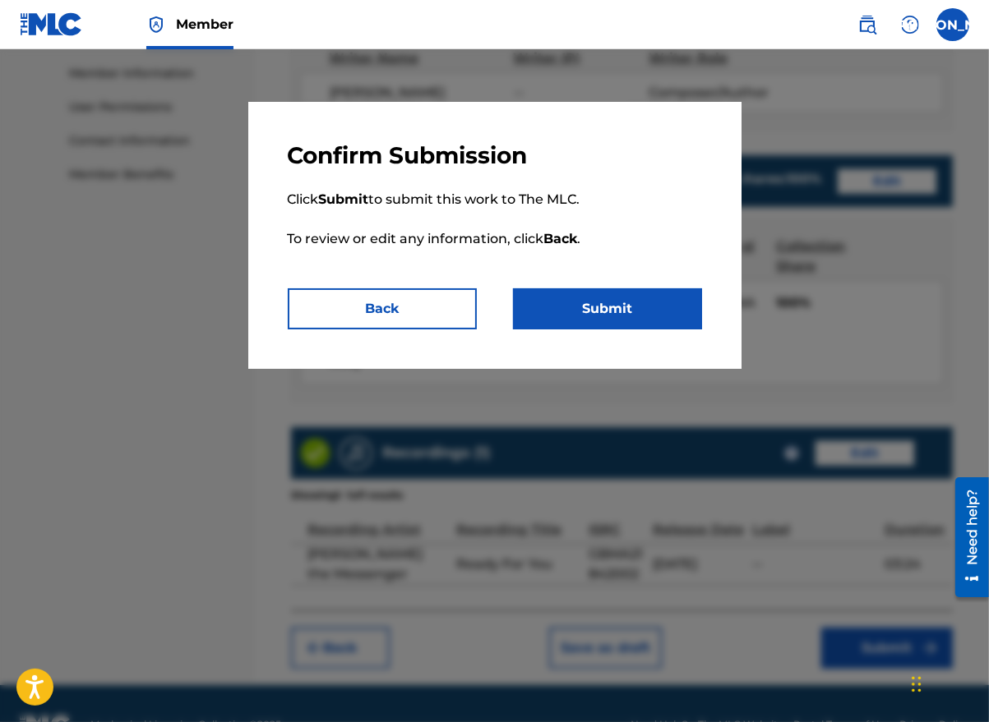
click at [652, 320] on button "Submit" at bounding box center [607, 308] width 189 height 41
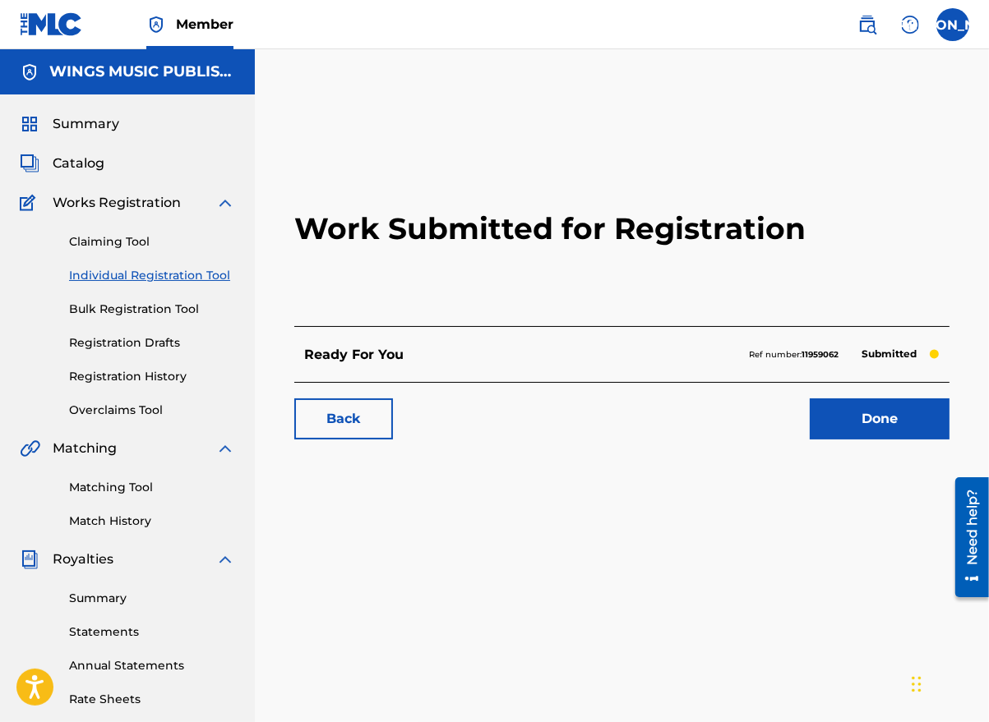
click at [866, 428] on link "Done" at bounding box center [879, 419] width 140 height 41
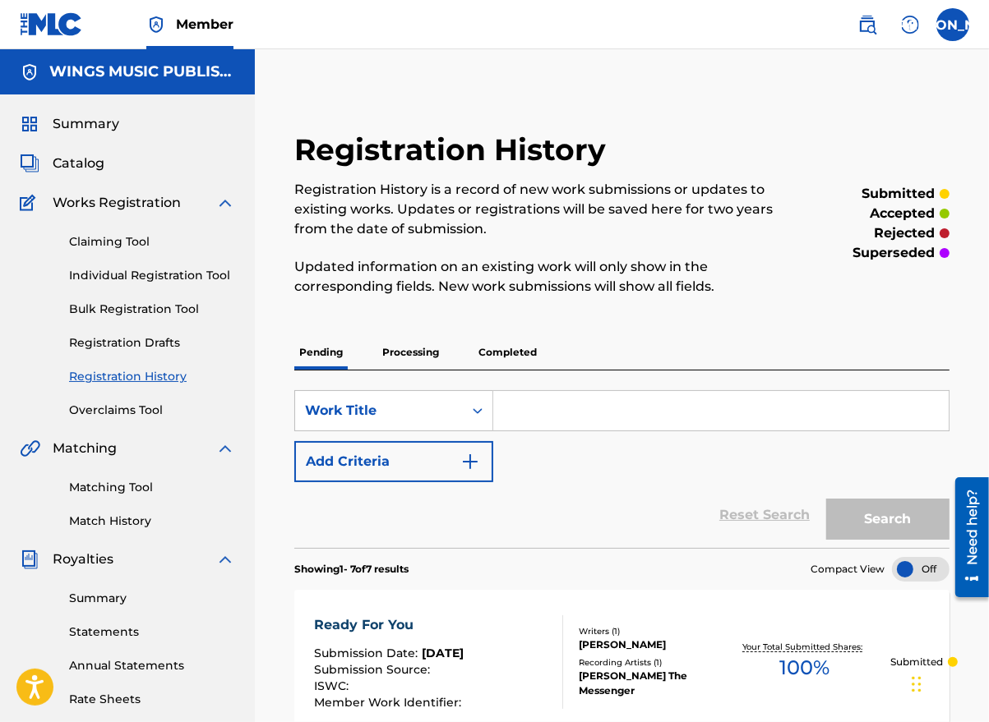
click at [87, 276] on link "Individual Registration Tool" at bounding box center [152, 275] width 166 height 17
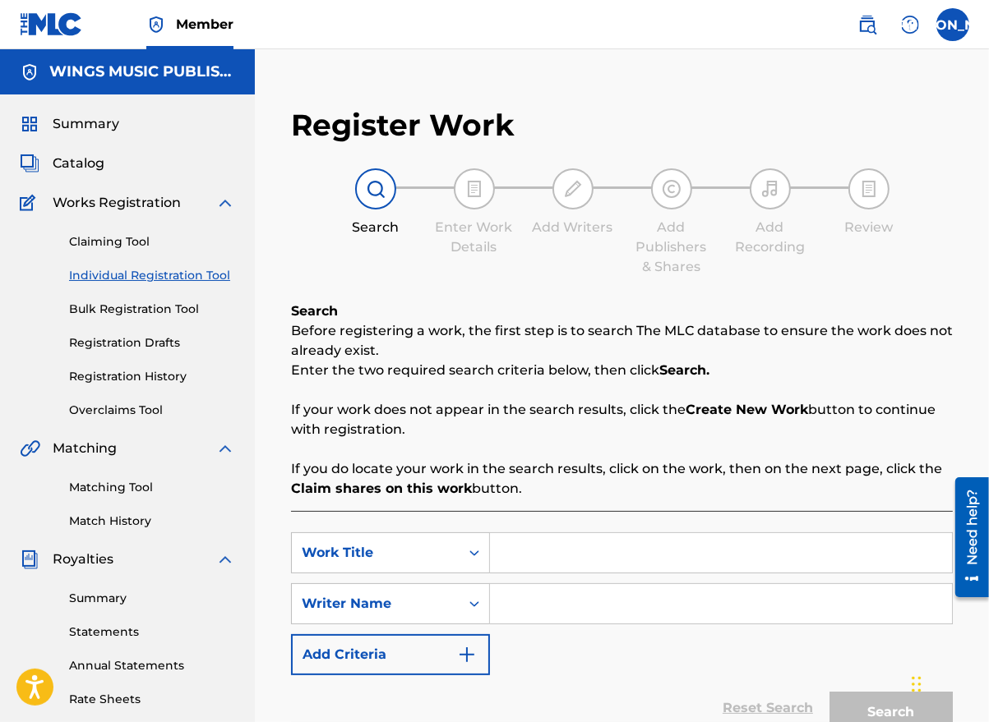
click at [513, 553] on input "Search Form" at bounding box center [721, 552] width 462 height 39
click at [563, 551] on input "Intro" at bounding box center [721, 552] width 462 height 39
type input "Intro"
click at [529, 663] on div "SearchWithCriteria432f6bd2-09a4-4dd0-bb5e-0996773c7dbb Work Title Intro SearchW…" at bounding box center [622, 604] width 662 height 143
click at [533, 607] on input "Search Form" at bounding box center [721, 603] width 462 height 39
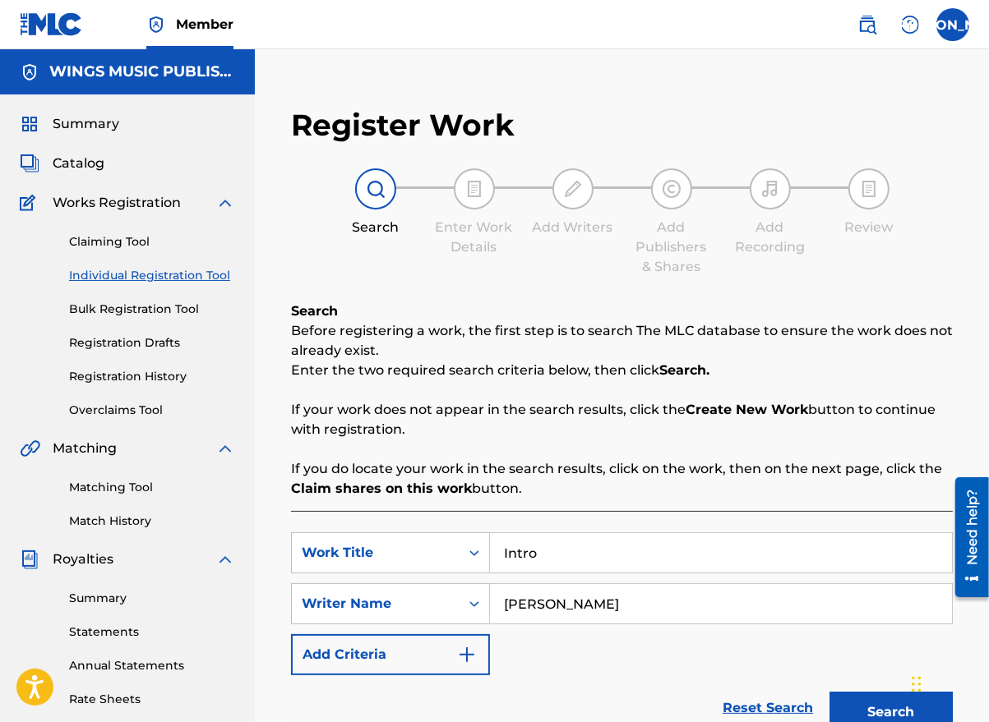
type input "[PERSON_NAME]"
click at [887, 700] on button "Search" at bounding box center [890, 712] width 123 height 41
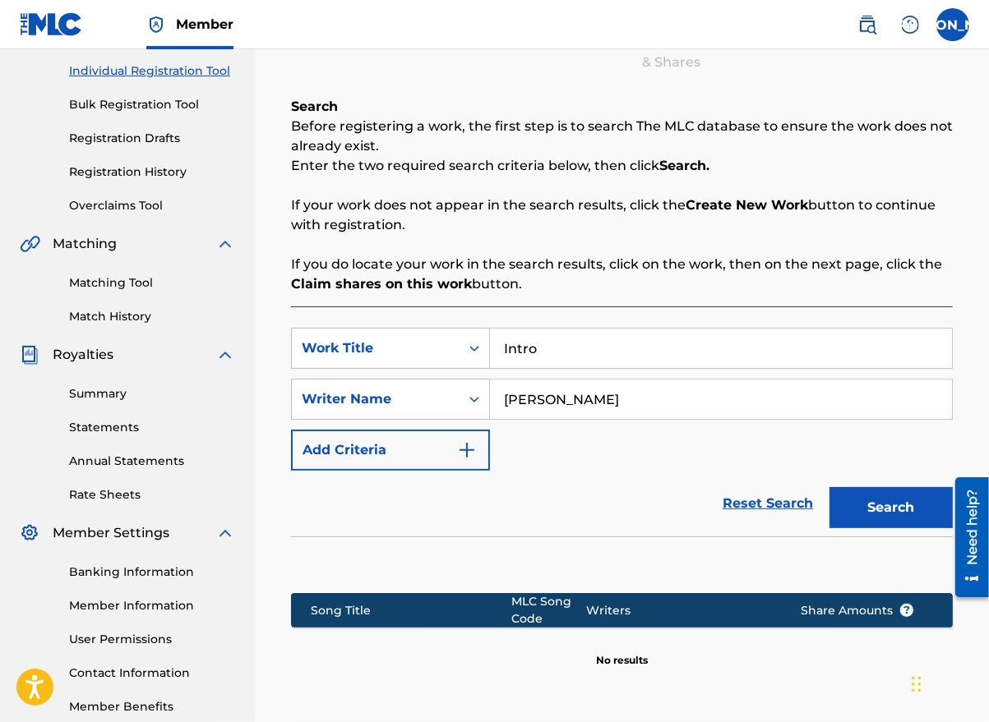
scroll to position [329, 0]
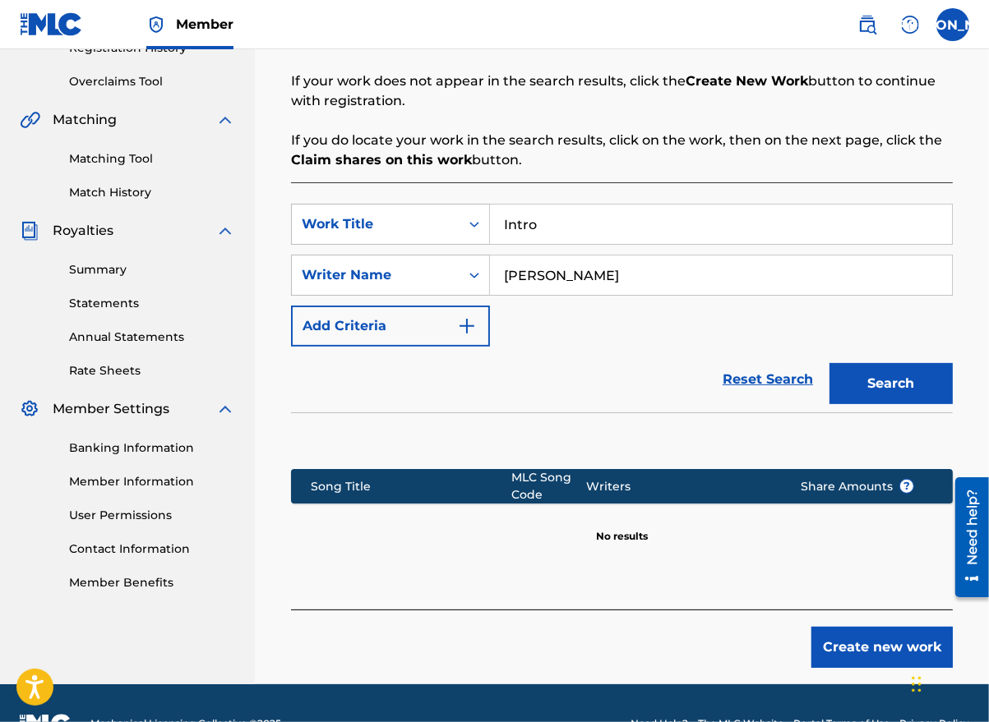
click at [905, 643] on button "Create new work" at bounding box center [881, 647] width 141 height 41
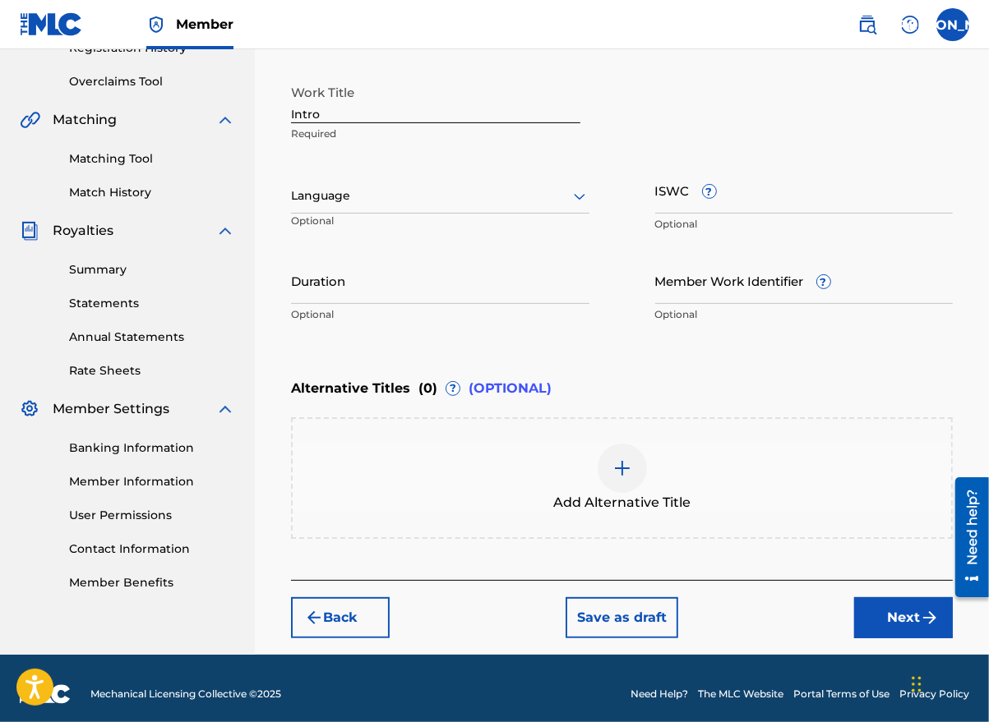
click at [363, 200] on div at bounding box center [440, 196] width 298 height 21
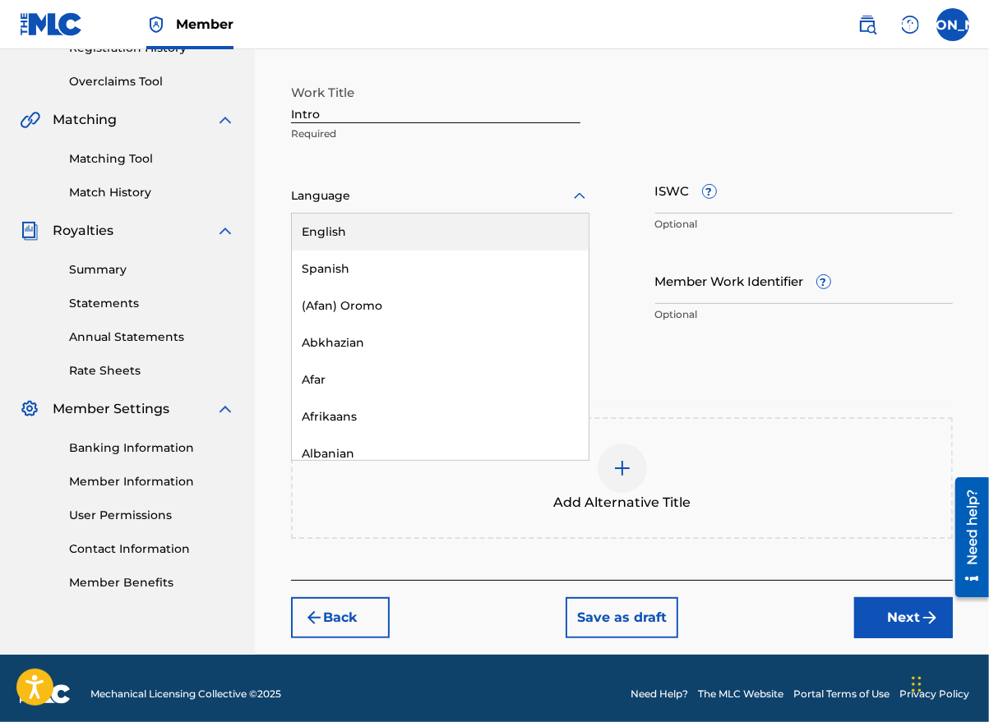
click at [362, 228] on div "English" at bounding box center [440, 232] width 297 height 37
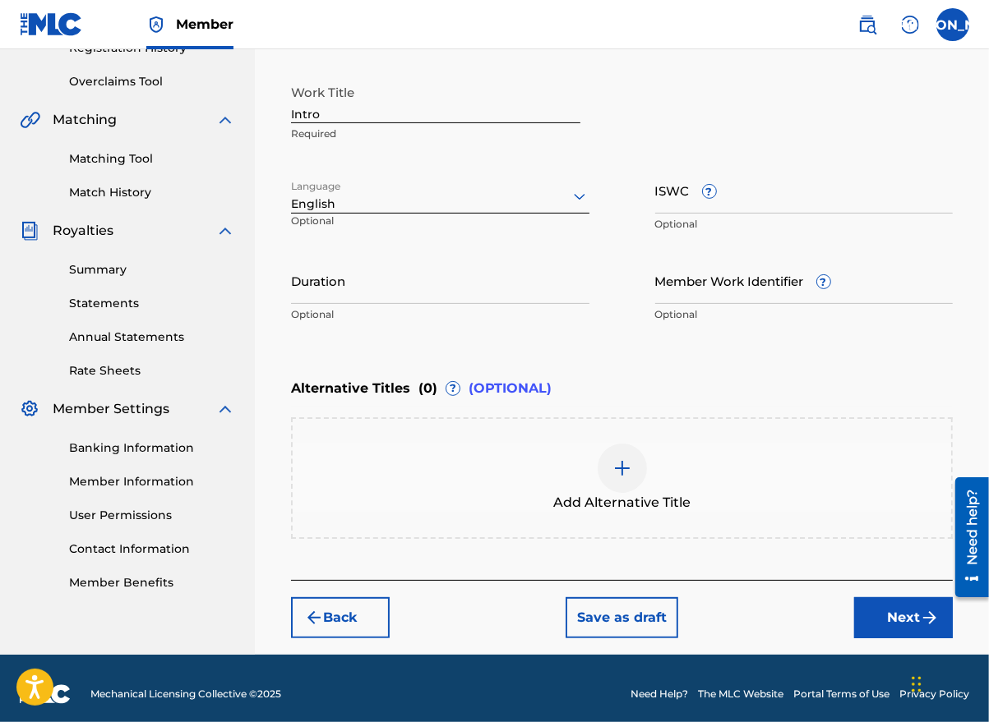
click at [370, 304] on div "Duration Optional" at bounding box center [440, 294] width 298 height 74
click at [371, 288] on input "Duration" at bounding box center [440, 280] width 298 height 47
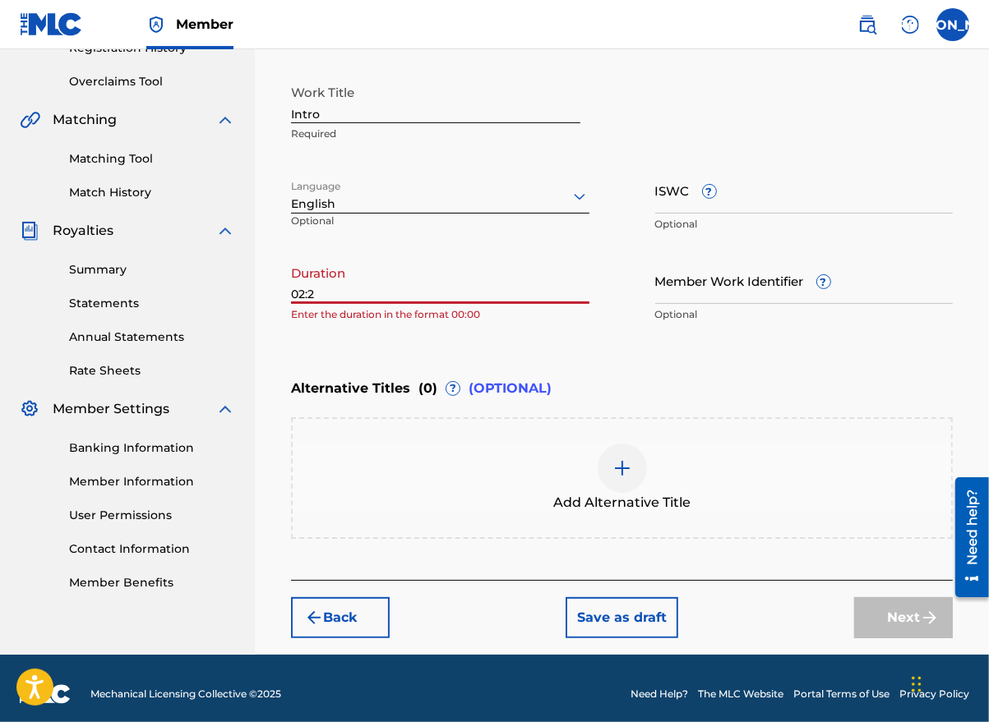
type input "02:28"
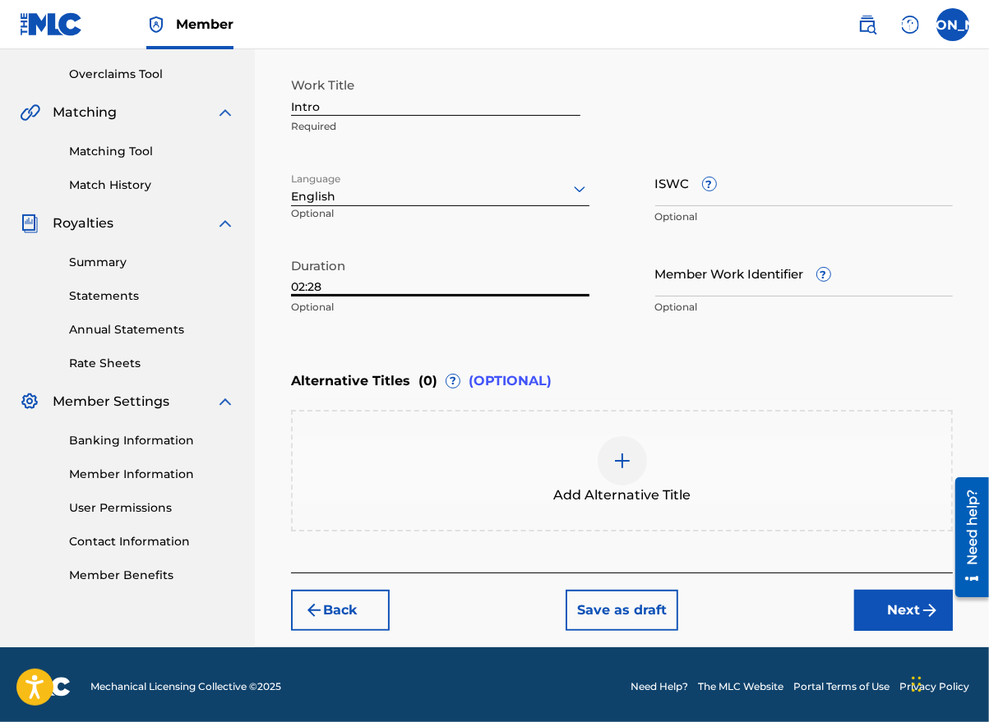
scroll to position [339, 0]
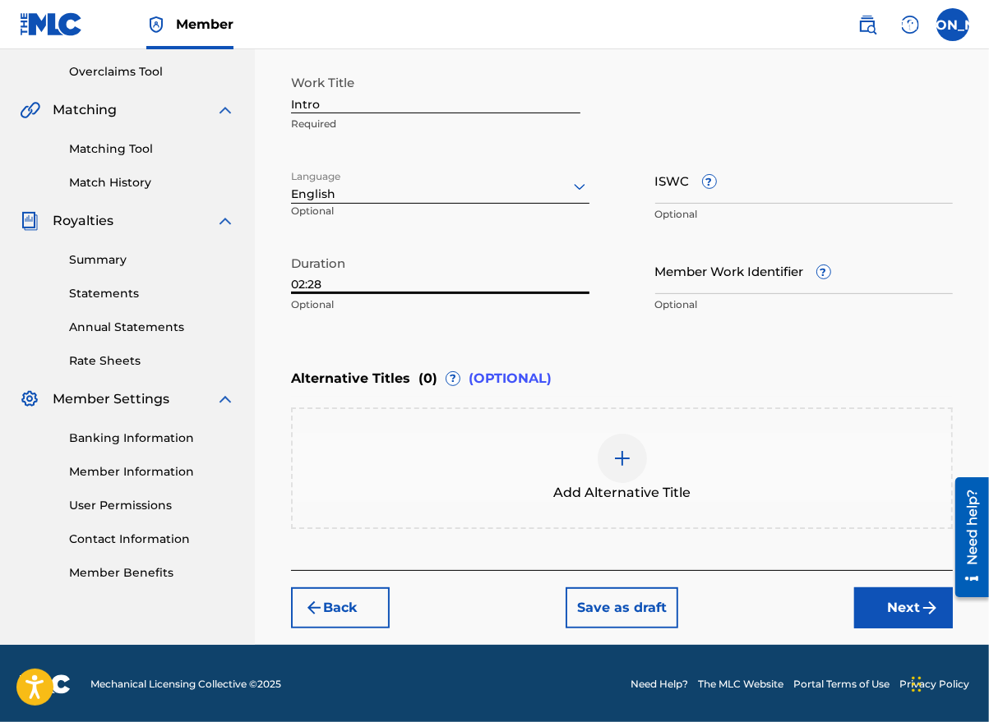
click at [893, 606] on button "Next" at bounding box center [903, 608] width 99 height 41
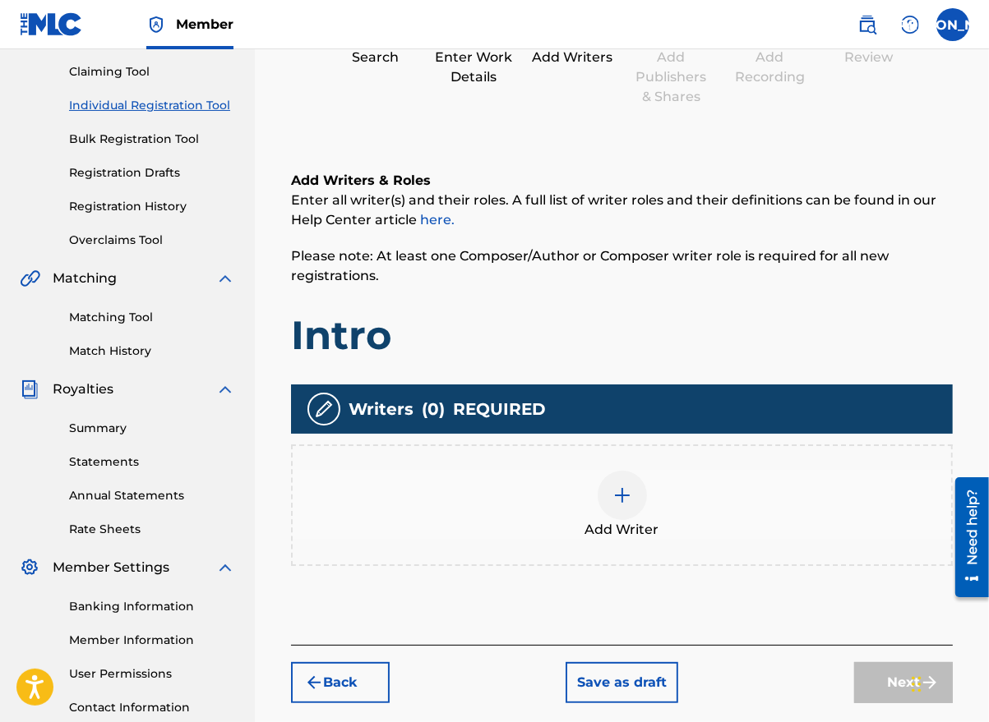
scroll to position [296, 0]
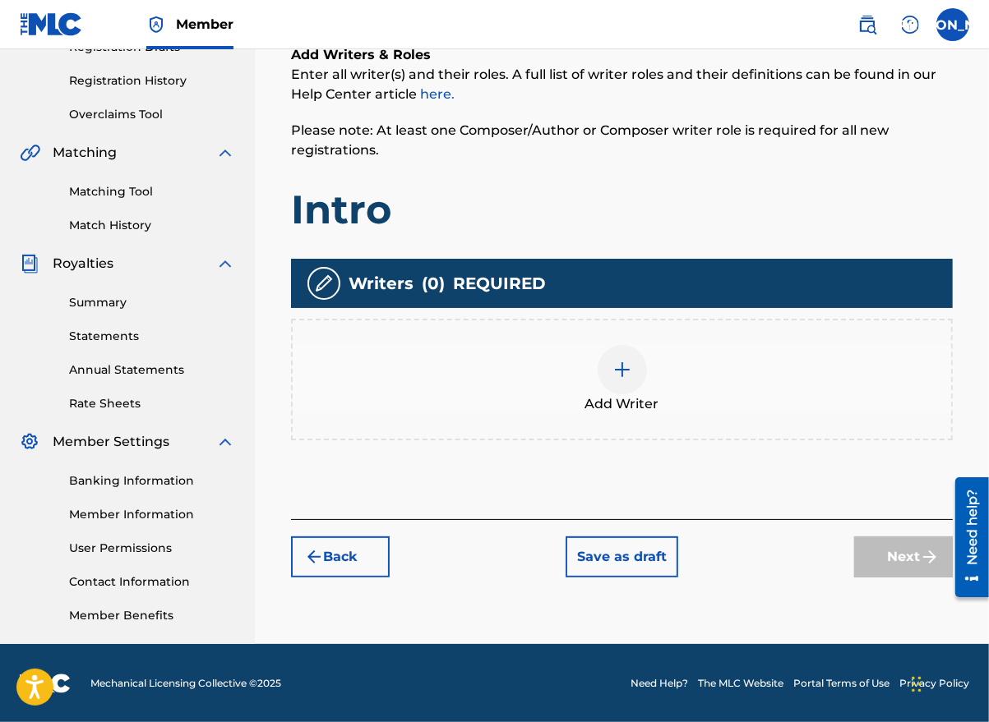
click at [630, 371] on img at bounding box center [622, 370] width 20 height 20
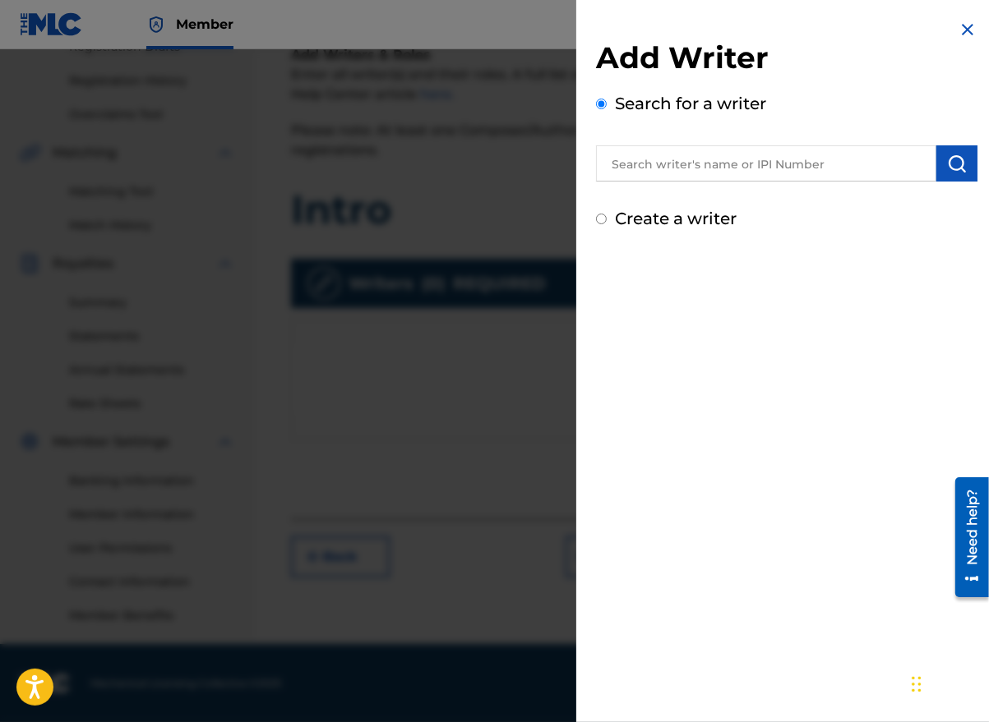
click at [651, 168] on input "text" at bounding box center [766, 163] width 340 height 36
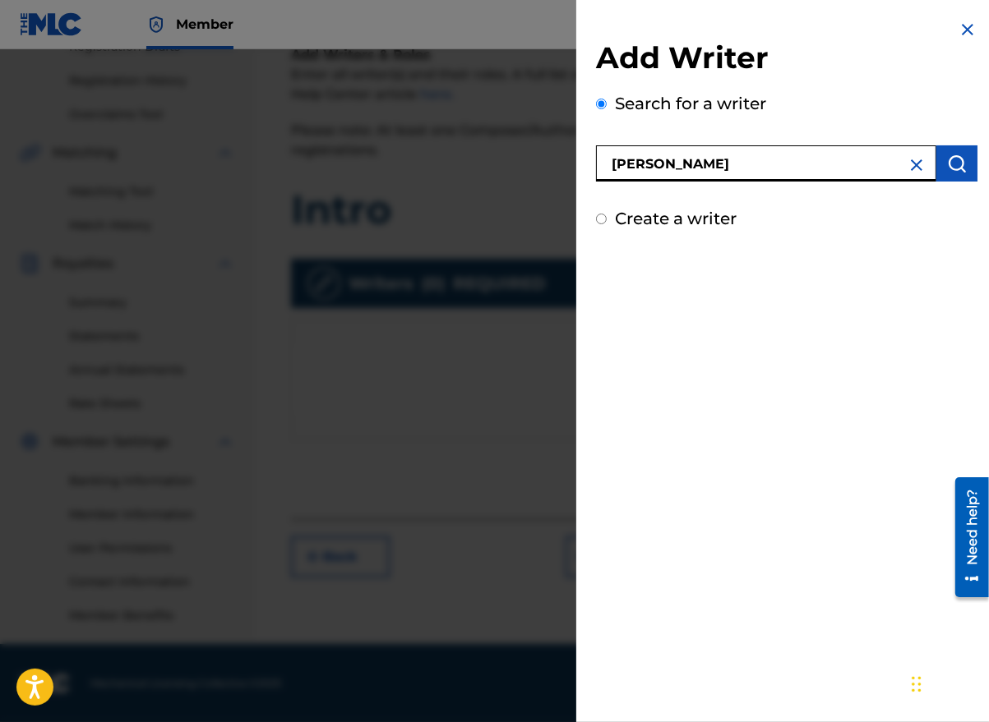
type input "[PERSON_NAME]"
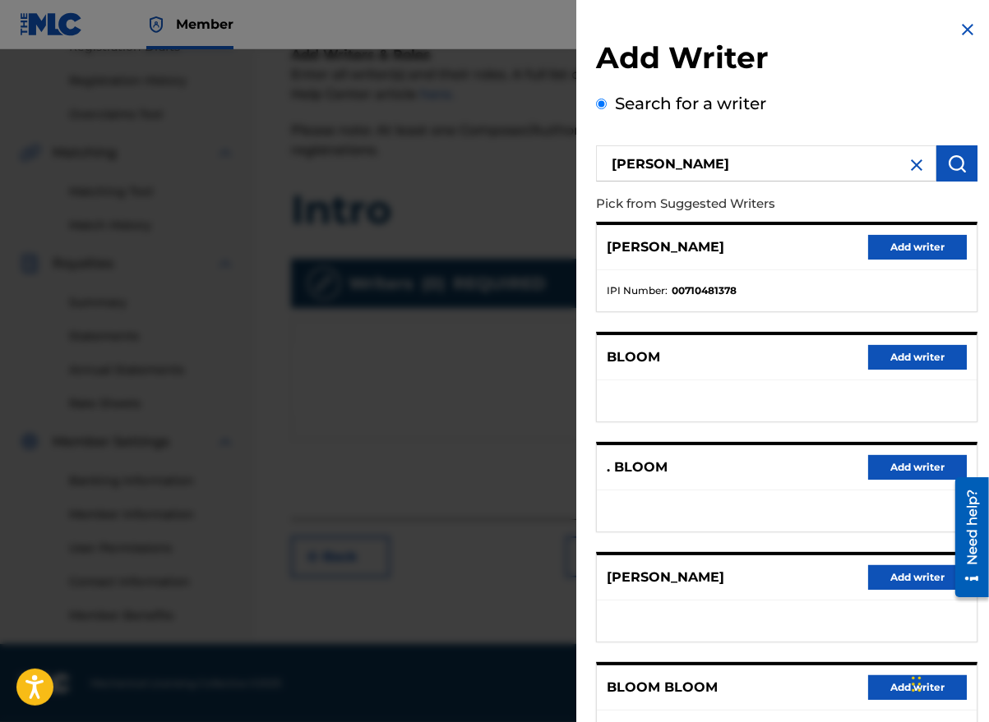
click at [905, 574] on button "Add writer" at bounding box center [917, 577] width 99 height 25
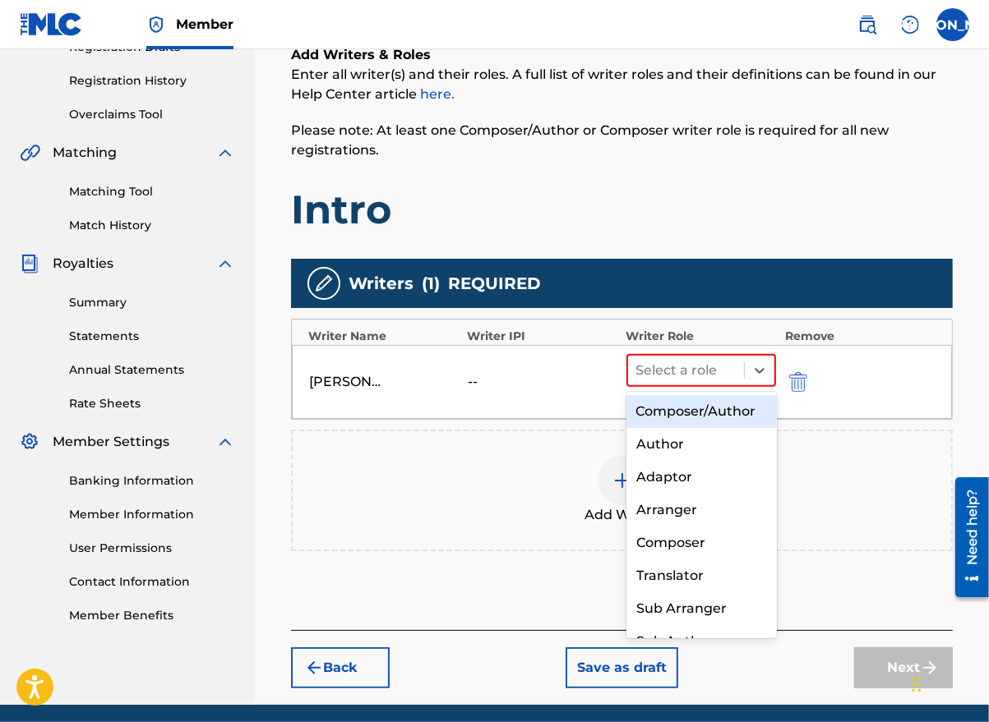
click at [759, 371] on icon at bounding box center [759, 371] width 10 height 6
click at [736, 416] on div "Composer/Author" at bounding box center [701, 411] width 150 height 33
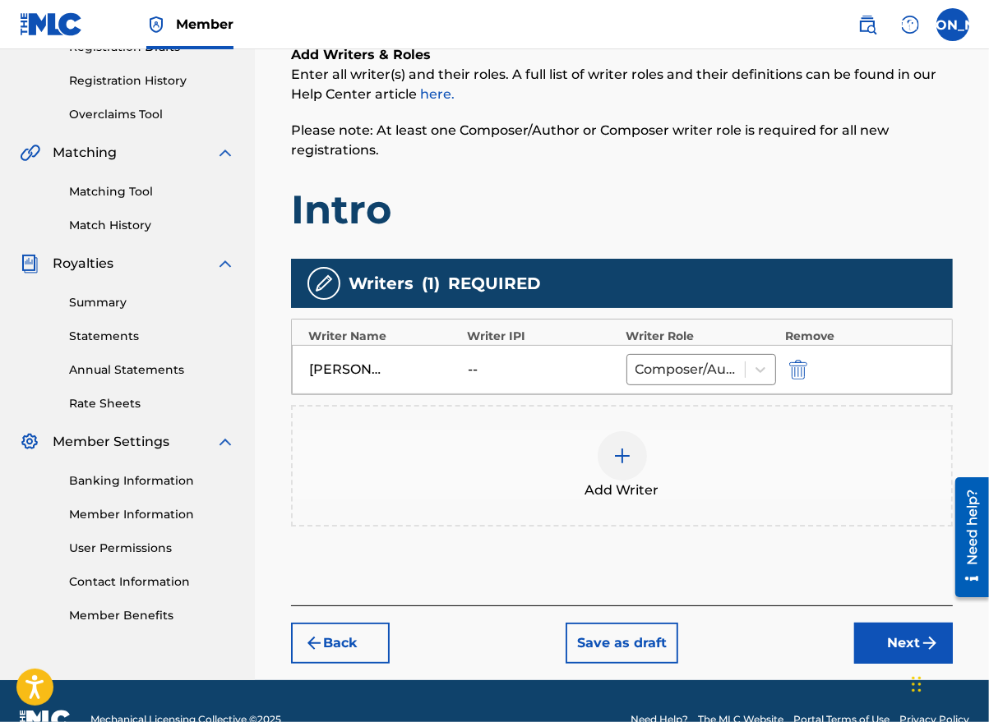
click at [887, 634] on button "Next" at bounding box center [903, 643] width 99 height 41
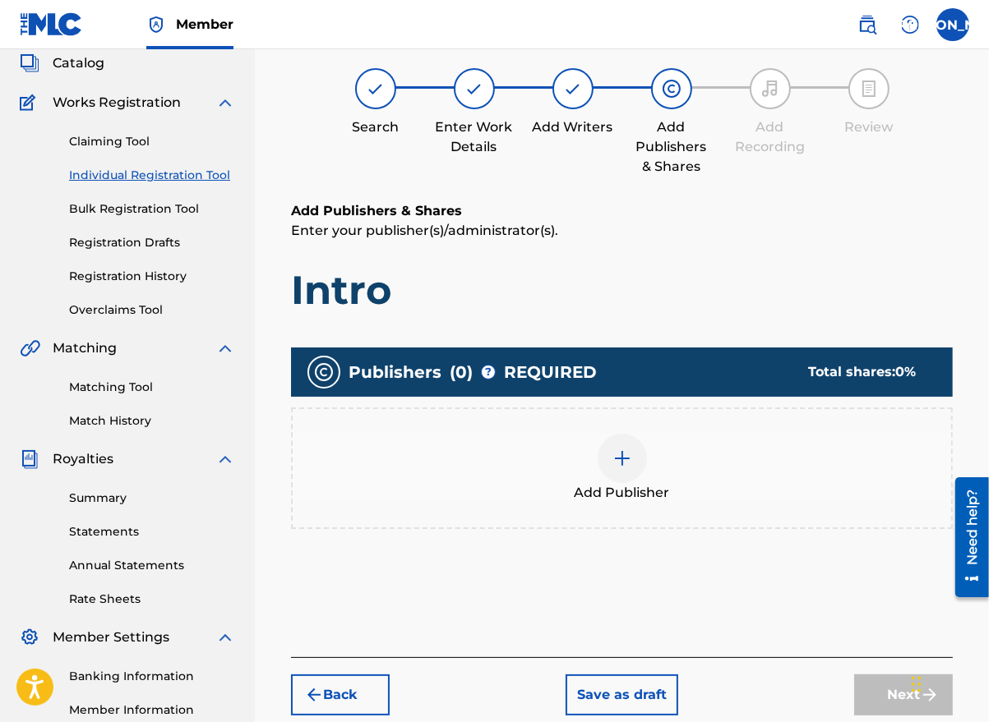
scroll to position [74, 0]
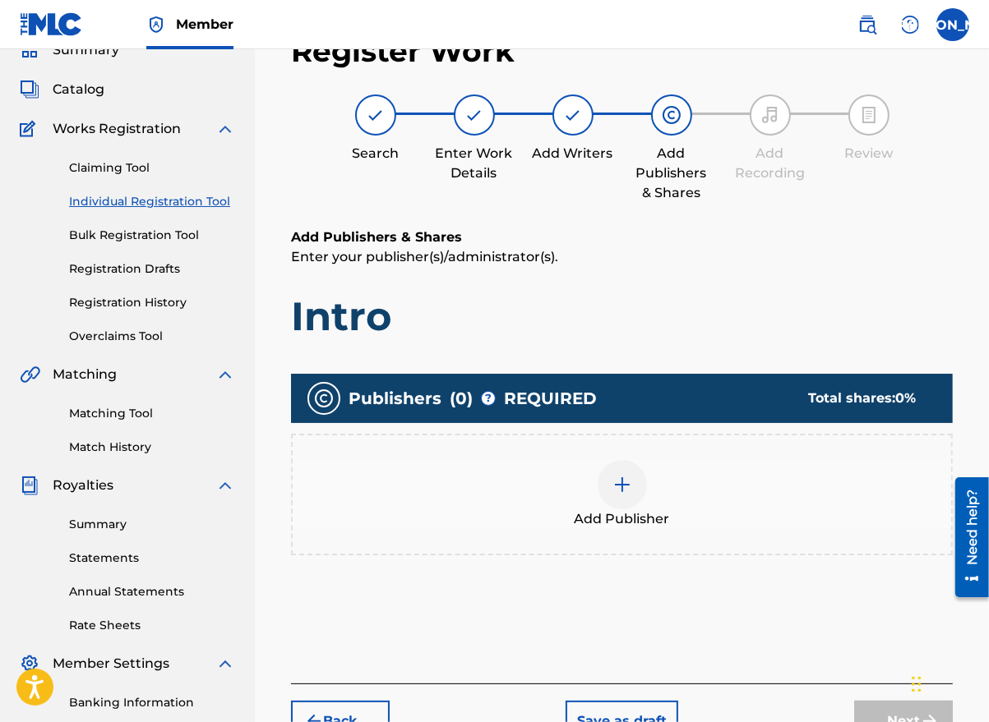
click at [617, 493] on img at bounding box center [622, 485] width 20 height 20
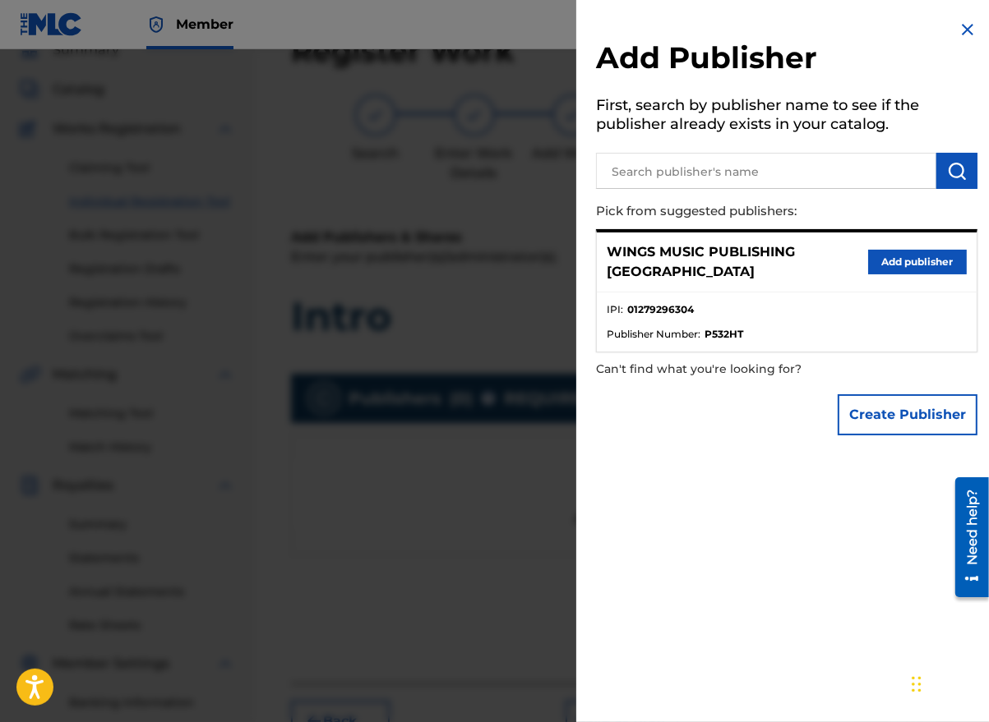
click at [938, 250] on button "Add publisher" at bounding box center [917, 262] width 99 height 25
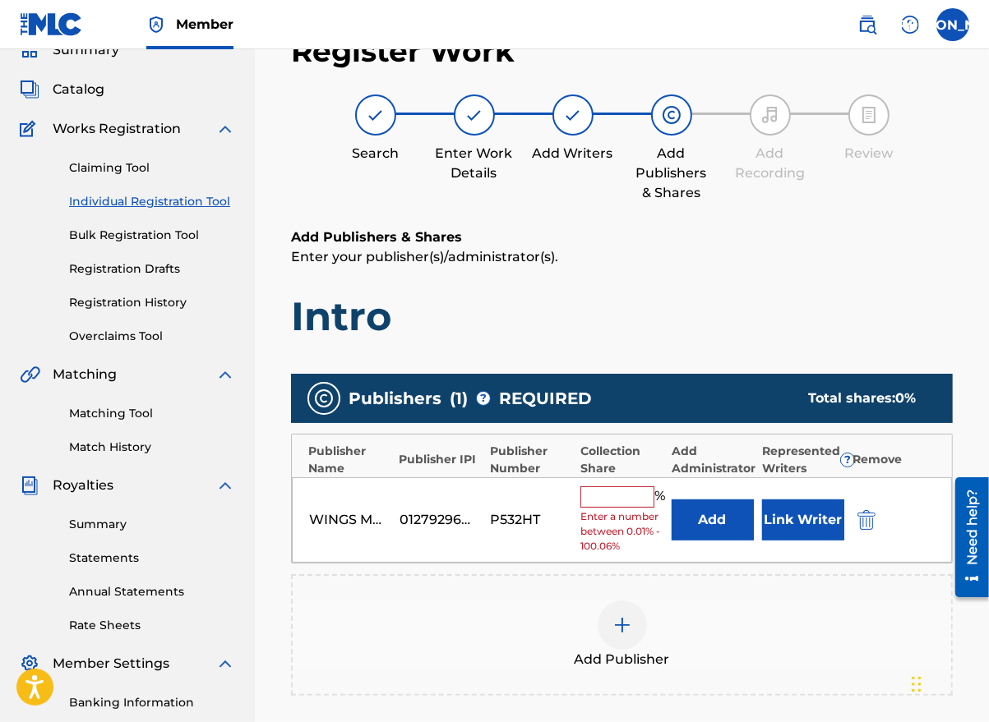
click at [607, 502] on input "text" at bounding box center [617, 497] width 74 height 21
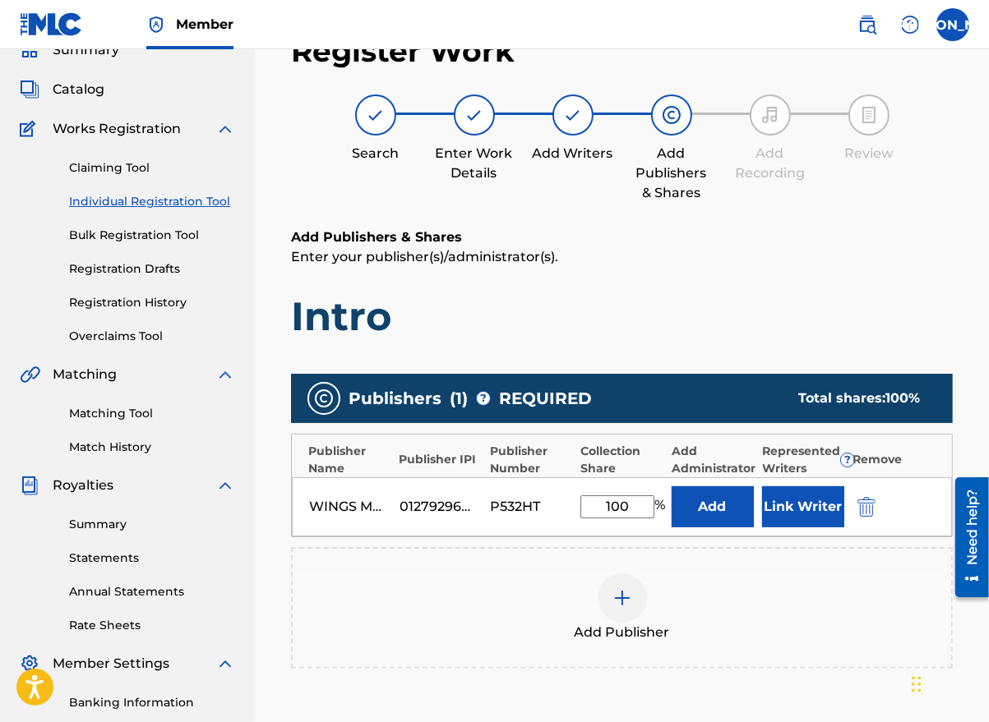
type input "100"
click at [828, 505] on button "Link Writer" at bounding box center [803, 507] width 82 height 41
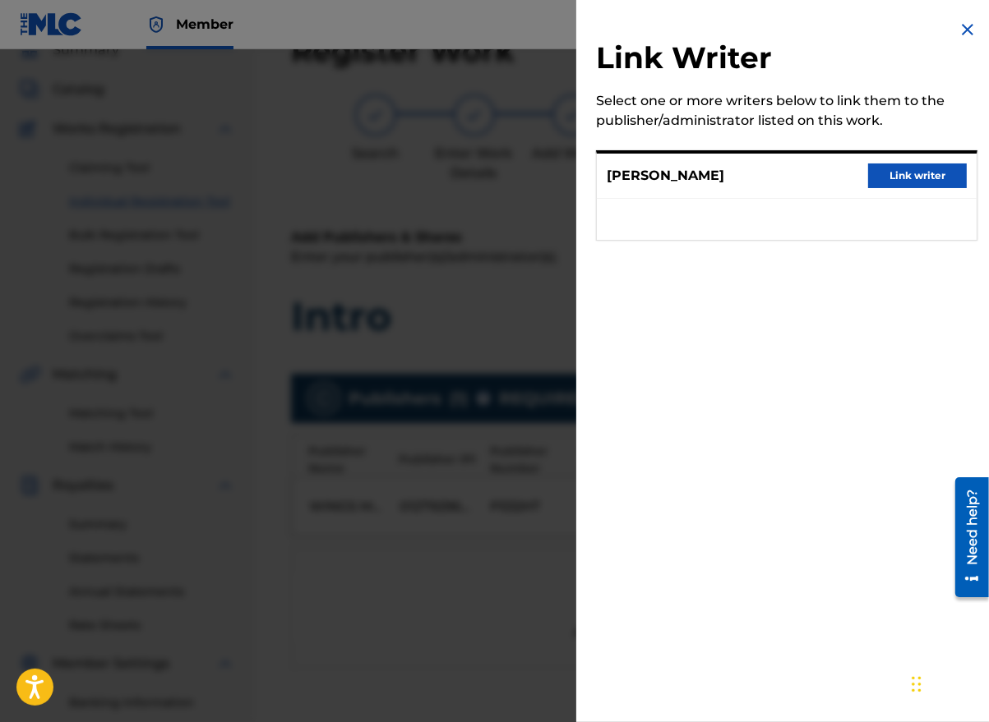
click at [915, 180] on button "Link writer" at bounding box center [917, 176] width 99 height 25
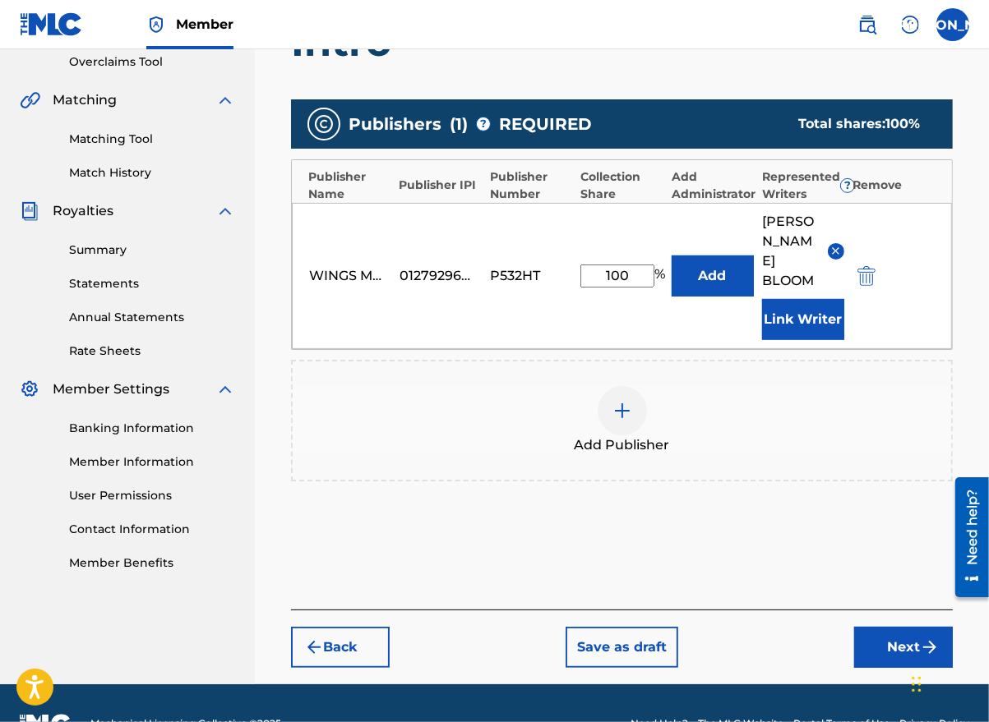
click at [879, 627] on button "Next" at bounding box center [903, 647] width 99 height 41
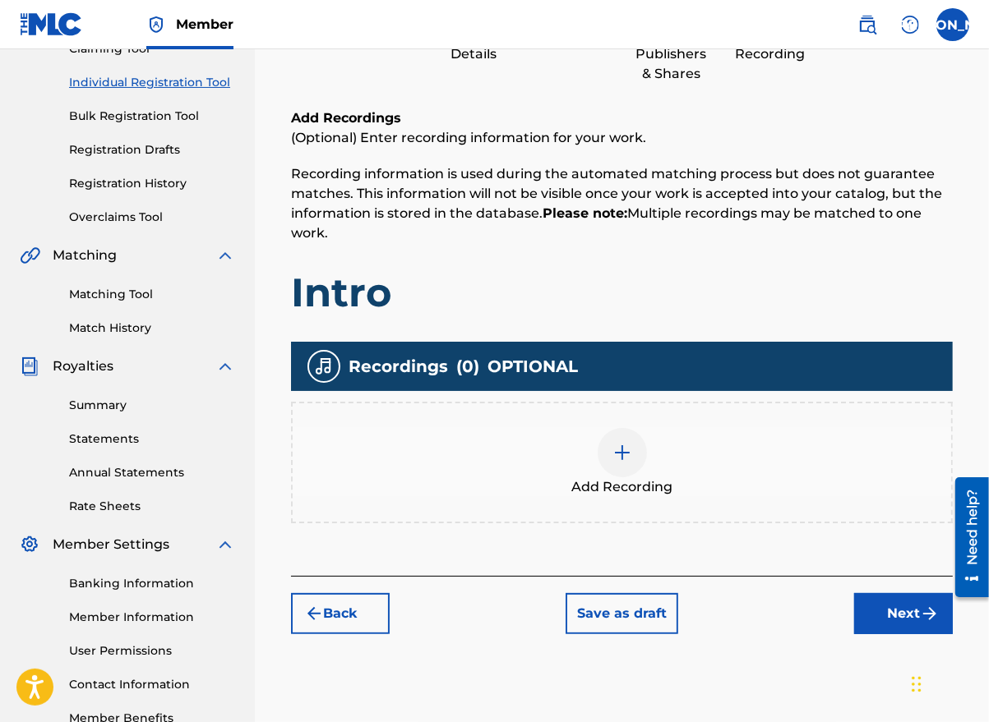
scroll to position [296, 0]
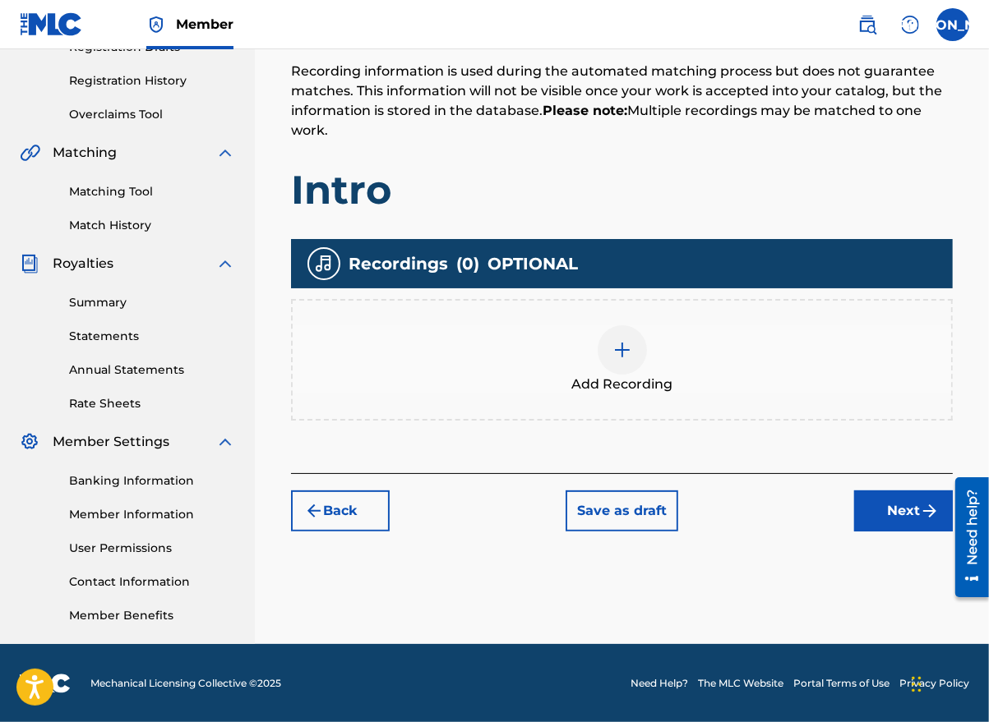
click at [907, 509] on button "Next" at bounding box center [903, 511] width 99 height 41
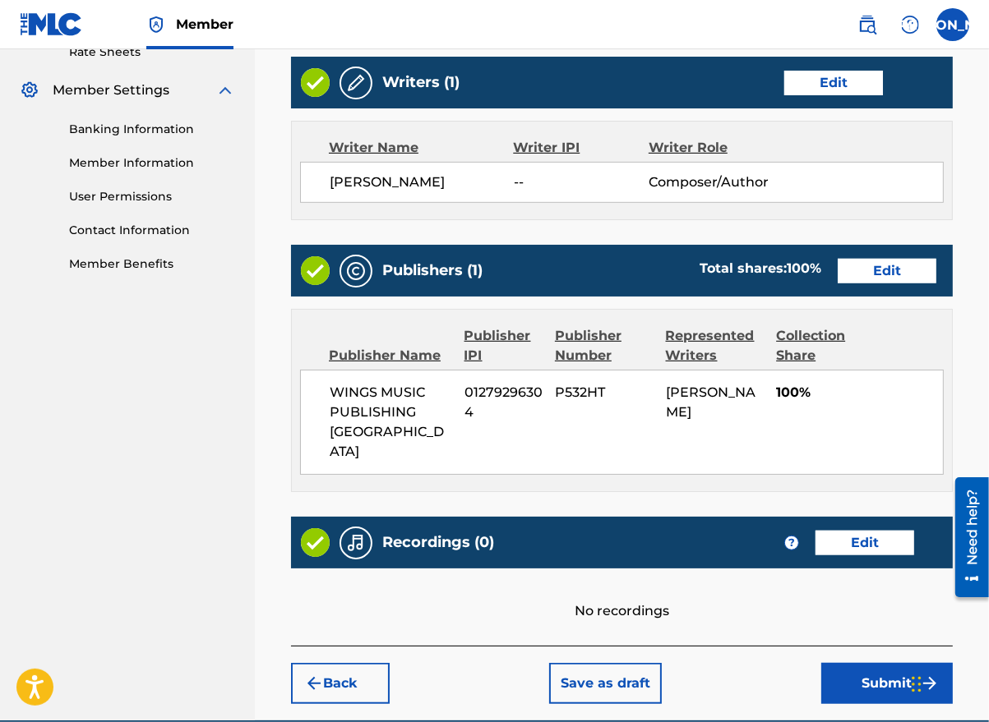
scroll to position [649, 0]
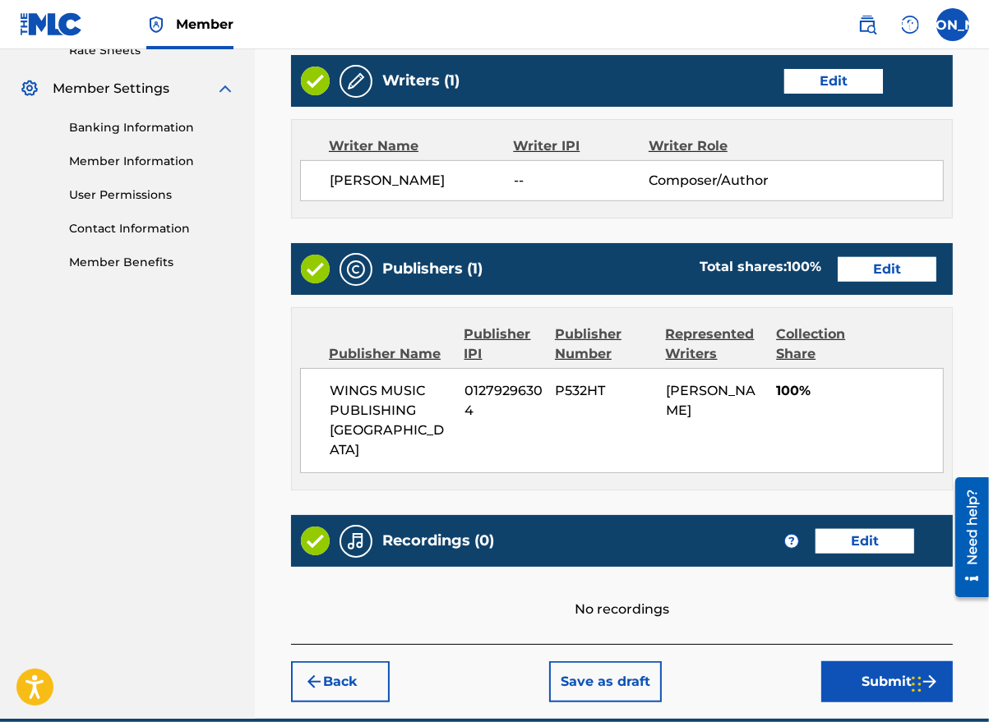
click at [869, 529] on button "Edit" at bounding box center [864, 541] width 99 height 25
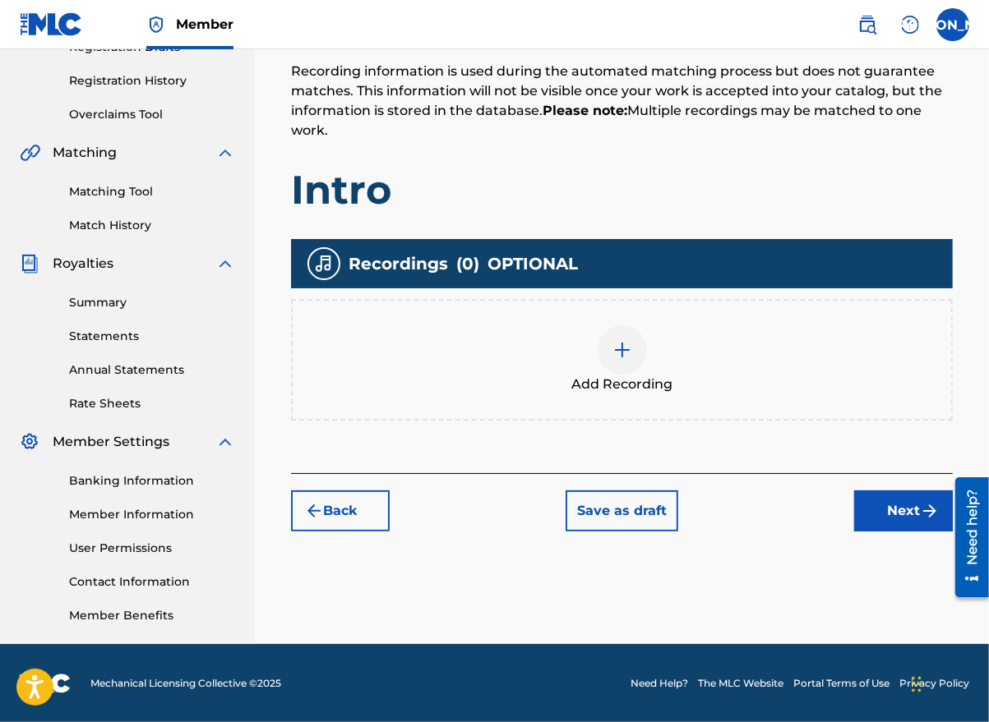
click at [634, 367] on div at bounding box center [621, 349] width 49 height 49
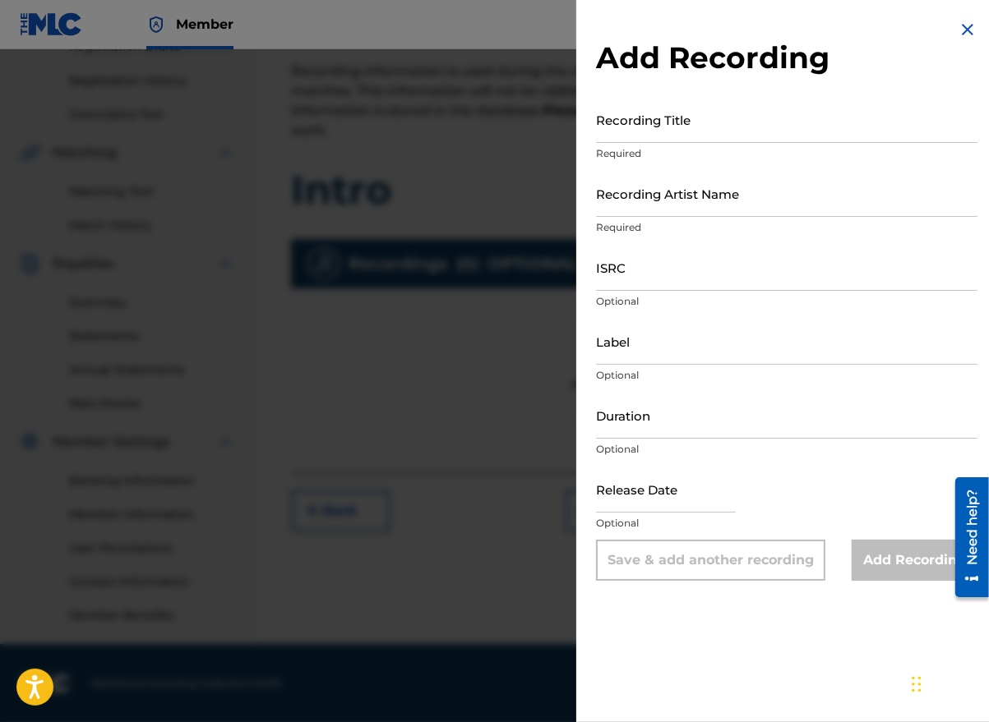
click at [599, 127] on input "Recording Title" at bounding box center [786, 119] width 381 height 47
type input "Intro"
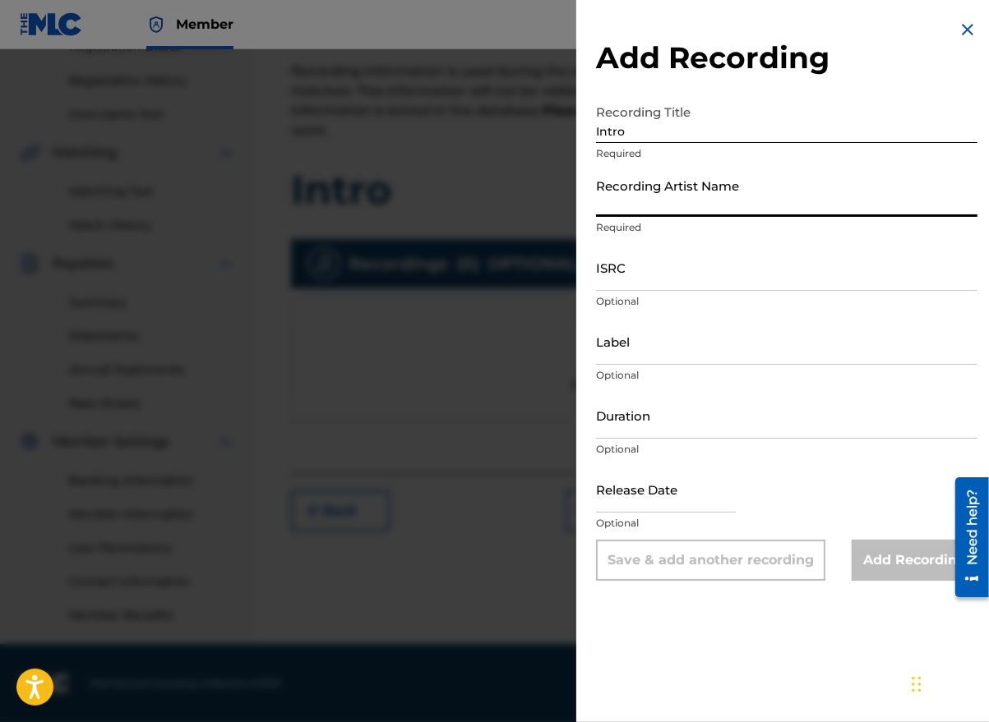
click at [614, 203] on input "Recording Artist Name" at bounding box center [786, 193] width 381 height 47
type input "[PERSON_NAME] the Messenger"
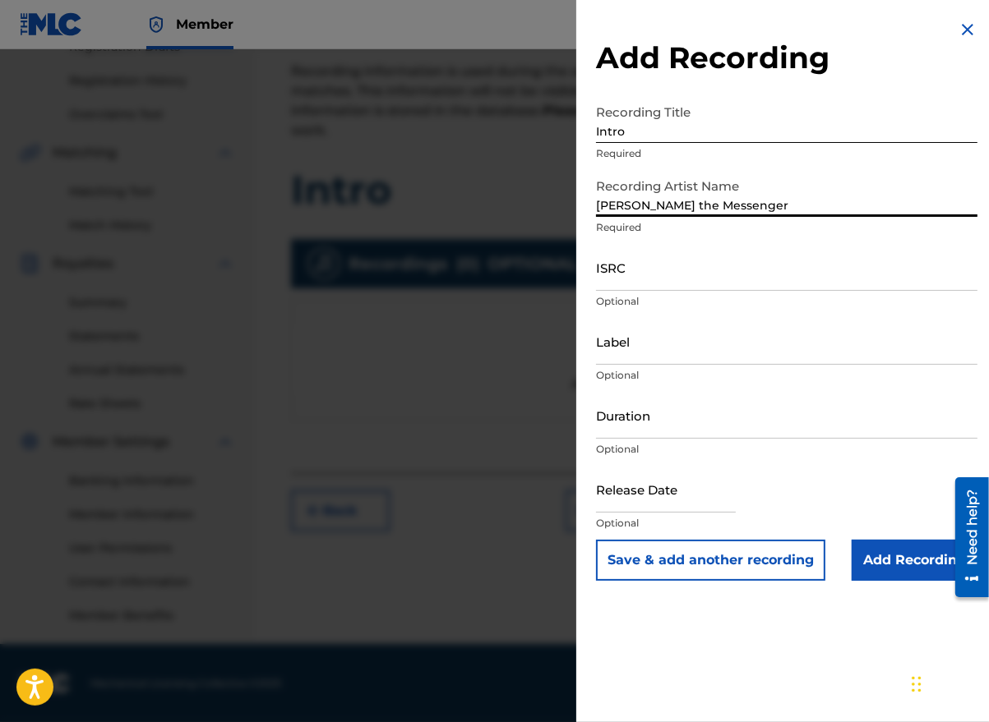
click at [625, 285] on input "ISRC" at bounding box center [786, 267] width 381 height 47
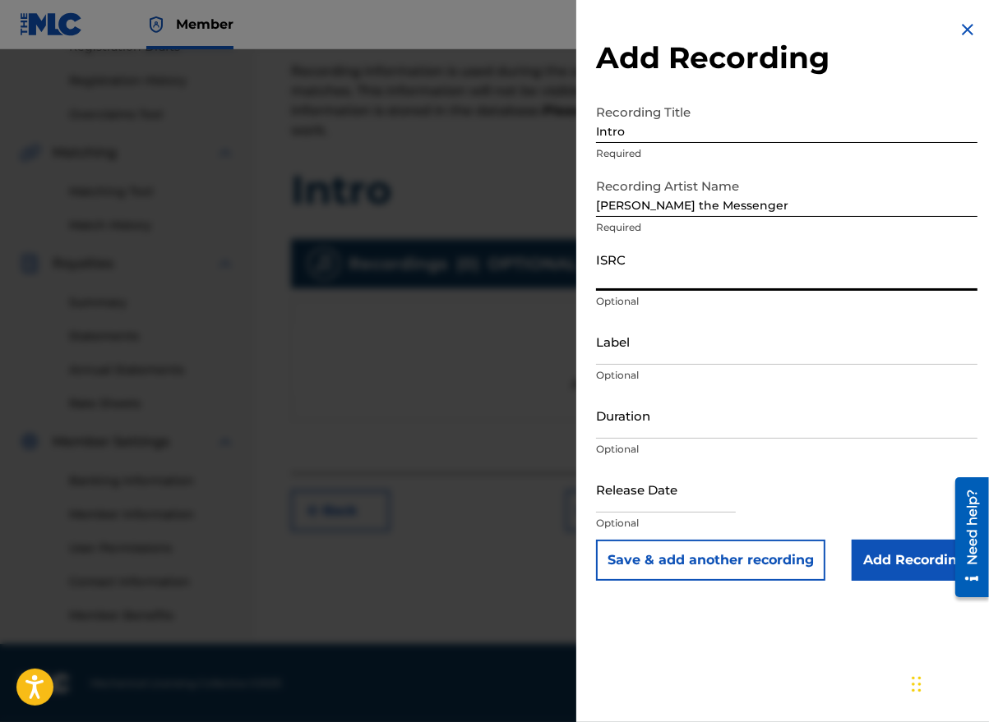
paste input "GBLFP1891240"
type input "GBLFP1891240"
click at [703, 427] on input "Duration" at bounding box center [786, 415] width 381 height 47
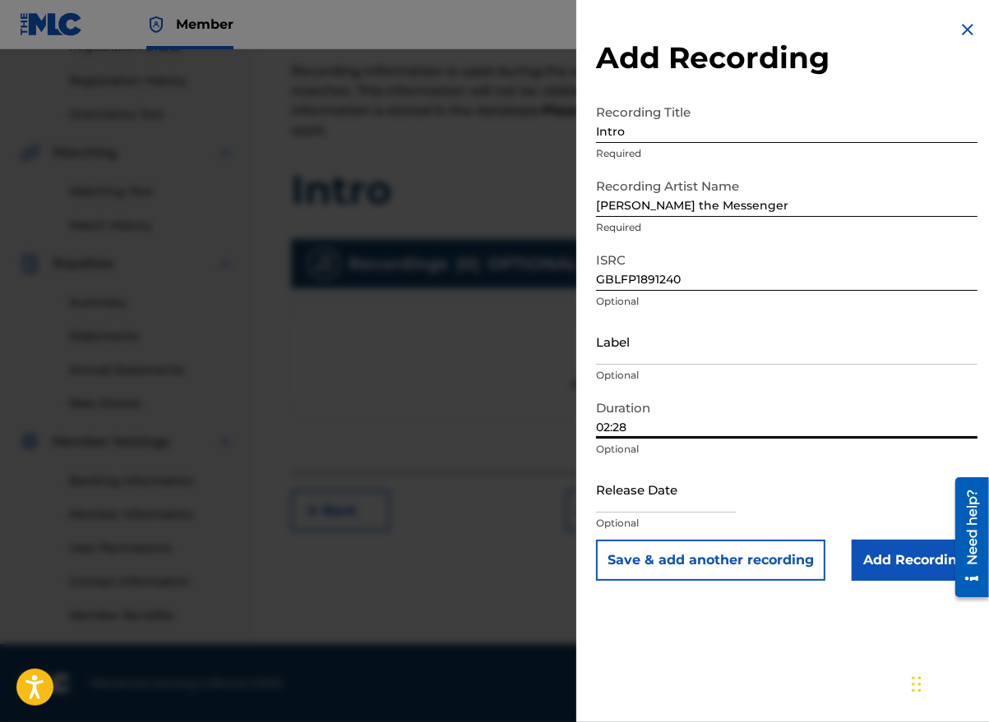
type input "02:28"
click at [701, 503] on input "text" at bounding box center [666, 489] width 140 height 47
select select "7"
select select "2025"
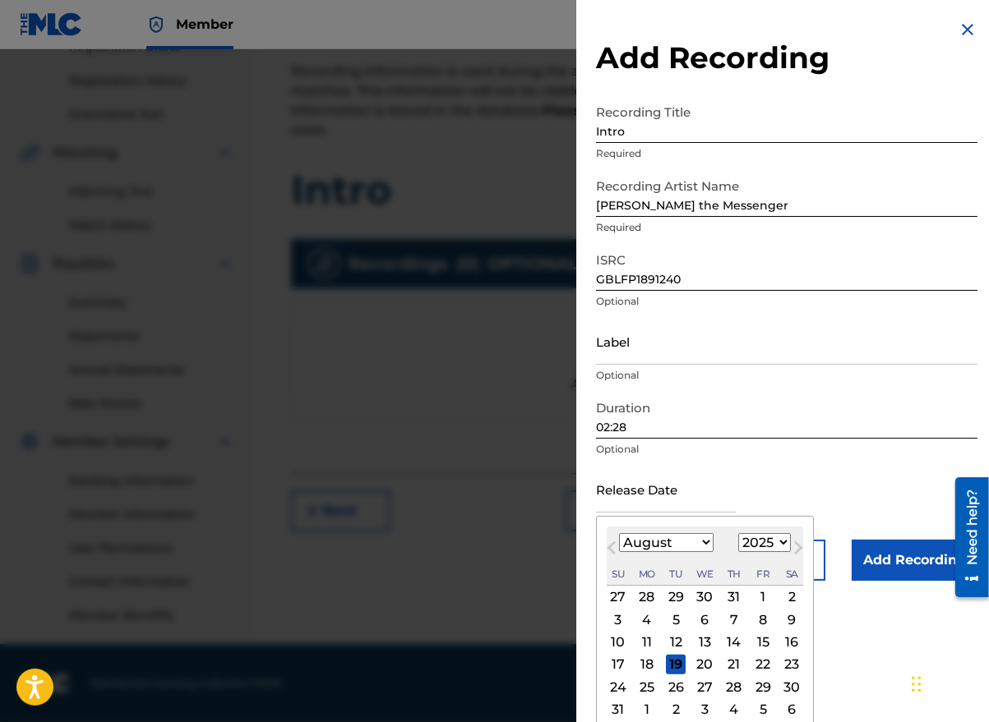
click at [606, 553] on button "Previous Month" at bounding box center [611, 551] width 26 height 26
select select "6"
click at [777, 542] on select "1900 1901 1902 1903 1904 1905 1906 1907 1908 1909 1910 1911 1912 1913 1914 1915…" at bounding box center [764, 542] width 53 height 19
select select "2018"
click at [738, 533] on select "1900 1901 1902 1903 1904 1905 1906 1907 1908 1909 1910 1911 1912 1913 1914 1915…" at bounding box center [764, 542] width 53 height 19
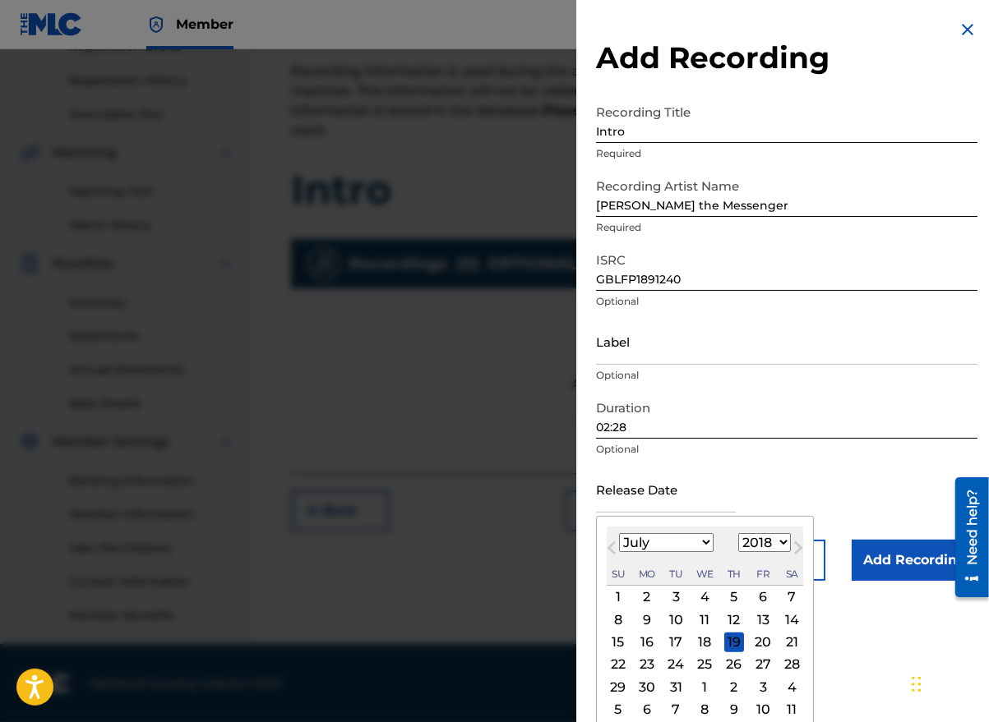
click at [700, 544] on select "January February March April May June July August September October November De…" at bounding box center [666, 542] width 95 height 19
select select "7"
click at [619, 533] on select "January February March April May June July August September October November De…" at bounding box center [666, 542] width 95 height 19
click at [764, 611] on div "10" at bounding box center [763, 620] width 20 height 20
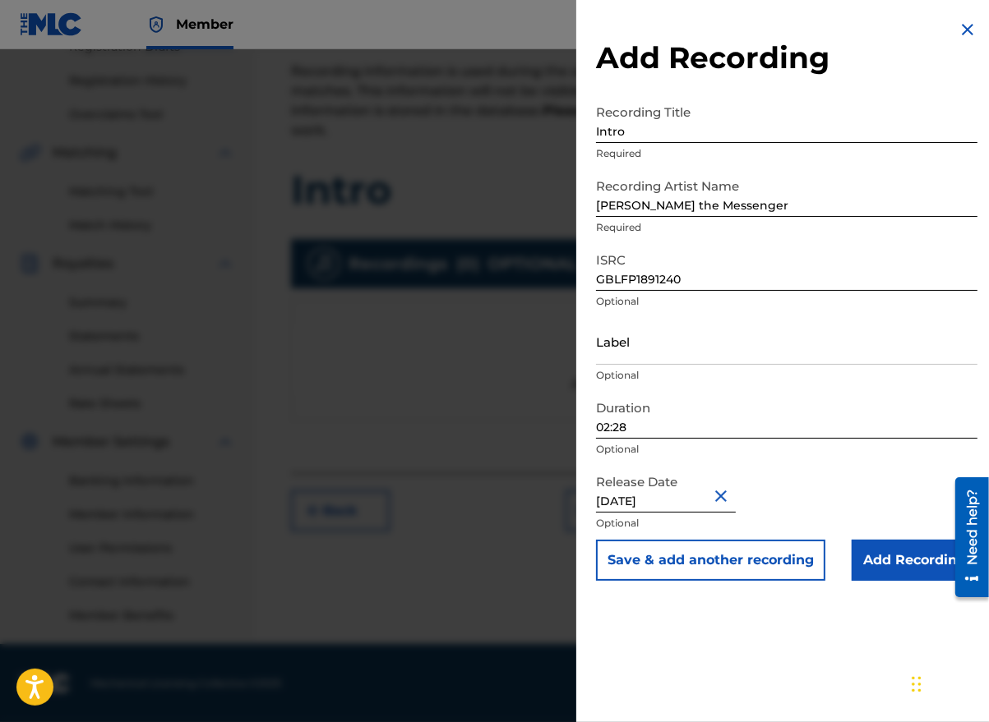
type input "[DATE]"
click at [917, 555] on input "Add Recording" at bounding box center [914, 560] width 126 height 41
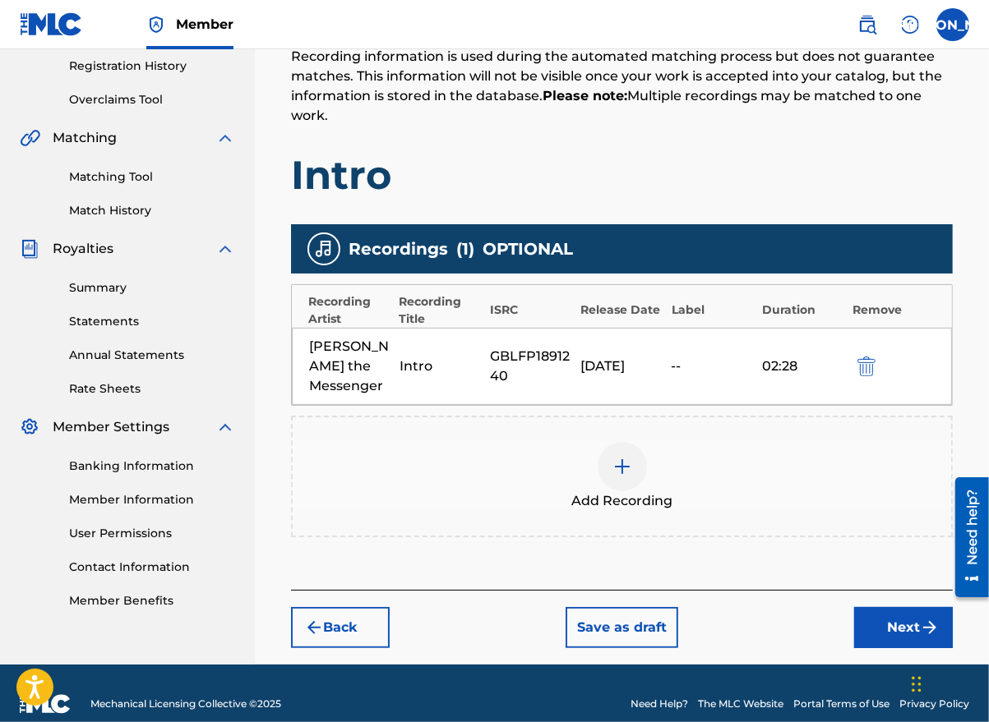
click at [894, 610] on button "Next" at bounding box center [903, 627] width 99 height 41
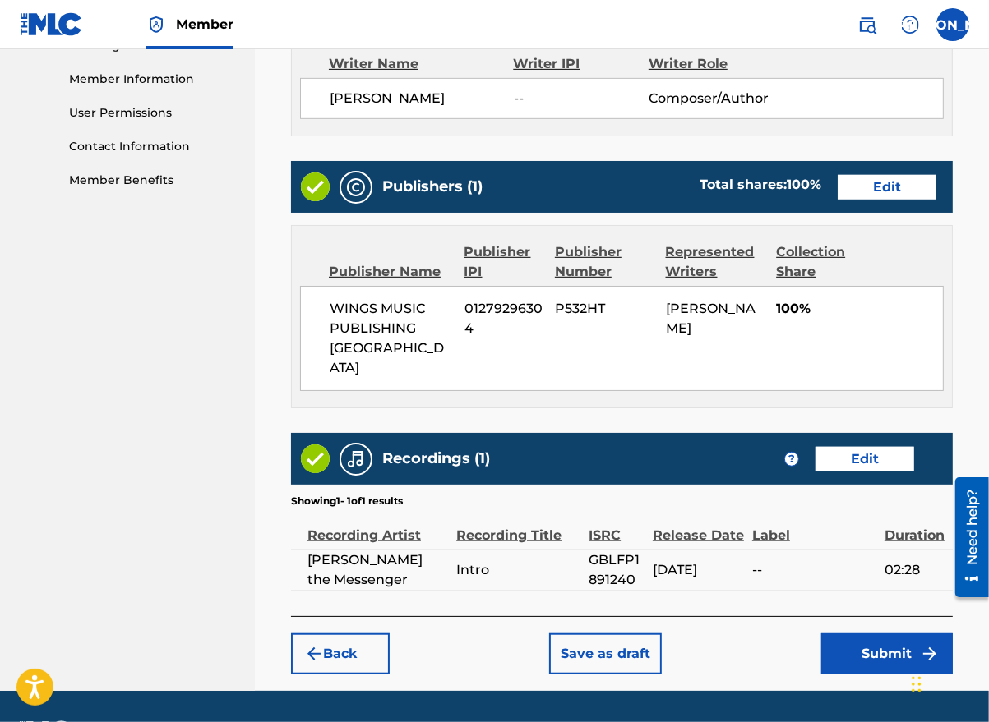
scroll to position [737, 0]
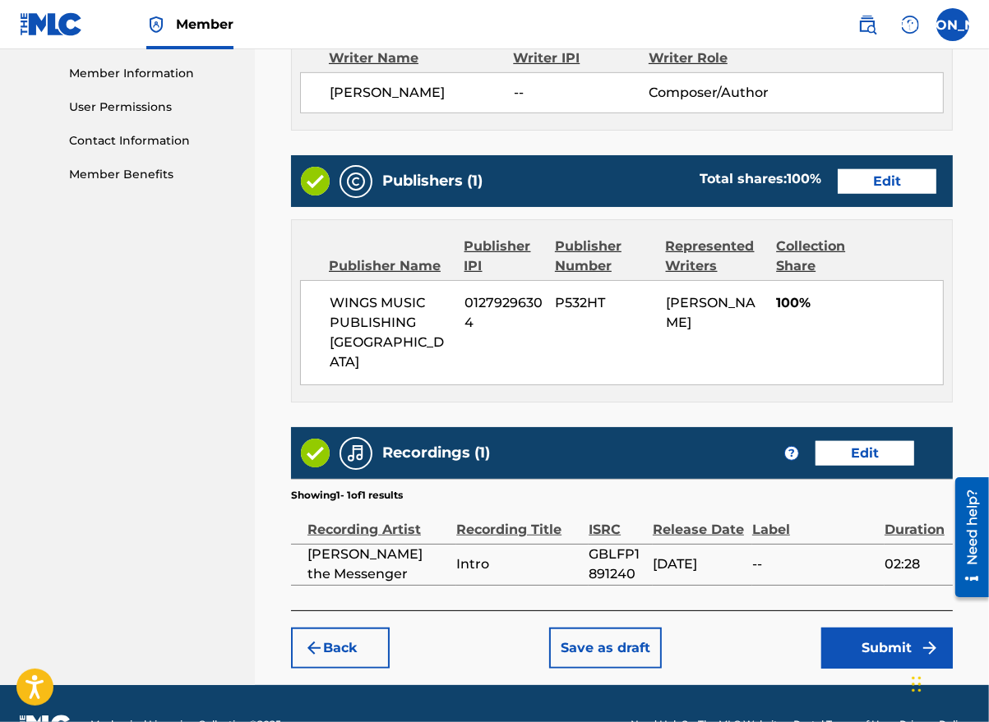
click at [896, 628] on button "Submit" at bounding box center [886, 648] width 131 height 41
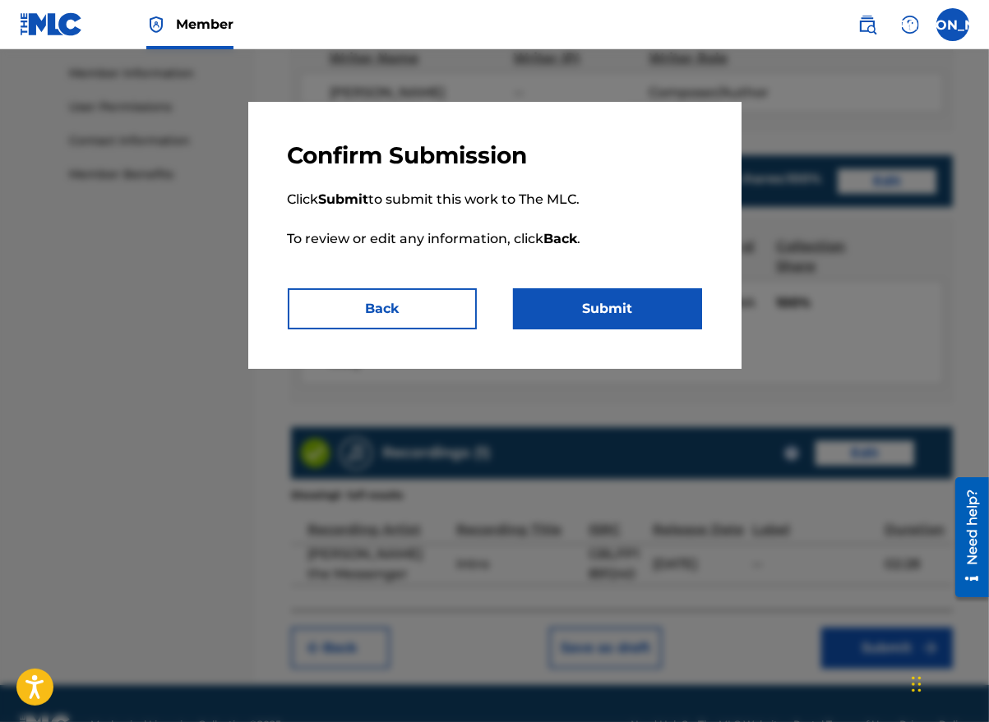
click at [613, 305] on button "Submit" at bounding box center [607, 308] width 189 height 41
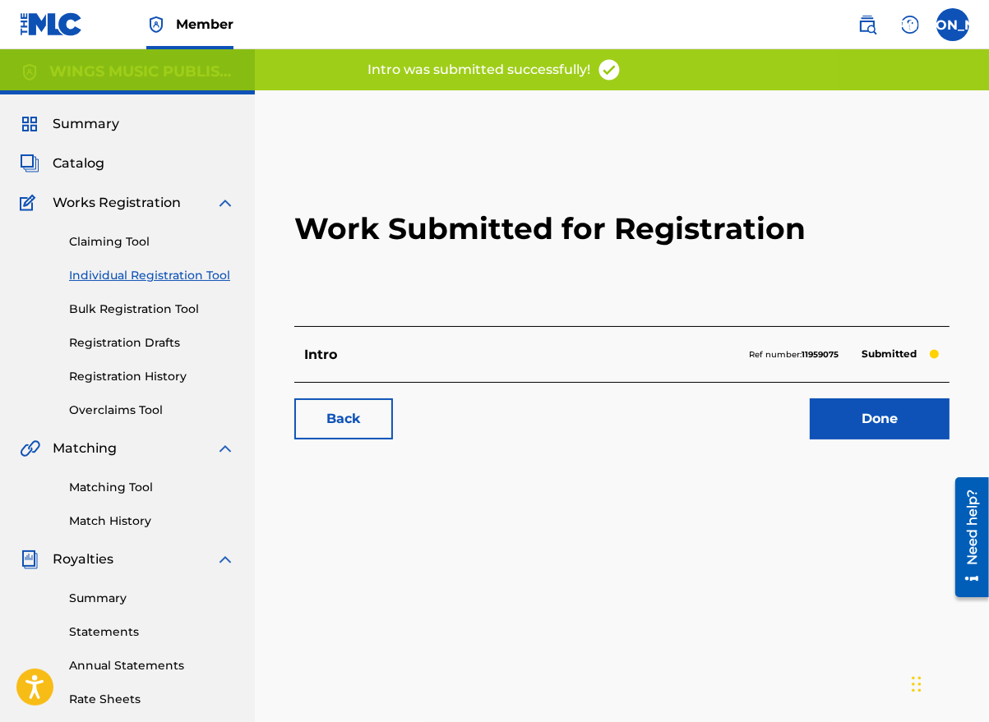
click at [869, 420] on link "Done" at bounding box center [879, 419] width 140 height 41
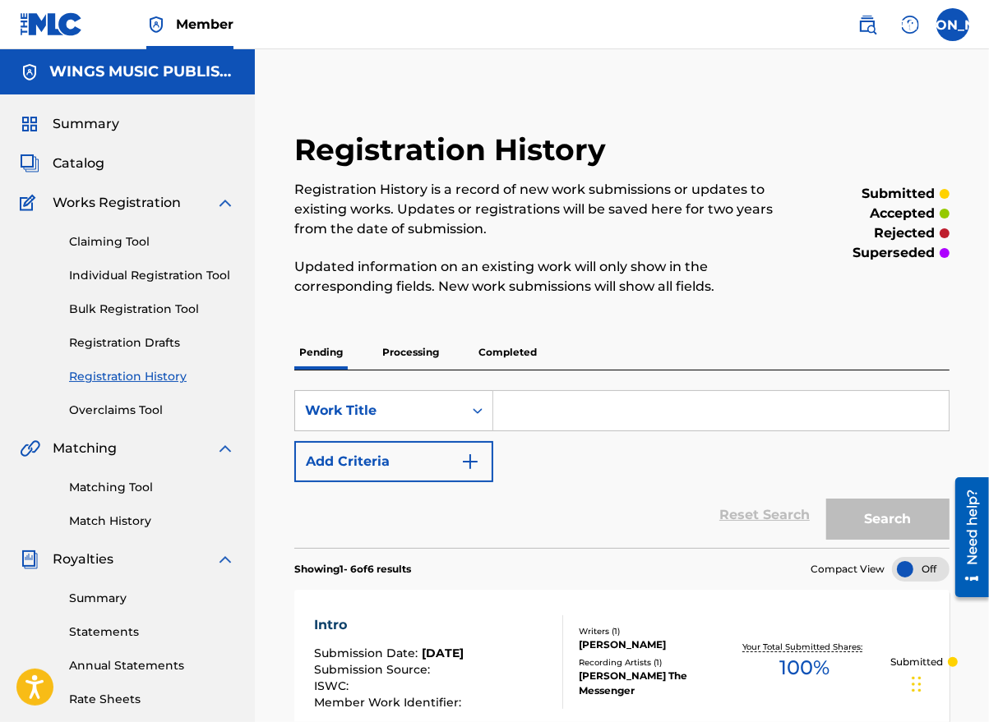
click at [135, 278] on link "Individual Registration Tool" at bounding box center [152, 275] width 166 height 17
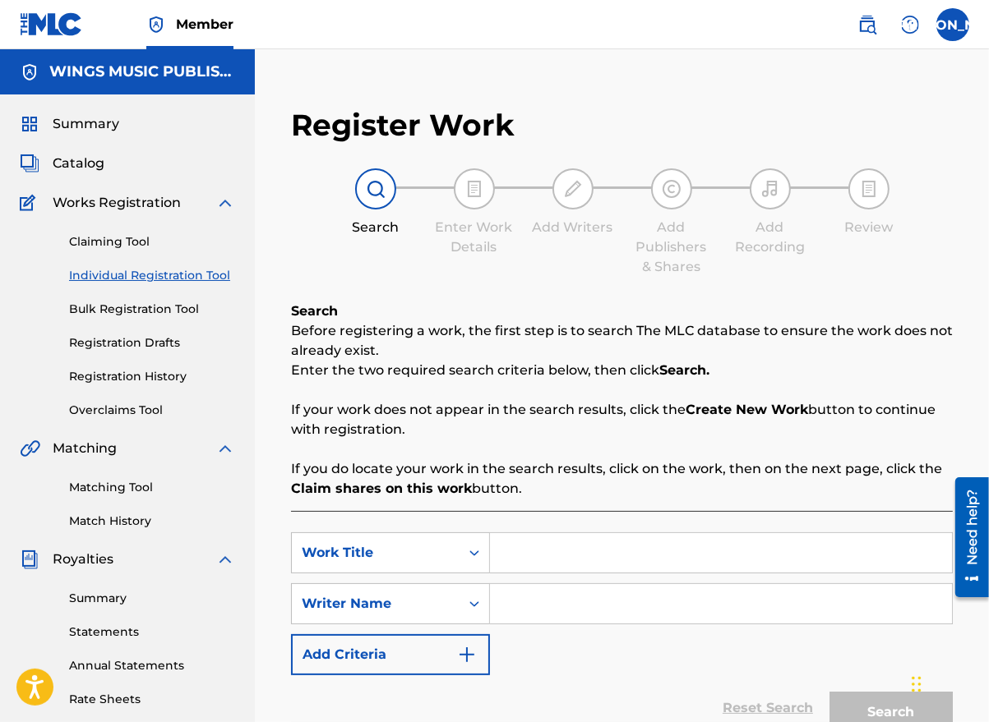
click at [539, 532] on div "SearchWithCriteria432f6bd2-09a4-4dd0-bb5e-0996773c7dbb Work Title SearchWithCri…" at bounding box center [622, 646] width 662 height 270
click at [513, 551] on input "Search Form" at bounding box center [721, 552] width 462 height 39
type input "Beautiful Pain"
click at [528, 622] on input "Search Form" at bounding box center [721, 603] width 462 height 39
type input "[PERSON_NAME]"
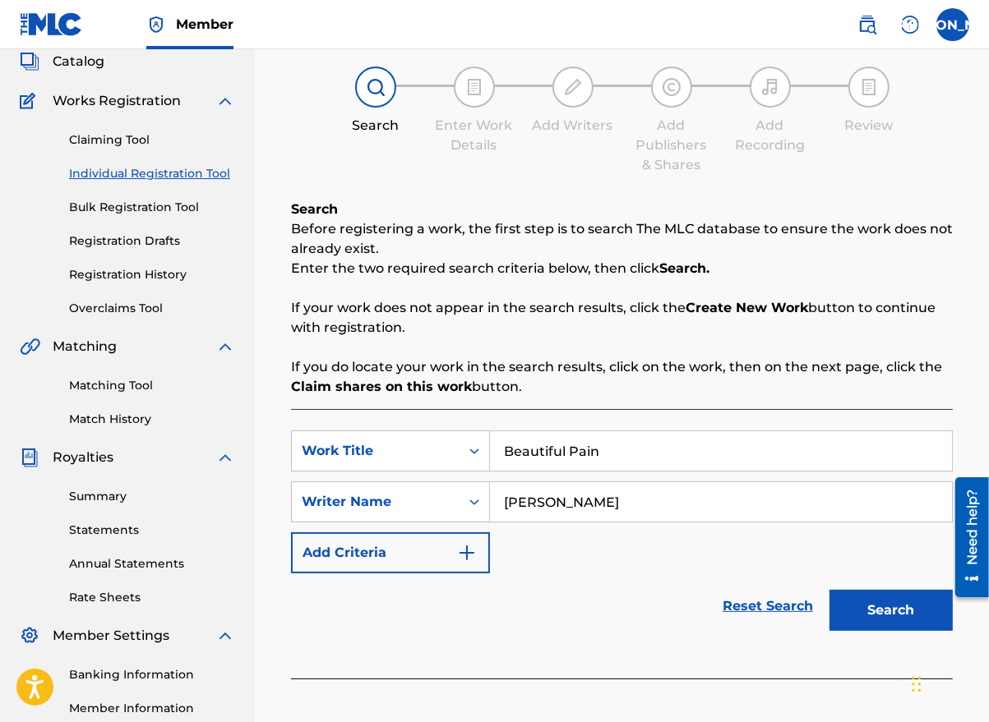
scroll to position [164, 0]
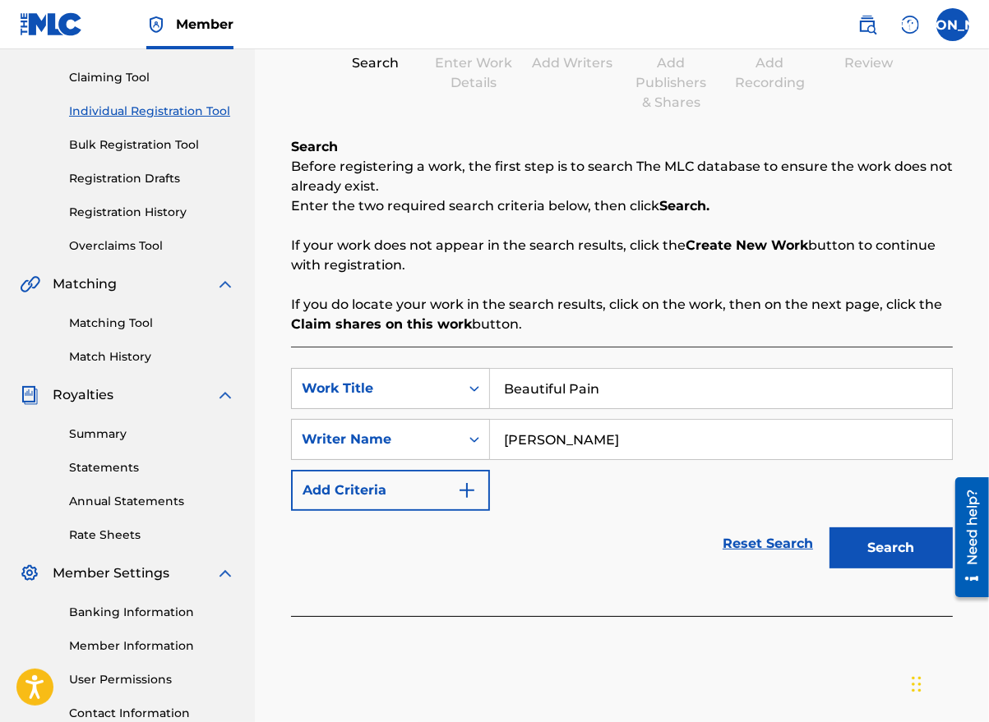
click at [878, 546] on button "Search" at bounding box center [890, 548] width 123 height 41
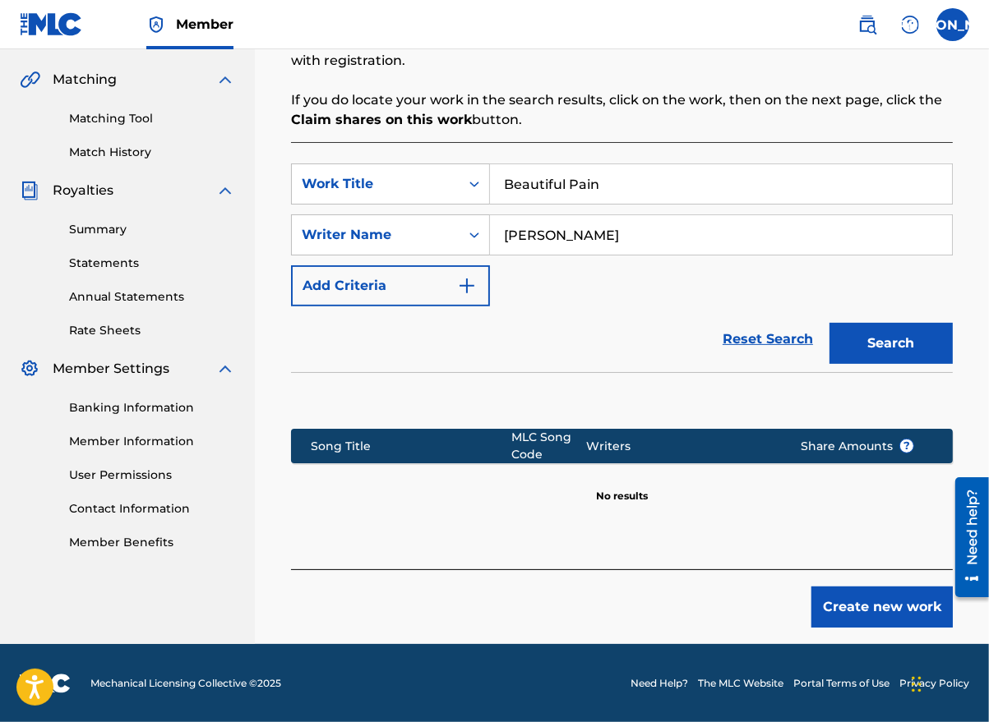
click at [896, 613] on button "Create new work" at bounding box center [881, 607] width 141 height 41
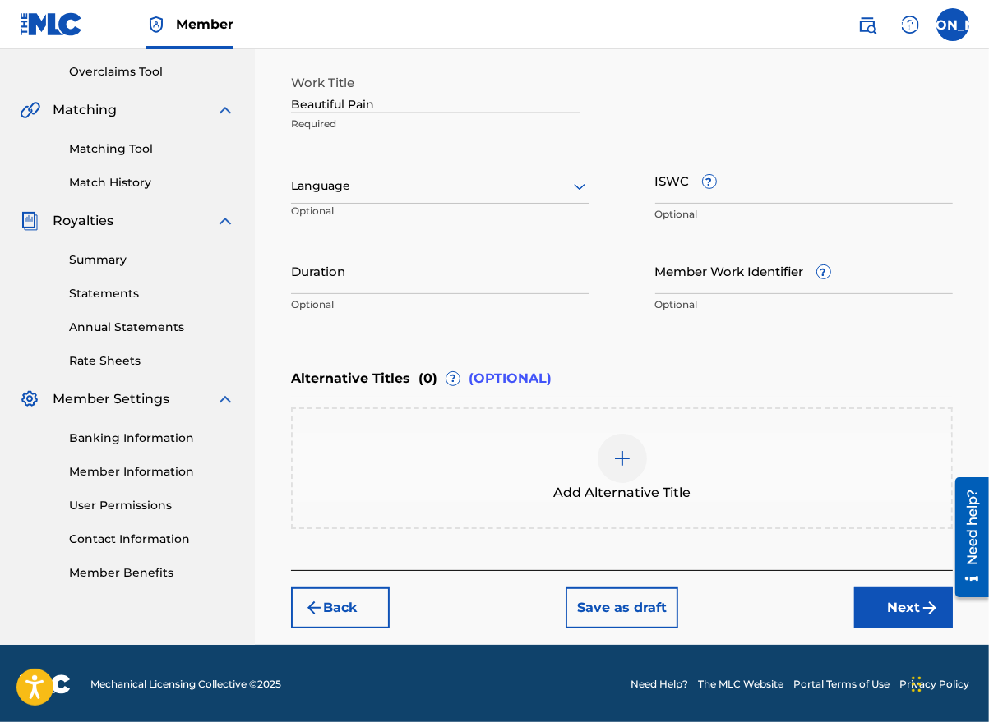
click at [378, 192] on div at bounding box center [440, 186] width 298 height 21
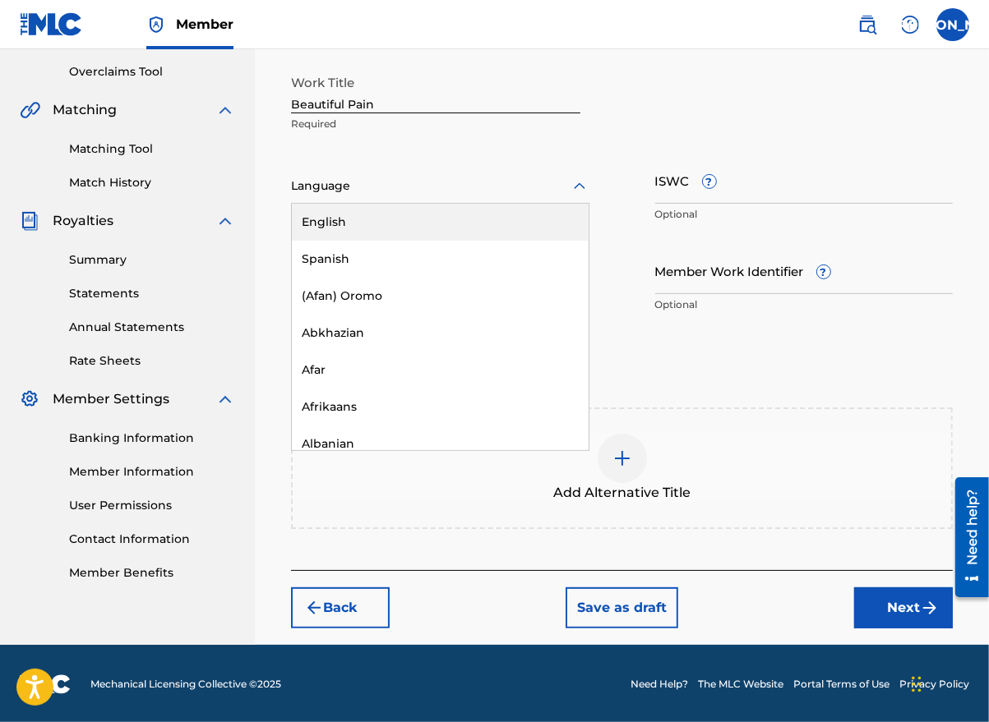
click at [366, 210] on div "English" at bounding box center [440, 222] width 297 height 37
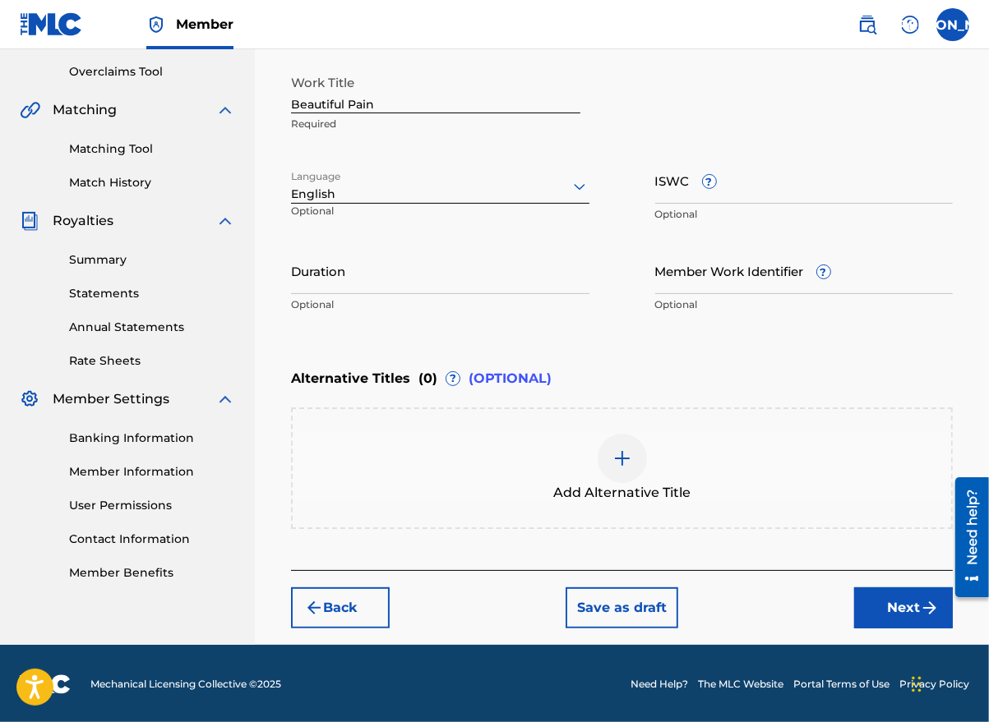
click at [341, 284] on input "Duration" at bounding box center [440, 270] width 298 height 47
type input "03:00"
click at [899, 604] on button "Next" at bounding box center [903, 608] width 99 height 41
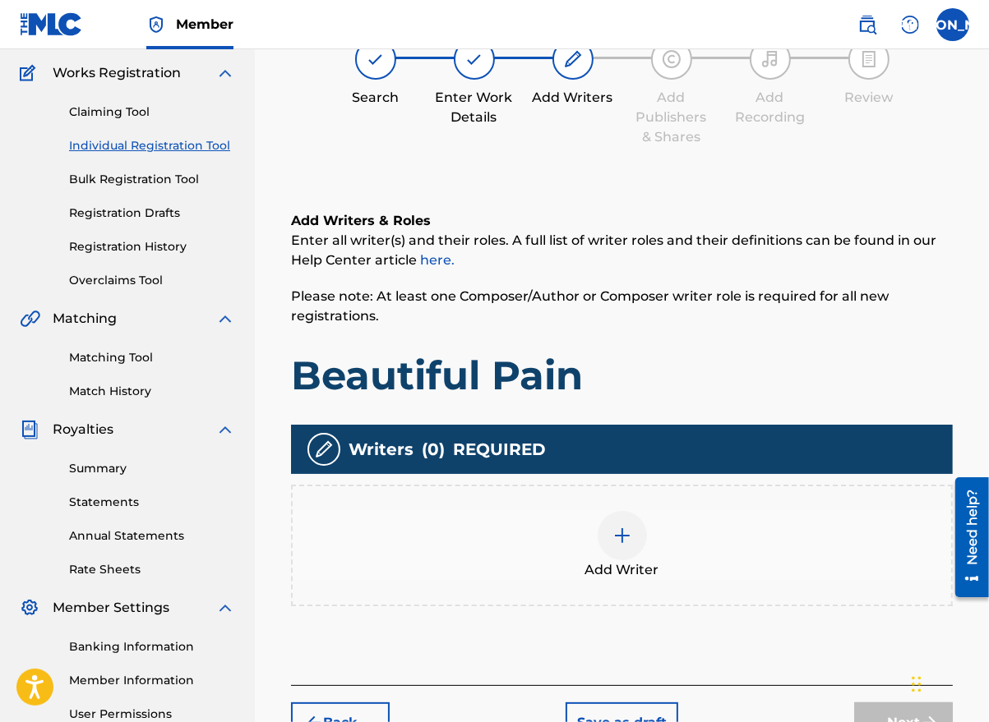
scroll to position [74, 0]
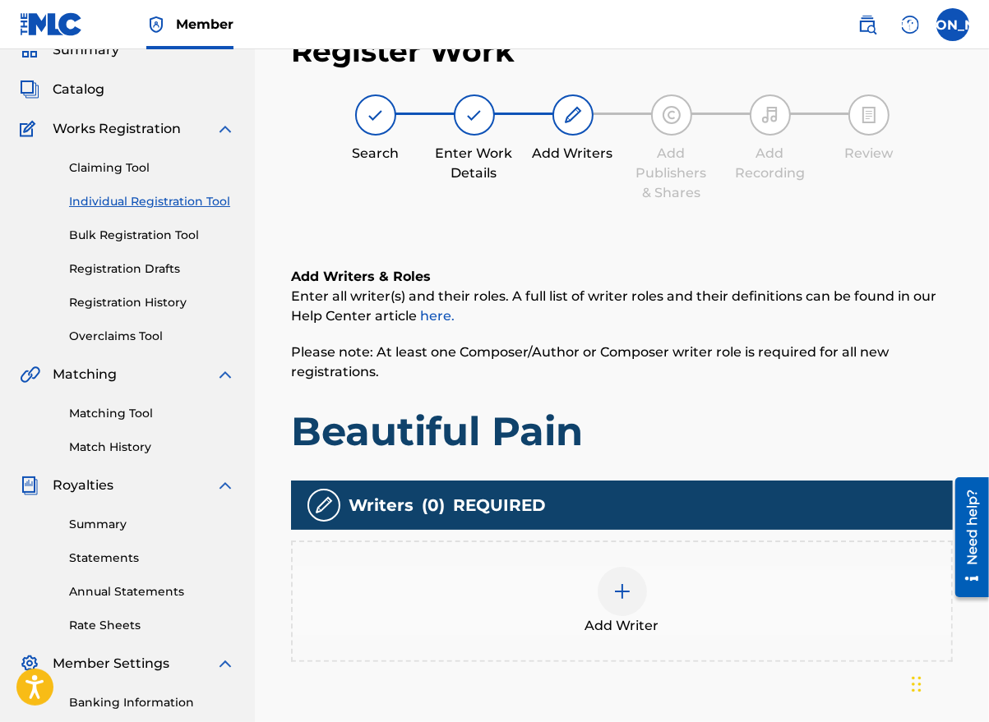
click at [631, 588] on div at bounding box center [621, 591] width 49 height 49
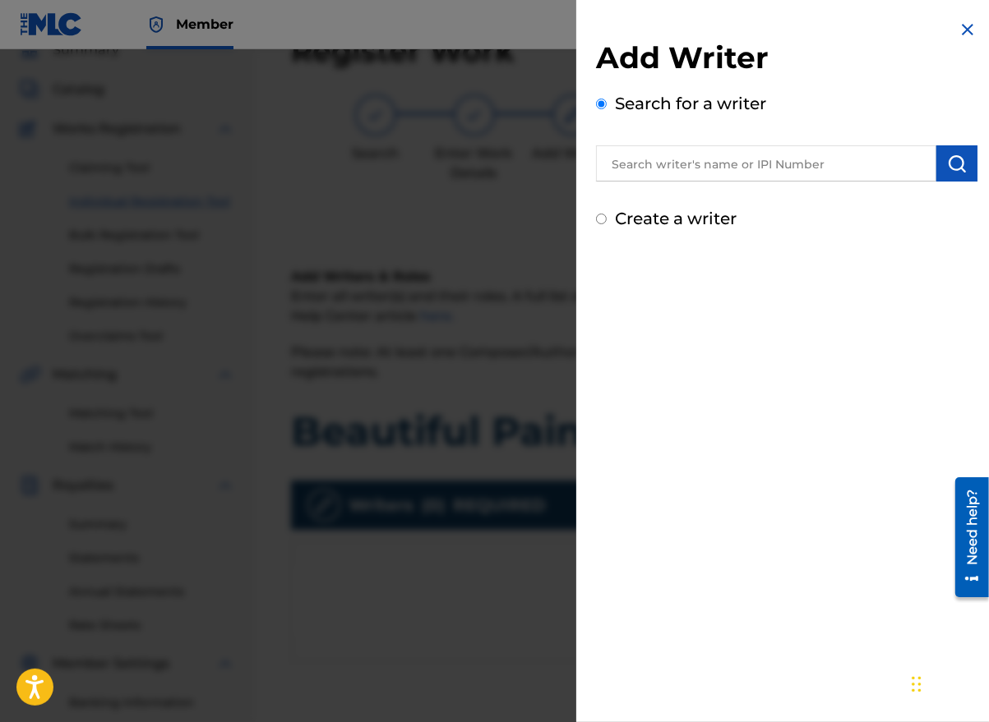
click at [677, 171] on input "text" at bounding box center [766, 163] width 340 height 36
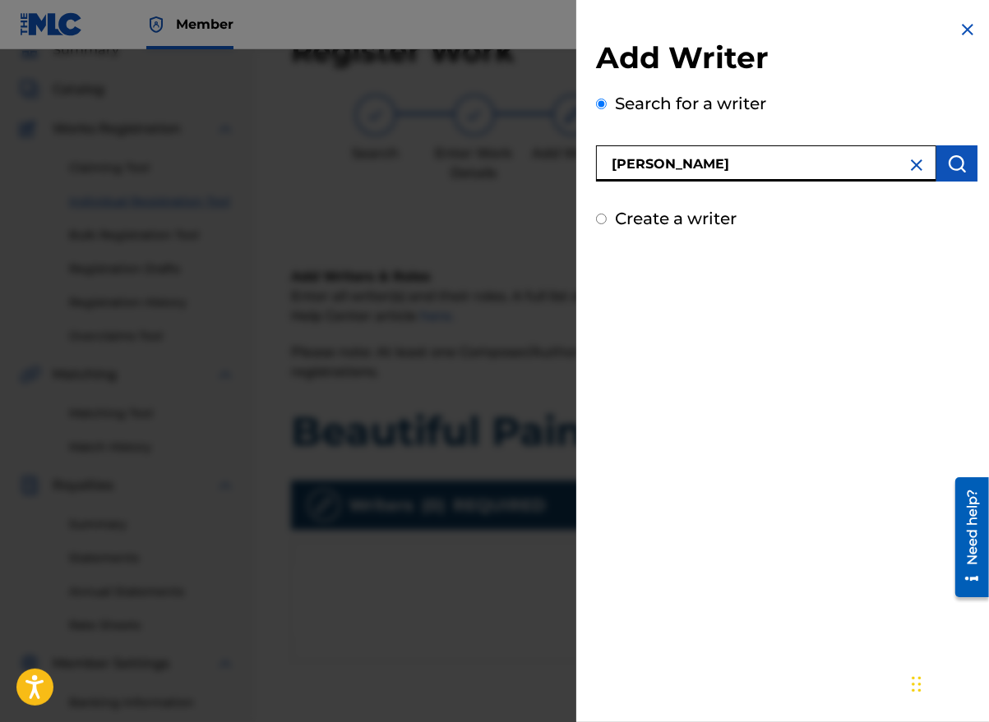
type input "[PERSON_NAME]"
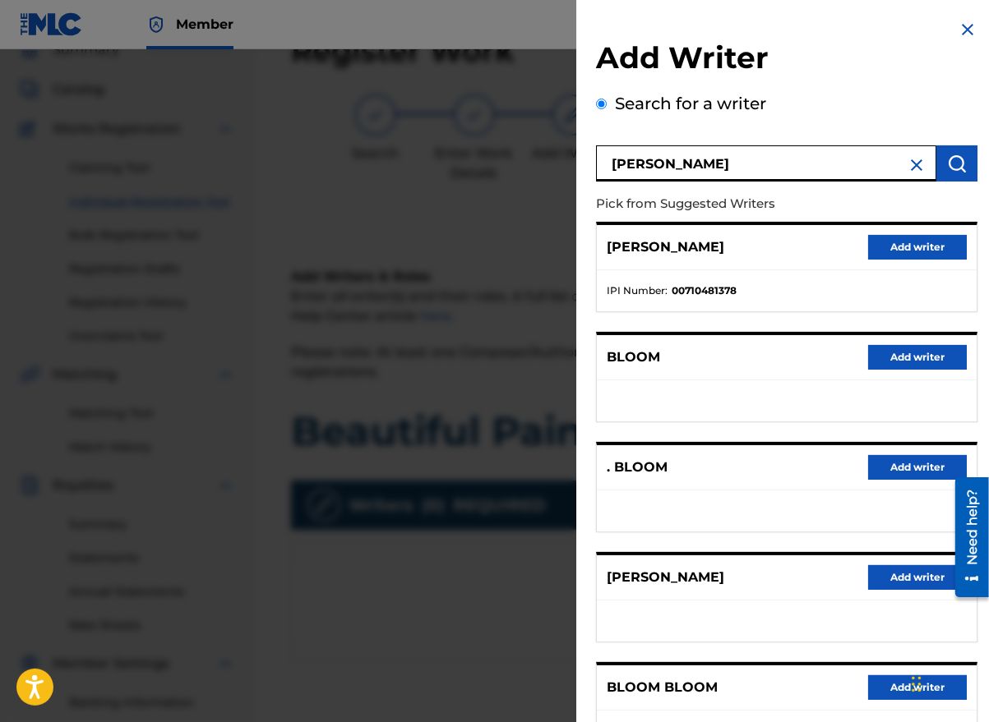
click at [906, 581] on button "Add writer" at bounding box center [917, 577] width 99 height 25
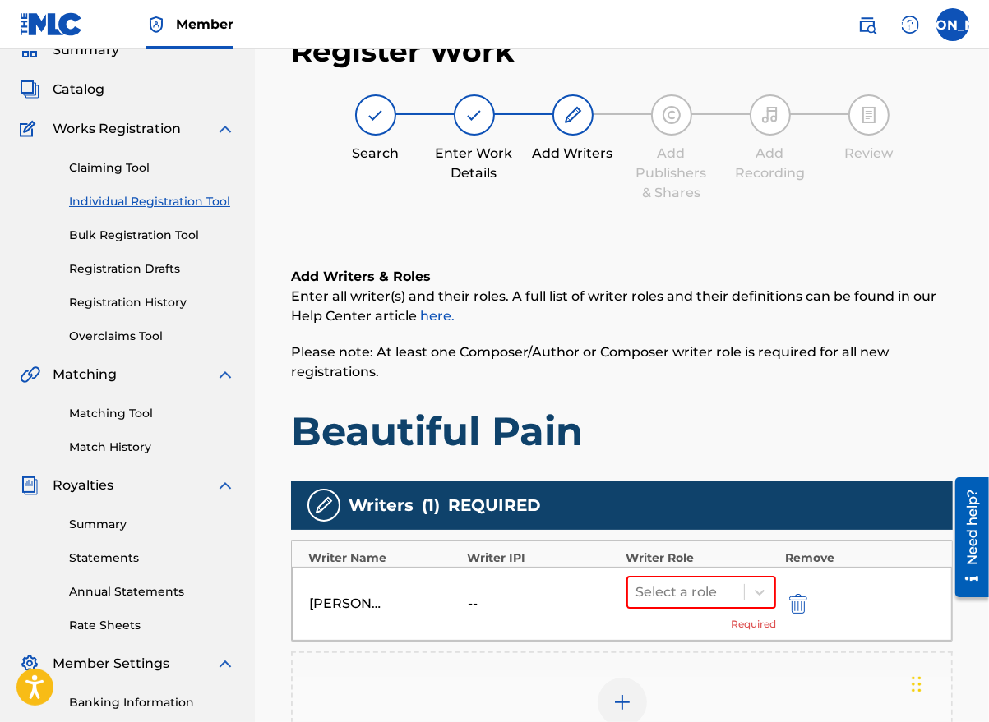
click at [759, 593] on icon at bounding box center [759, 593] width 10 height 6
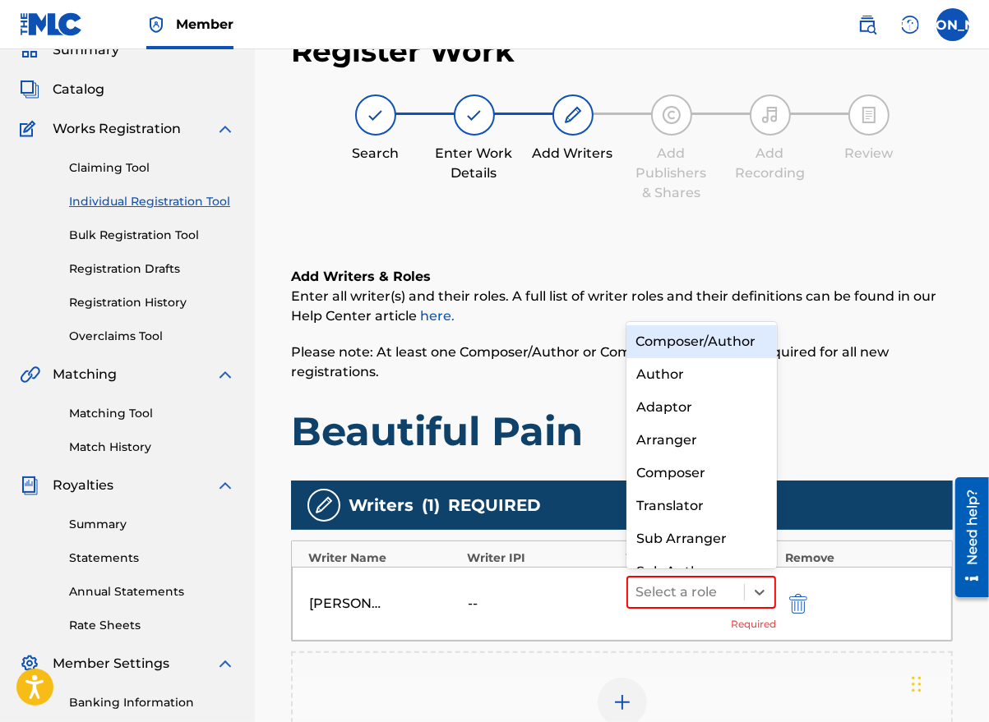
scroll to position [17, 0]
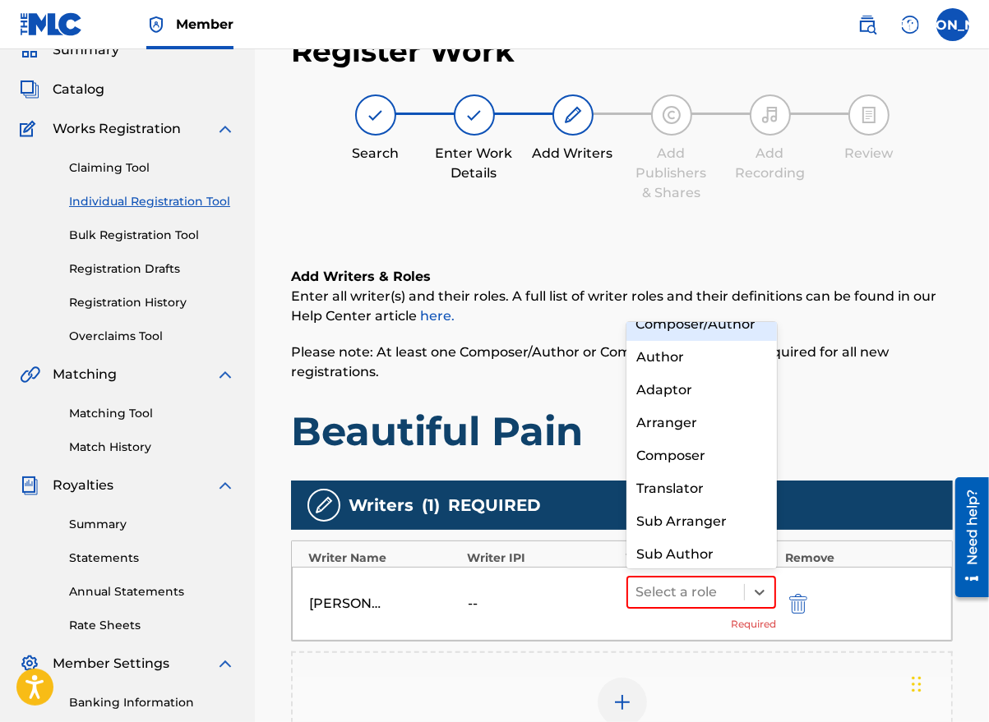
click at [707, 327] on div "Composer/Author" at bounding box center [701, 324] width 150 height 33
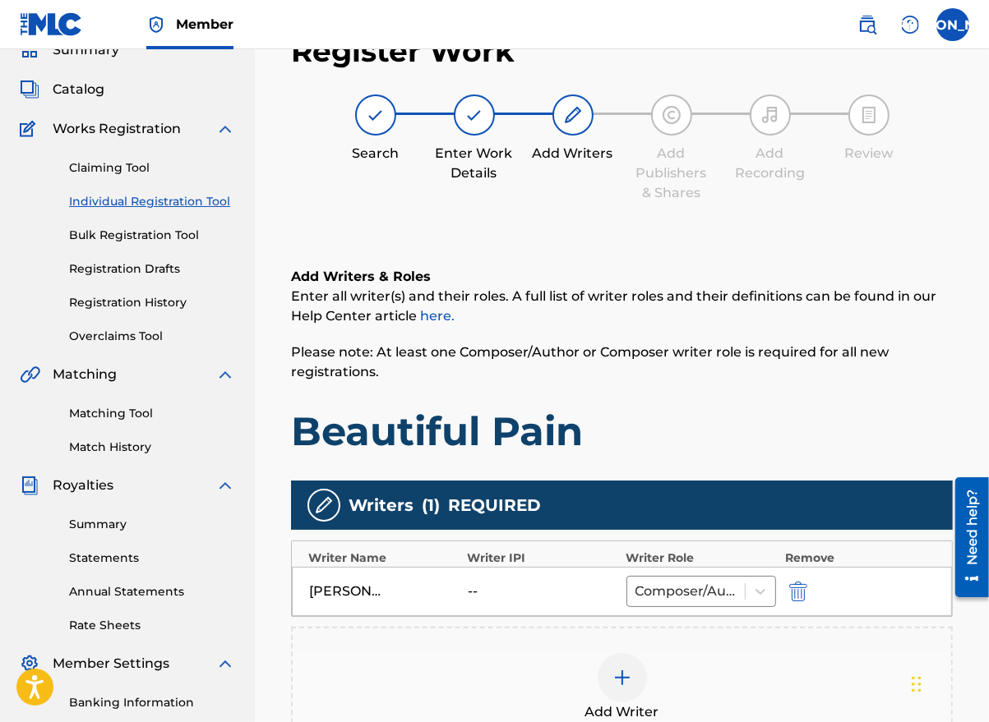
scroll to position [321, 0]
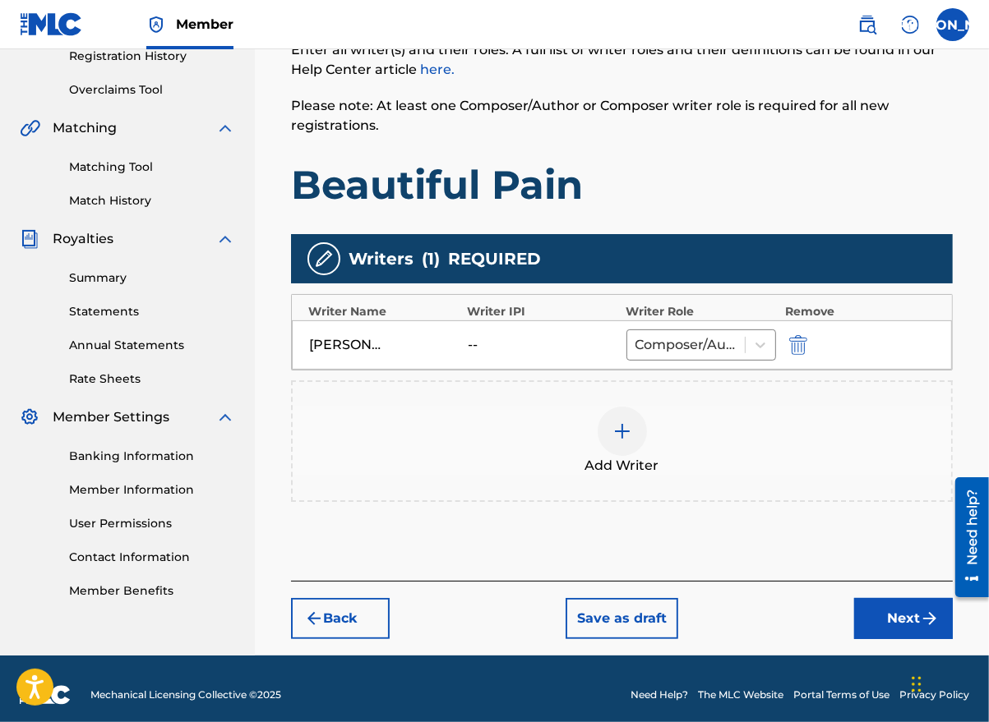
click at [898, 607] on button "Next" at bounding box center [903, 618] width 99 height 41
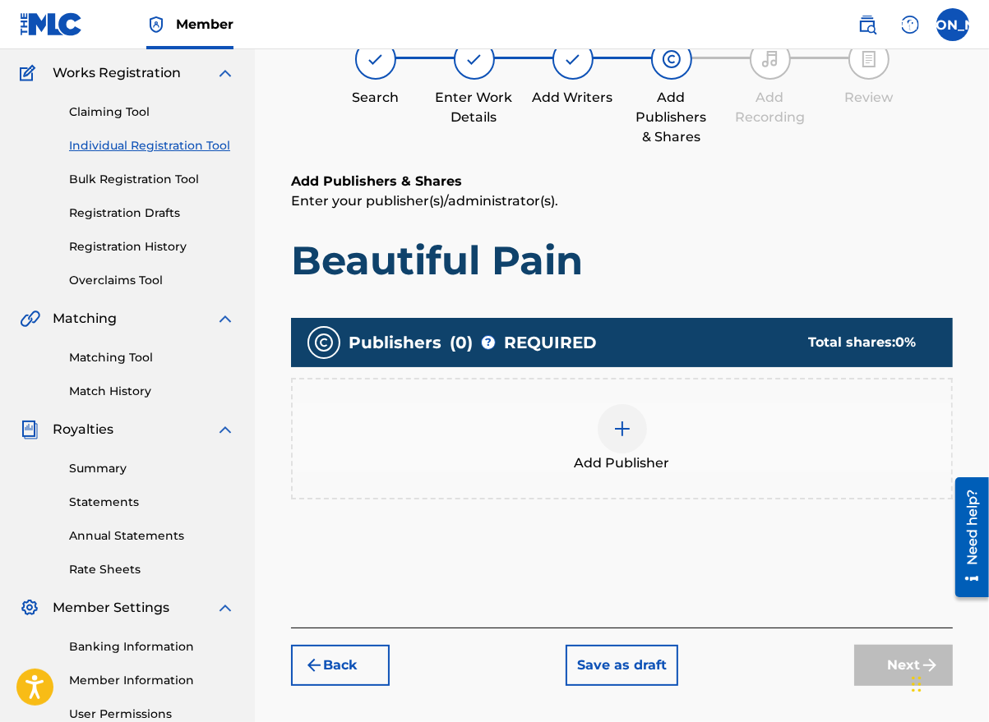
scroll to position [74, 0]
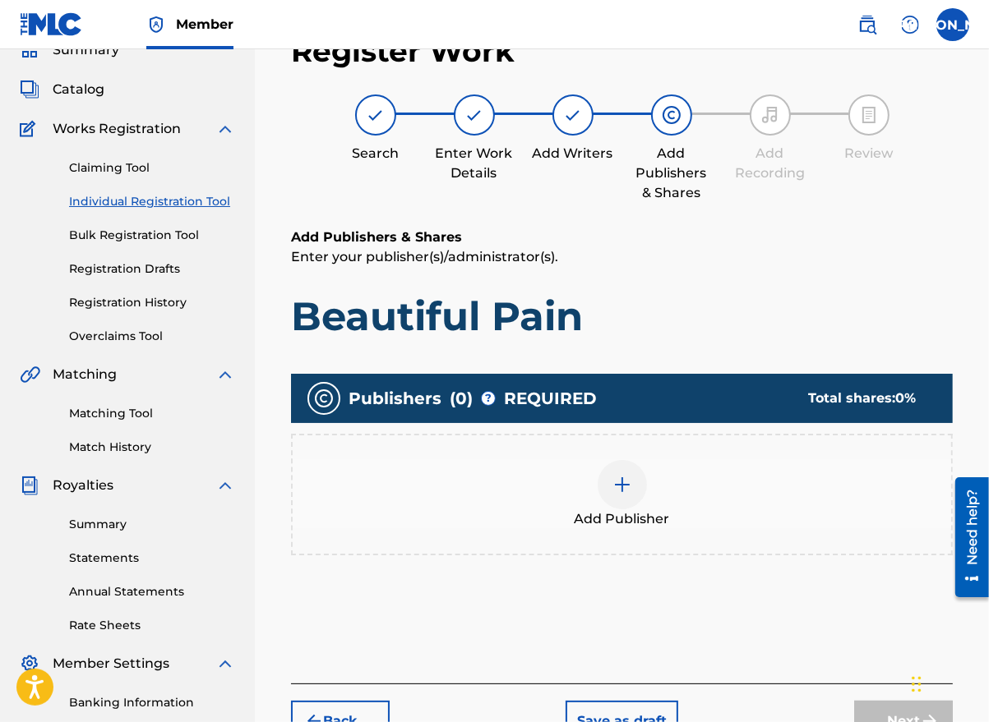
click at [611, 500] on div at bounding box center [621, 484] width 49 height 49
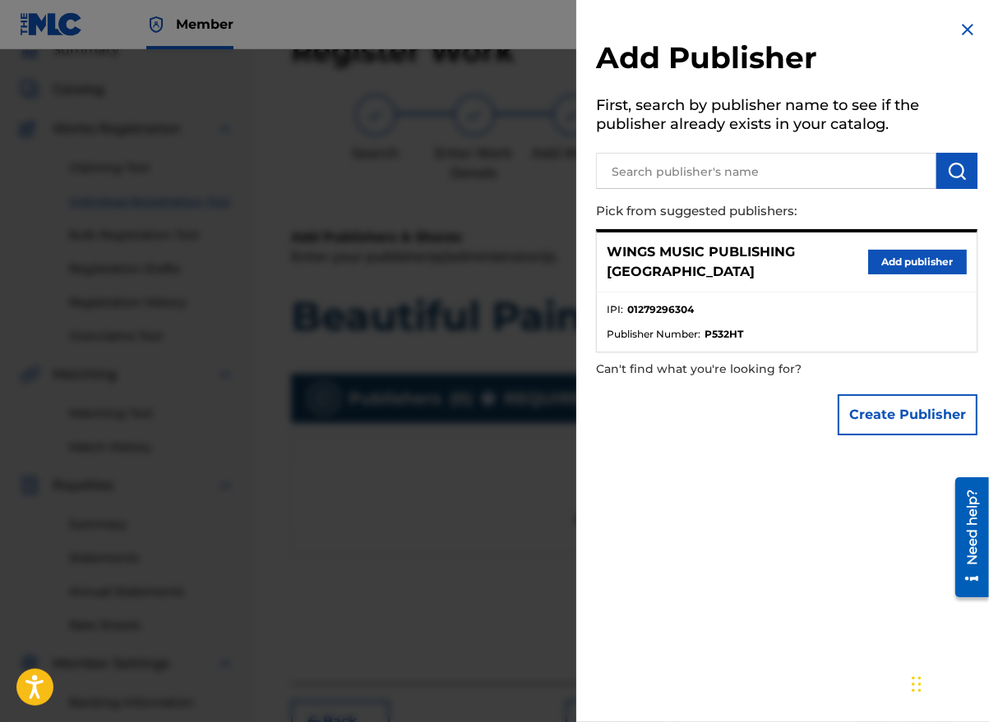
click at [908, 250] on button "Add publisher" at bounding box center [917, 262] width 99 height 25
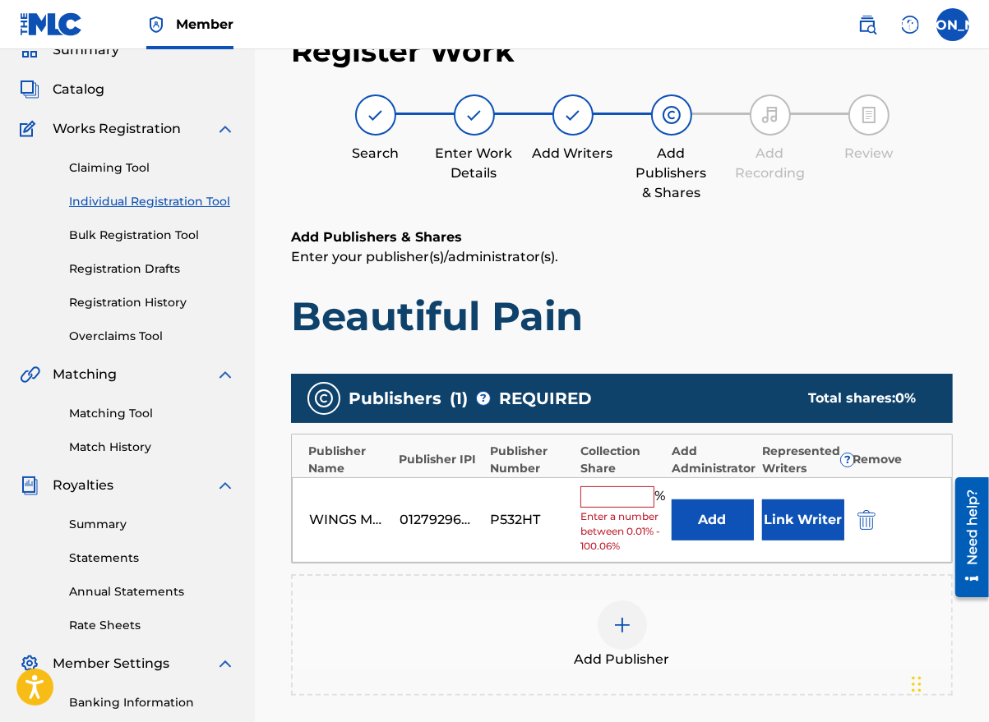
click at [632, 500] on input "text" at bounding box center [617, 497] width 74 height 21
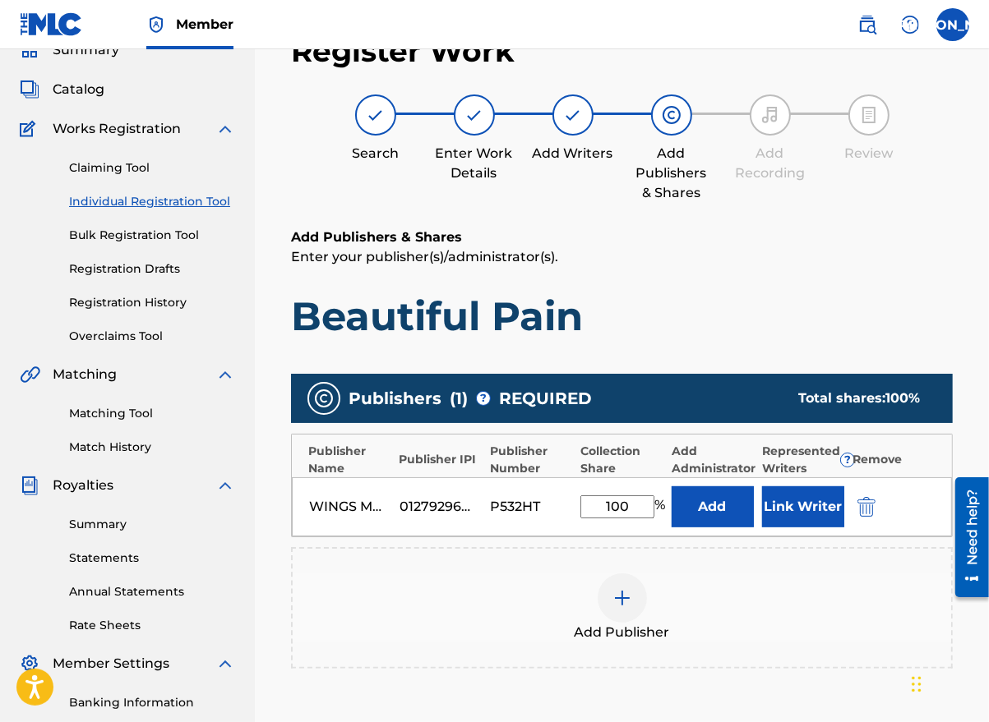
type input "100"
click at [791, 505] on button "Link Writer" at bounding box center [803, 507] width 82 height 41
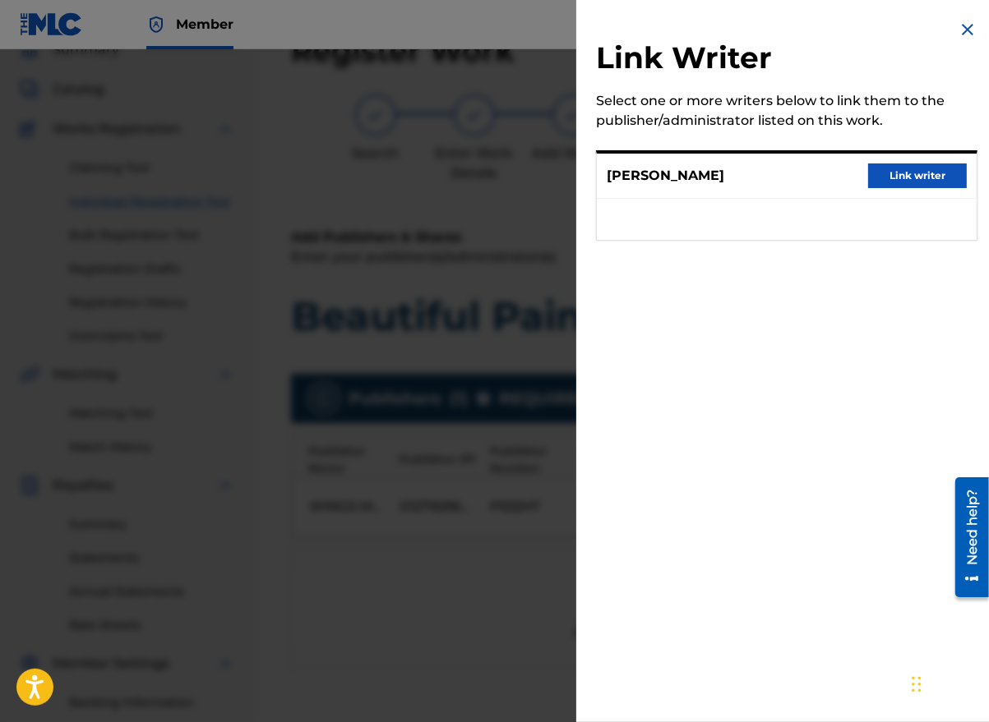
click at [904, 173] on button "Link writer" at bounding box center [917, 176] width 99 height 25
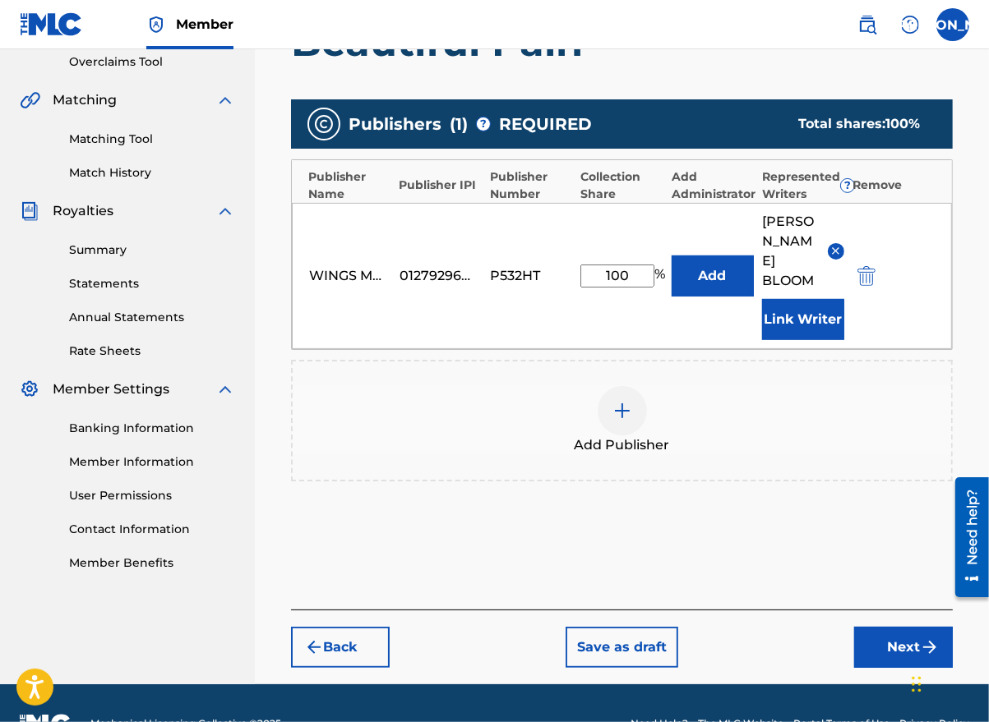
click at [885, 627] on button "Next" at bounding box center [903, 647] width 99 height 41
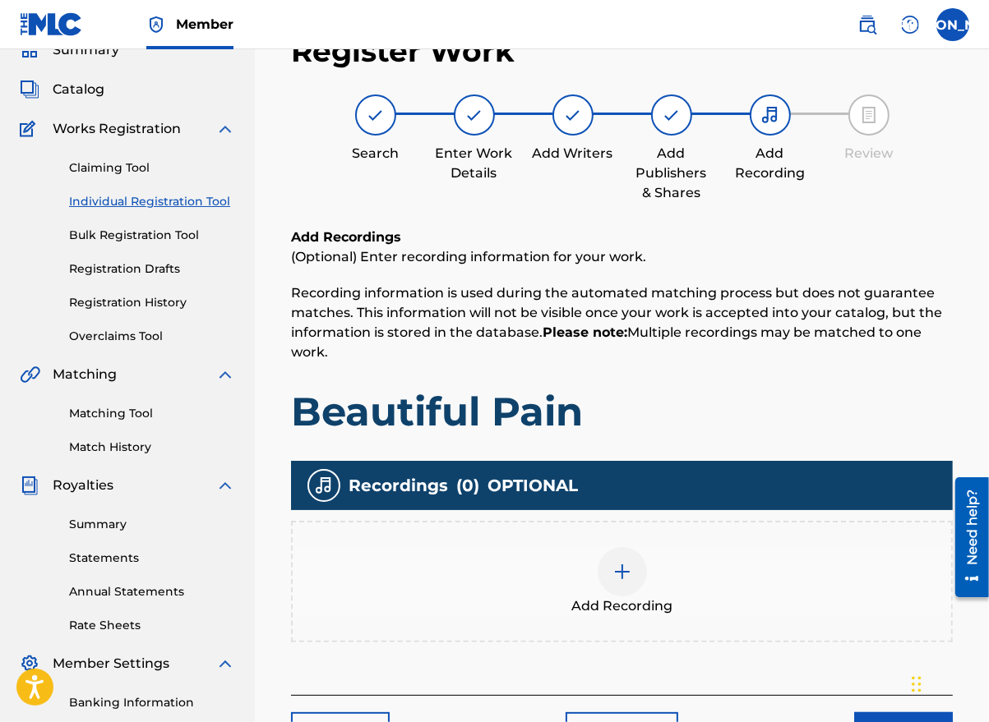
click at [627, 590] on div at bounding box center [621, 571] width 49 height 49
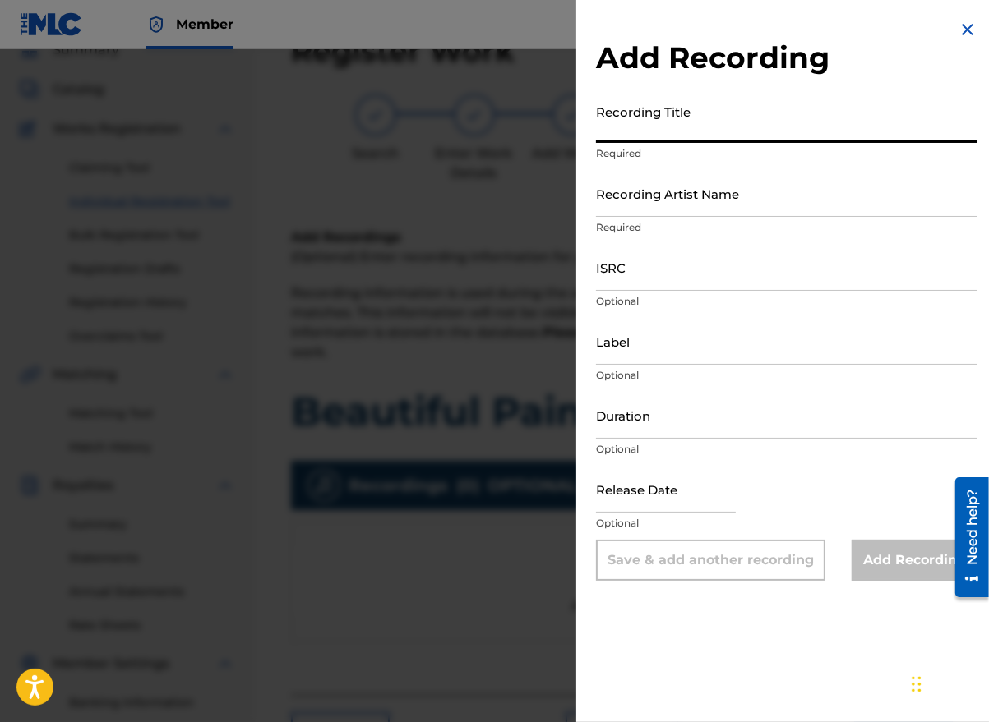
click at [645, 130] on input "Recording Title" at bounding box center [786, 119] width 381 height 47
type input "Beautiful Pain"
click at [646, 210] on input "Recording Artist Name" at bounding box center [786, 193] width 381 height 47
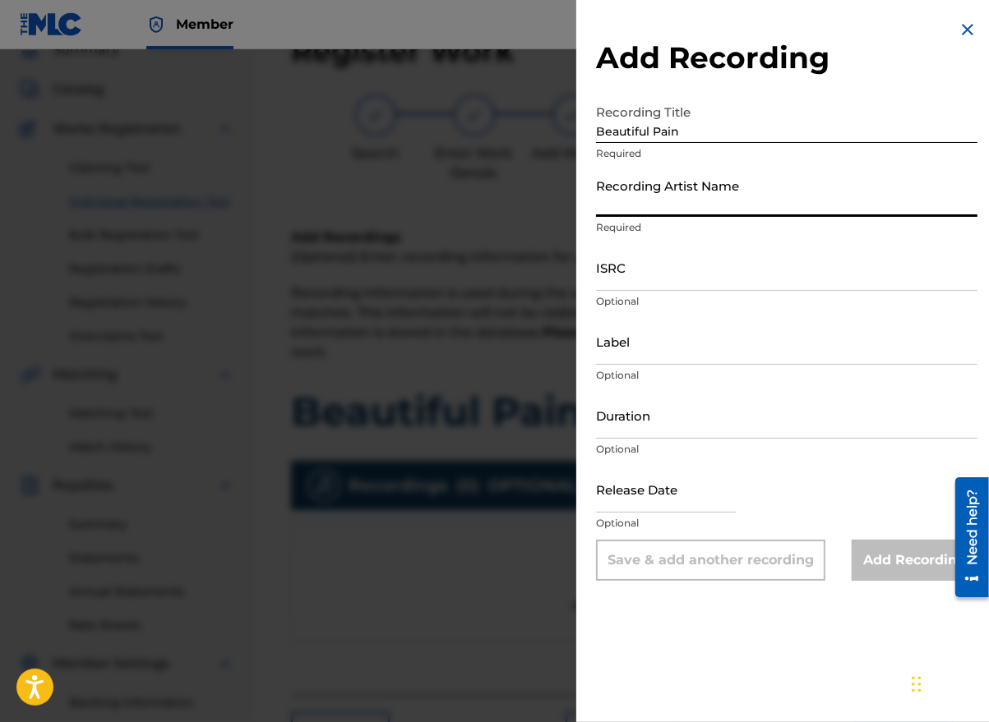
type input "[PERSON_NAME] the Messenger"
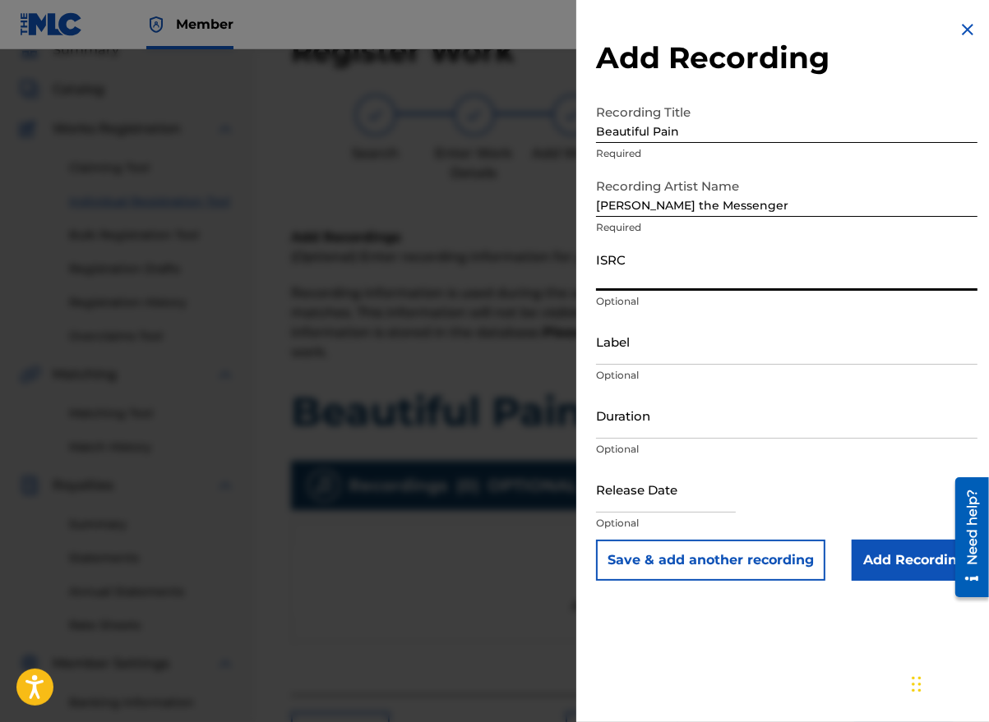
click at [627, 282] on input "ISRC" at bounding box center [786, 267] width 381 height 47
paste input "GBLFP1891251"
type input "GBLFP1891251"
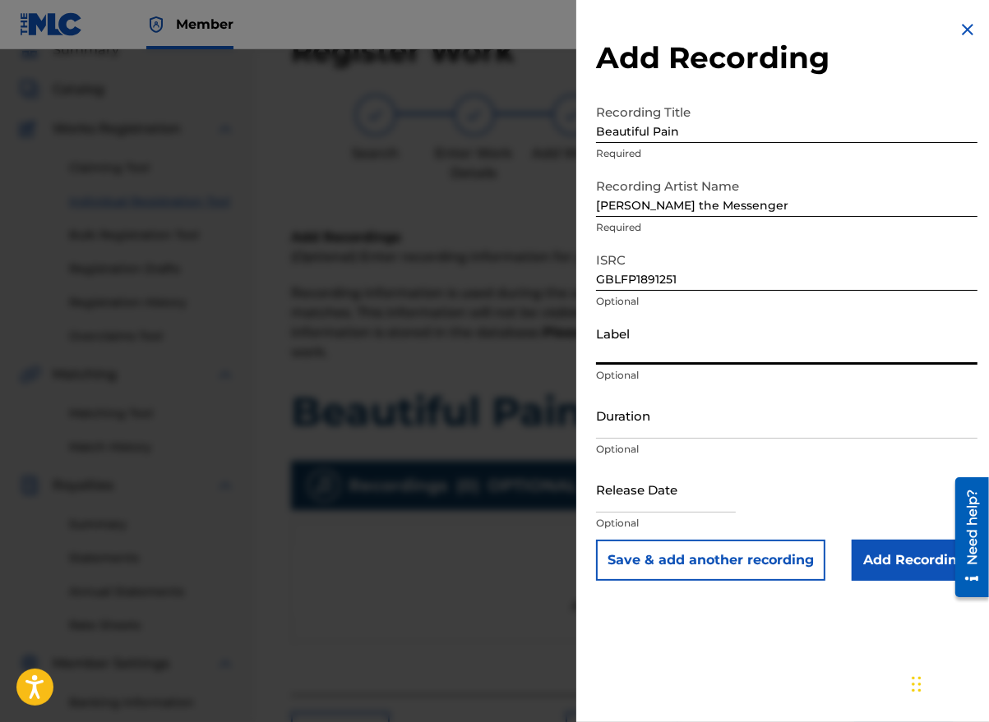
click at [671, 362] on input "Label" at bounding box center [786, 341] width 381 height 47
type input "03:00"
drag, startPoint x: 644, startPoint y: 354, endPoint x: 583, endPoint y: 339, distance: 62.8
click at [583, 339] on div "Add Recording Recording Title Beautiful Pain Required Recording Artist Name [PE…" at bounding box center [786, 300] width 421 height 601
click at [639, 430] on input "Duration" at bounding box center [786, 415] width 381 height 47
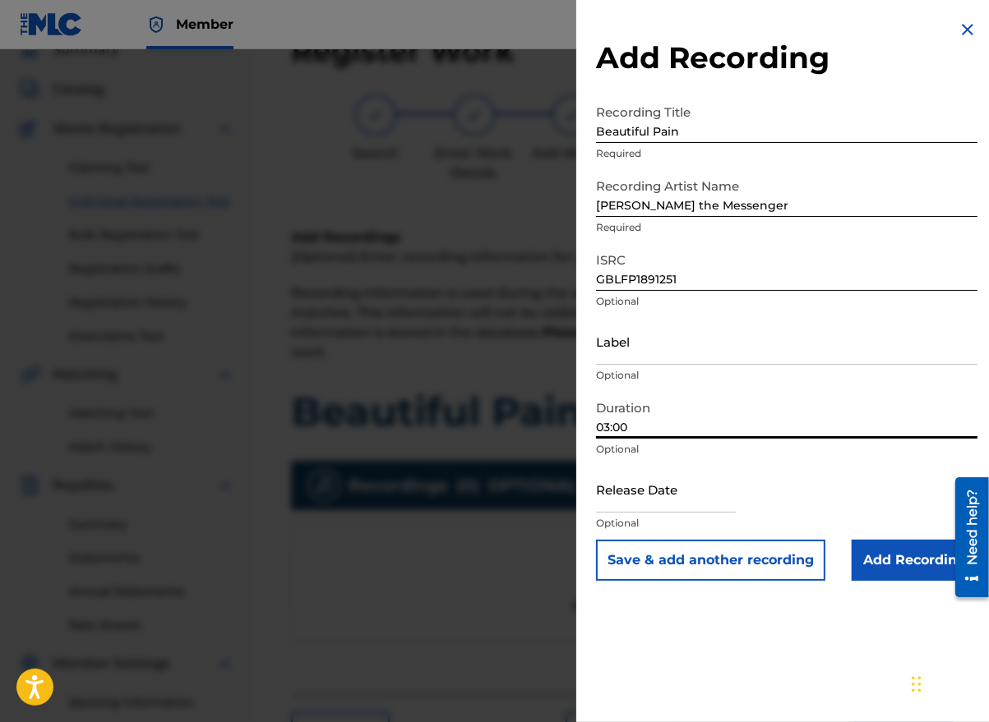
type input "03:00"
click at [770, 508] on div "Release Date Optional" at bounding box center [786, 503] width 381 height 74
click at [697, 509] on input "text" at bounding box center [666, 489] width 140 height 47
select select "7"
select select "2025"
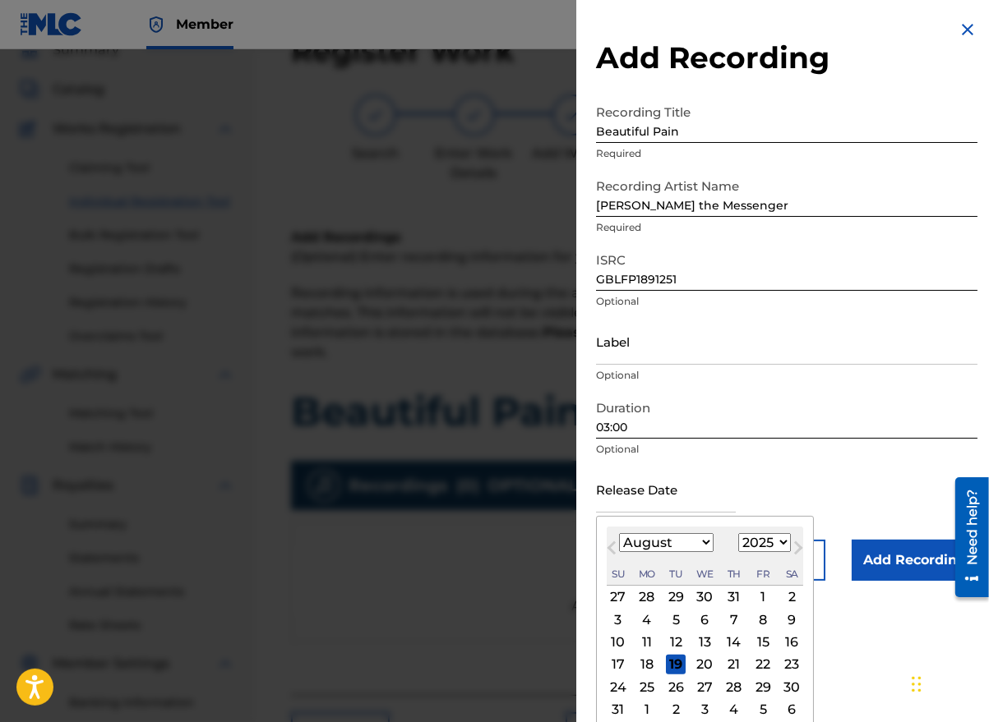
click at [618, 558] on button "Previous Month" at bounding box center [611, 551] width 26 height 26
select select "6"
click at [780, 543] on select "1900 1901 1902 1903 1904 1905 1906 1907 1908 1909 1910 1911 1912 1913 1914 1915…" at bounding box center [764, 542] width 53 height 19
select select "2018"
click at [738, 533] on select "1900 1901 1902 1903 1904 1905 1906 1907 1908 1909 1910 1911 1912 1913 1914 1915…" at bounding box center [764, 542] width 53 height 19
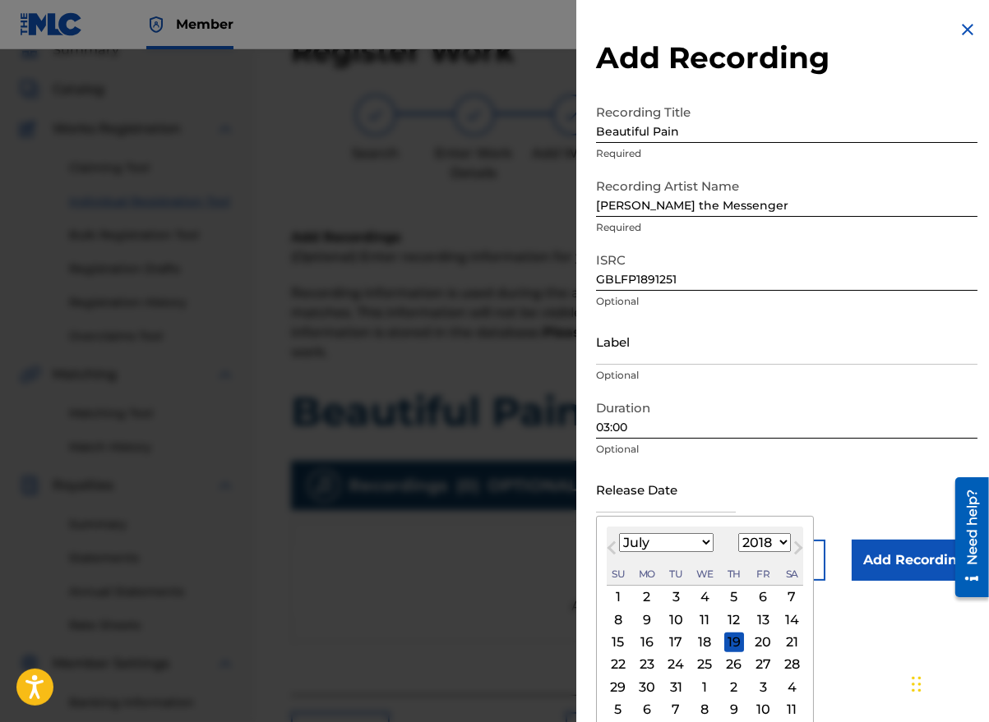
click at [699, 538] on select "January February March April May June July August September October November De…" at bounding box center [666, 542] width 95 height 19
select select "7"
click at [619, 533] on select "January February March April May June July August September October November De…" at bounding box center [666, 542] width 95 height 19
click at [758, 616] on div "10" at bounding box center [763, 620] width 20 height 20
type input "[DATE]"
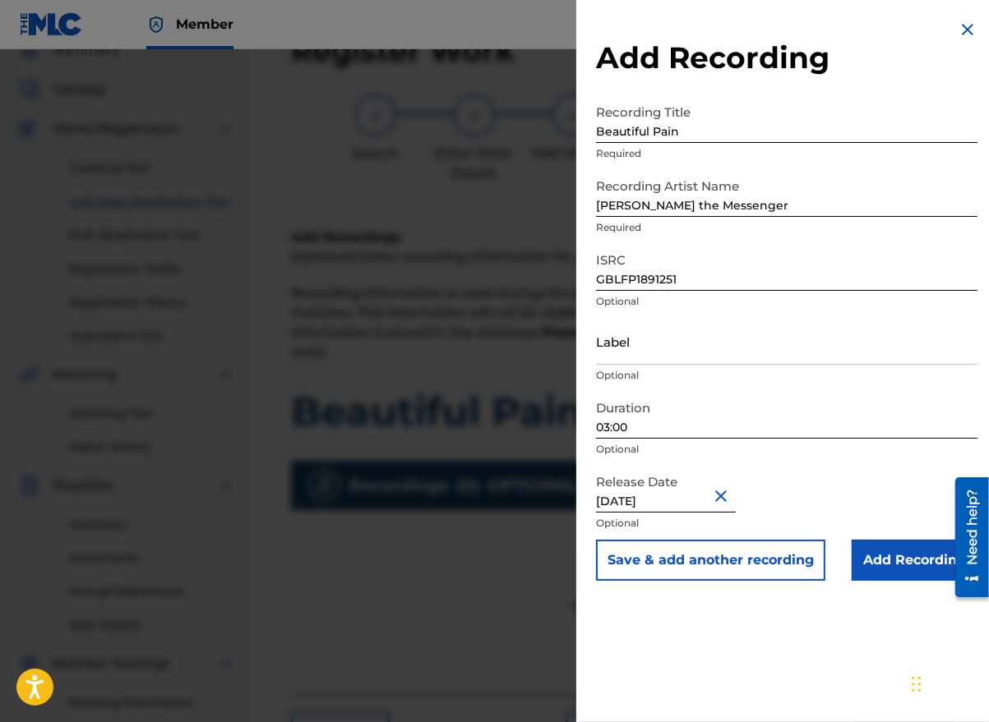
click at [902, 558] on input "Add Recording" at bounding box center [914, 560] width 126 height 41
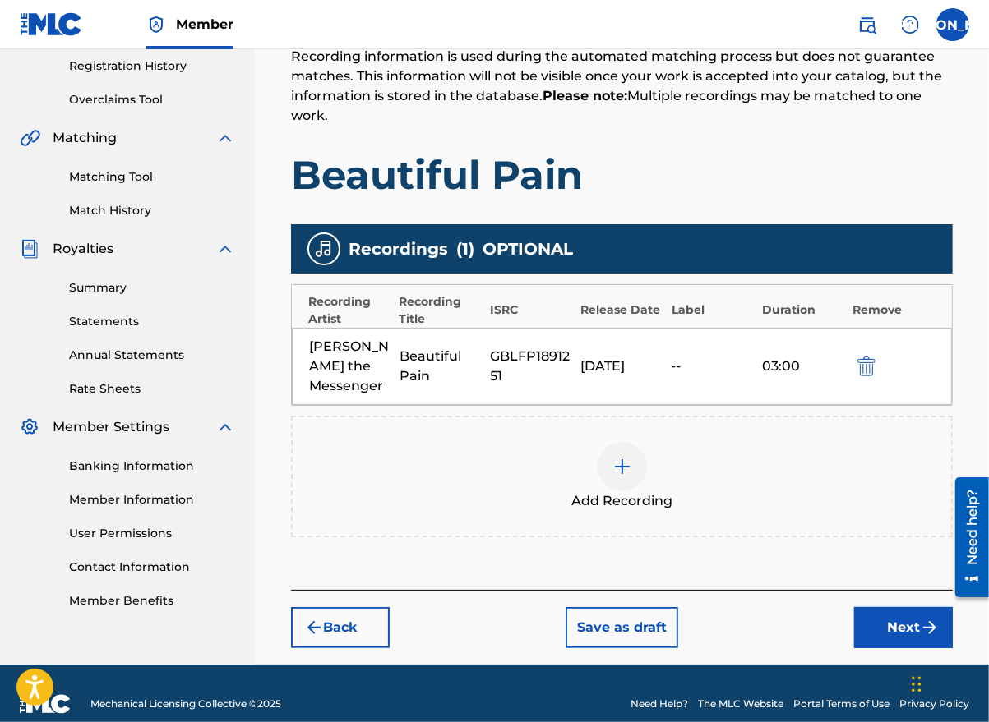
click at [897, 607] on button "Next" at bounding box center [903, 627] width 99 height 41
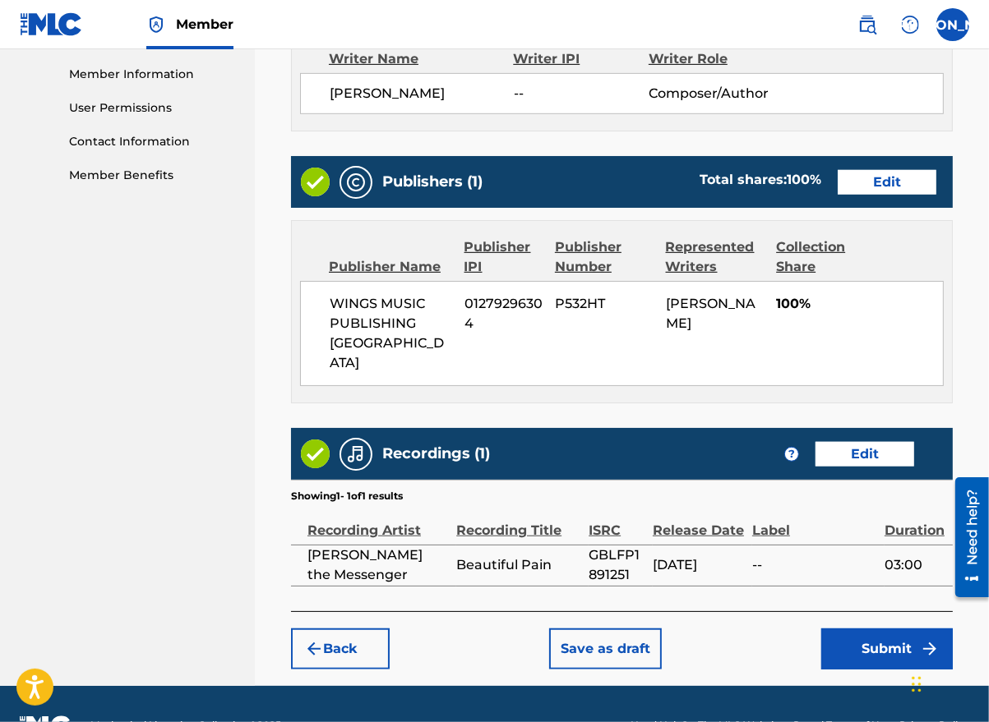
scroll to position [737, 0]
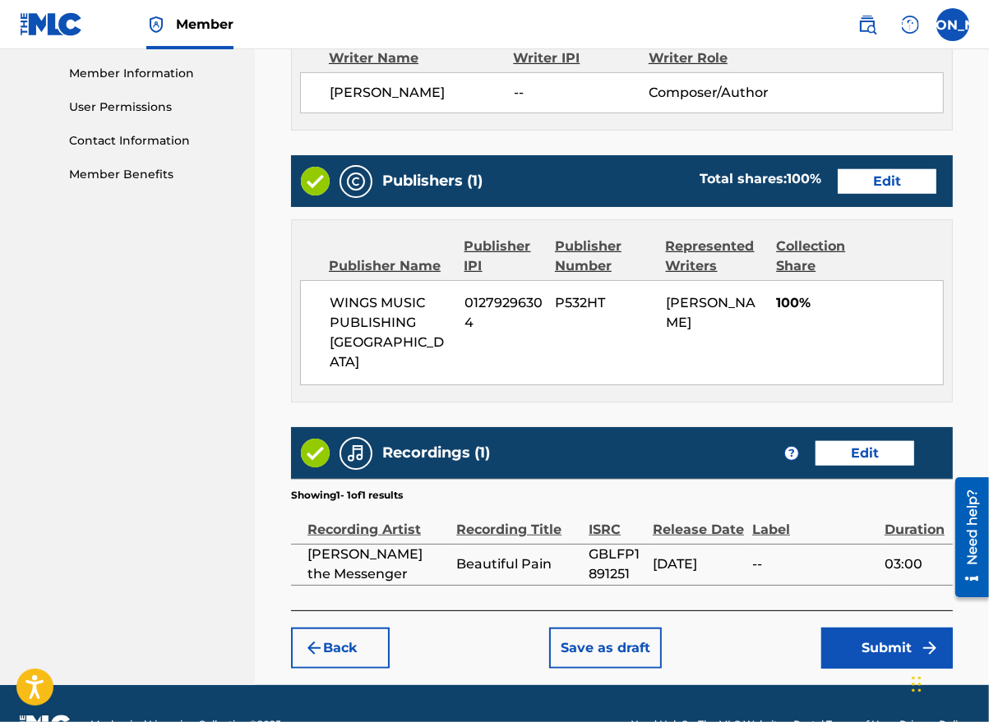
click at [868, 628] on button "Submit" at bounding box center [886, 648] width 131 height 41
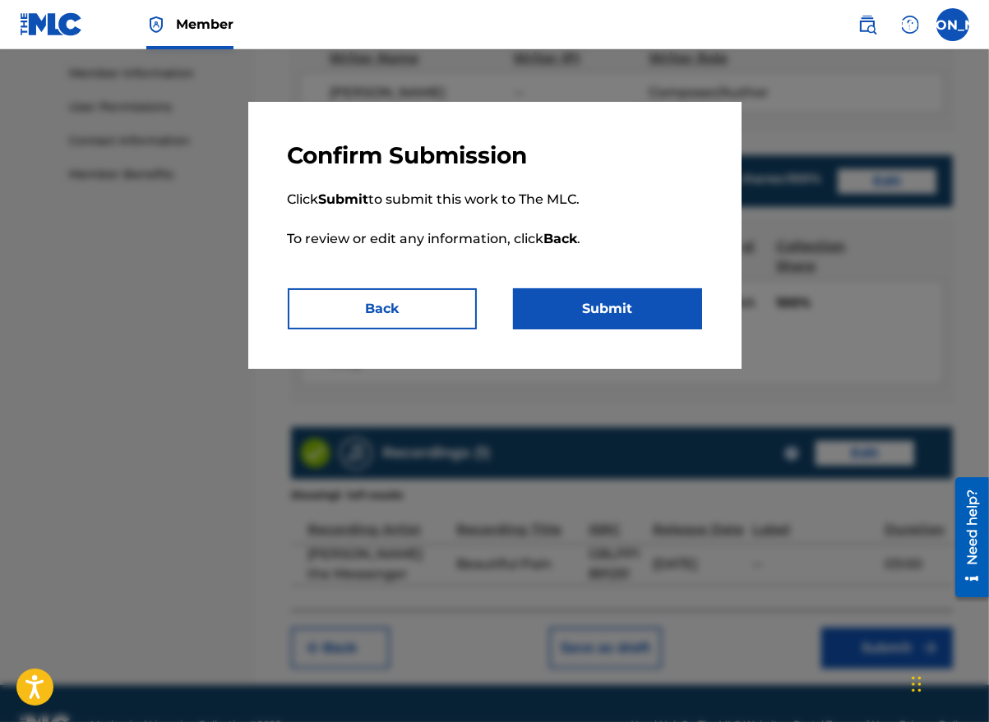
click at [602, 305] on button "Submit" at bounding box center [607, 308] width 189 height 41
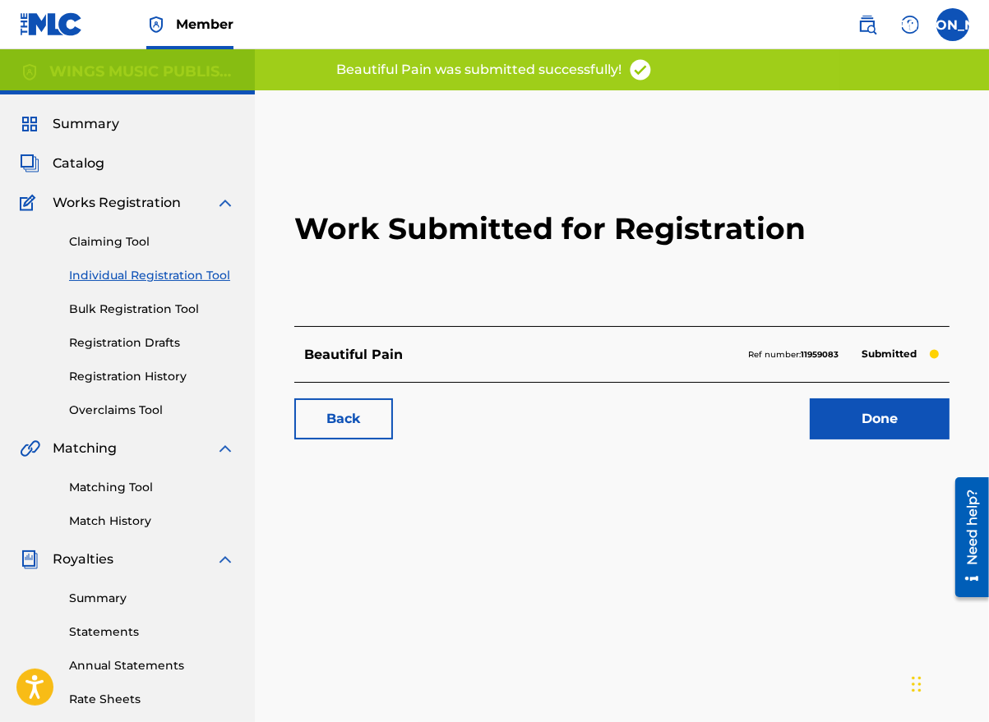
click at [875, 411] on link "Done" at bounding box center [879, 419] width 140 height 41
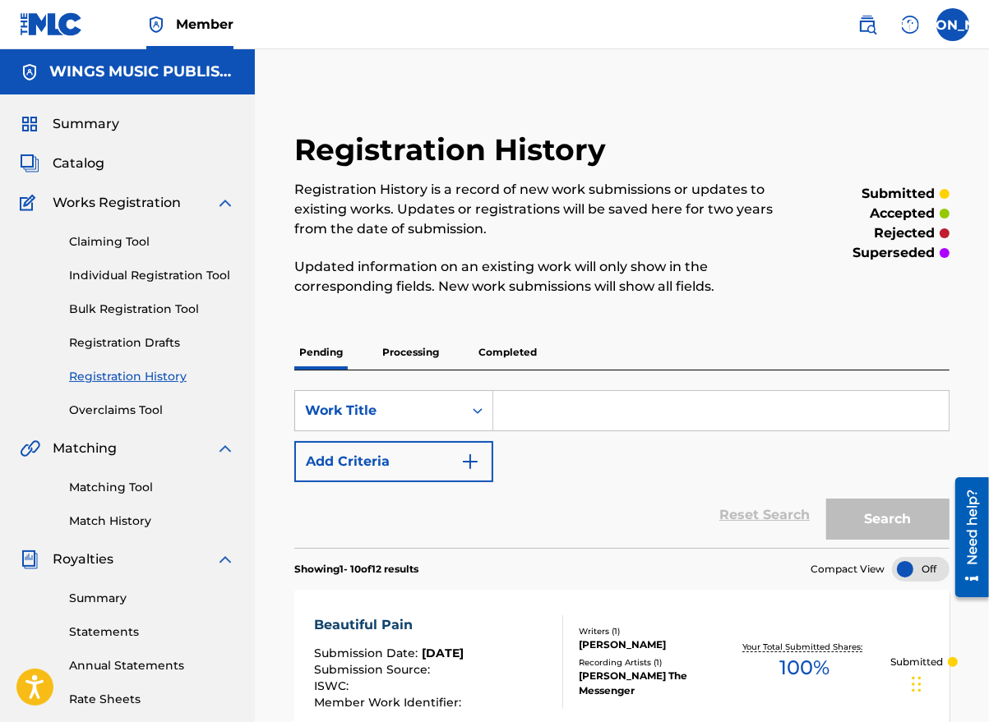
click at [120, 272] on link "Individual Registration Tool" at bounding box center [152, 275] width 166 height 17
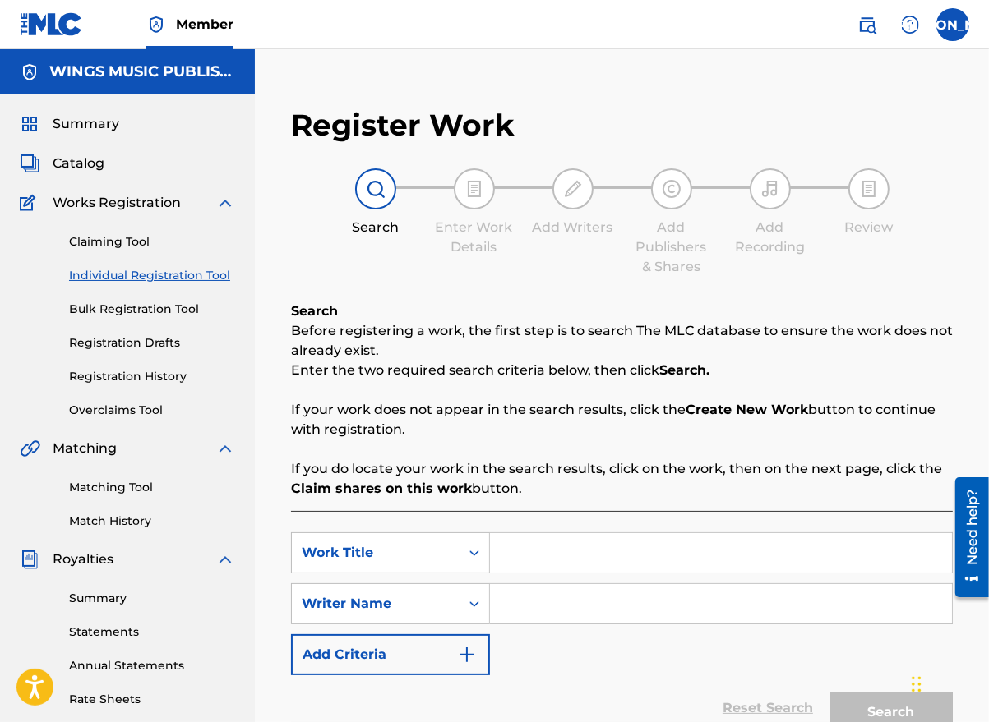
click at [534, 553] on input "Search Form" at bounding box center [721, 552] width 462 height 39
type input "redemption"
click at [536, 605] on input "Search Form" at bounding box center [721, 603] width 462 height 39
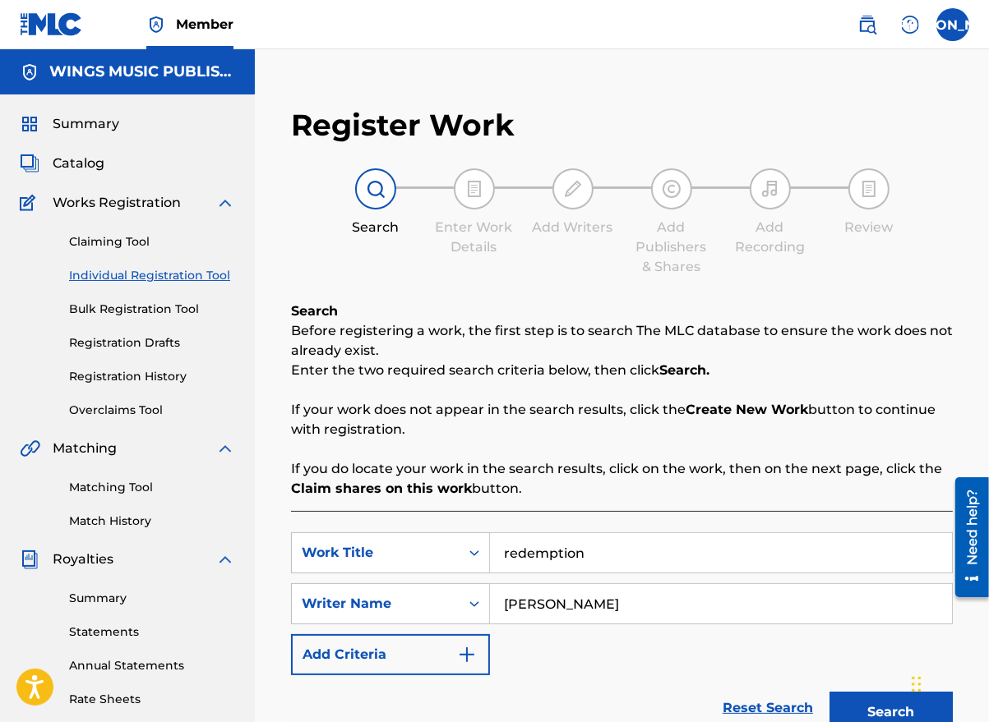
type input "[PERSON_NAME]"
click at [527, 651] on div "SearchWithCriteria432f6bd2-09a4-4dd0-bb5e-0996773c7dbb Work Title redemption Se…" at bounding box center [622, 604] width 662 height 143
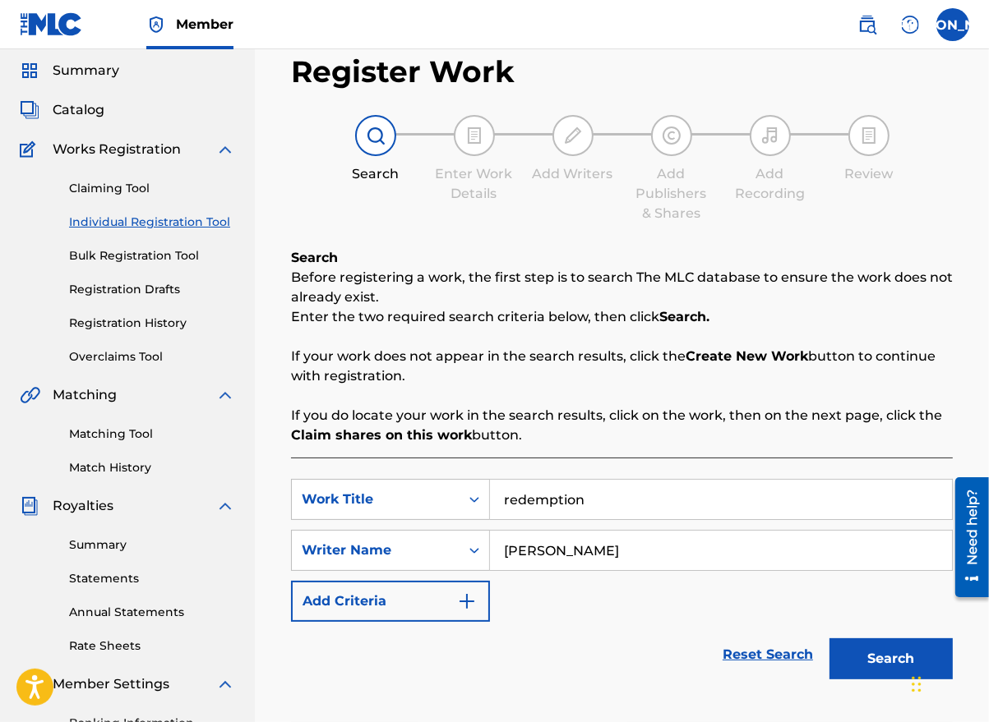
scroll to position [82, 0]
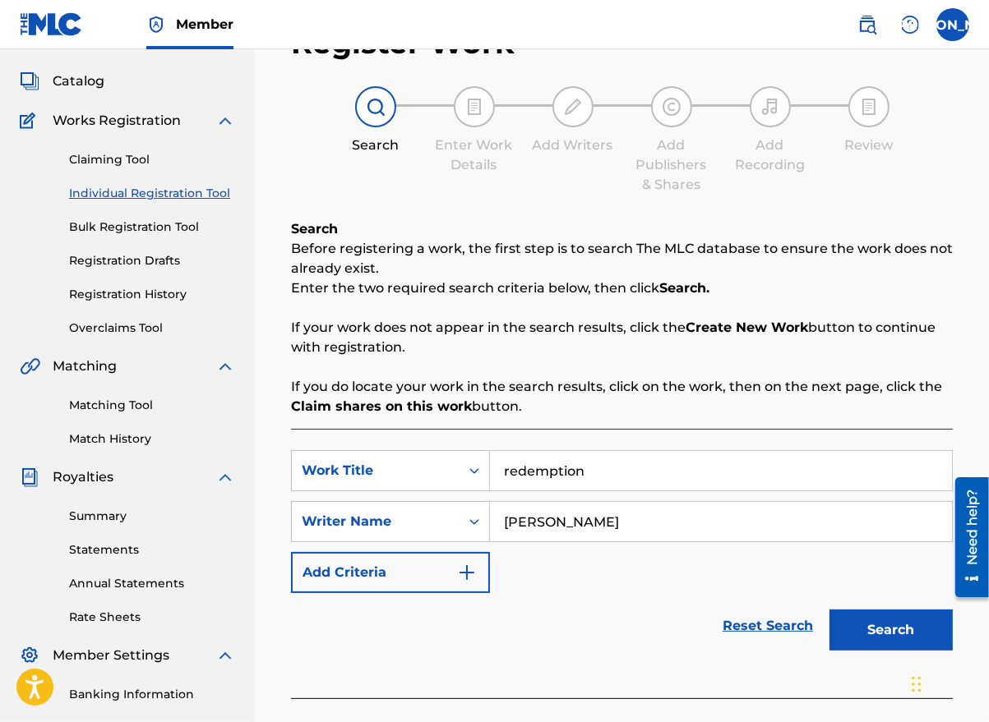
click at [892, 634] on button "Search" at bounding box center [890, 630] width 123 height 41
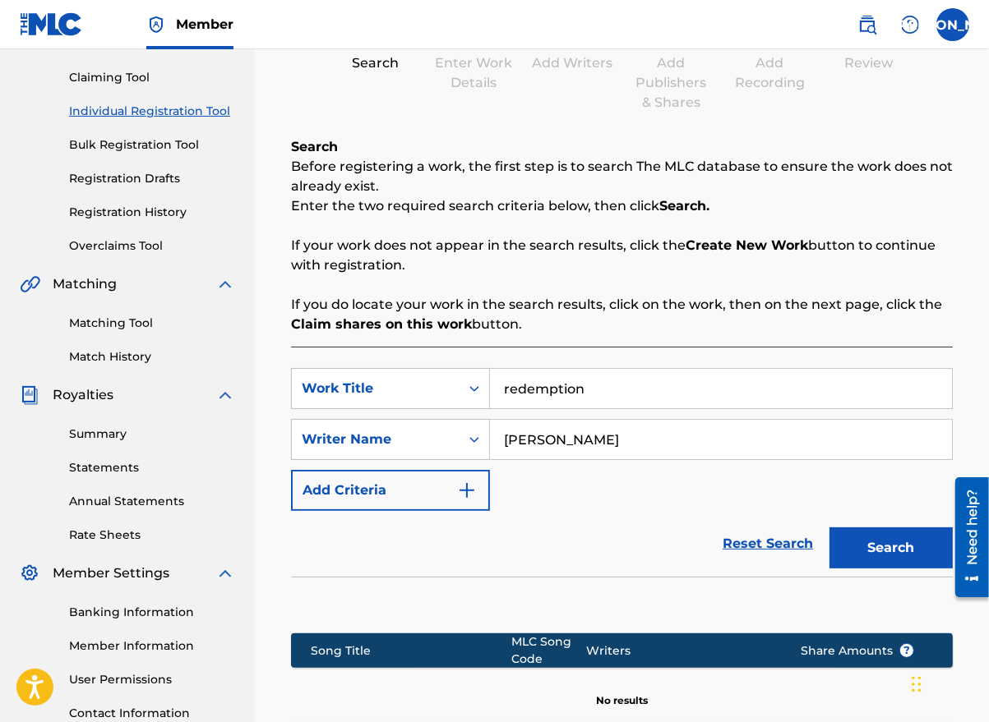
scroll to position [369, 0]
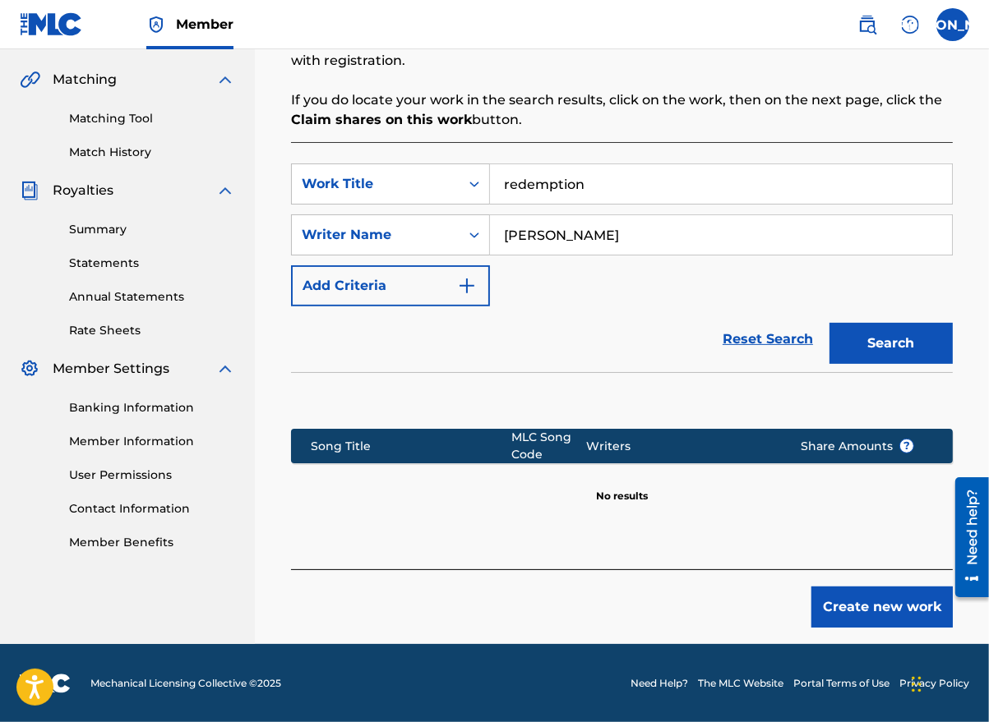
click at [868, 615] on button "Create new work" at bounding box center [881, 607] width 141 height 41
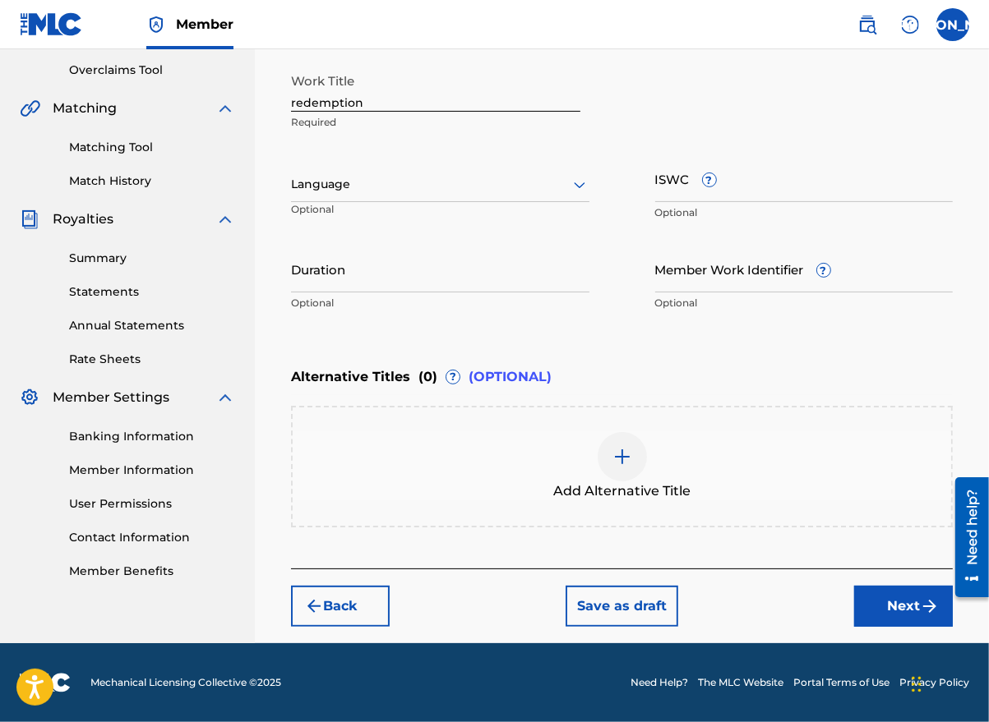
scroll to position [339, 0]
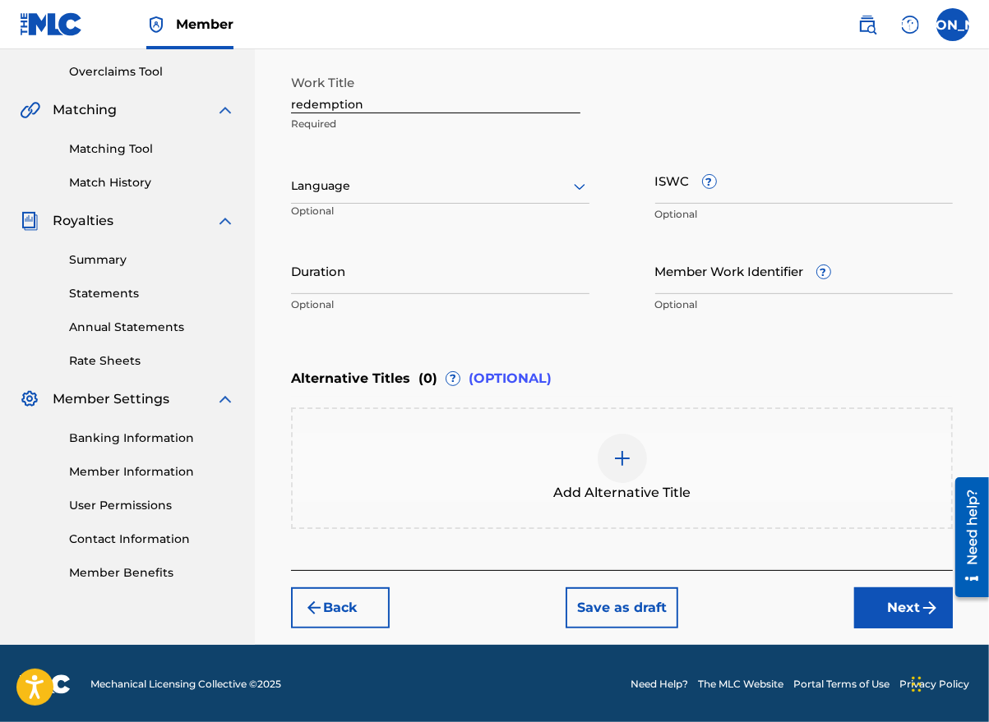
click at [296, 102] on input "redemption" at bounding box center [435, 90] width 289 height 47
type input "Redemption"
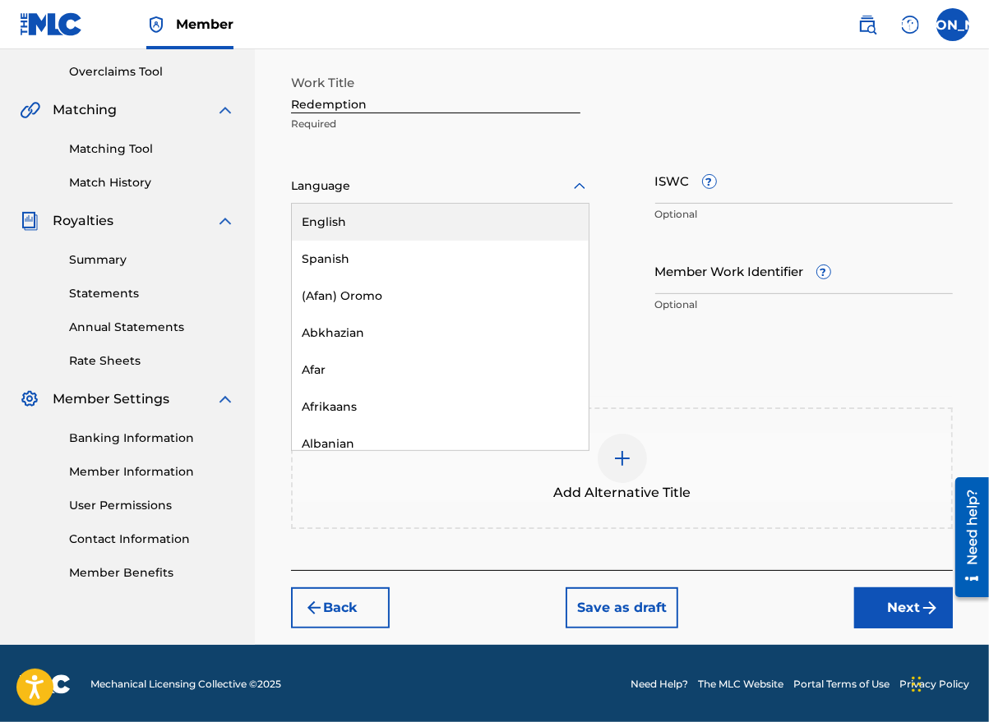
click at [396, 190] on div at bounding box center [440, 186] width 298 height 21
click at [404, 222] on div "English" at bounding box center [440, 222] width 297 height 37
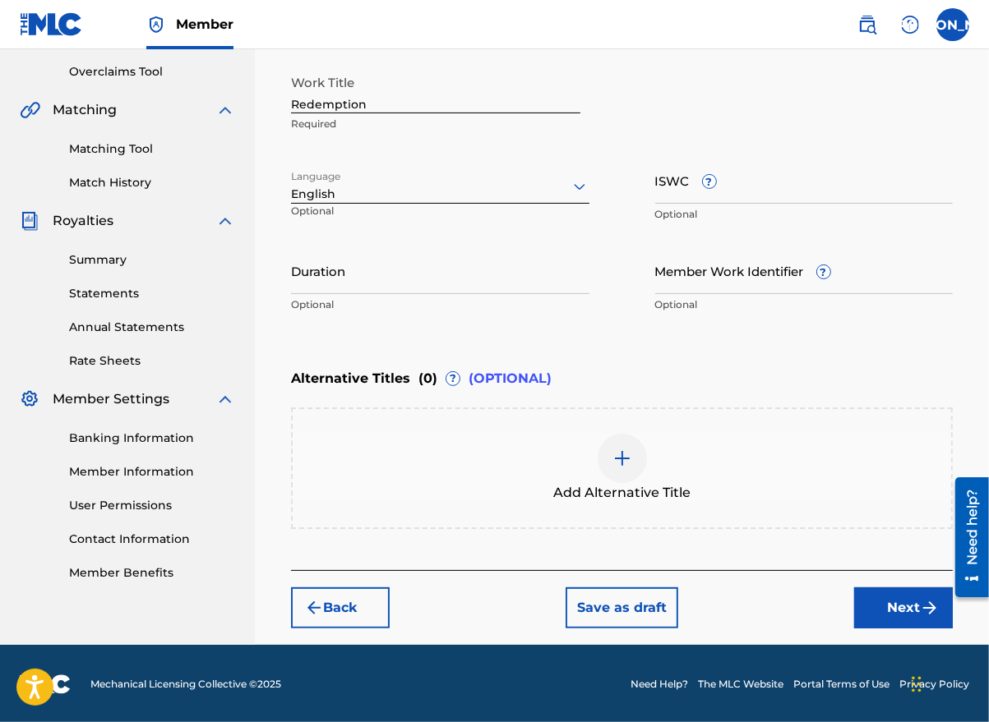
click at [352, 280] on input "Duration" at bounding box center [440, 270] width 298 height 47
type input "03:57"
click at [901, 602] on button "Next" at bounding box center [903, 608] width 99 height 41
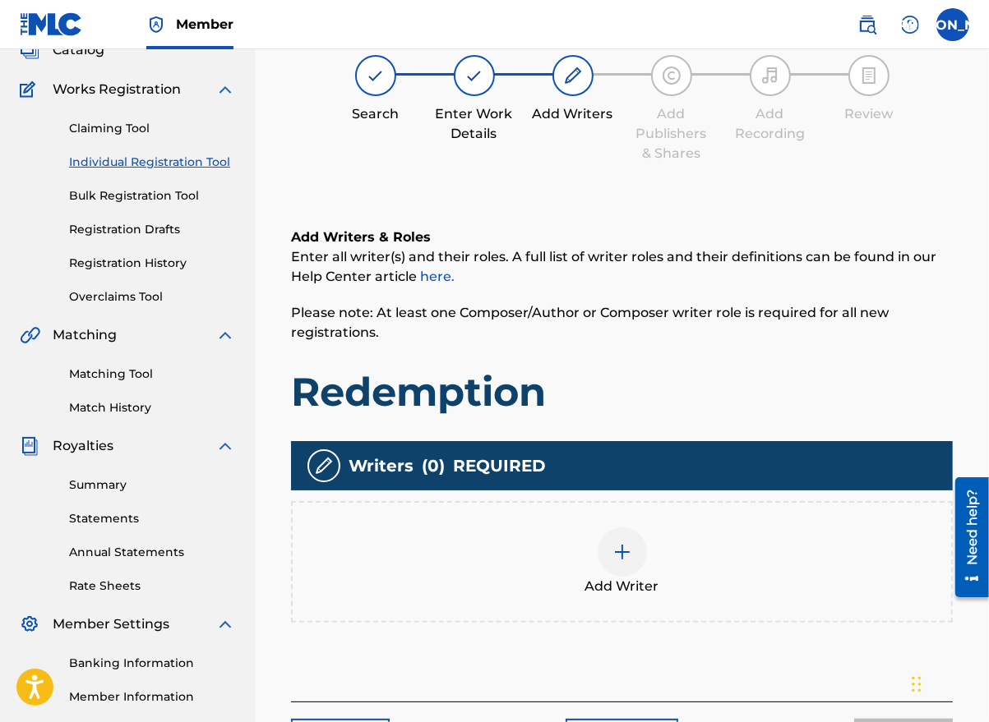
scroll to position [74, 0]
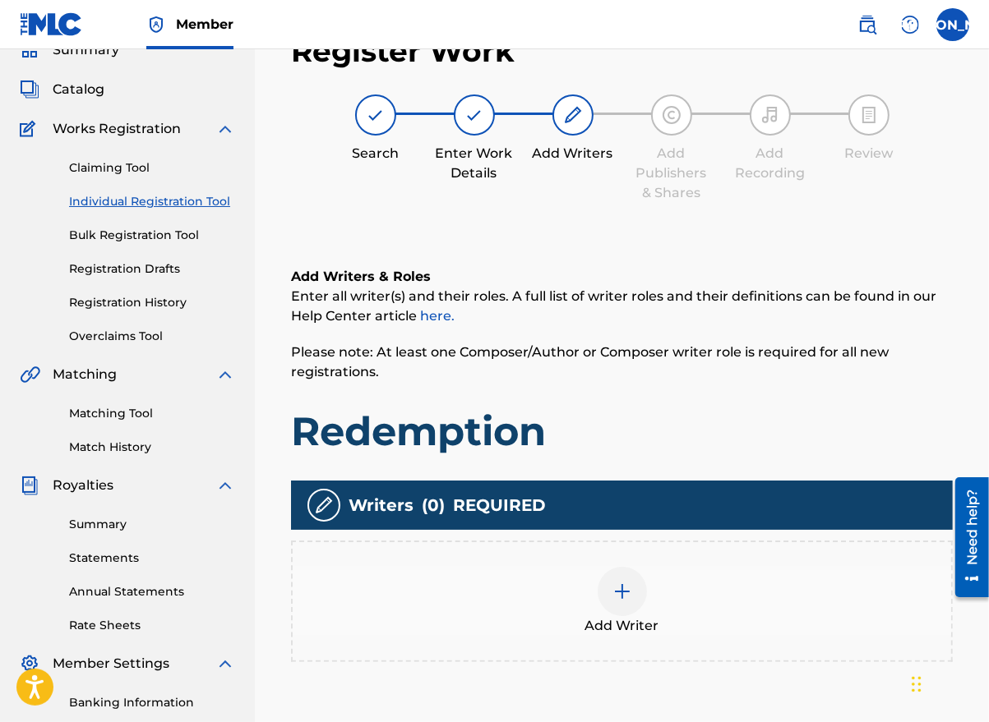
click at [624, 597] on img at bounding box center [622, 592] width 20 height 20
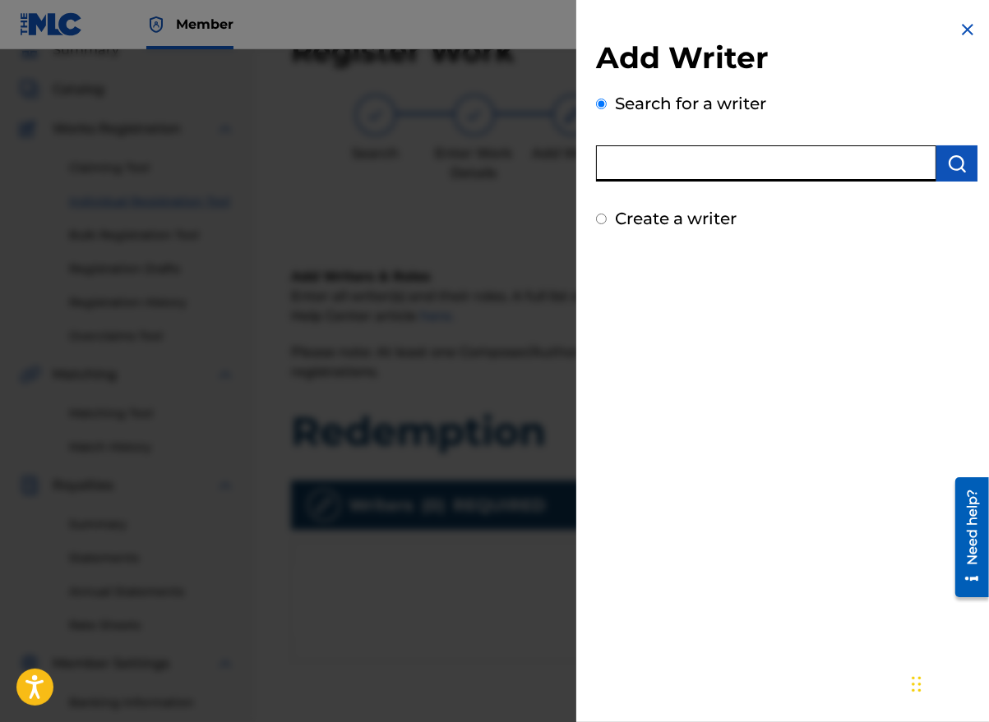
click at [675, 159] on input "text" at bounding box center [766, 163] width 340 height 36
type input "[PERSON_NAME]"
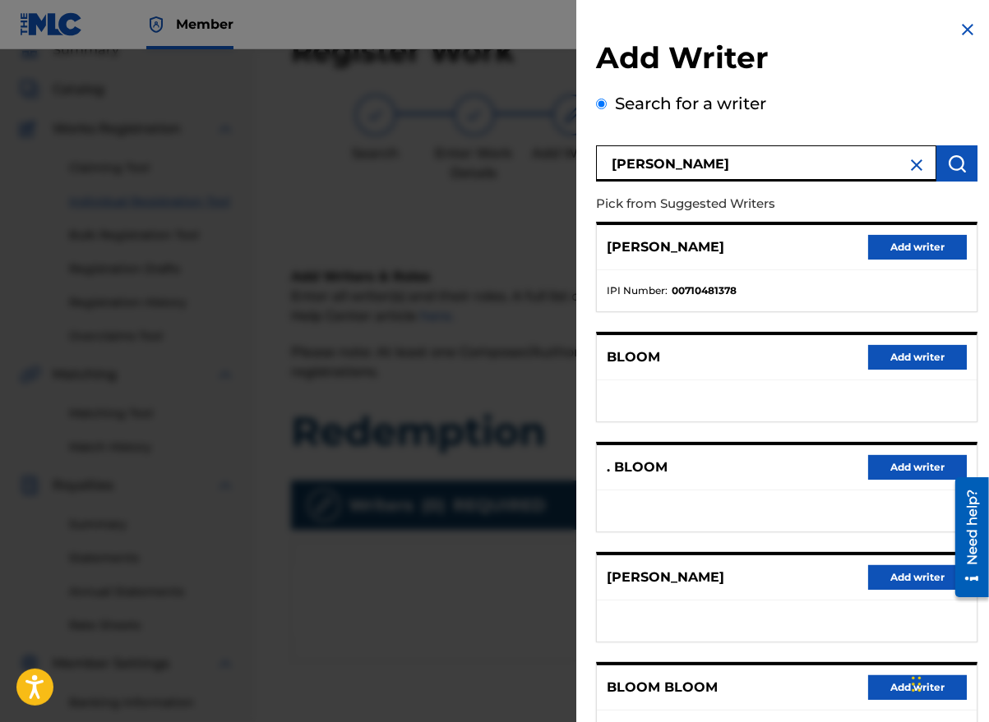
click at [894, 580] on button "Add writer" at bounding box center [917, 577] width 99 height 25
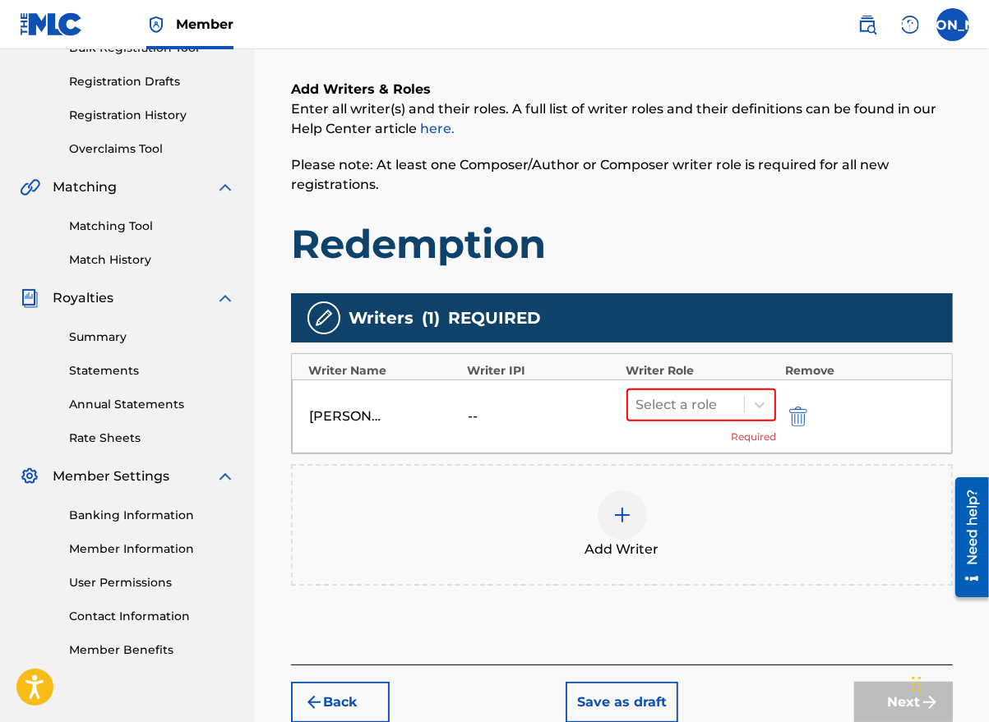
scroll to position [355, 0]
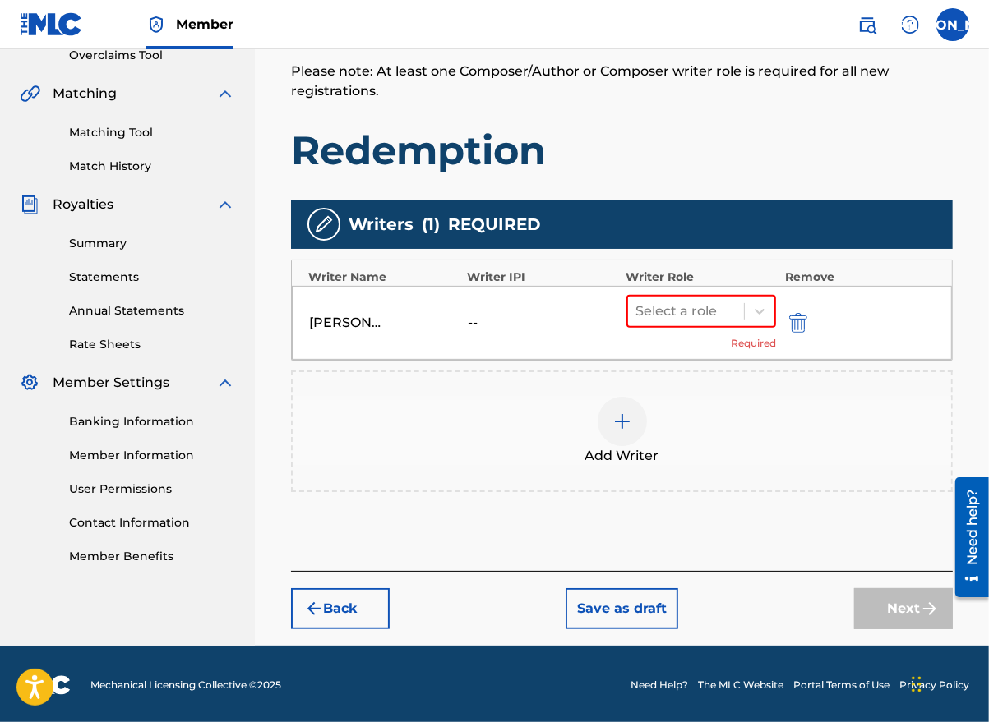
click at [753, 316] on icon at bounding box center [759, 311] width 16 height 16
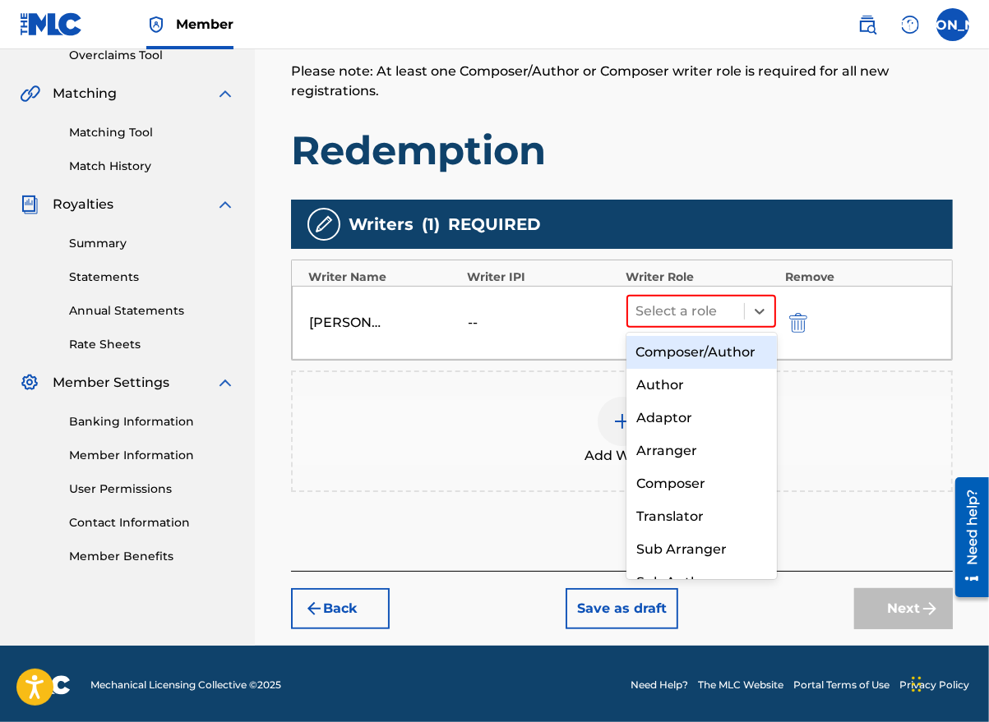
click at [694, 357] on div "Composer/Author" at bounding box center [701, 352] width 150 height 33
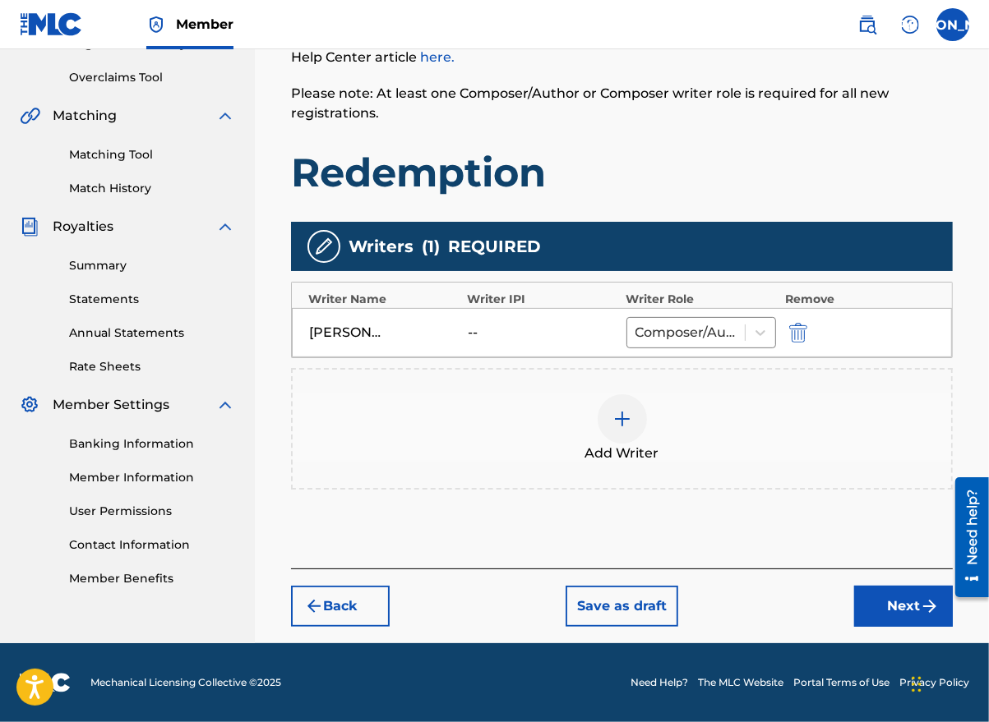
scroll to position [331, 0]
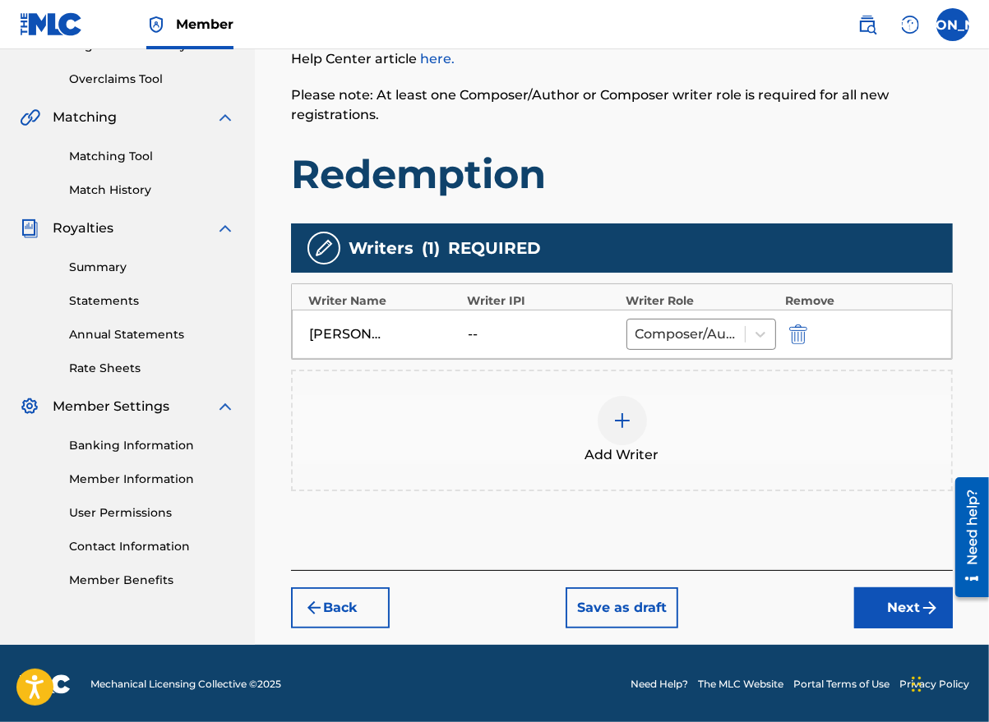
click at [894, 613] on button "Next" at bounding box center [903, 608] width 99 height 41
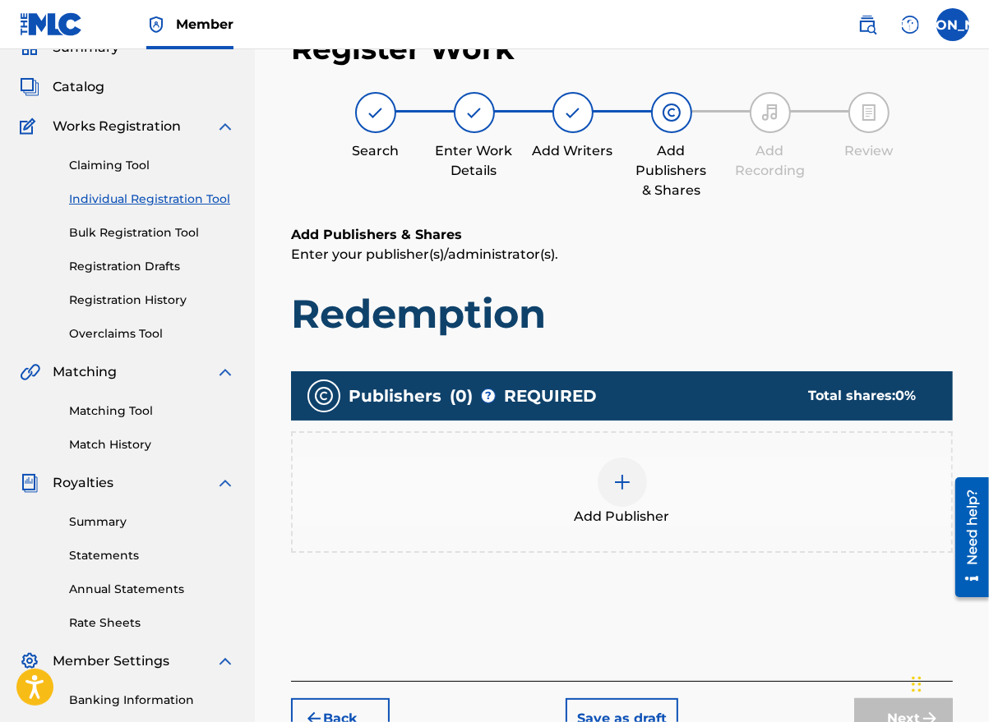
scroll to position [74, 0]
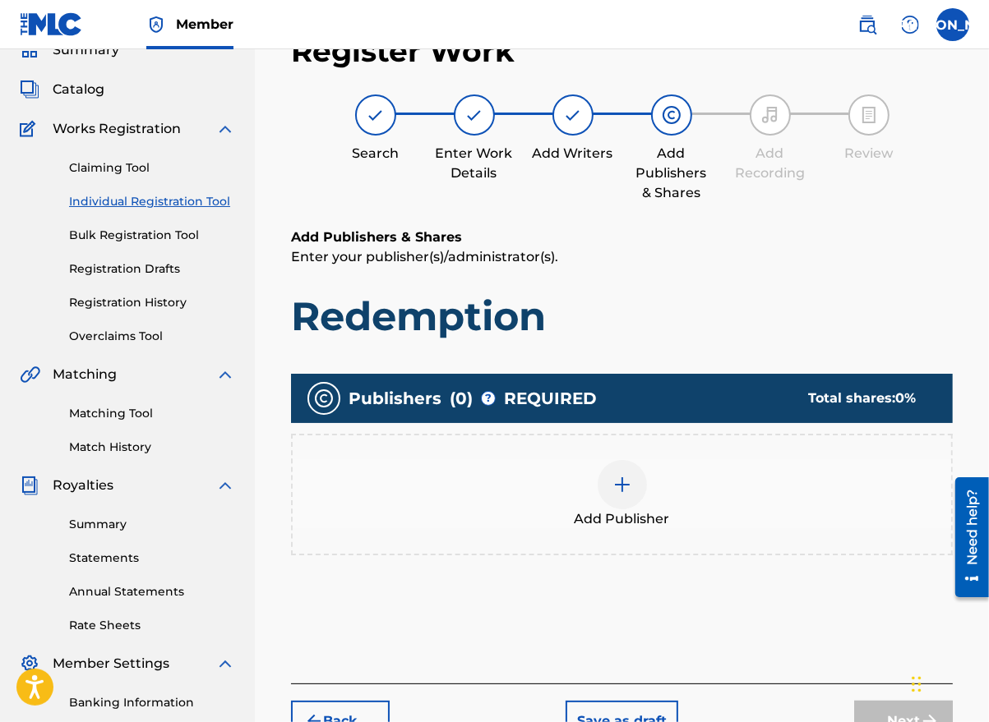
click at [630, 500] on div at bounding box center [621, 484] width 49 height 49
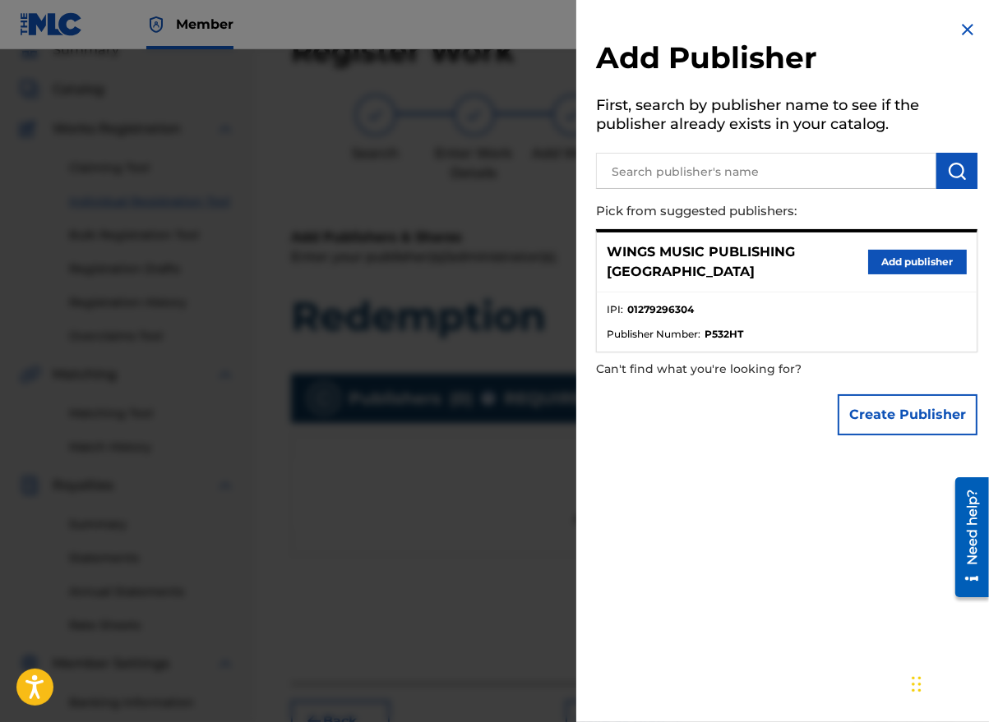
click at [892, 259] on button "Add publisher" at bounding box center [917, 262] width 99 height 25
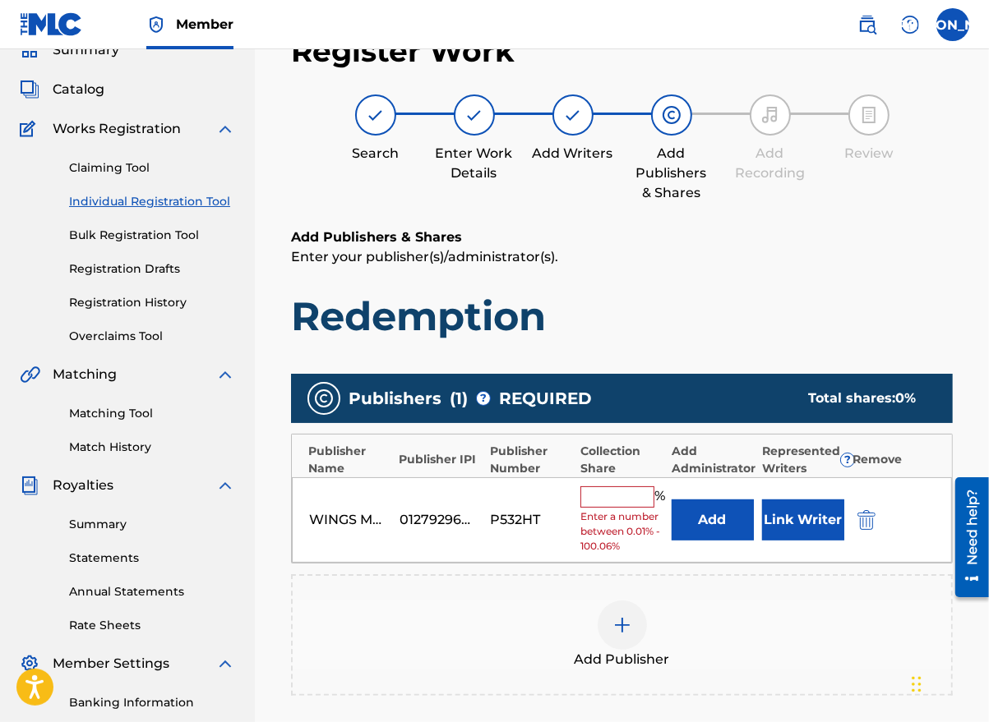
click at [615, 499] on input "text" at bounding box center [617, 497] width 74 height 21
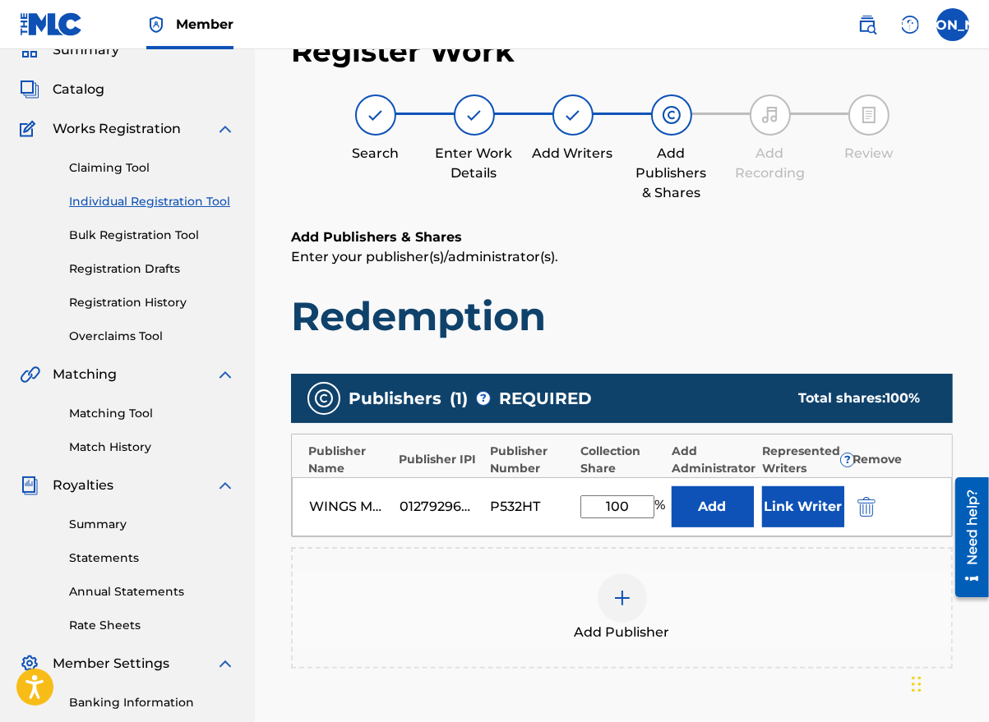
type input "100"
click at [796, 512] on button "Link Writer" at bounding box center [803, 507] width 82 height 41
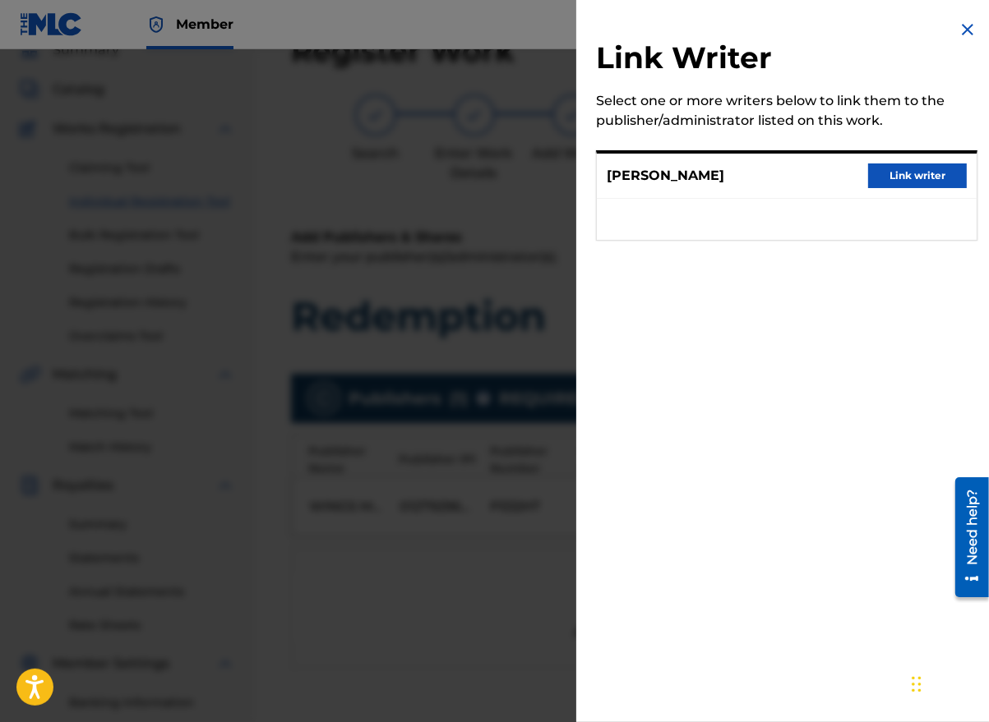
click at [888, 187] on button "Link writer" at bounding box center [917, 176] width 99 height 25
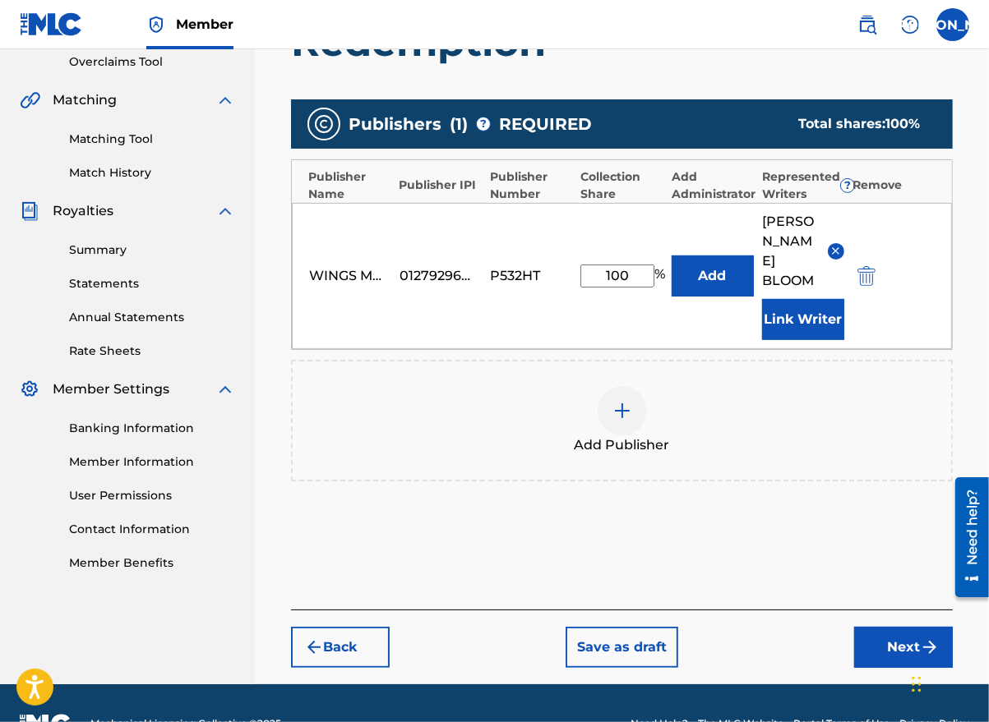
click at [892, 627] on button "Next" at bounding box center [903, 647] width 99 height 41
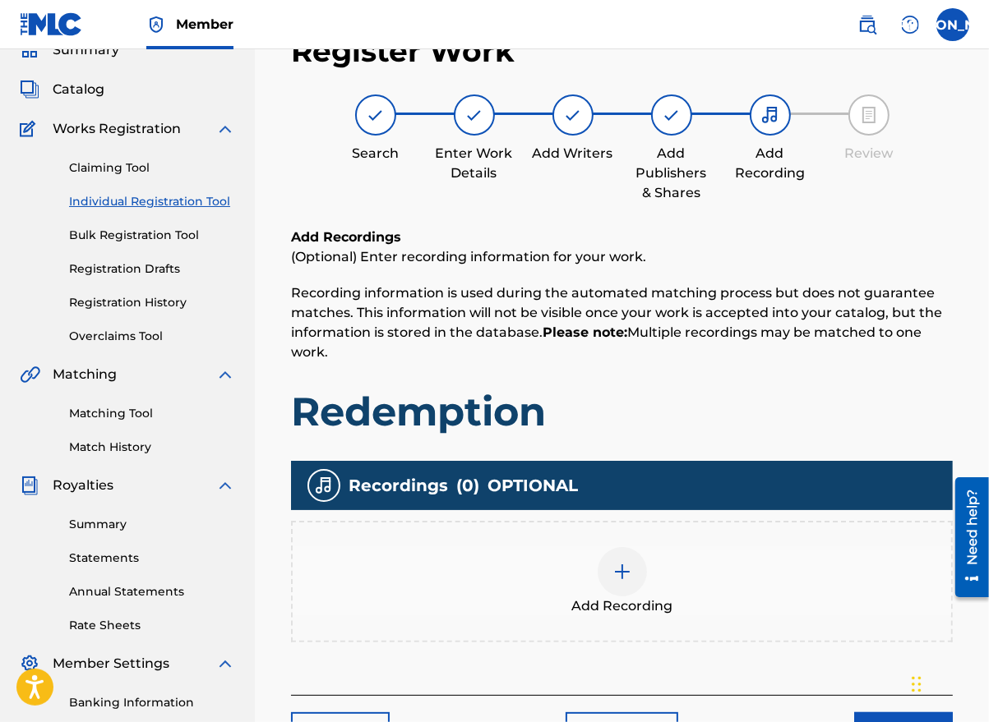
scroll to position [296, 0]
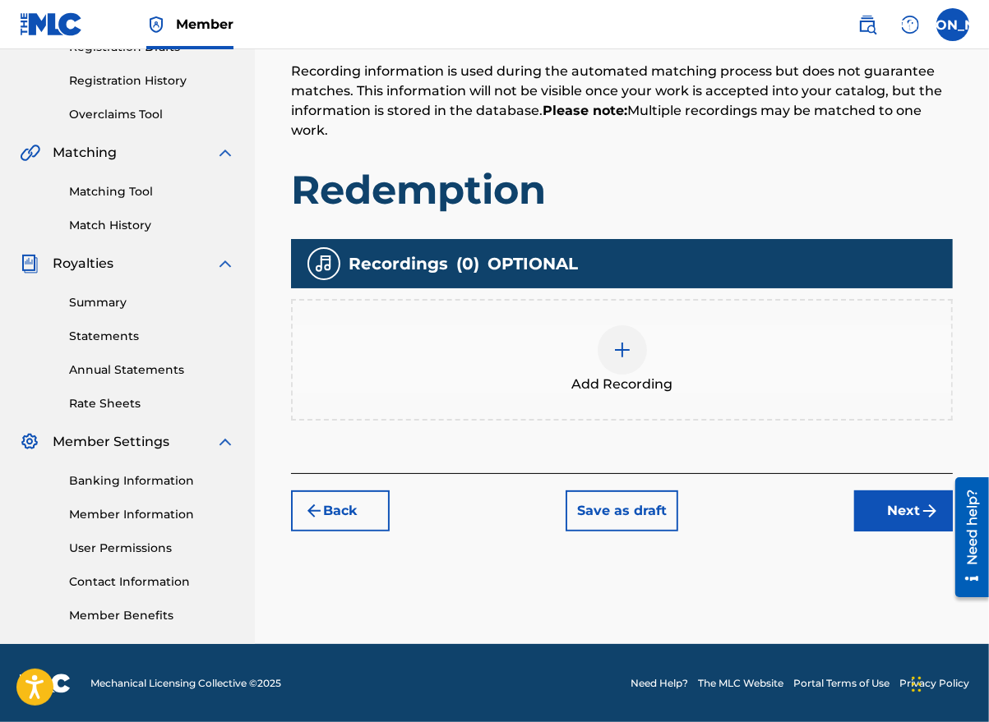
click at [618, 360] on div at bounding box center [621, 349] width 49 height 49
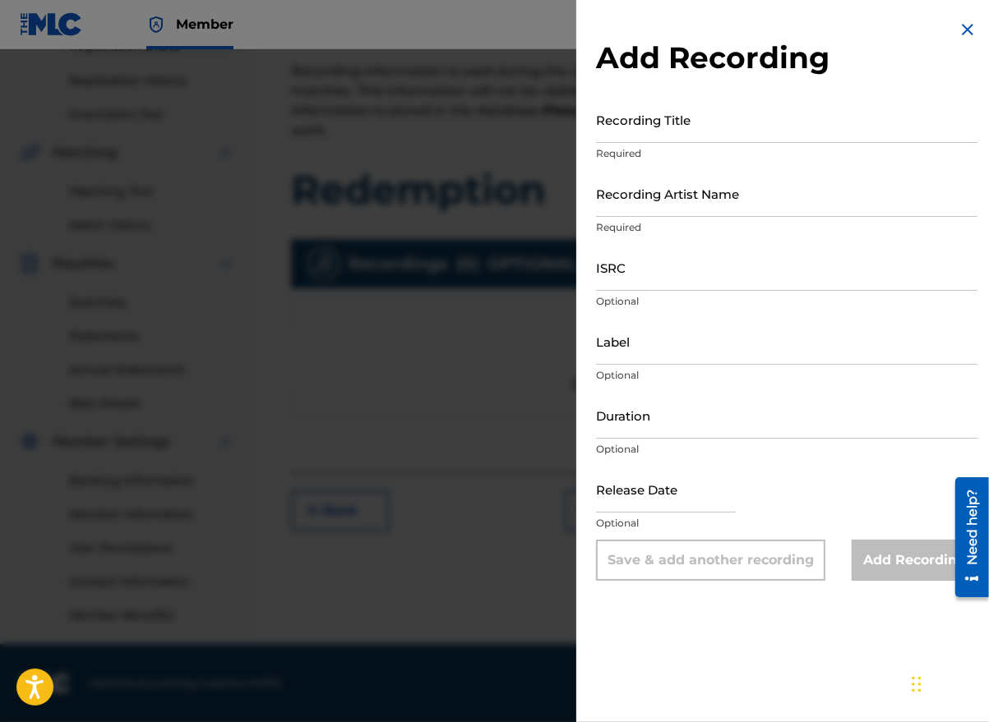
click at [626, 131] on input "Recording Title" at bounding box center [786, 119] width 381 height 47
type input "Redepmtion"
click at [655, 205] on input "Recording Artist Name" at bounding box center [786, 193] width 381 height 47
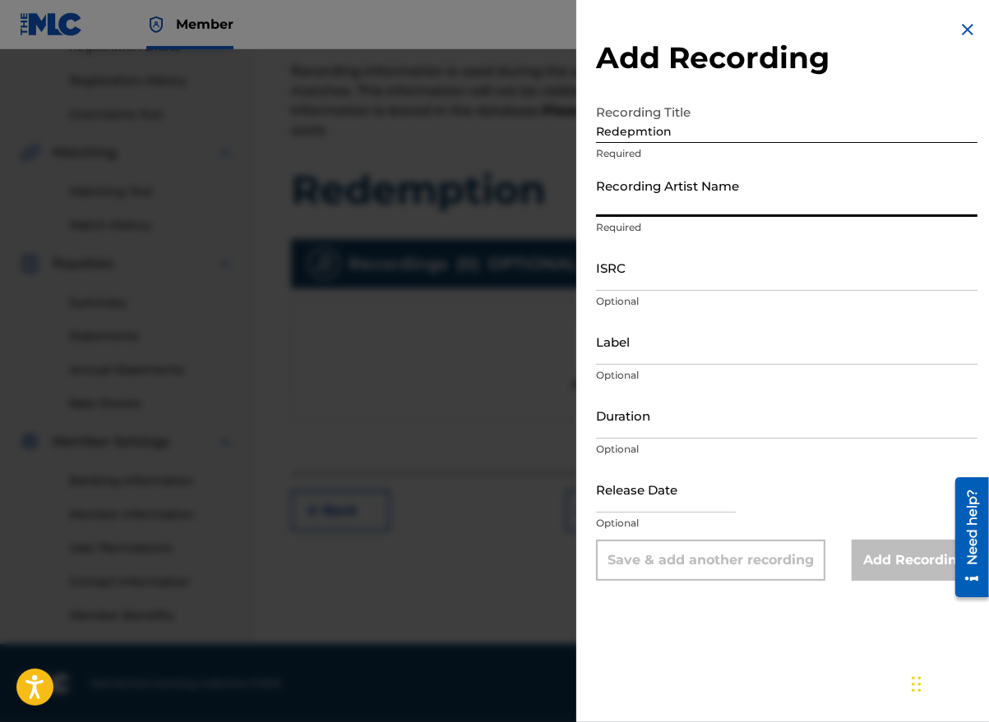
type input "[PERSON_NAME] the Messenger"
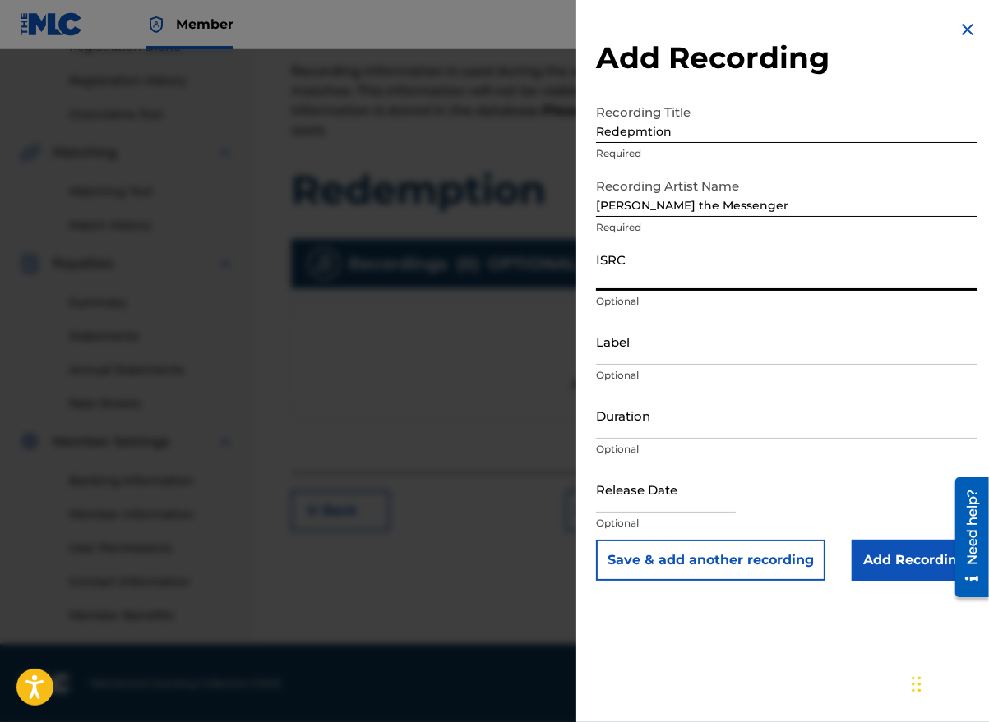
click at [606, 281] on input "ISRC" at bounding box center [786, 267] width 381 height 47
paste input "GBLFP1871759"
type input "GBLFP1871759"
click at [669, 427] on input "Duration" at bounding box center [786, 415] width 381 height 47
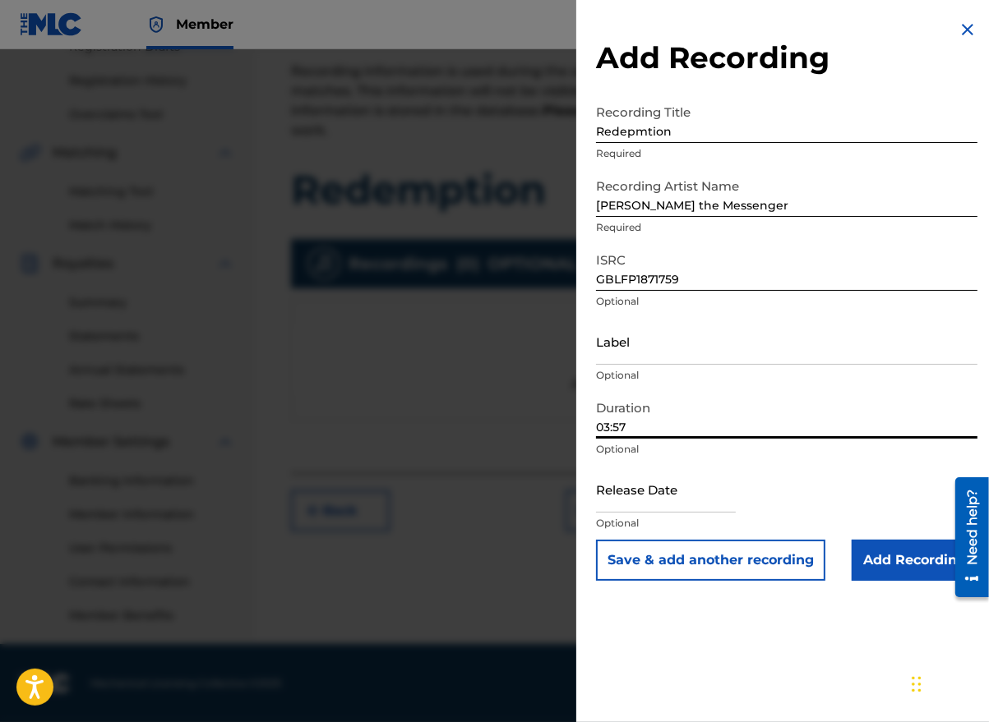
type input "03:57"
click at [699, 502] on input "text" at bounding box center [666, 489] width 140 height 47
select select "7"
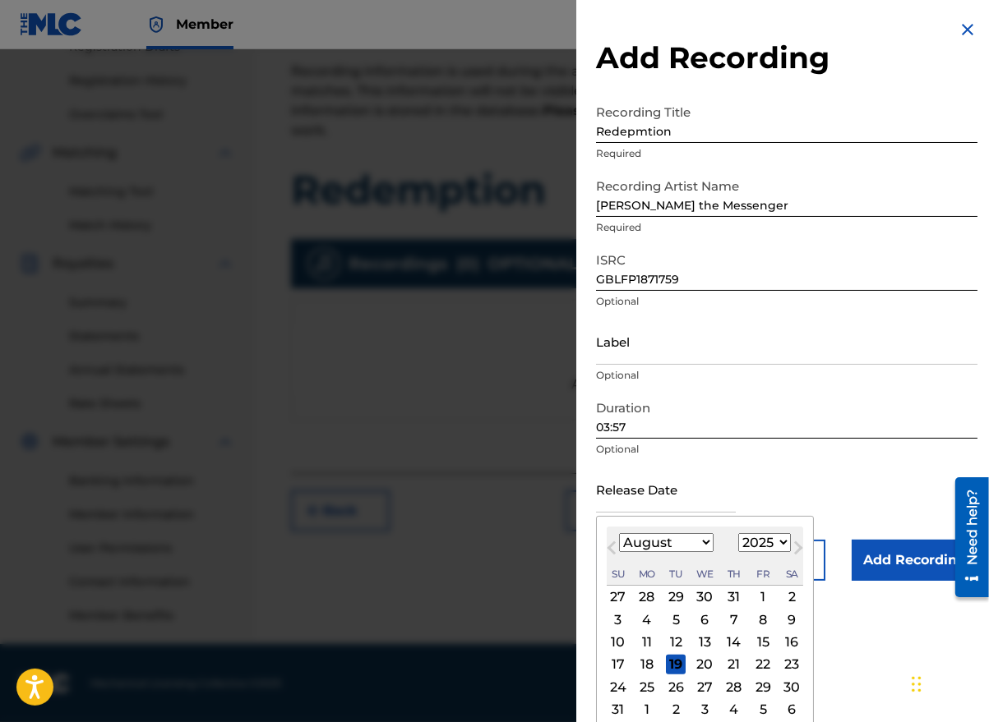
click at [630, 563] on div "Su Mo Tu We Th Fr Sa" at bounding box center [704, 574] width 196 height 22
click at [749, 542] on select "1900 1901 1902 1903 1904 1905 1906 1907 1908 1909 1910 1911 1912 1913 1914 1915…" at bounding box center [764, 542] width 53 height 19
select select "2018"
click at [738, 533] on select "1900 1901 1902 1903 1904 1905 1906 1907 1908 1909 1910 1911 1912 1913 1914 1915…" at bounding box center [764, 542] width 53 height 19
click at [759, 616] on div "10" at bounding box center [763, 620] width 20 height 20
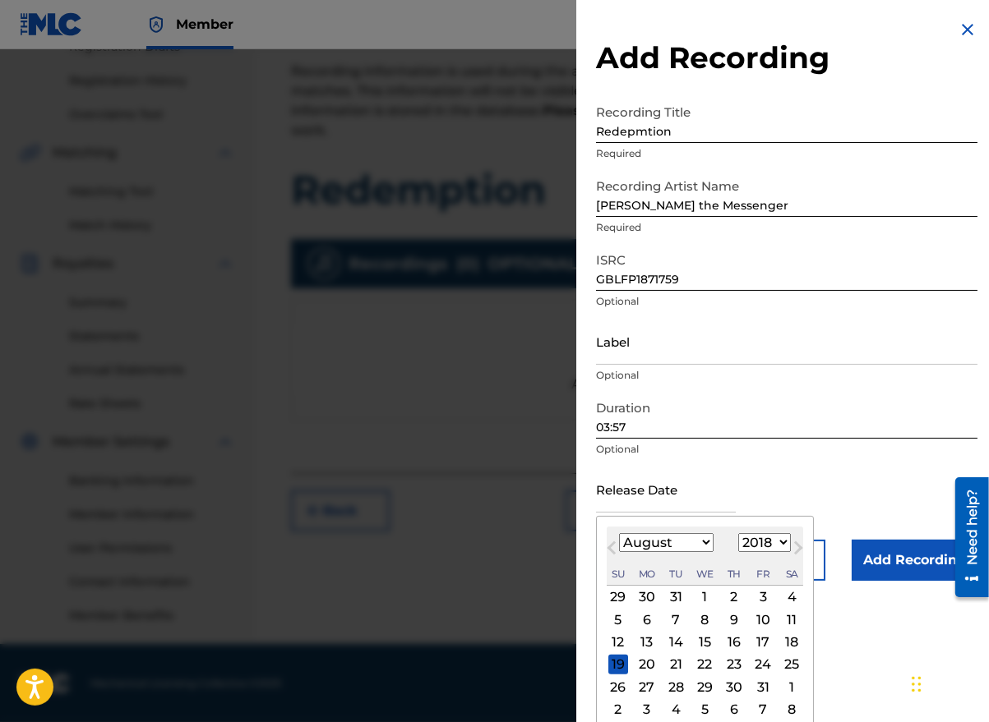
type input "[DATE]"
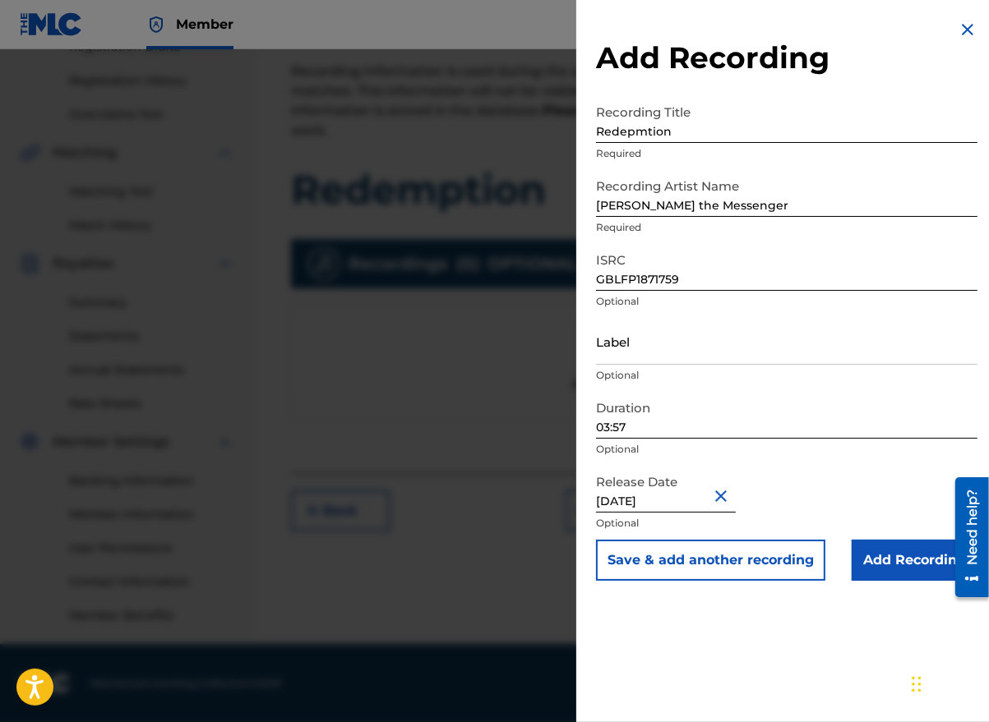
click at [883, 549] on input "Add Recording" at bounding box center [914, 560] width 126 height 41
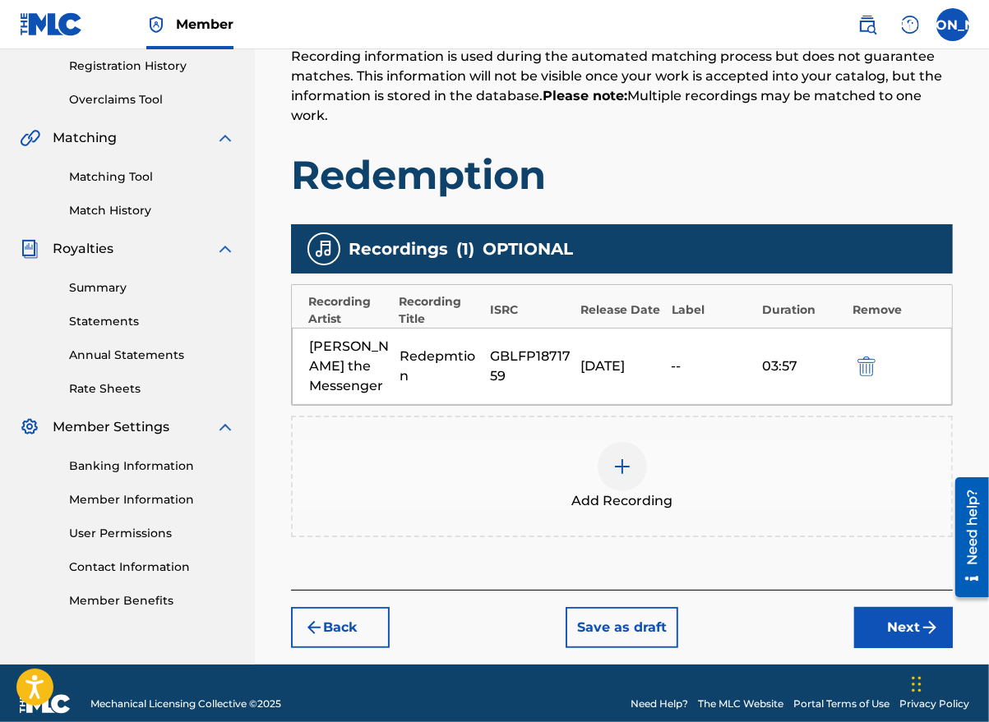
click at [894, 618] on button "Next" at bounding box center [903, 627] width 99 height 41
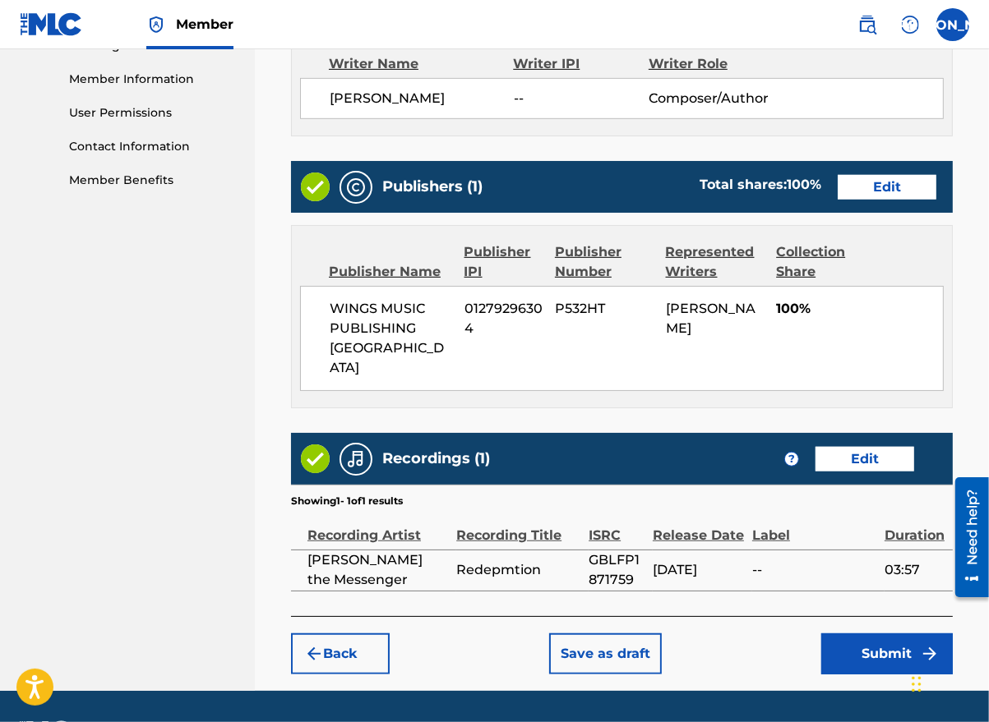
scroll to position [737, 0]
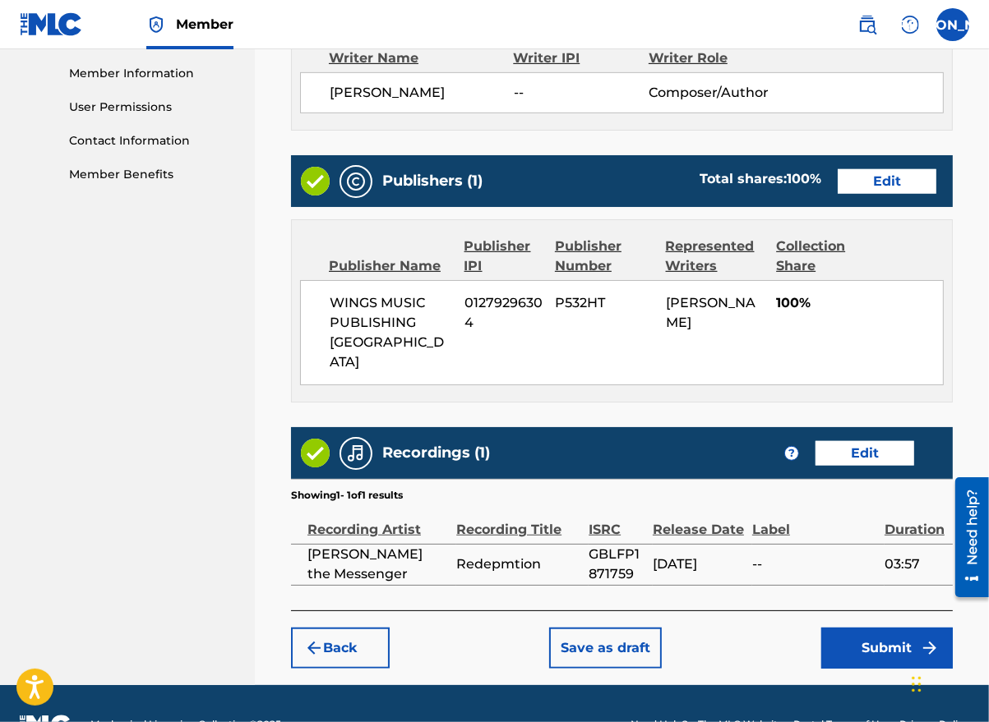
click at [883, 628] on button "Submit" at bounding box center [886, 648] width 131 height 41
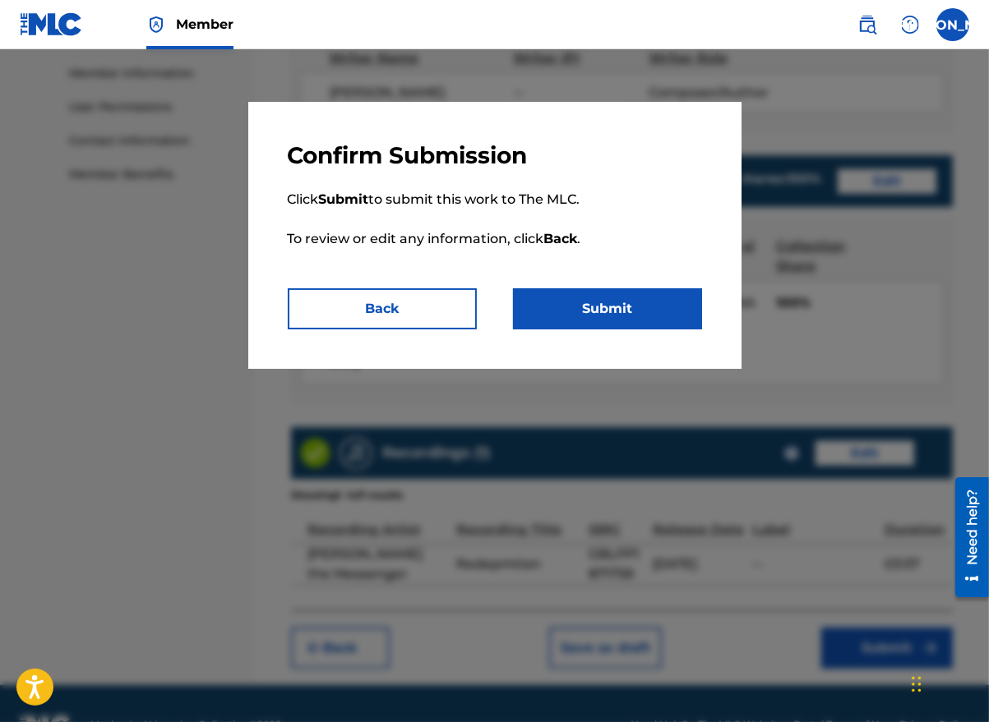
click at [598, 317] on button "Submit" at bounding box center [607, 308] width 189 height 41
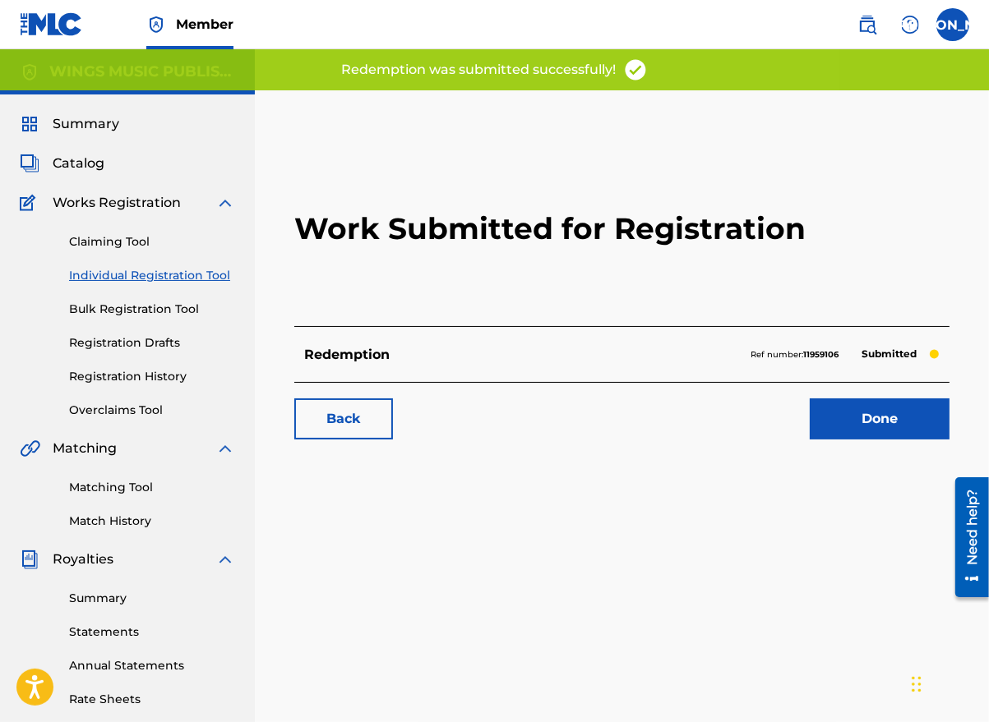
click at [867, 413] on link "Done" at bounding box center [879, 419] width 140 height 41
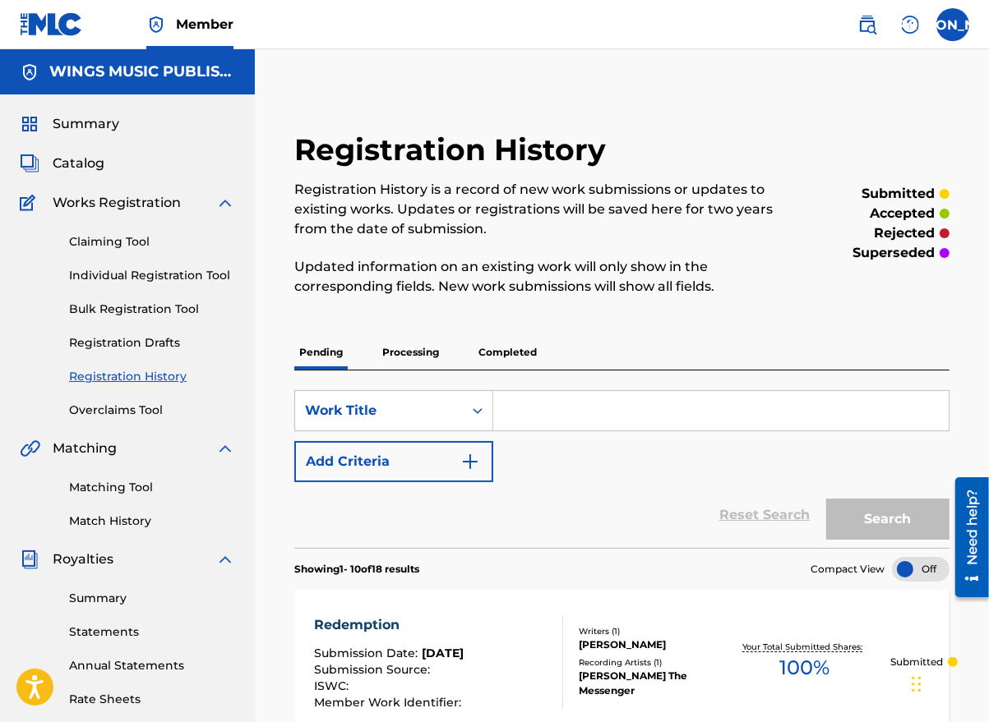
click at [115, 261] on div "Claiming Tool Individual Registration Tool Bulk Registration Tool Registration …" at bounding box center [127, 316] width 215 height 206
click at [111, 273] on link "Individual Registration Tool" at bounding box center [152, 275] width 166 height 17
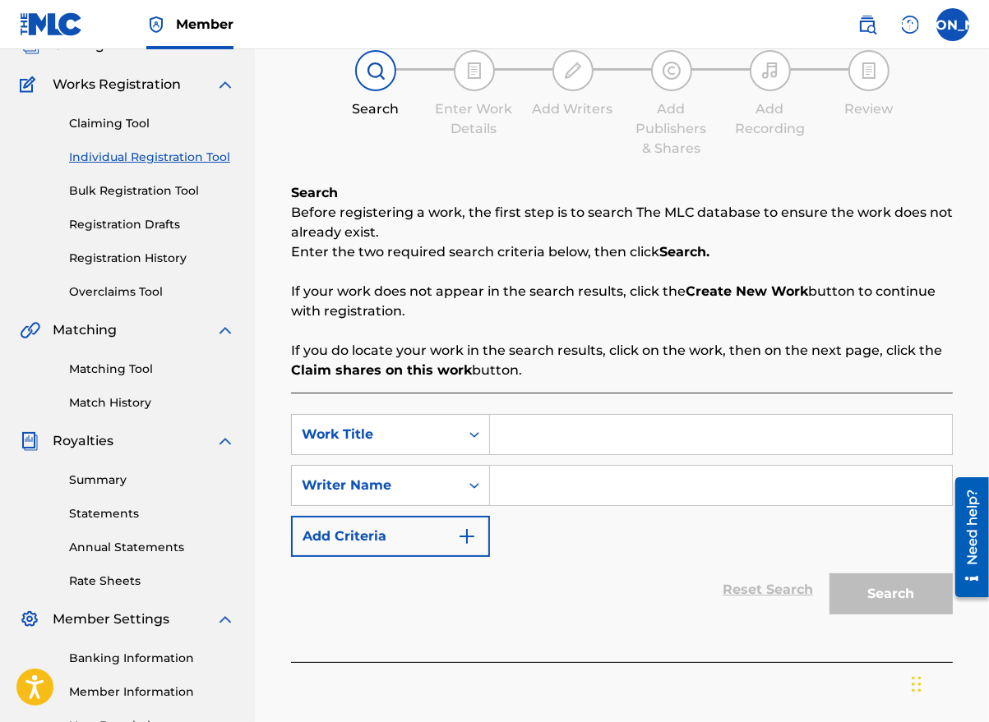
scroll to position [164, 0]
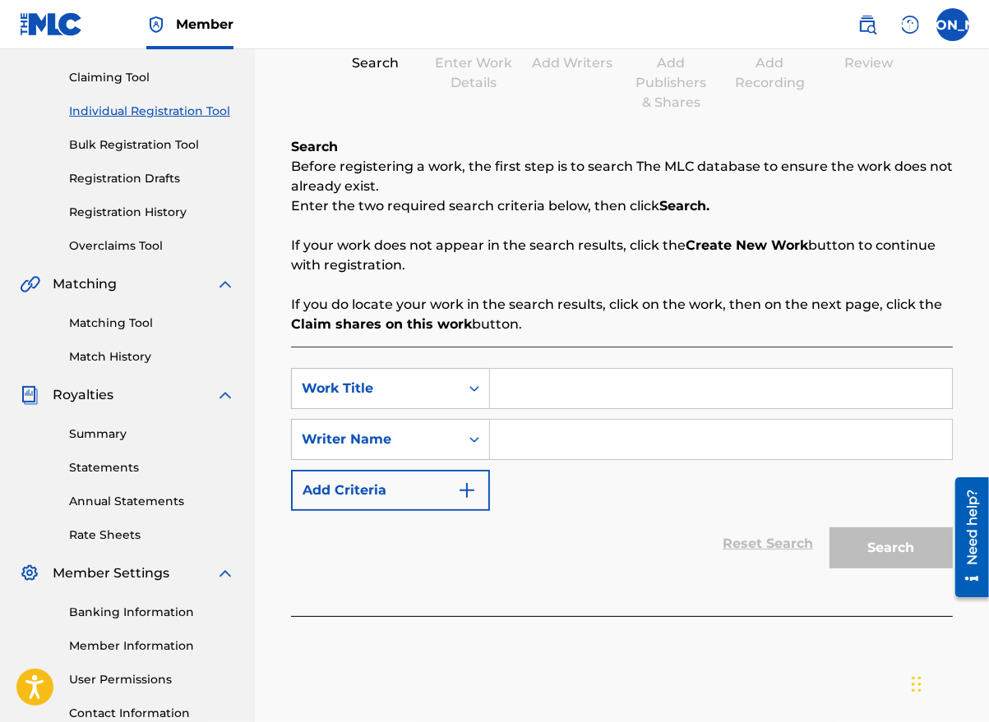
click at [531, 398] on input "Search Form" at bounding box center [721, 388] width 462 height 39
type input "scars"
click at [549, 439] on input "Search Form" at bounding box center [721, 439] width 462 height 39
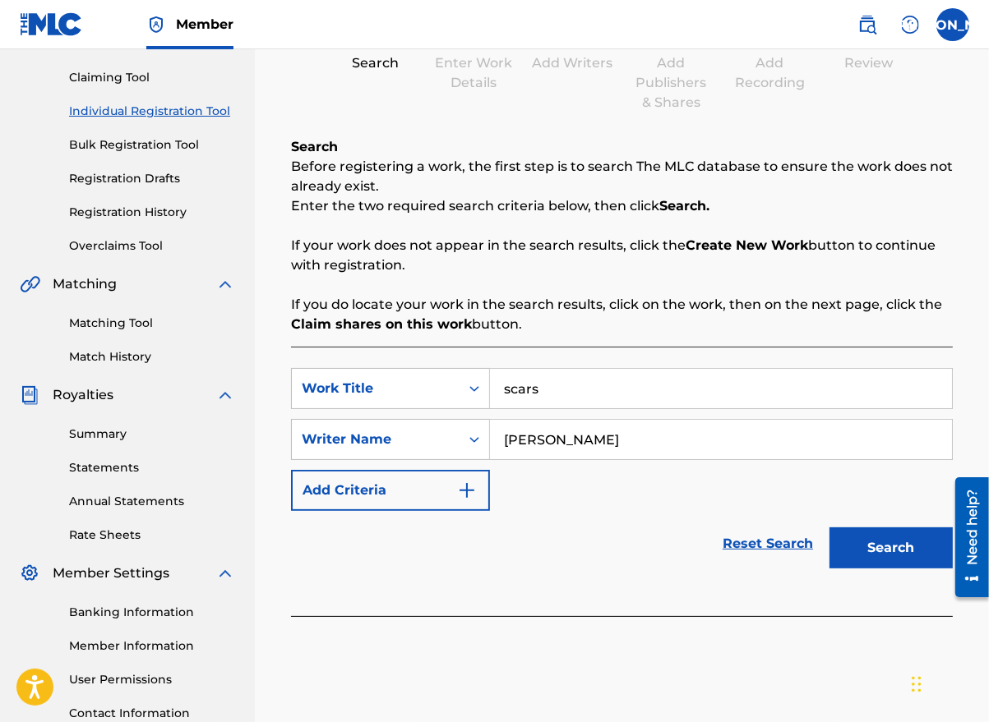
type input "[PERSON_NAME]"
click at [884, 542] on button "Search" at bounding box center [890, 548] width 123 height 41
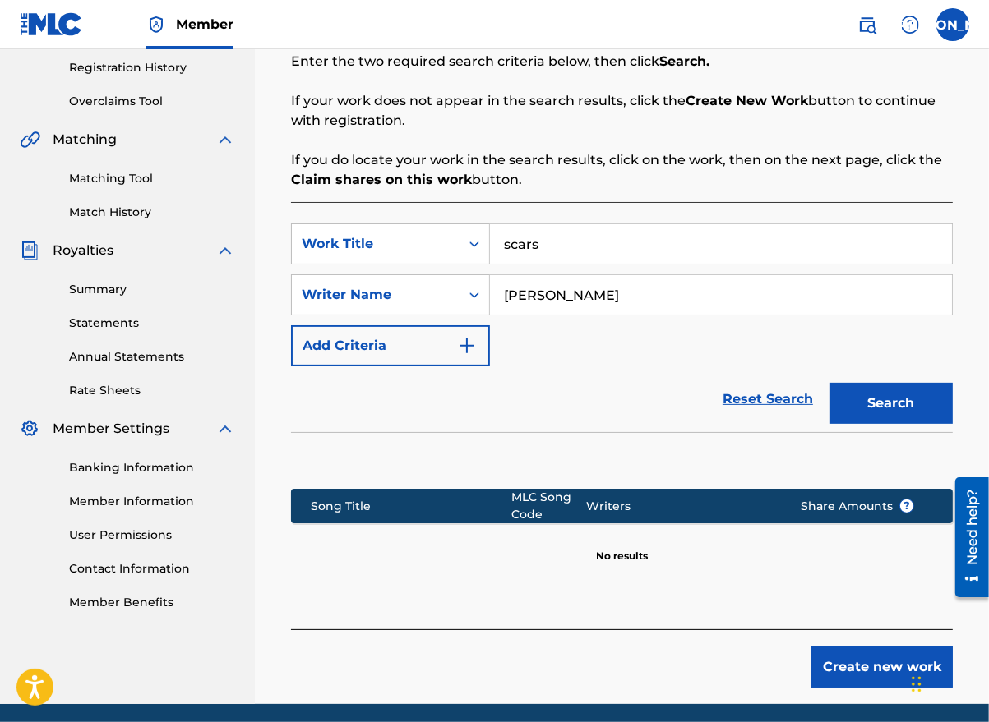
scroll to position [369, 0]
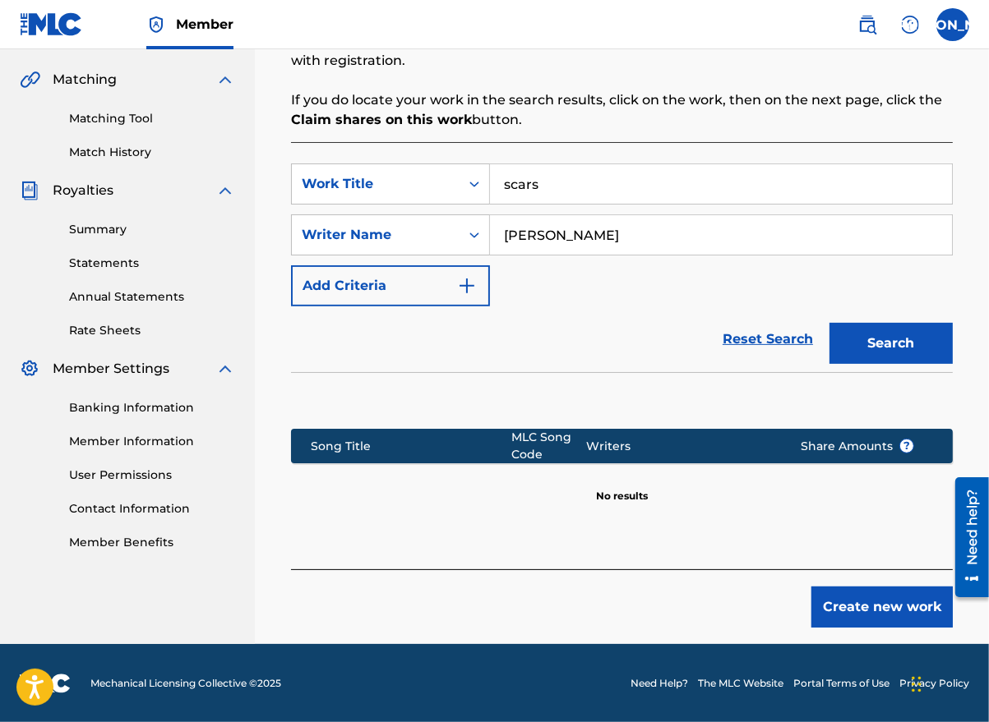
click at [901, 604] on button "Create new work" at bounding box center [881, 607] width 141 height 41
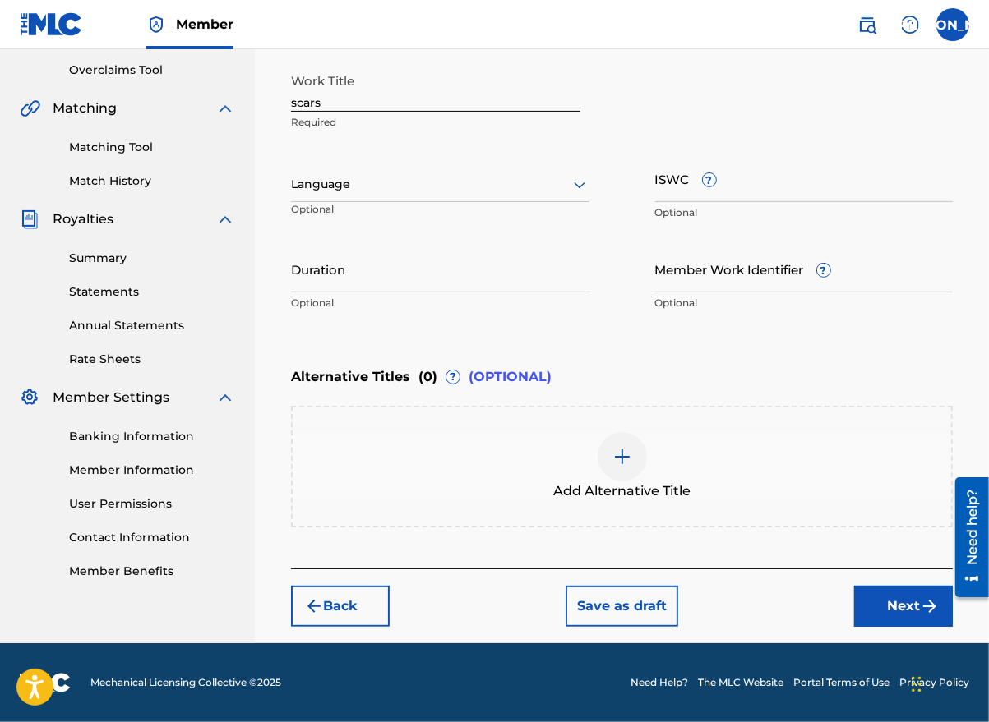
scroll to position [339, 0]
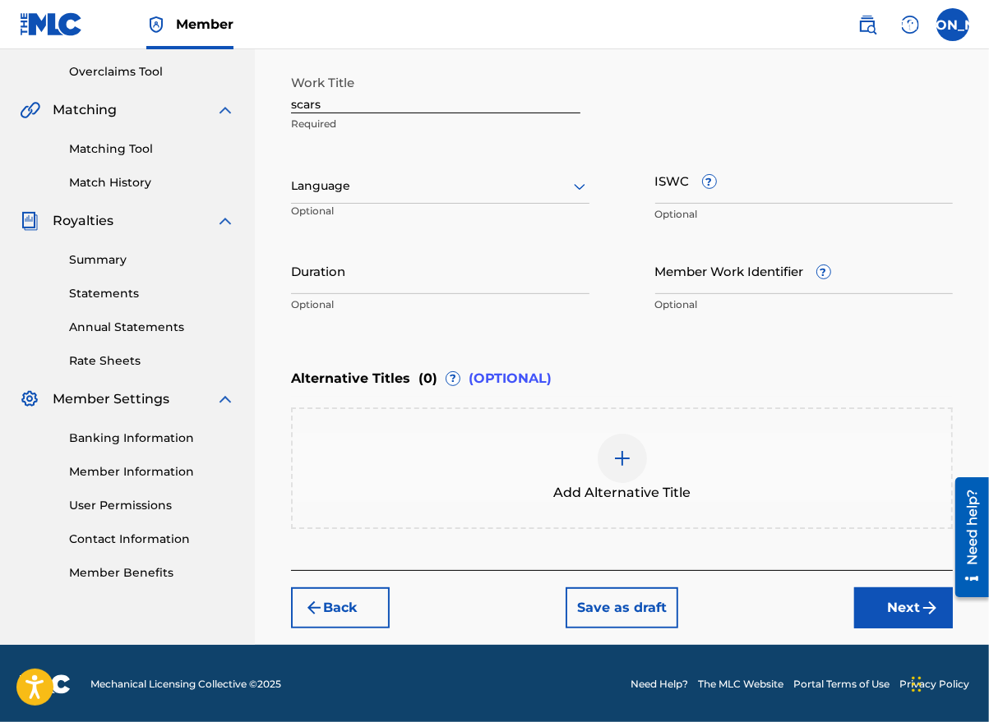
click at [296, 101] on input "scars" at bounding box center [435, 90] width 289 height 47
type input "Scars"
click at [347, 192] on div at bounding box center [440, 186] width 298 height 21
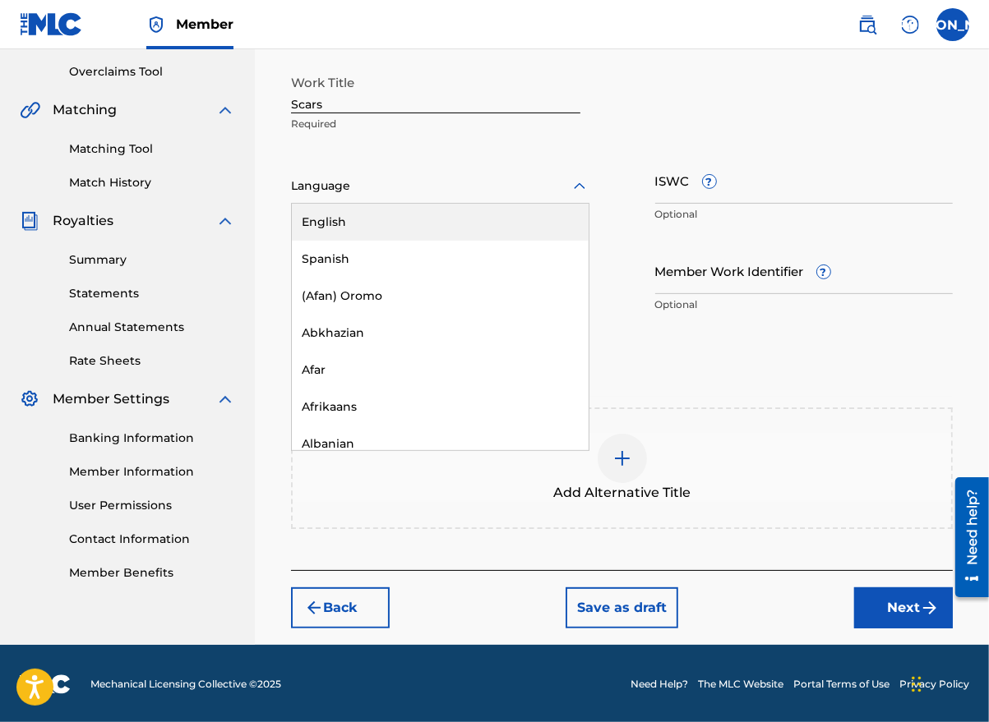
click at [345, 215] on div "English" at bounding box center [440, 222] width 297 height 37
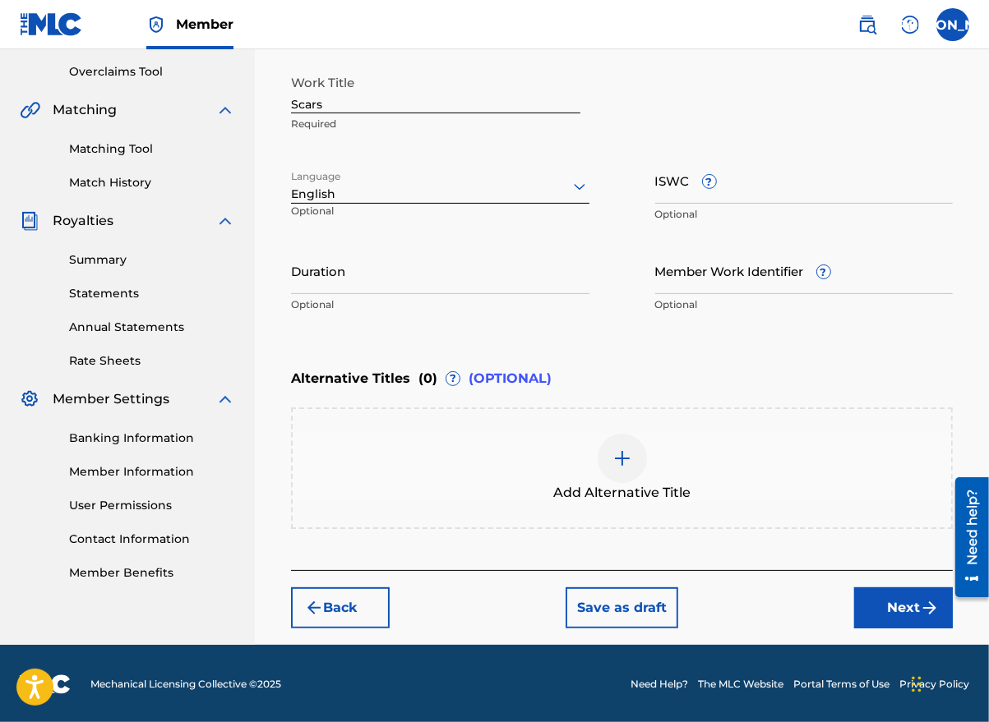
click at [399, 284] on input "Duration" at bounding box center [440, 270] width 298 height 47
type input "03:41"
click at [920, 602] on img "submit" at bounding box center [930, 608] width 20 height 20
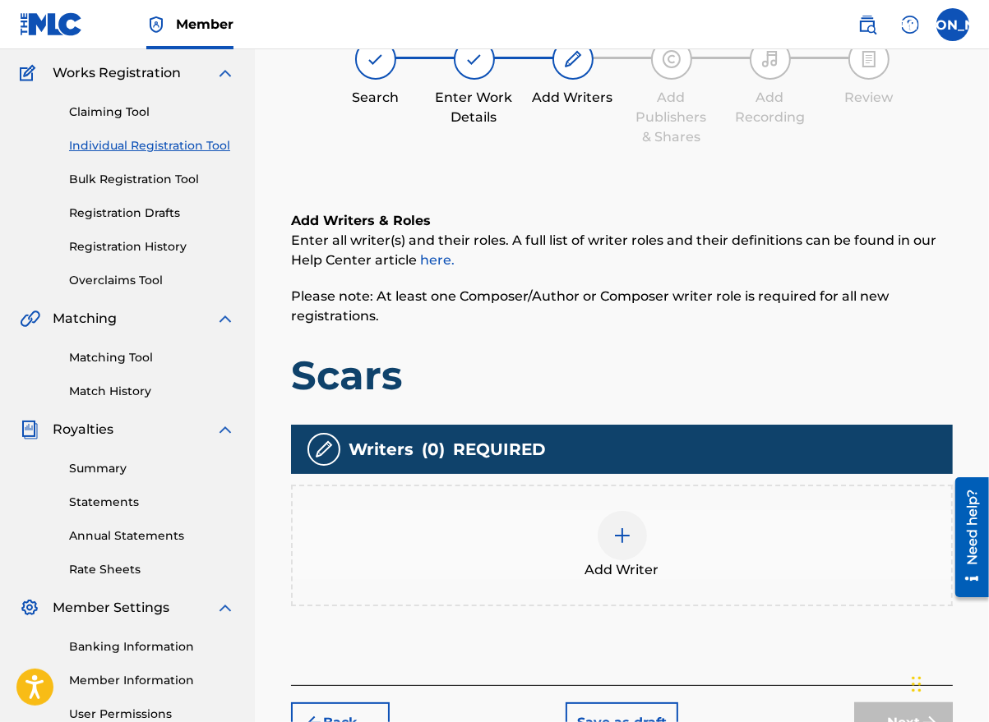
scroll to position [74, 0]
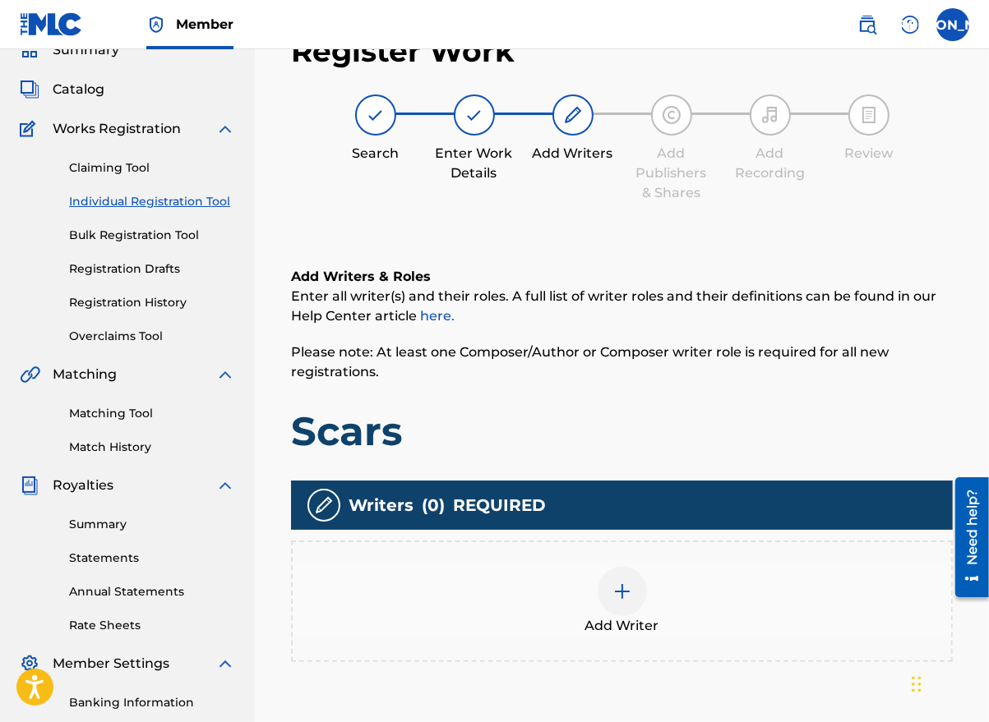
click at [608, 602] on div at bounding box center [621, 591] width 49 height 49
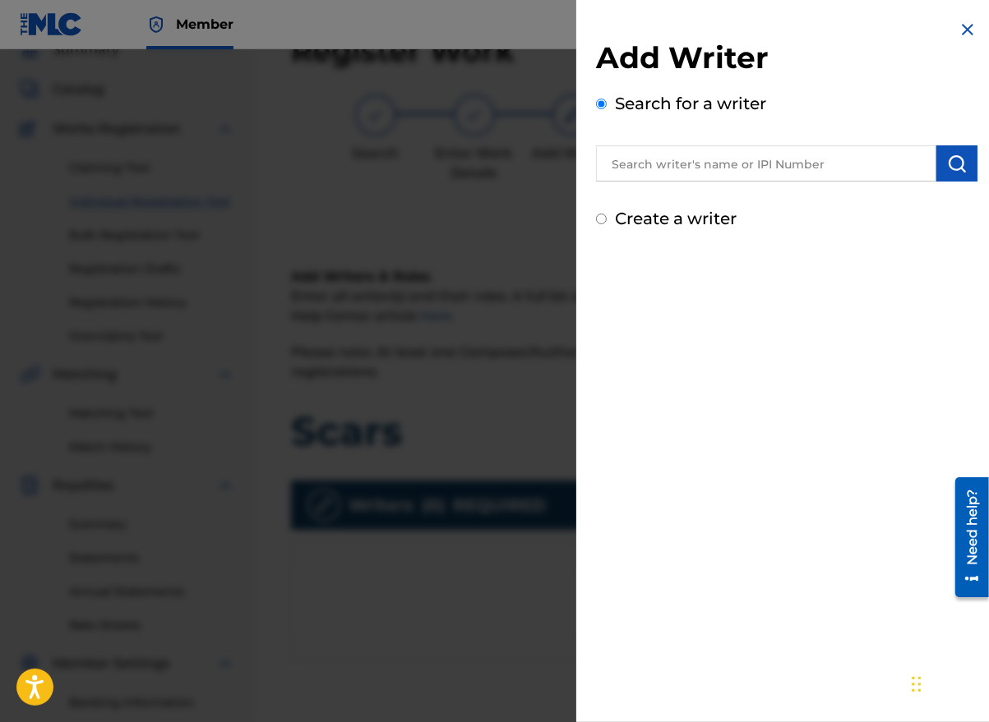
click at [656, 164] on input "text" at bounding box center [766, 163] width 340 height 36
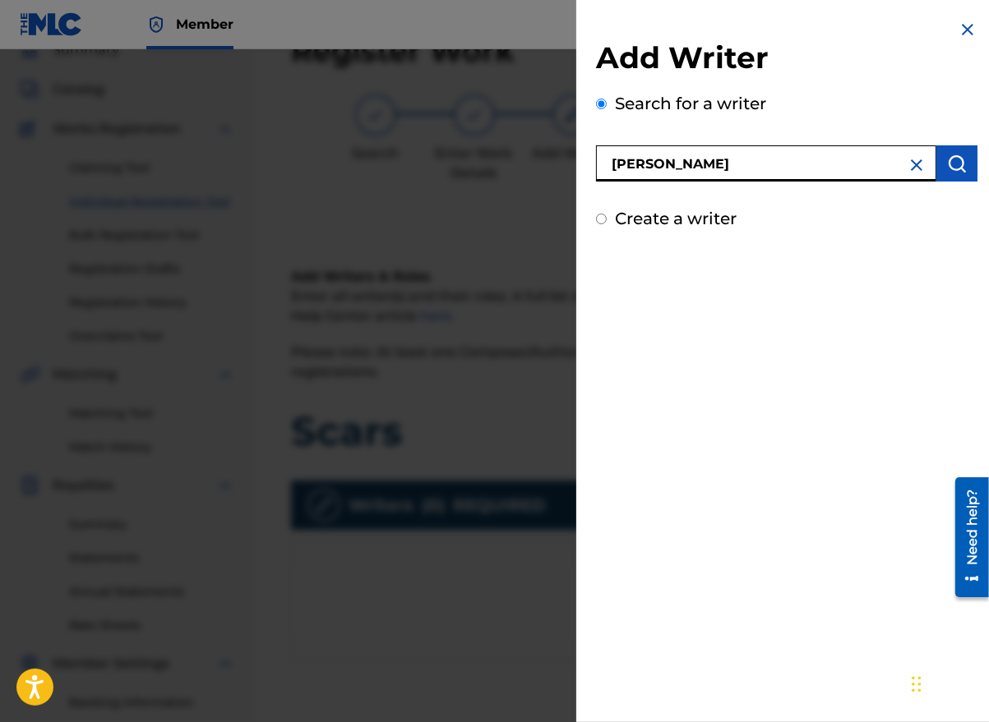
type input "[PERSON_NAME]"
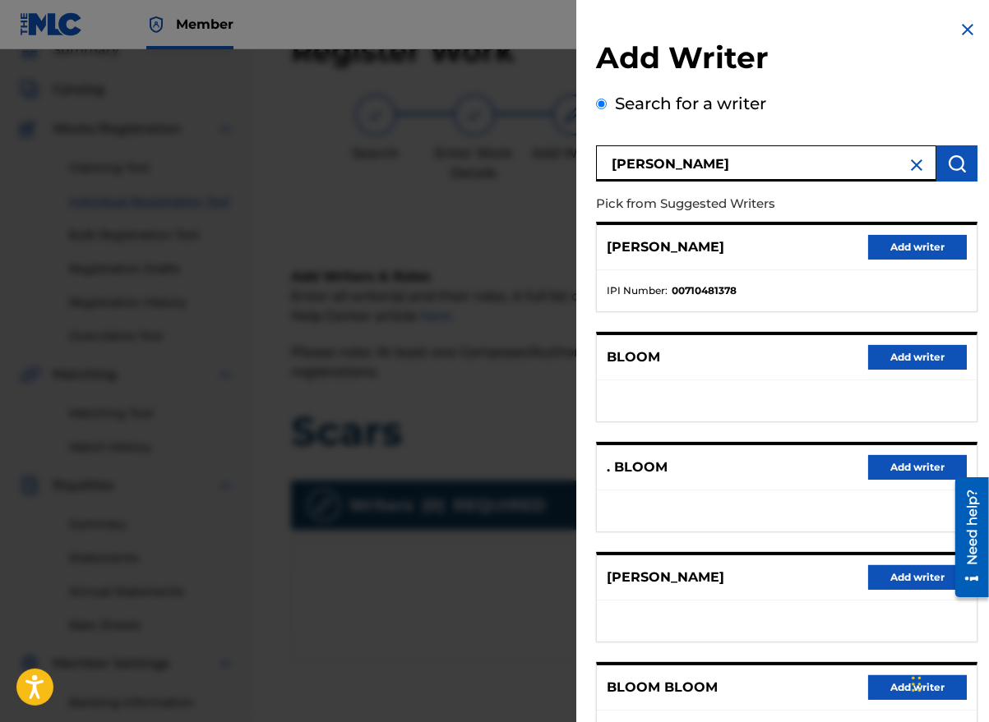
click at [909, 574] on button "Add writer" at bounding box center [917, 577] width 99 height 25
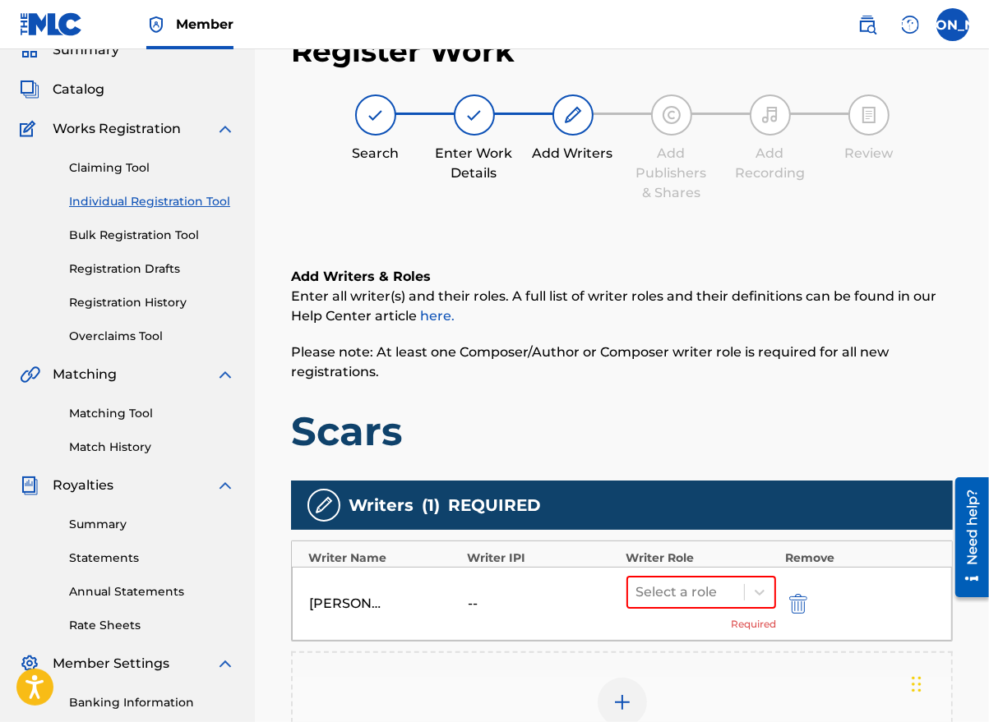
click at [763, 593] on icon at bounding box center [759, 592] width 16 height 16
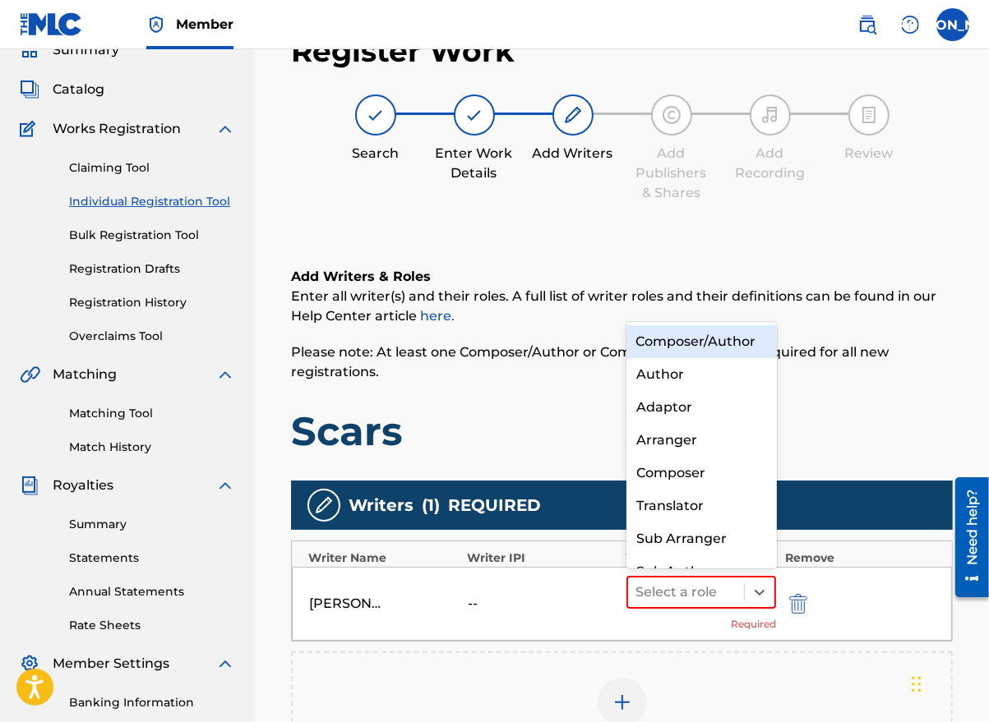
scroll to position [17, 0]
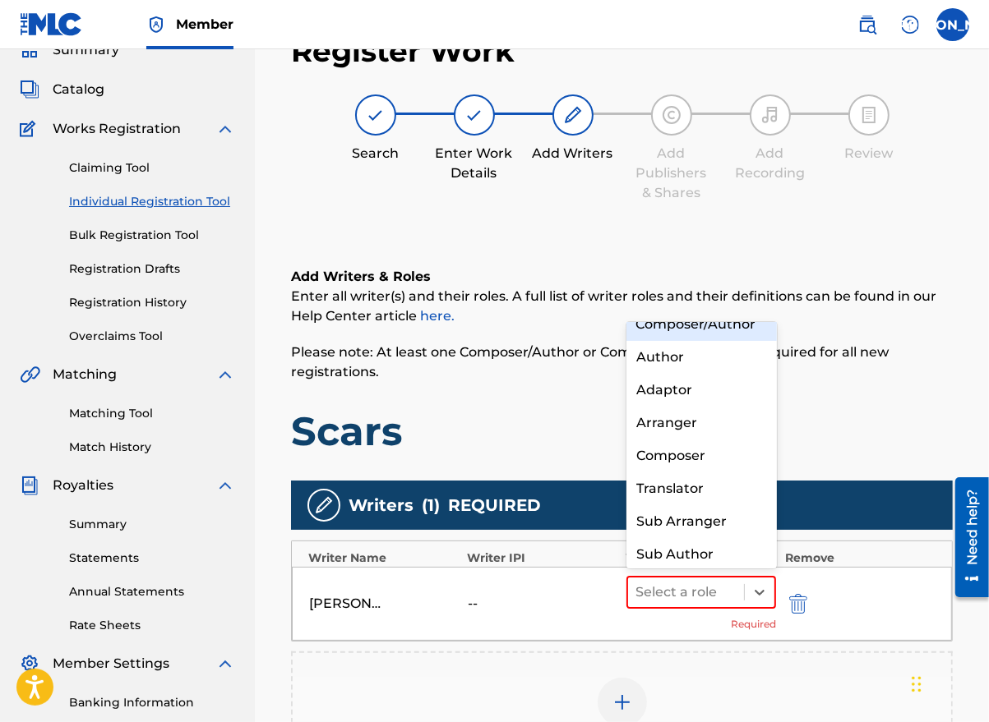
click at [702, 341] on div "Composer/Author" at bounding box center [701, 324] width 150 height 33
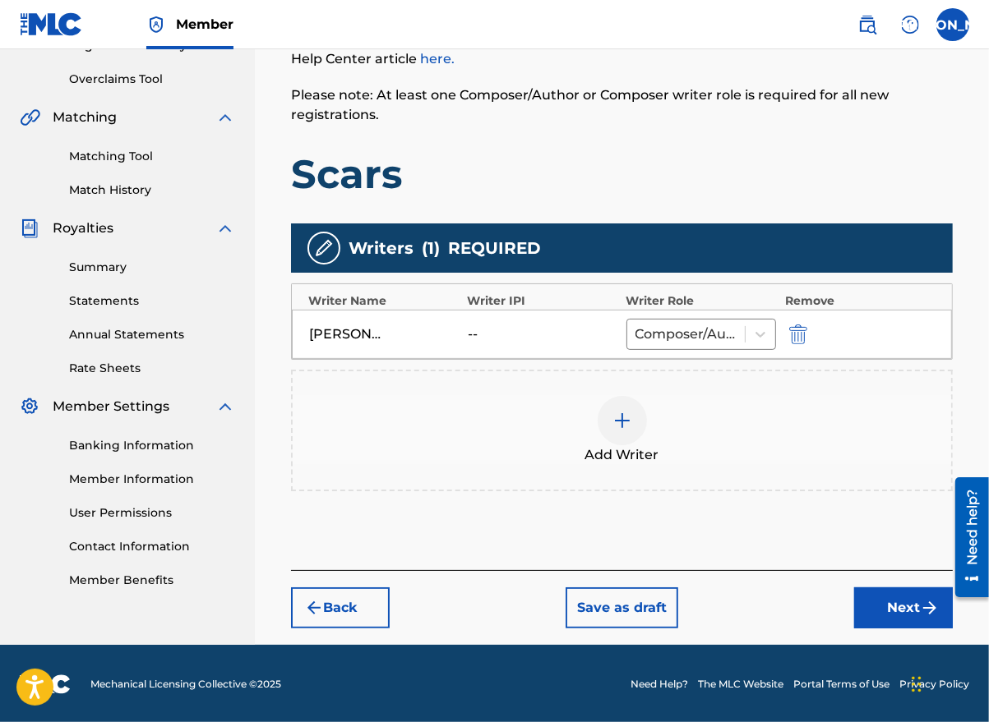
click at [899, 607] on button "Next" at bounding box center [903, 608] width 99 height 41
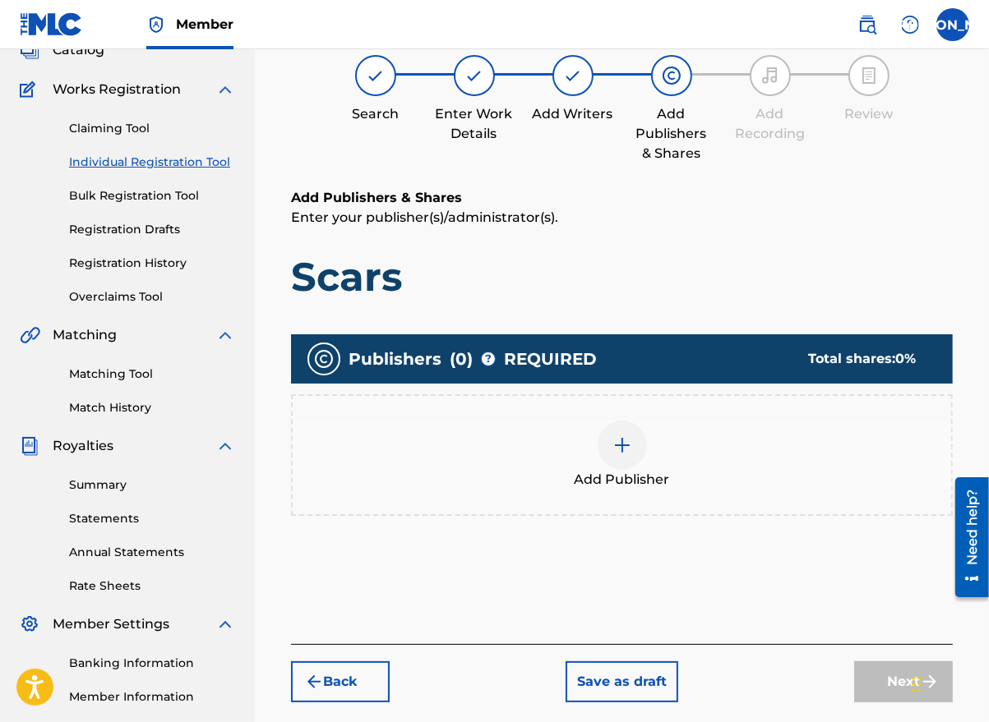
scroll to position [74, 0]
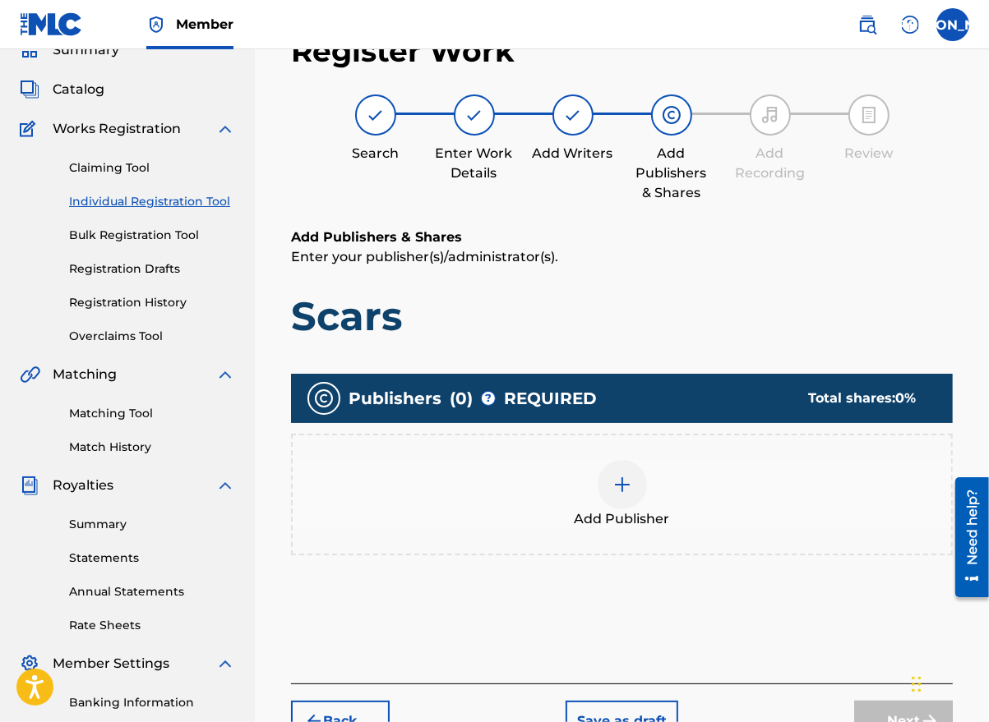
click at [621, 514] on span "Add Publisher" at bounding box center [621, 520] width 95 height 20
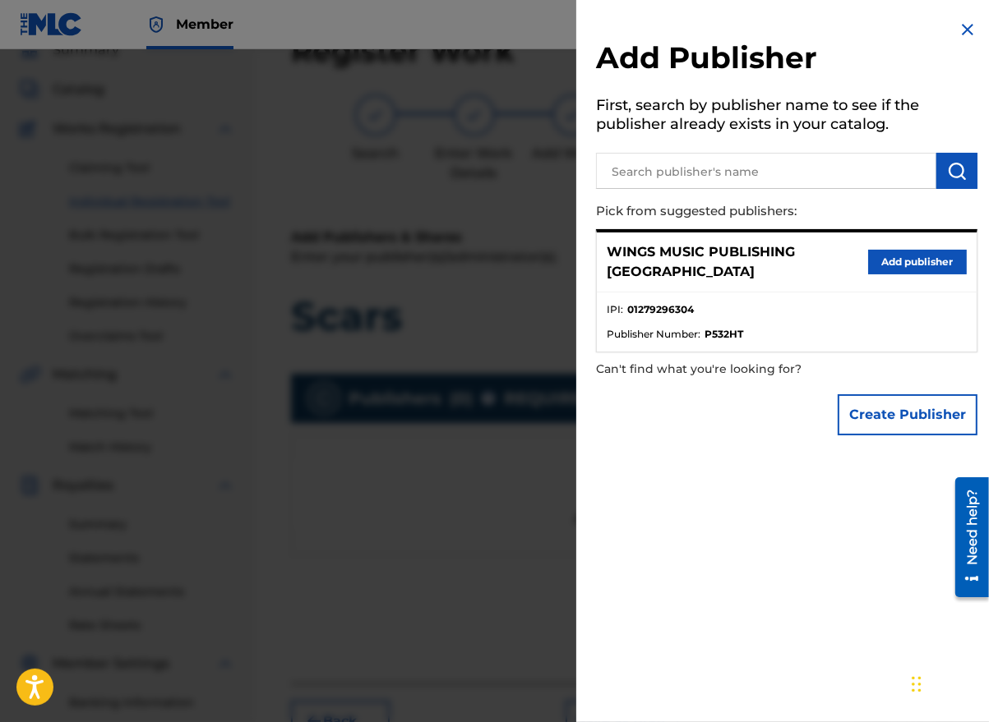
click at [891, 260] on button "Add publisher" at bounding box center [917, 262] width 99 height 25
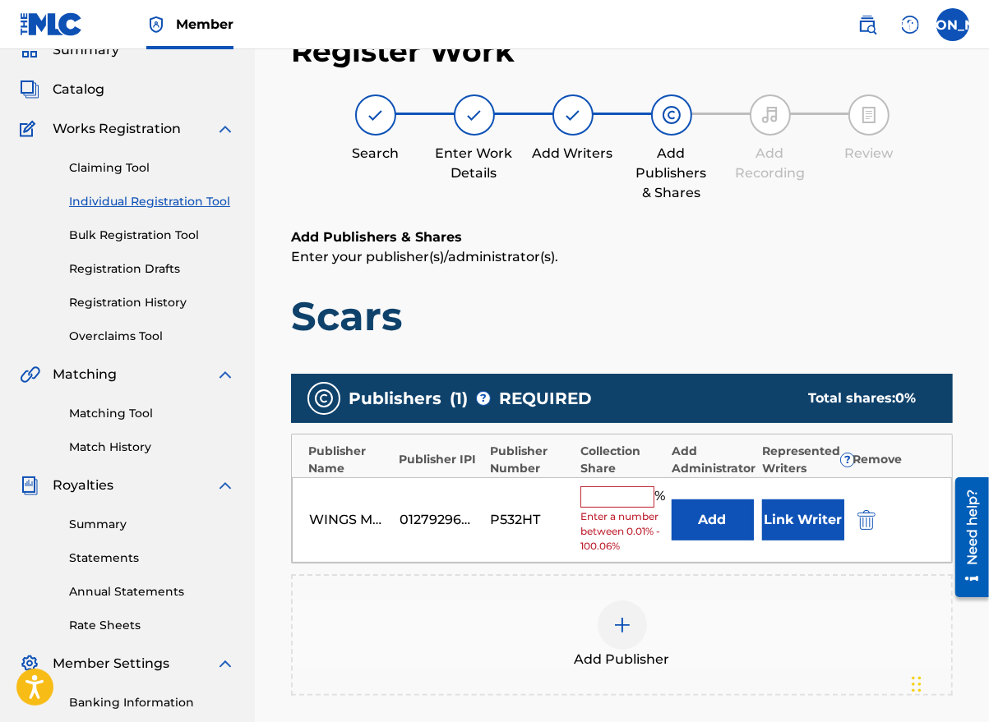
click at [609, 500] on input "text" at bounding box center [617, 497] width 74 height 21
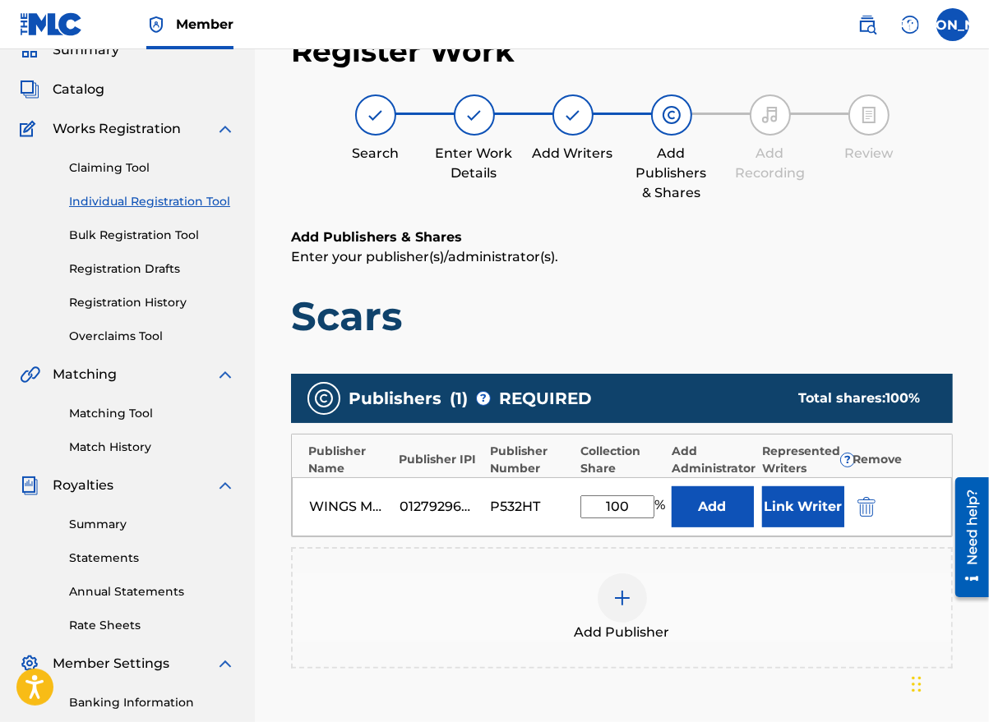
type input "100"
click at [803, 506] on button "Link Writer" at bounding box center [803, 507] width 82 height 41
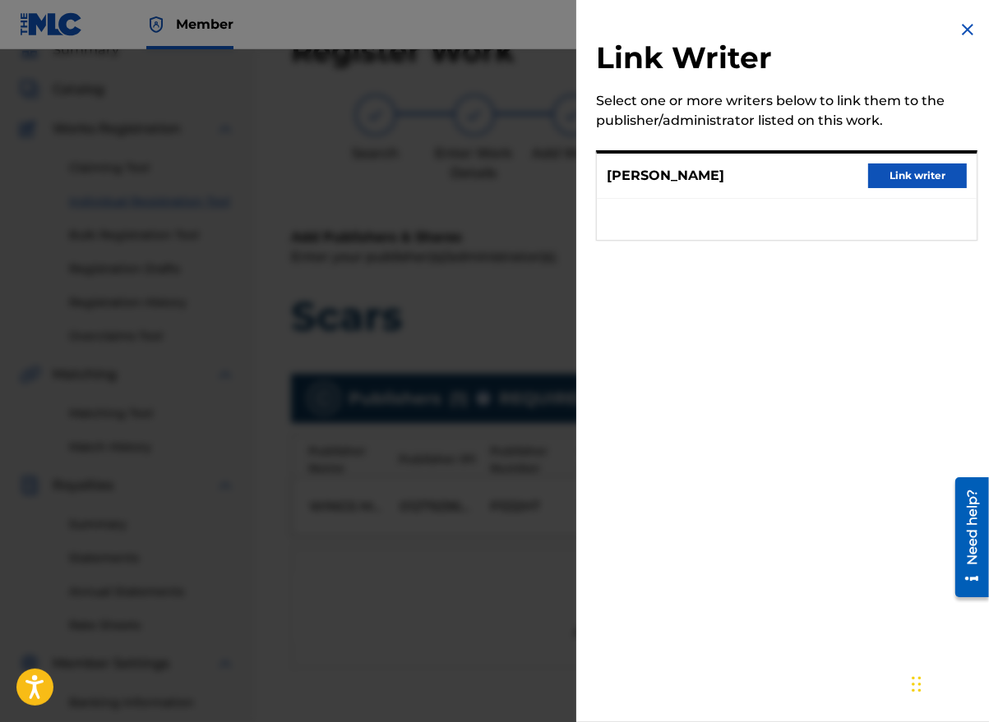
click at [906, 165] on button "Link writer" at bounding box center [917, 176] width 99 height 25
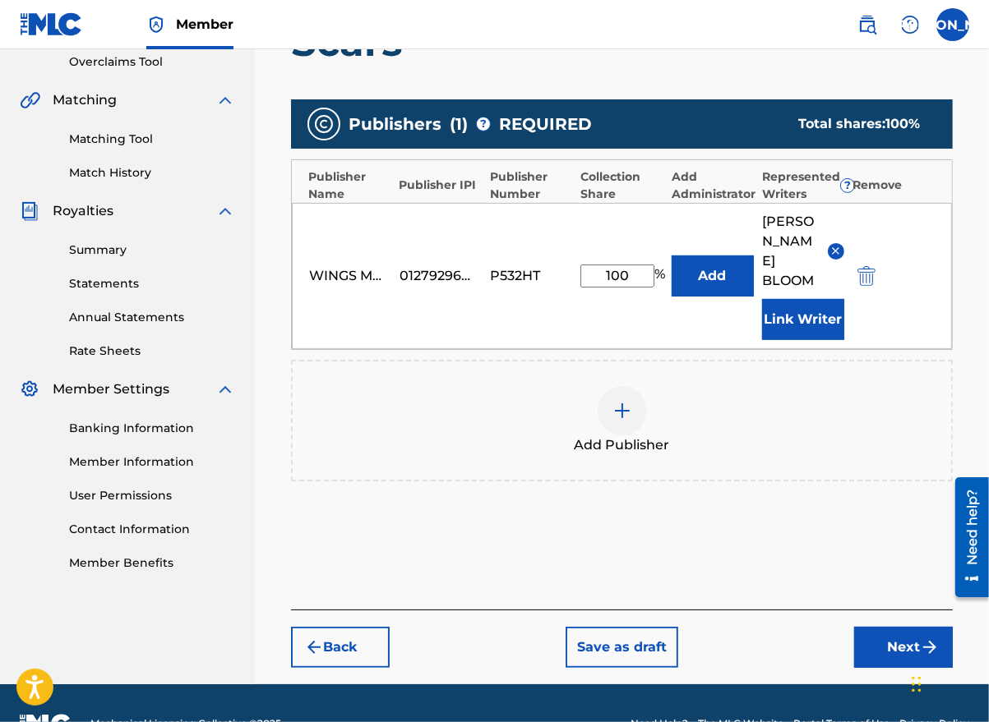
click at [900, 627] on button "Next" at bounding box center [903, 647] width 99 height 41
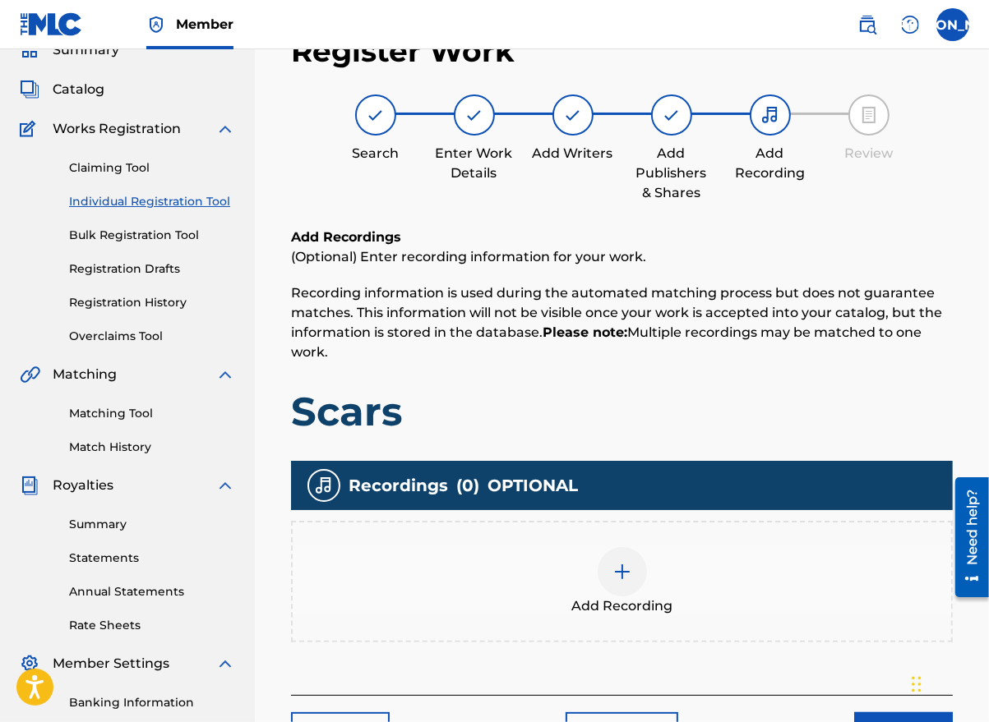
click at [631, 597] on span "Add Recording" at bounding box center [621, 607] width 101 height 20
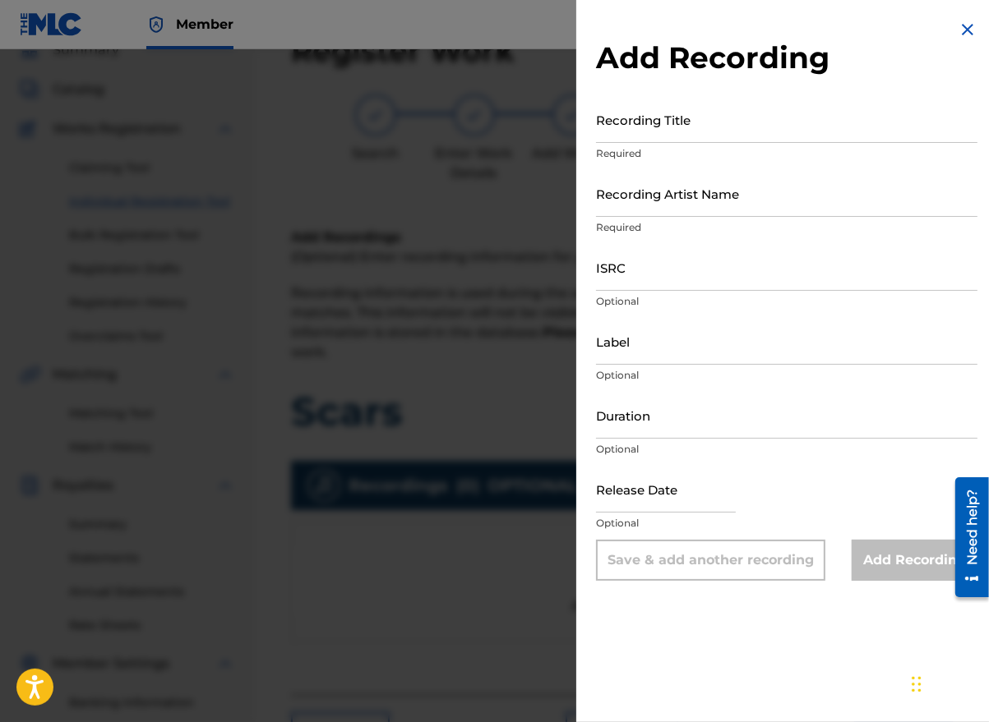
click at [700, 134] on input "Recording Title" at bounding box center [786, 119] width 381 height 47
type input "Scars"
click at [646, 197] on input "Recording Artist Name" at bounding box center [786, 193] width 381 height 47
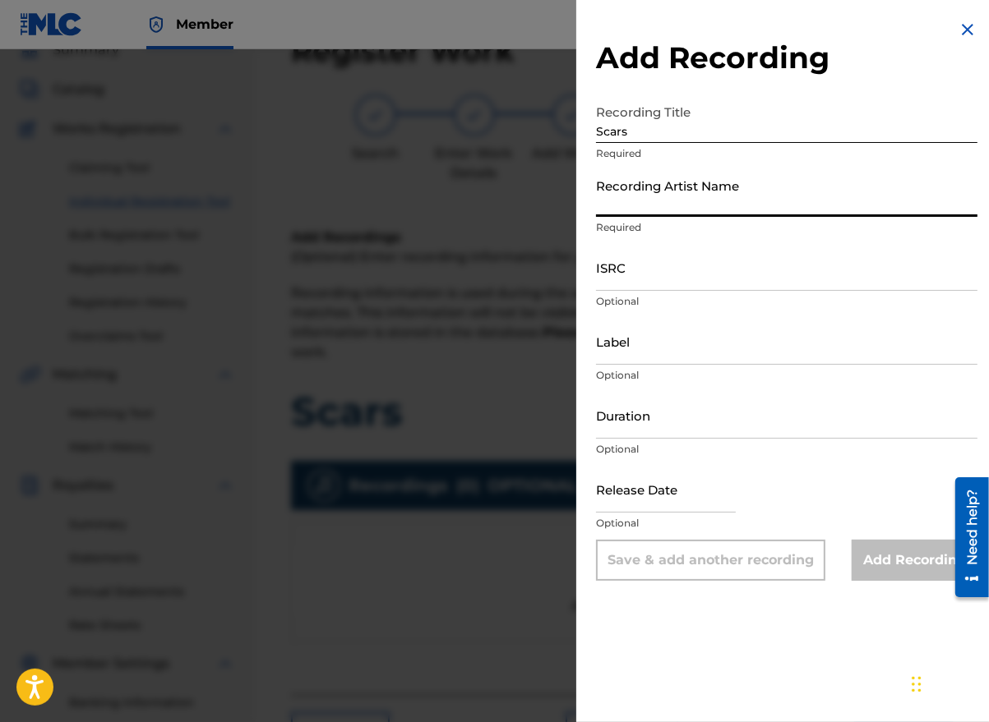
type input "[PERSON_NAME] the Messenger"
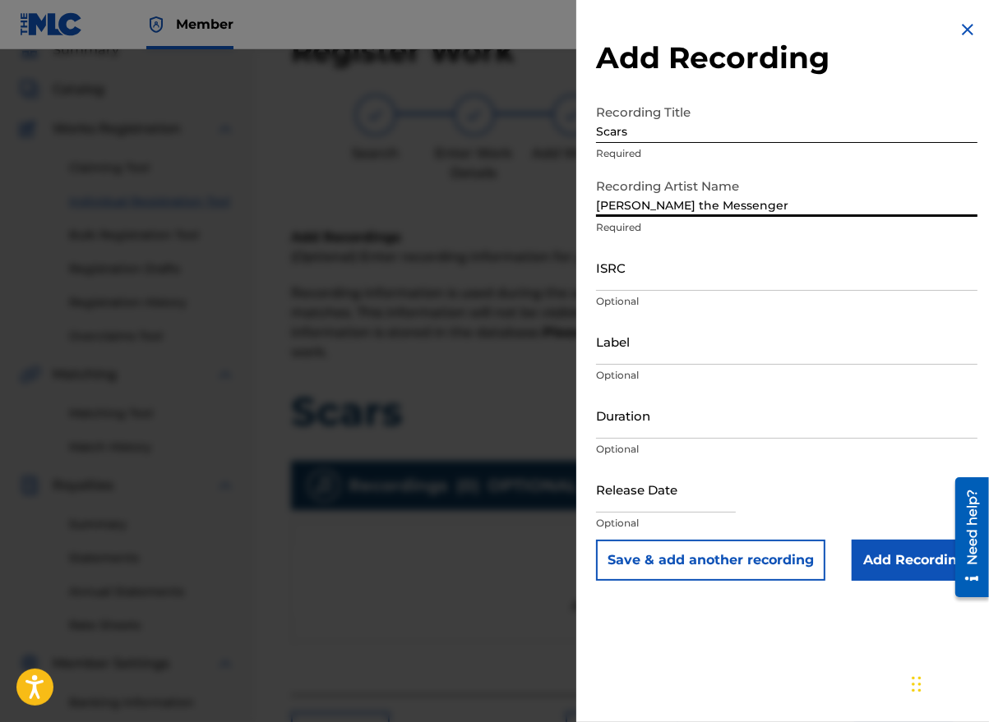
click at [630, 279] on input "ISRC" at bounding box center [786, 267] width 381 height 47
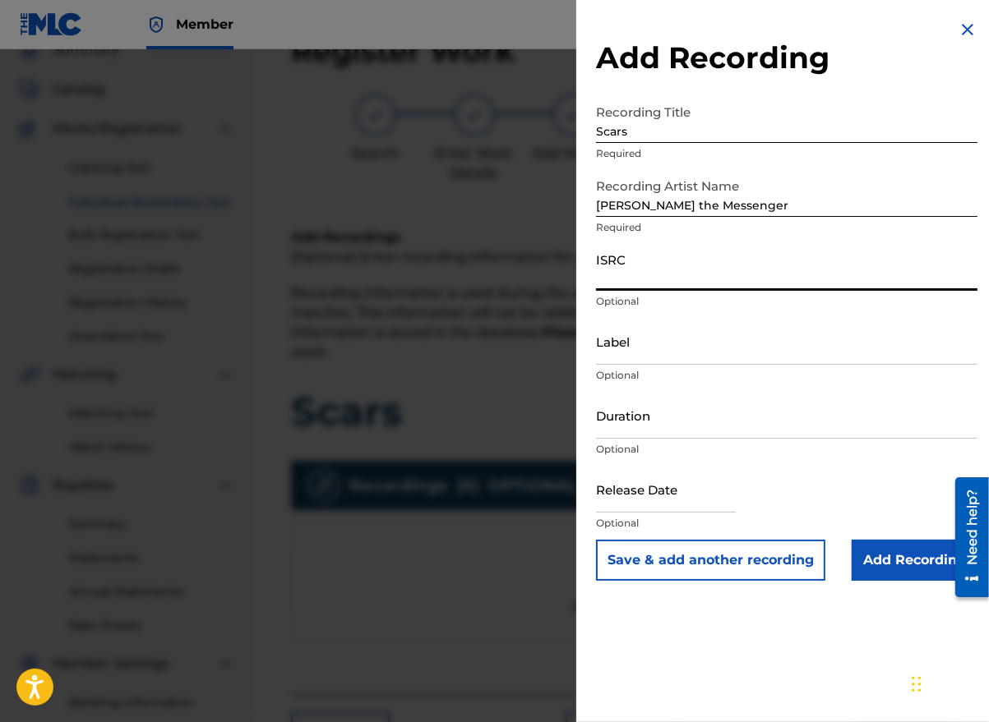
paste input "GBLFP1891262"
type input "GBLFP1891262"
click at [682, 429] on input "Duration" at bounding box center [786, 415] width 381 height 47
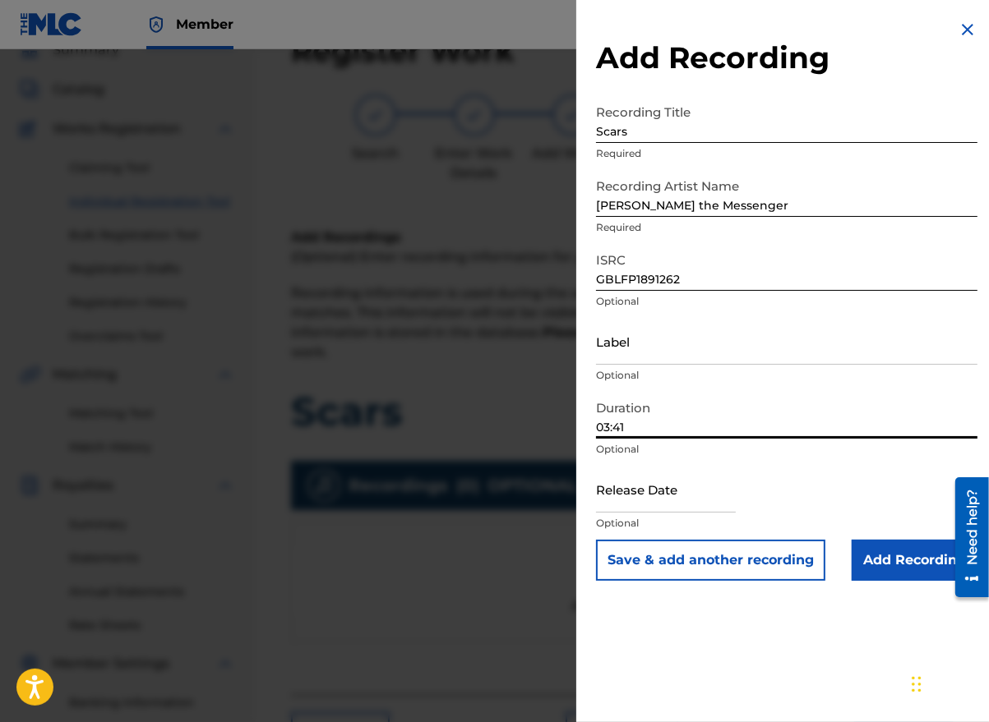
type input "03:41"
click at [638, 496] on input "text" at bounding box center [666, 489] width 140 height 47
select select "7"
select select "2025"
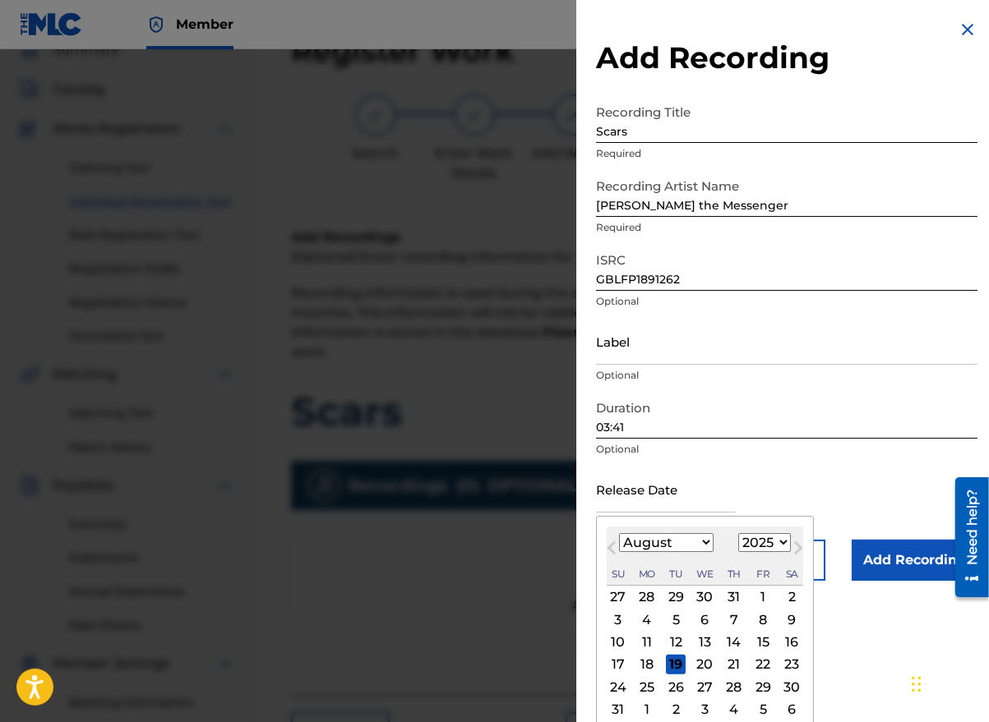
click at [797, 561] on button "Next Month" at bounding box center [798, 551] width 26 height 26
select select "8"
click at [759, 543] on select "1900 1901 1902 1903 1904 1905 1906 1907 1908 1909 1910 1911 1912 1913 1914 1915…" at bounding box center [764, 542] width 53 height 19
select select "2018"
click at [738, 533] on select "1900 1901 1902 1903 1904 1905 1906 1907 1908 1909 1910 1911 1912 1913 1914 1915…" at bounding box center [764, 542] width 53 height 19
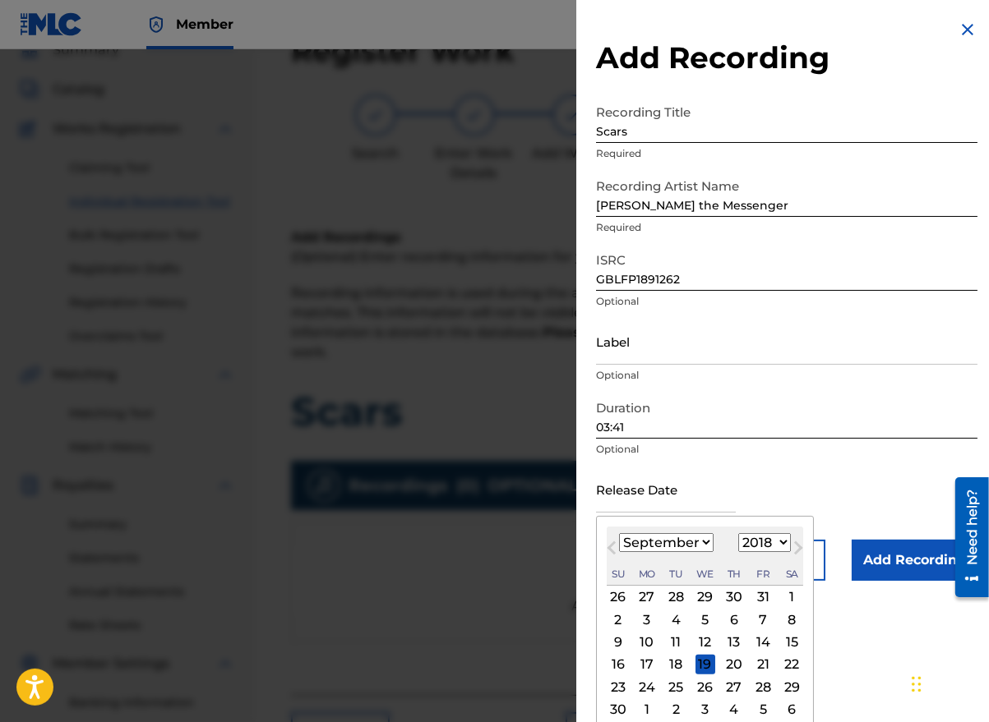
click at [674, 545] on select "January February March April May June July August September October November De…" at bounding box center [666, 542] width 95 height 19
select select "7"
click at [619, 533] on select "January February March April May June July August September October November De…" at bounding box center [666, 542] width 95 height 19
click at [762, 617] on div "10" at bounding box center [763, 620] width 20 height 20
type input "[DATE]"
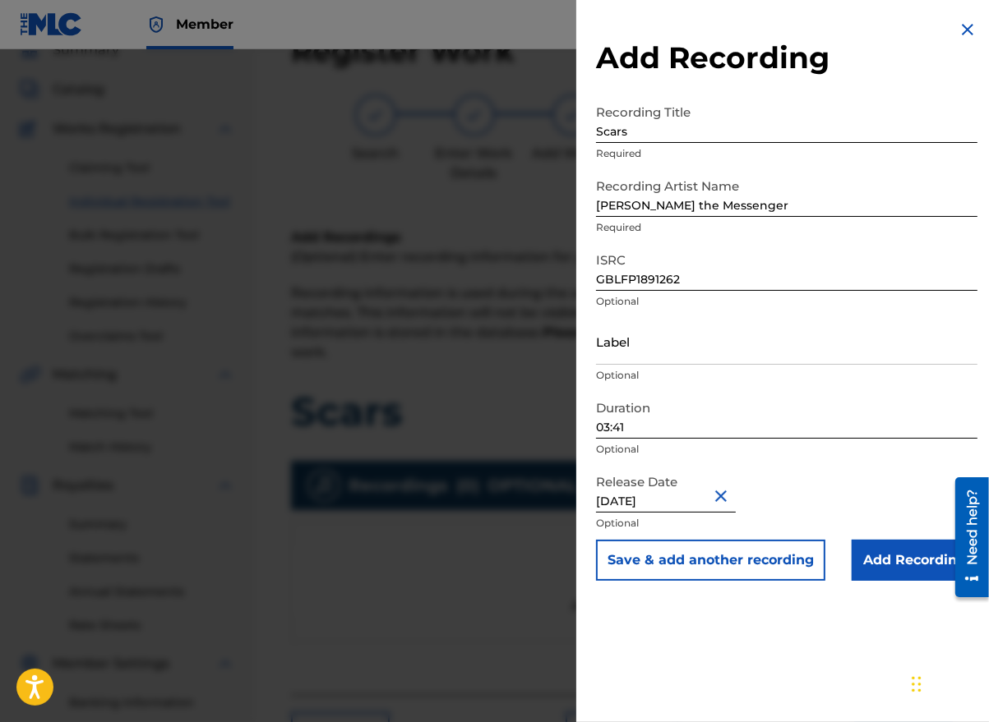
click at [888, 561] on input "Add Recording" at bounding box center [914, 560] width 126 height 41
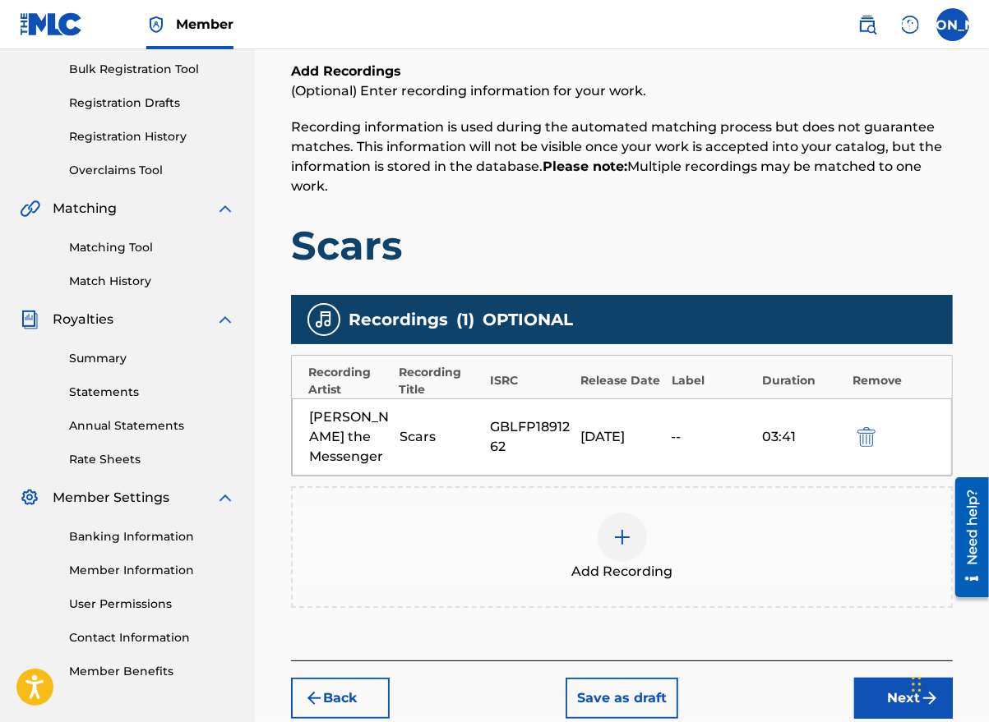
scroll to position [311, 0]
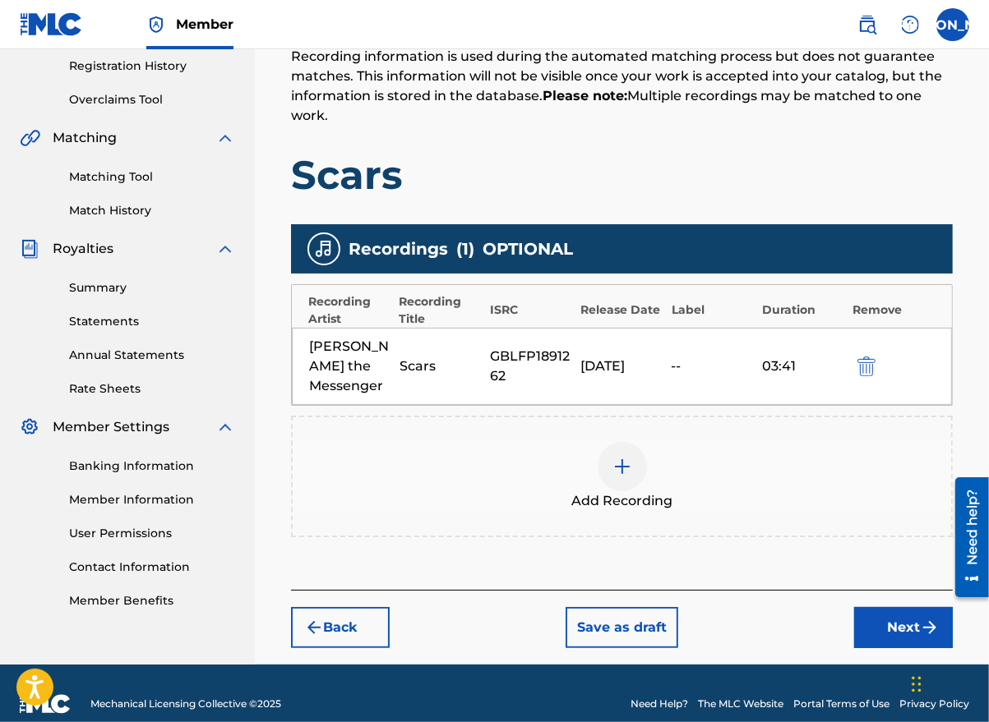
click at [886, 607] on button "Next" at bounding box center [903, 627] width 99 height 41
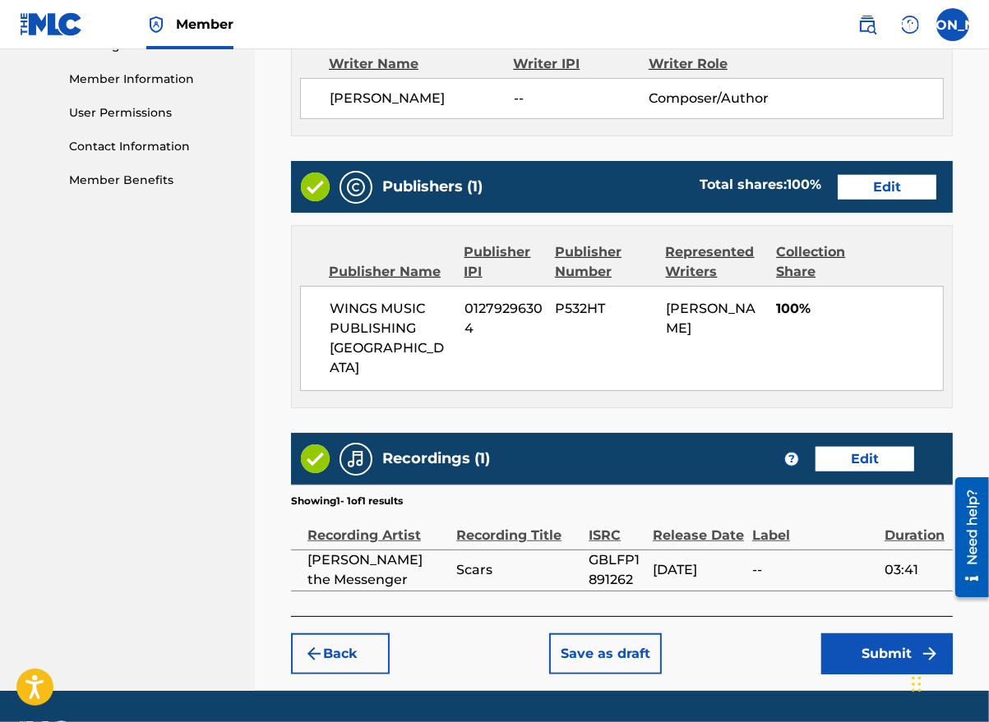
scroll to position [737, 0]
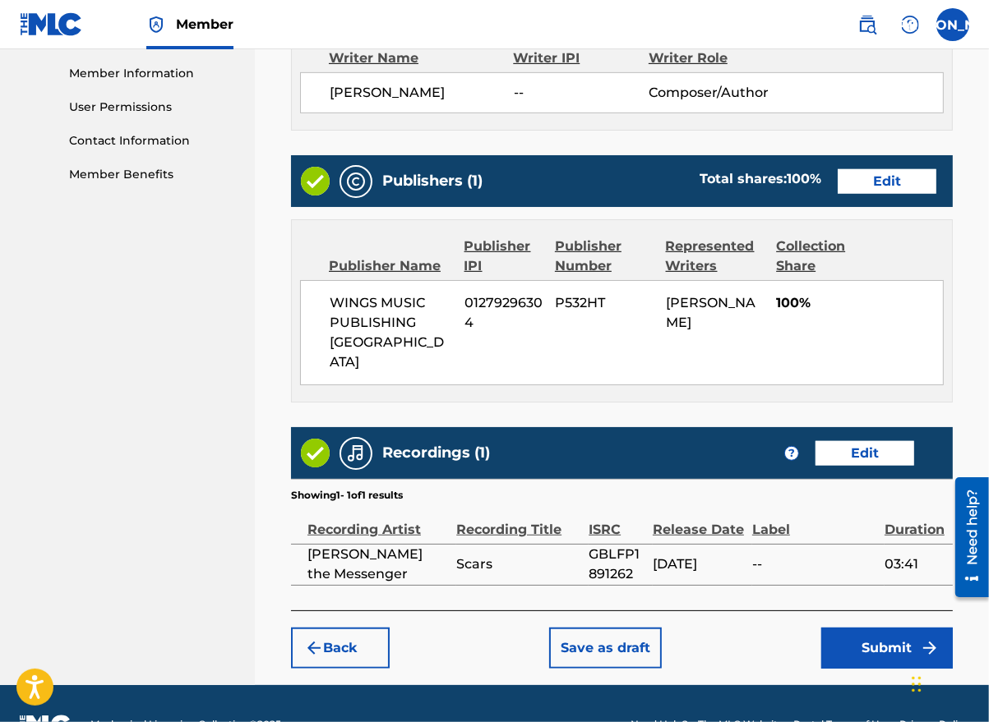
click at [881, 628] on button "Submit" at bounding box center [886, 648] width 131 height 41
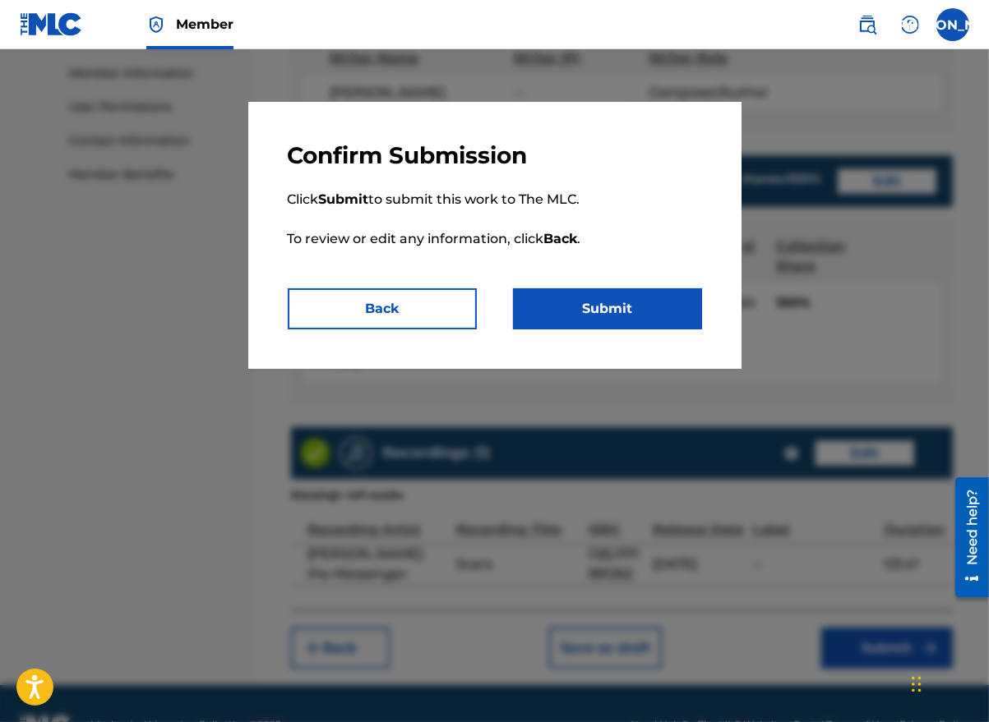
click at [629, 318] on button "Submit" at bounding box center [607, 308] width 189 height 41
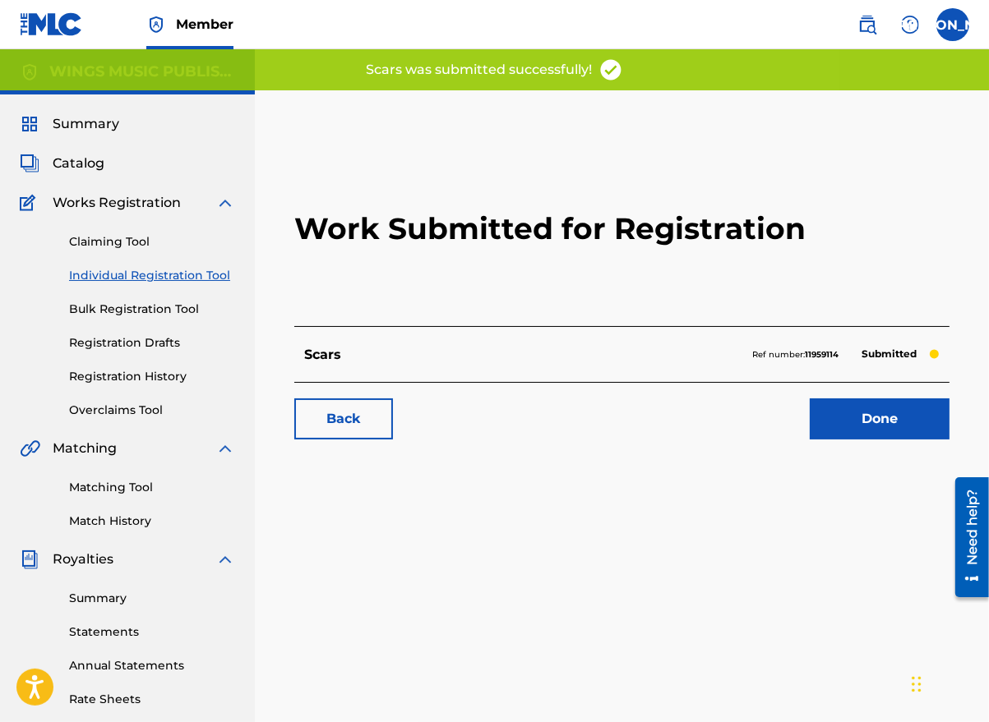
click at [862, 433] on link "Done" at bounding box center [879, 419] width 140 height 41
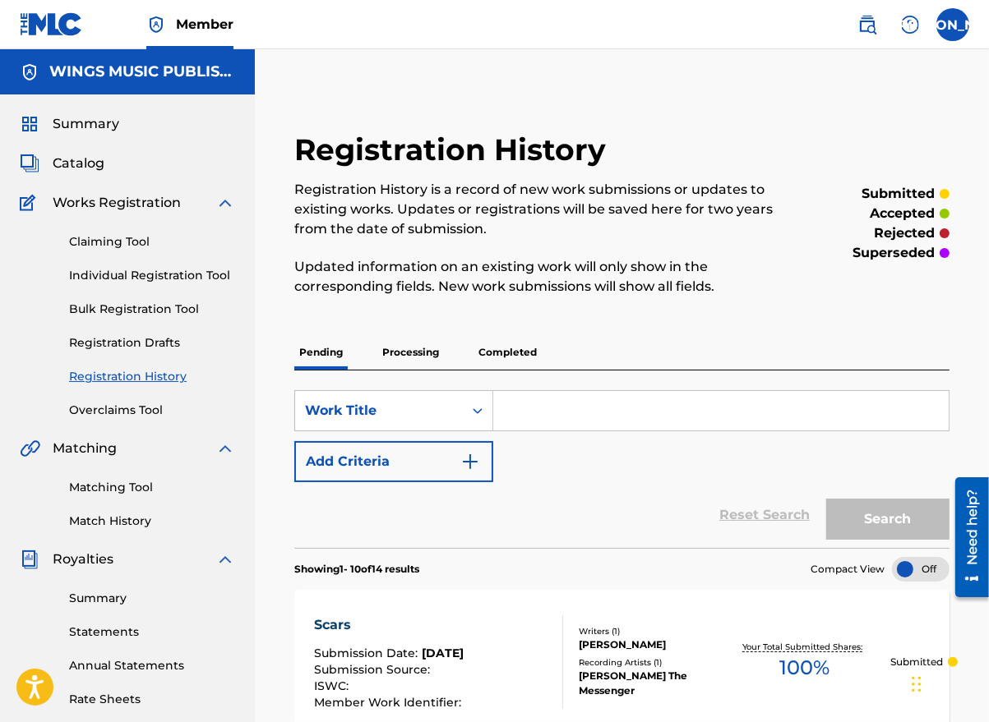
click at [124, 276] on link "Individual Registration Tool" at bounding box center [152, 275] width 166 height 17
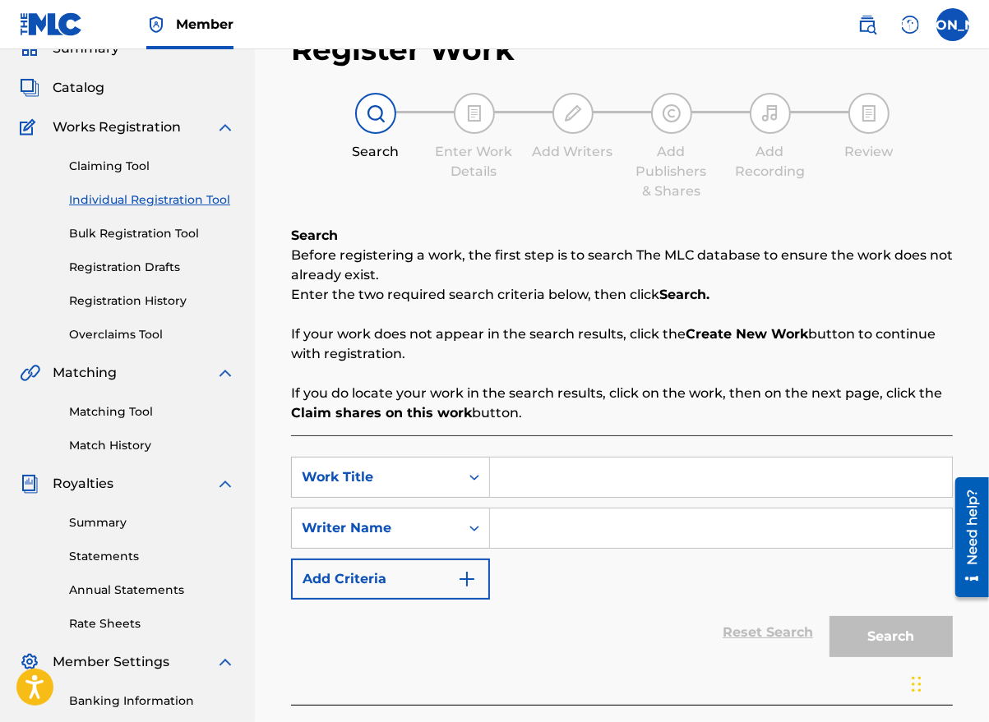
scroll to position [164, 0]
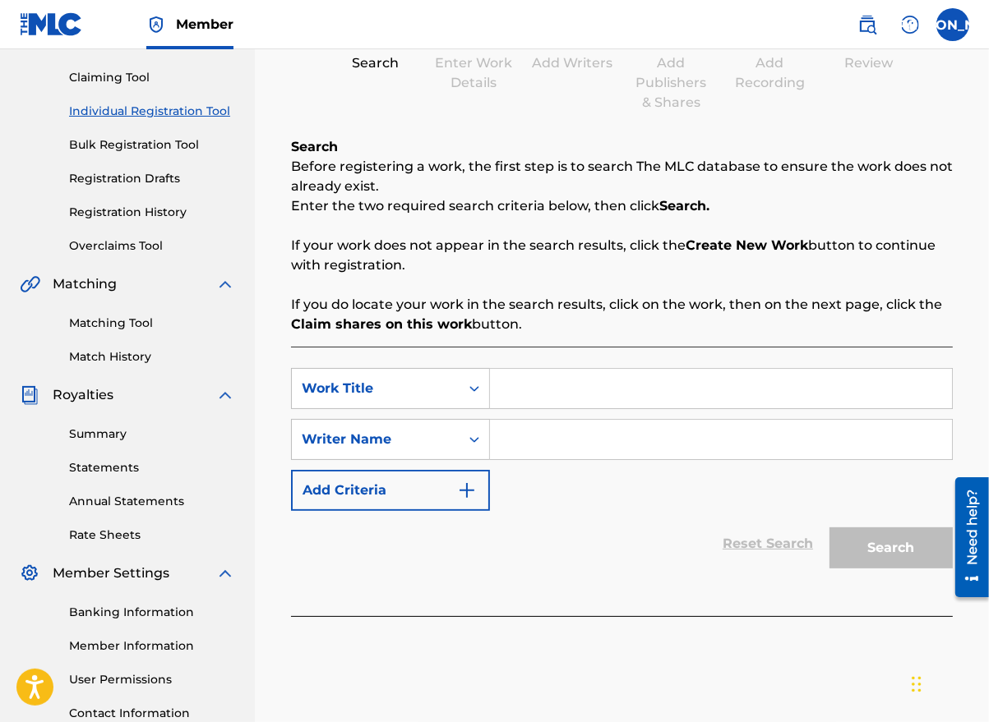
click at [529, 389] on input "Search Form" at bounding box center [721, 388] width 462 height 39
type input "Addiction"
click at [551, 436] on input "Search Form" at bounding box center [721, 439] width 462 height 39
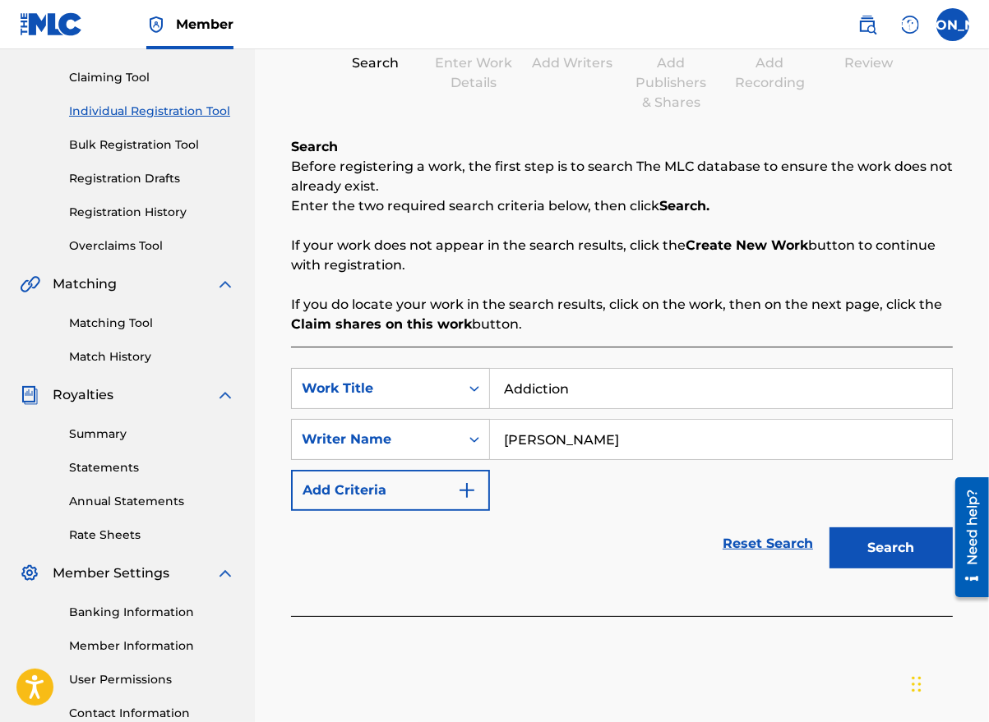
type input "[PERSON_NAME]"
click at [883, 562] on button "Search" at bounding box center [890, 548] width 123 height 41
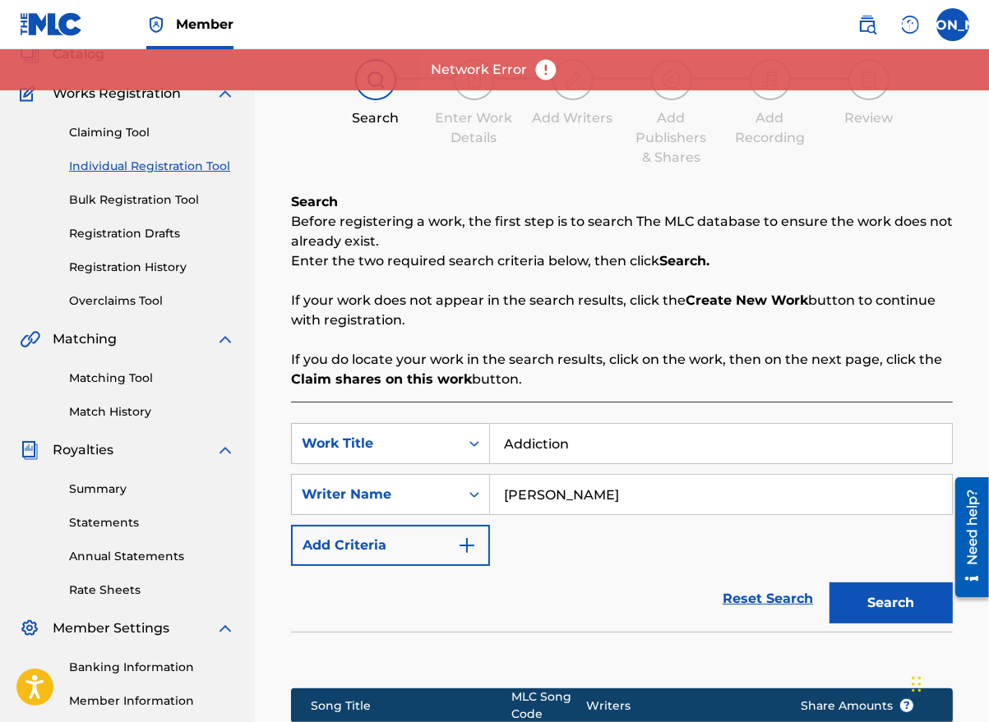
scroll to position [0, 0]
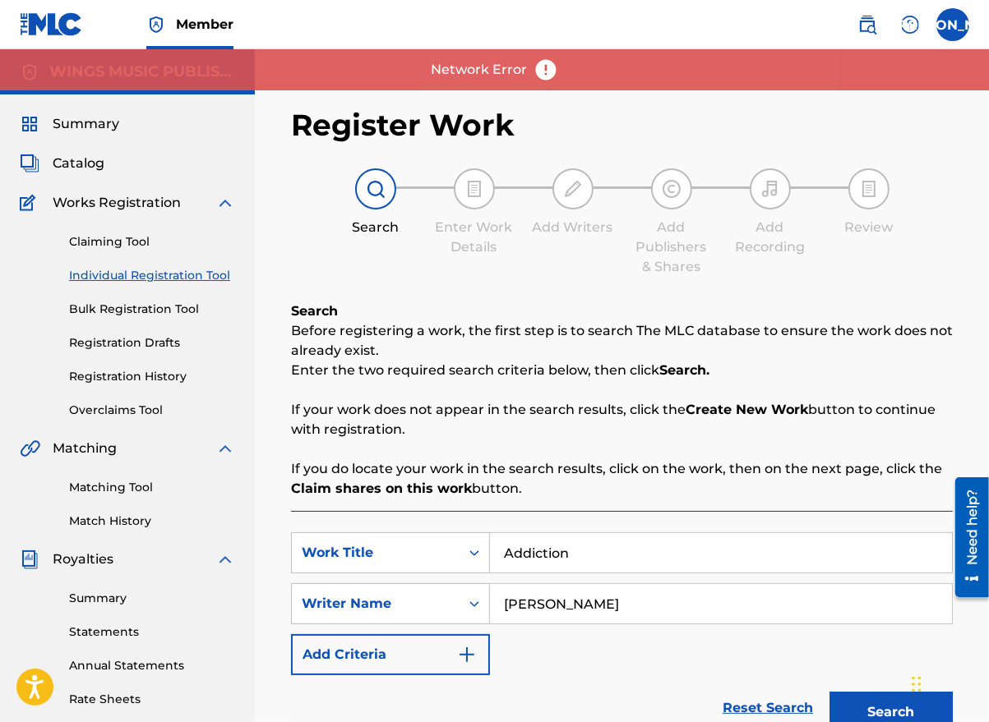
click at [105, 371] on link "Registration History" at bounding box center [152, 376] width 166 height 17
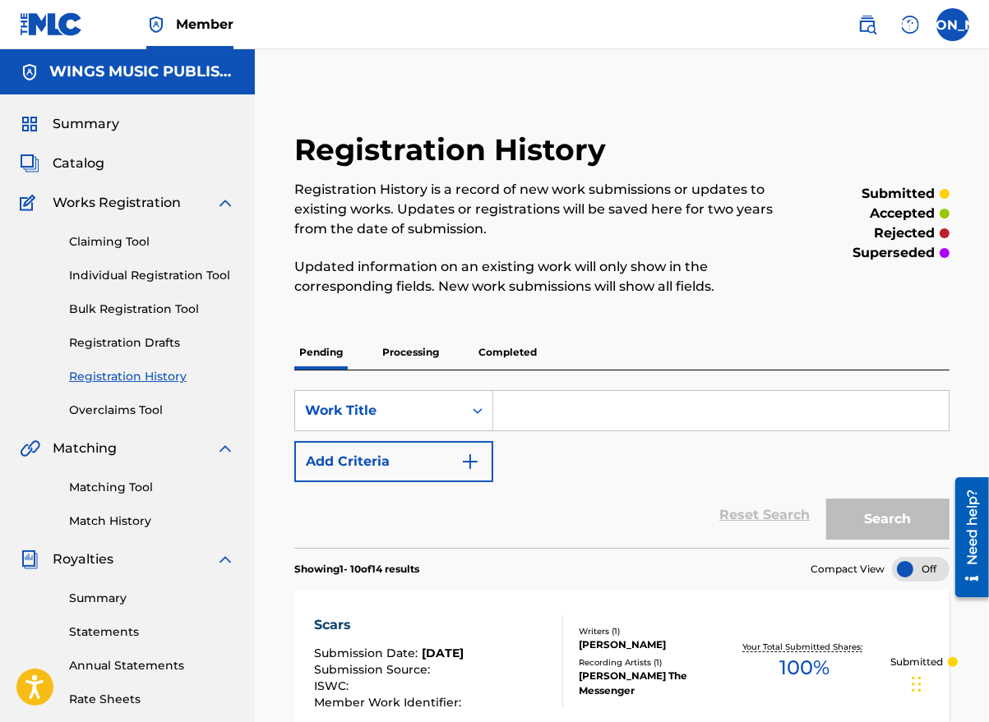
click at [108, 270] on link "Individual Registration Tool" at bounding box center [152, 275] width 166 height 17
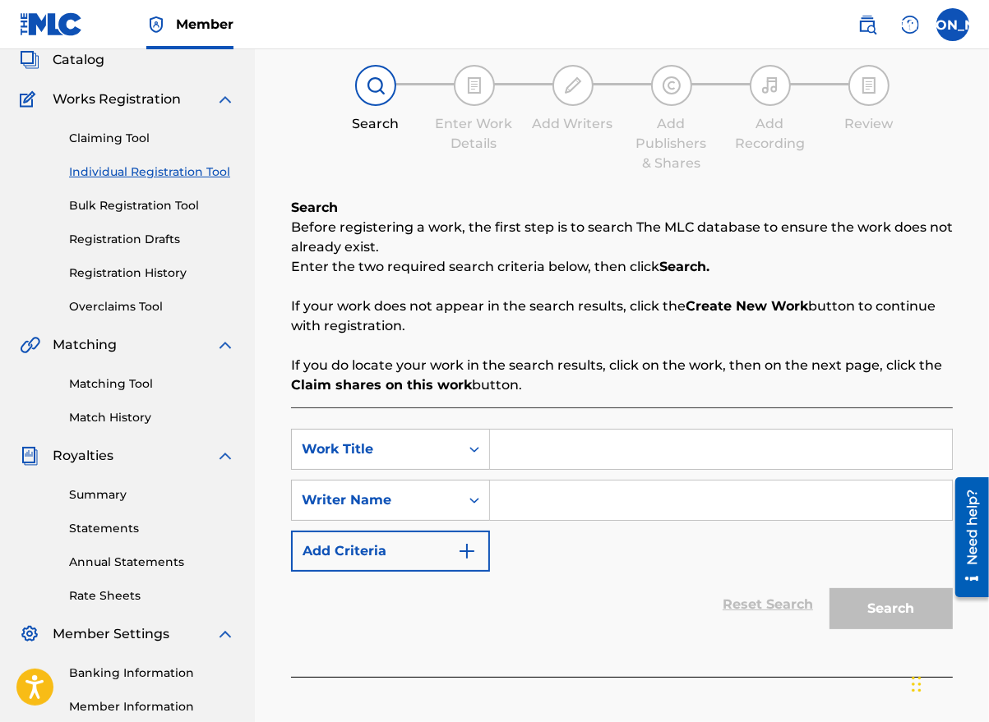
scroll to position [247, 0]
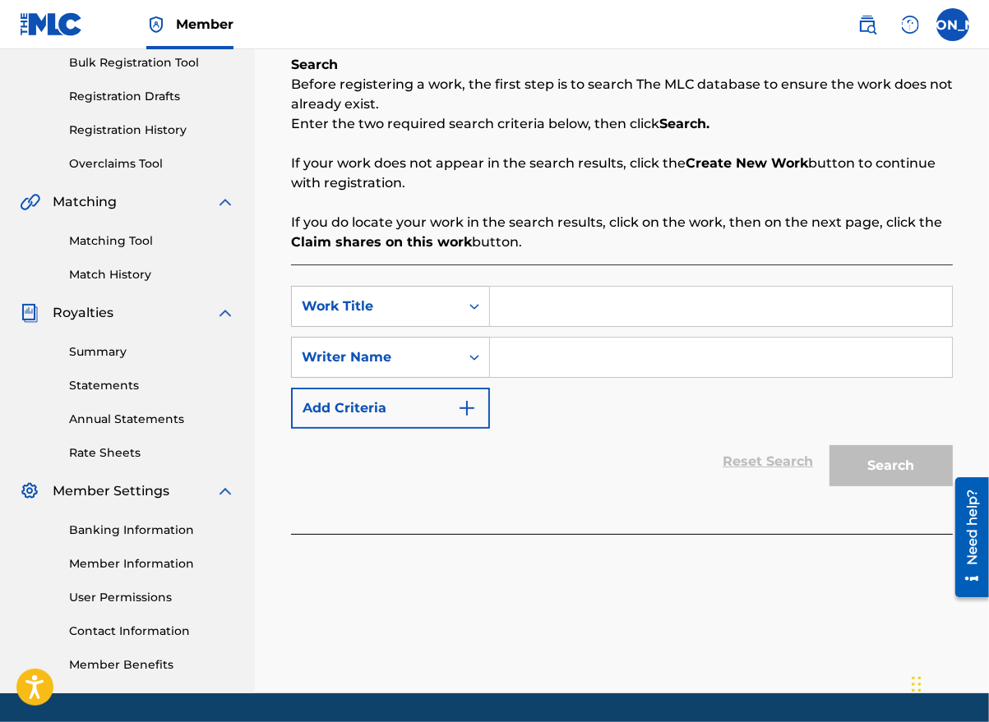
click at [537, 308] on input "Search Form" at bounding box center [721, 306] width 462 height 39
type input "addiction"
click at [519, 362] on input "Search Form" at bounding box center [721, 357] width 462 height 39
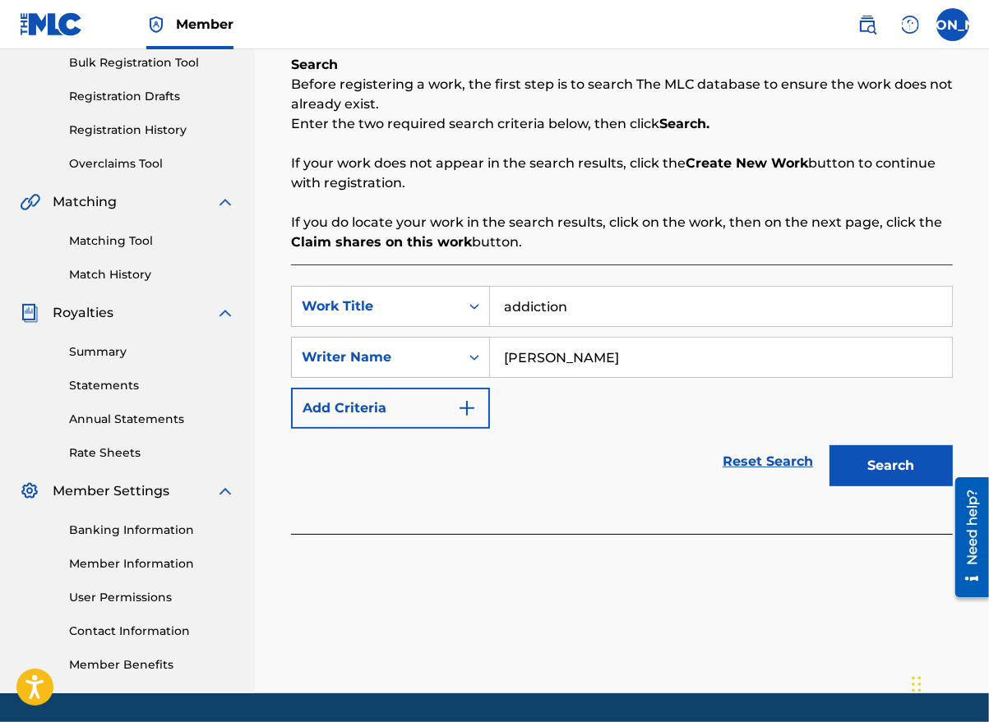
type input "[PERSON_NAME]"
click at [884, 463] on button "Search" at bounding box center [890, 465] width 123 height 41
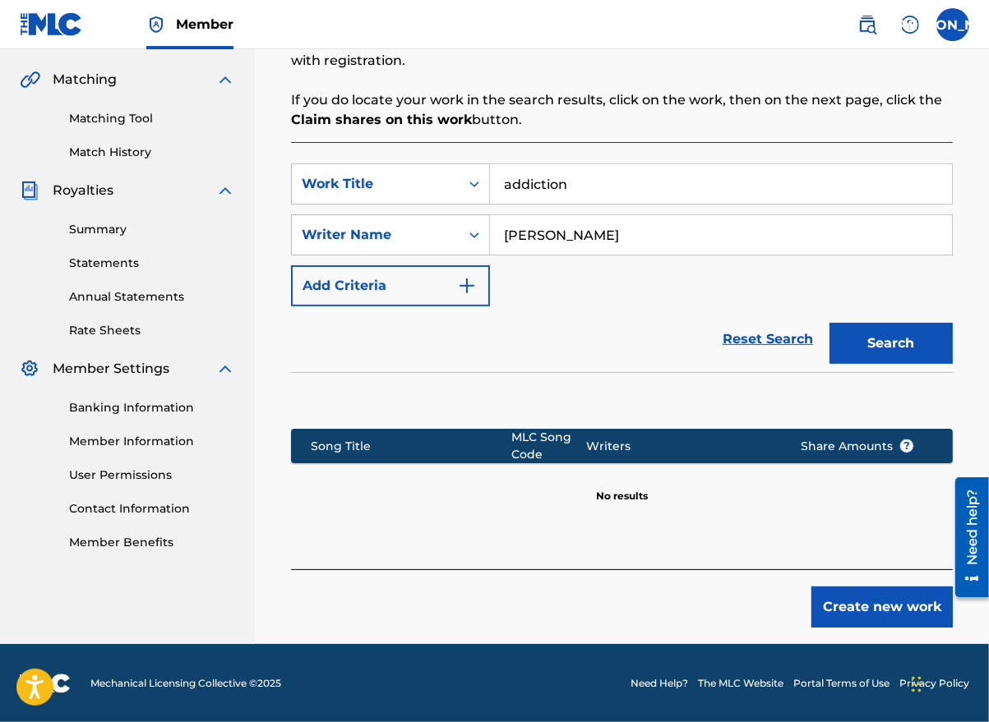
click at [856, 604] on button "Create new work" at bounding box center [881, 607] width 141 height 41
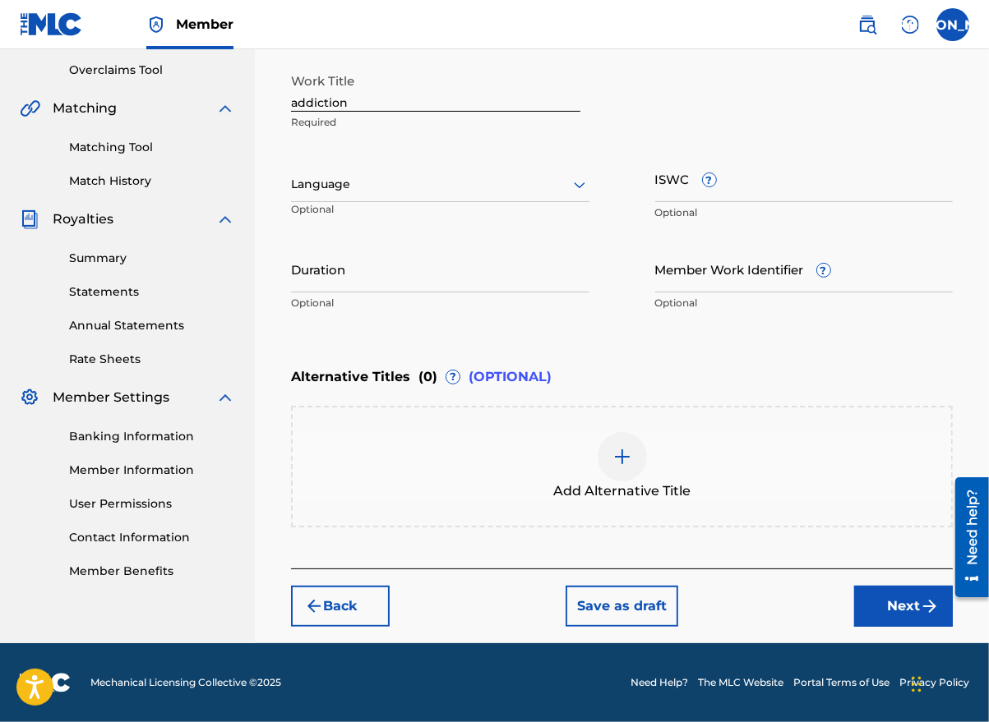
scroll to position [339, 0]
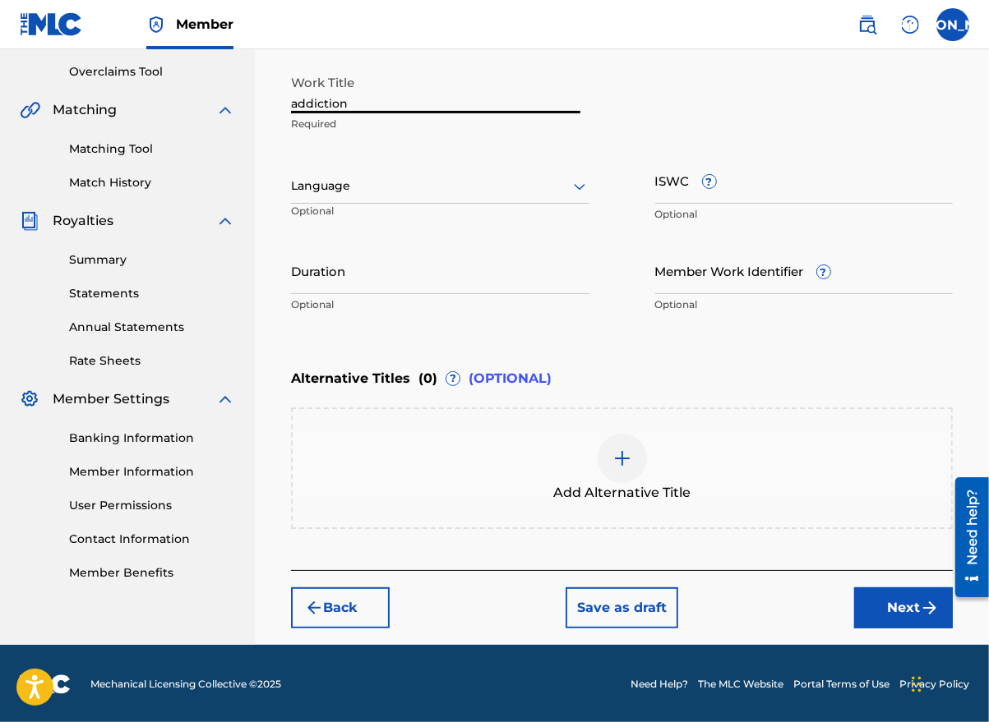
click at [296, 101] on input "addiction" at bounding box center [435, 90] width 289 height 47
type input "Addiction"
click at [489, 282] on input "Duration" at bounding box center [440, 270] width 298 height 47
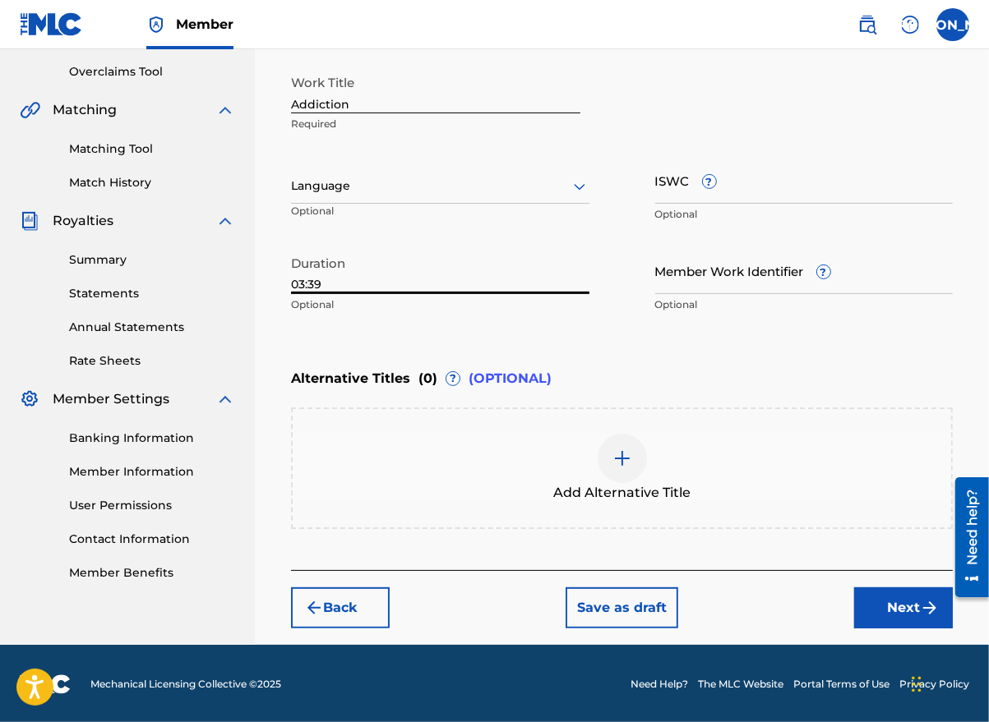
type input "03:39"
click at [911, 609] on button "Next" at bounding box center [903, 608] width 99 height 41
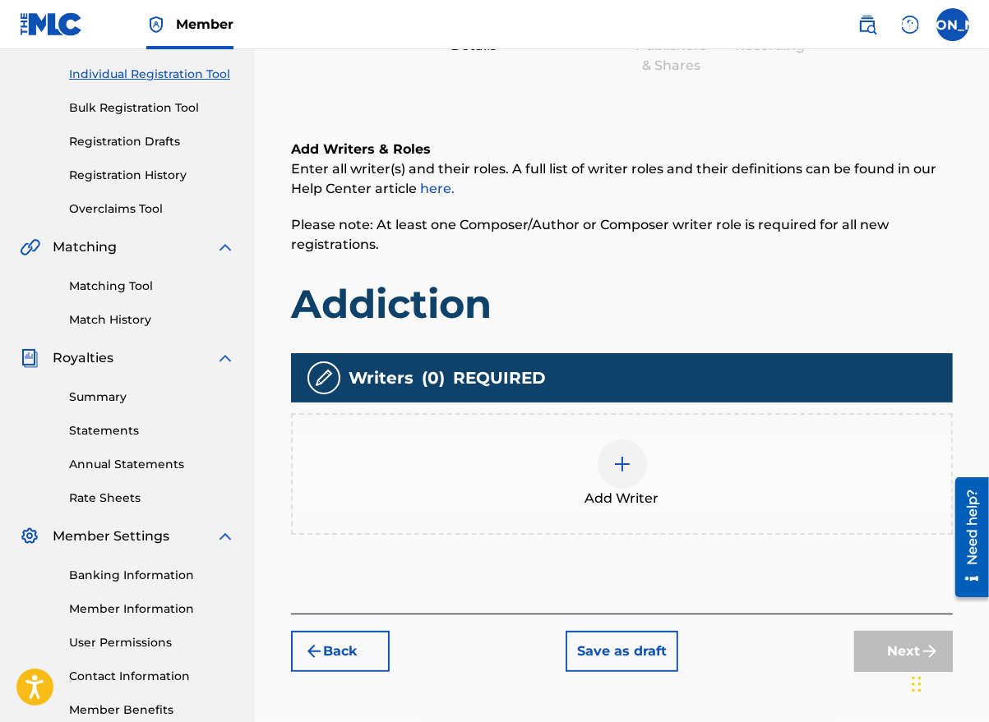
scroll to position [296, 0]
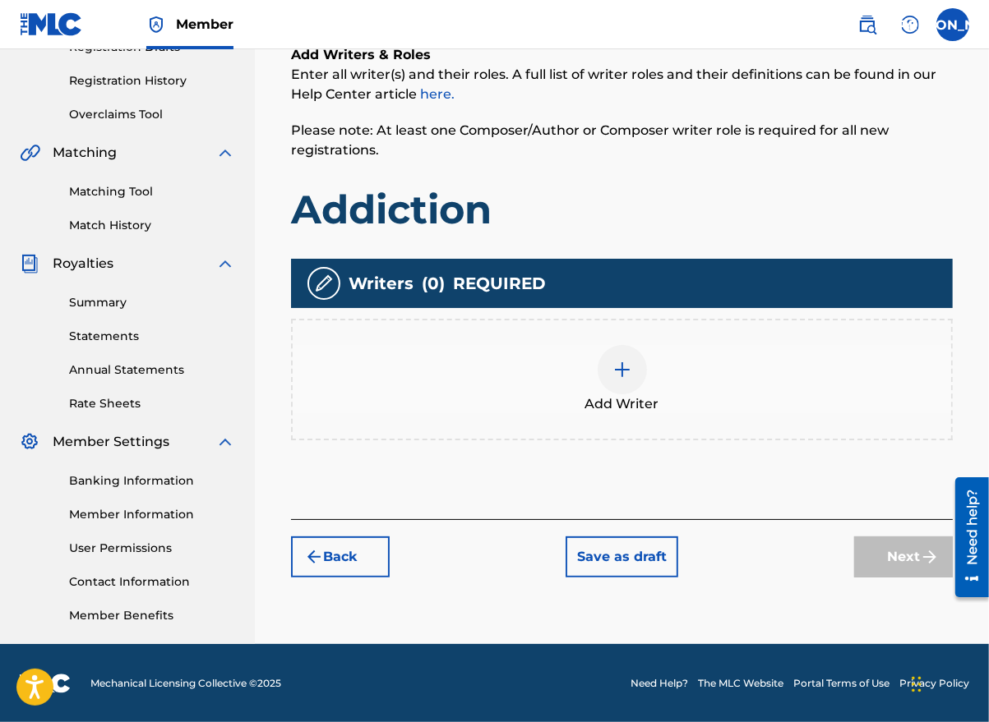
click at [628, 387] on div at bounding box center [621, 369] width 49 height 49
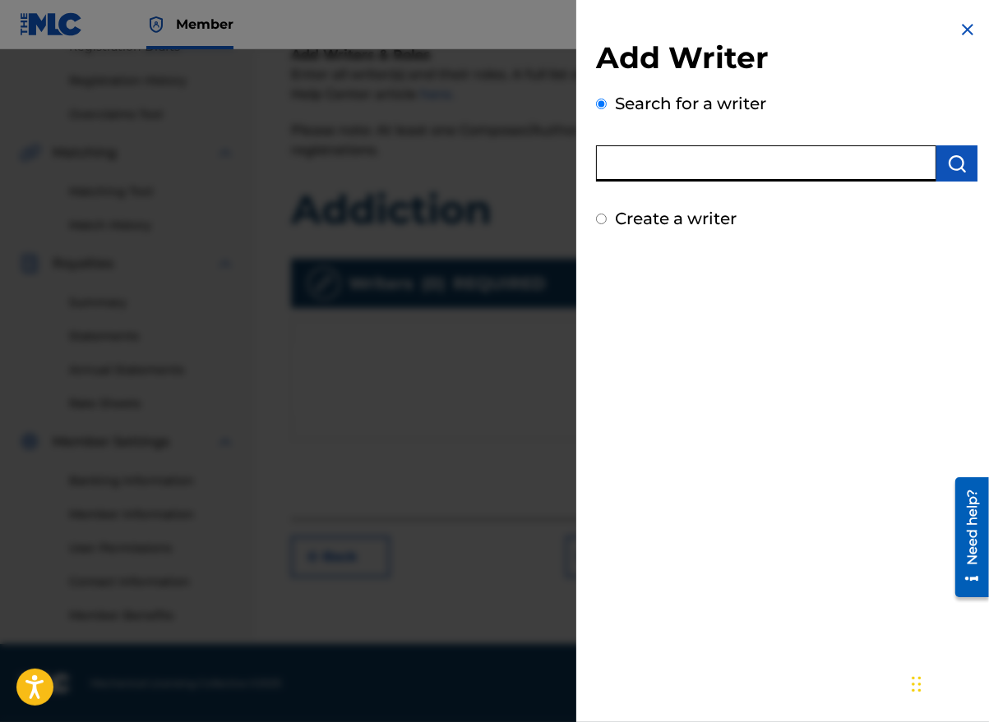
click at [665, 164] on input "text" at bounding box center [766, 163] width 340 height 36
type input "[PERSON_NAME]"
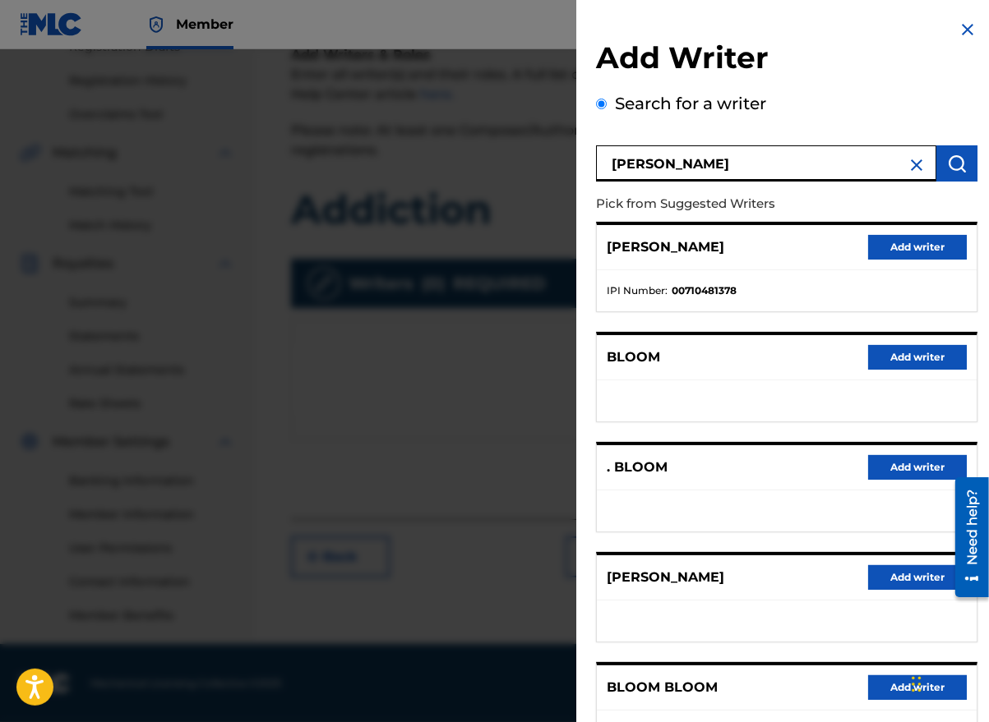
click at [896, 582] on button "Add writer" at bounding box center [917, 577] width 99 height 25
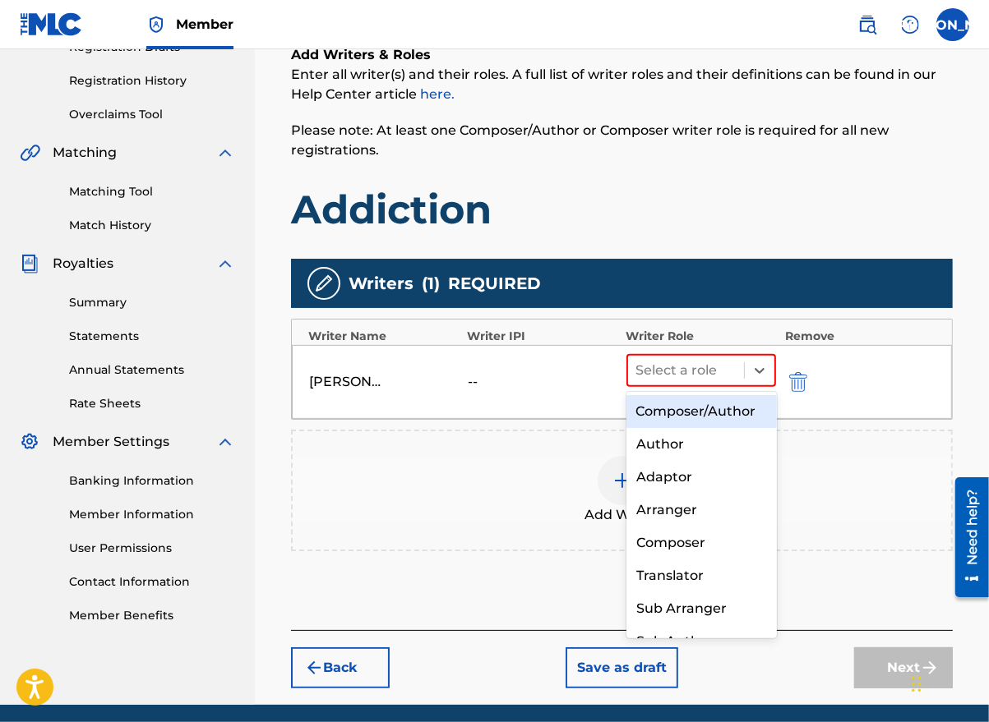
click at [746, 371] on div at bounding box center [760, 371] width 30 height 30
click at [711, 421] on div "Composer/Author" at bounding box center [701, 411] width 150 height 33
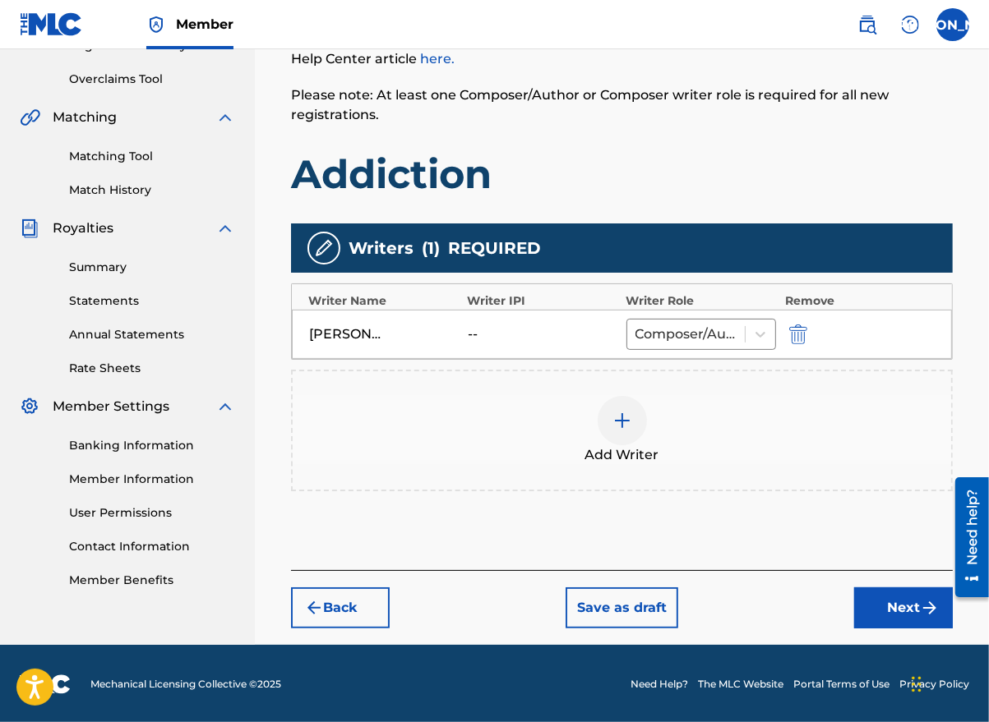
click at [891, 601] on button "Next" at bounding box center [903, 608] width 99 height 41
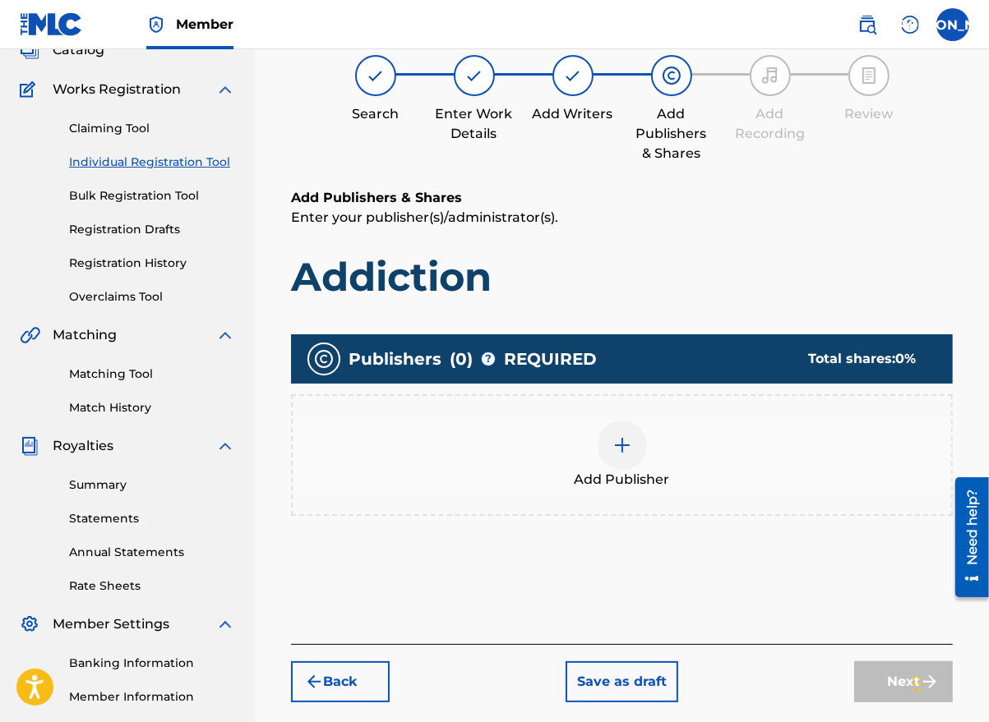
scroll to position [74, 0]
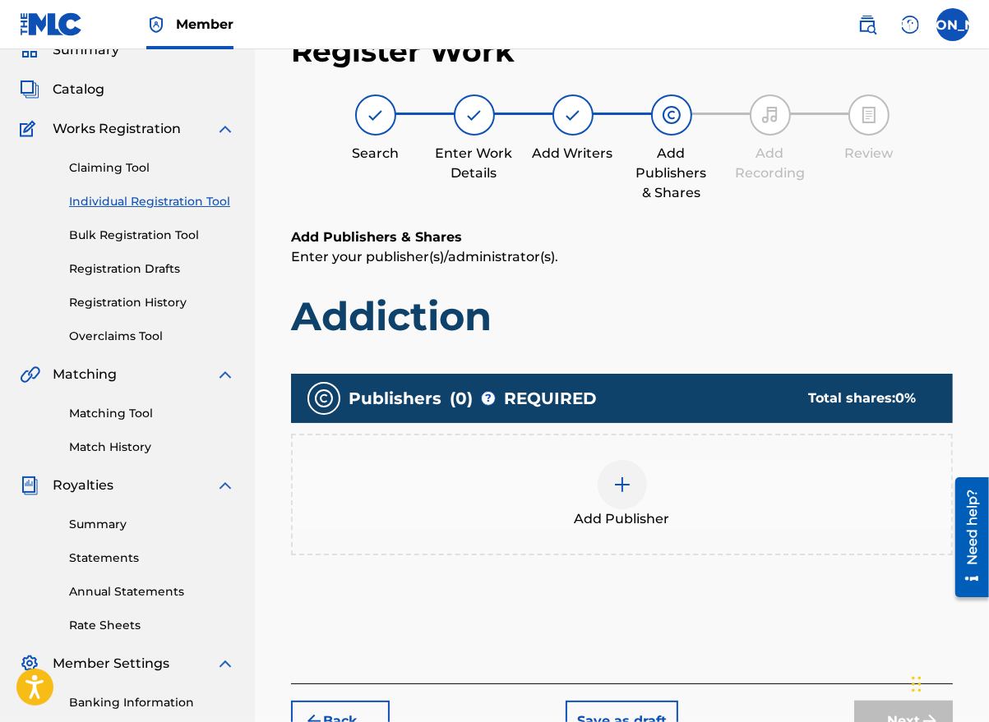
click at [628, 496] on div at bounding box center [621, 484] width 49 height 49
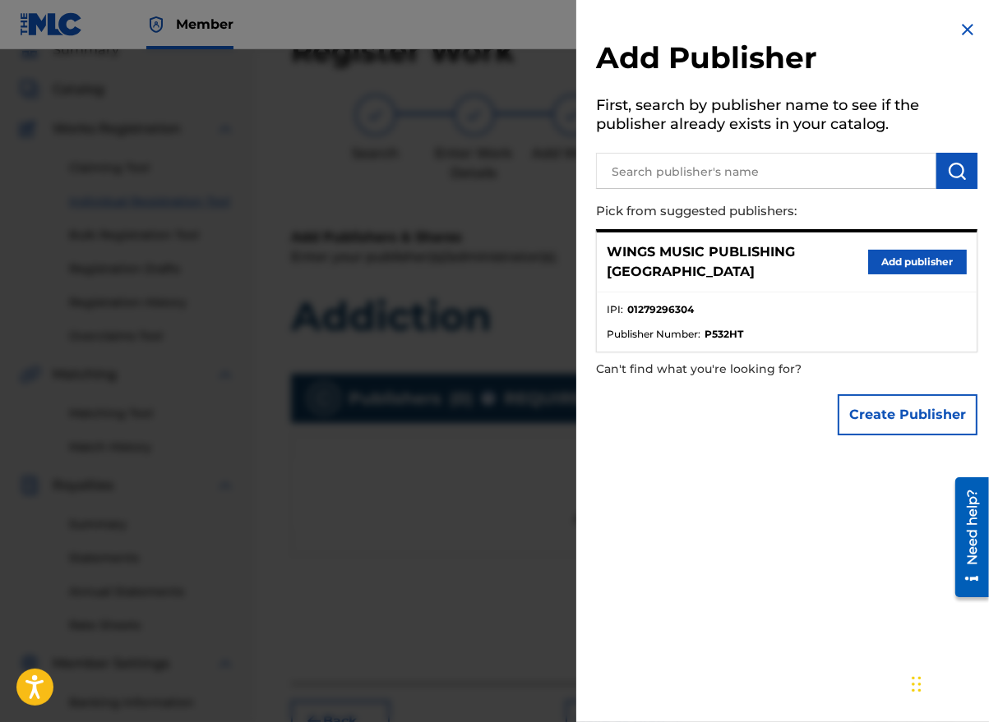
click at [891, 252] on button "Add publisher" at bounding box center [917, 262] width 99 height 25
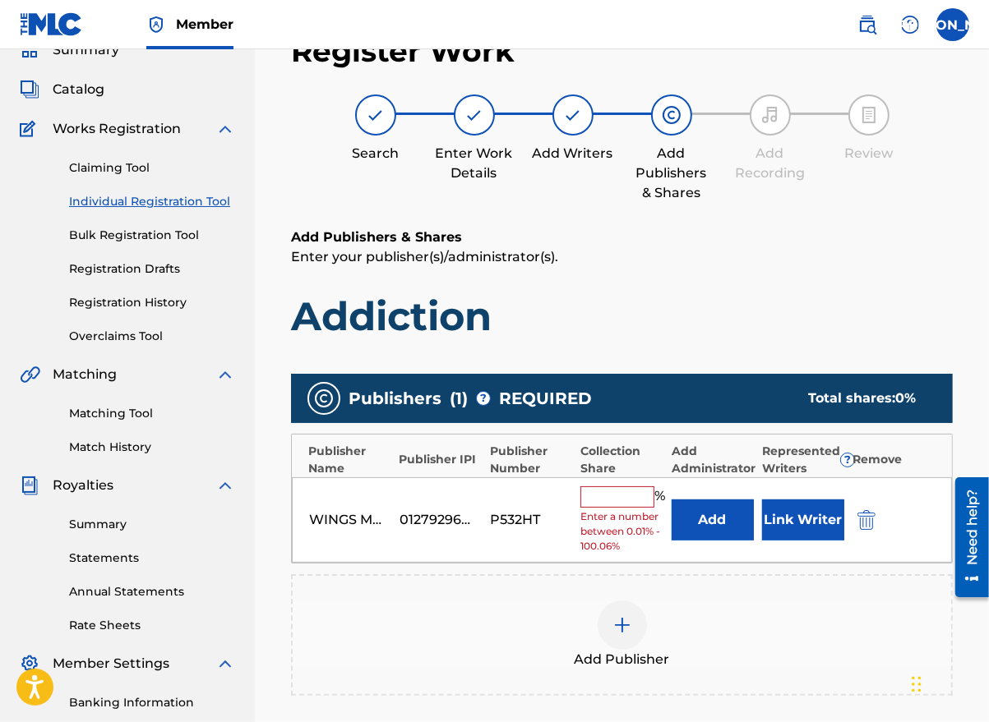
click at [603, 502] on input "text" at bounding box center [617, 497] width 74 height 21
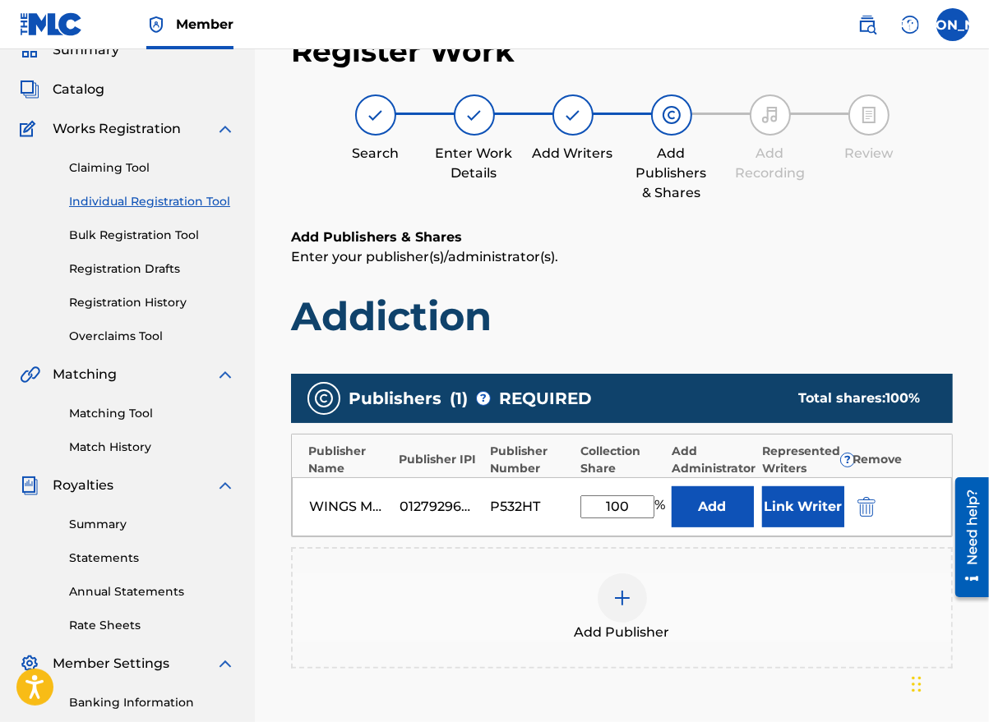
type input "100"
click at [815, 502] on button "Link Writer" at bounding box center [803, 507] width 82 height 41
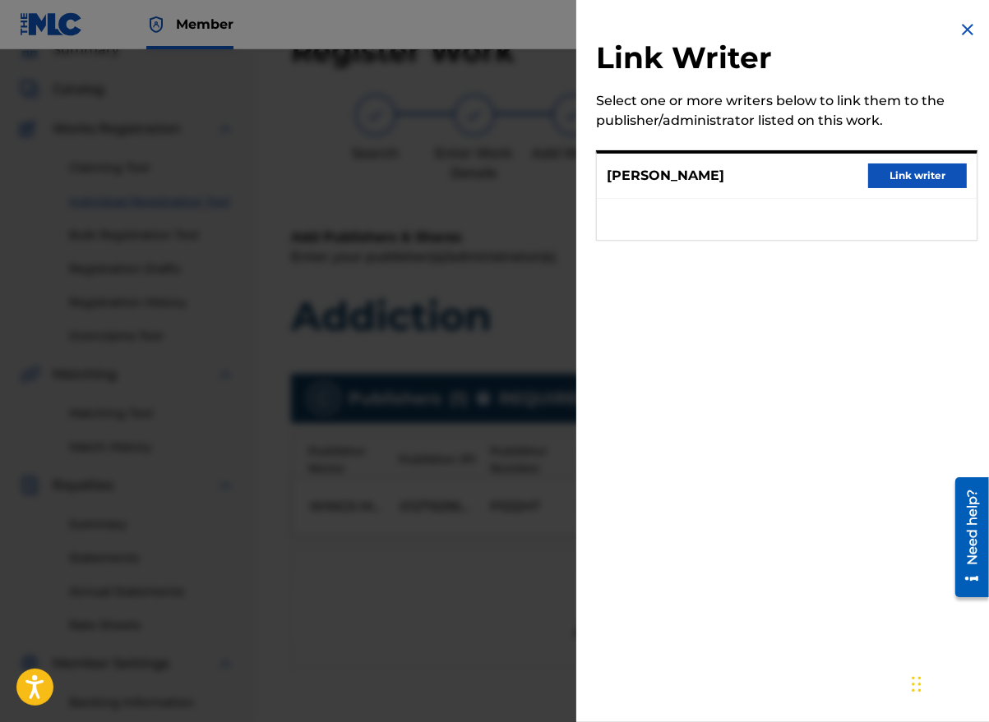
click at [920, 177] on button "Link writer" at bounding box center [917, 176] width 99 height 25
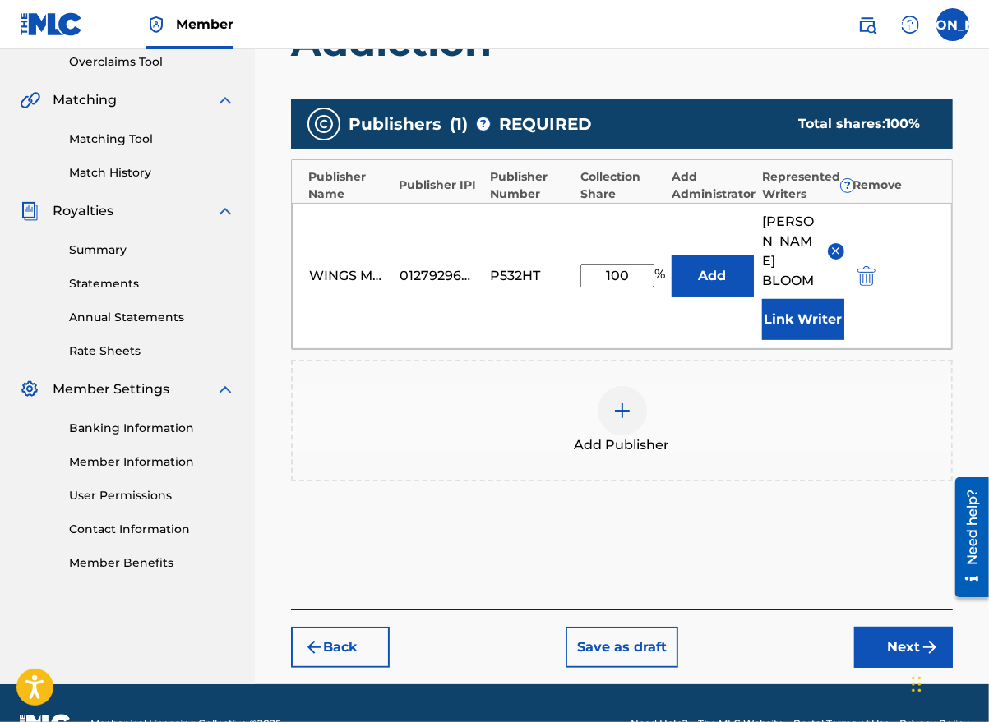
click at [884, 627] on button "Next" at bounding box center [903, 647] width 99 height 41
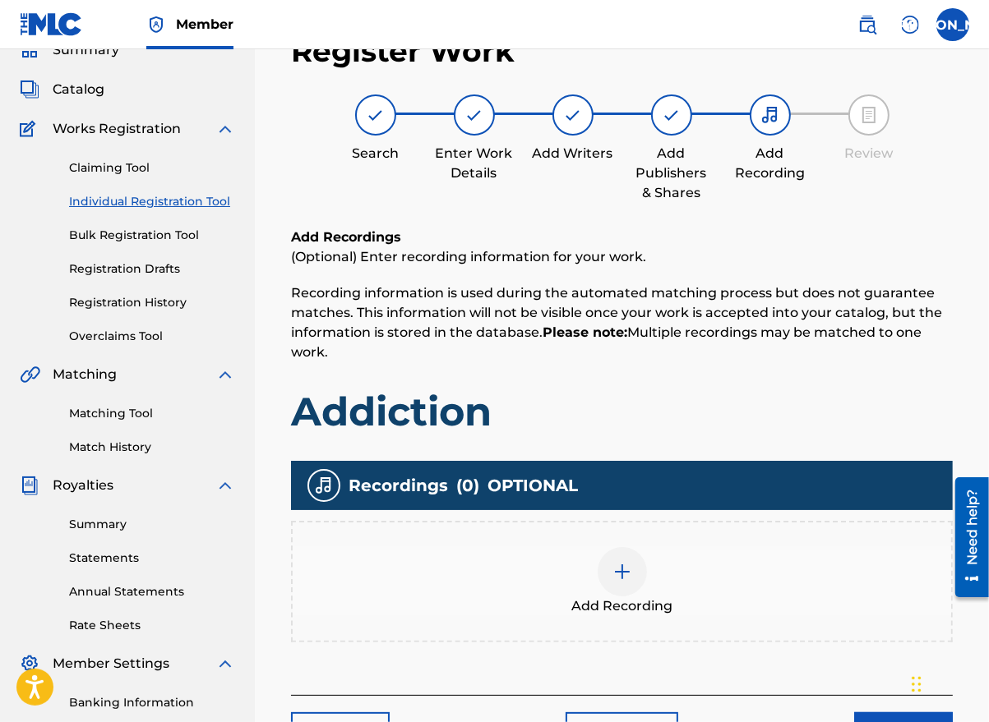
click at [635, 578] on div at bounding box center [621, 571] width 49 height 49
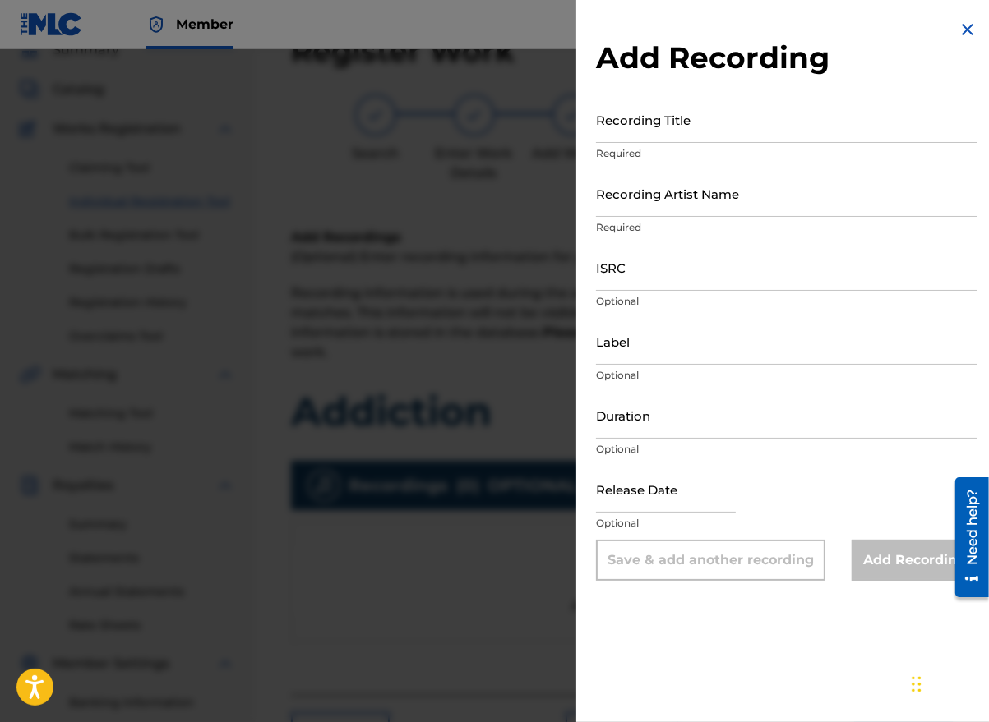
click at [662, 134] on input "Recording Title" at bounding box center [786, 119] width 381 height 47
type input "Addiction"
click at [712, 210] on input "Recording Artist Name" at bounding box center [786, 193] width 381 height 47
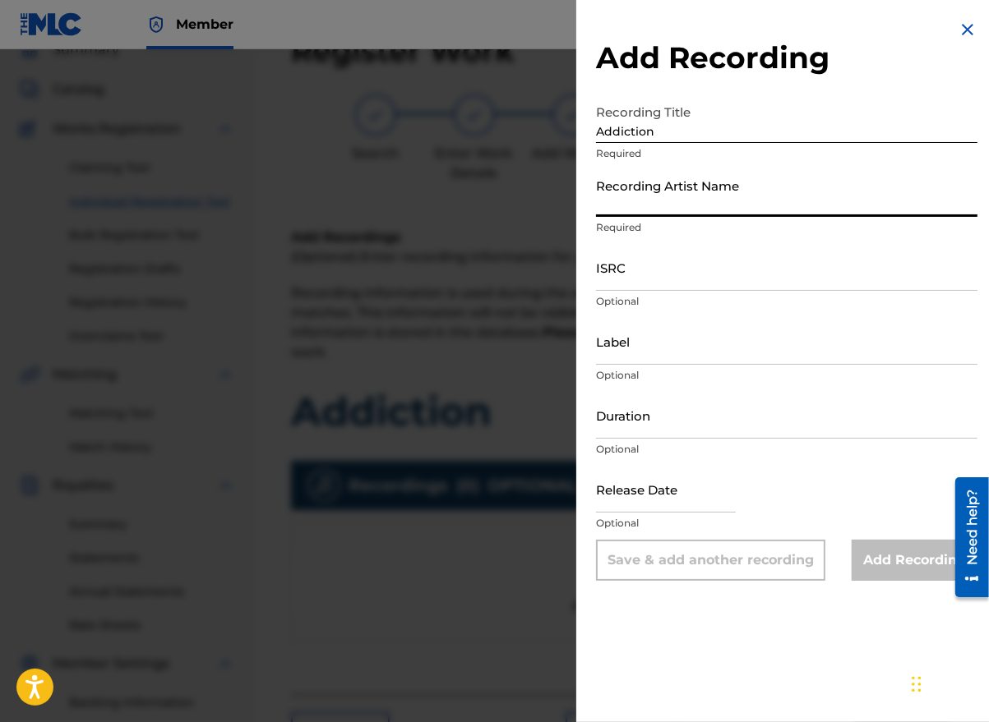
type input "[PERSON_NAME] the Messenger"
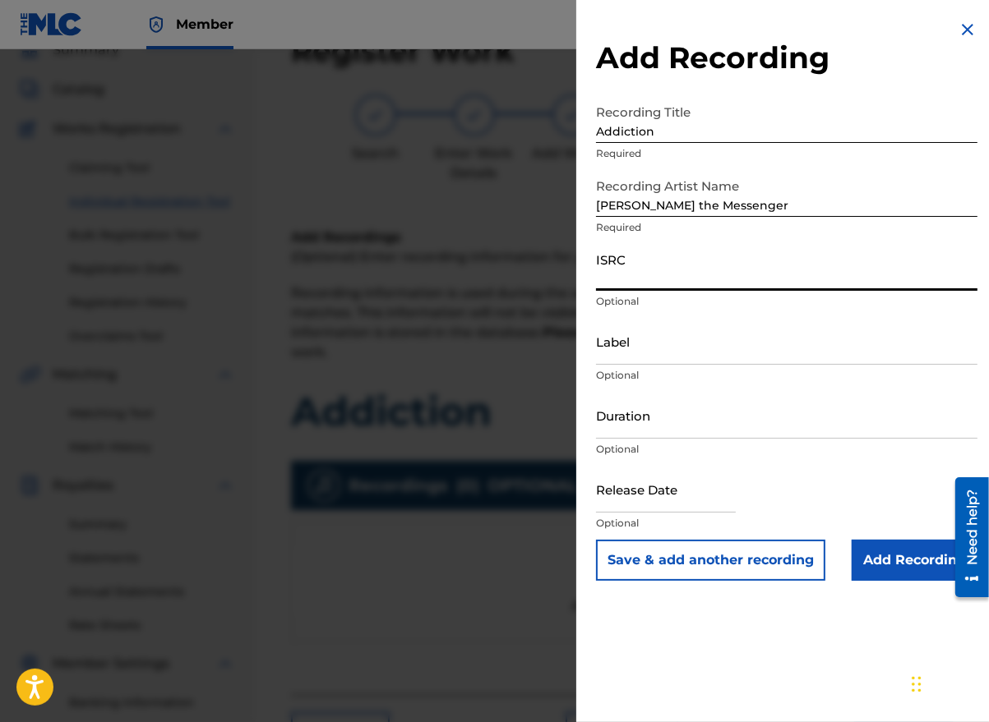
click at [625, 282] on input "ISRC" at bounding box center [786, 267] width 381 height 47
paste input "GBLFP1881292"
type input "GBLFP1881292"
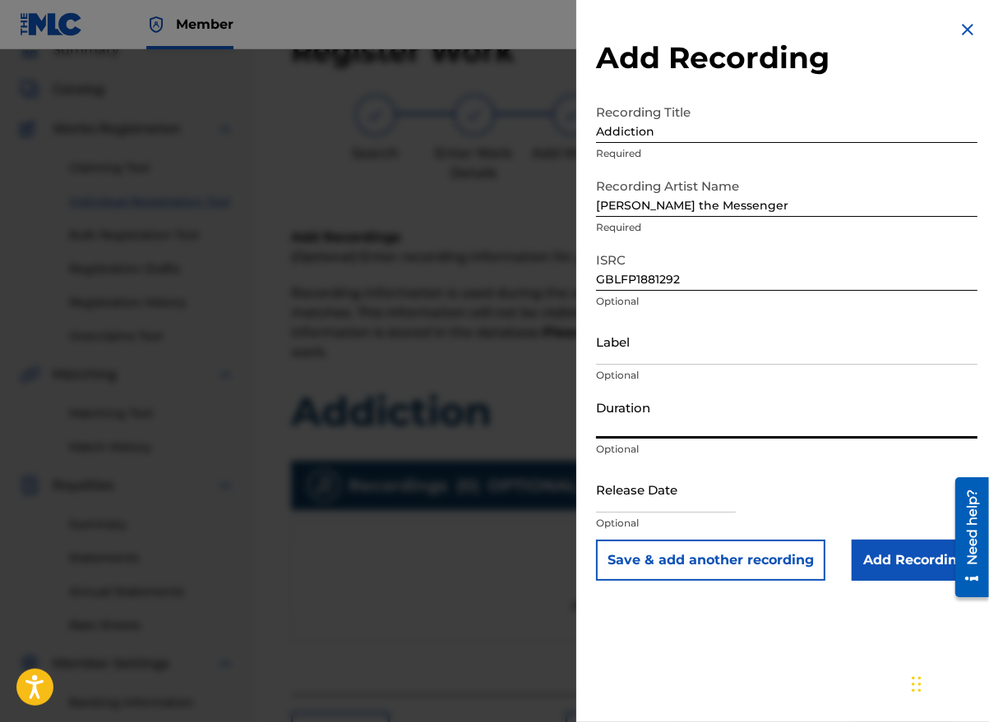
click at [649, 429] on input "Duration" at bounding box center [786, 415] width 381 height 47
type input "03:39"
click at [725, 505] on input "text" at bounding box center [666, 489] width 140 height 47
select select "7"
select select "2025"
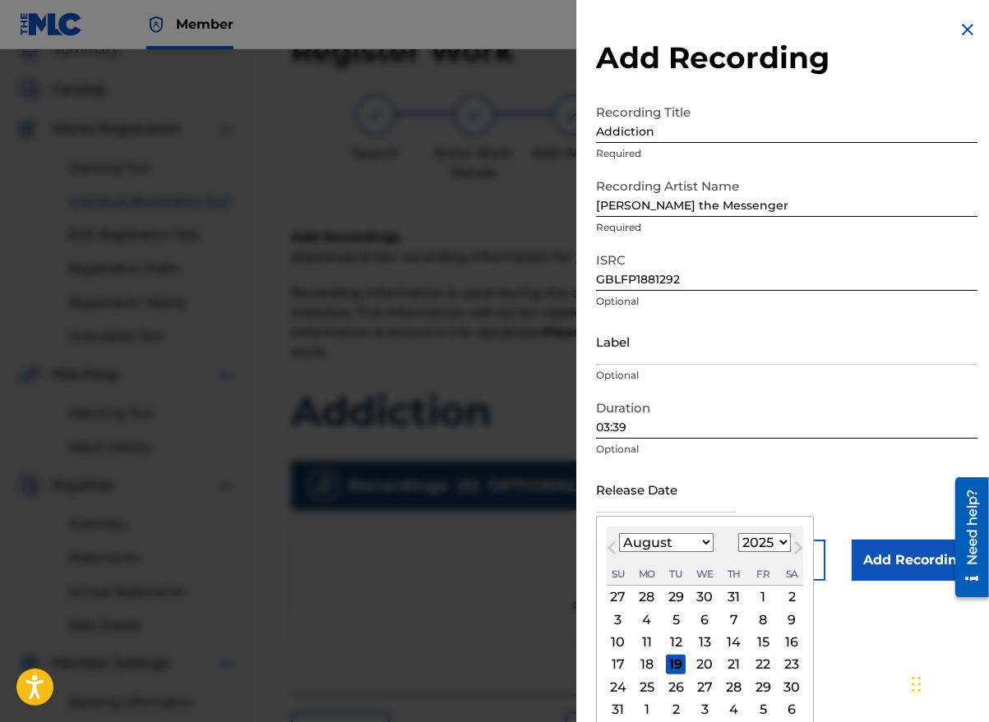
click at [615, 562] on button "Previous Month" at bounding box center [611, 551] width 26 height 26
click at [785, 544] on button "Next Month" at bounding box center [798, 551] width 26 height 26
select select "7"
click at [759, 544] on select "1900 1901 1902 1903 1904 1905 1906 1907 1908 1909 1910 1911 1912 1913 1914 1915…" at bounding box center [764, 542] width 53 height 19
select select "2018"
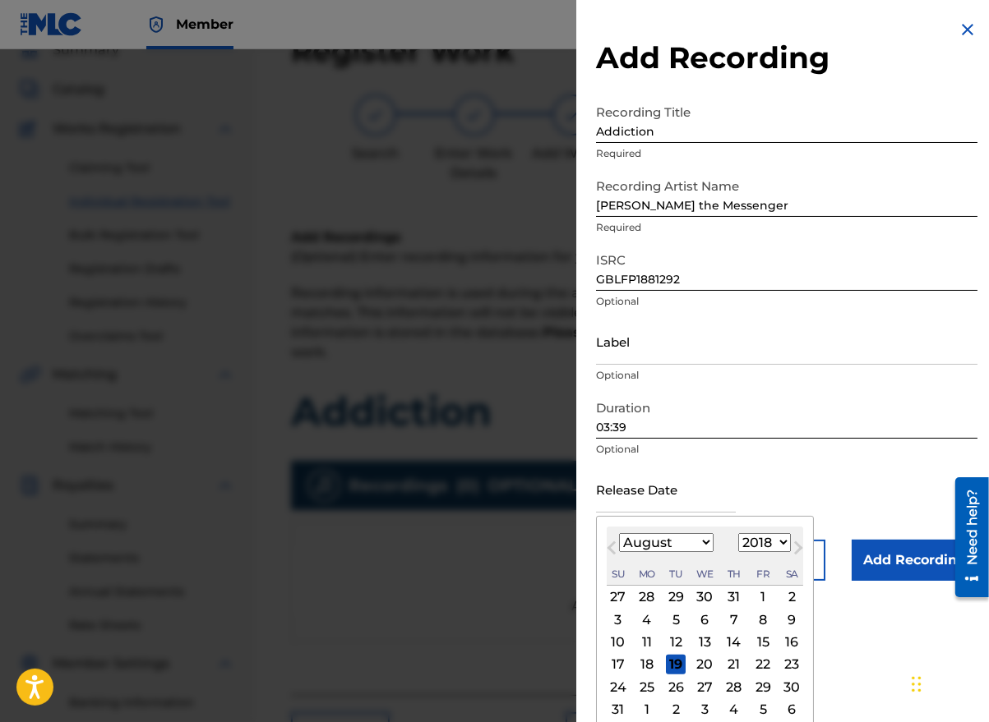
click at [738, 533] on select "1900 1901 1902 1903 1904 1905 1906 1907 1908 1909 1910 1911 1912 1913 1914 1915…" at bounding box center [764, 542] width 53 height 19
click at [763, 611] on div "10" at bounding box center [763, 620] width 20 height 20
type input "[DATE]"
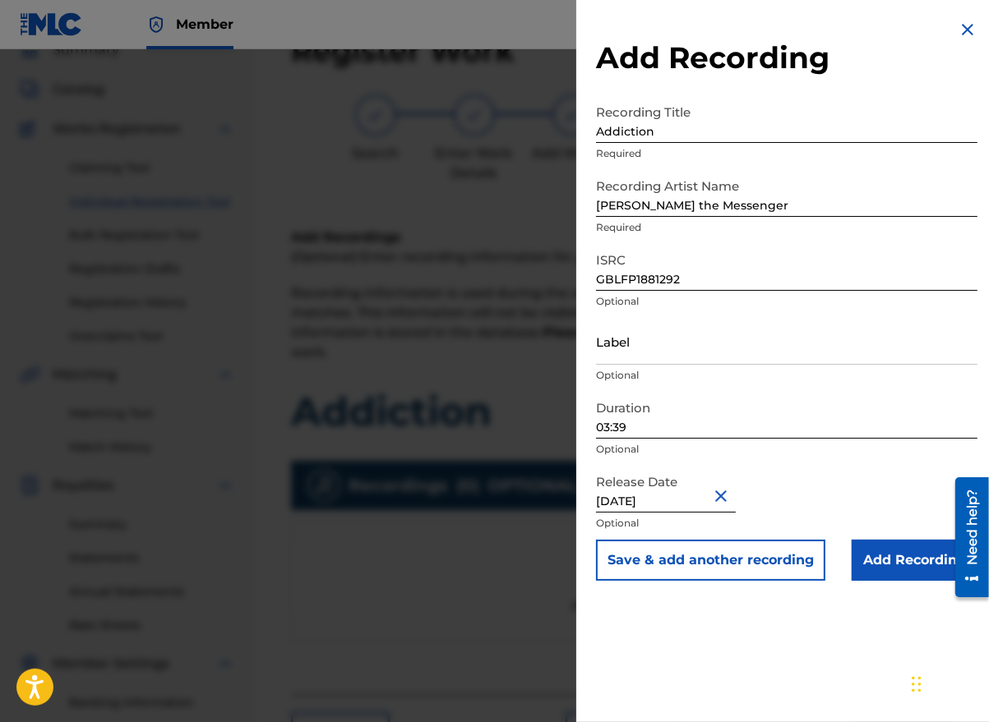
click at [897, 561] on input "Add Recording" at bounding box center [914, 560] width 126 height 41
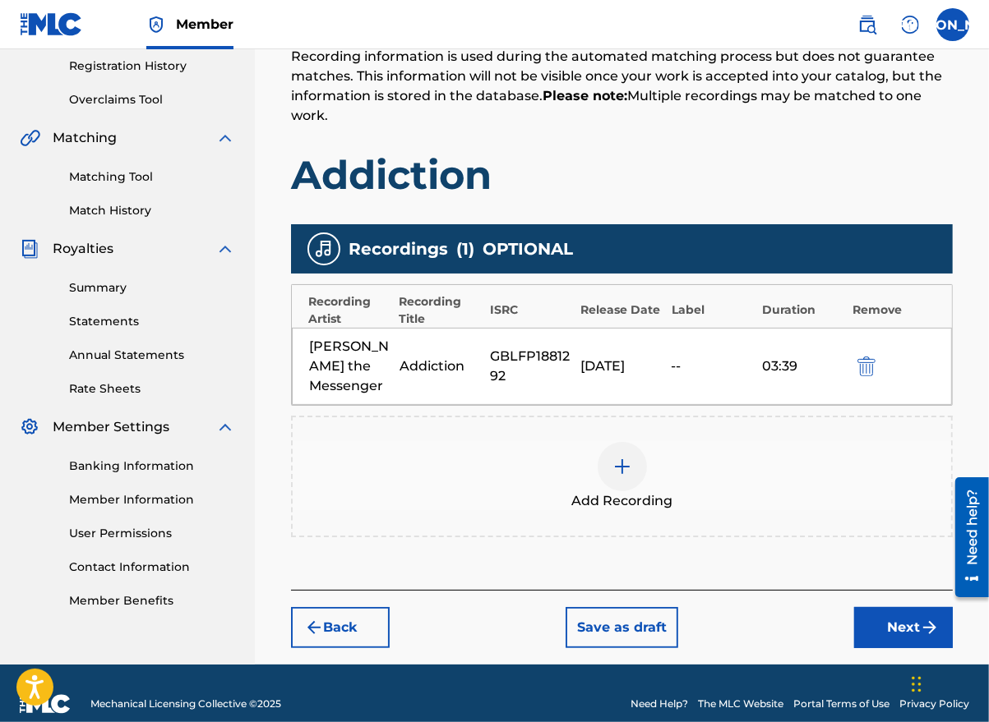
click at [900, 607] on button "Next" at bounding box center [903, 627] width 99 height 41
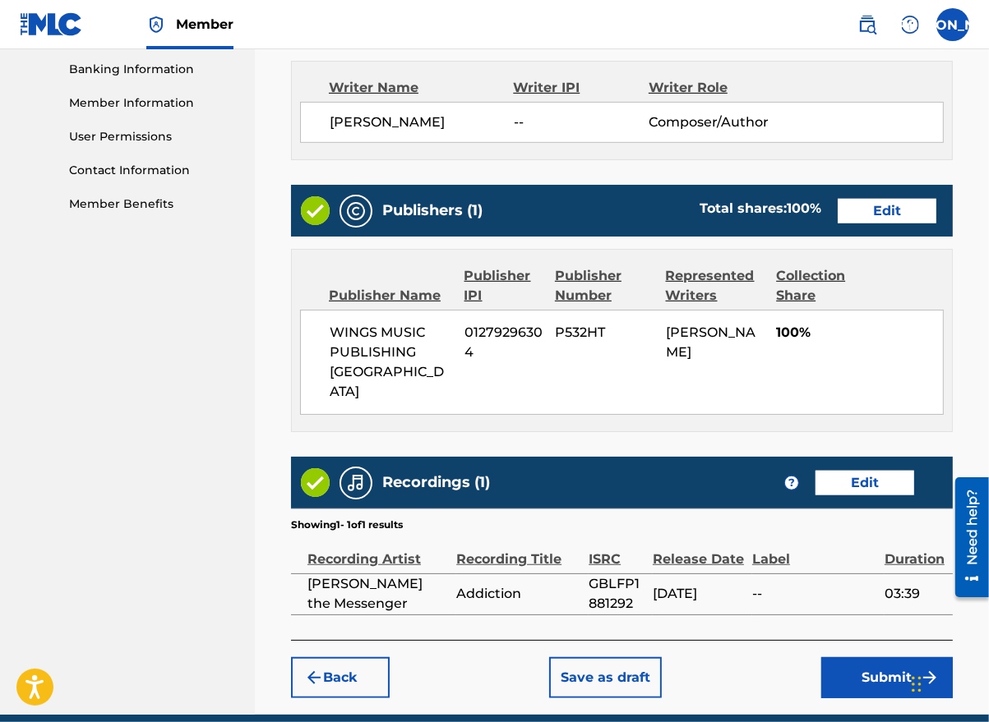
scroll to position [737, 0]
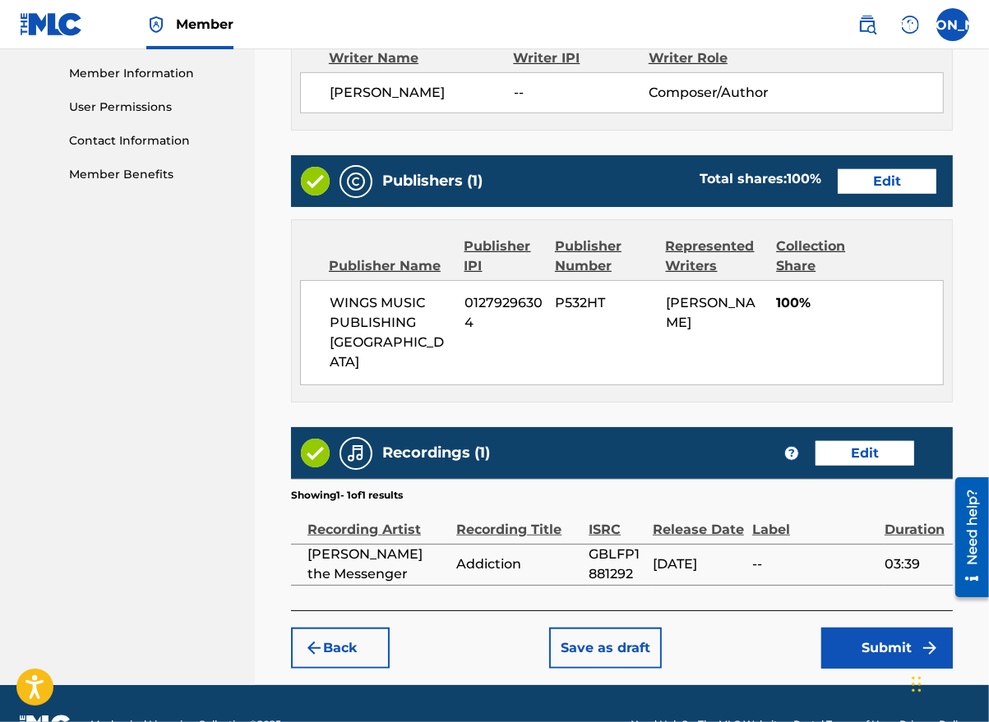
click at [851, 628] on button "Submit" at bounding box center [886, 648] width 131 height 41
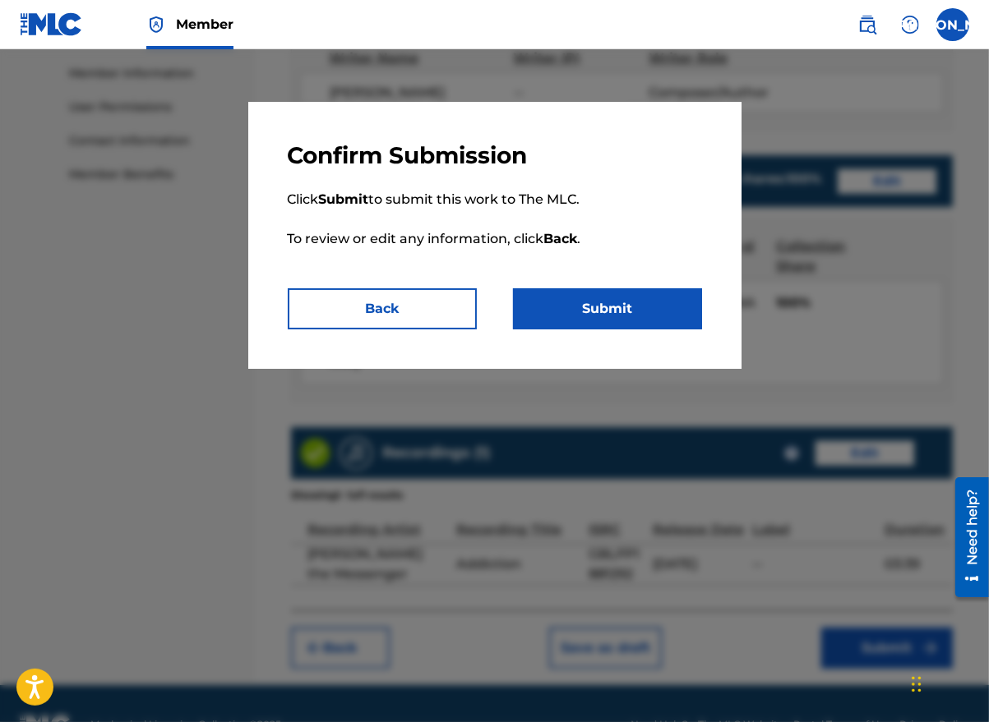
click at [581, 313] on button "Submit" at bounding box center [607, 308] width 189 height 41
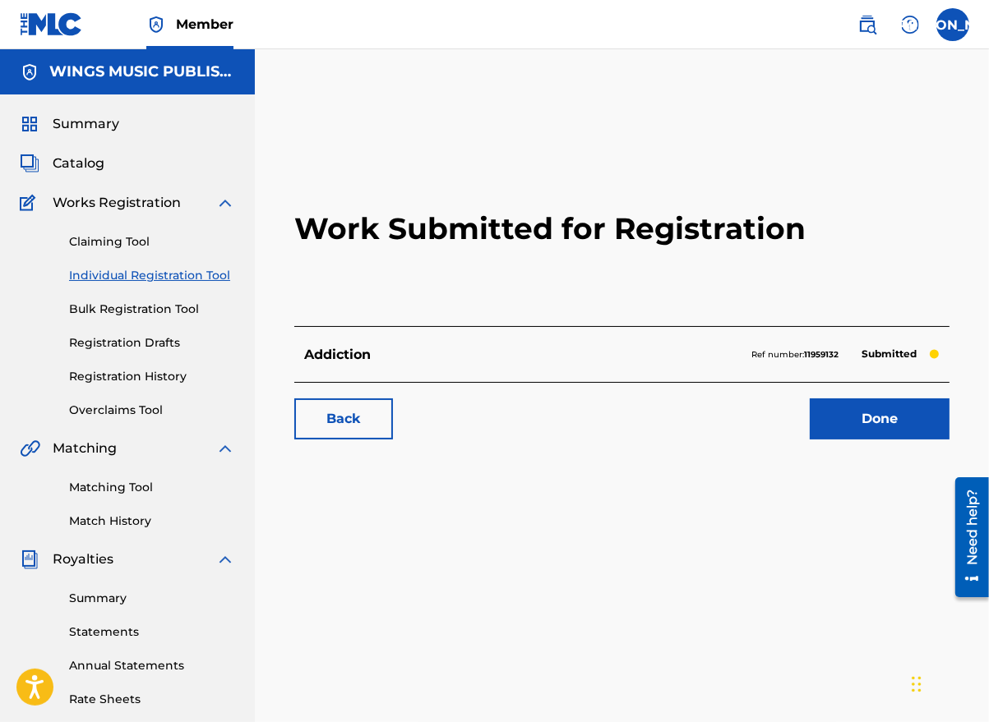
click at [882, 422] on link "Done" at bounding box center [879, 419] width 140 height 41
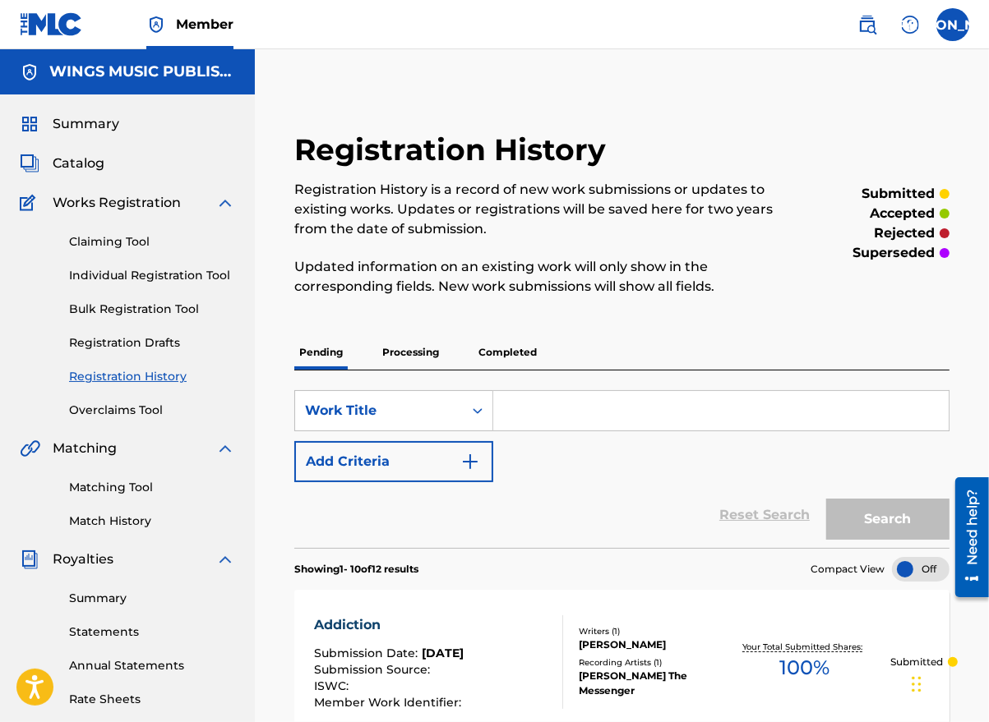
click at [115, 275] on link "Individual Registration Tool" at bounding box center [152, 275] width 166 height 17
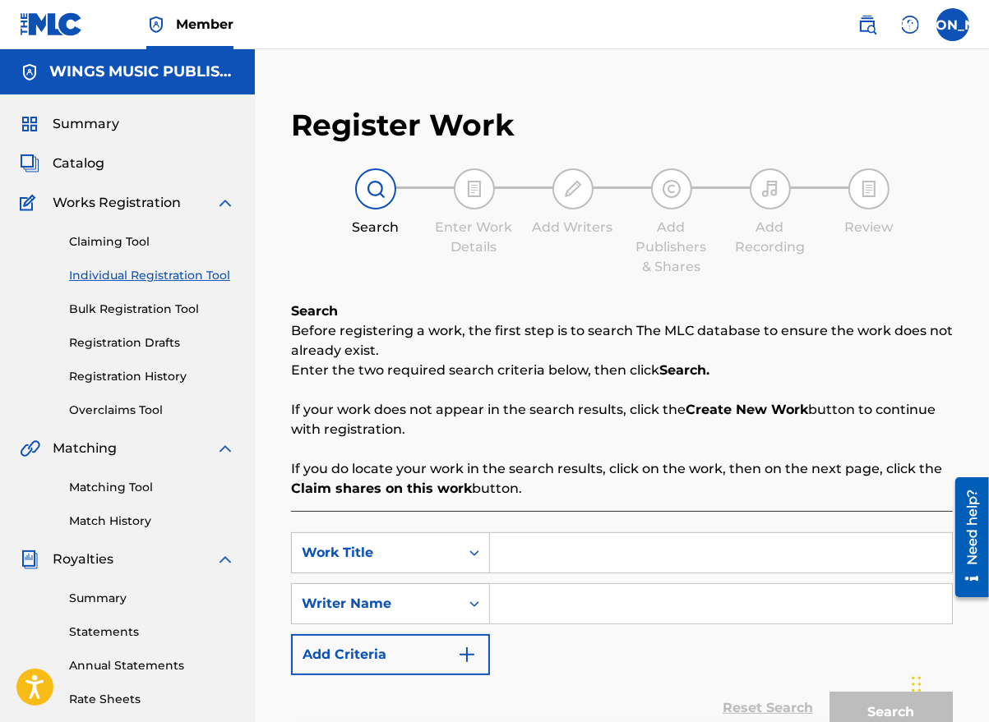
click at [533, 544] on input "Search Form" at bounding box center [721, 552] width 462 height 39
type input "The Sinner's Song"
click at [550, 614] on input "Search Form" at bounding box center [721, 603] width 462 height 39
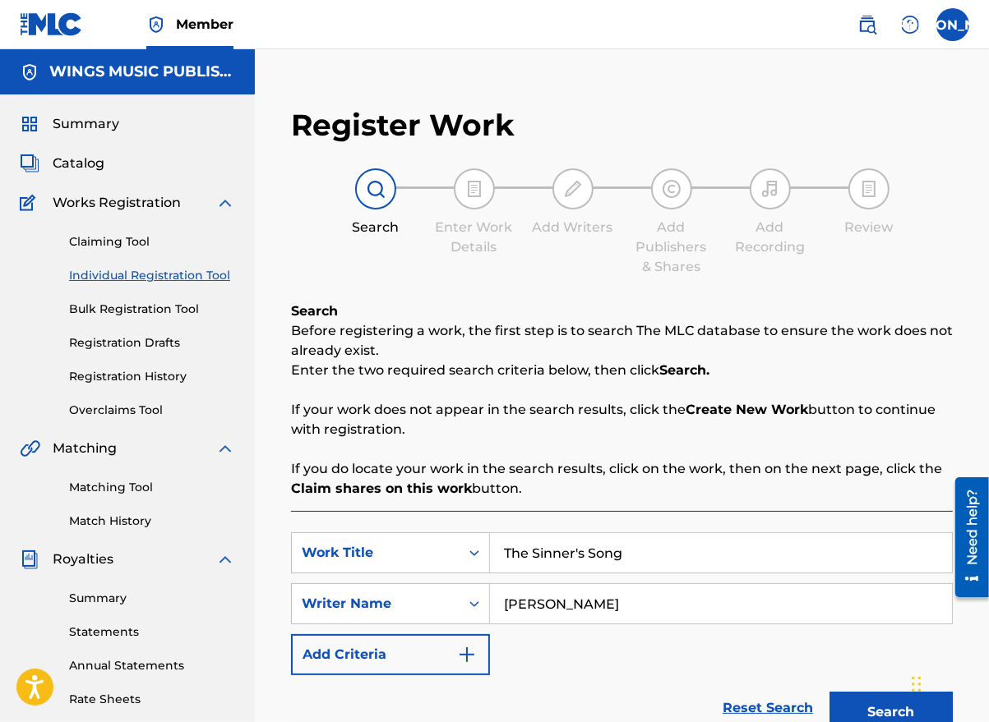
scroll to position [247, 0]
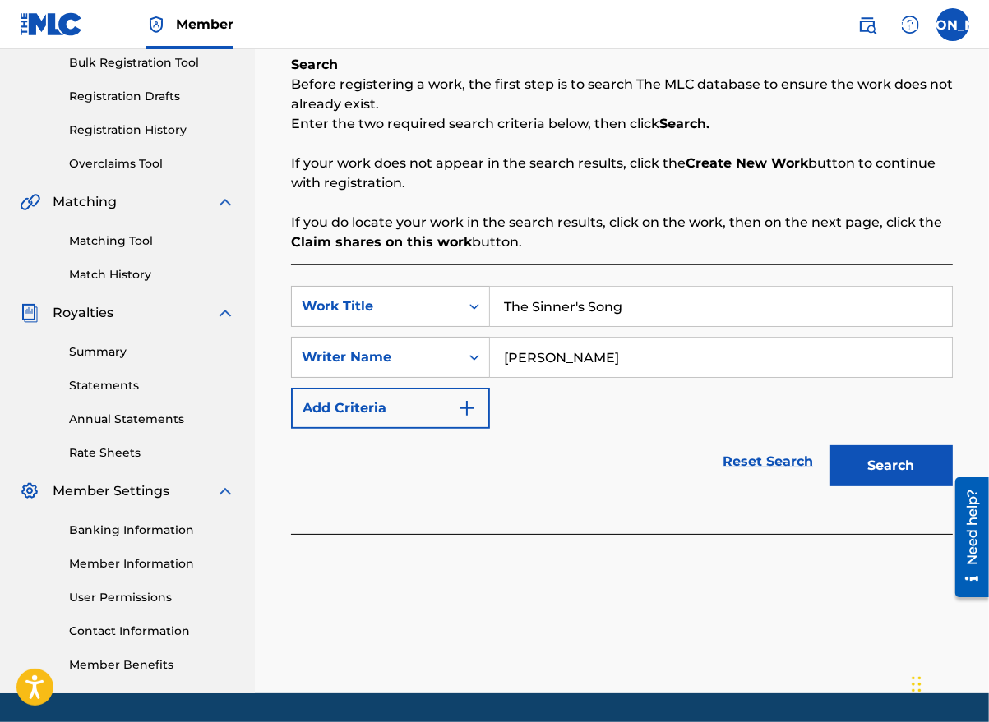
type input "[PERSON_NAME]"
click at [871, 464] on button "Search" at bounding box center [890, 465] width 123 height 41
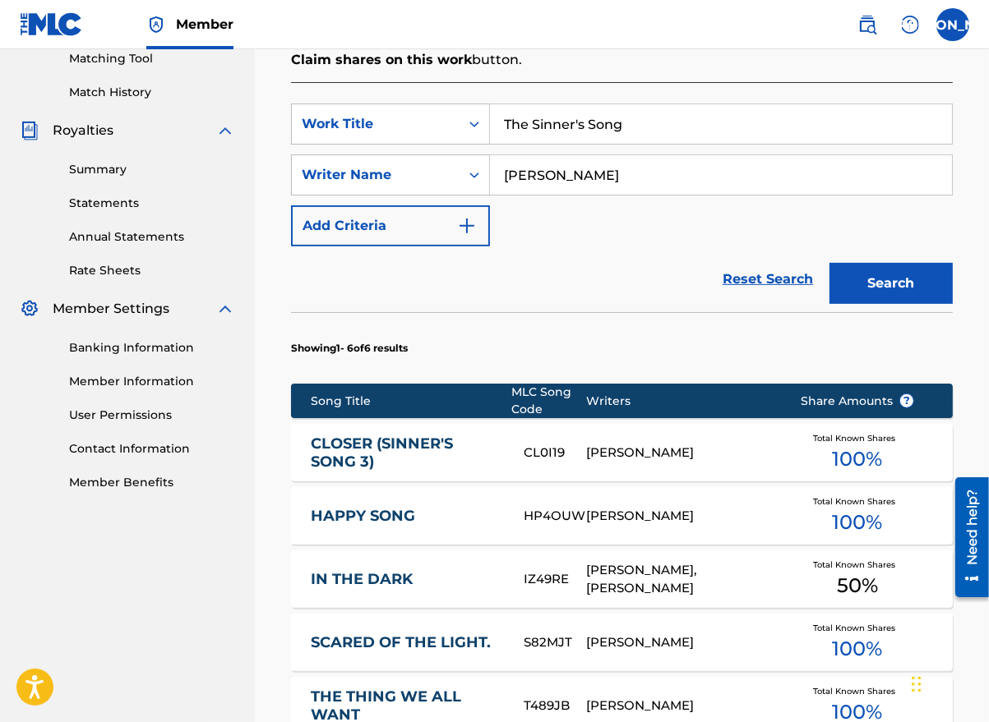
scroll to position [657, 0]
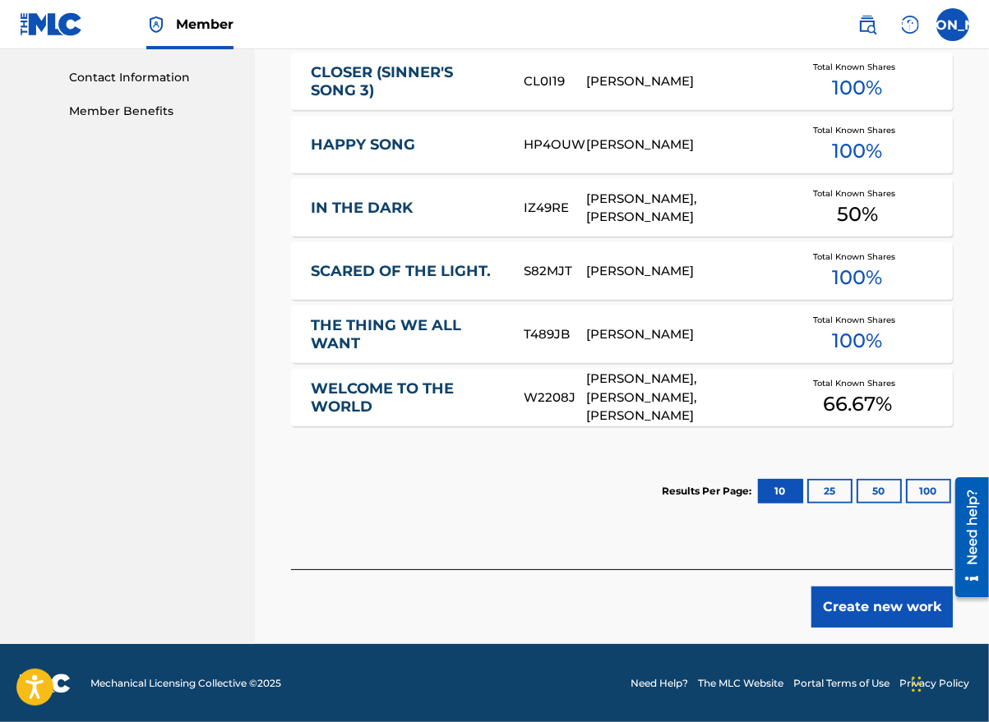
click at [832, 607] on button "Create new work" at bounding box center [881, 607] width 141 height 41
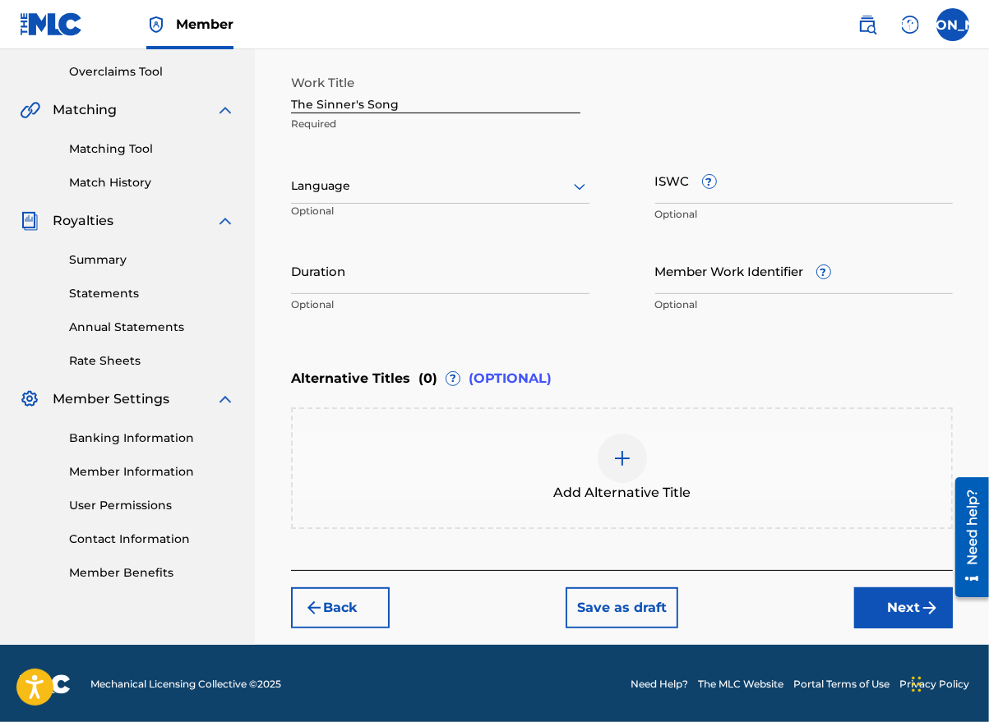
click at [343, 188] on div at bounding box center [440, 186] width 298 height 21
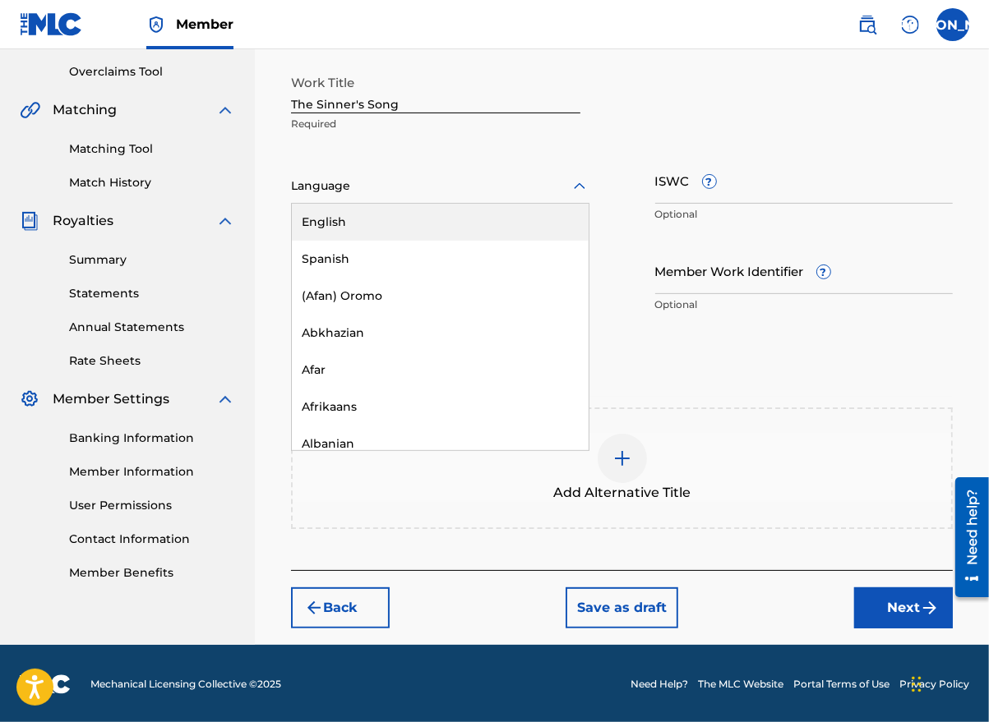
click at [345, 216] on div "English" at bounding box center [440, 222] width 297 height 37
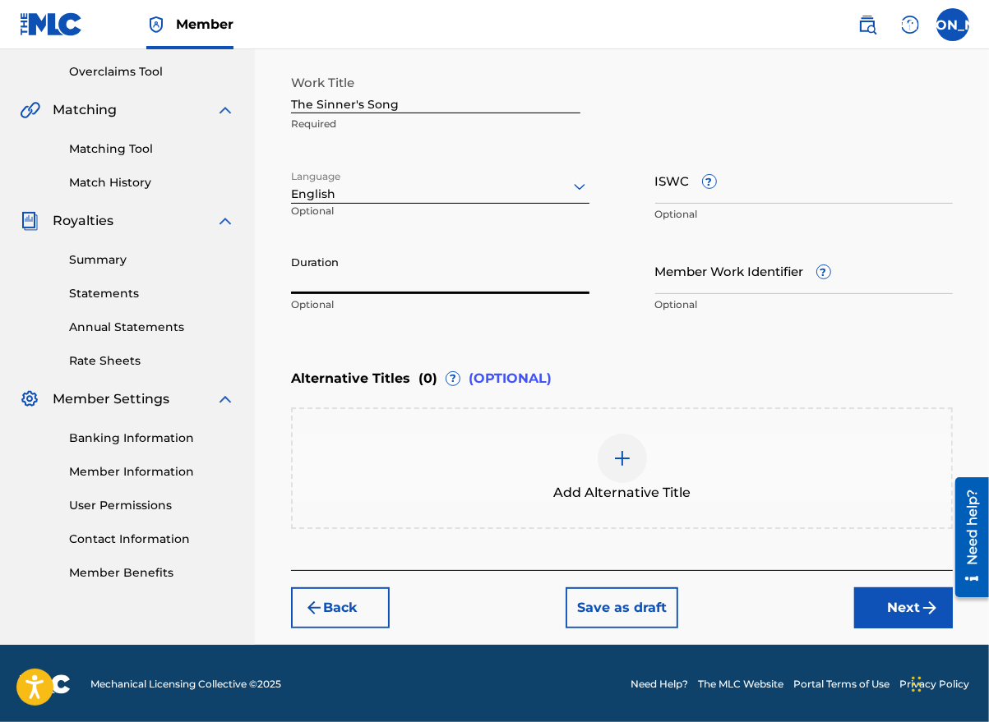
click at [348, 283] on input "Duration" at bounding box center [440, 270] width 298 height 47
type input "05:51"
click at [921, 599] on img "submit" at bounding box center [930, 608] width 20 height 20
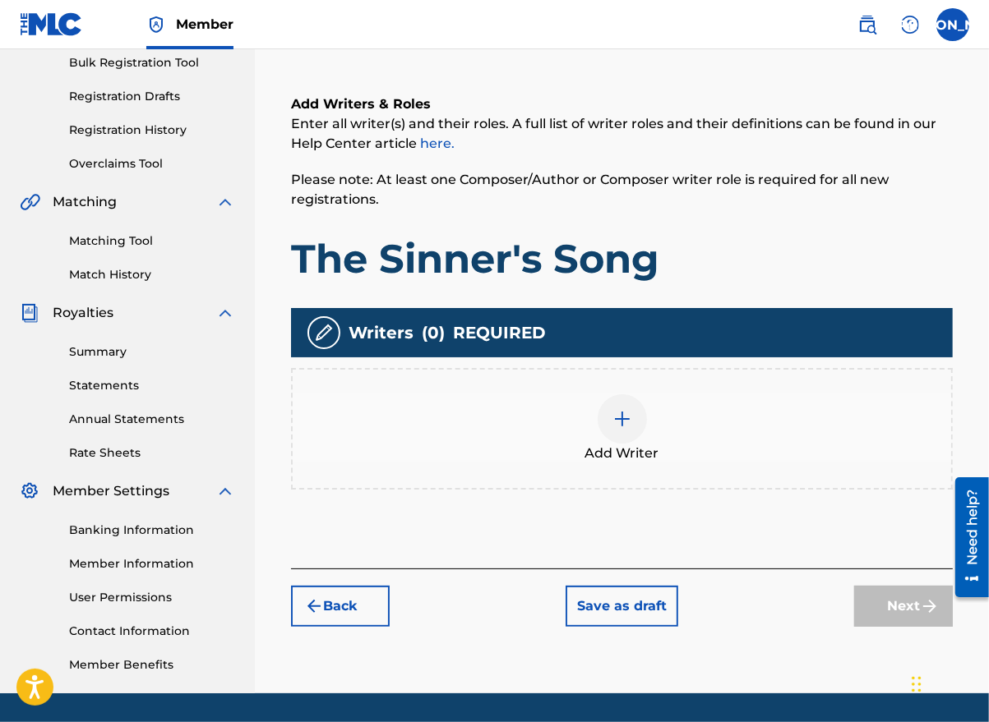
scroll to position [74, 0]
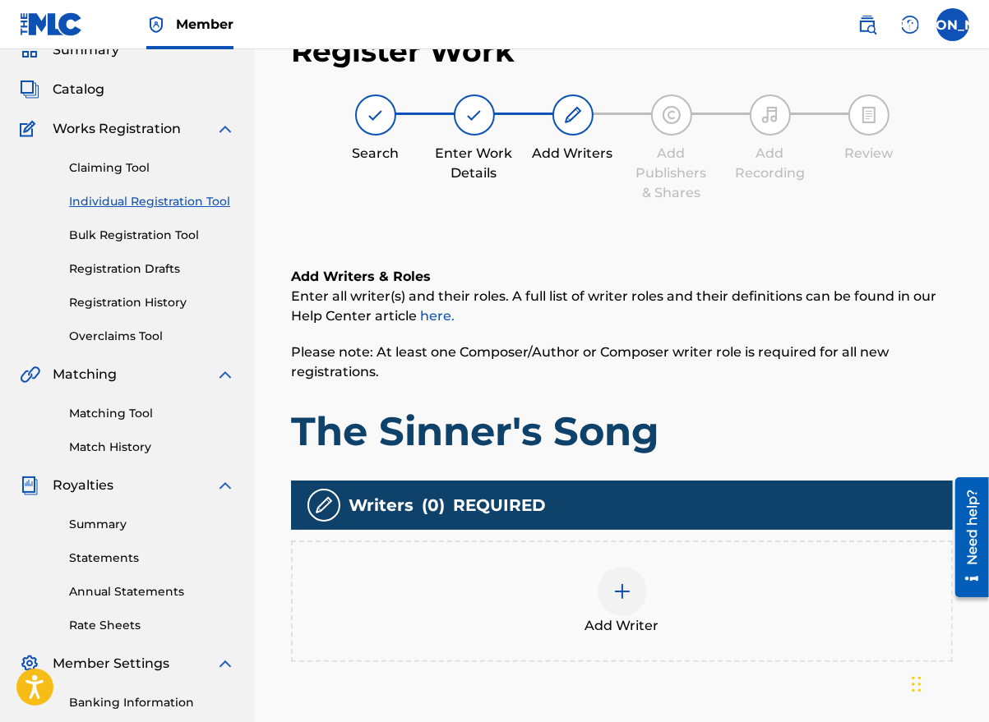
click at [630, 599] on img at bounding box center [622, 592] width 20 height 20
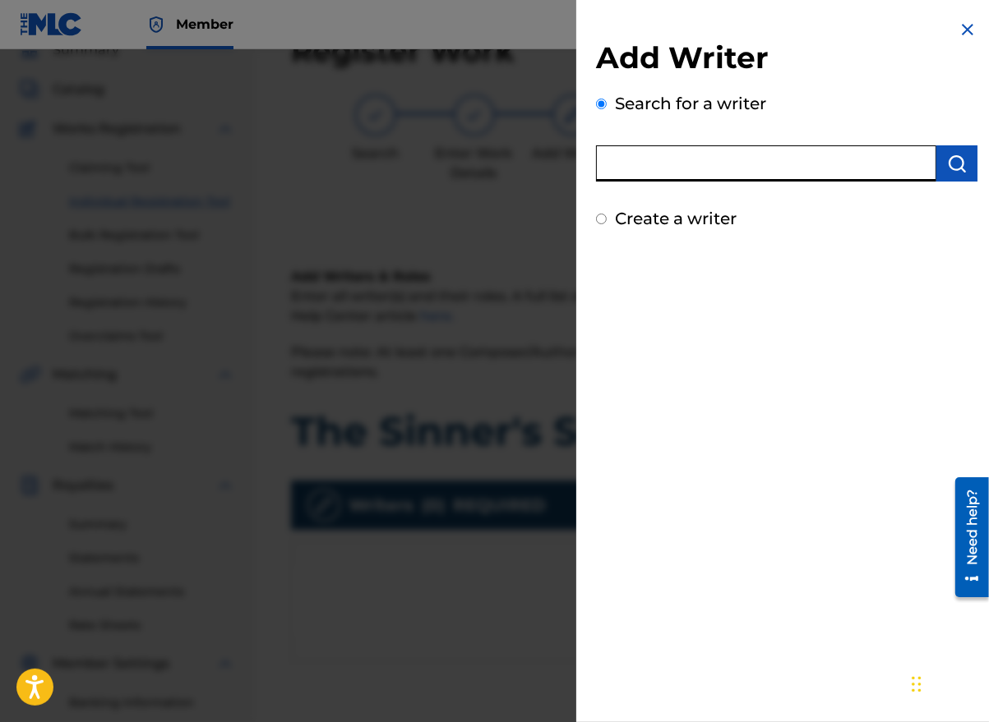
click at [690, 178] on input "text" at bounding box center [766, 163] width 340 height 36
type input "[PERSON_NAME]"
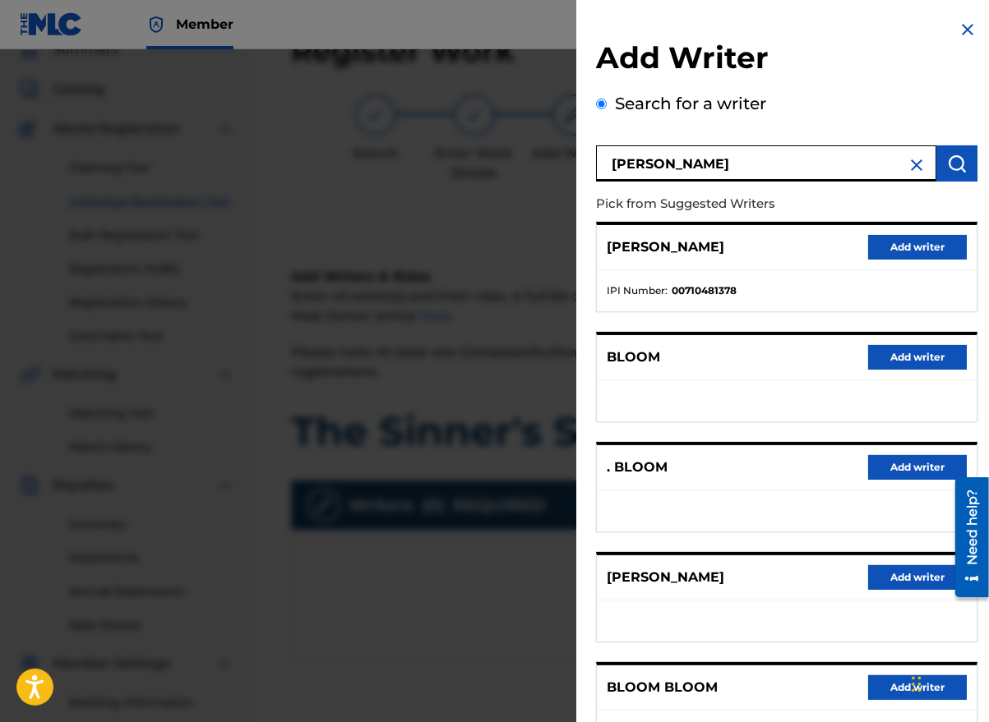
click at [897, 565] on button "Add writer" at bounding box center [917, 577] width 99 height 25
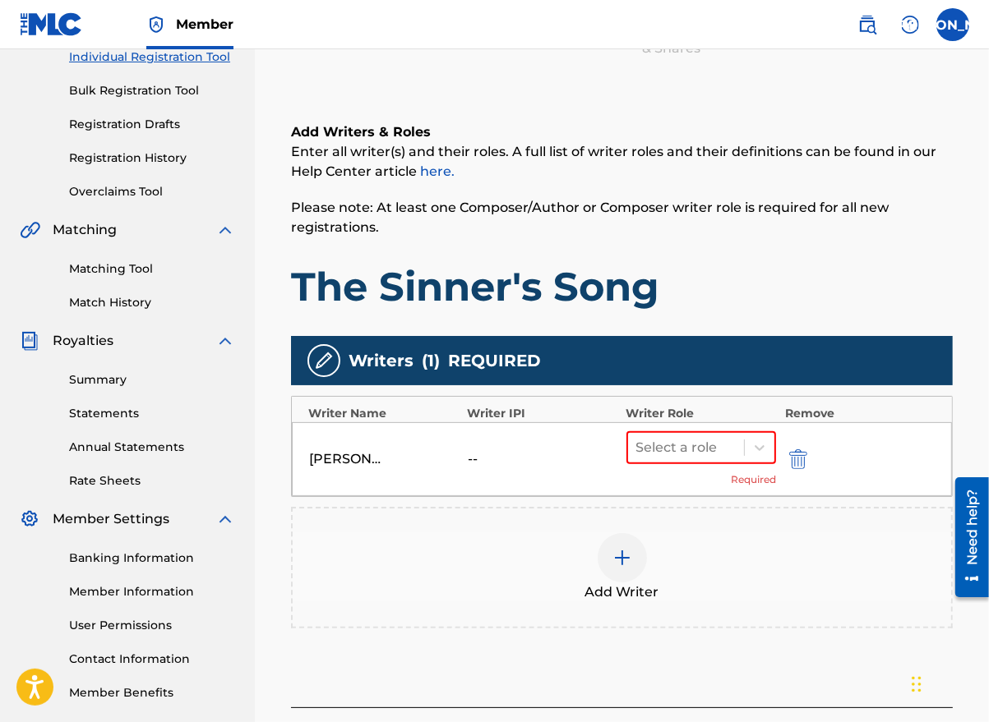
scroll to position [321, 0]
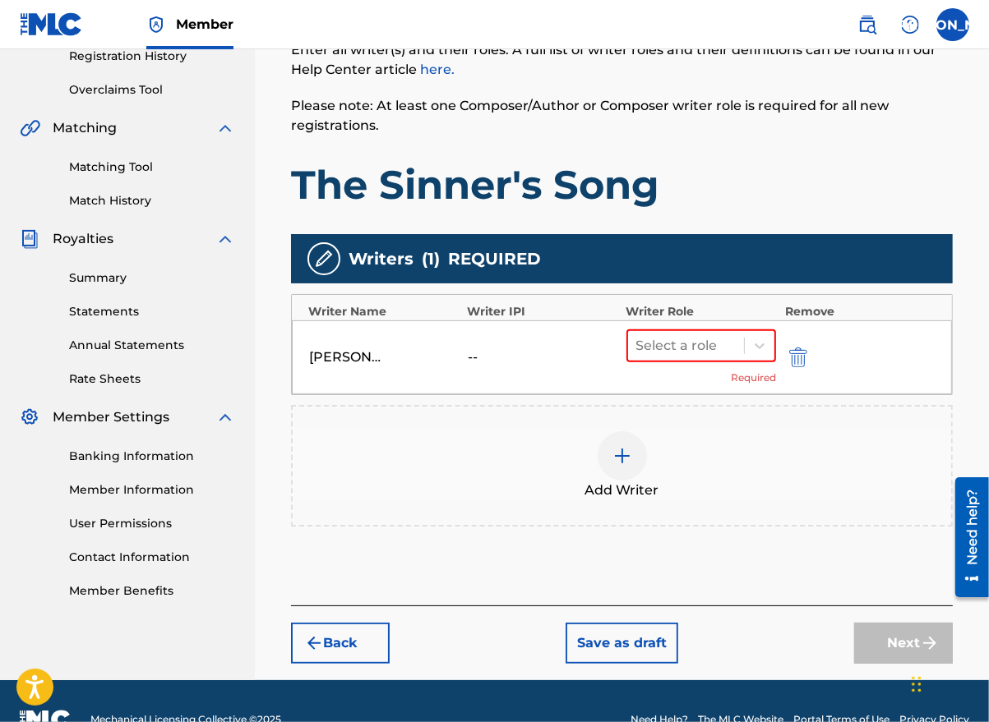
click at [748, 344] on div at bounding box center [760, 346] width 30 height 30
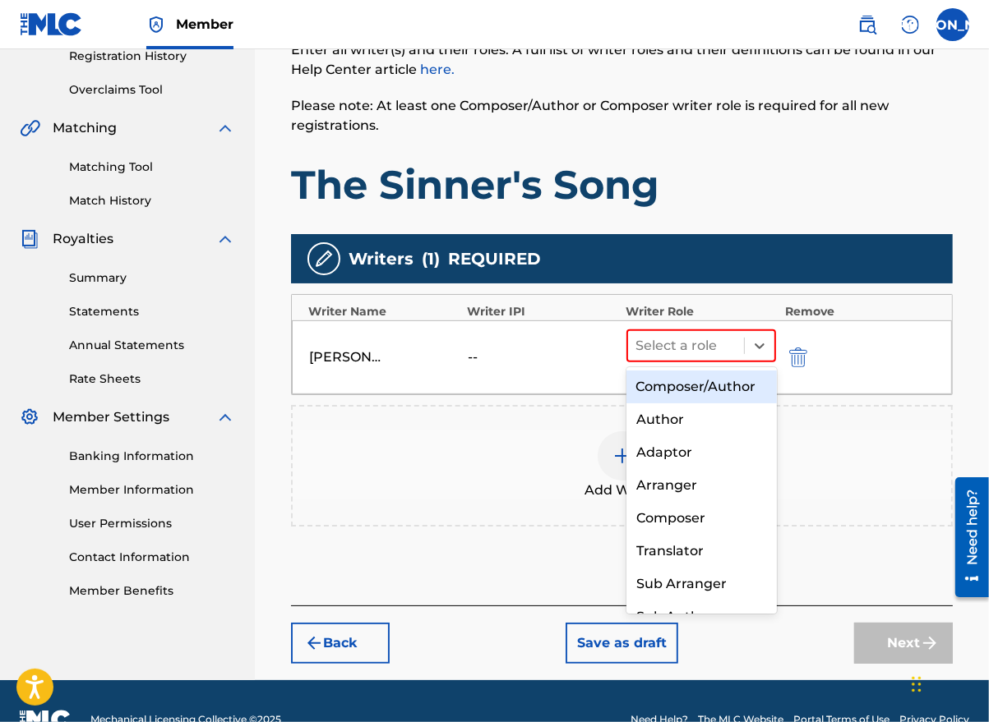
click at [697, 381] on div "Composer/Author" at bounding box center [701, 387] width 150 height 33
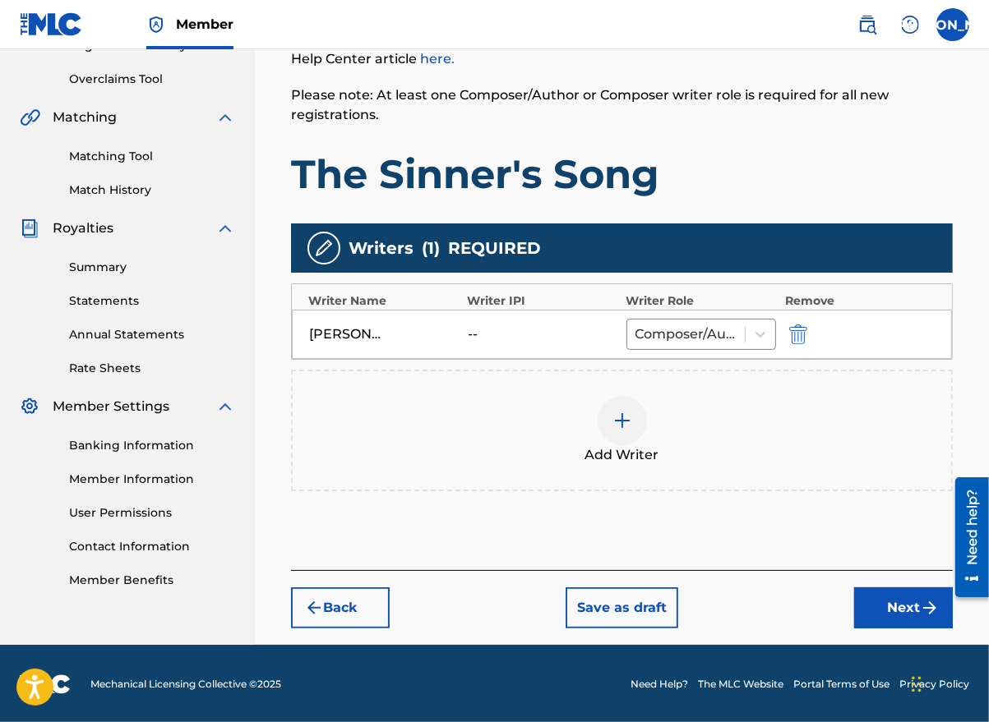
click at [907, 612] on button "Next" at bounding box center [903, 608] width 99 height 41
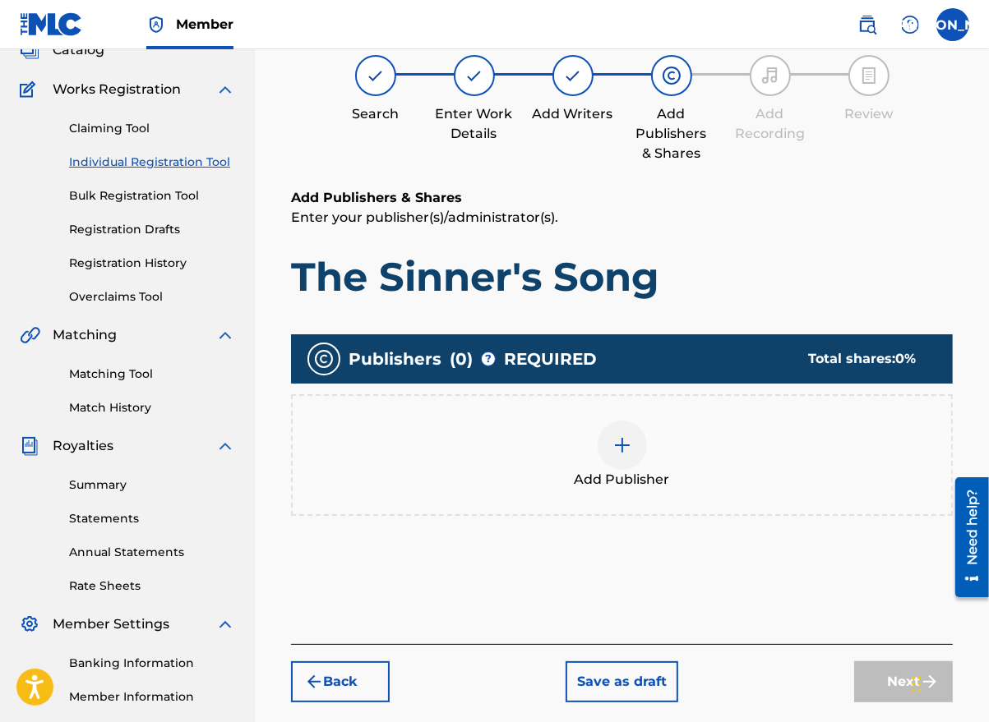
scroll to position [74, 0]
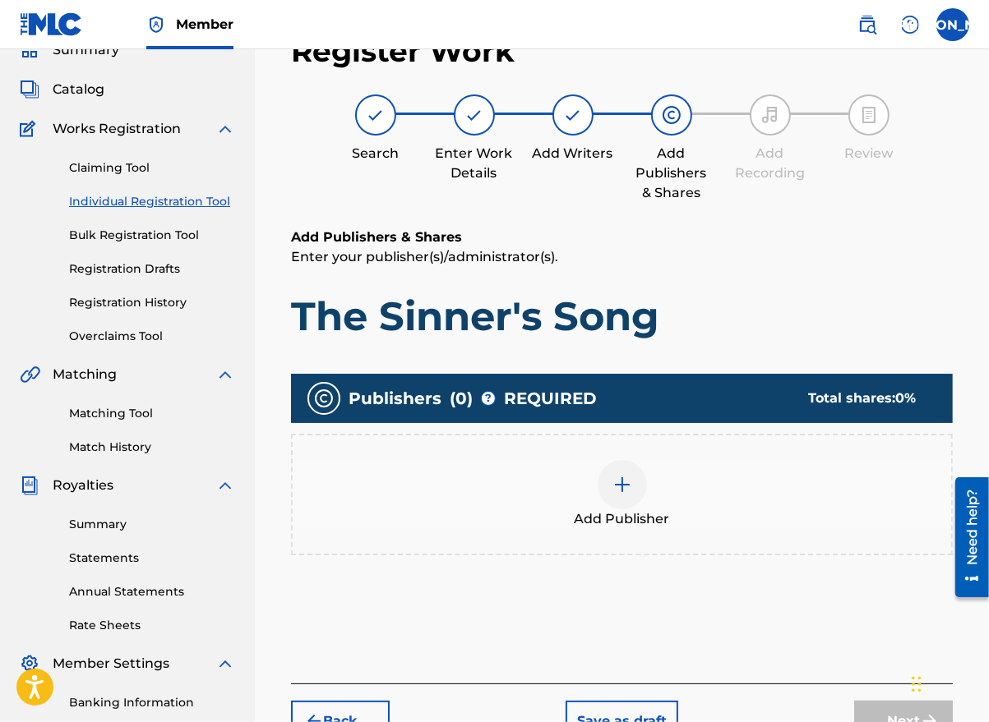
click at [616, 494] on div at bounding box center [621, 484] width 49 height 49
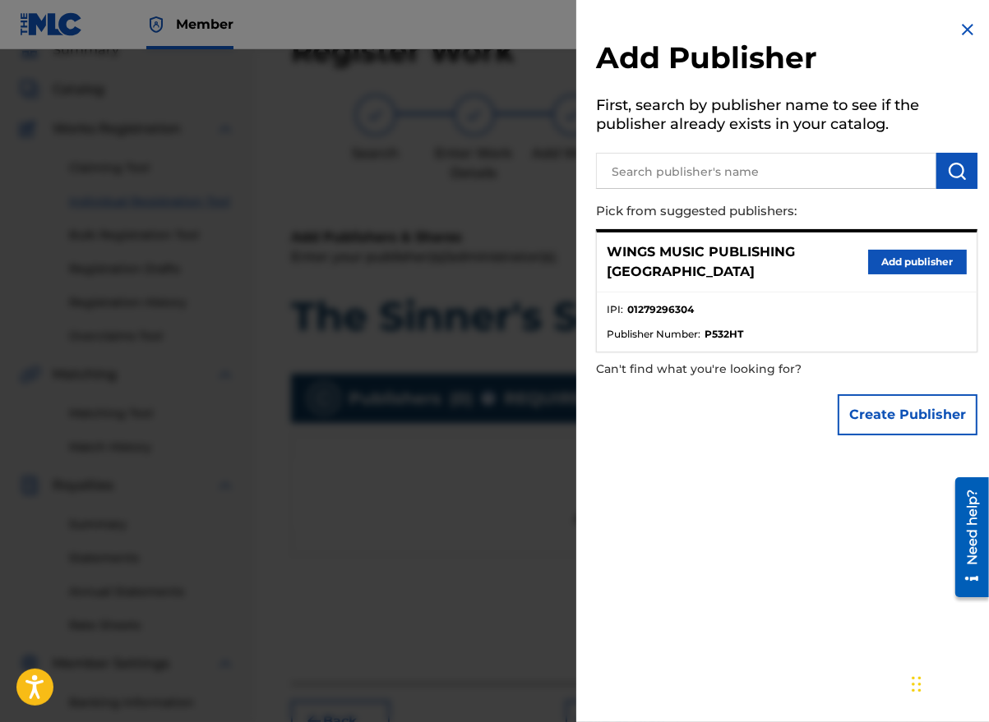
click at [917, 250] on button "Add publisher" at bounding box center [917, 262] width 99 height 25
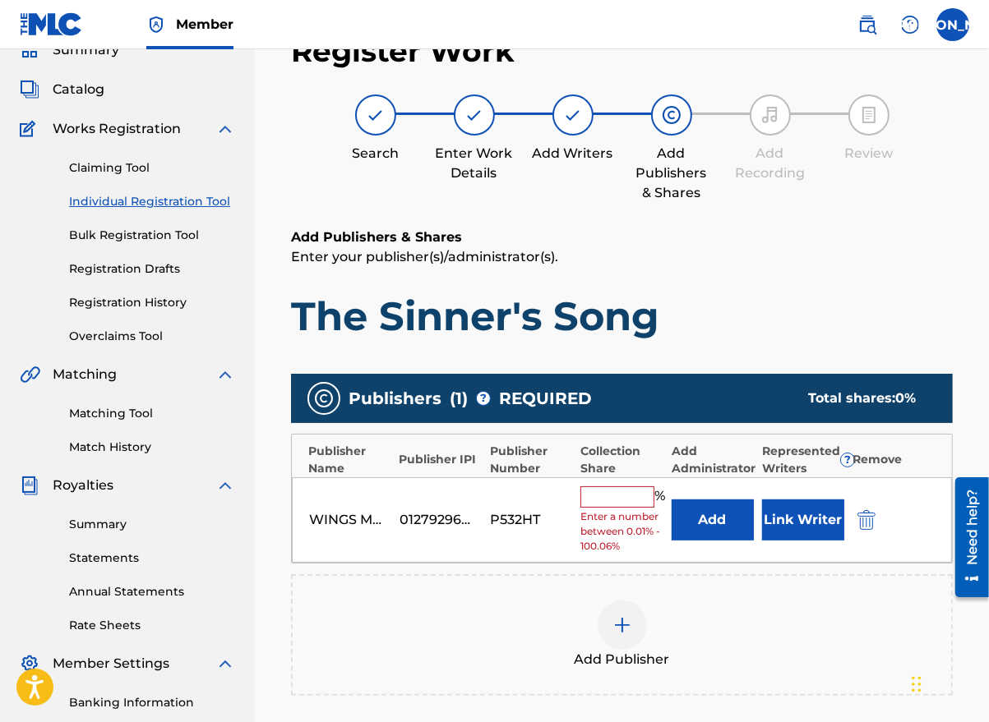
click at [628, 495] on input "text" at bounding box center [617, 497] width 74 height 21
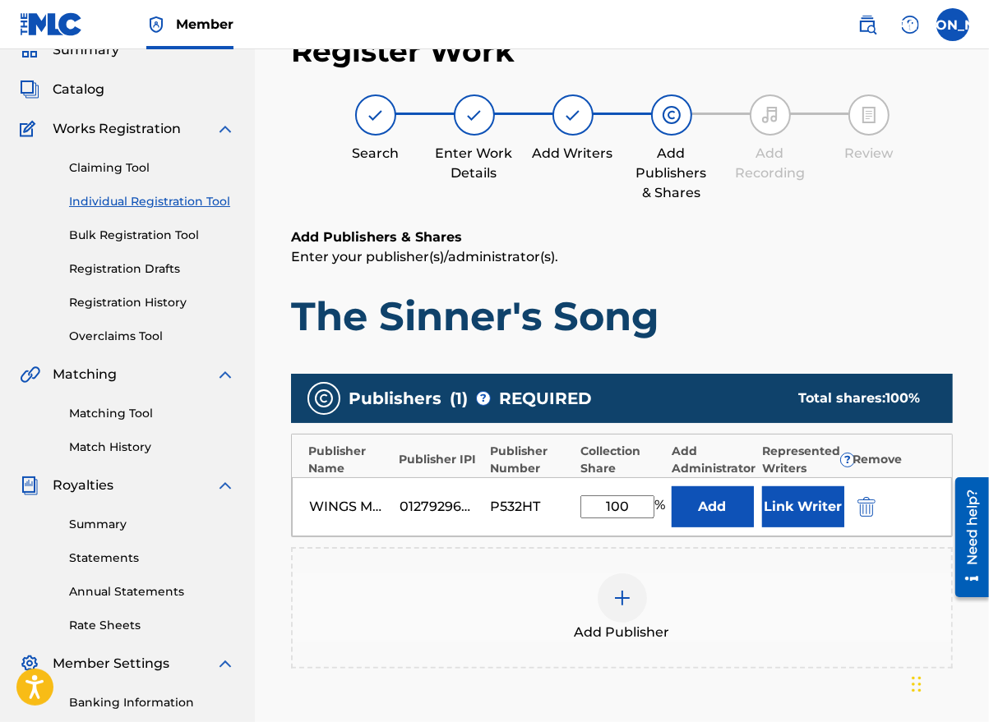
type input "100"
click at [804, 499] on button "Link Writer" at bounding box center [803, 507] width 82 height 41
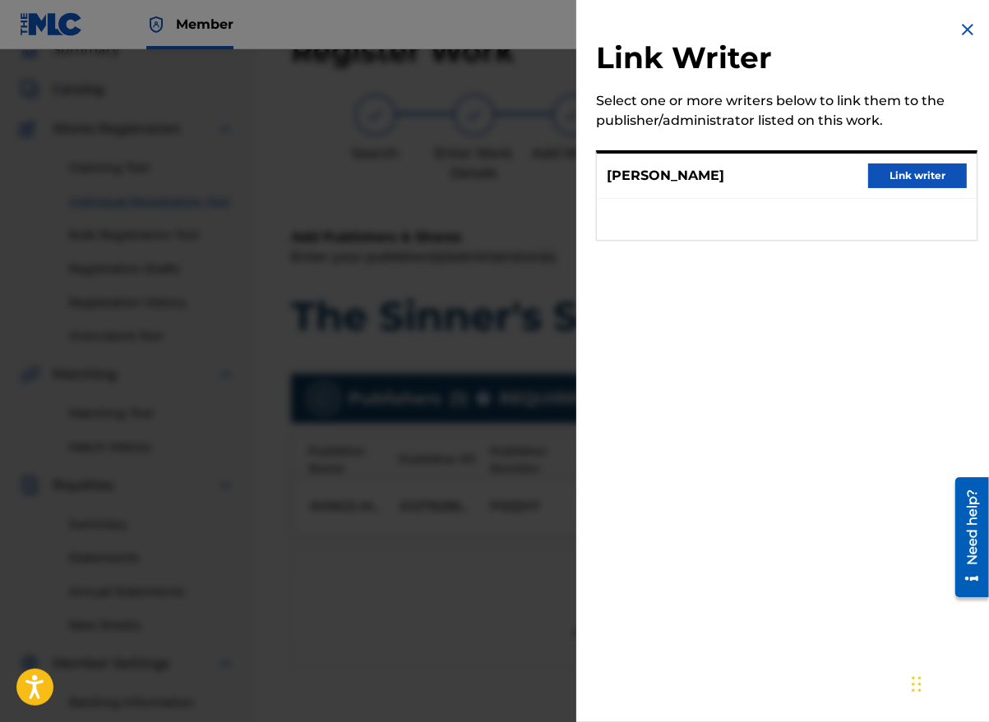
click at [927, 178] on button "Link writer" at bounding box center [917, 176] width 99 height 25
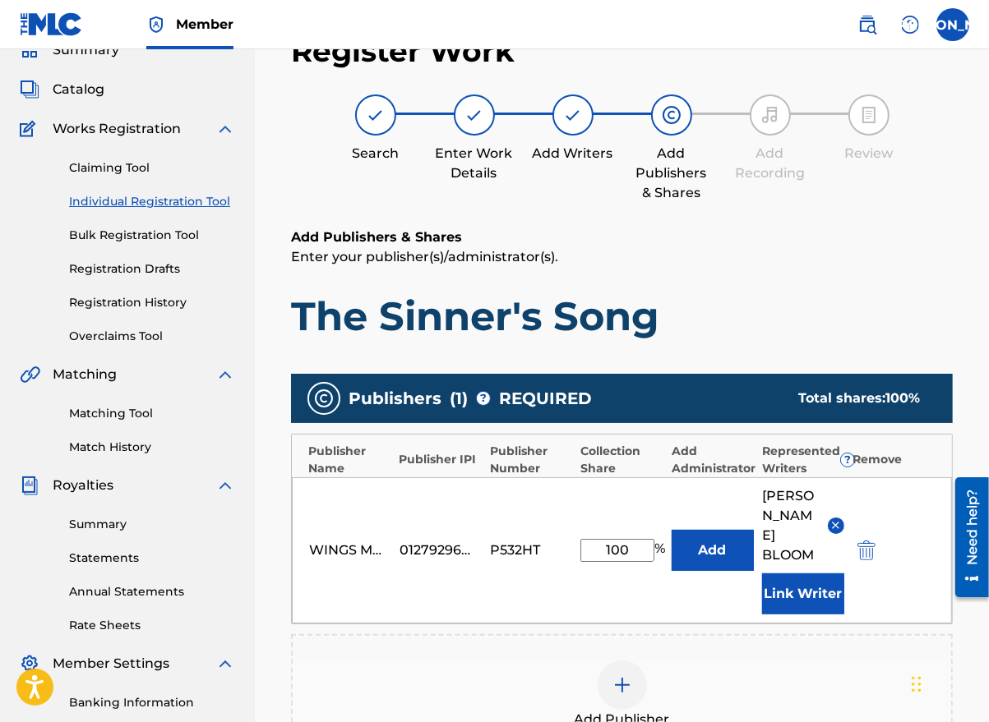
scroll to position [348, 0]
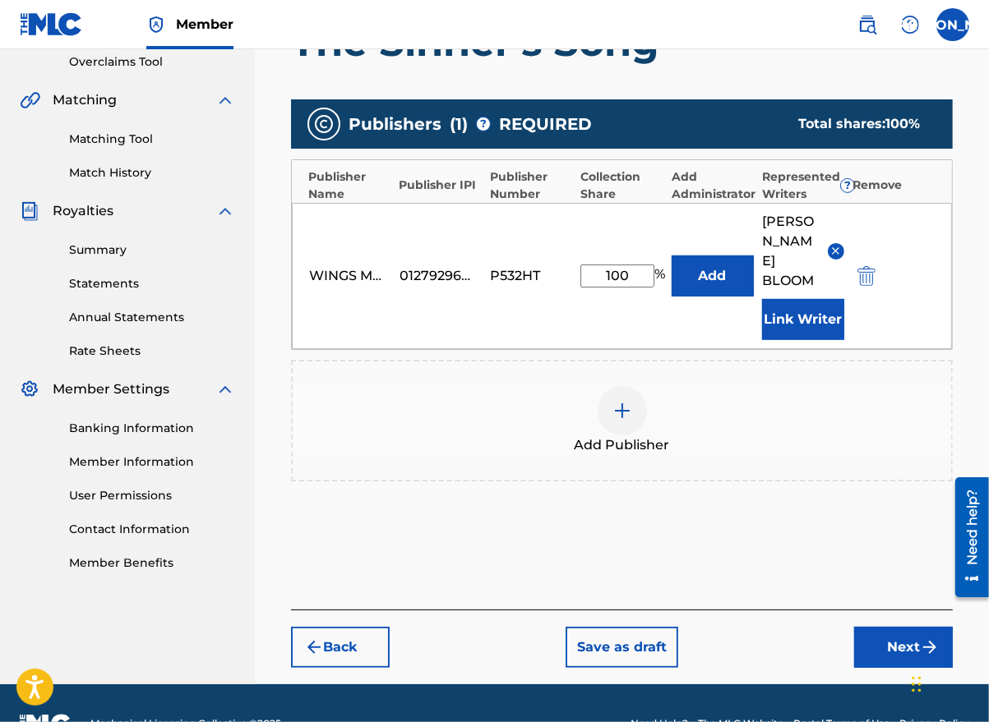
click at [883, 627] on button "Next" at bounding box center [903, 647] width 99 height 41
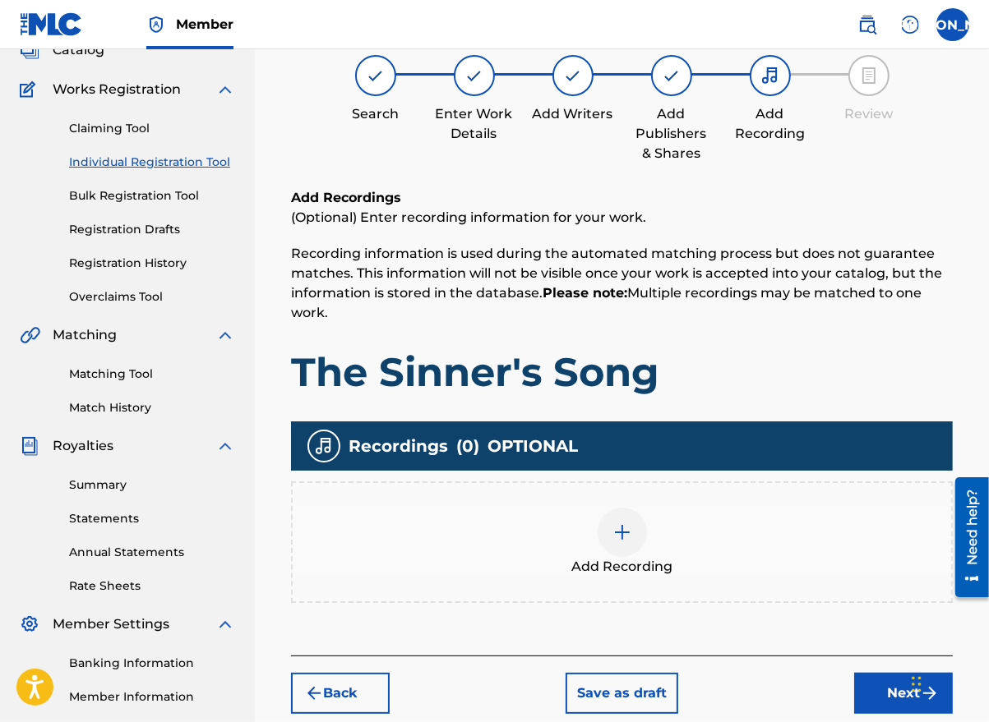
scroll to position [74, 0]
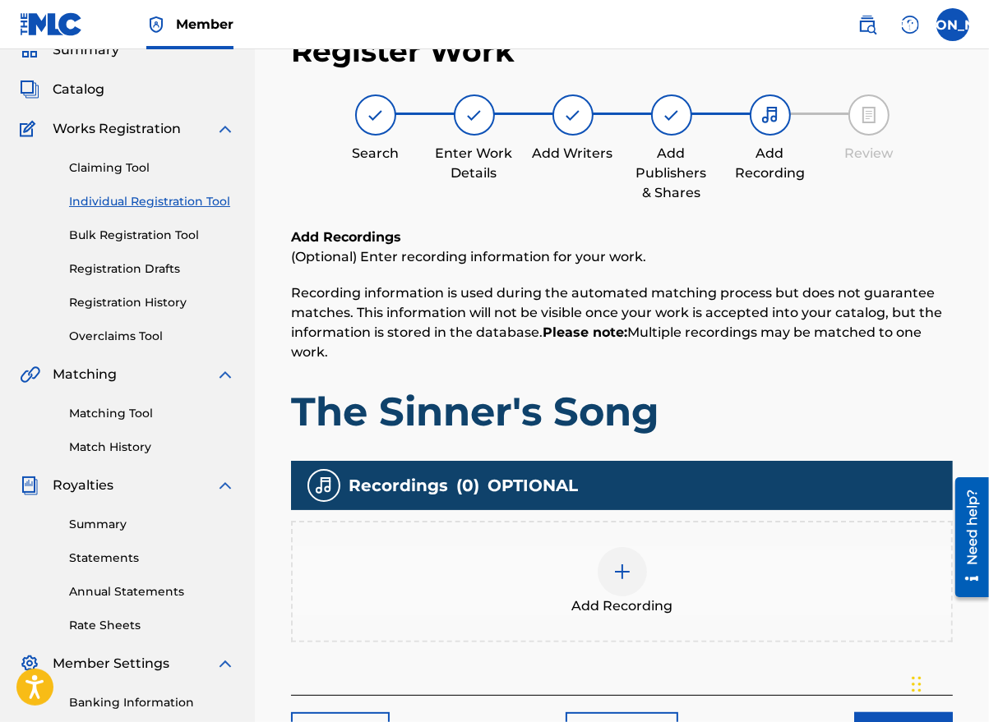
click at [621, 584] on div at bounding box center [621, 571] width 49 height 49
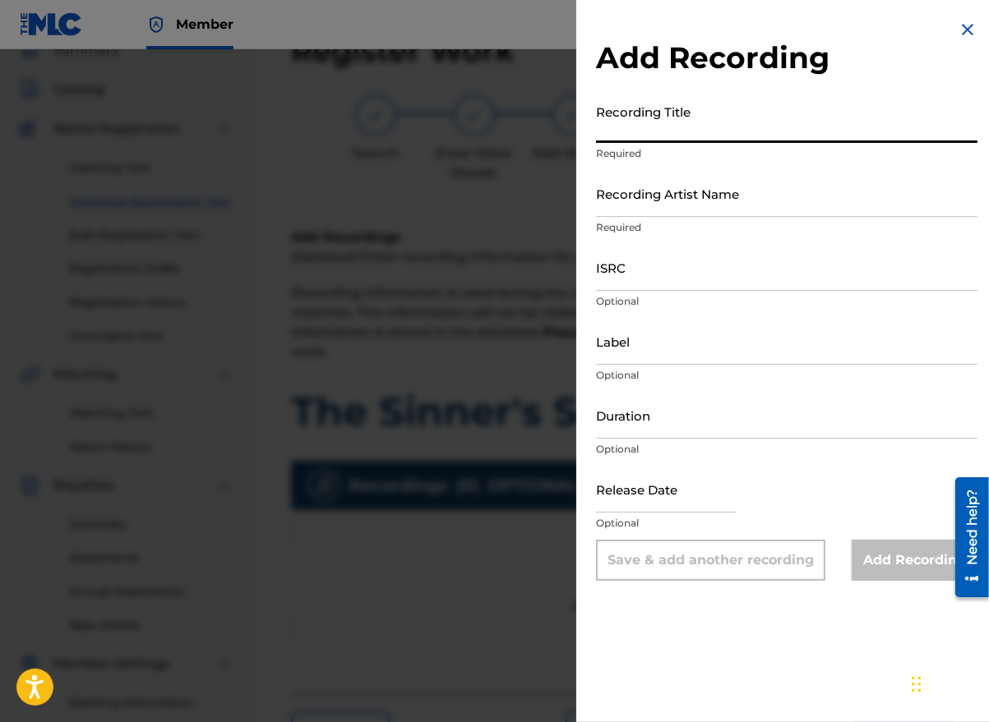
click at [694, 136] on input "Recording Title" at bounding box center [786, 119] width 381 height 47
type input "The Sinner's Song"
click at [684, 206] on input "Recording Artist Name" at bounding box center [786, 193] width 381 height 47
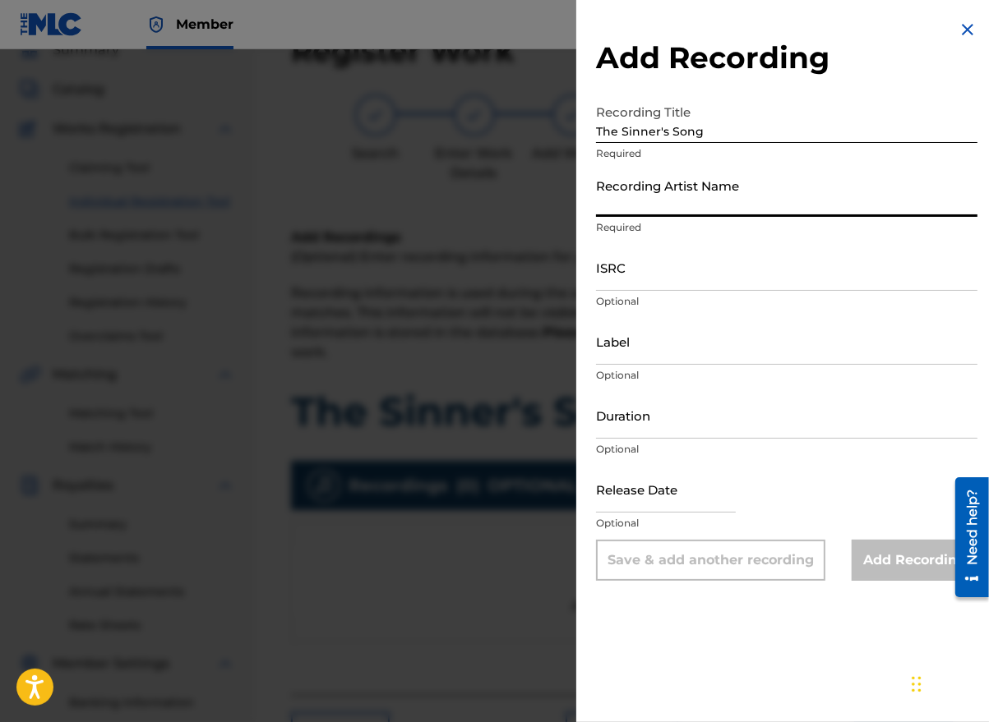
type input "[PERSON_NAME] the Messenger"
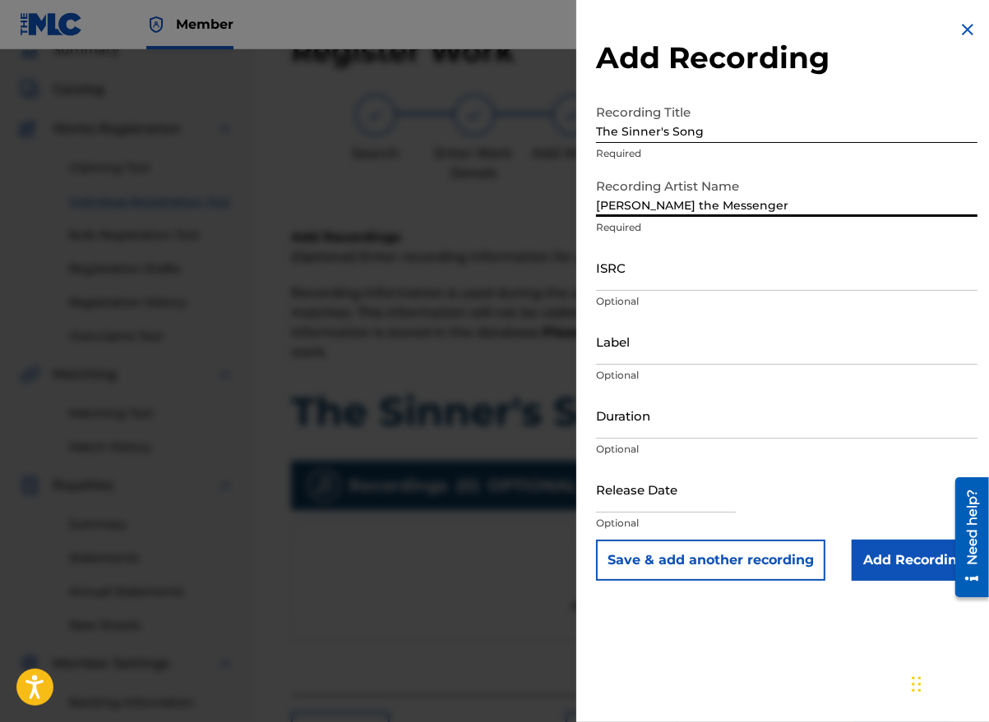
click at [623, 284] on input "ISRC" at bounding box center [786, 267] width 381 height 47
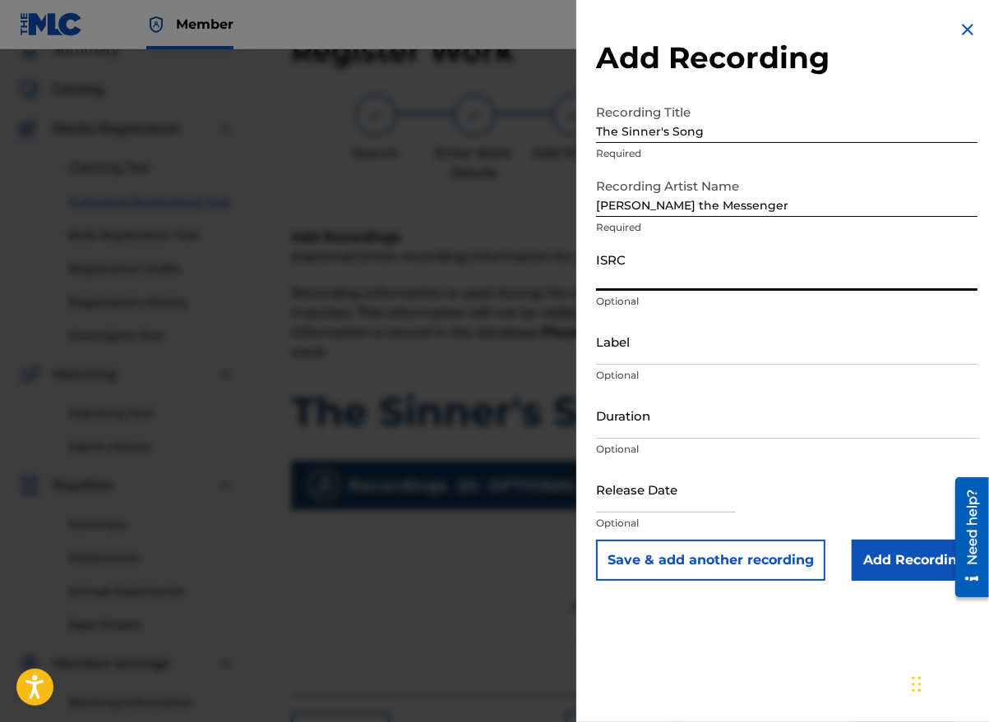
paste input "GBLFP1891589"
type input "GBLFP1891589"
click at [684, 430] on input "Duration" at bounding box center [786, 415] width 381 height 47
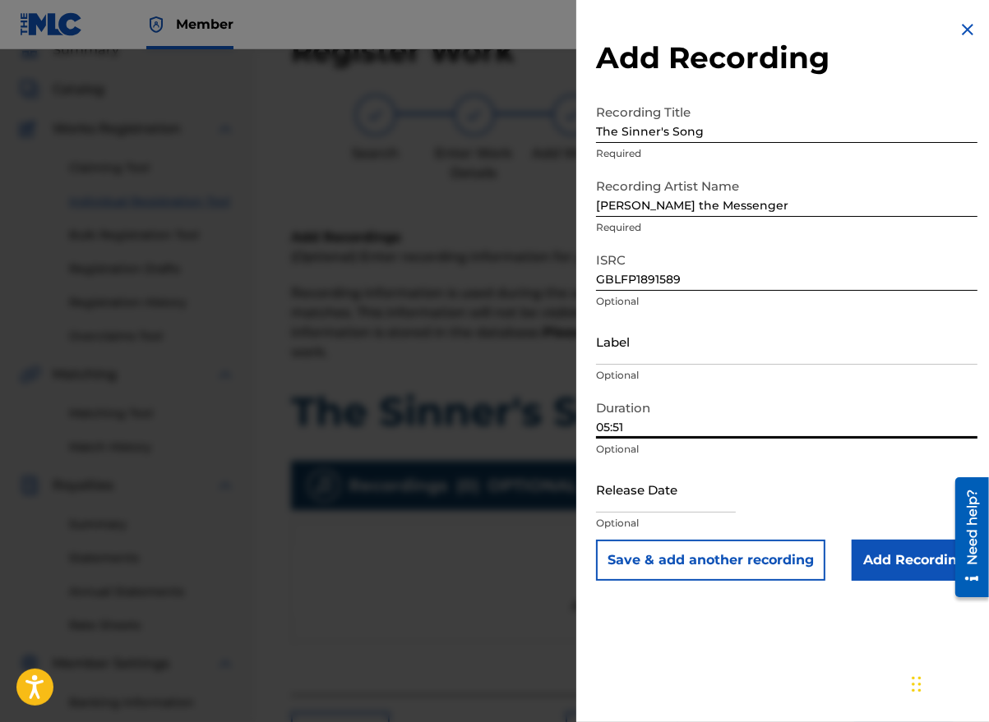
type input "05:51"
click at [705, 501] on input "text" at bounding box center [666, 489] width 140 height 47
select select "7"
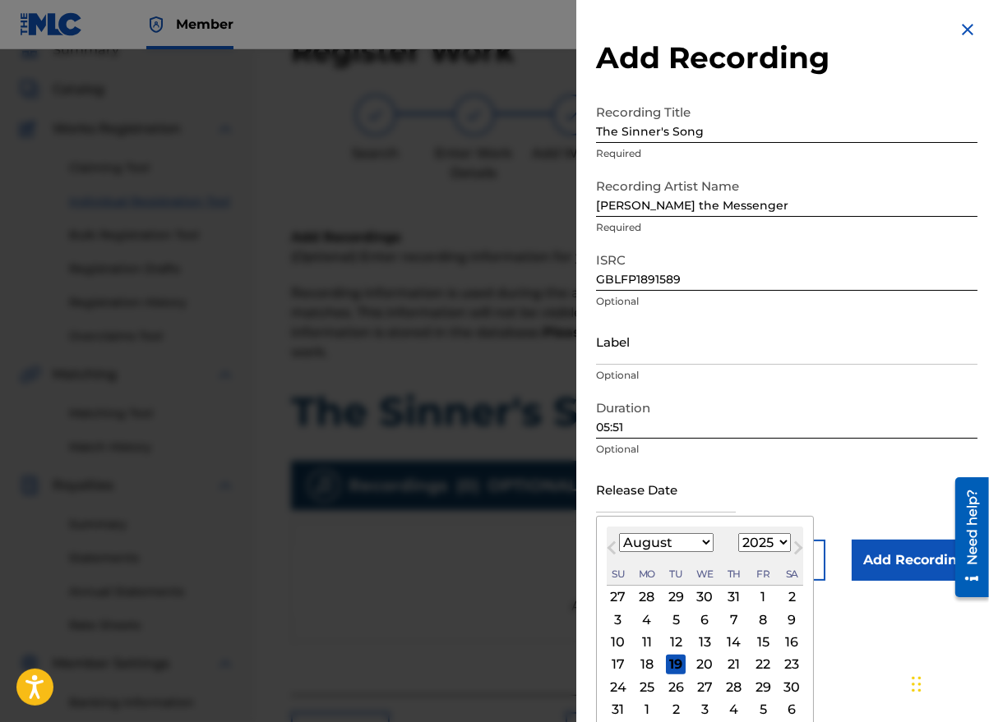
click at [798, 525] on div "Previous Month Next Month August [DATE] February March April May June July Augu…" at bounding box center [705, 635] width 218 height 238
click at [758, 541] on select "1900 1901 1902 1903 1904 1905 1906 1907 1908 1909 1910 1911 1912 1913 1914 1915…" at bounding box center [764, 542] width 53 height 19
select select "2018"
click at [738, 533] on select "1900 1901 1902 1903 1904 1905 1906 1907 1908 1909 1910 1911 1912 1913 1914 1915…" at bounding box center [764, 542] width 53 height 19
click at [759, 618] on div "10" at bounding box center [763, 620] width 20 height 20
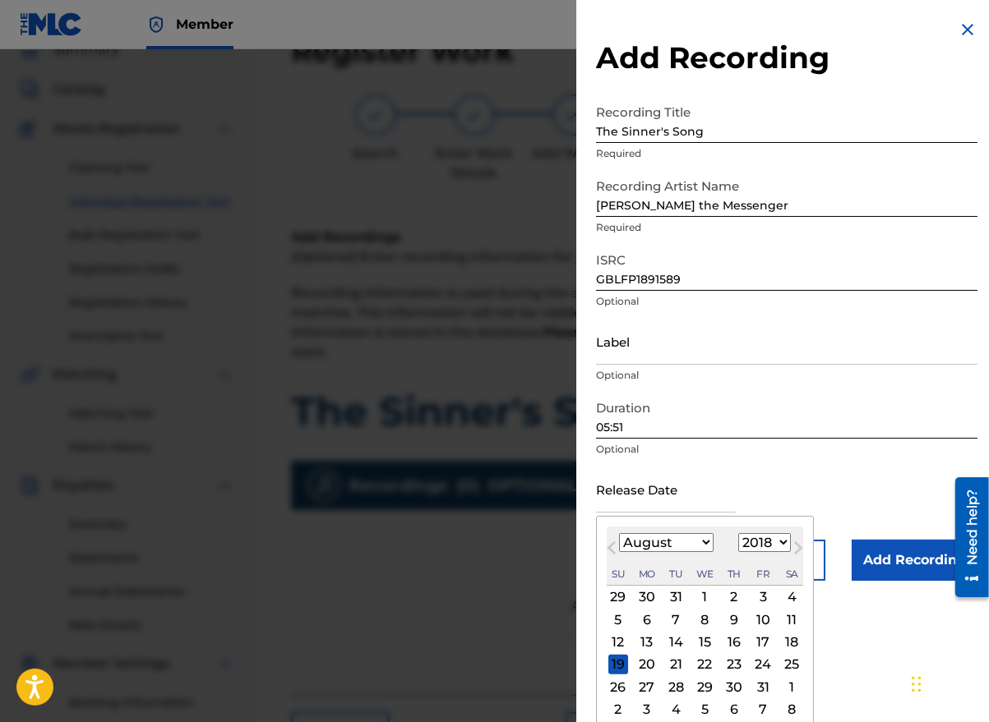
type input "[DATE]"
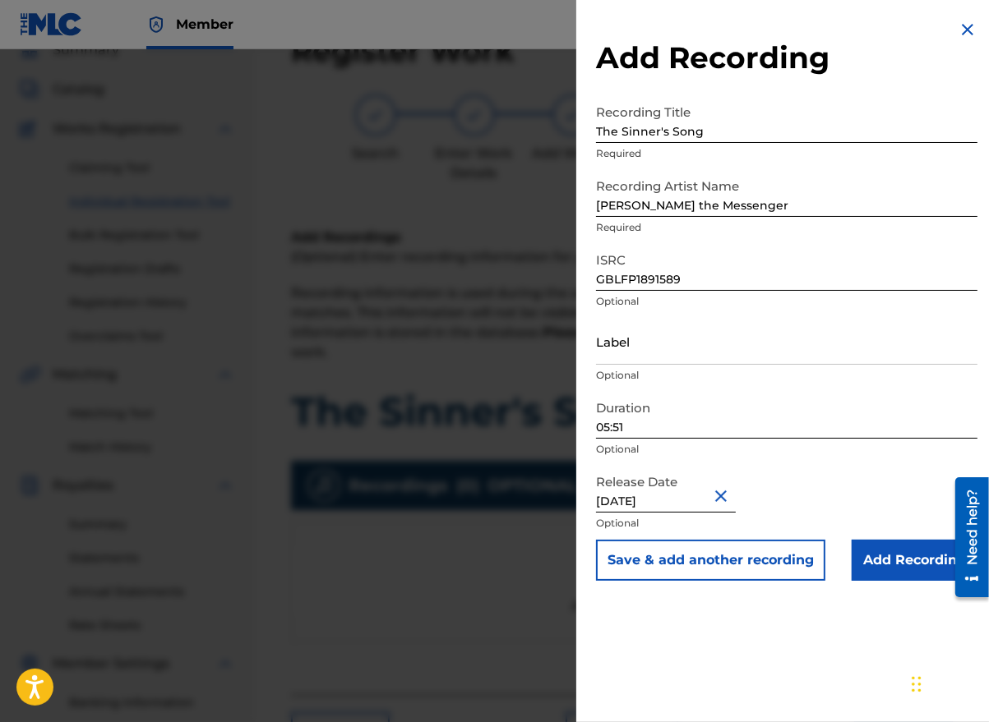
click at [892, 546] on input "Add Recording" at bounding box center [914, 560] width 126 height 41
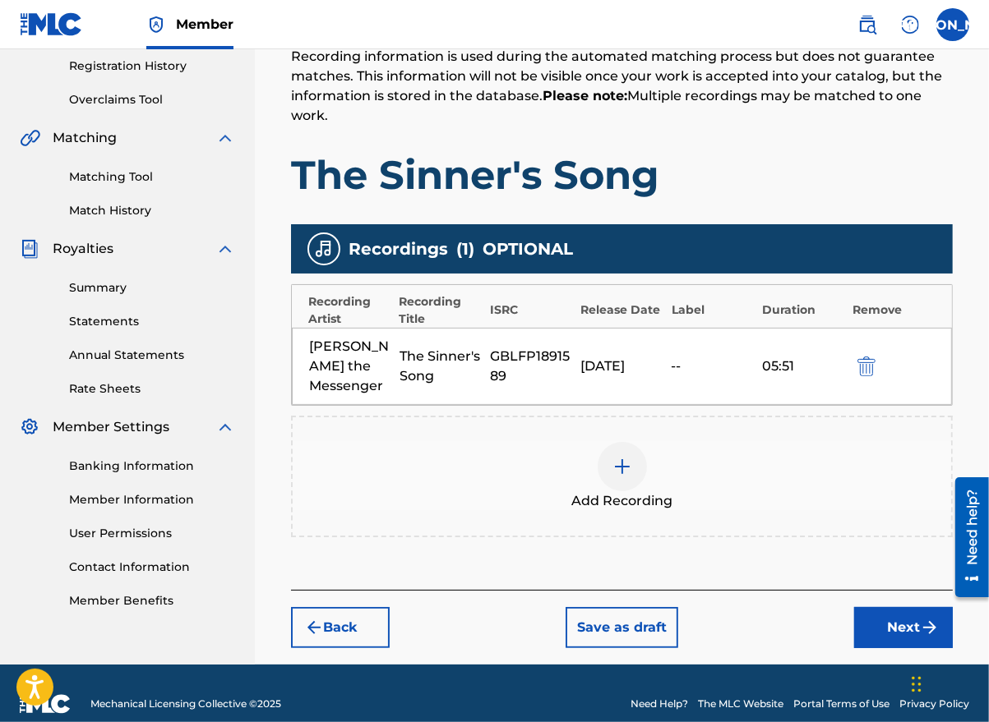
click at [880, 607] on button "Next" at bounding box center [903, 627] width 99 height 41
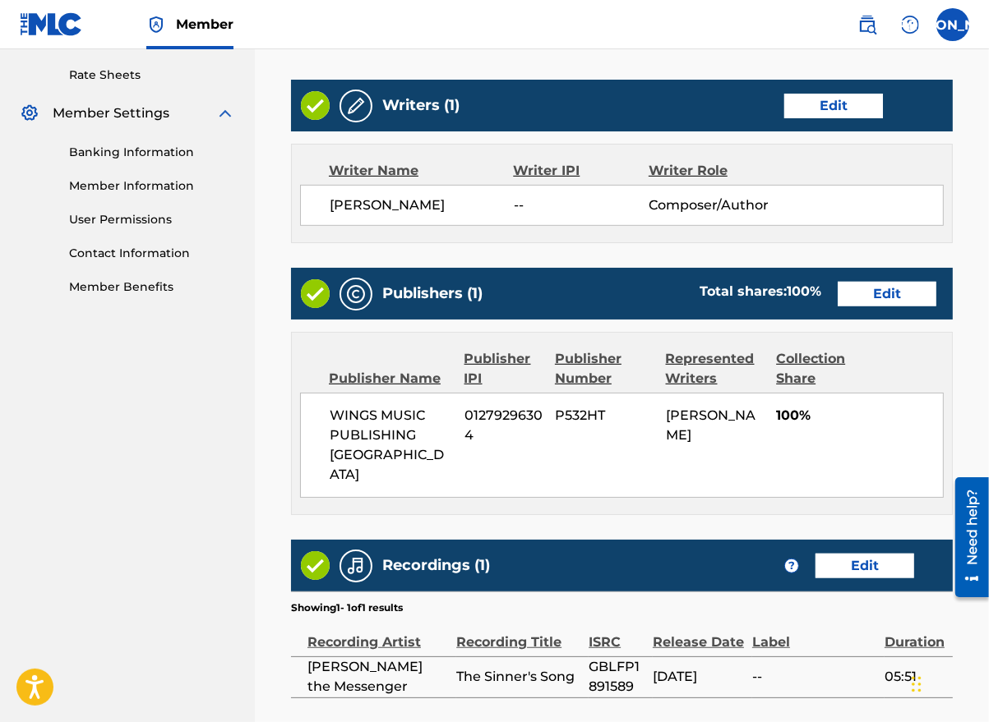
scroll to position [737, 0]
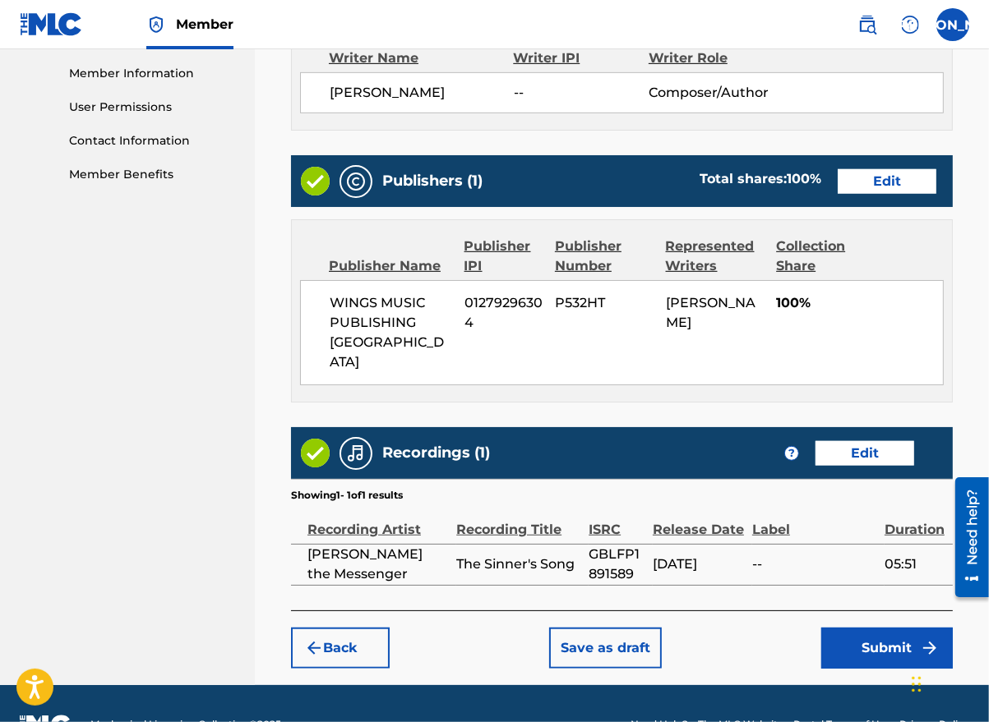
click at [881, 628] on button "Submit" at bounding box center [886, 648] width 131 height 41
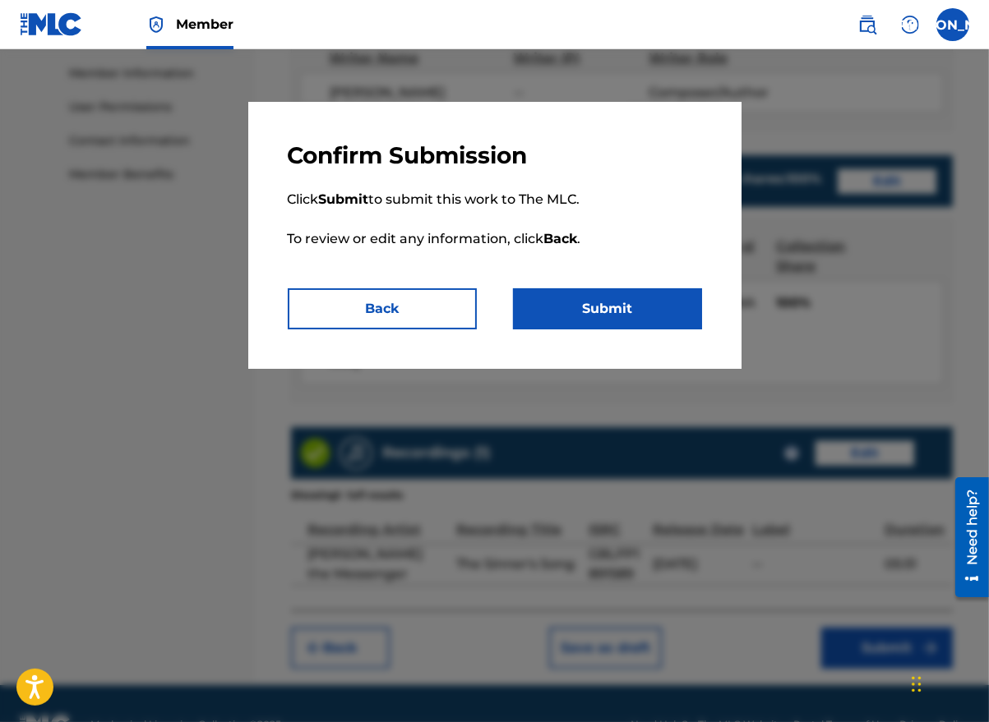
click at [621, 309] on button "Submit" at bounding box center [607, 308] width 189 height 41
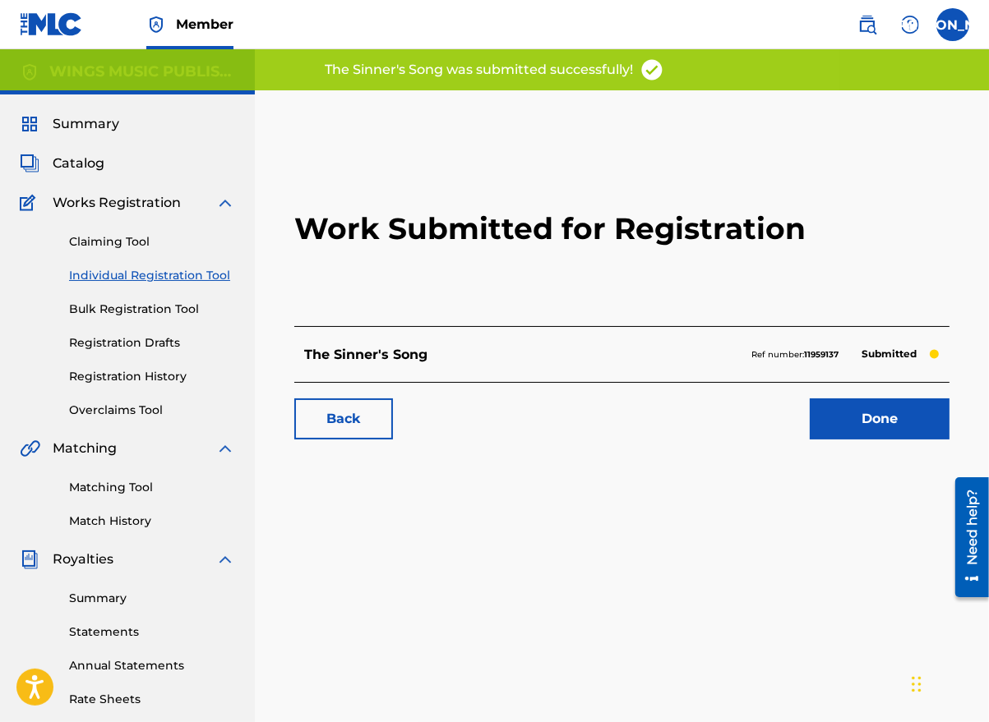
click at [855, 415] on link "Done" at bounding box center [879, 419] width 140 height 41
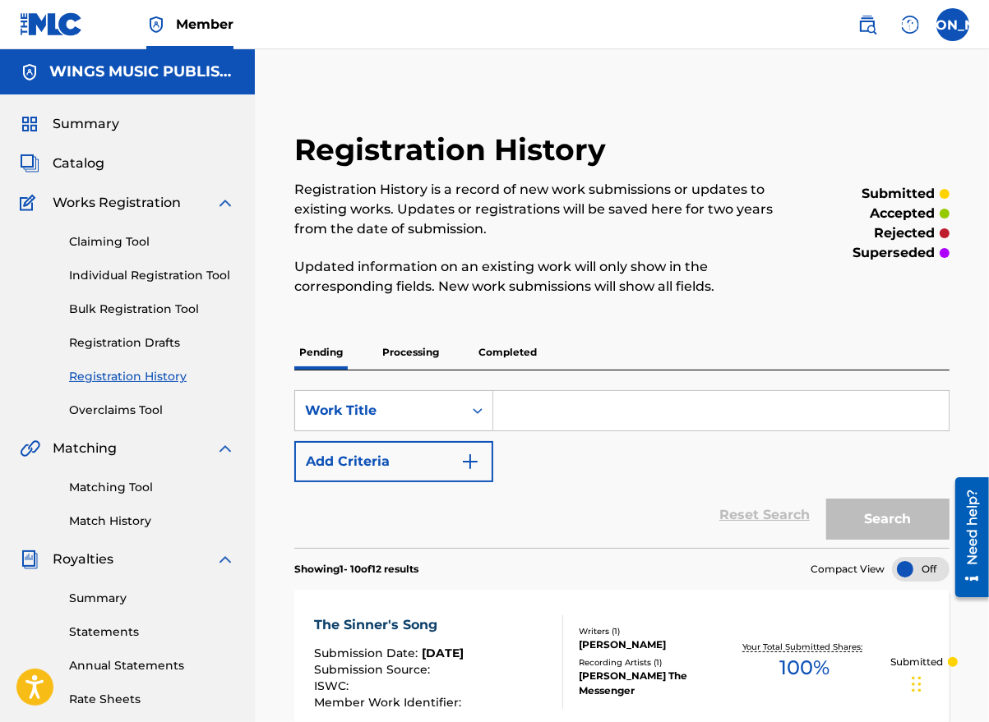
click at [143, 275] on link "Individual Registration Tool" at bounding box center [152, 275] width 166 height 17
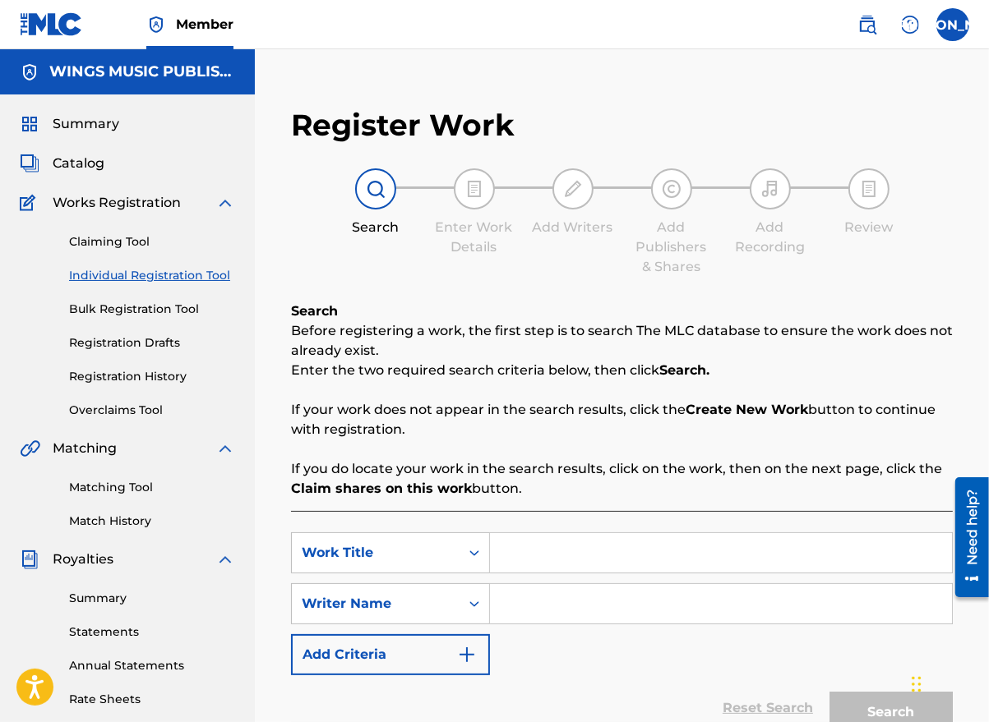
click at [597, 558] on input "Search Form" at bounding box center [721, 552] width 462 height 39
type input "Wait For Me"
click at [566, 597] on input "Search Form" at bounding box center [721, 603] width 462 height 39
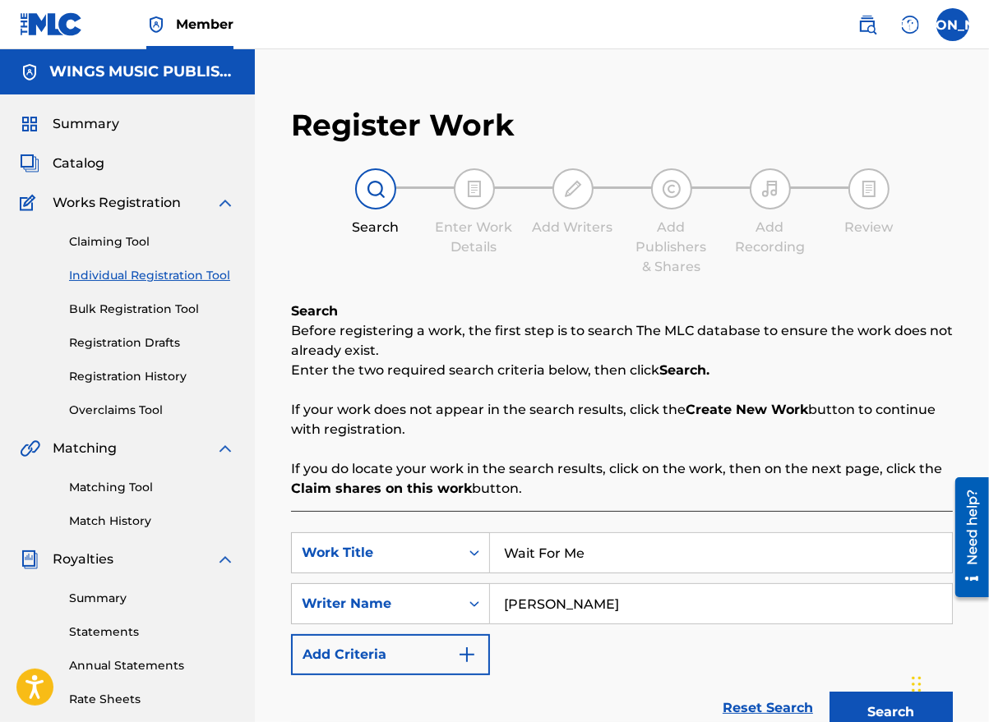
type input "[PERSON_NAME]"
click at [549, 653] on div "SearchWithCriteria432f6bd2-09a4-4dd0-bb5e-0996773c7dbb Work Title Wait For Me S…" at bounding box center [622, 604] width 662 height 143
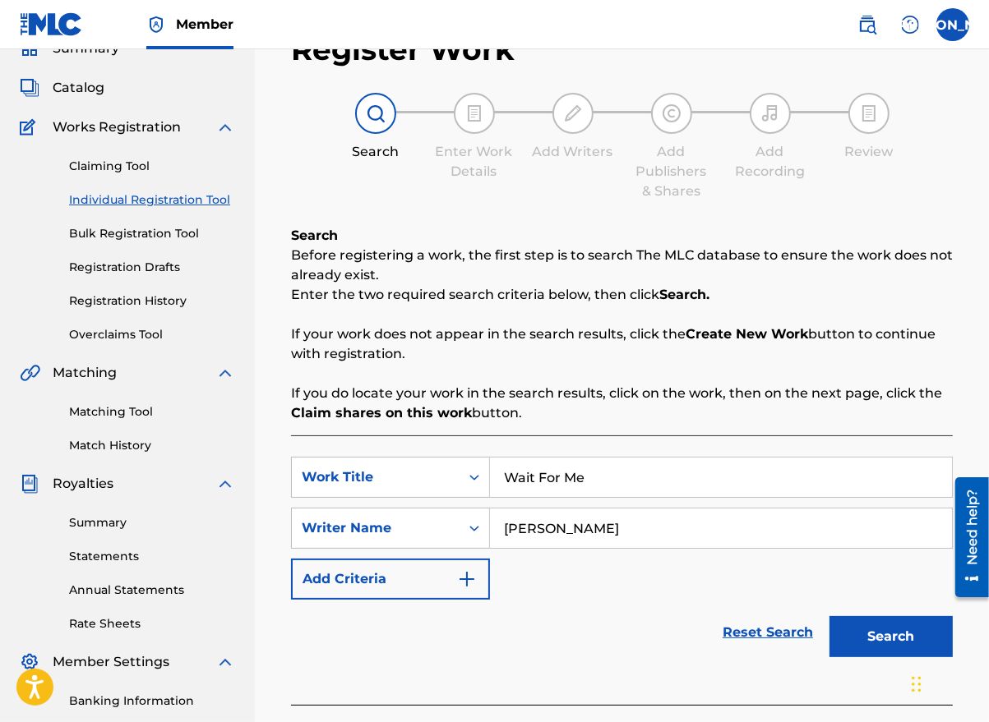
scroll to position [164, 0]
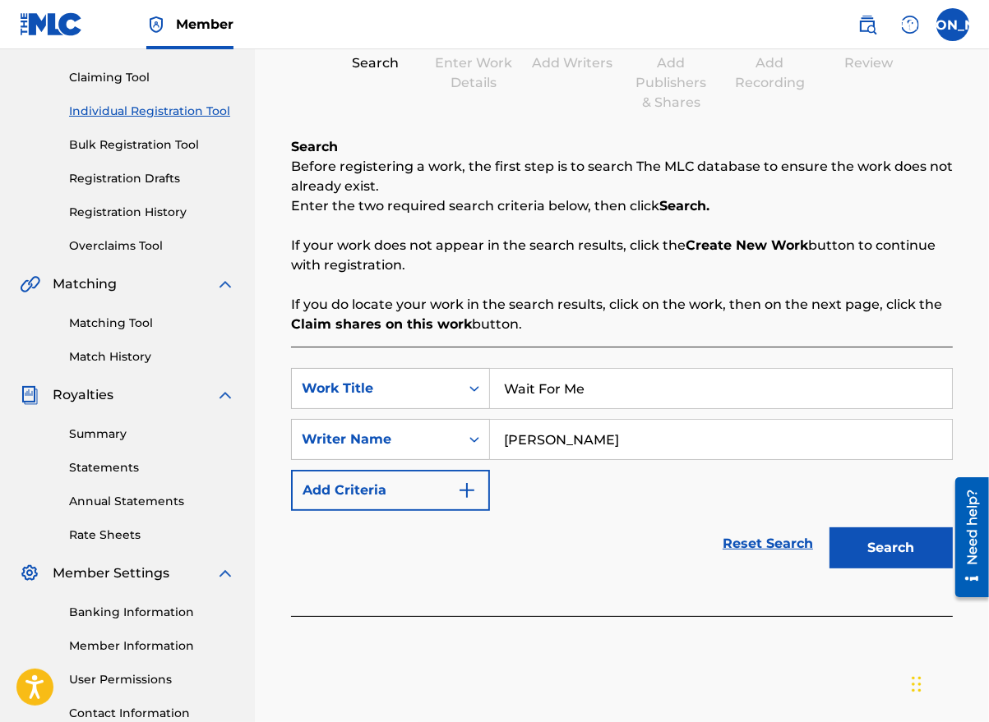
click at [887, 551] on button "Search" at bounding box center [890, 548] width 123 height 41
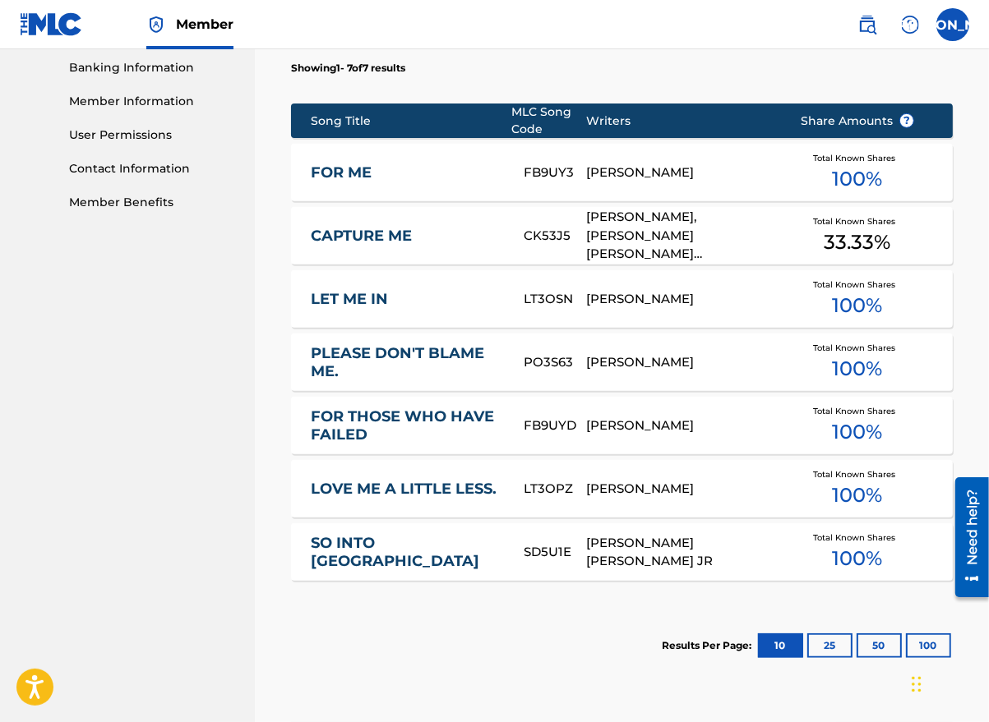
scroll to position [864, 0]
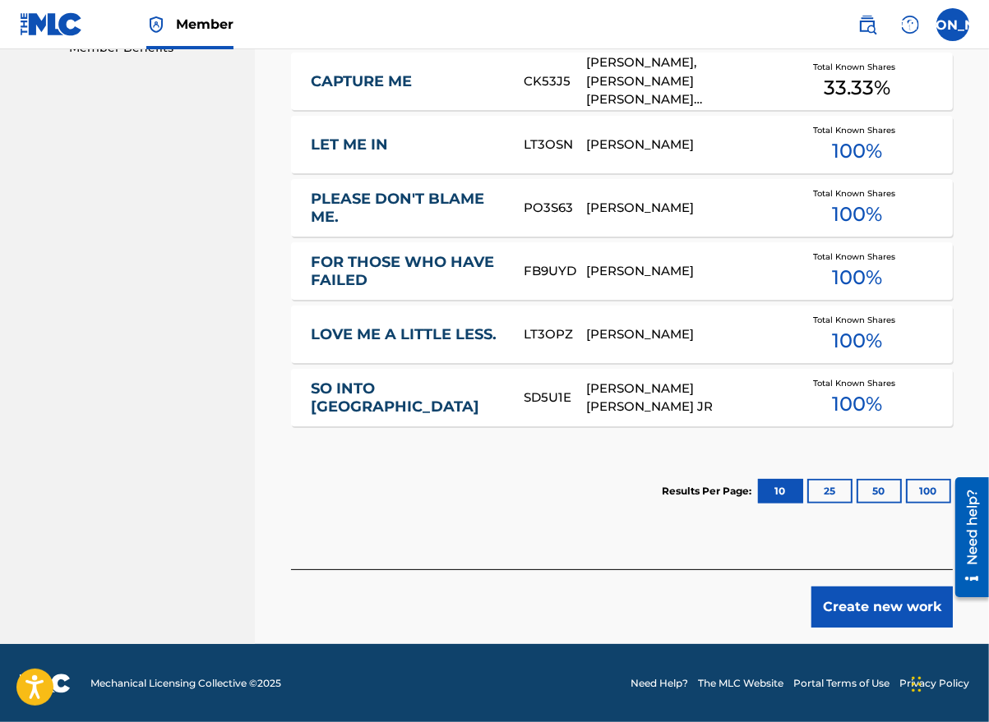
click at [870, 623] on button "Create new work" at bounding box center [881, 607] width 141 height 41
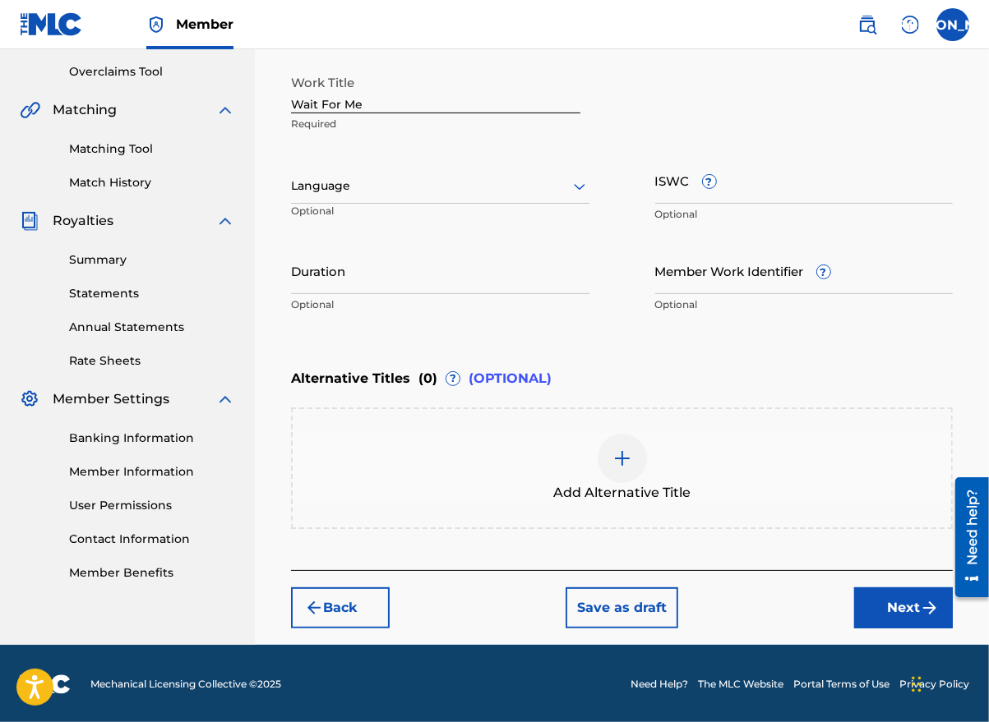
click at [371, 195] on div at bounding box center [440, 186] width 298 height 21
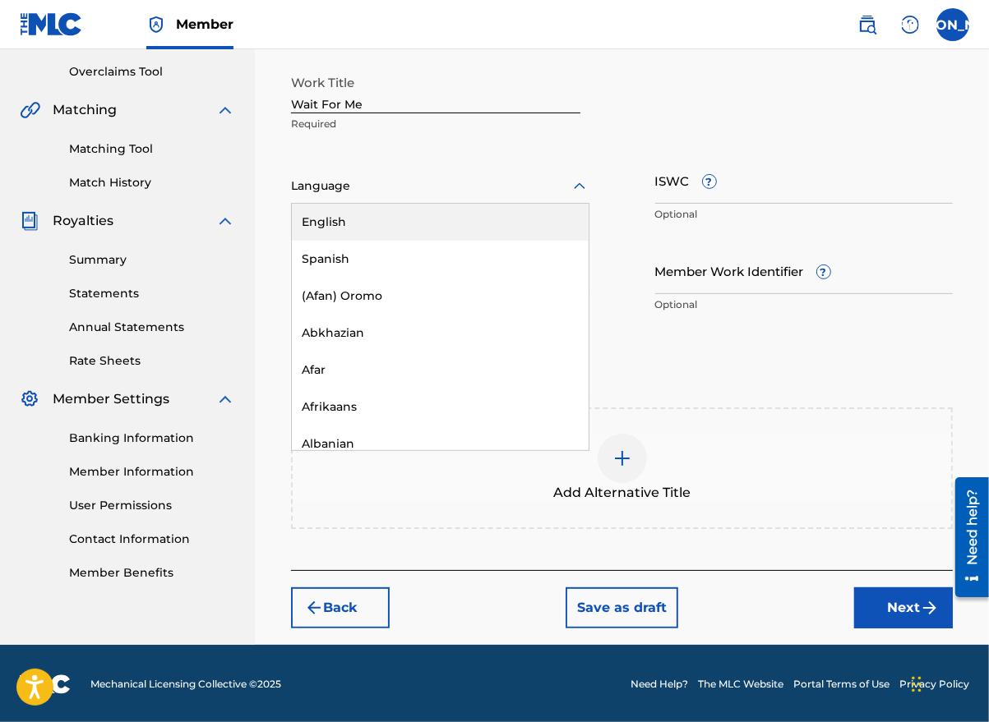
click at [369, 222] on div "English" at bounding box center [440, 222] width 297 height 37
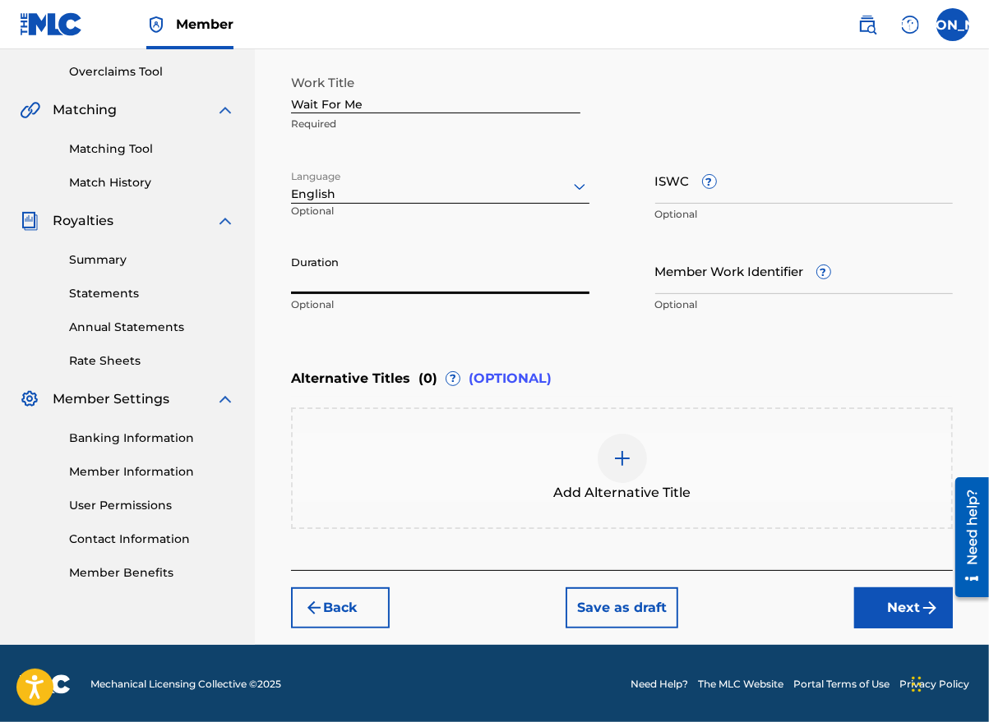
click at [353, 281] on input "Duration" at bounding box center [440, 270] width 298 height 47
type input "03:44"
click at [893, 596] on button "Next" at bounding box center [903, 608] width 99 height 41
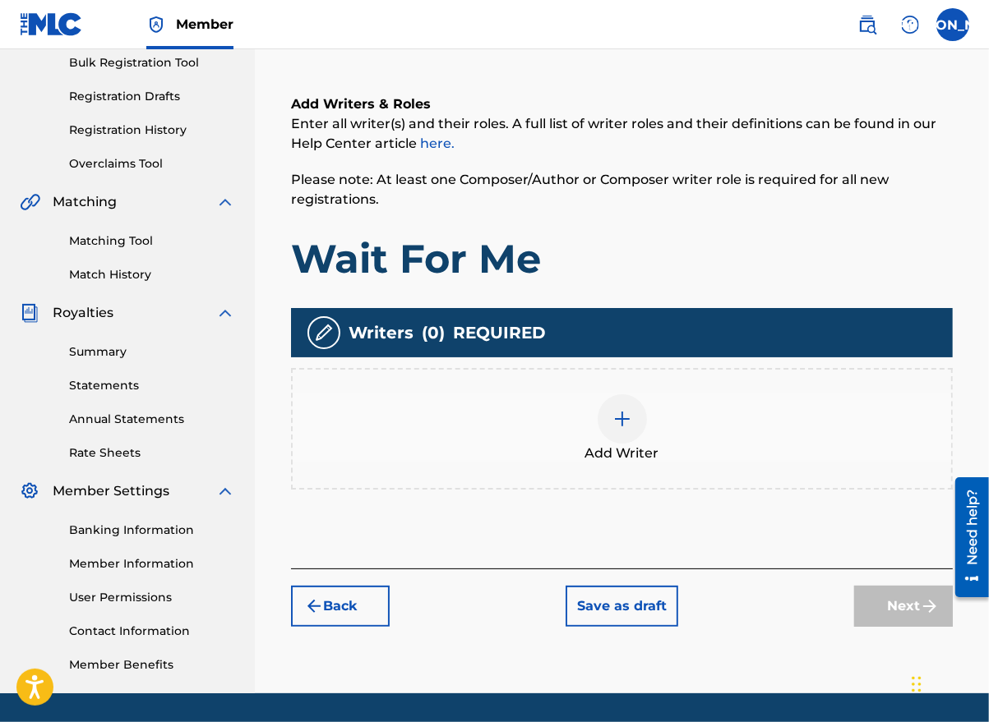
scroll to position [74, 0]
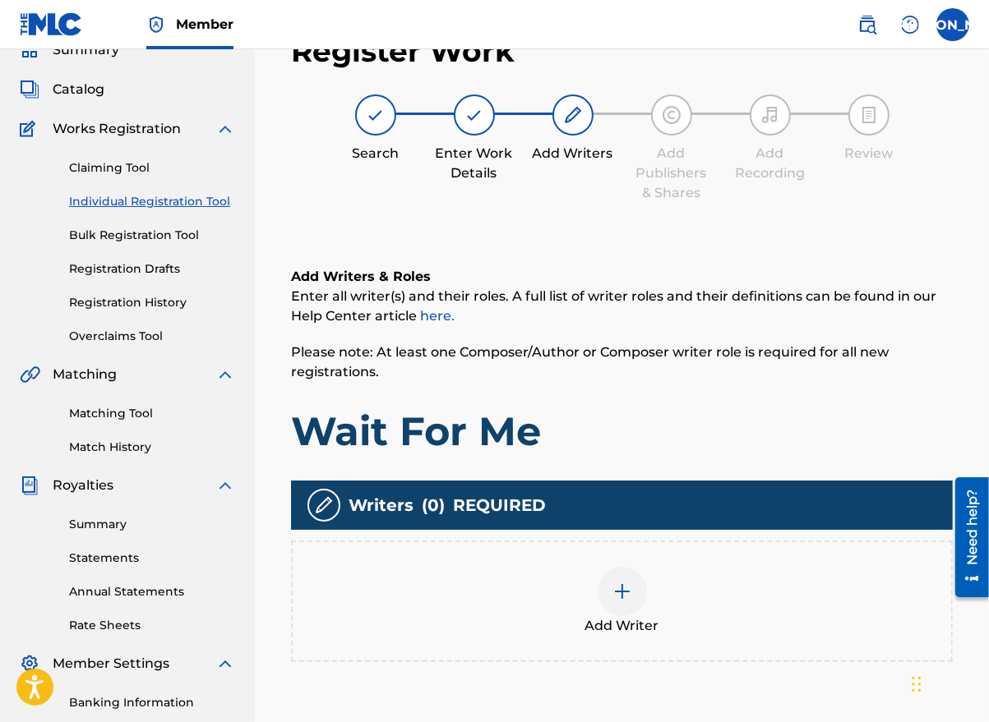
click at [639, 595] on div at bounding box center [621, 591] width 49 height 49
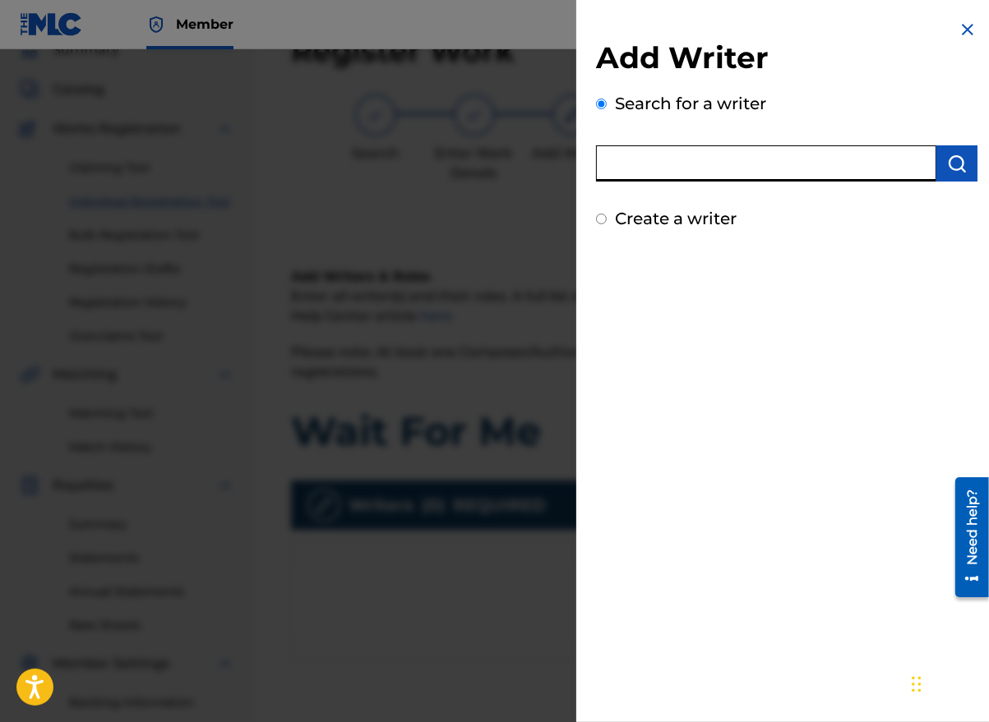
click at [685, 168] on input "text" at bounding box center [766, 163] width 340 height 36
type input "[PERSON_NAME]"
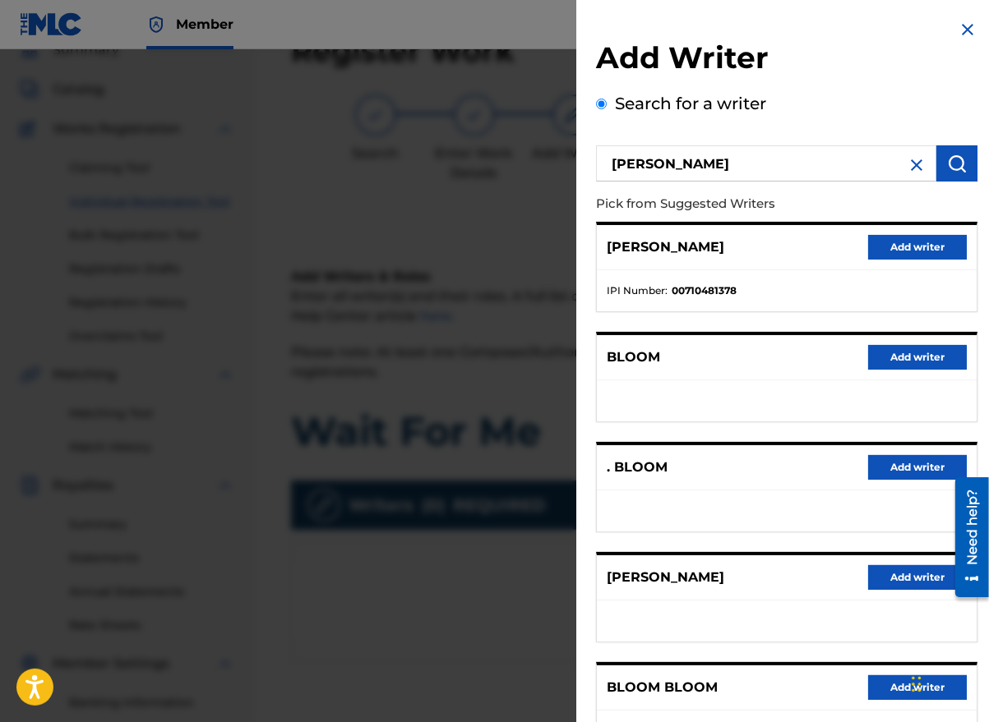
click at [896, 575] on button "Add writer" at bounding box center [917, 577] width 99 height 25
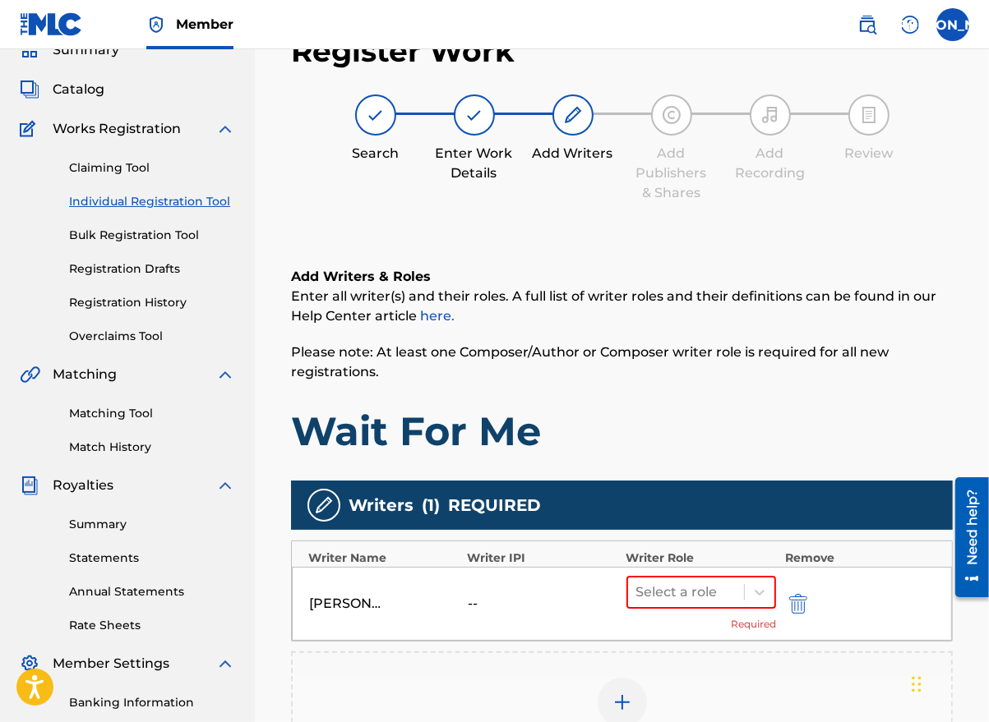
click at [758, 586] on icon at bounding box center [759, 592] width 16 height 16
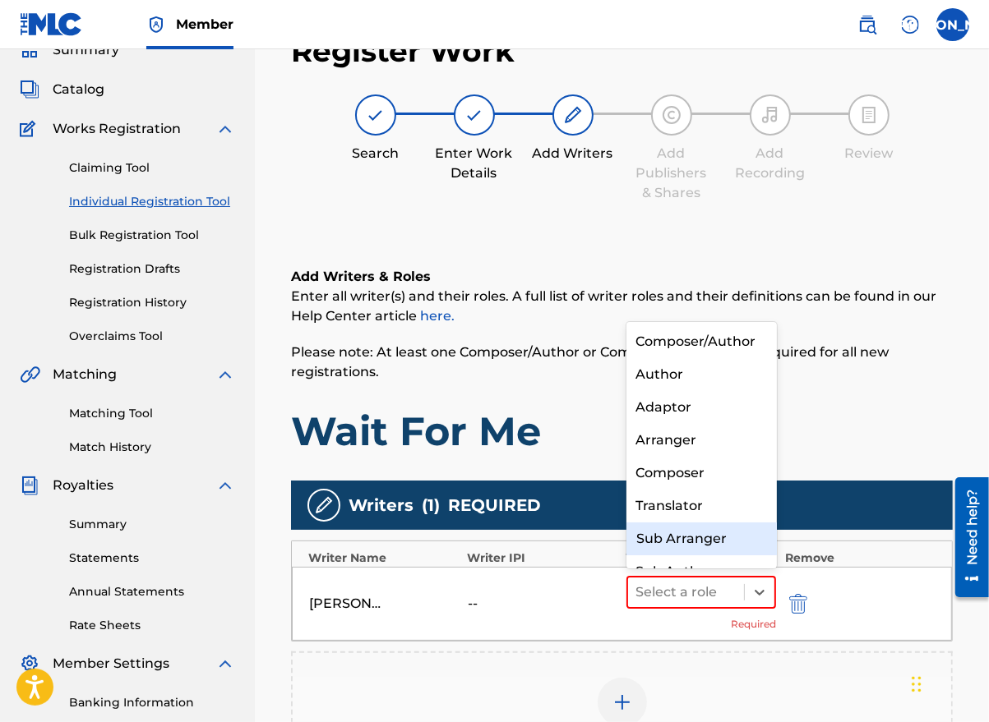
scroll to position [17, 0]
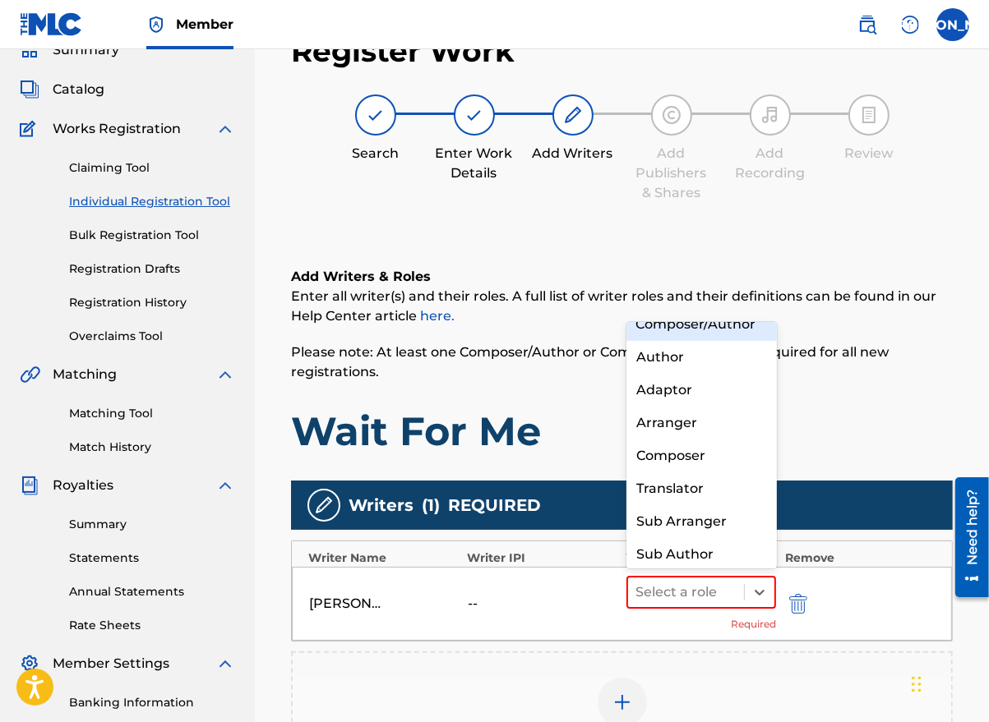
click at [703, 341] on div "Composer/Author" at bounding box center [701, 324] width 150 height 33
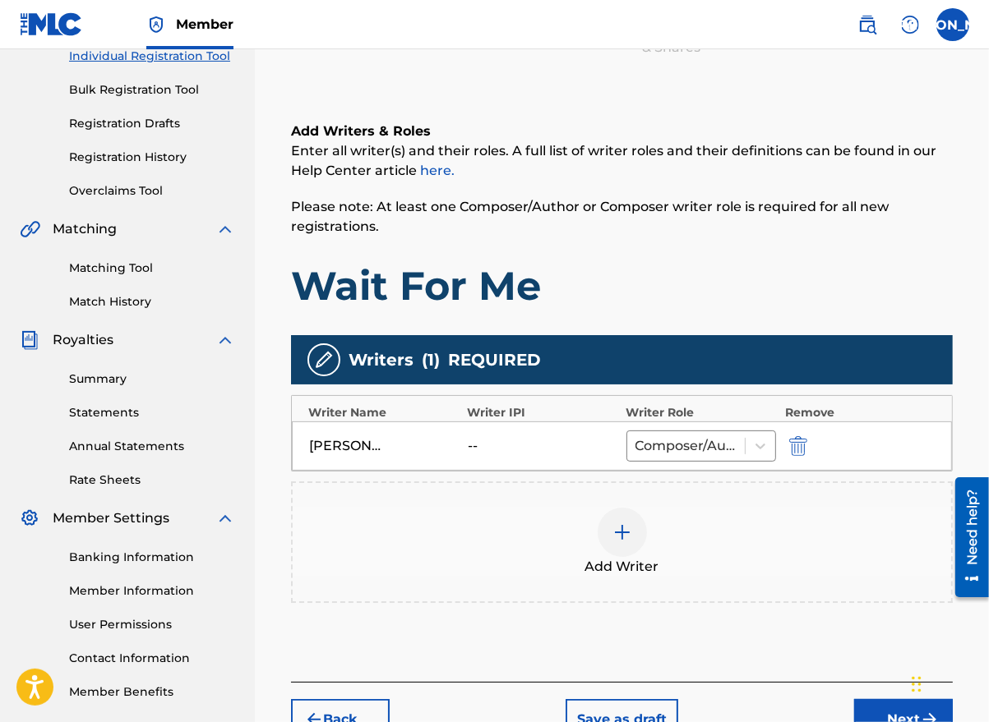
scroll to position [331, 0]
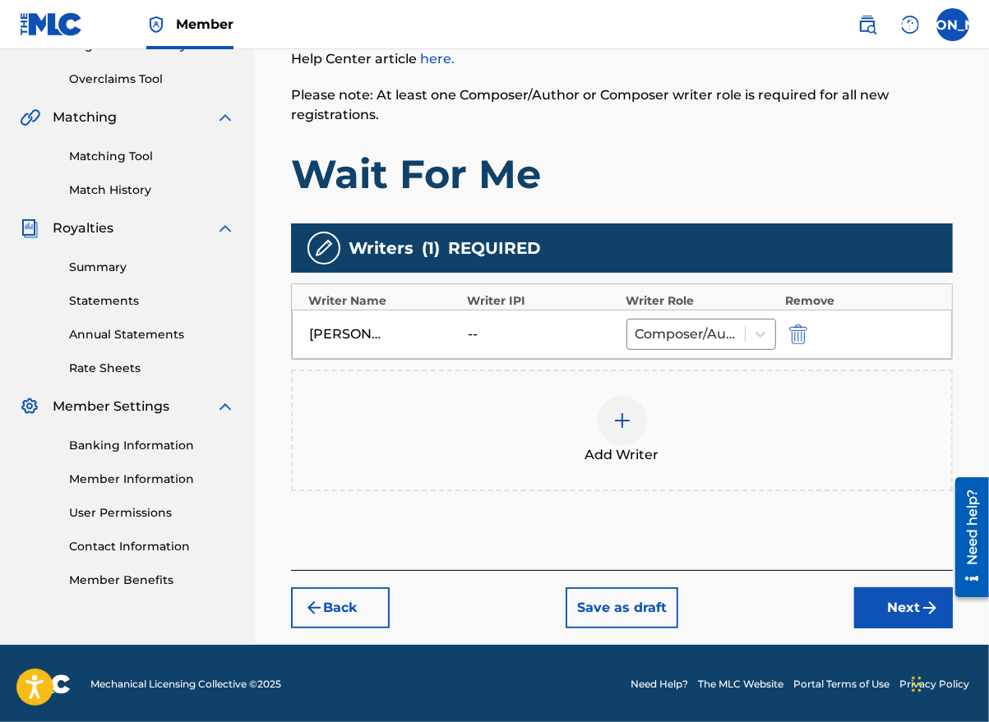
click at [917, 608] on button "Next" at bounding box center [903, 608] width 99 height 41
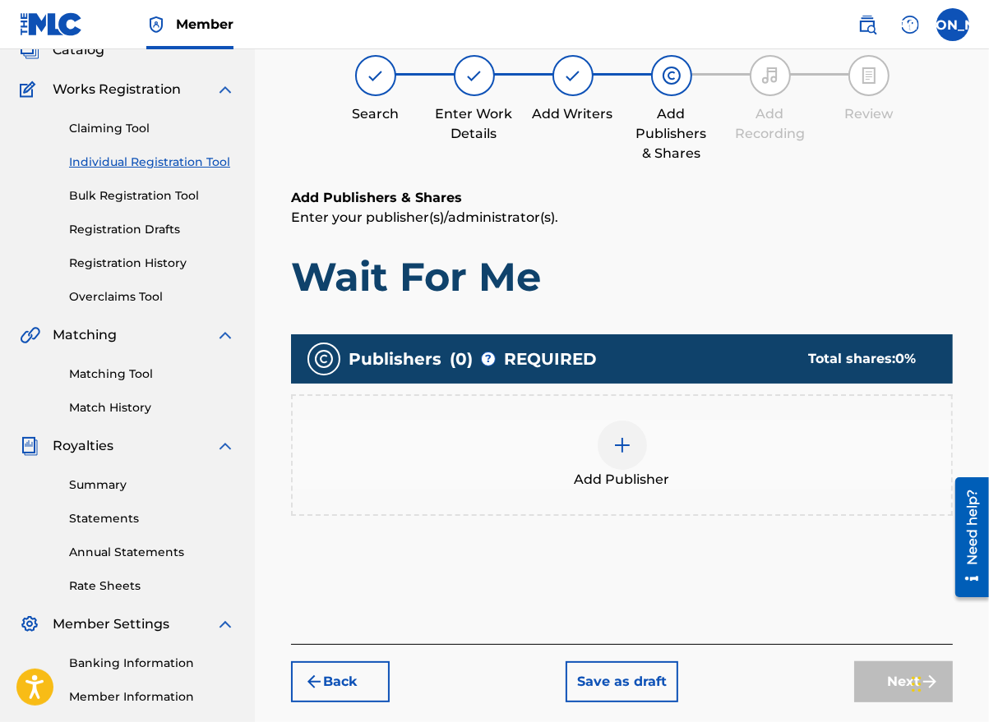
scroll to position [74, 0]
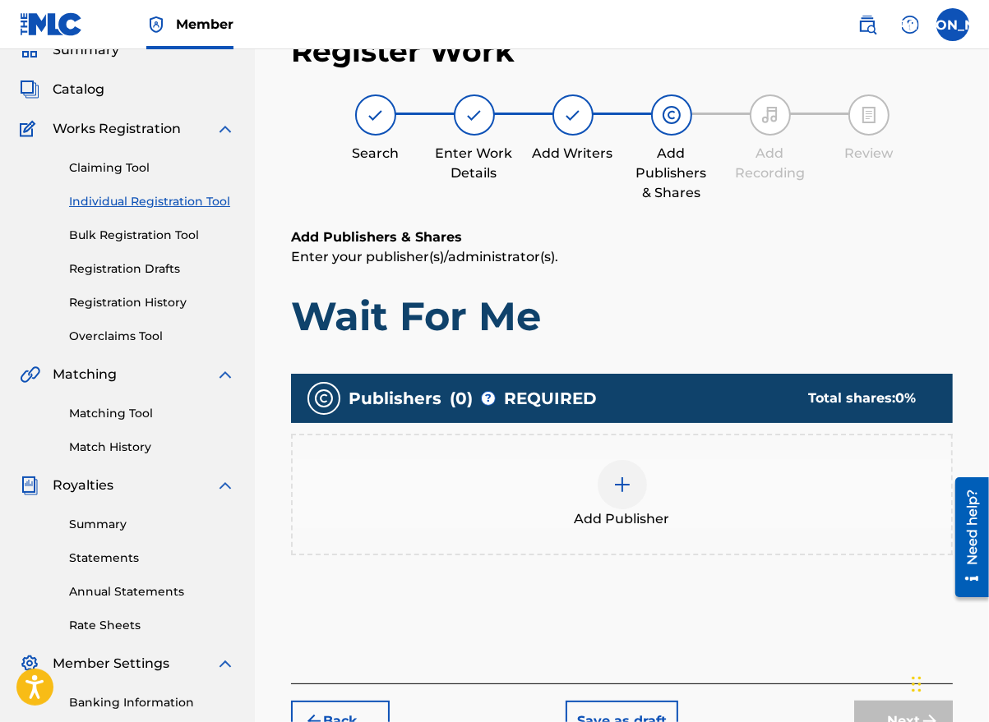
click at [611, 497] on div at bounding box center [621, 484] width 49 height 49
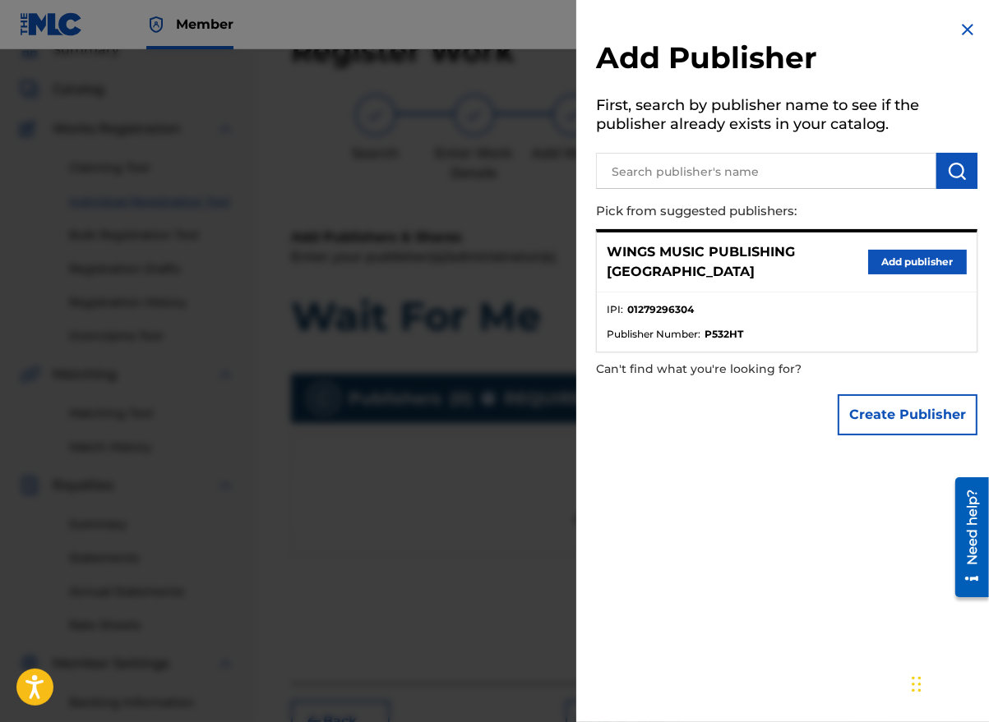
click at [912, 253] on button "Add publisher" at bounding box center [917, 262] width 99 height 25
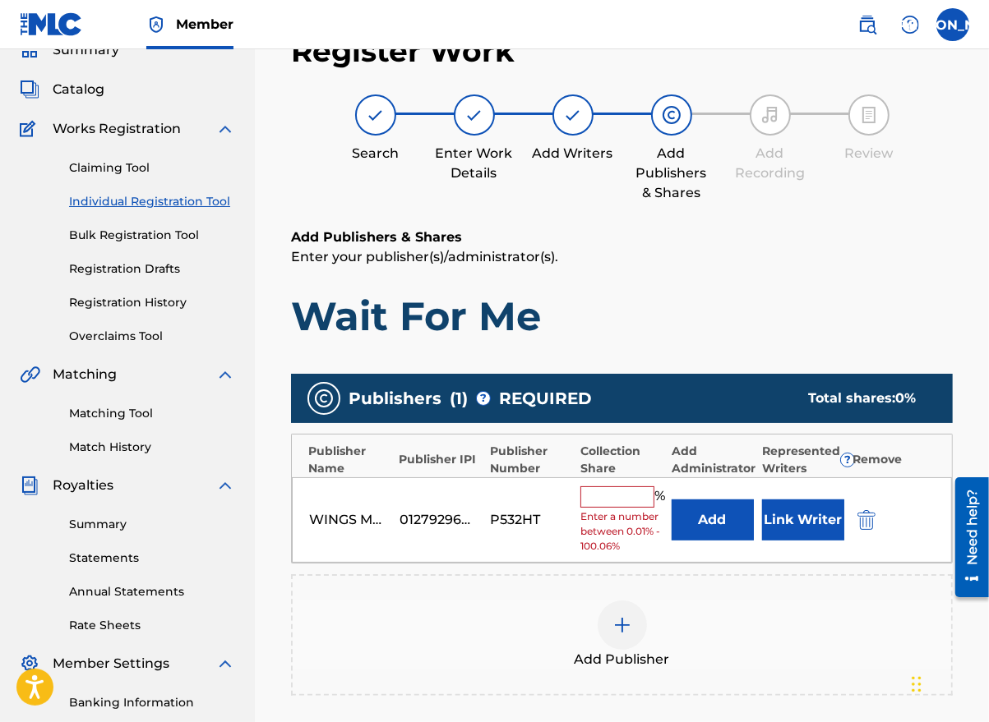
click at [624, 490] on input "text" at bounding box center [617, 497] width 74 height 21
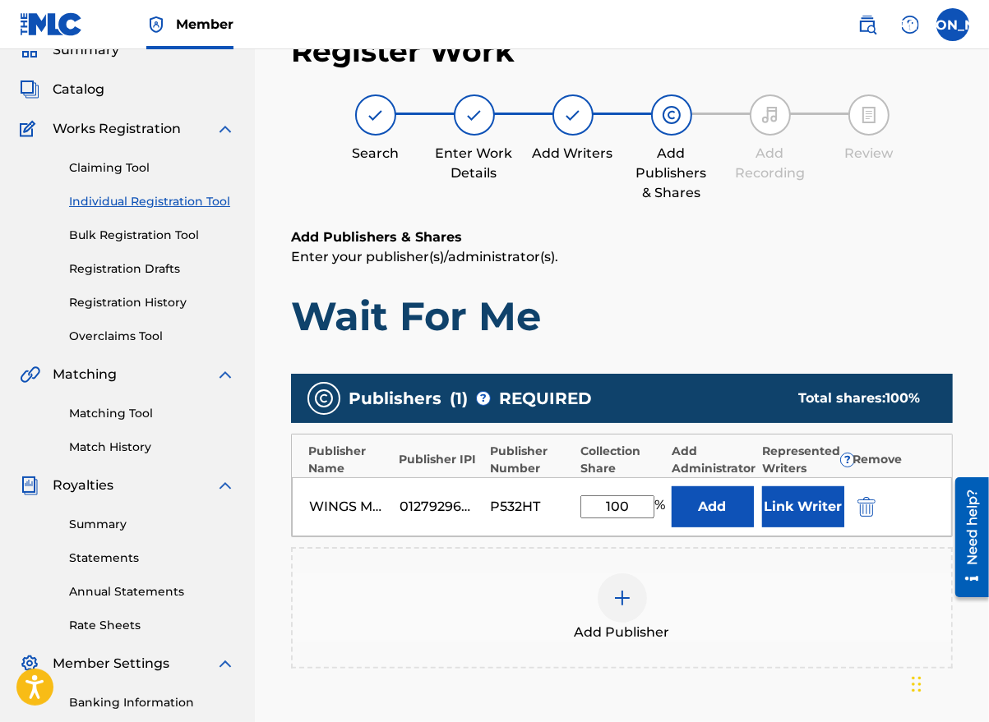
type input "100"
click at [809, 511] on button "Link Writer" at bounding box center [803, 507] width 82 height 41
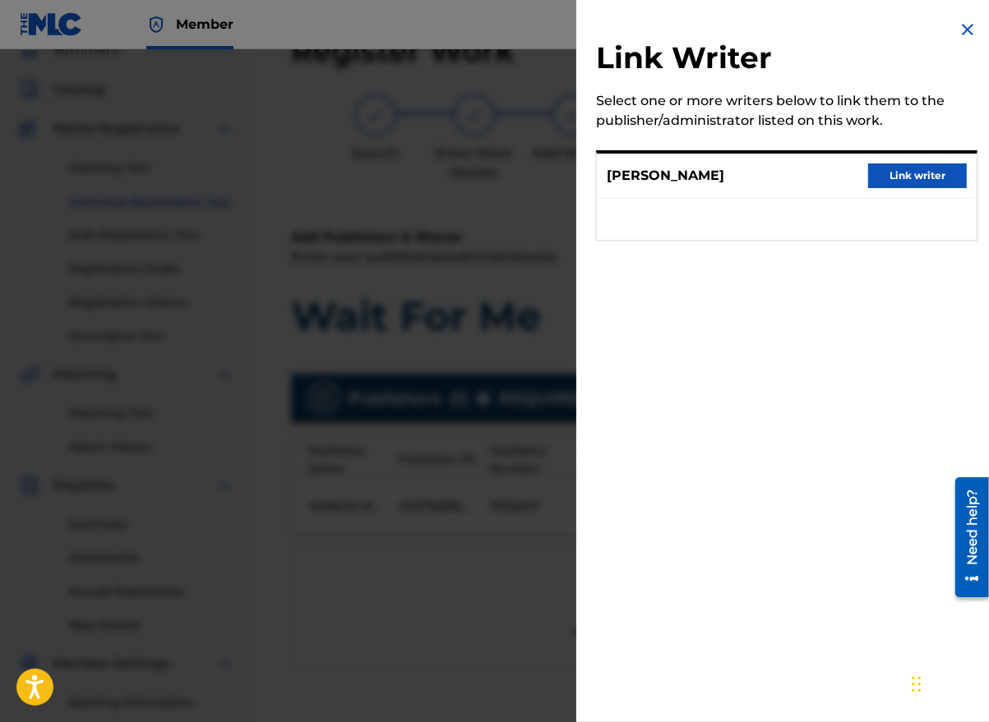
click at [900, 170] on button "Link writer" at bounding box center [917, 176] width 99 height 25
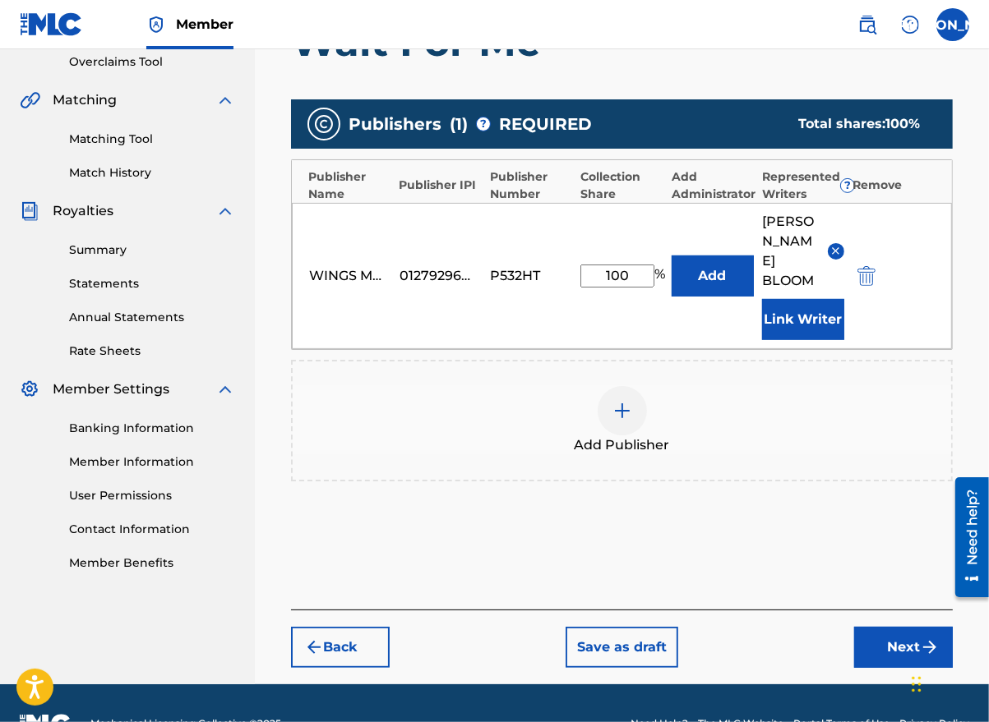
click at [892, 627] on button "Next" at bounding box center [903, 647] width 99 height 41
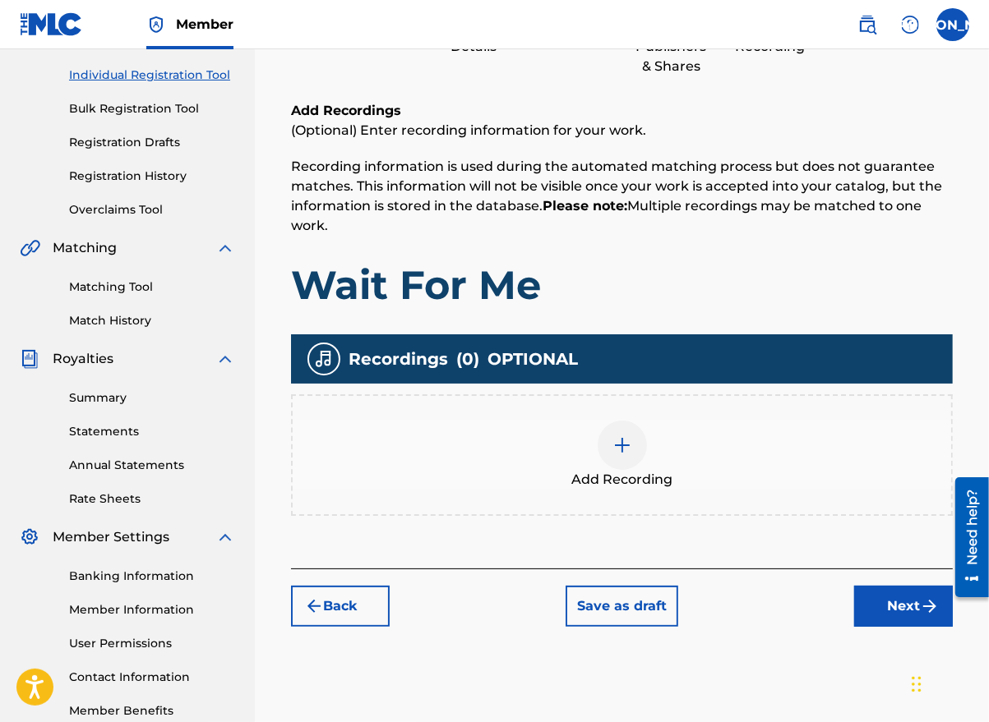
scroll to position [296, 0]
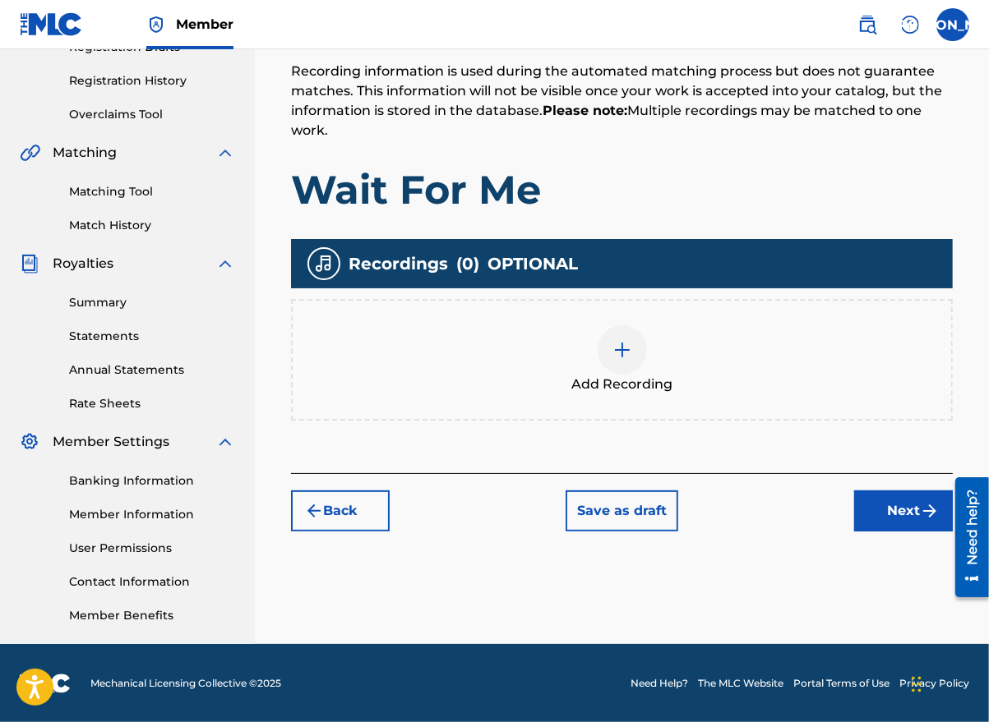
click at [638, 357] on div at bounding box center [621, 349] width 49 height 49
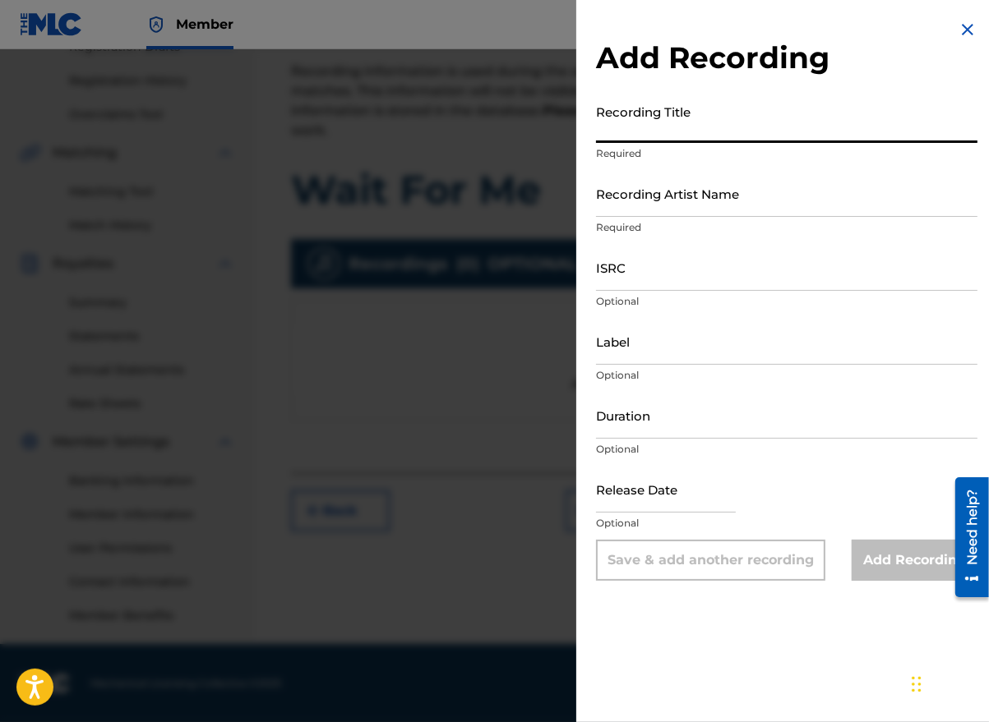
click at [687, 130] on input "Recording Title" at bounding box center [786, 119] width 381 height 47
type input "Wait For Me"
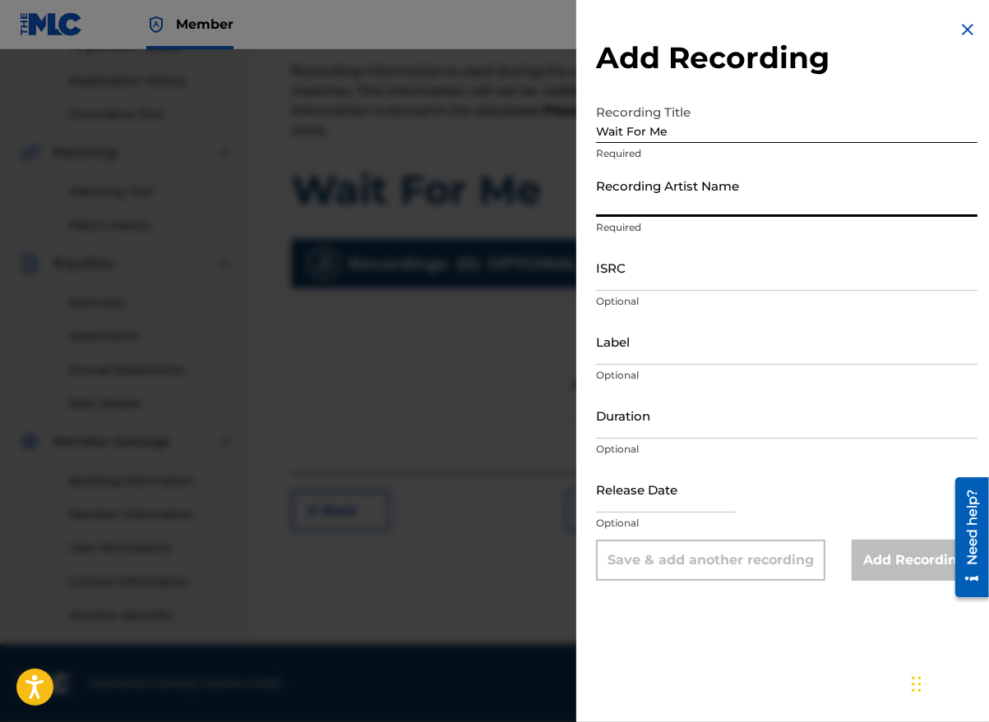
click at [635, 203] on input "Recording Artist Name" at bounding box center [786, 193] width 381 height 47
type input "[PERSON_NAME] the Messenger"
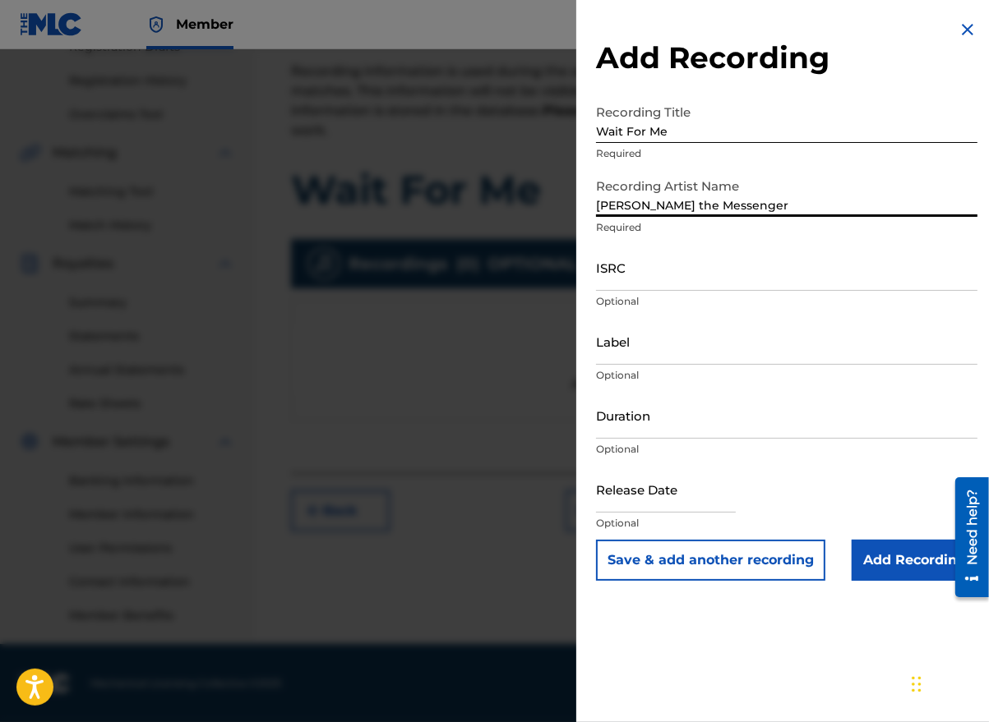
click at [601, 279] on input "ISRC" at bounding box center [786, 267] width 381 height 47
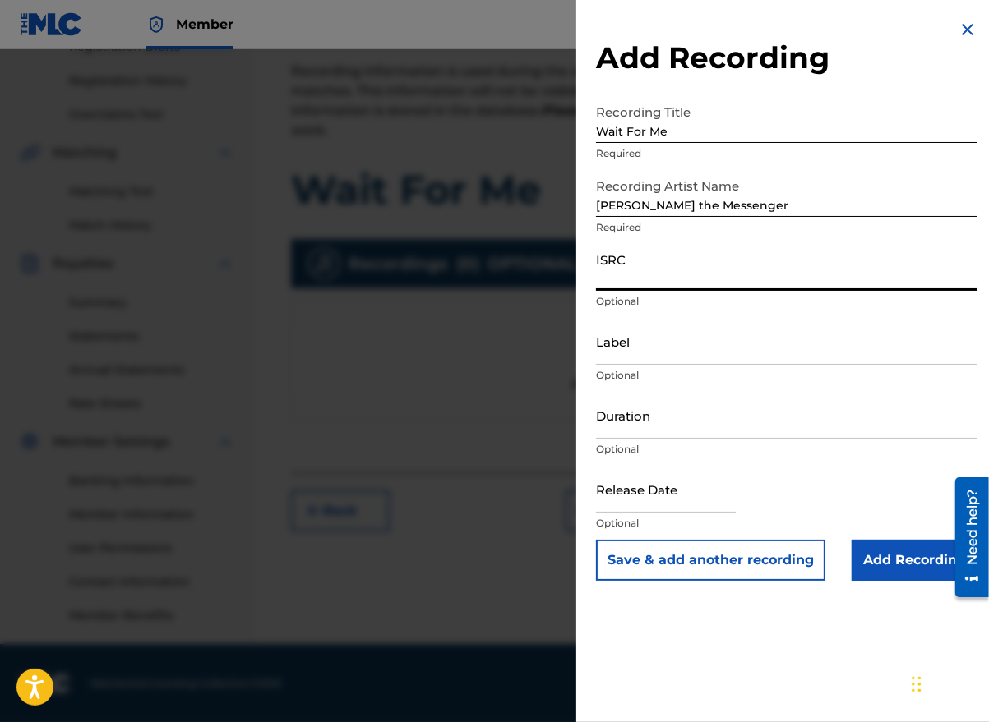
paste input "GBLFP1891266"
type input "GBLFP1891266"
click at [700, 433] on input "Duration" at bounding box center [786, 415] width 381 height 47
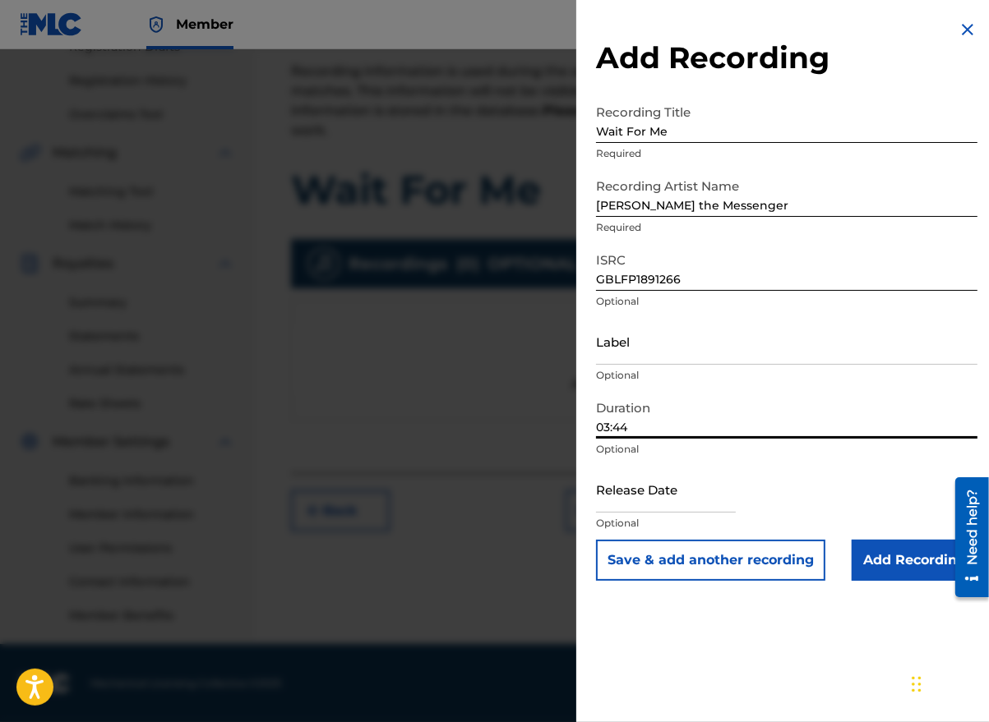
type input "03:44"
click at [702, 505] on input "text" at bounding box center [666, 489] width 140 height 47
select select "7"
select select "2025"
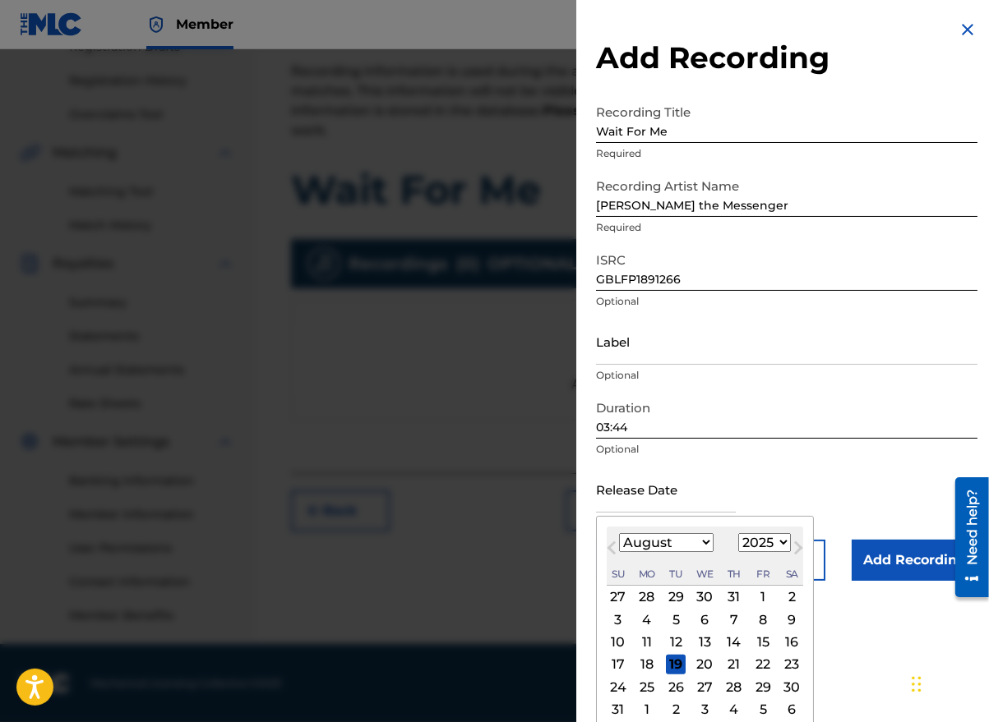
click at [620, 556] on button "Previous Month" at bounding box center [611, 551] width 26 height 26
select select "6"
click at [753, 541] on select "1900 1901 1902 1903 1904 1905 1906 1907 1908 1909 1910 1911 1912 1913 1914 1915…" at bounding box center [764, 542] width 53 height 19
select select "2018"
click at [738, 533] on select "1900 1901 1902 1903 1904 1905 1906 1907 1908 1909 1910 1911 1912 1913 1914 1915…" at bounding box center [764, 542] width 53 height 19
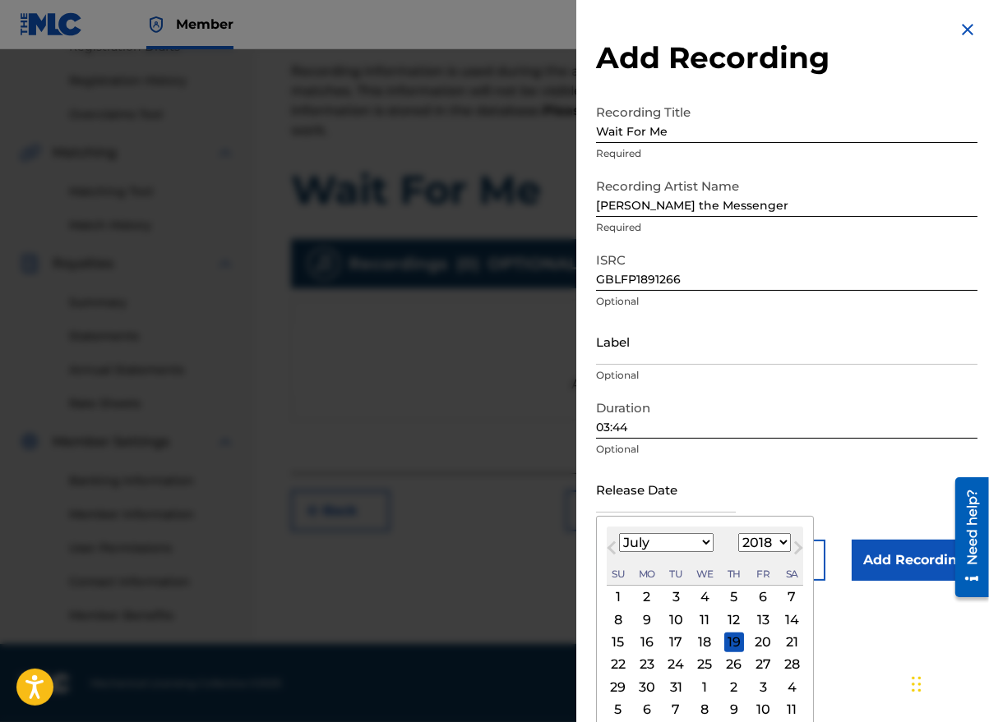
click at [679, 545] on select "January February March April May June July August September October November De…" at bounding box center [666, 542] width 95 height 19
select select "7"
click at [619, 533] on select "January February March April May June July August September October November De…" at bounding box center [666, 542] width 95 height 19
click at [758, 620] on div "10" at bounding box center [763, 620] width 20 height 20
type input "[DATE]"
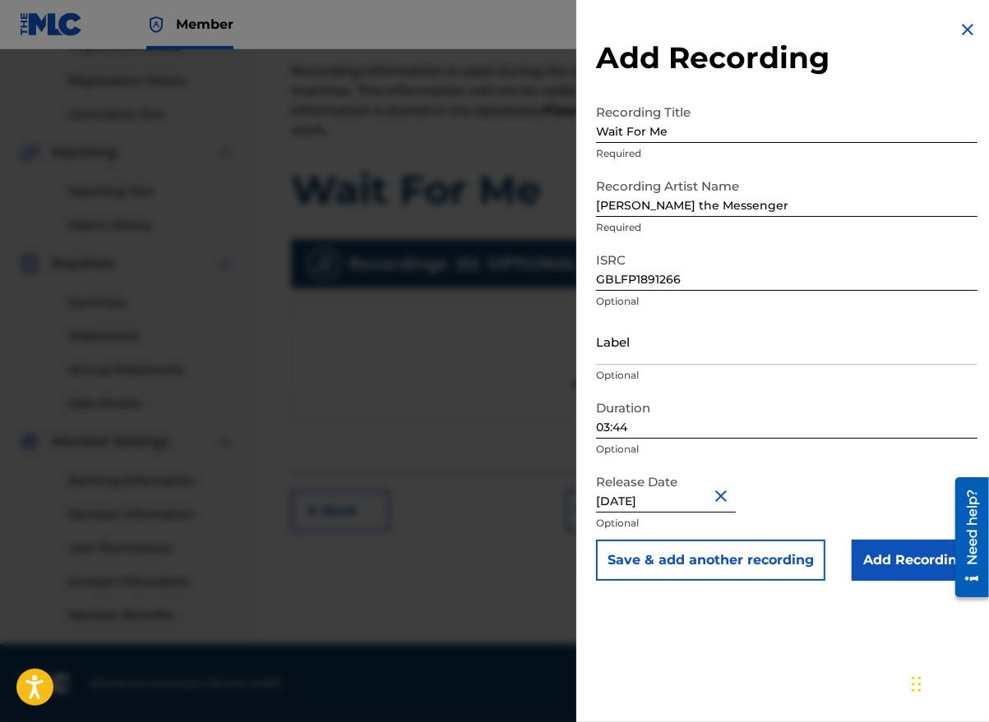
click at [892, 555] on input "Add Recording" at bounding box center [914, 560] width 126 height 41
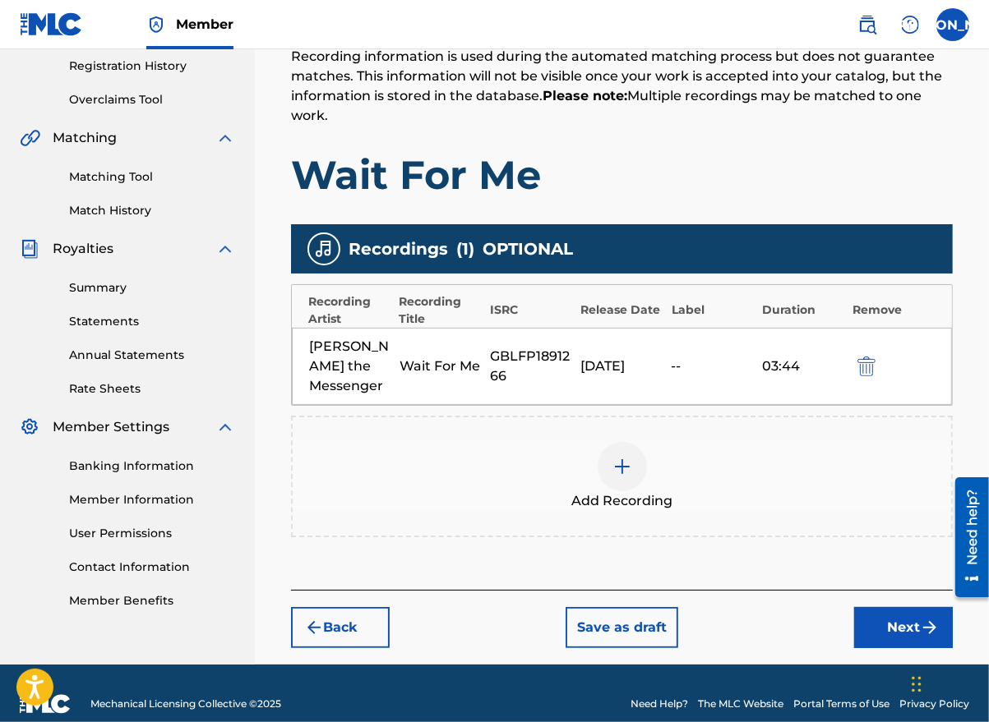
click at [894, 607] on button "Next" at bounding box center [903, 627] width 99 height 41
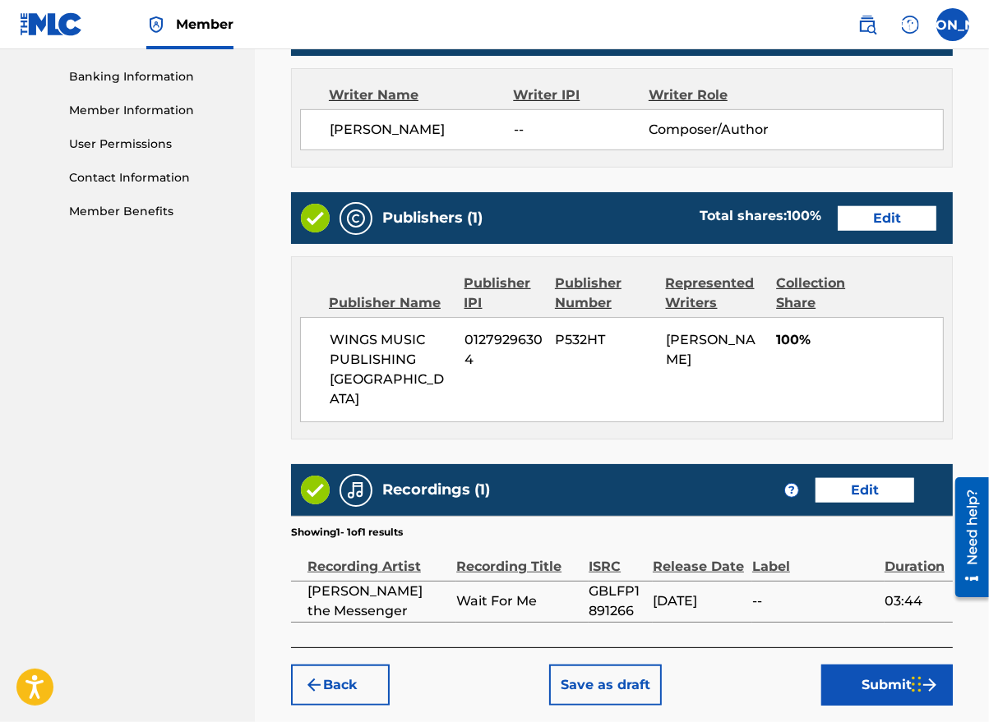
scroll to position [737, 0]
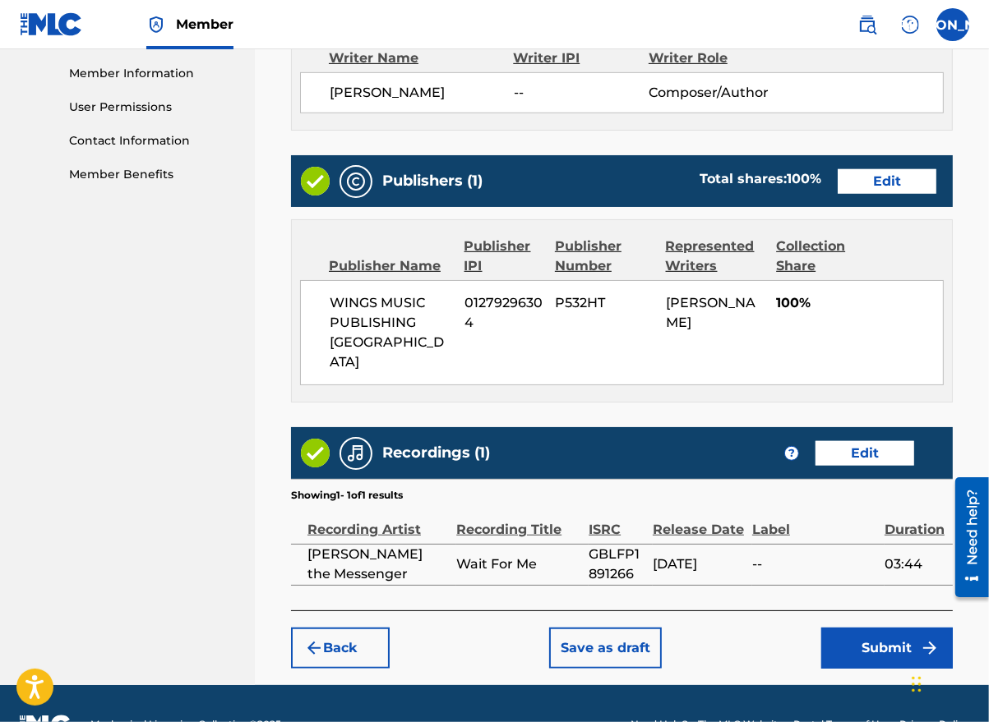
click at [874, 628] on button "Submit" at bounding box center [886, 648] width 131 height 41
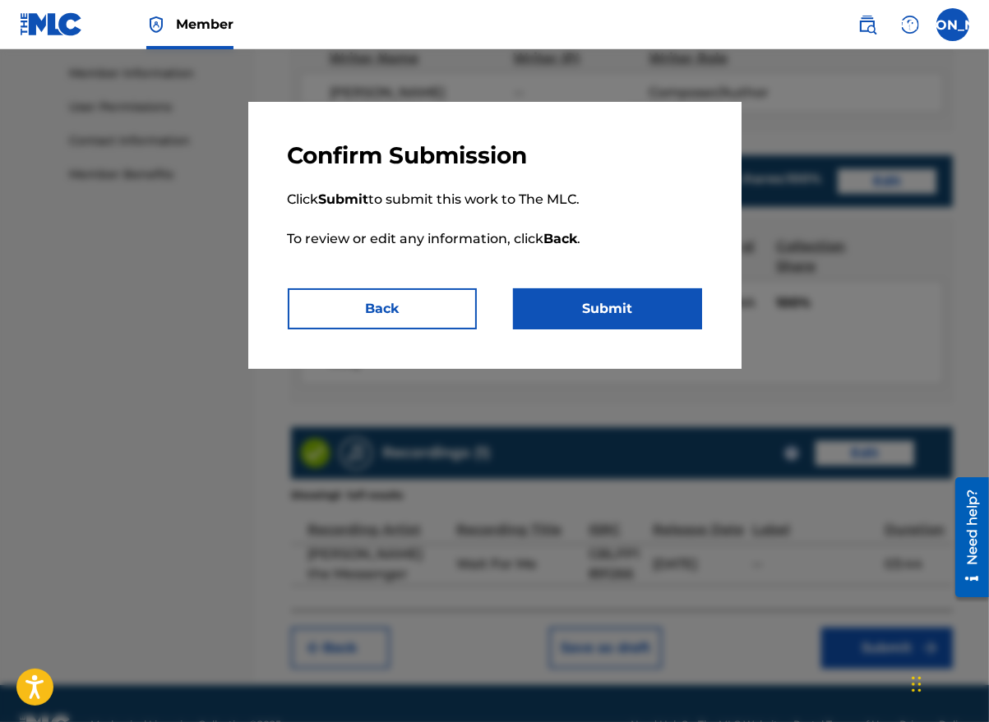
click at [630, 309] on button "Submit" at bounding box center [607, 308] width 189 height 41
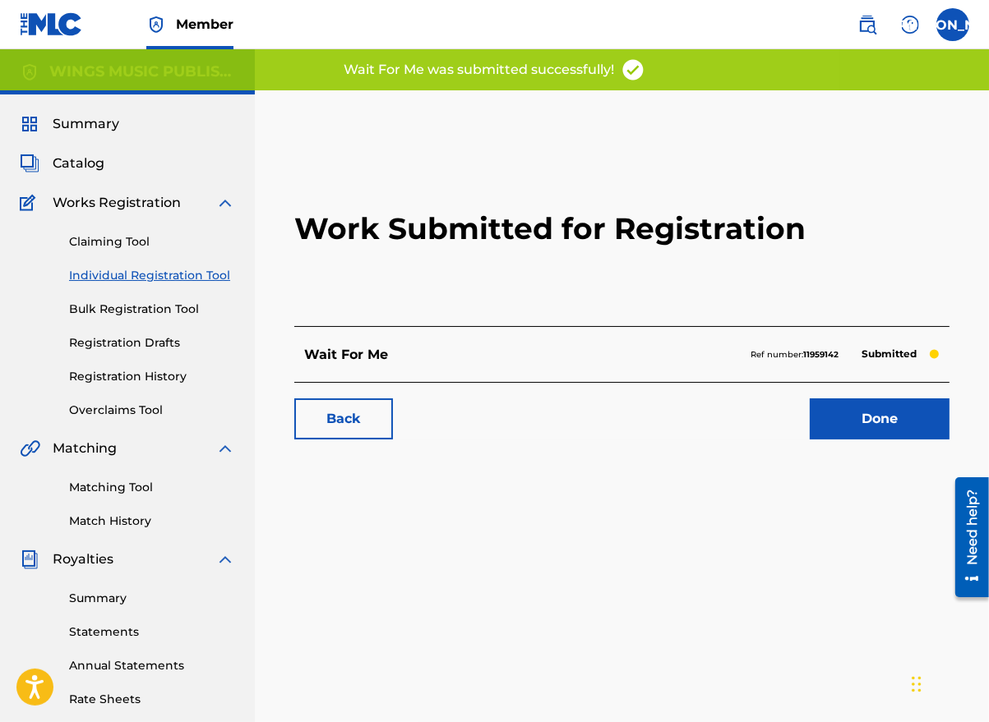
click at [848, 422] on link "Done" at bounding box center [879, 419] width 140 height 41
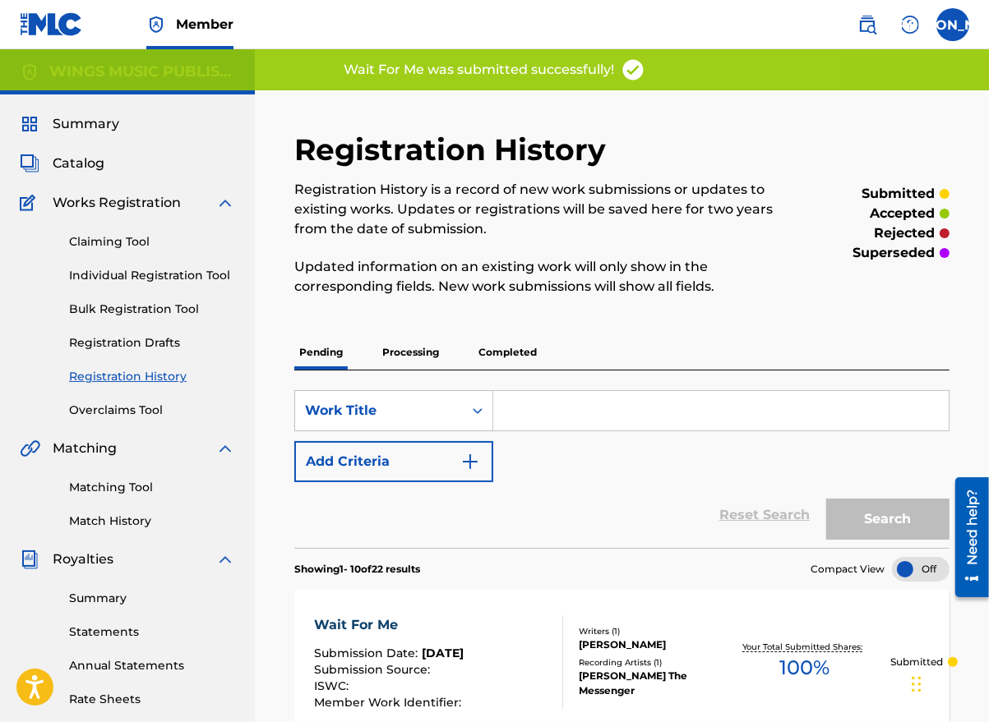
scroll to position [164, 0]
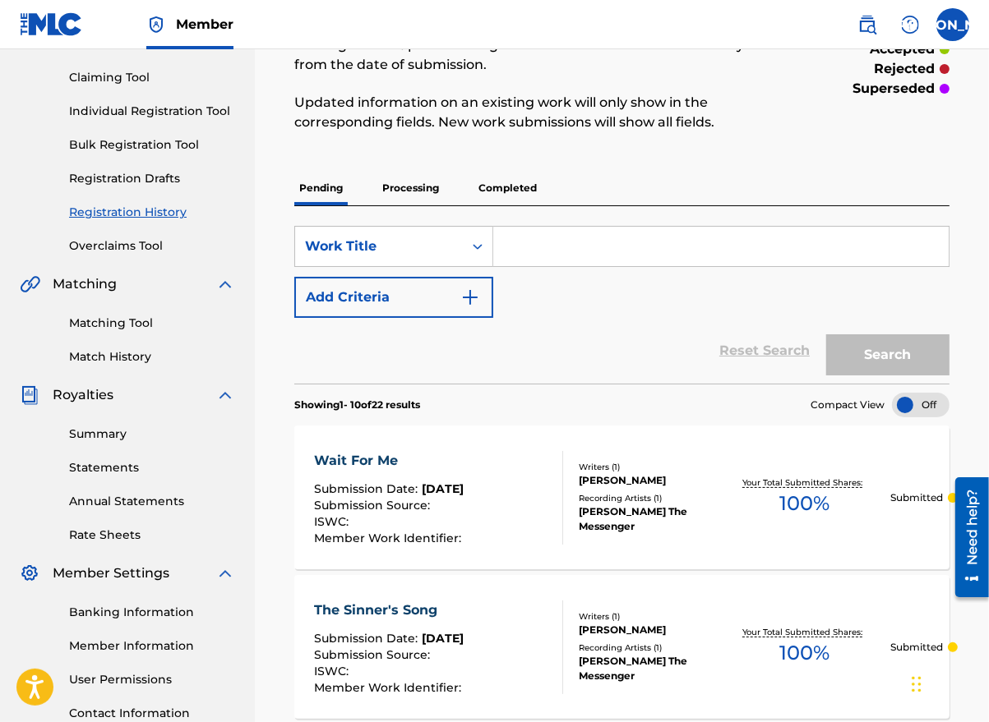
click at [125, 113] on link "Individual Registration Tool" at bounding box center [152, 111] width 166 height 17
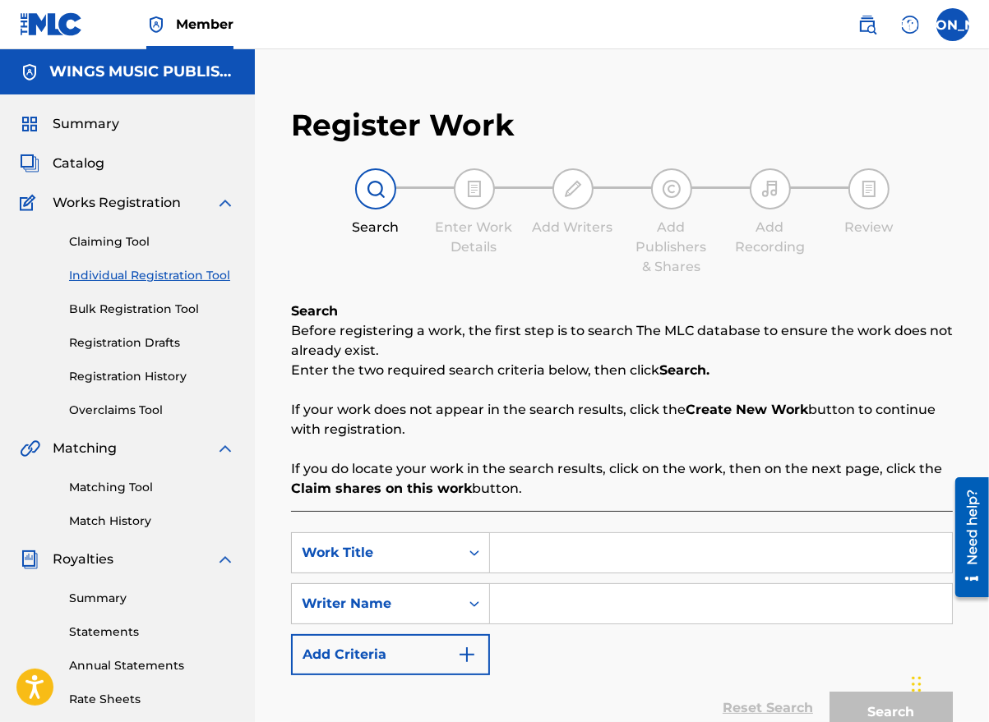
click at [557, 543] on input "Search Form" at bounding box center [721, 552] width 462 height 39
type input "Consider (Interlude)"
click at [528, 606] on input "Search Form" at bounding box center [721, 603] width 462 height 39
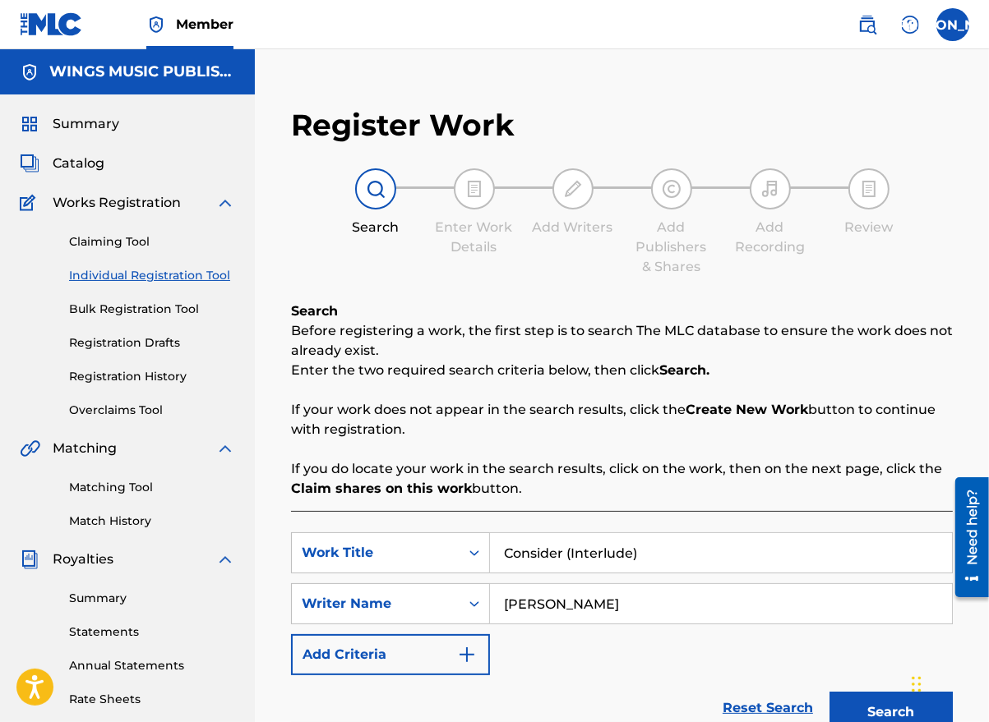
click at [537, 660] on div "SearchWithCriteria432f6bd2-09a4-4dd0-bb5e-0996773c7dbb Work Title Consider (Int…" at bounding box center [622, 604] width 662 height 143
click at [888, 700] on button "Search" at bounding box center [890, 712] width 123 height 41
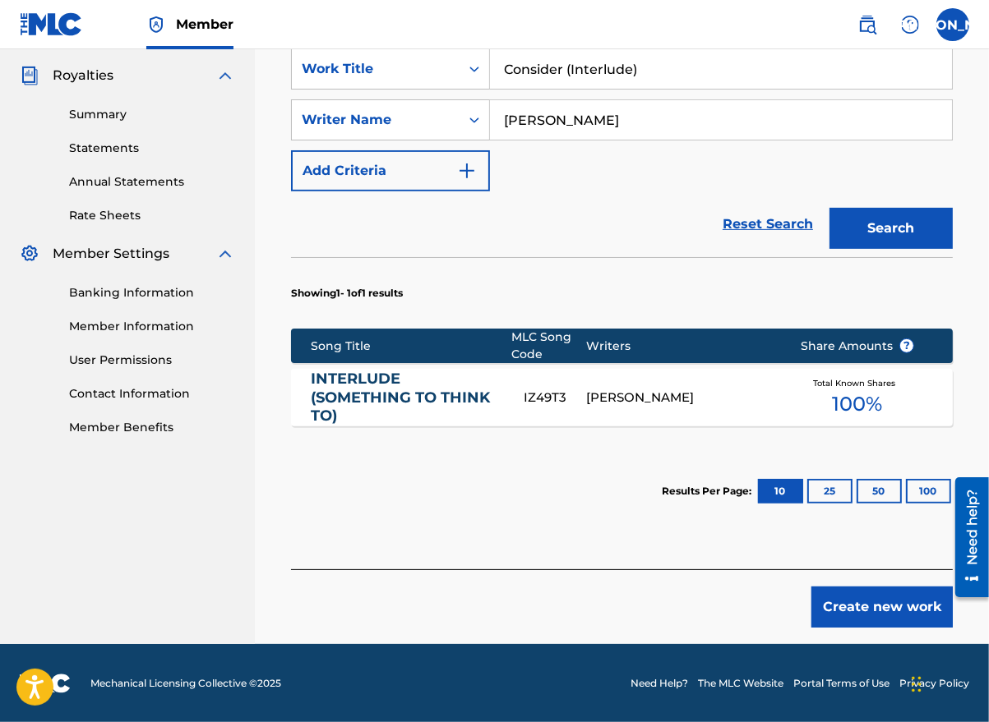
click at [867, 606] on button "Create new work" at bounding box center [881, 607] width 141 height 41
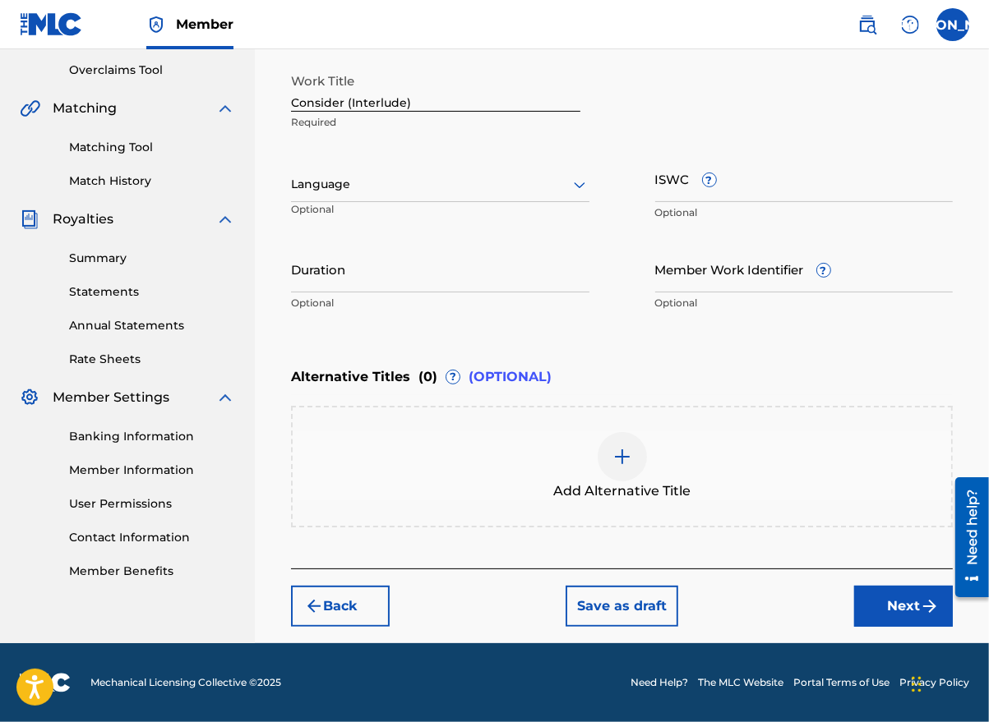
scroll to position [339, 0]
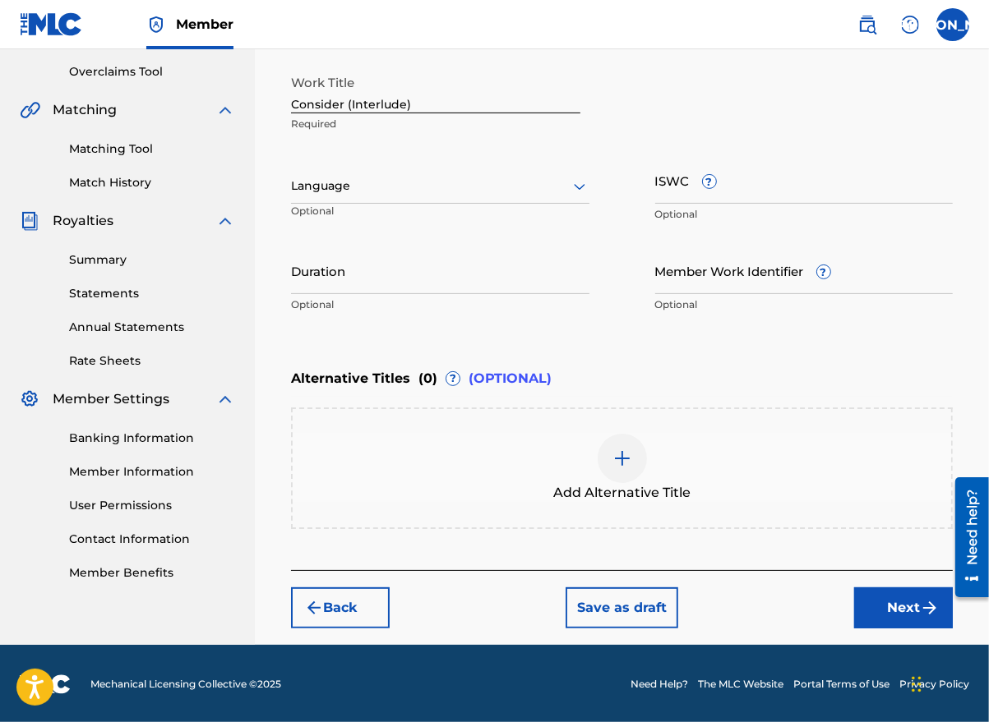
click at [389, 196] on div at bounding box center [440, 186] width 298 height 21
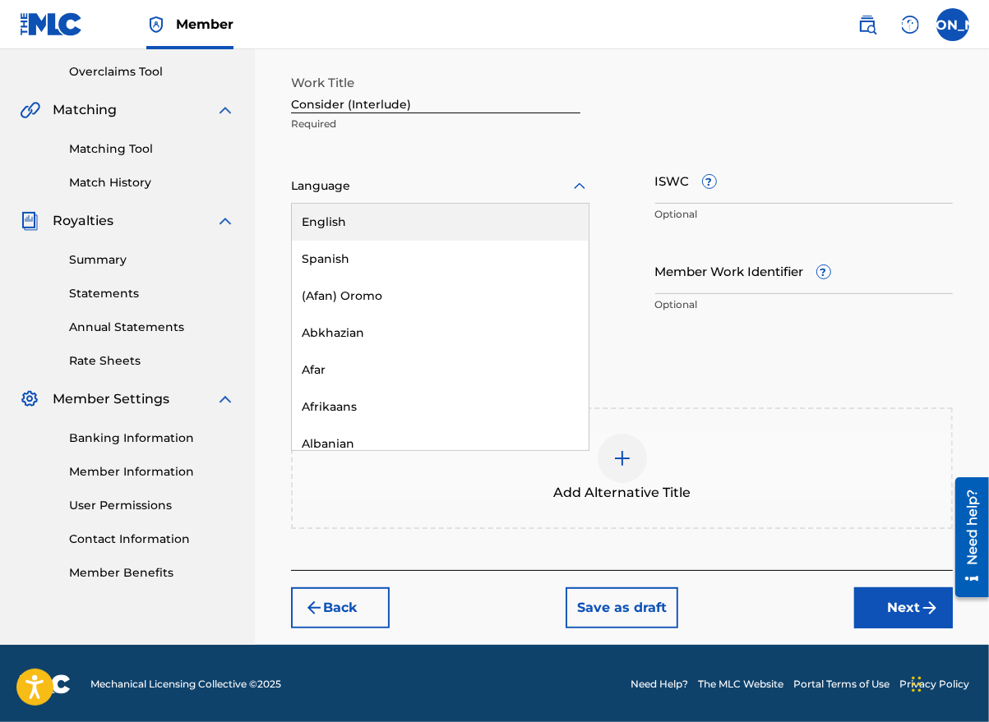
click at [378, 223] on div "English" at bounding box center [440, 222] width 297 height 37
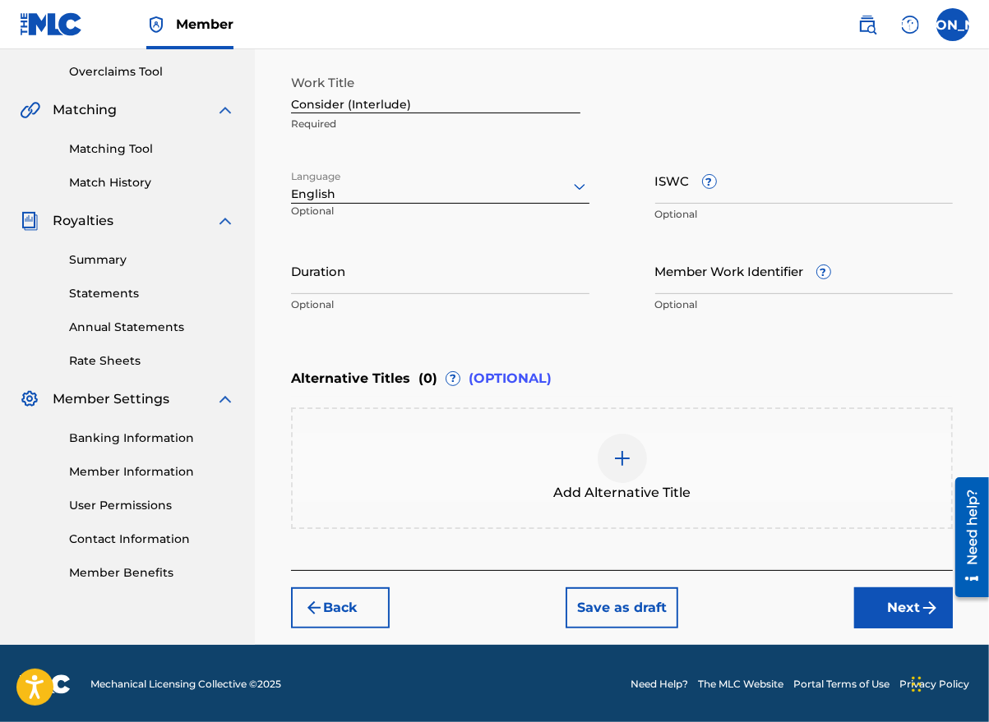
click at [370, 282] on input "Duration" at bounding box center [440, 270] width 298 height 47
click at [890, 611] on button "Next" at bounding box center [903, 608] width 99 height 41
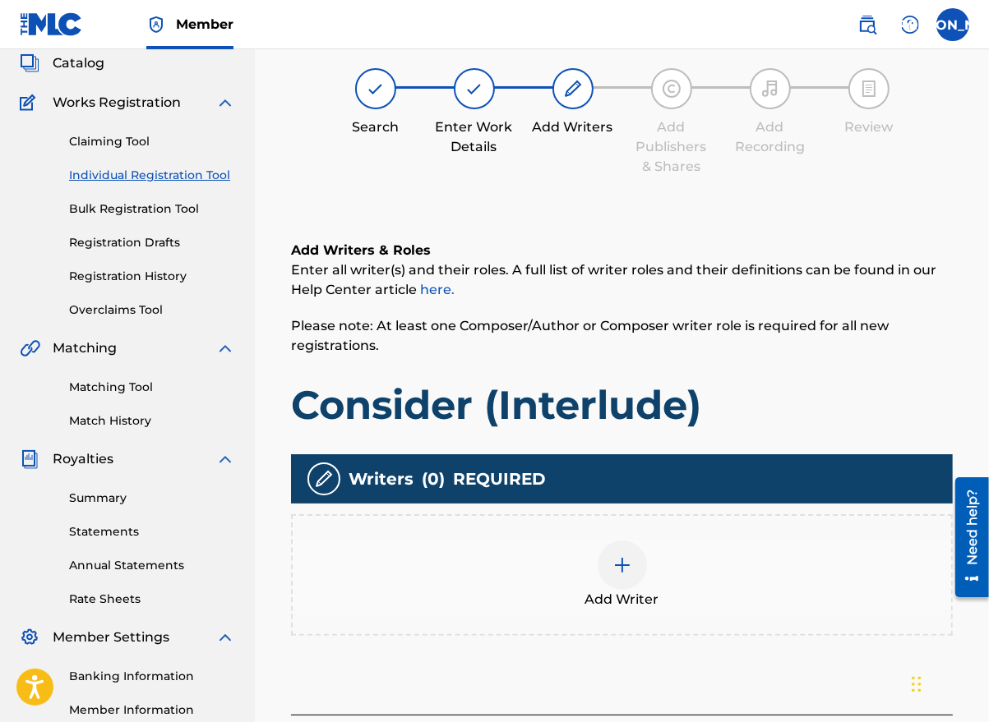
scroll to position [74, 0]
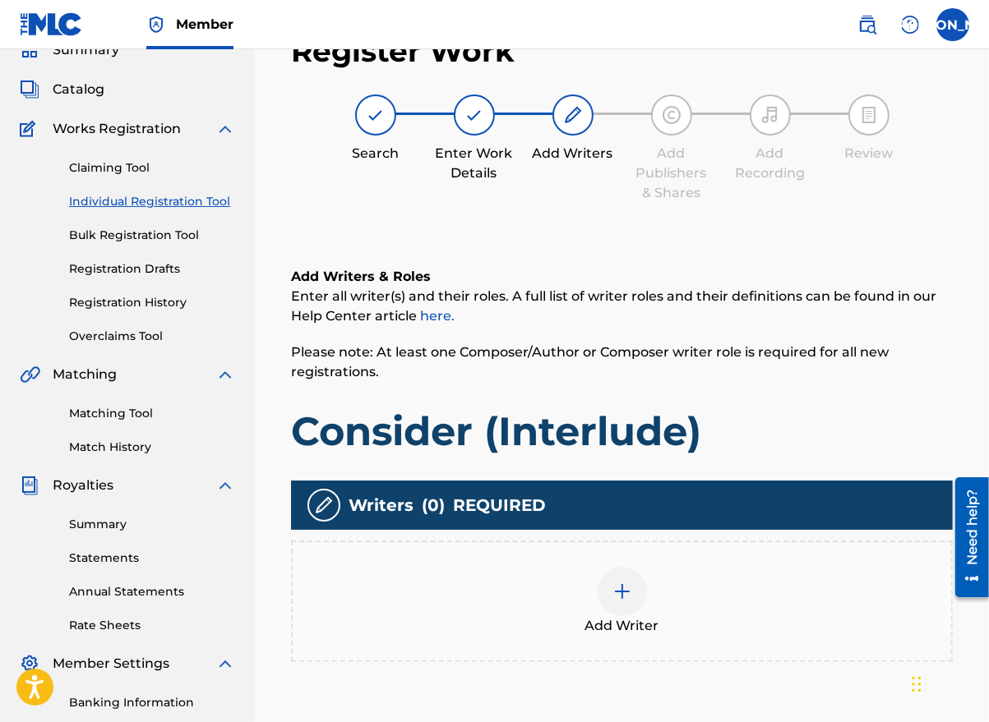
click at [617, 591] on img at bounding box center [622, 592] width 20 height 20
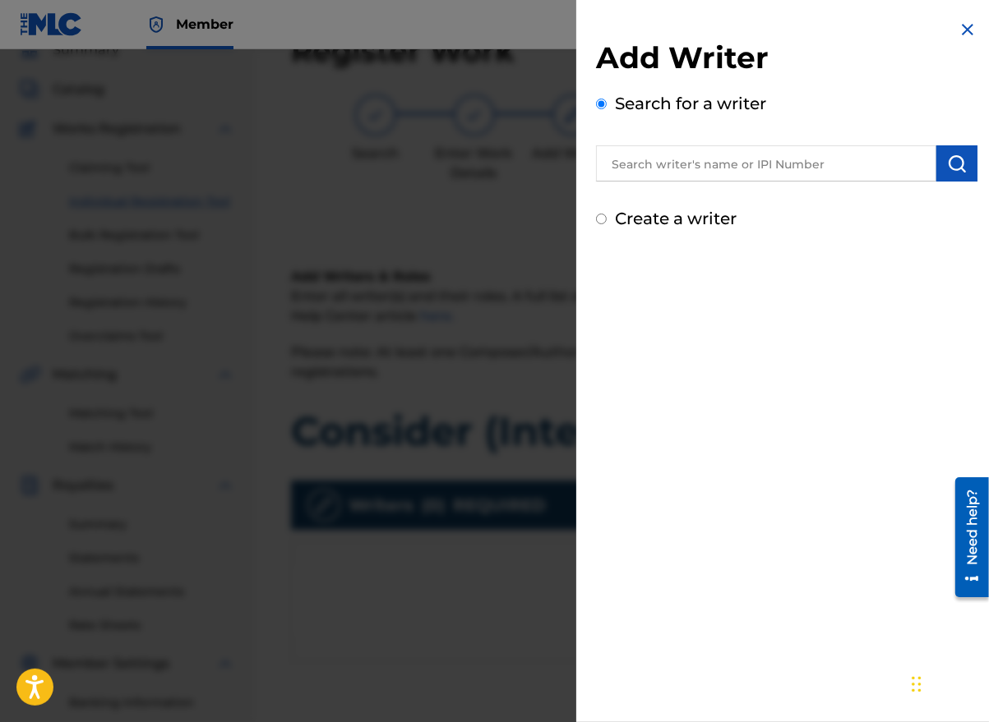
click at [660, 150] on input "text" at bounding box center [766, 163] width 340 height 36
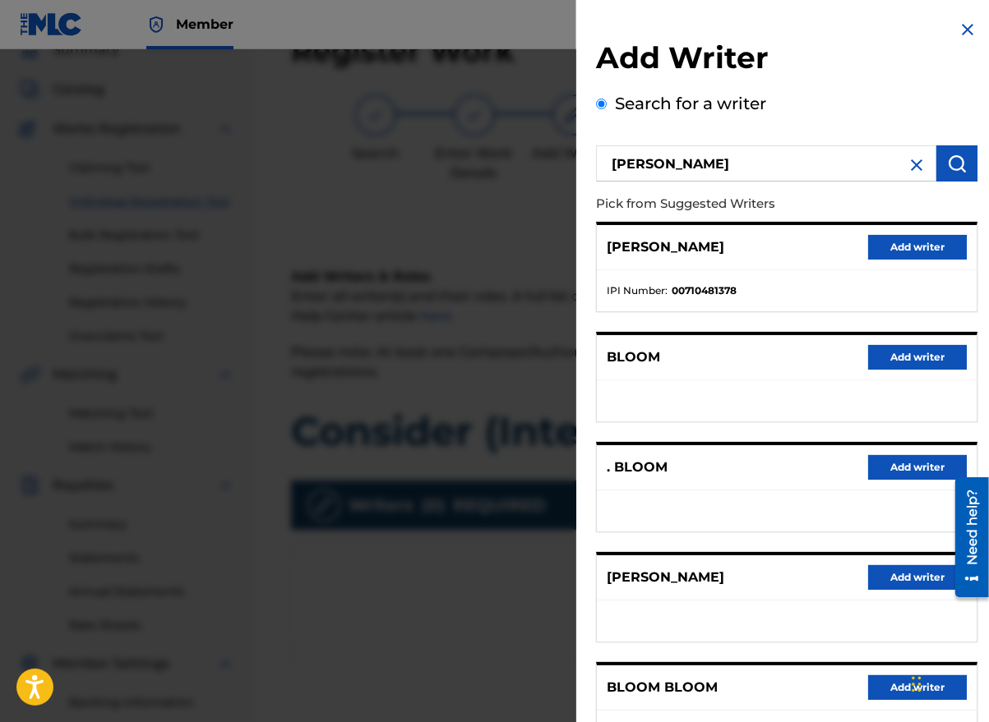
click at [910, 583] on button "Add writer" at bounding box center [917, 577] width 99 height 25
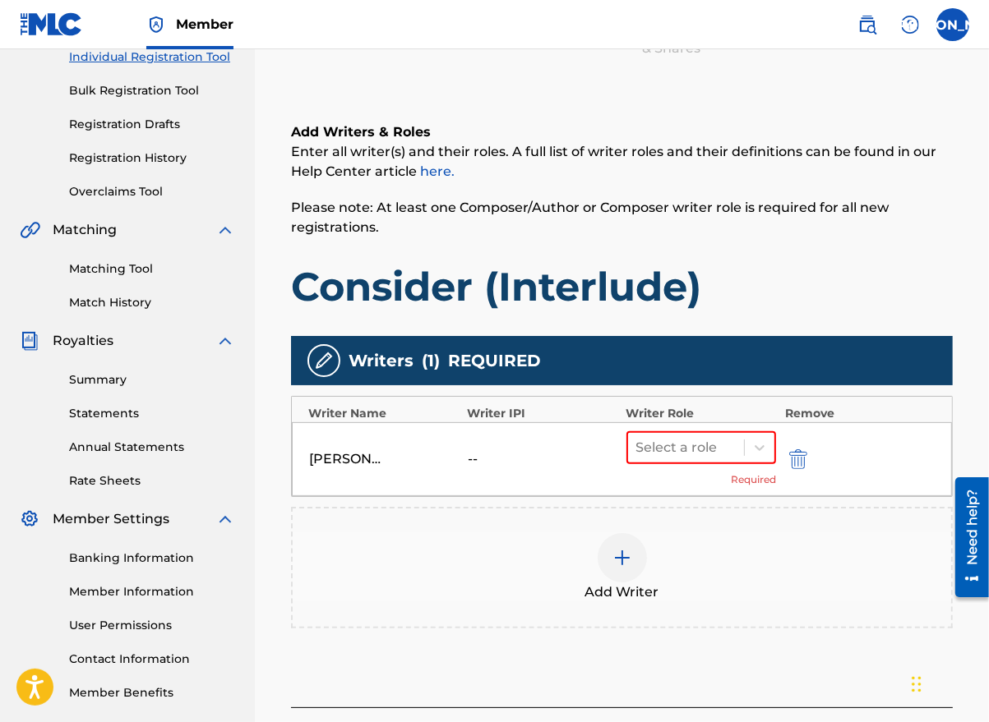
scroll to position [355, 0]
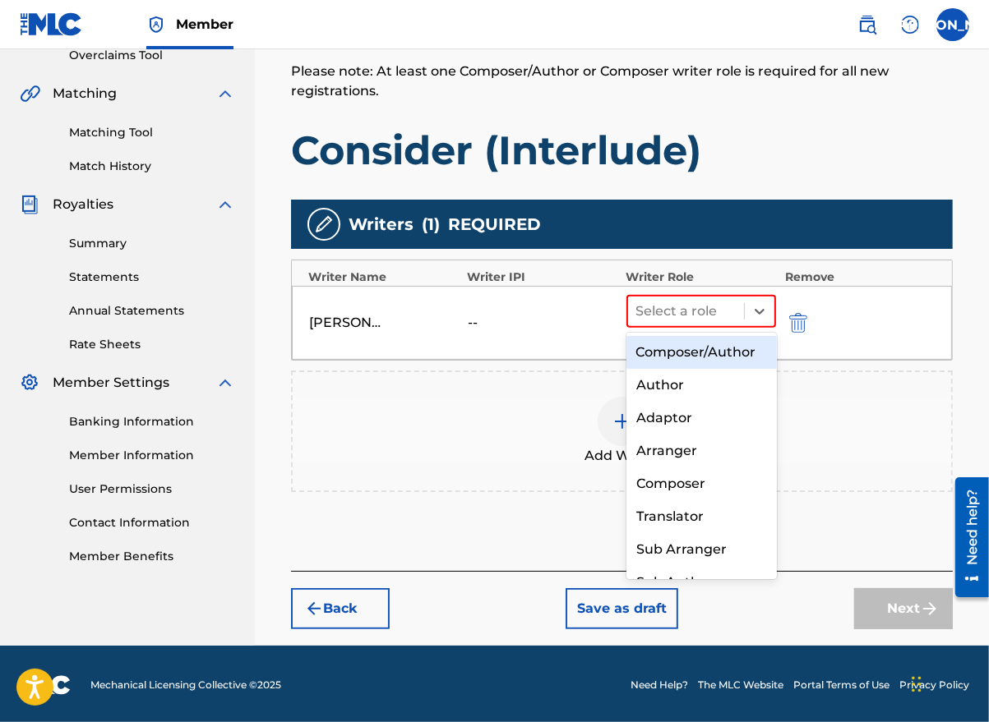
click at [759, 314] on icon at bounding box center [759, 311] width 16 height 16
click at [713, 364] on div "Composer/Author" at bounding box center [701, 352] width 150 height 33
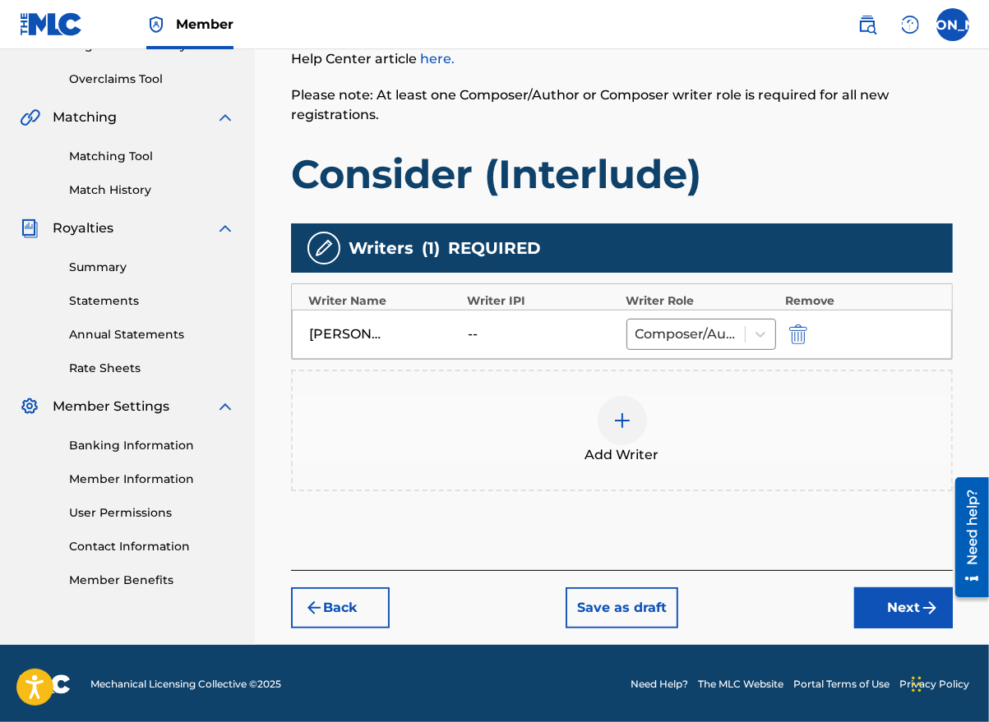
click at [897, 606] on button "Next" at bounding box center [903, 608] width 99 height 41
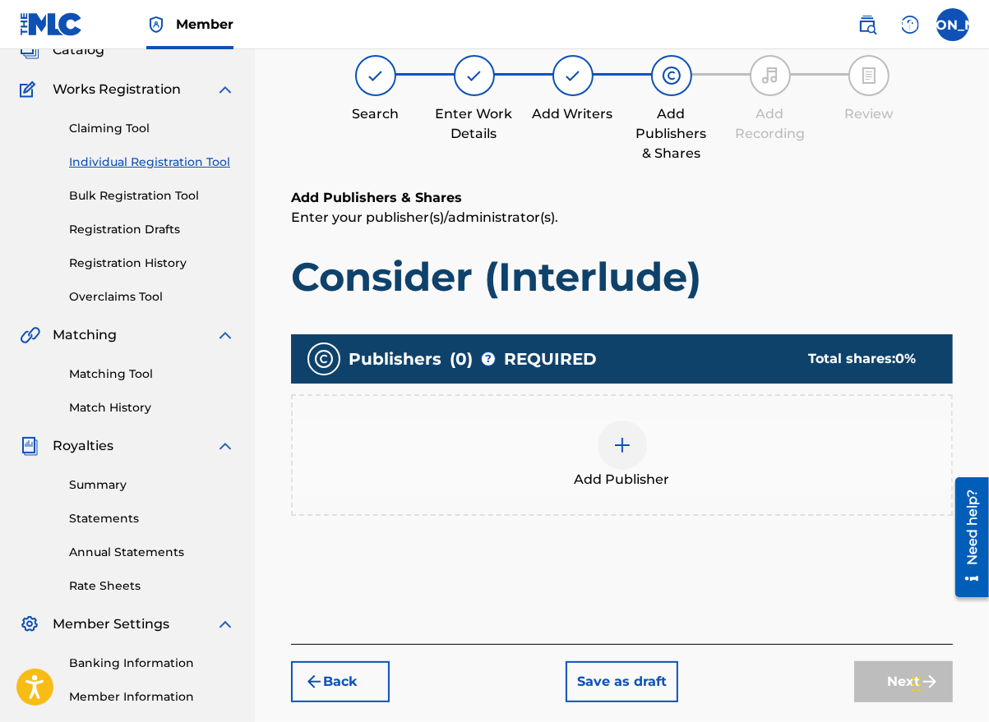
scroll to position [74, 0]
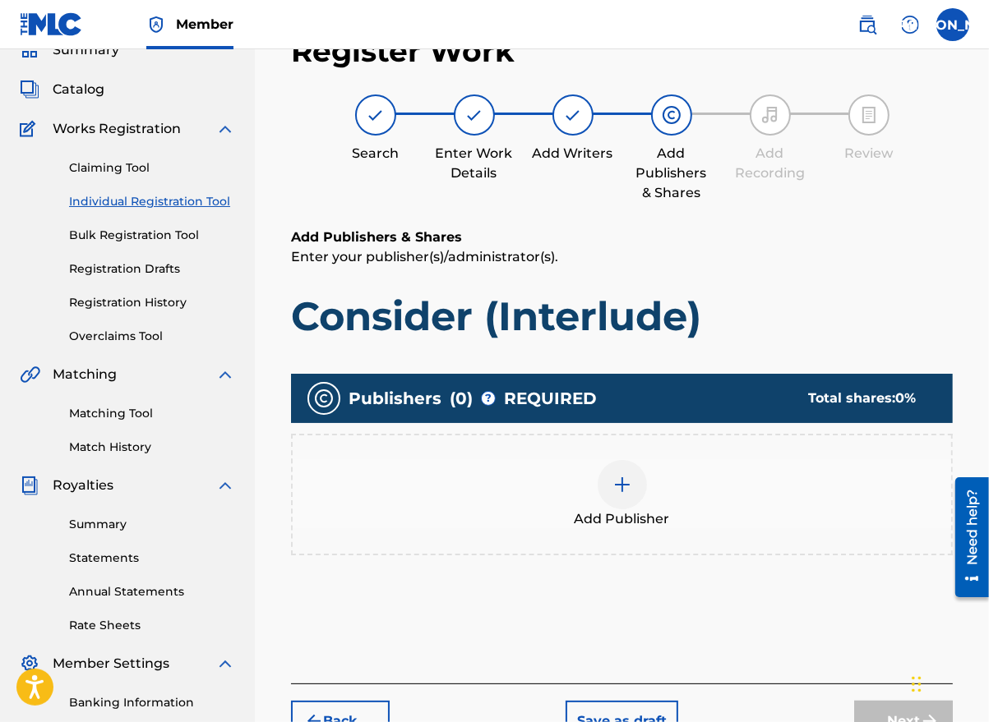
click at [616, 488] on img at bounding box center [622, 485] width 20 height 20
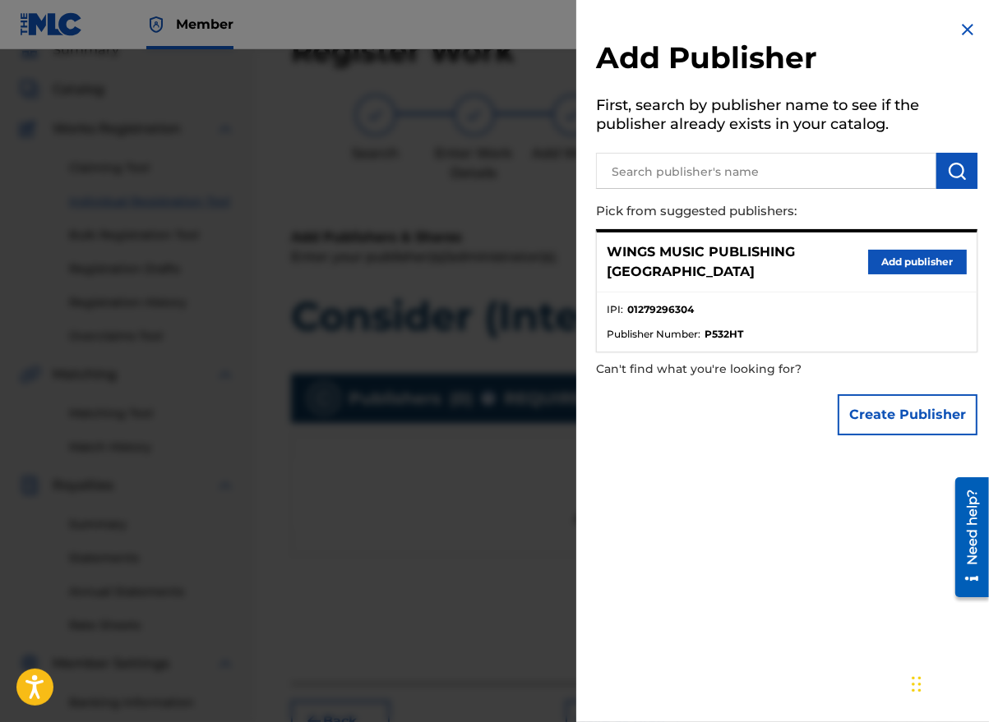
click at [890, 253] on button "Add publisher" at bounding box center [917, 262] width 99 height 25
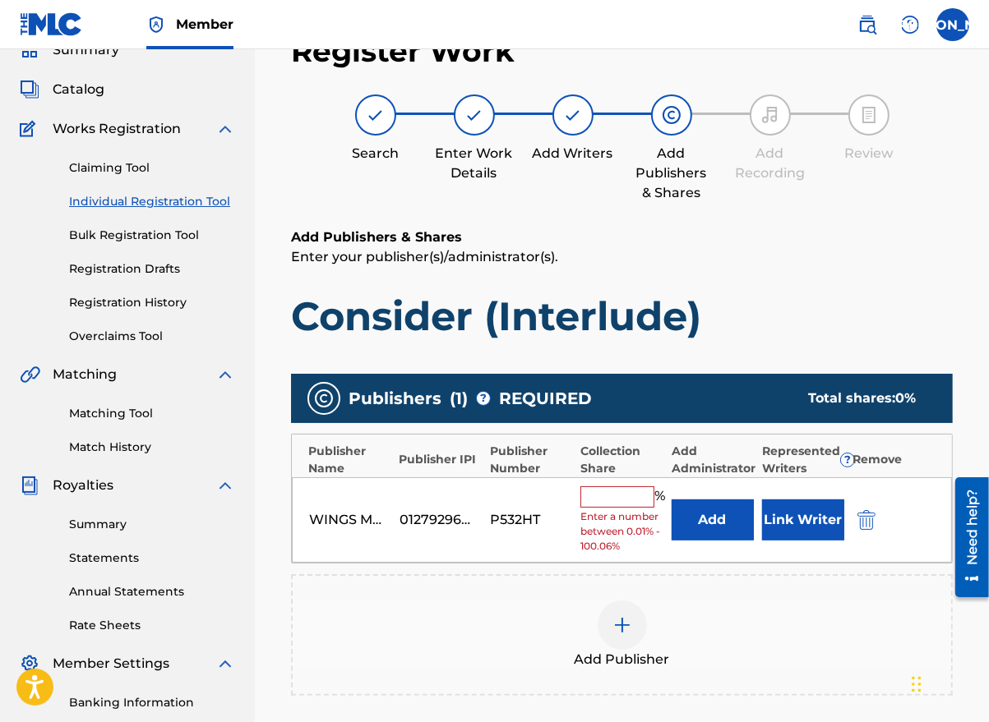
click at [604, 498] on input "text" at bounding box center [617, 497] width 74 height 21
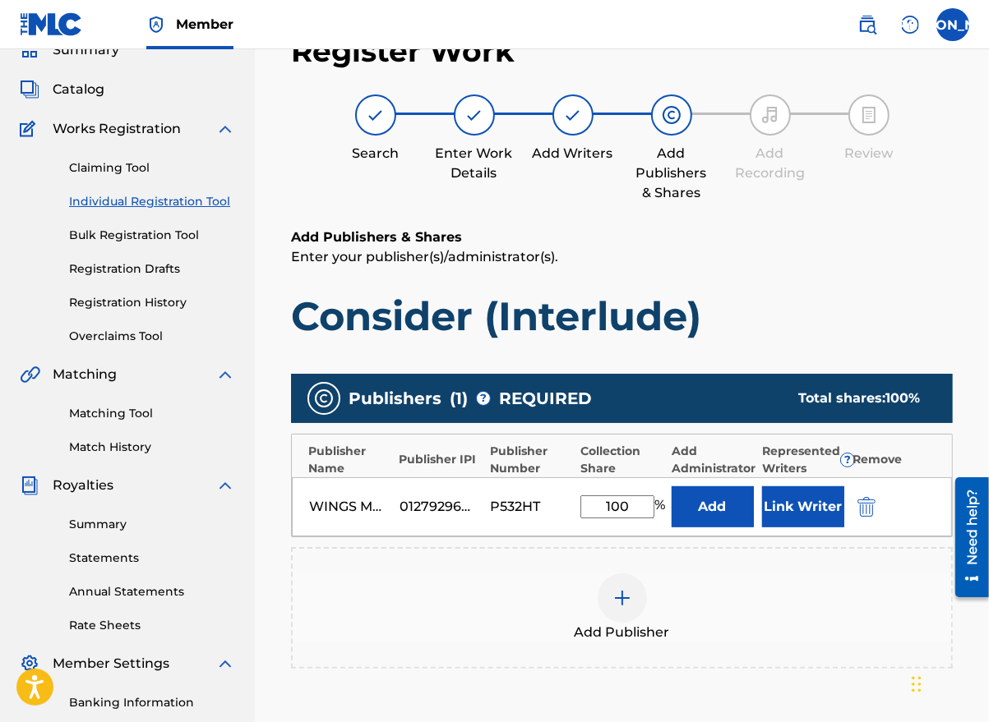
click at [820, 510] on button "Link Writer" at bounding box center [803, 507] width 82 height 41
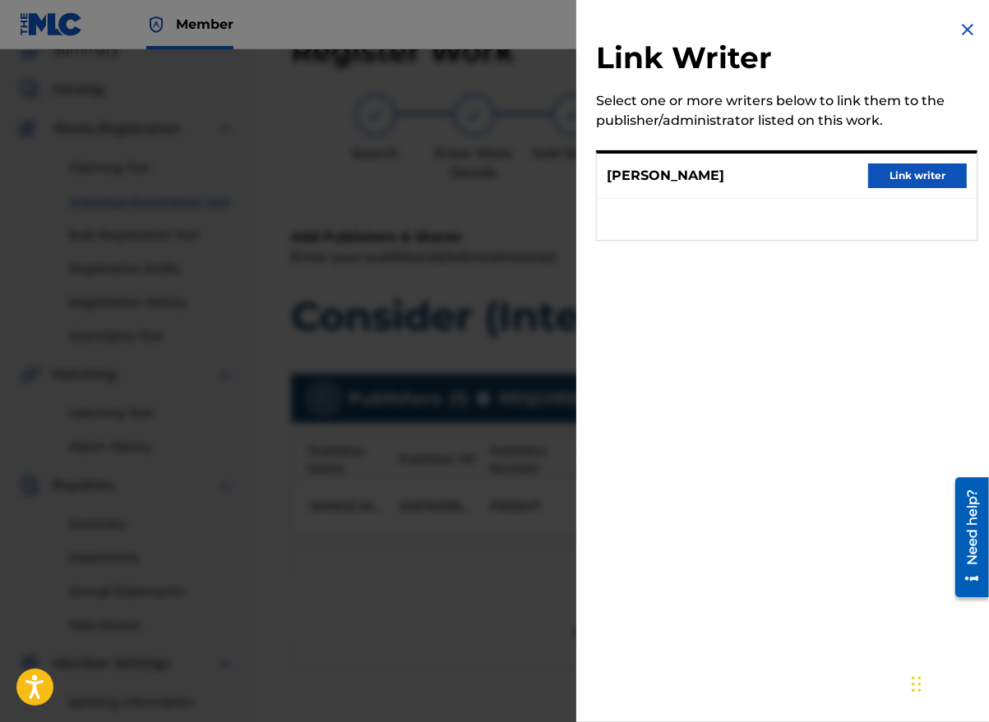
click at [917, 178] on button "Link writer" at bounding box center [917, 176] width 99 height 25
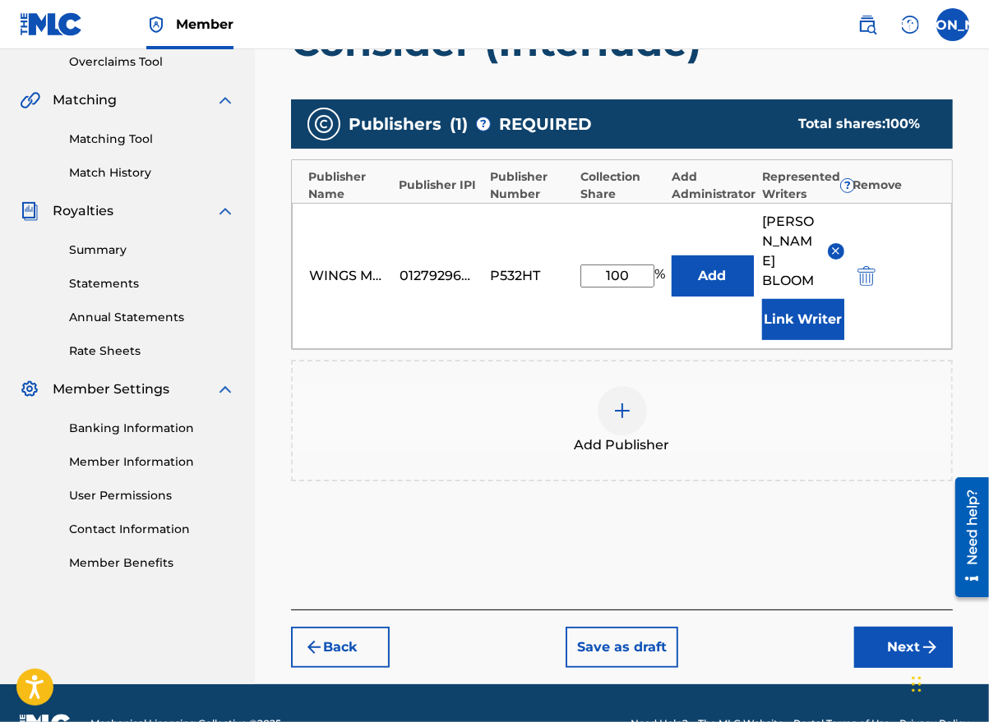
click at [892, 627] on button "Next" at bounding box center [903, 647] width 99 height 41
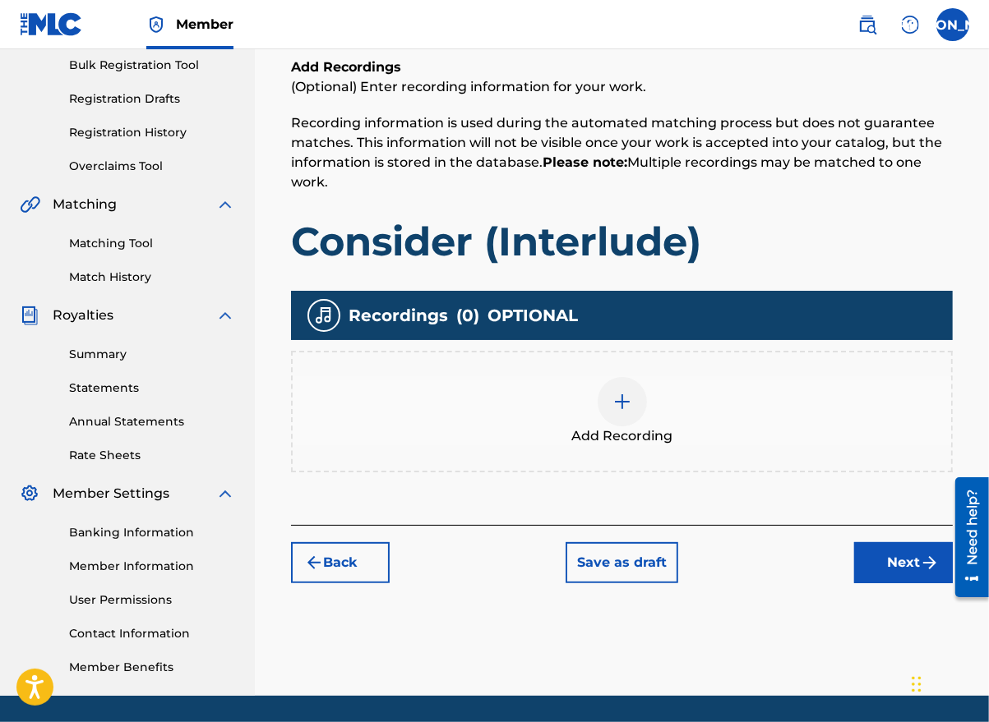
scroll to position [296, 0]
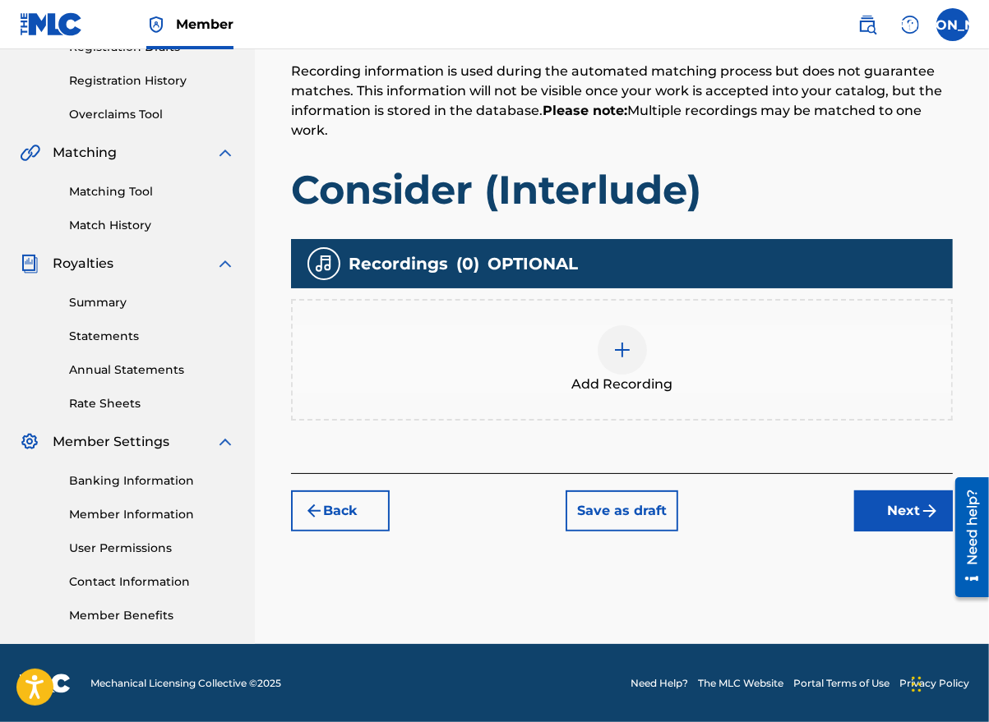
click at [612, 363] on div at bounding box center [621, 349] width 49 height 49
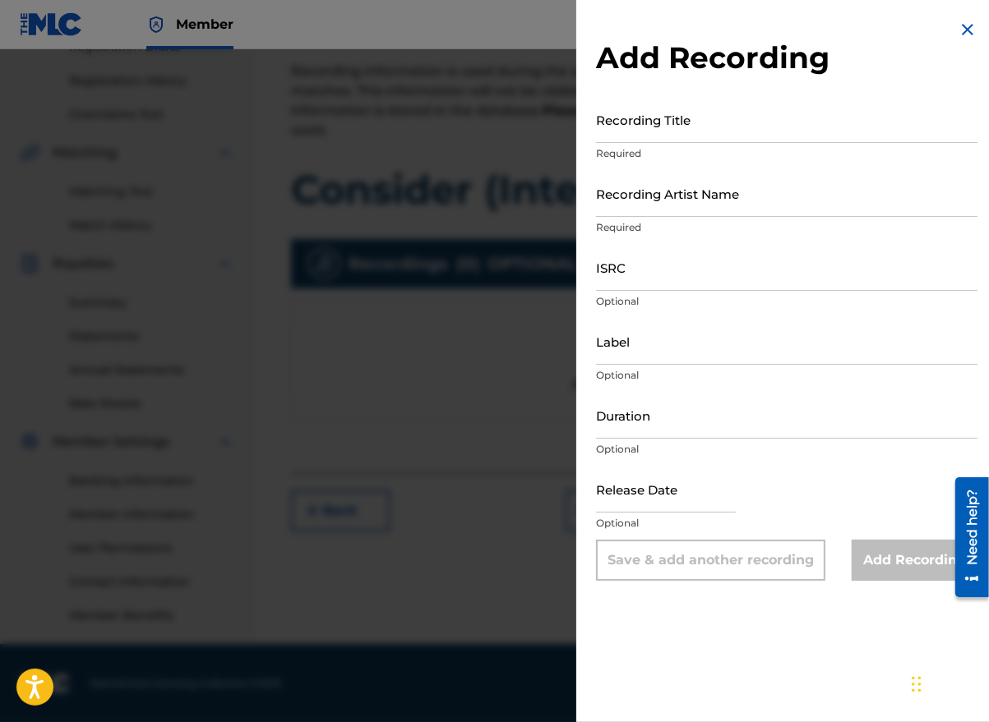
click at [691, 137] on input "Recording Title" at bounding box center [786, 119] width 381 height 47
click at [640, 204] on input "Recording Artist Name" at bounding box center [786, 193] width 381 height 47
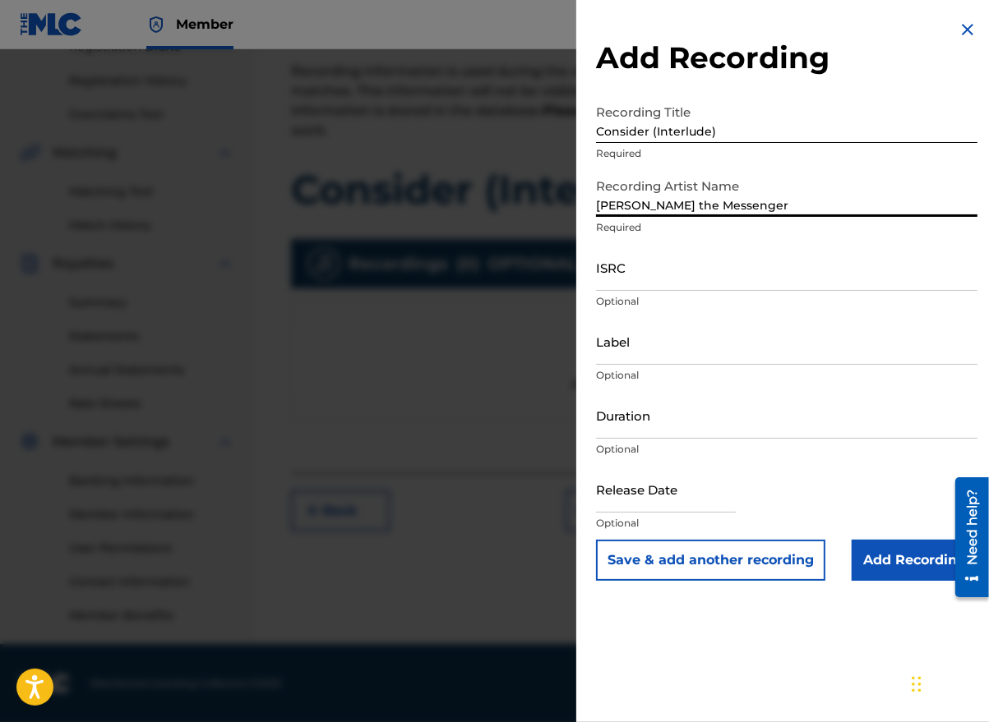
click at [628, 281] on input "ISRC" at bounding box center [786, 267] width 381 height 47
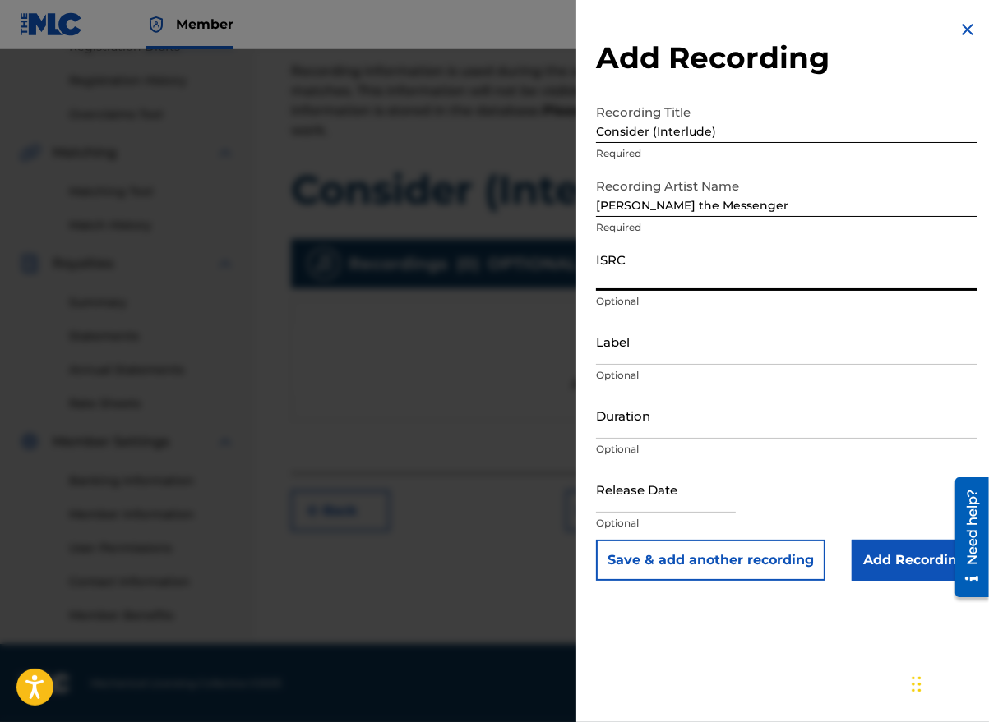
paste input "GBLFP1891268"
click at [689, 442] on p "Optional" at bounding box center [786, 449] width 381 height 15
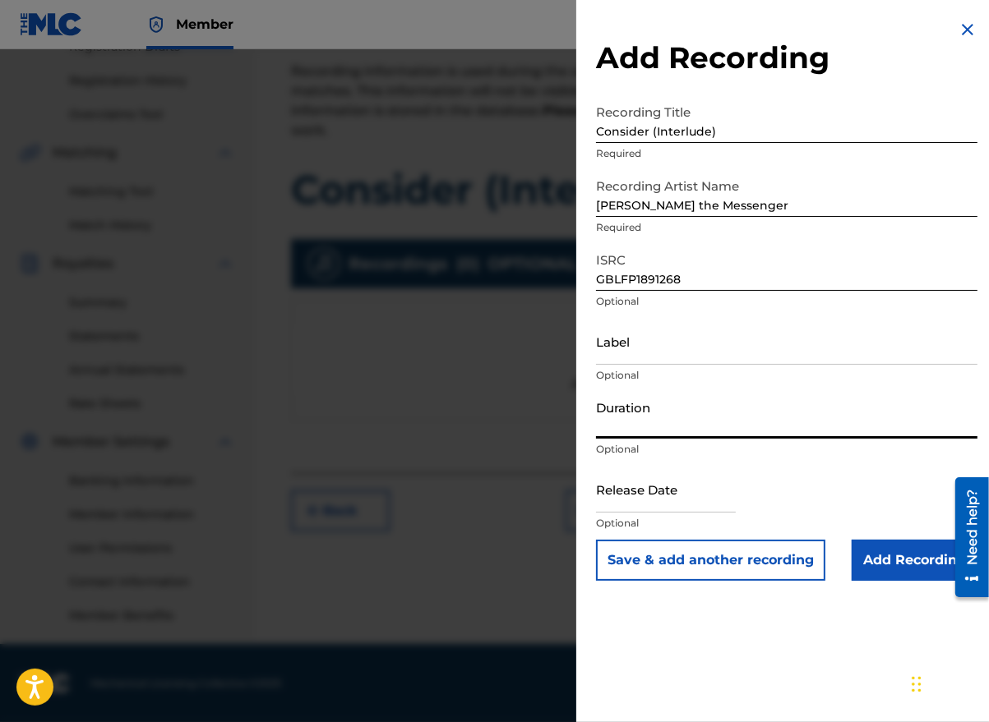
click at [659, 424] on input "Duration" at bounding box center [786, 415] width 381 height 47
click at [707, 502] on input "text" at bounding box center [666, 489] width 140 height 47
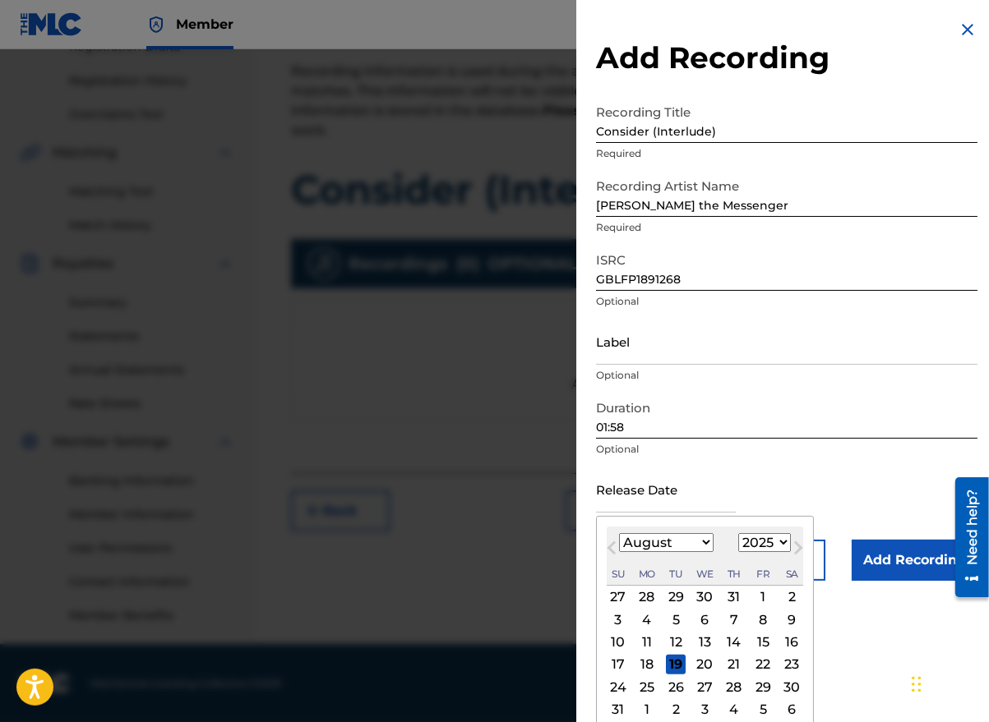
click at [625, 558] on div "August [DATE] February March April May June July August September October Novem…" at bounding box center [704, 556] width 196 height 59
click at [771, 545] on select "1900 1901 1902 1903 1904 1905 1906 1907 1908 1909 1910 1911 1912 1913 1914 1915…" at bounding box center [764, 542] width 53 height 19
click at [738, 533] on select "1900 1901 1902 1903 1904 1905 1906 1907 1908 1909 1910 1911 1912 1913 1914 1915…" at bounding box center [764, 542] width 53 height 19
click at [764, 620] on div "10" at bounding box center [763, 620] width 20 height 20
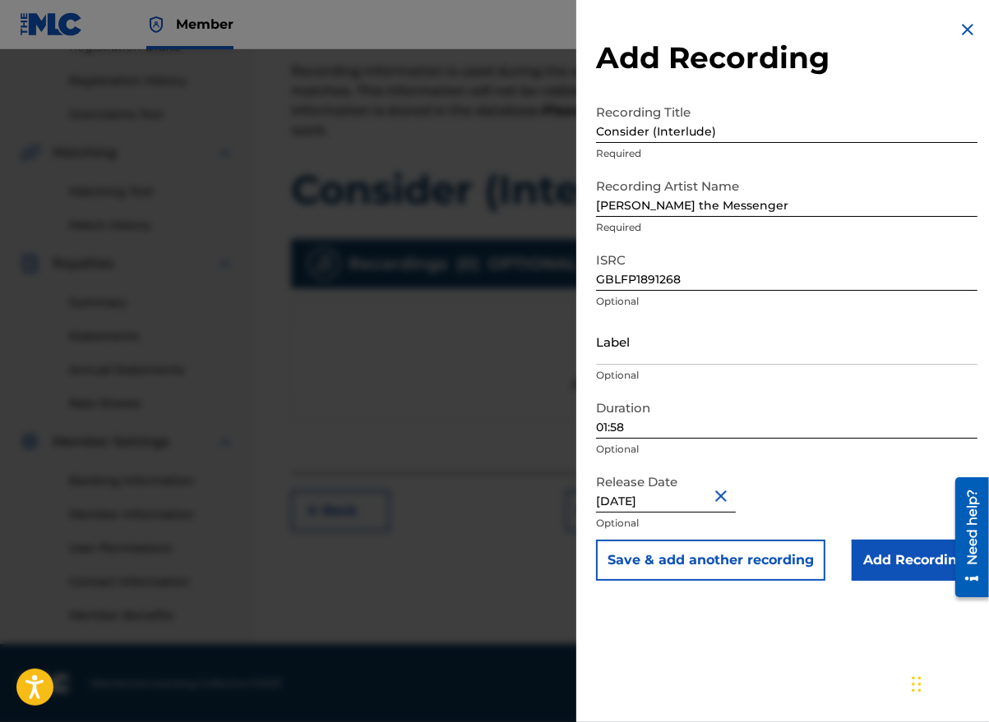
click at [900, 560] on input "Add Recording" at bounding box center [914, 560] width 126 height 41
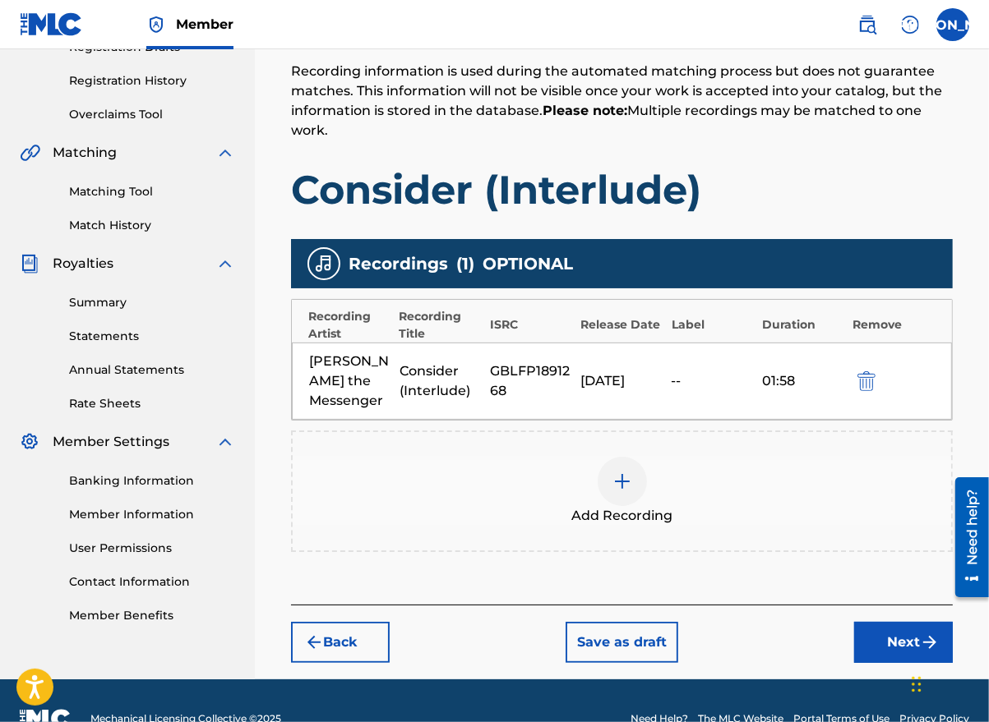
click at [896, 622] on button "Next" at bounding box center [903, 642] width 99 height 41
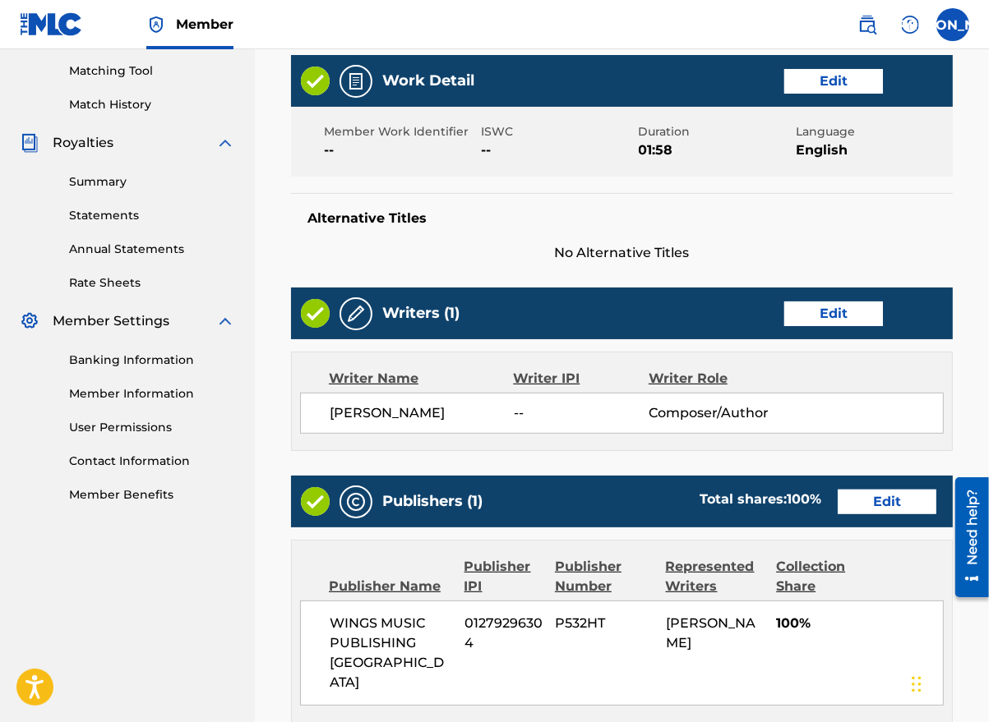
scroll to position [737, 0]
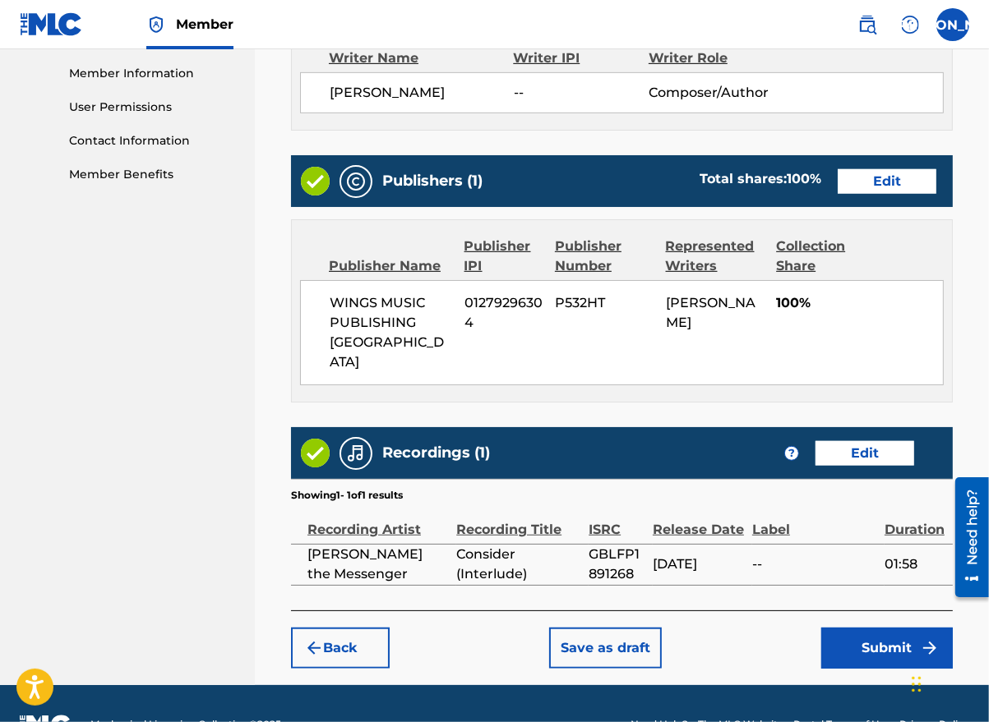
click at [885, 628] on button "Submit" at bounding box center [886, 648] width 131 height 41
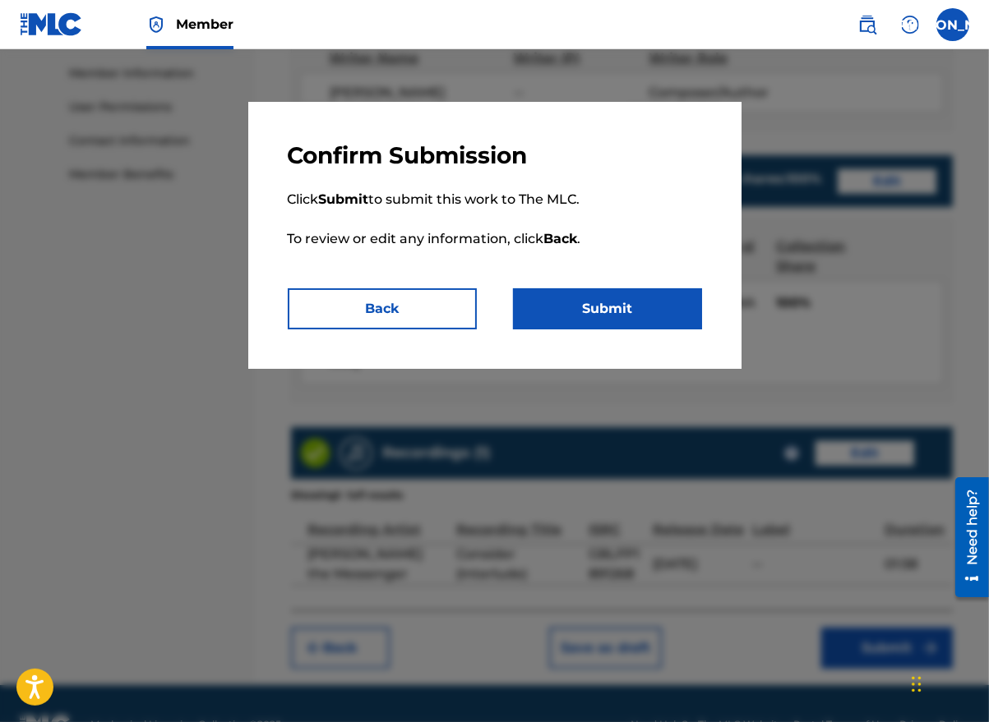
click at [632, 318] on button "Submit" at bounding box center [607, 308] width 189 height 41
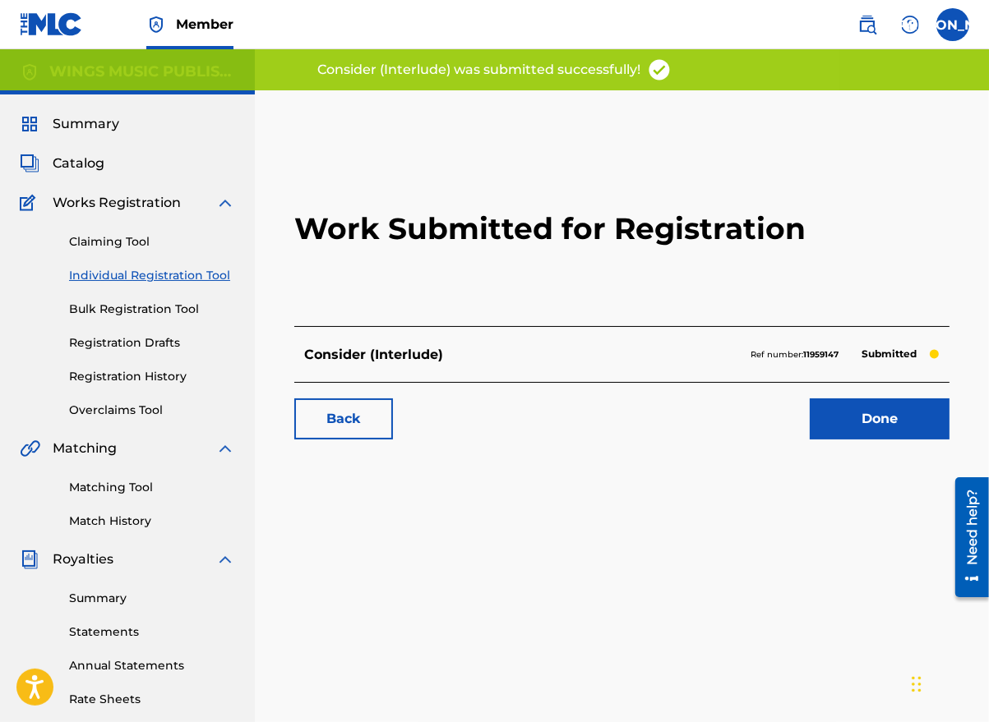
click at [896, 425] on link "Done" at bounding box center [879, 419] width 140 height 41
